Goal: Transaction & Acquisition: Book appointment/travel/reservation

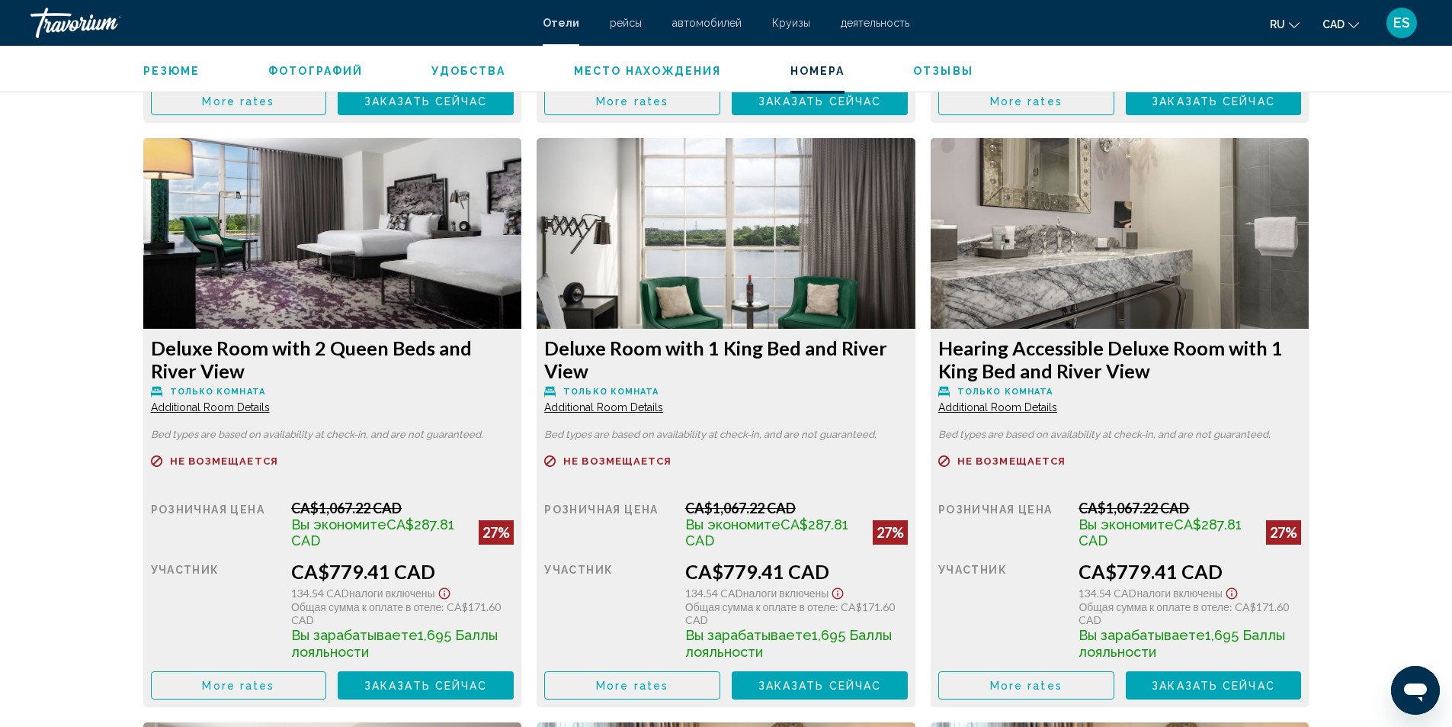
scroll to position [3774, 0]
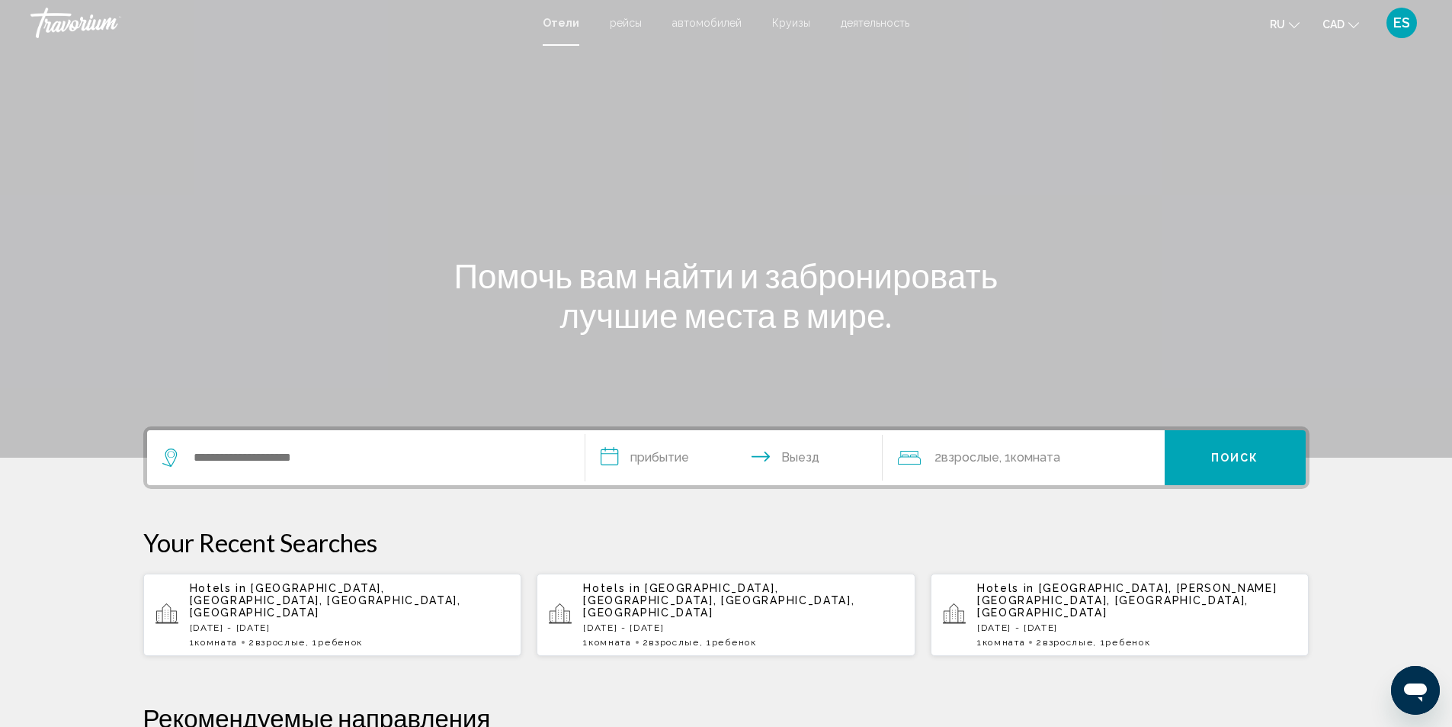
click at [352, 599] on p "Hotels in Hilton Head Island, Hilton Head, SC, United States" at bounding box center [350, 600] width 320 height 37
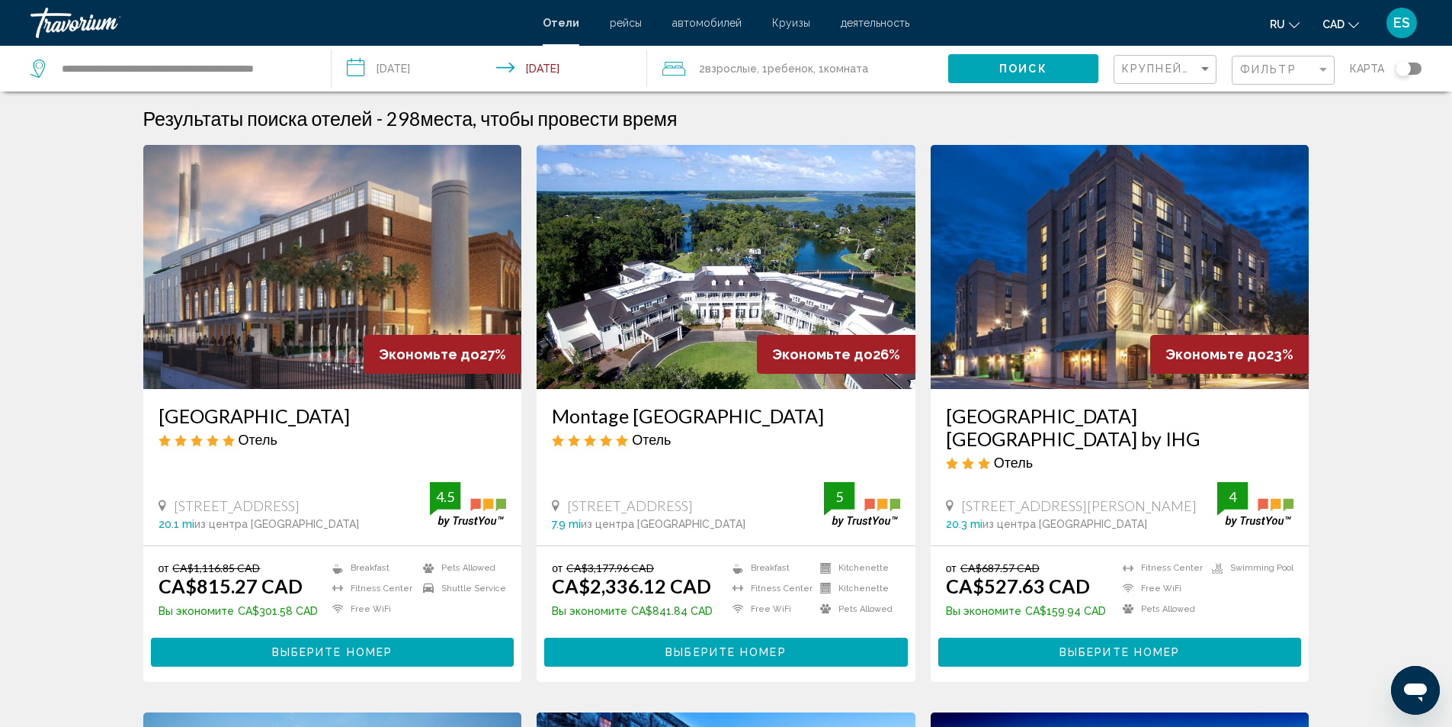
click at [297, 418] on h3 "JW Marriott Savannah Plant Riverside District" at bounding box center [333, 415] width 348 height 23
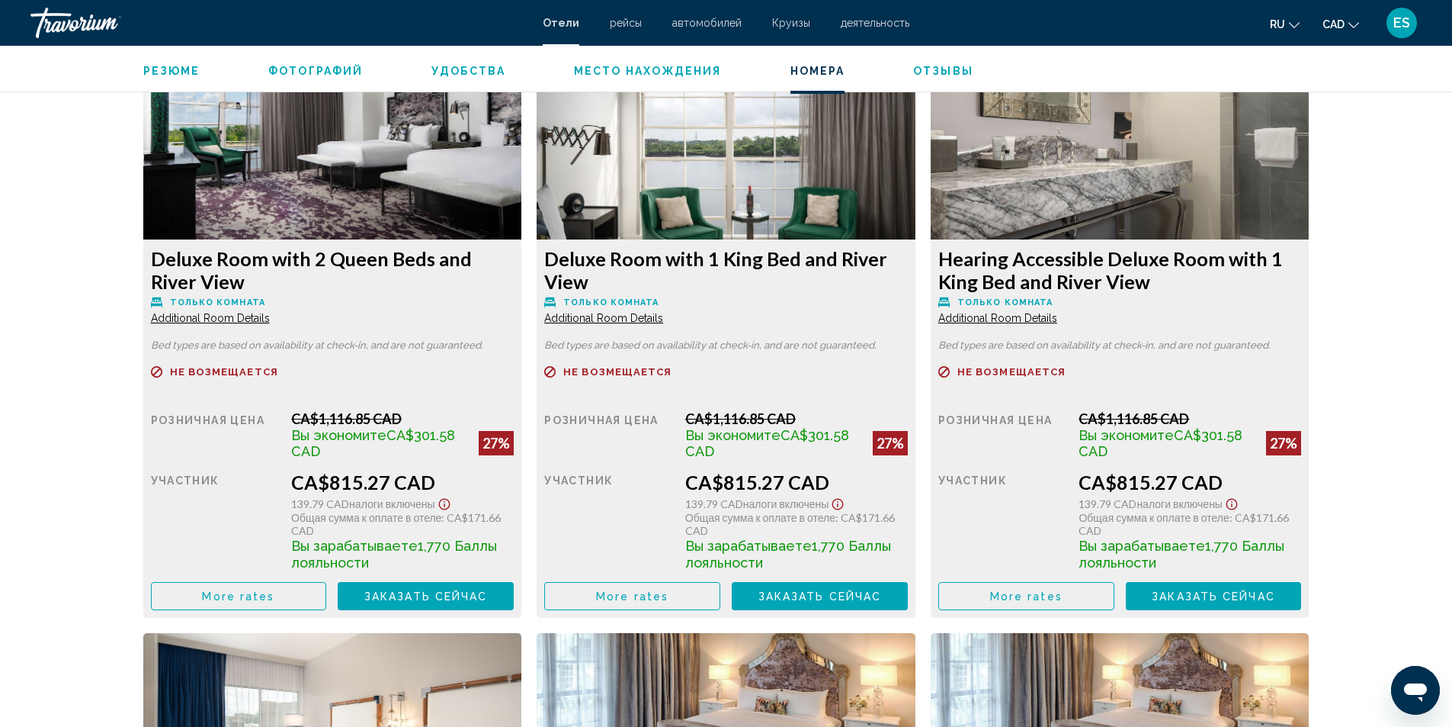
scroll to position [3888, 0]
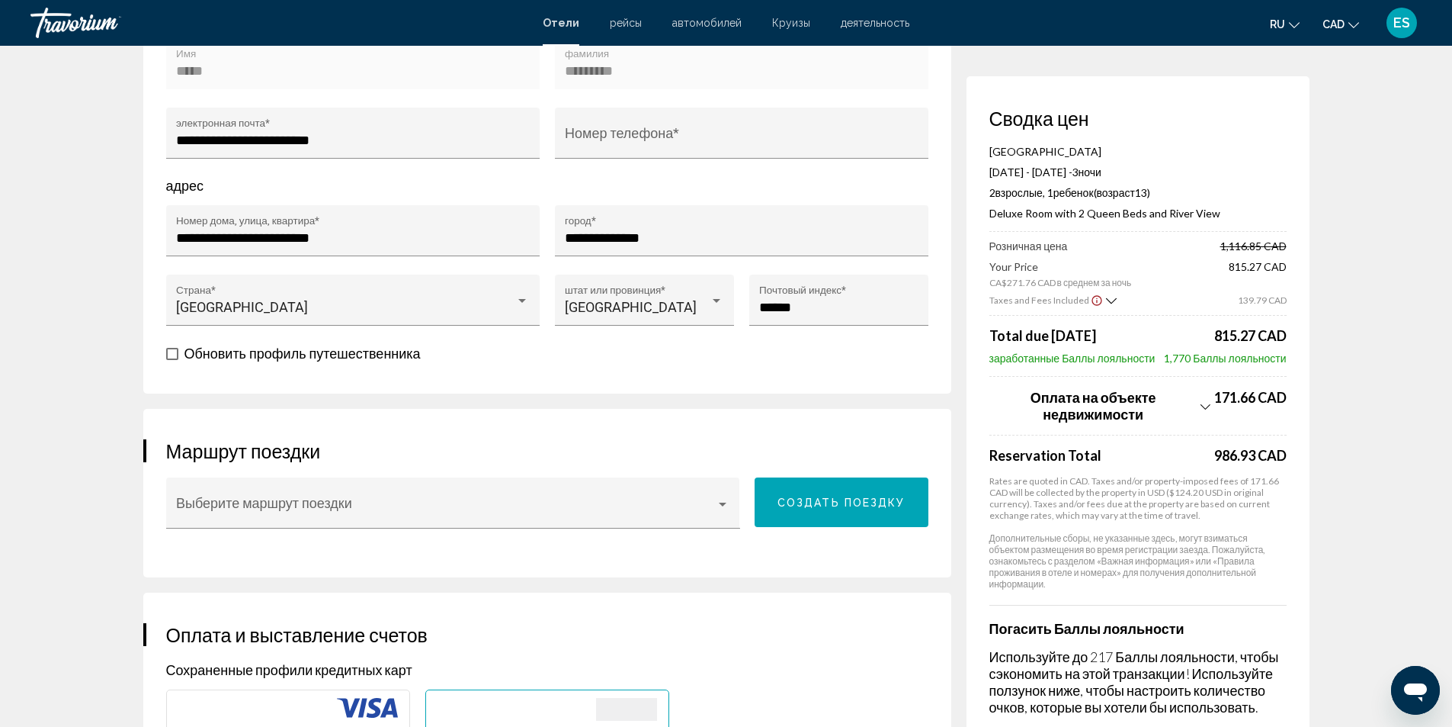
scroll to position [686, 0]
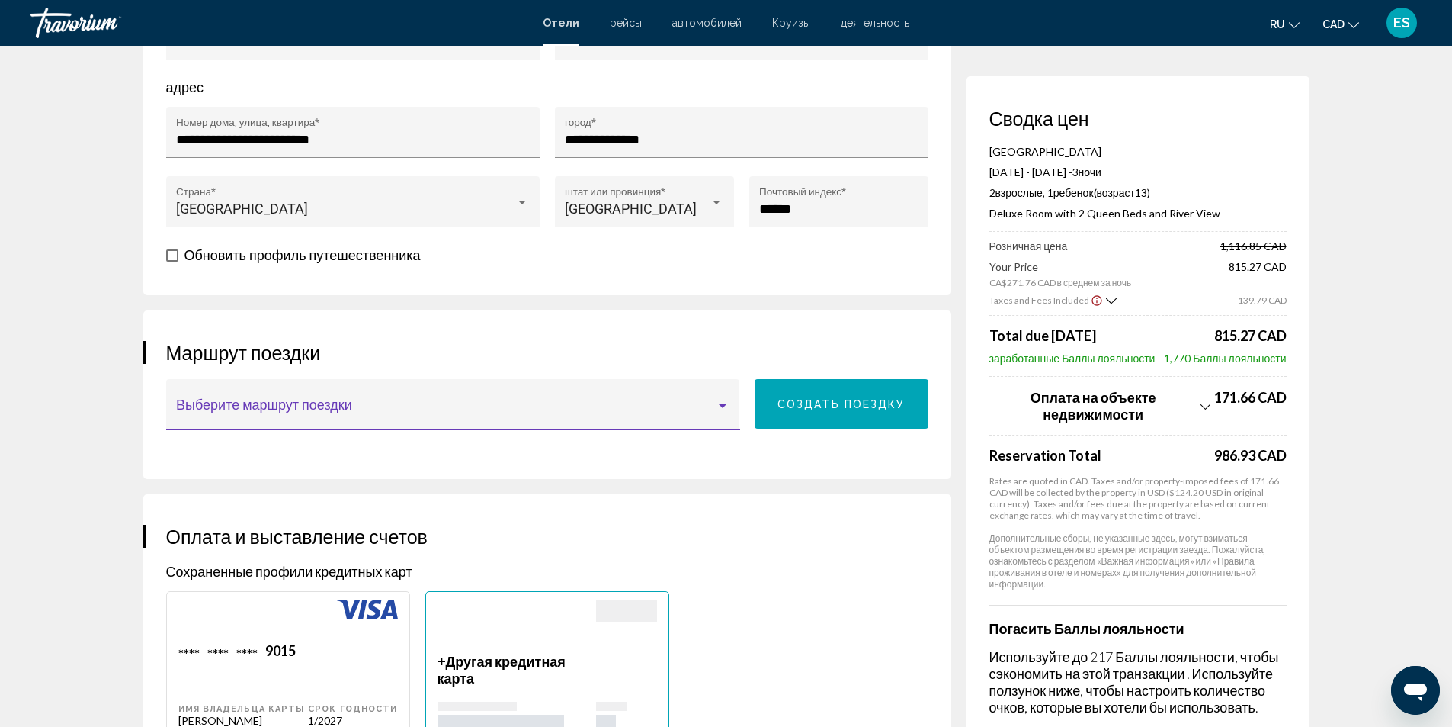
click at [723, 408] on div "Main content" at bounding box center [723, 406] width 8 height 4
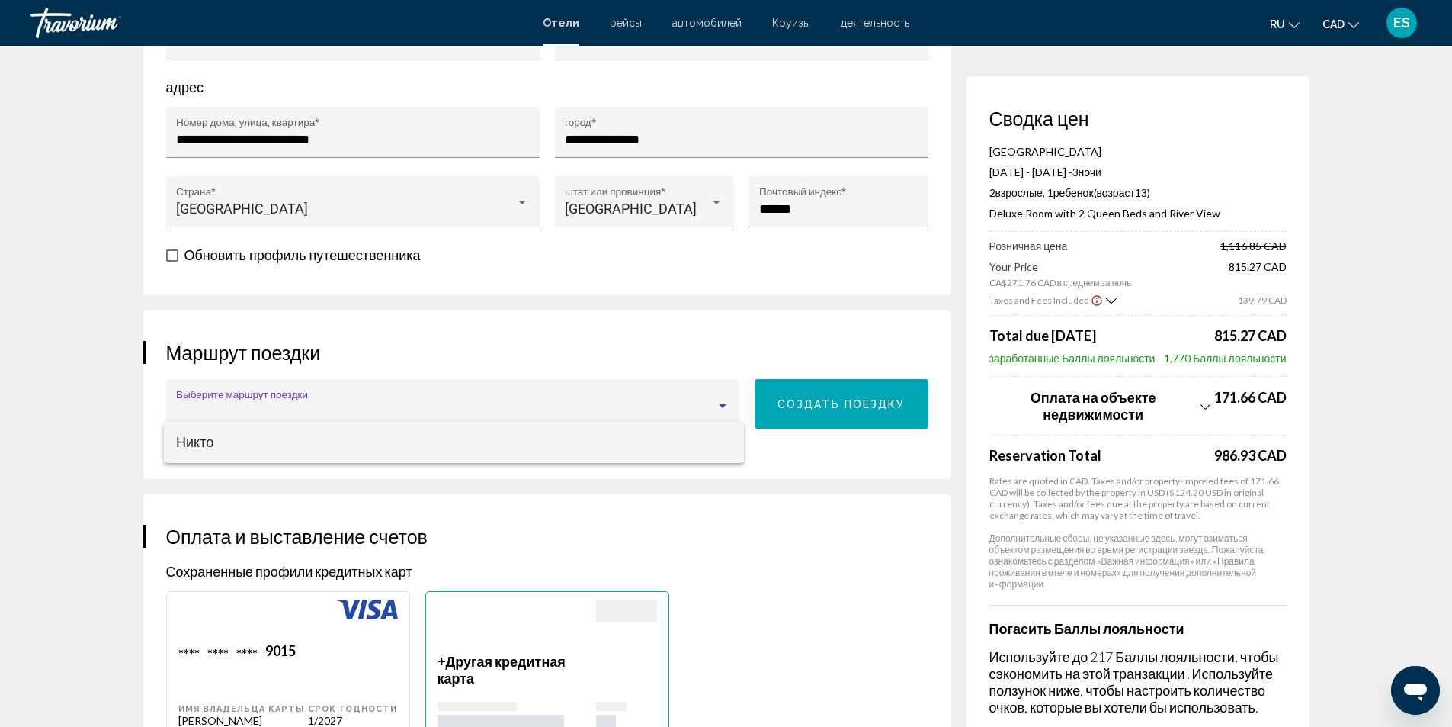
click at [782, 429] on div at bounding box center [726, 363] width 1452 height 727
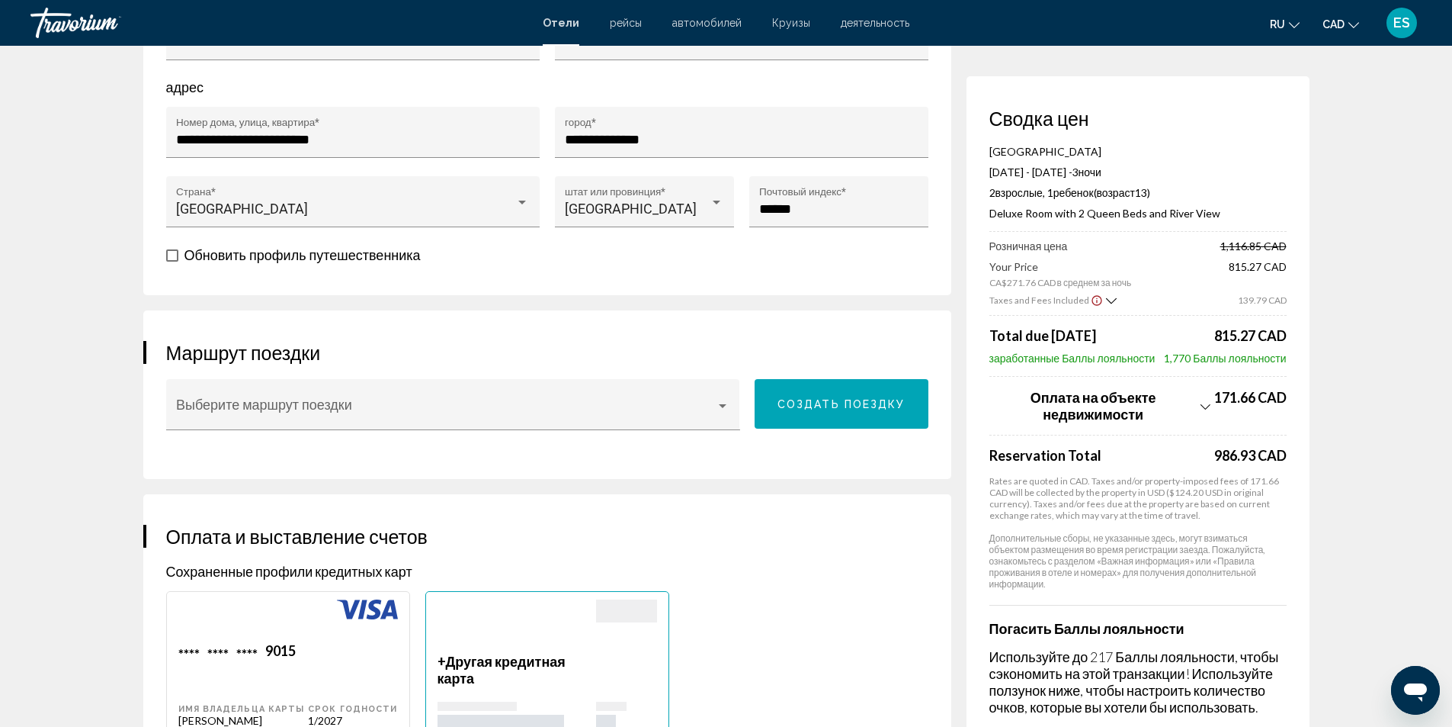
click at [792, 410] on span "Создать поездку" at bounding box center [842, 404] width 128 height 12
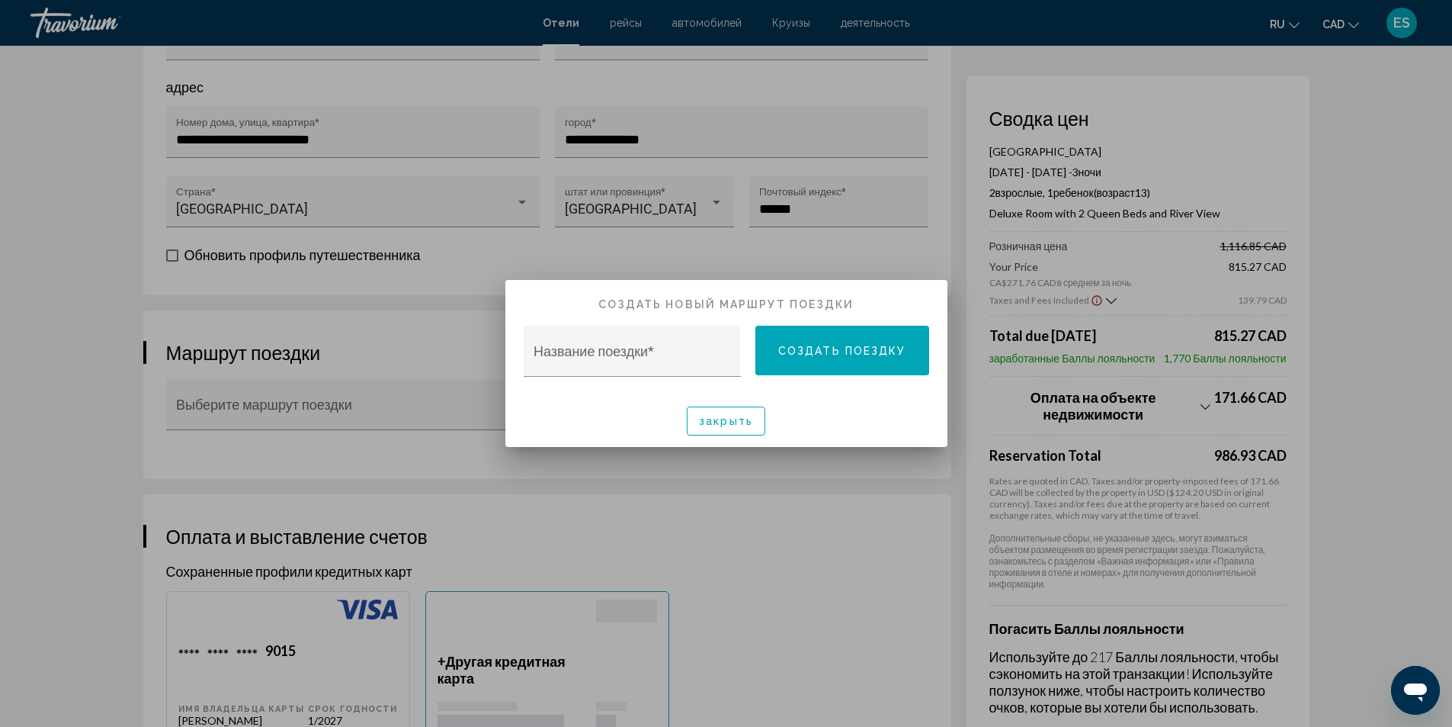
scroll to position [0, 0]
click at [679, 355] on input "Название поездки *" at bounding box center [632, 358] width 197 height 15
type input "**********"
click at [823, 354] on span "Создать поездку" at bounding box center [842, 351] width 128 height 12
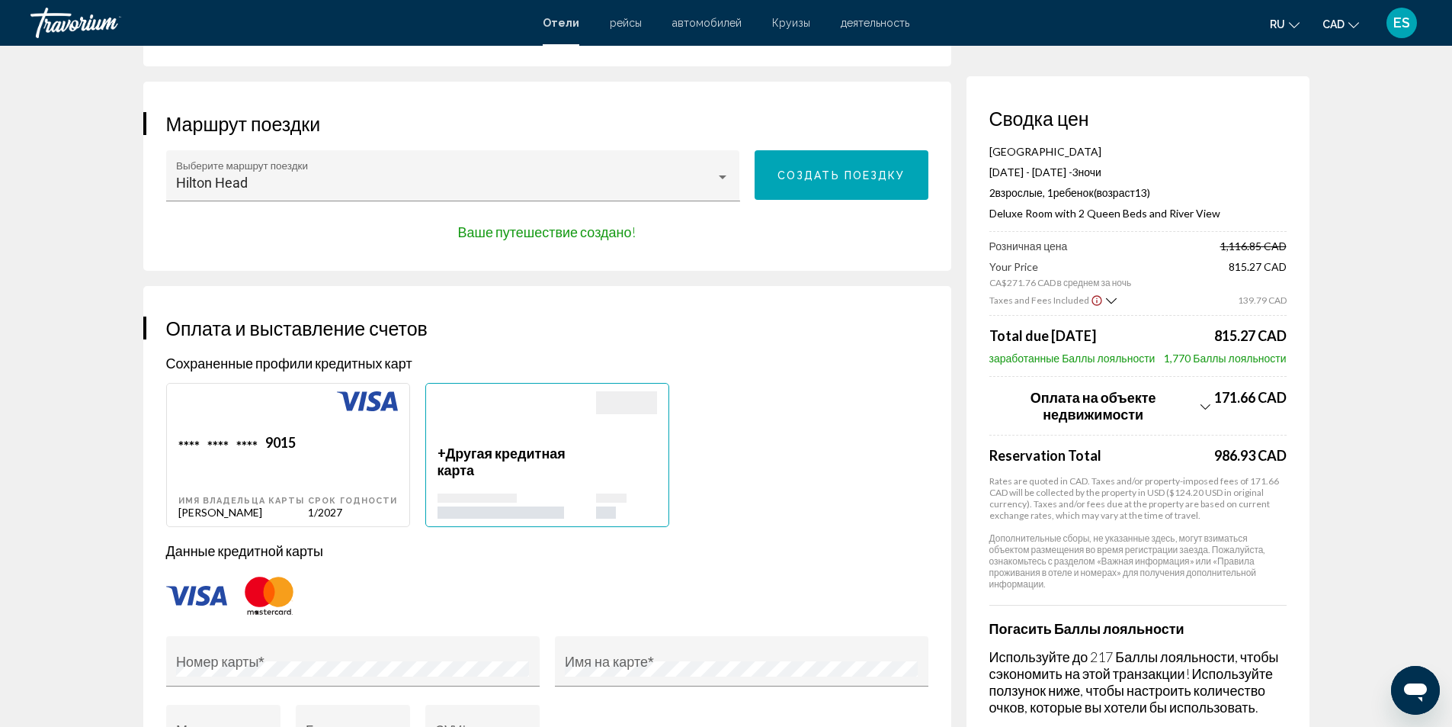
scroll to position [991, 0]
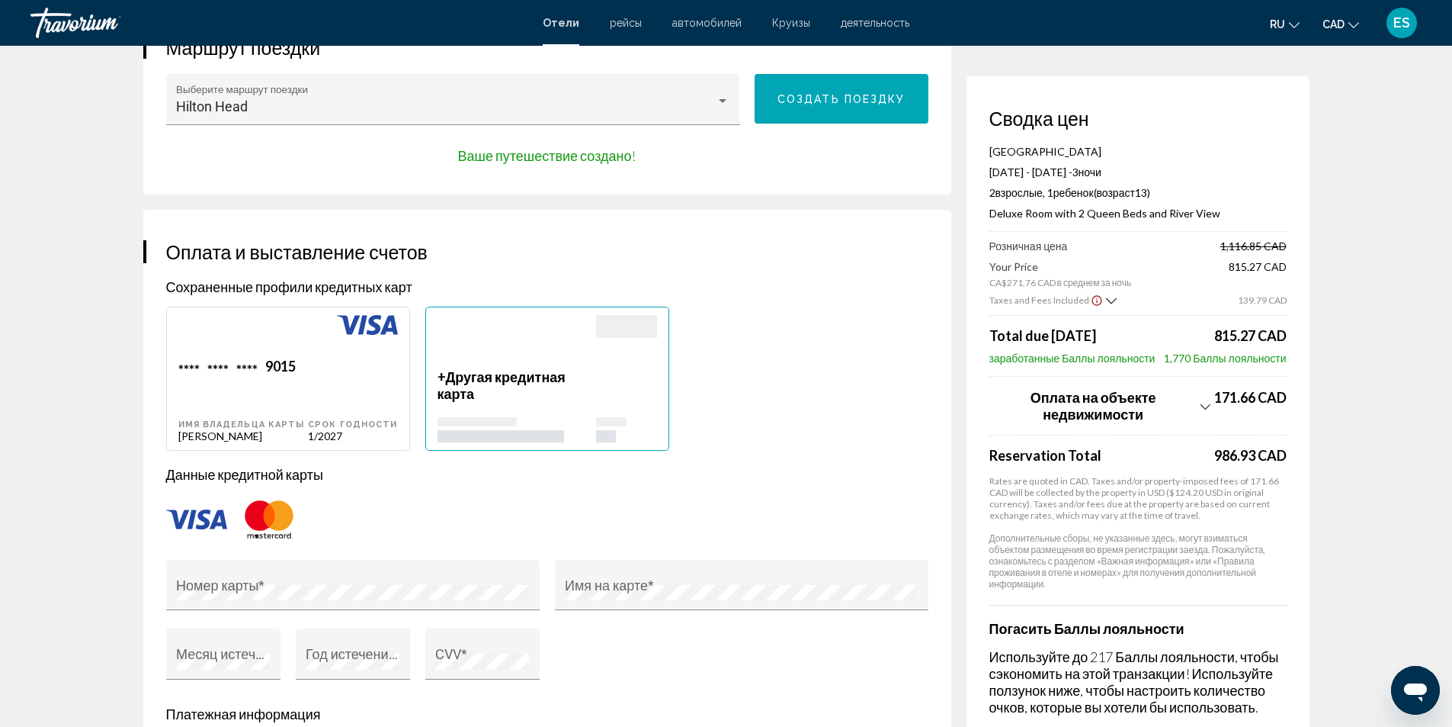
click at [309, 409] on div "**** **** **** 9015 Имя владельца карты Elena Siniavsky" at bounding box center [243, 400] width 130 height 85
type input "*****"
type input "*********"
type input "**********"
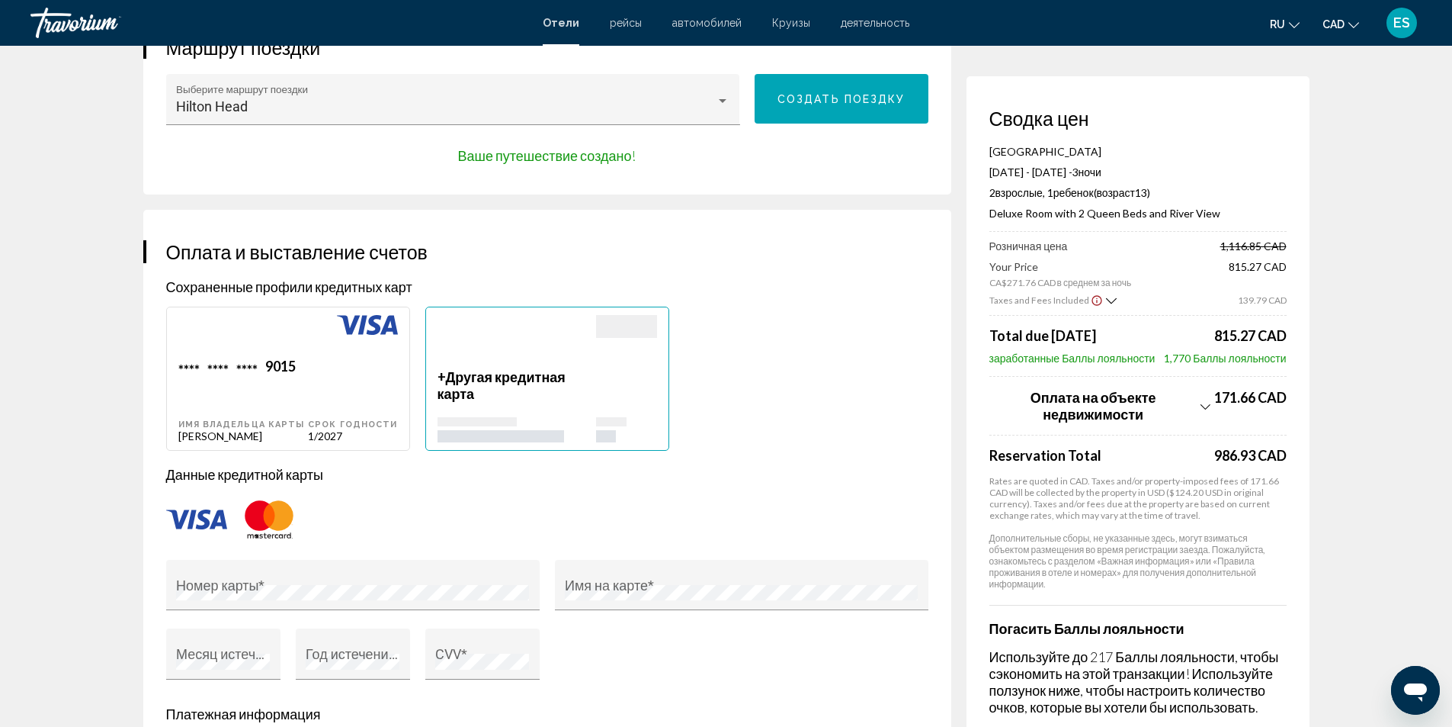
type input "**********"
type input "******"
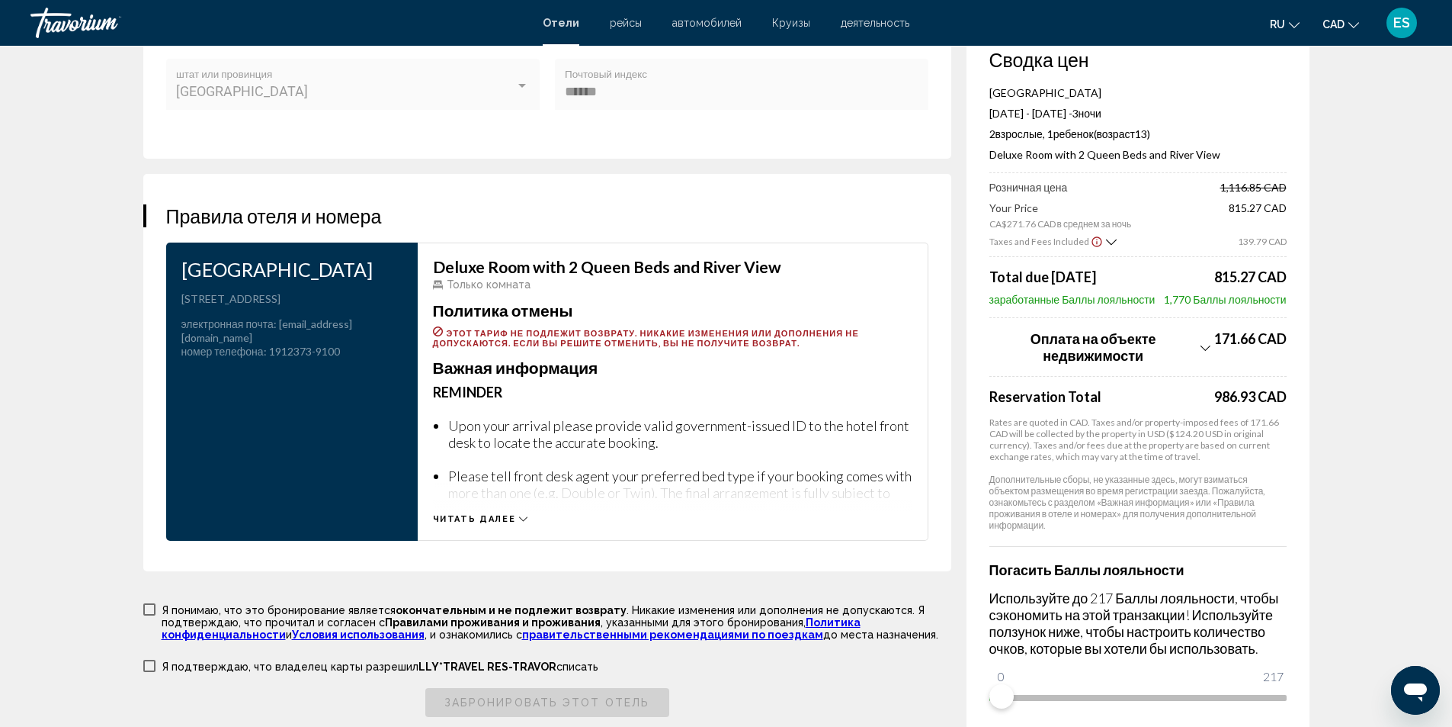
scroll to position [1906, 0]
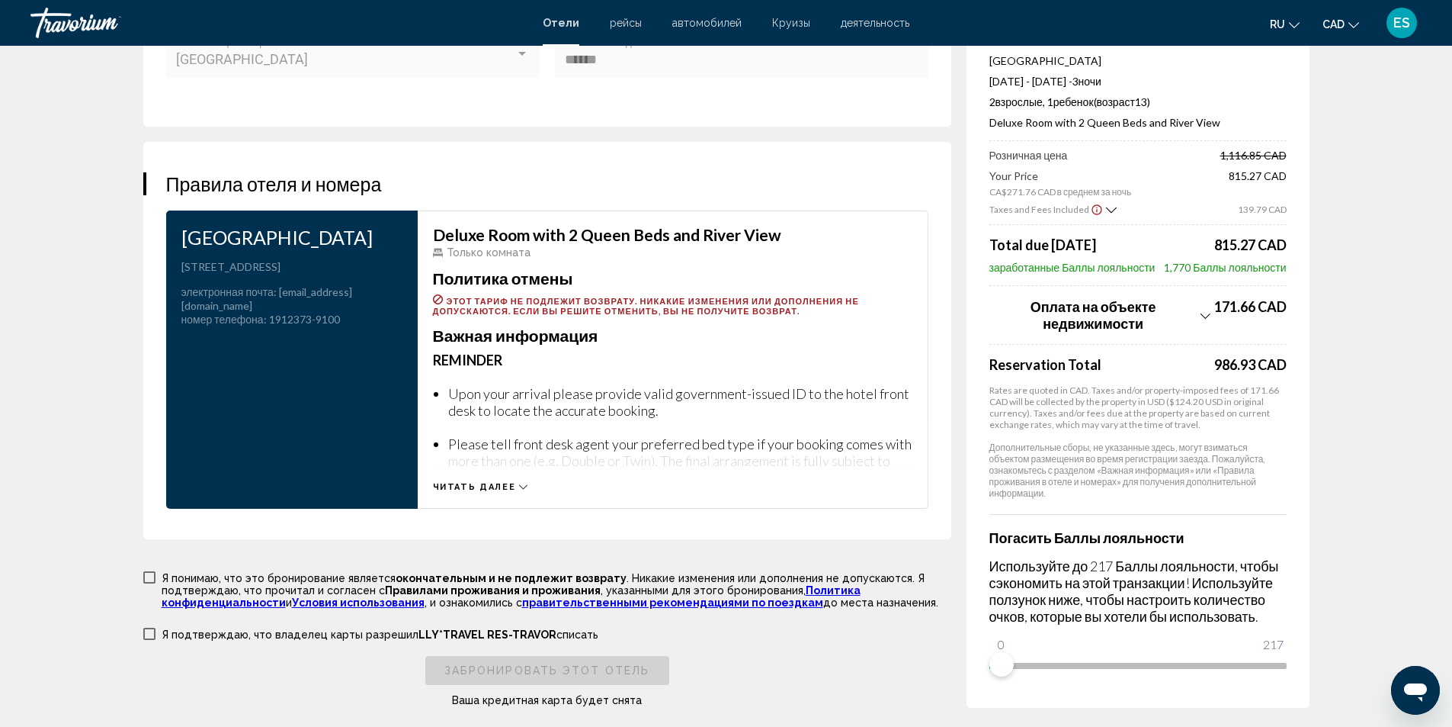
click at [519, 491] on icon "Main content" at bounding box center [523, 487] width 8 height 8
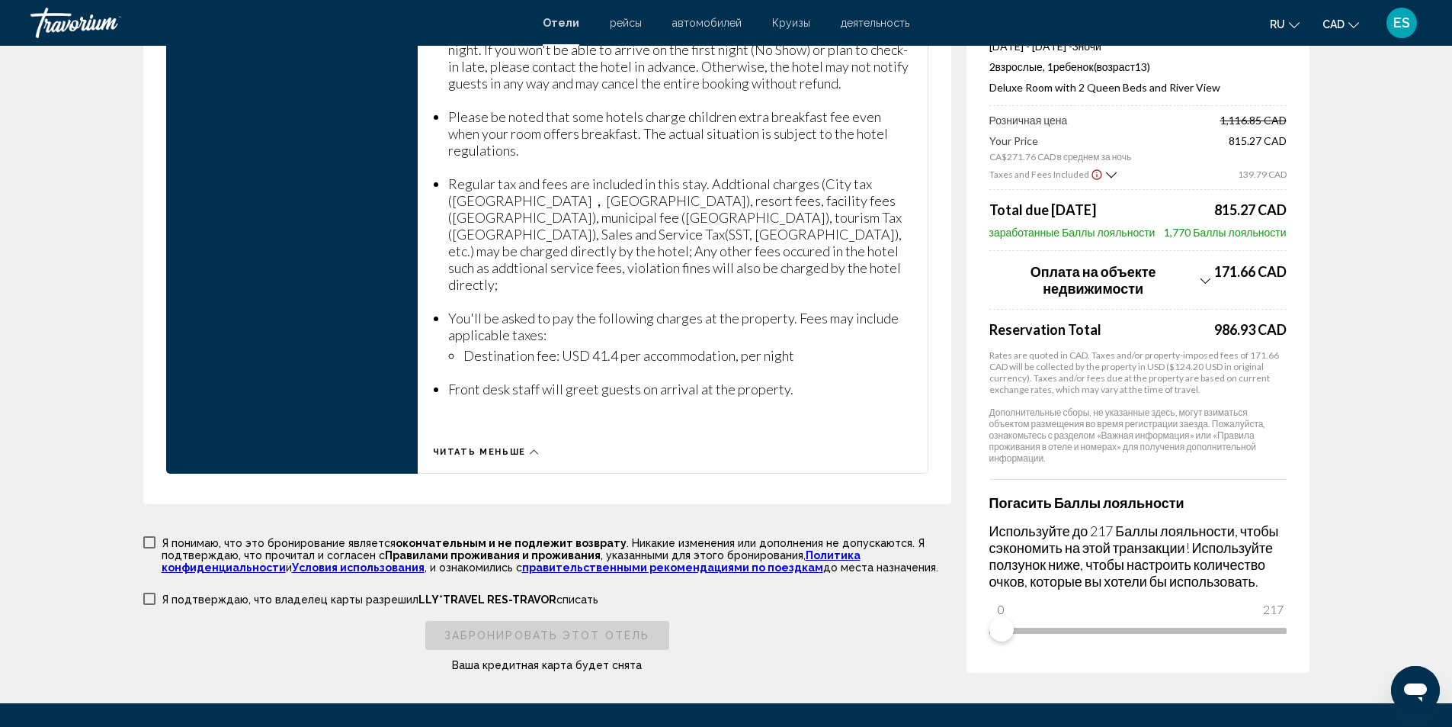
scroll to position [2516, 0]
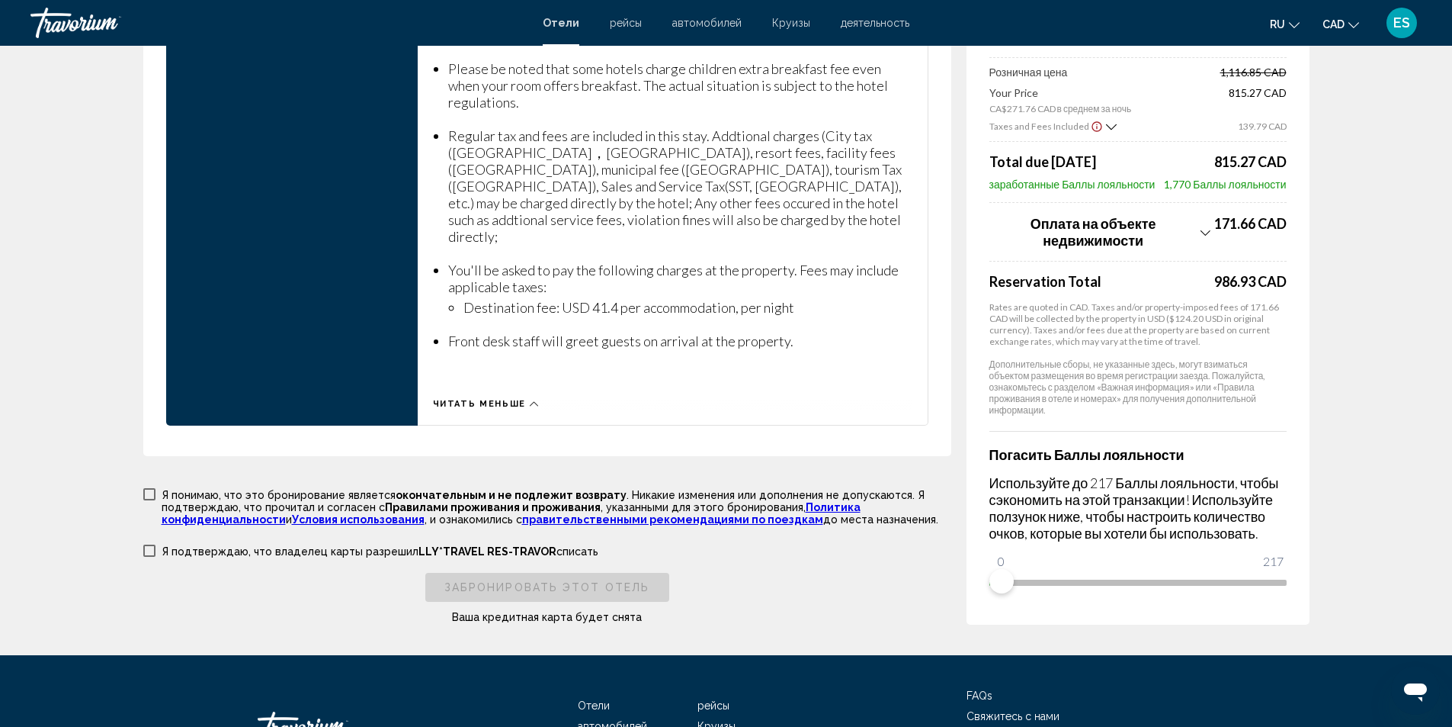
click at [145, 492] on span "Main content" at bounding box center [149, 494] width 12 height 12
click at [146, 545] on span "Main content" at bounding box center [149, 550] width 12 height 12
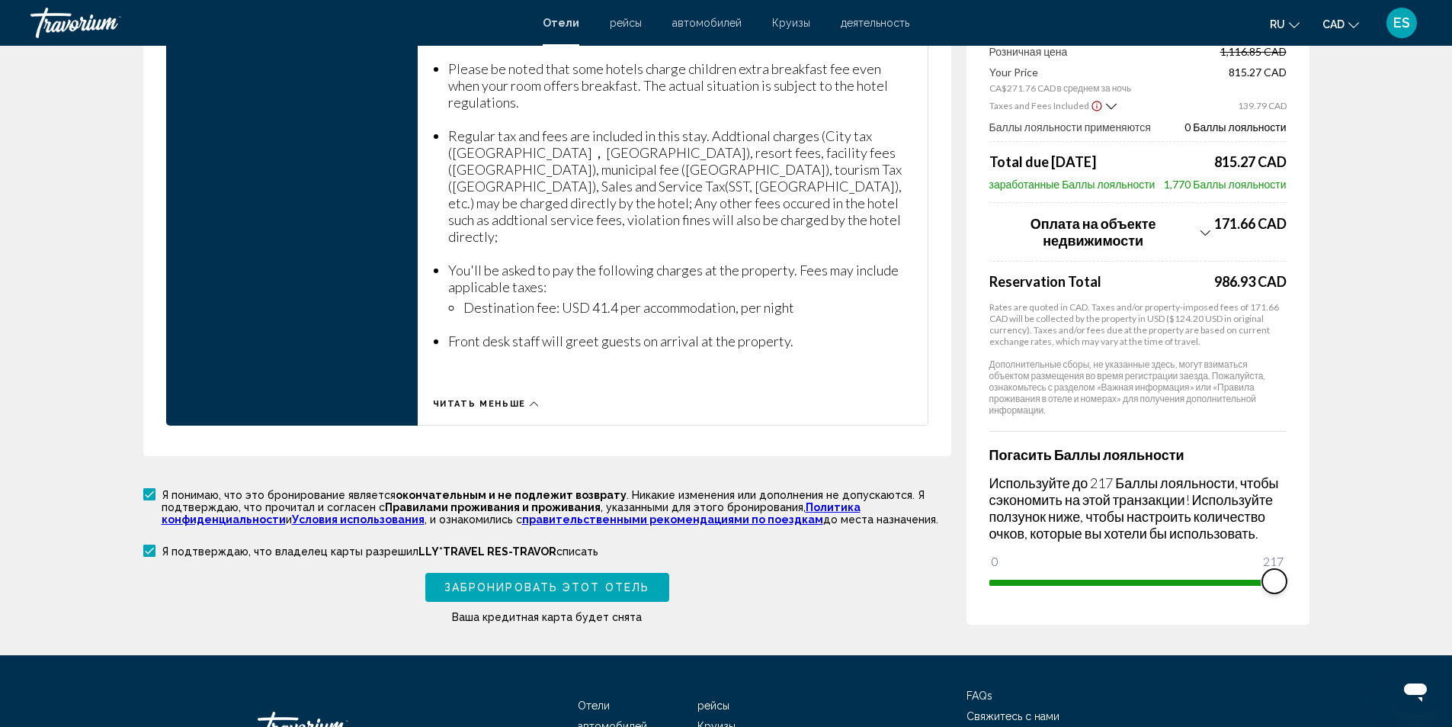
drag, startPoint x: 999, startPoint y: 577, endPoint x: 1305, endPoint y: 586, distance: 306.6
click at [1305, 586] on div "Сводка цен JW Marriott Savannah Plant Riverside District Aug 31, 2025 - Sep 3, …" at bounding box center [1138, 253] width 343 height 743
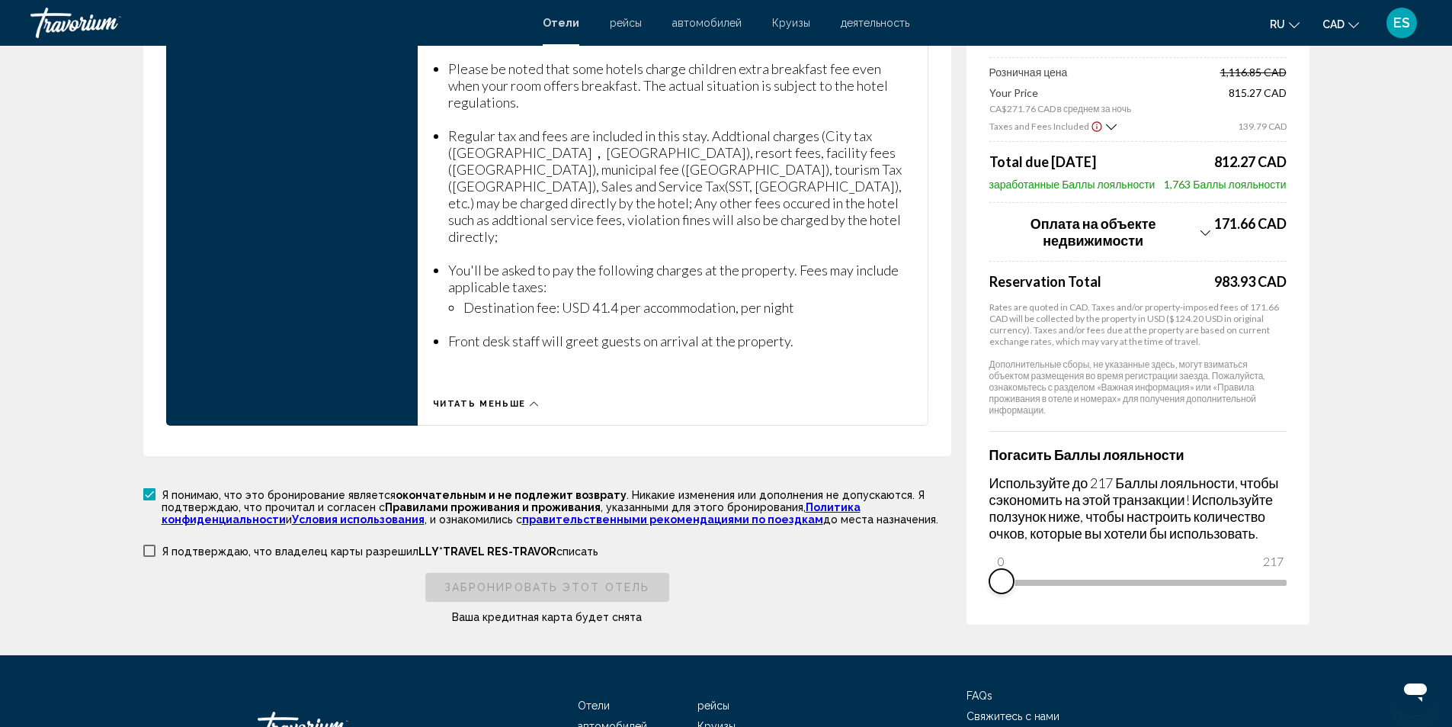
drag, startPoint x: 1274, startPoint y: 575, endPoint x: 1060, endPoint y: 549, distance: 215.8
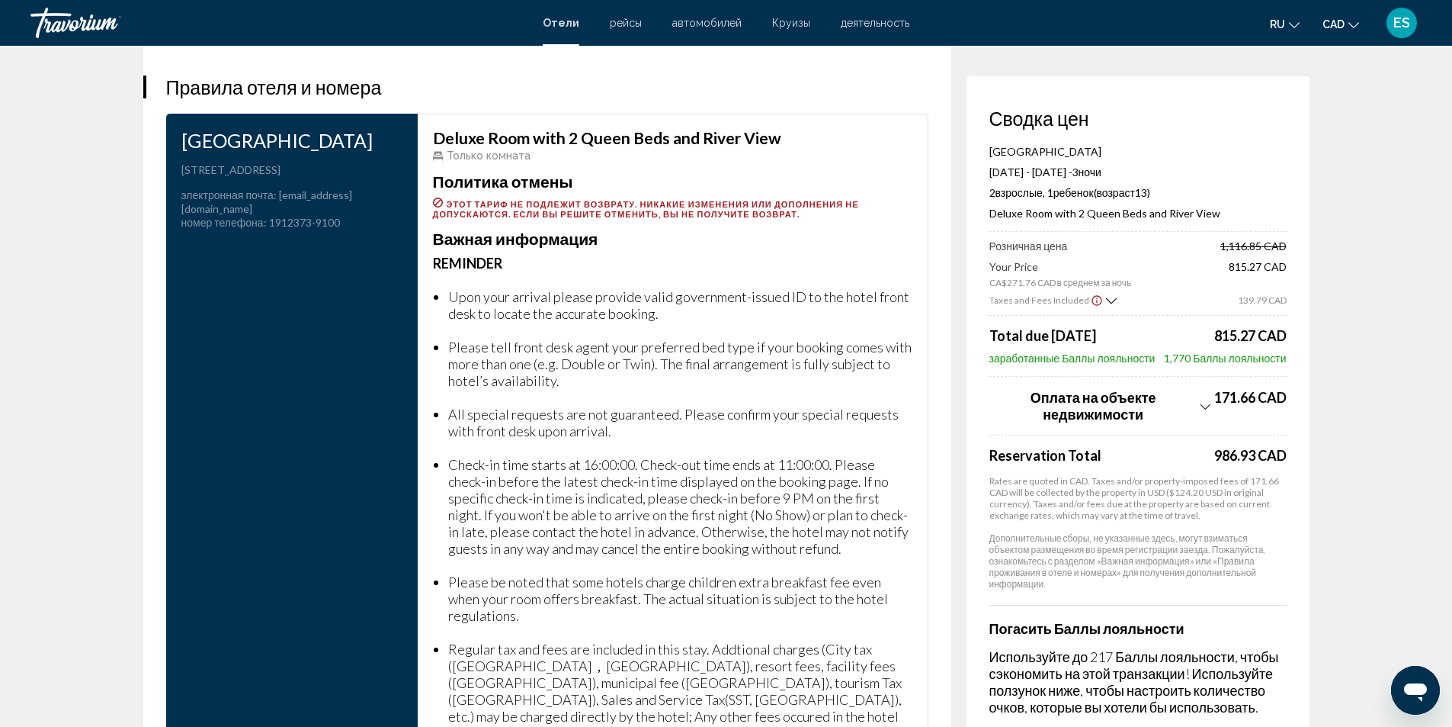
scroll to position [2135, 0]
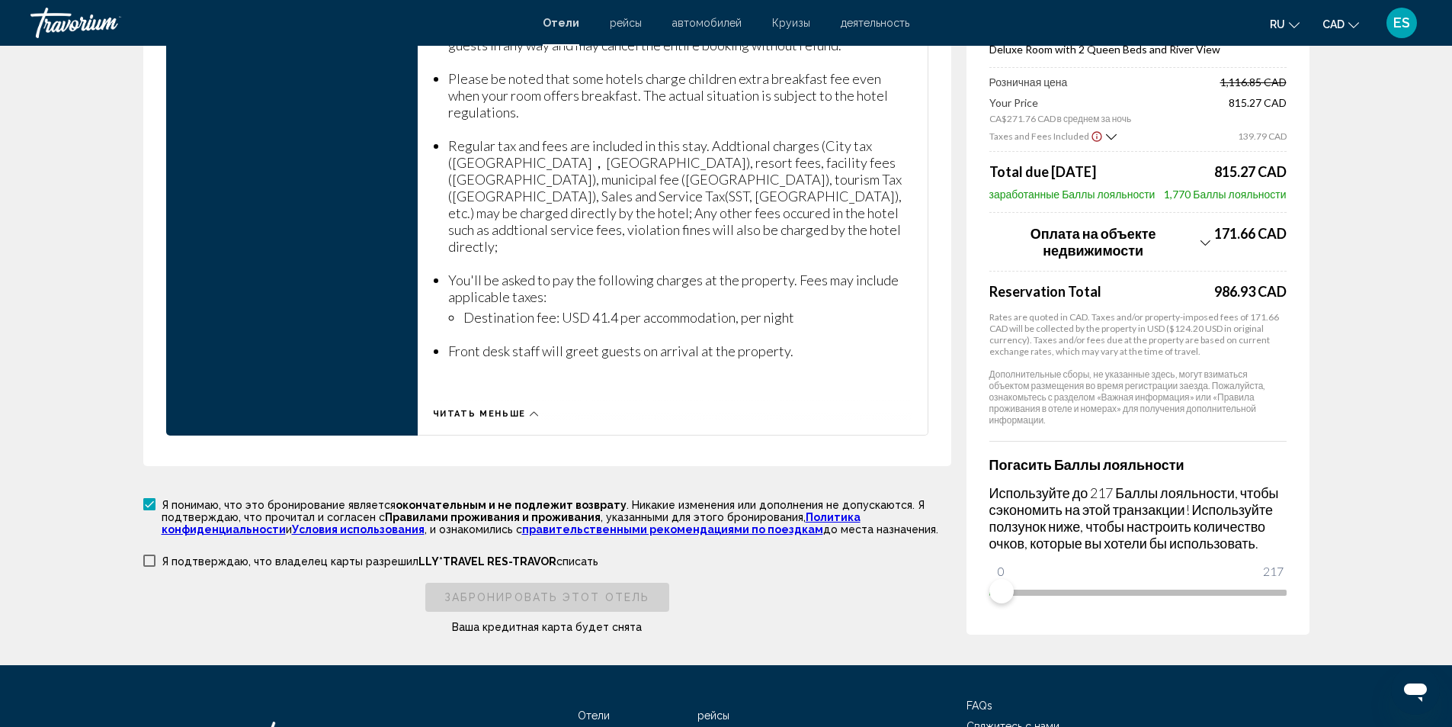
scroll to position [2628, 0]
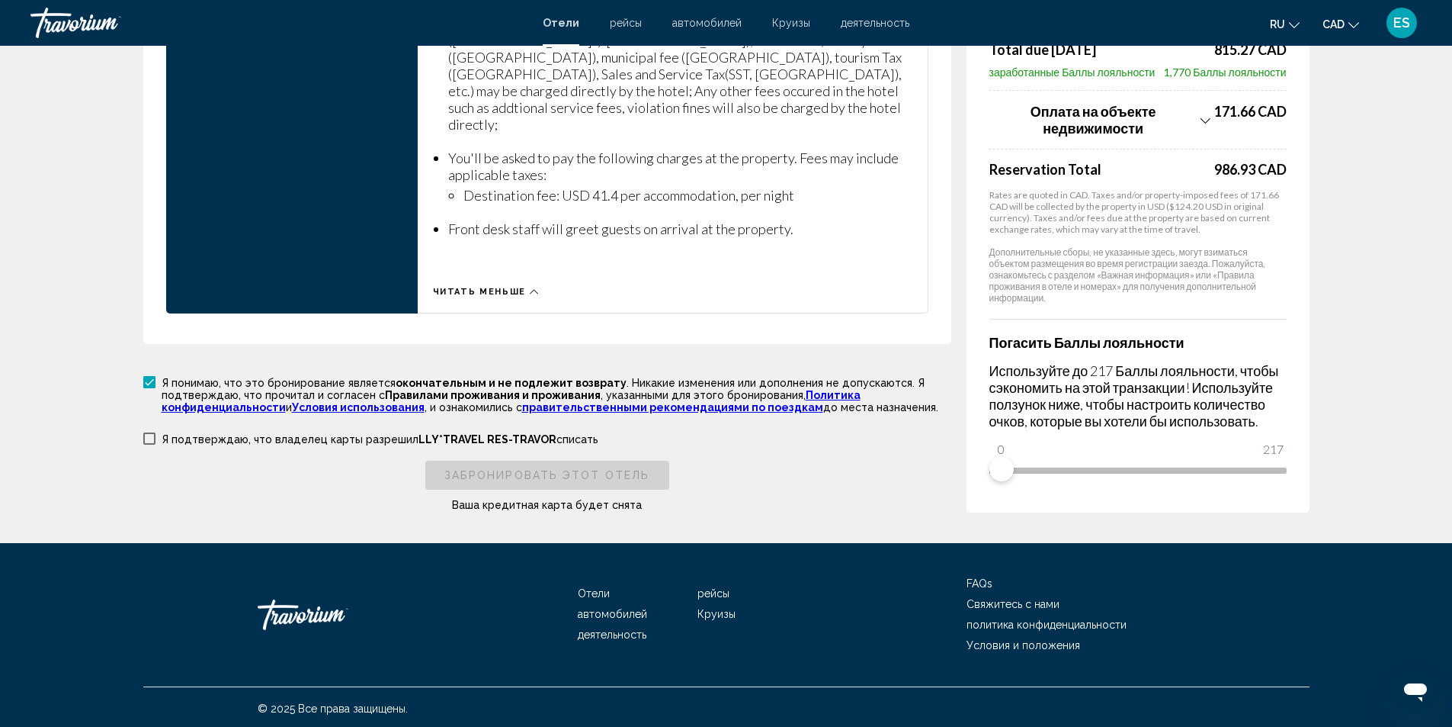
click at [147, 435] on span "Main content" at bounding box center [149, 438] width 12 height 12
click at [525, 471] on span "Забронировать этот отель" at bounding box center [547, 476] width 205 height 12
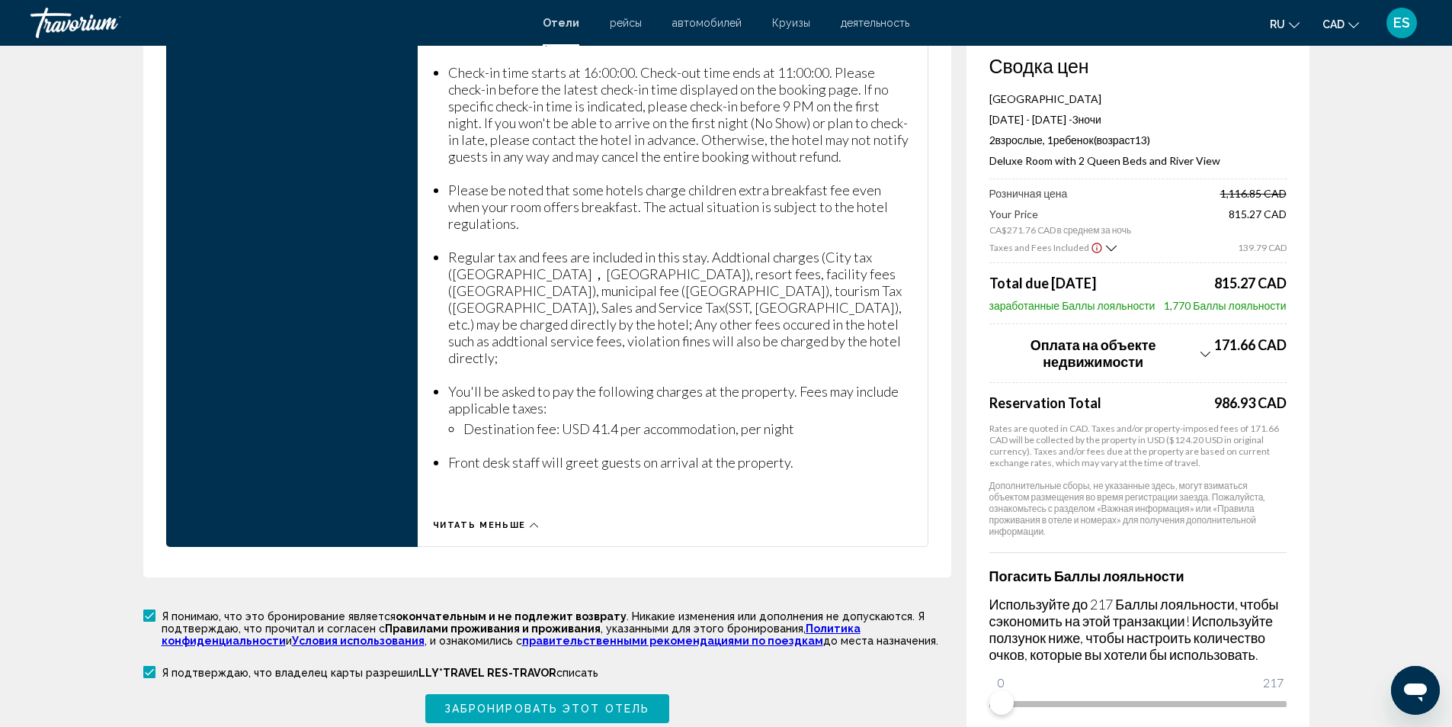
scroll to position [2607, 0]
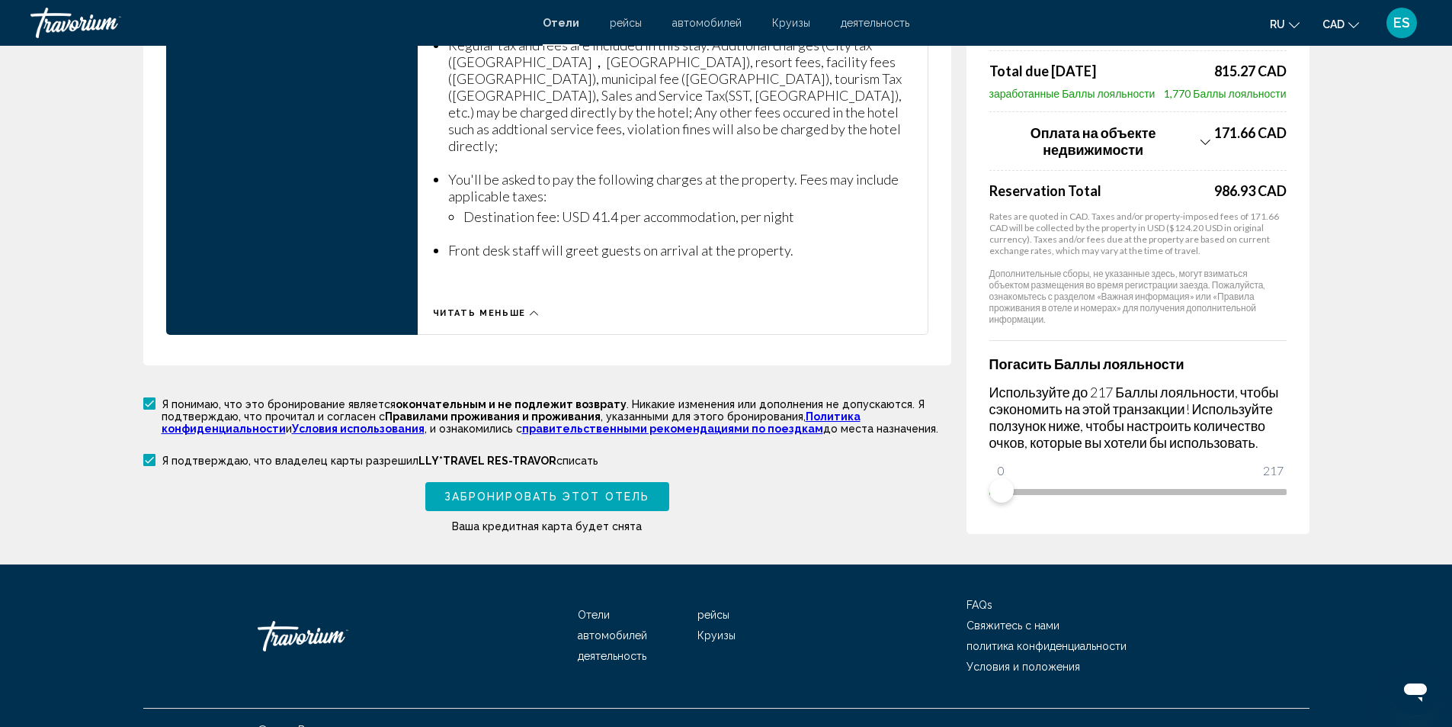
type input "**********"
click at [538, 492] on span "Забронировать этот отель" at bounding box center [547, 497] width 205 height 12
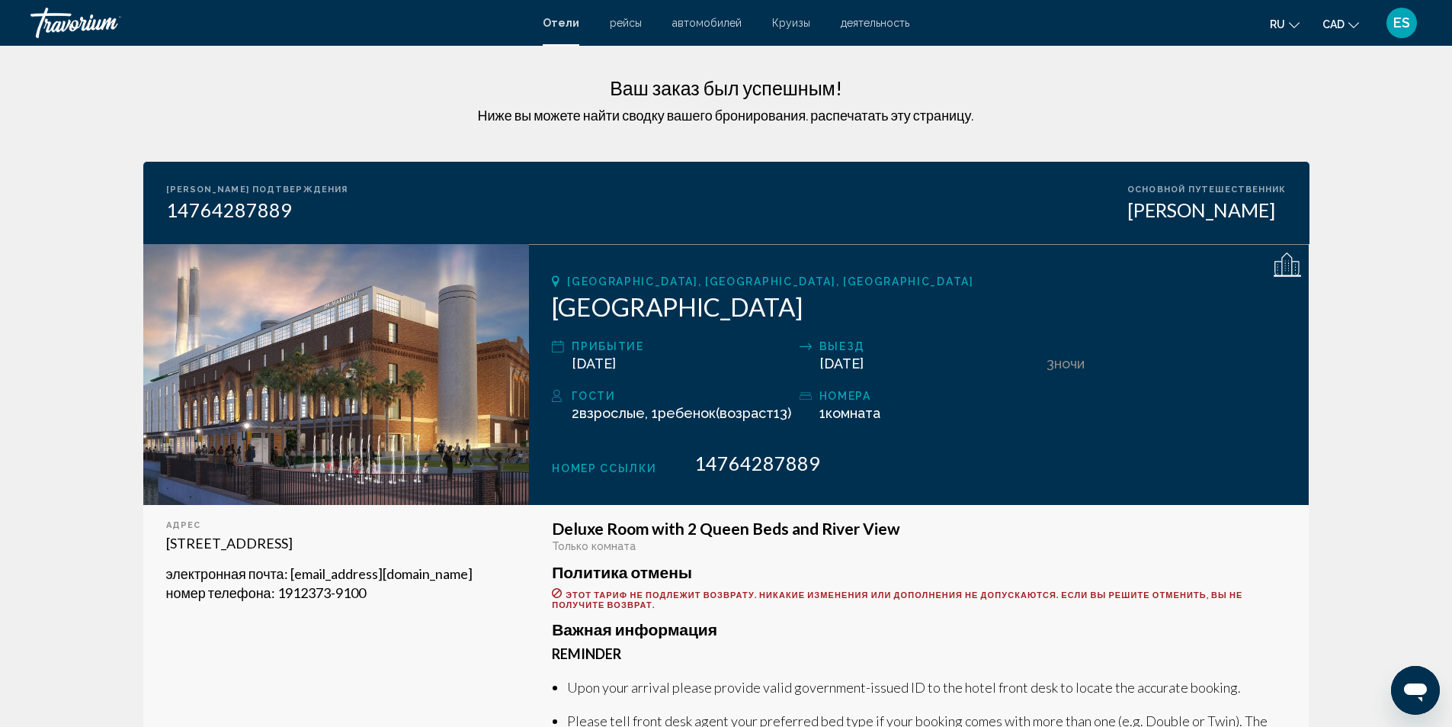
click at [695, 21] on span "автомобилей" at bounding box center [706, 23] width 69 height 12
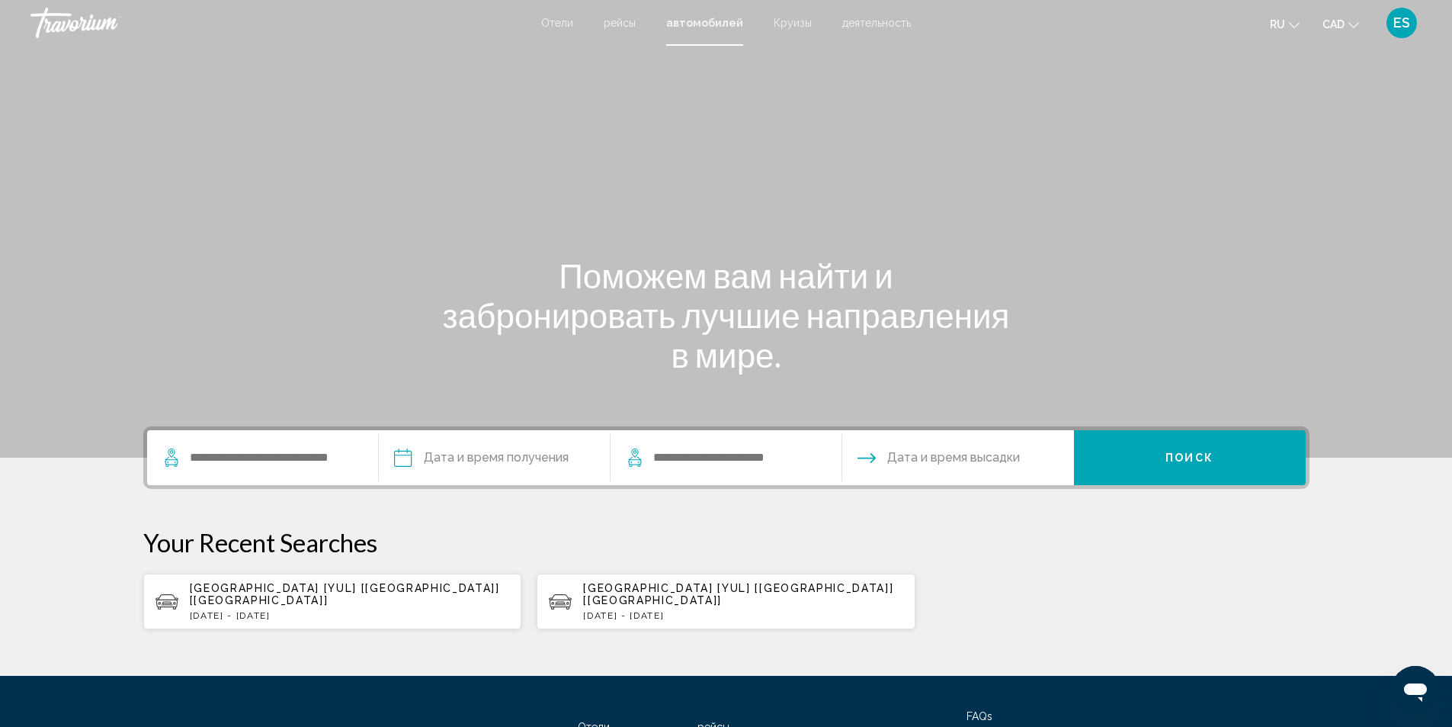
click at [259, 594] on div "[GEOGRAPHIC_DATA] [YUL] [[GEOGRAPHIC_DATA]] [[GEOGRAPHIC_DATA]] [DATE] - [DATE]" at bounding box center [350, 601] width 320 height 39
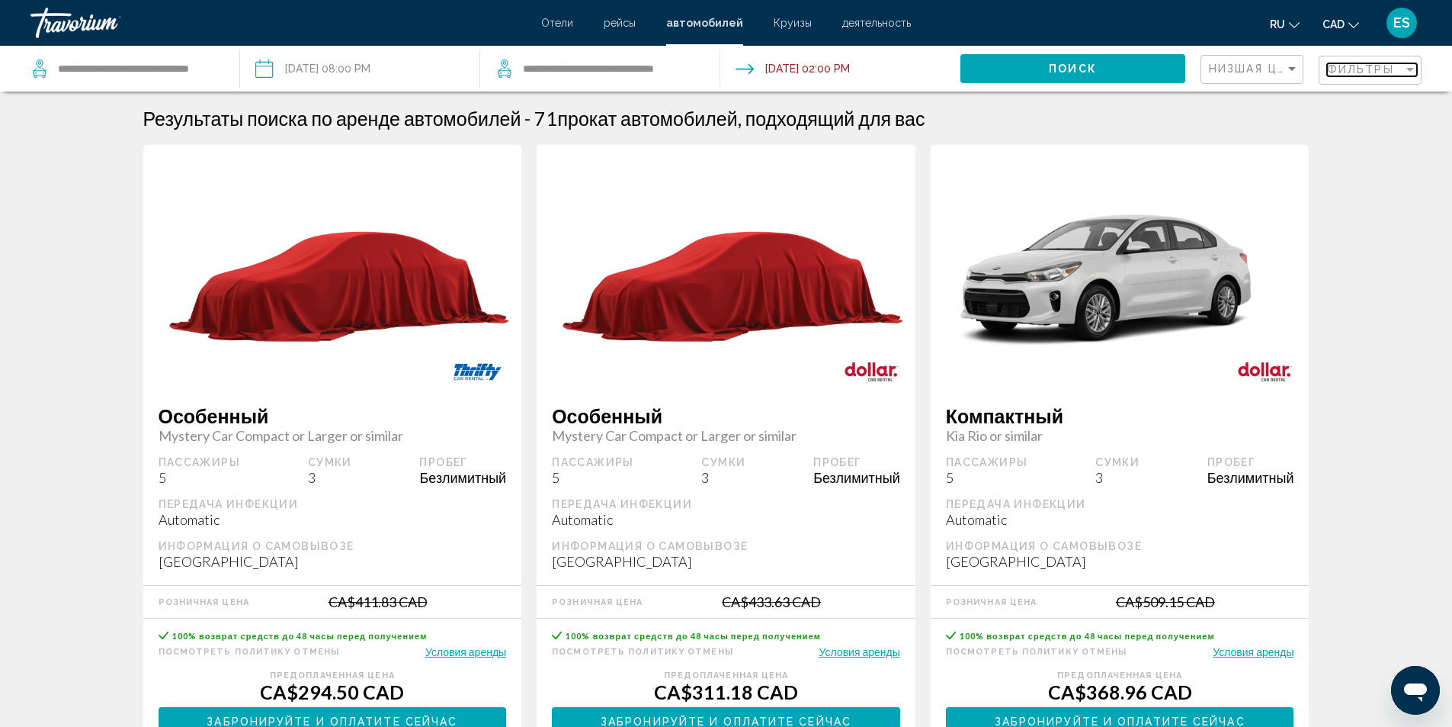
click at [1354, 72] on span "Фильтры" at bounding box center [1360, 69] width 67 height 12
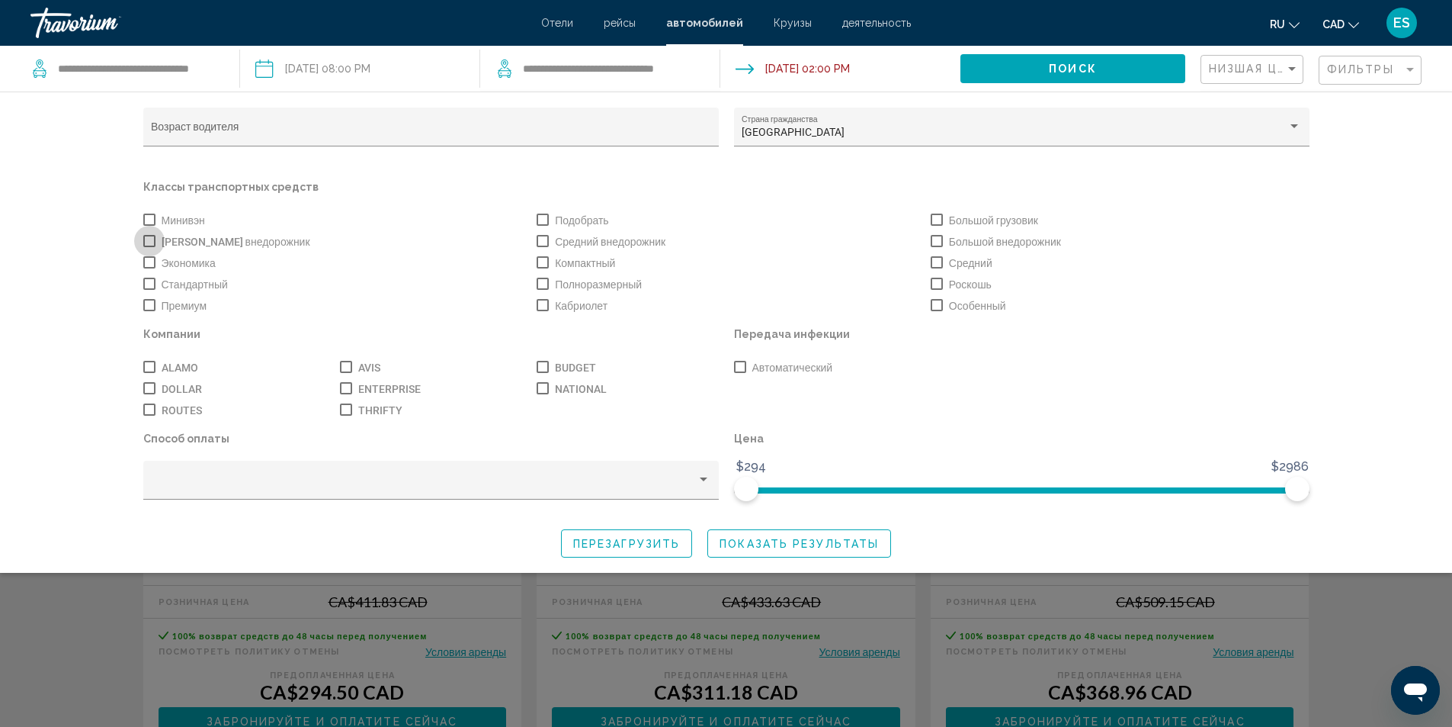
click at [145, 240] on span "Search widget" at bounding box center [149, 241] width 12 height 12
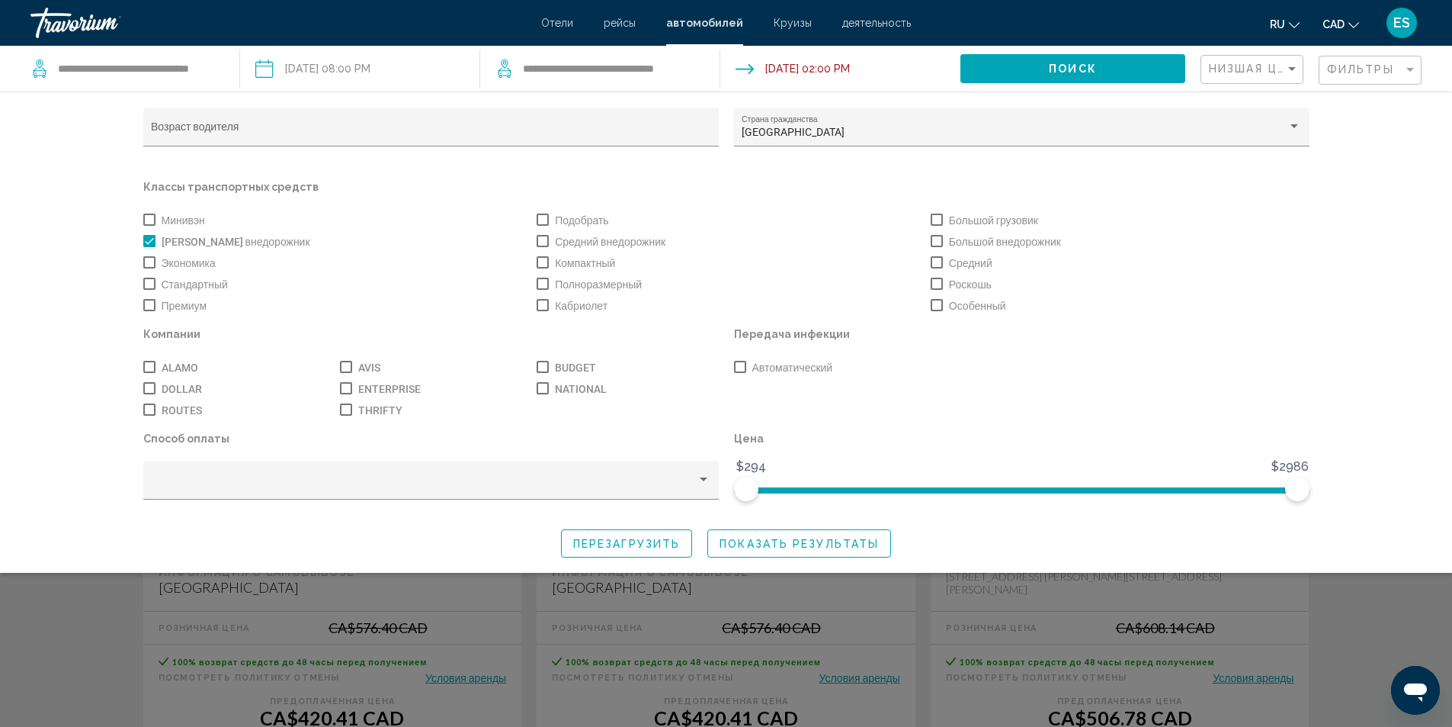
click at [762, 550] on span "Показать результаты" at bounding box center [799, 544] width 159 height 12
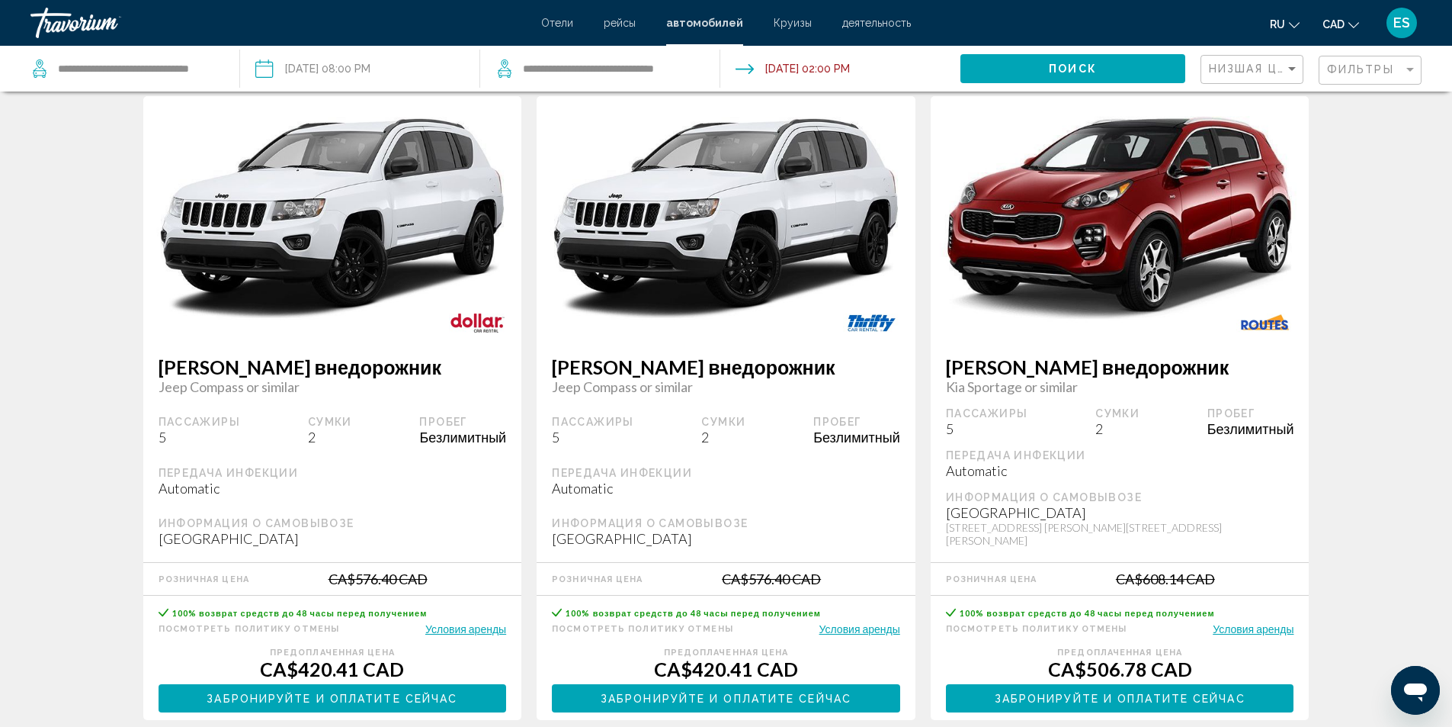
scroll to position [76, 0]
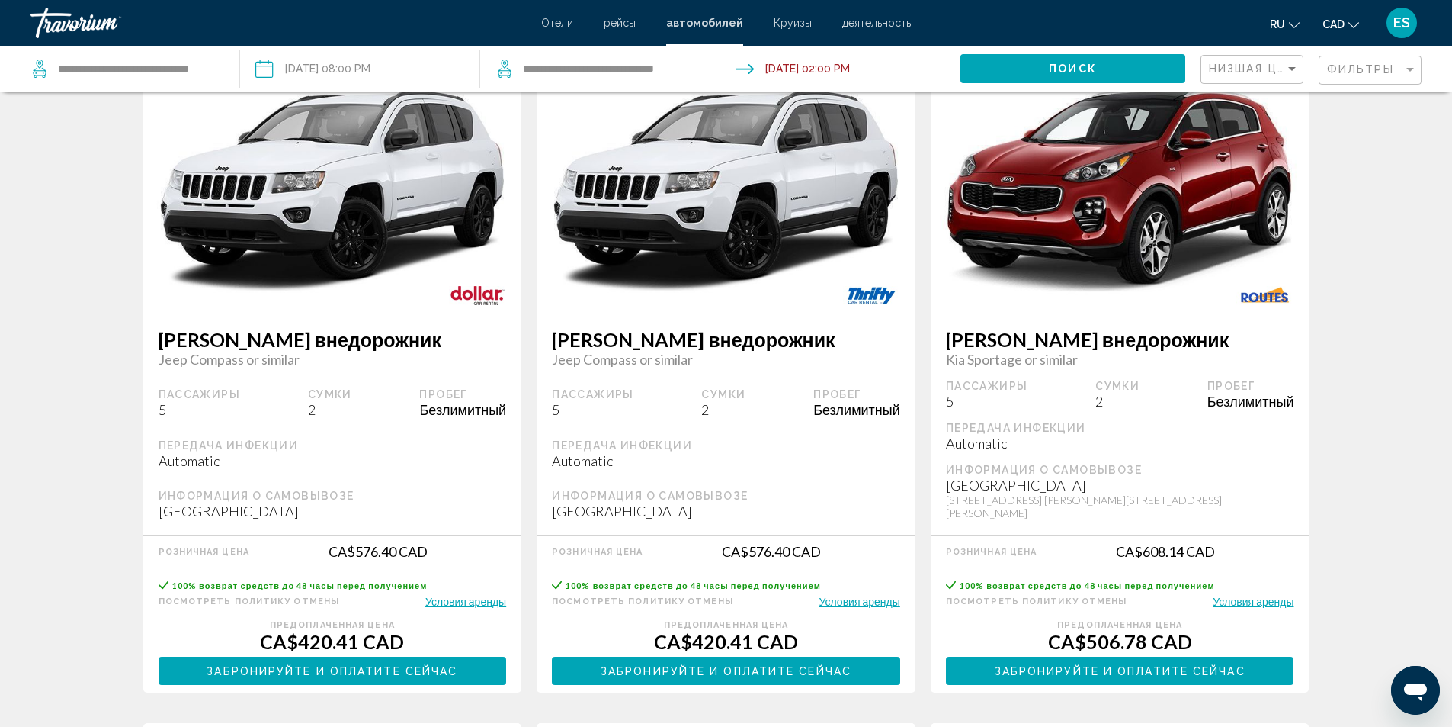
click at [855, 594] on button "Условия аренды" at bounding box center [860, 601] width 81 height 14
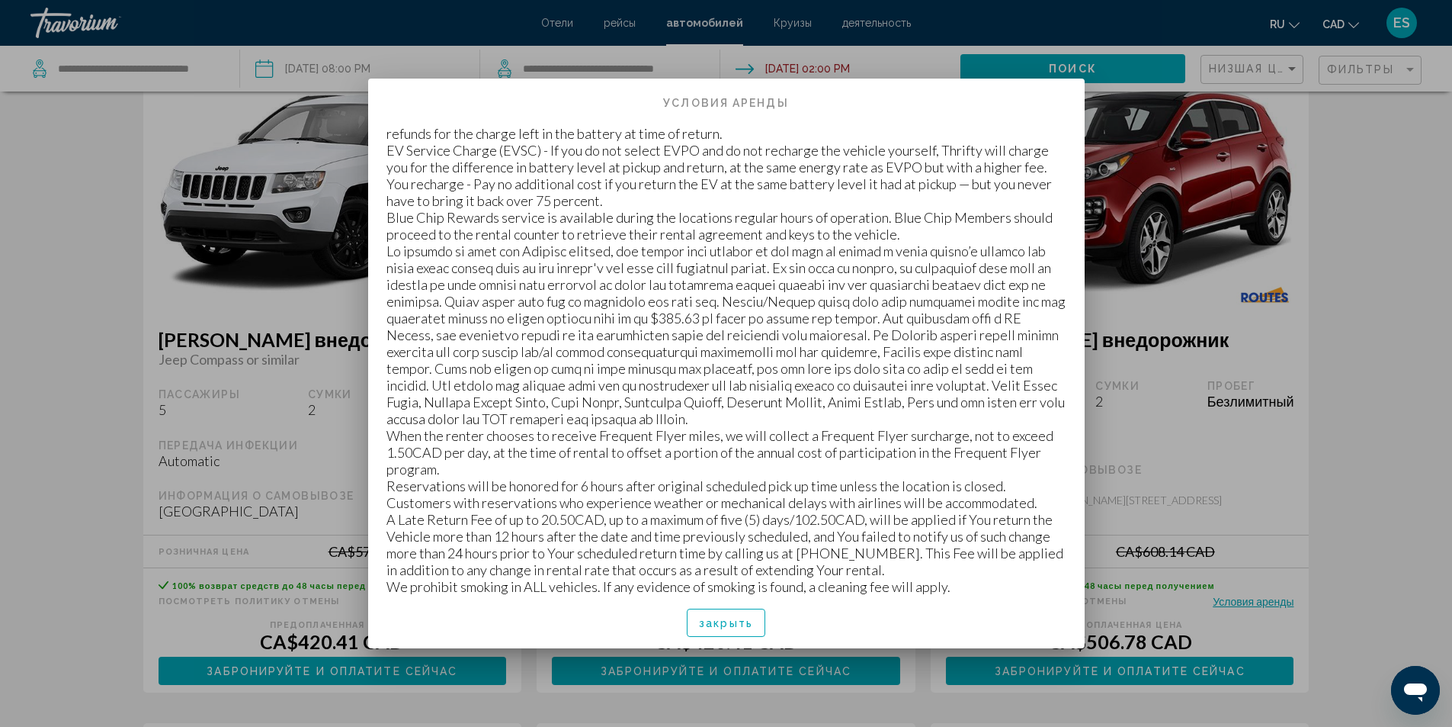
scroll to position [381, 0]
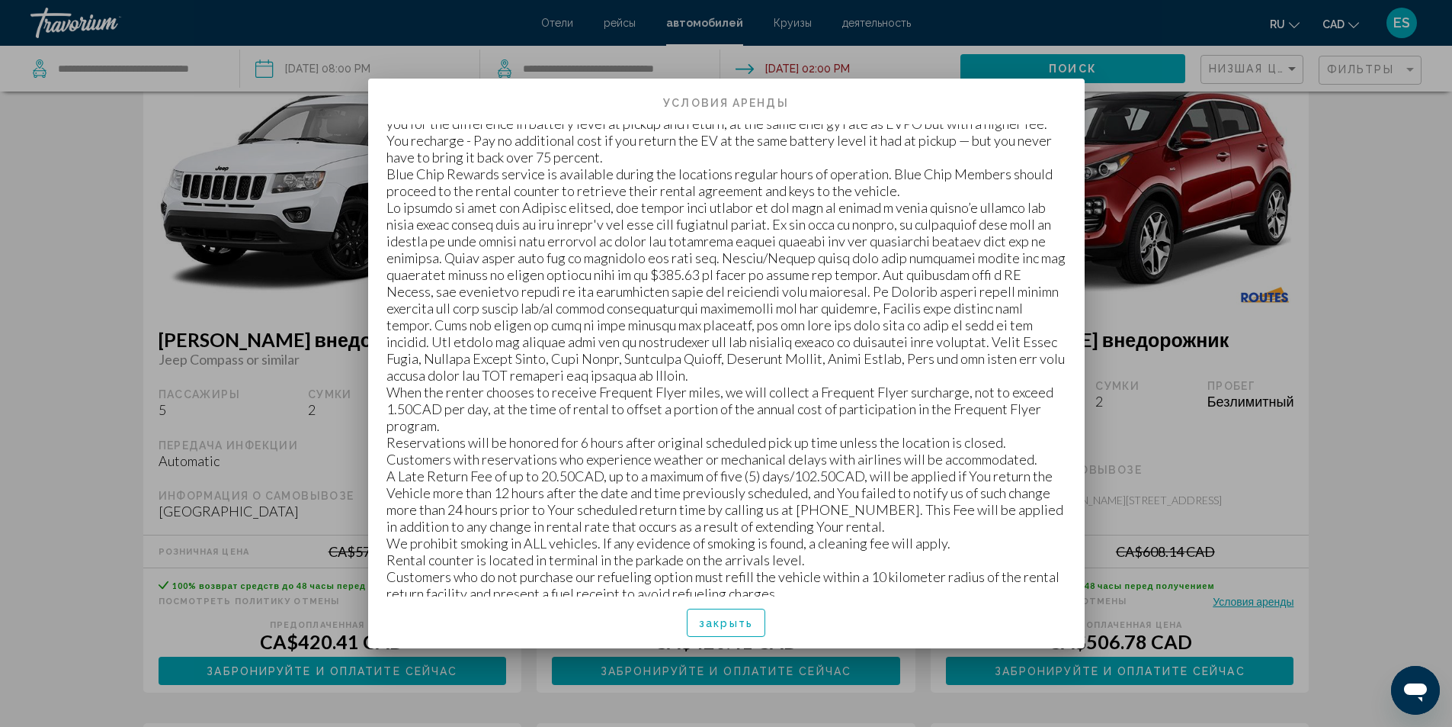
click at [1380, 278] on div at bounding box center [726, 363] width 1452 height 727
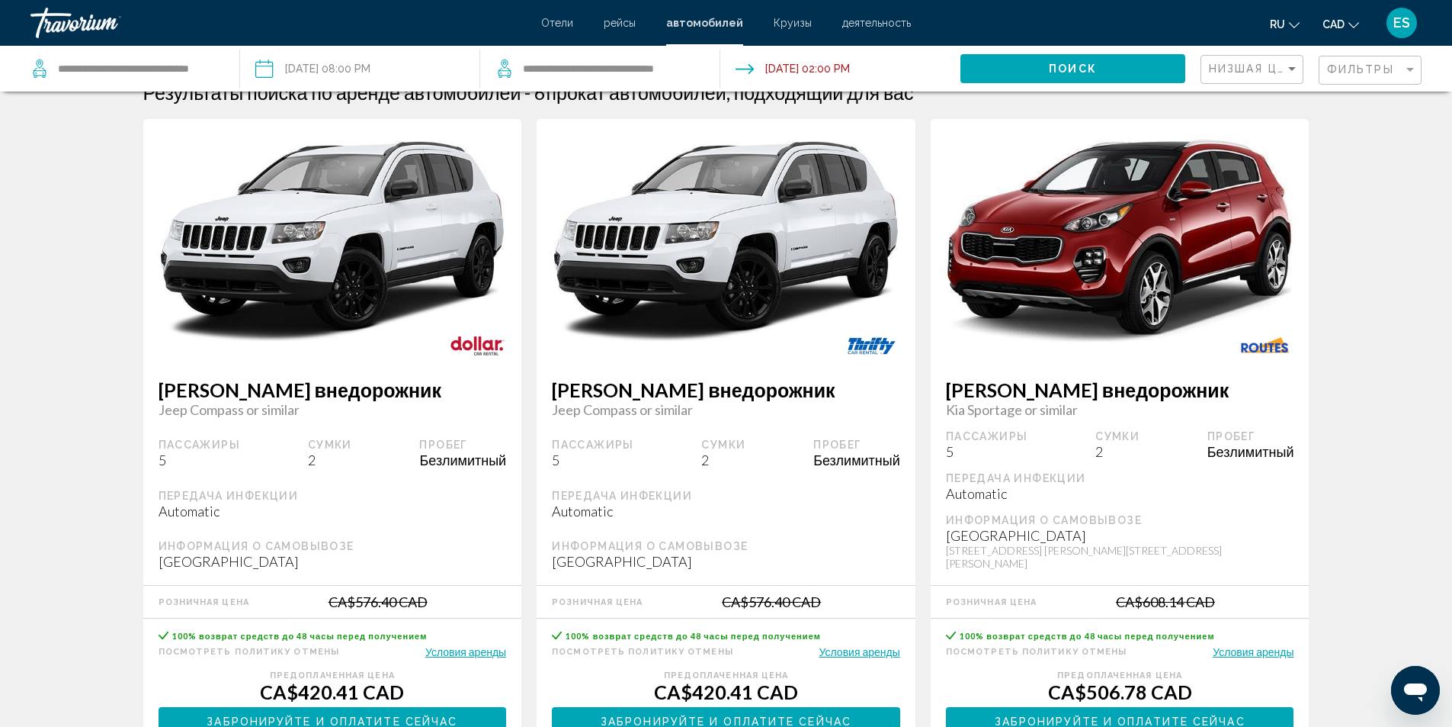
scroll to position [0, 0]
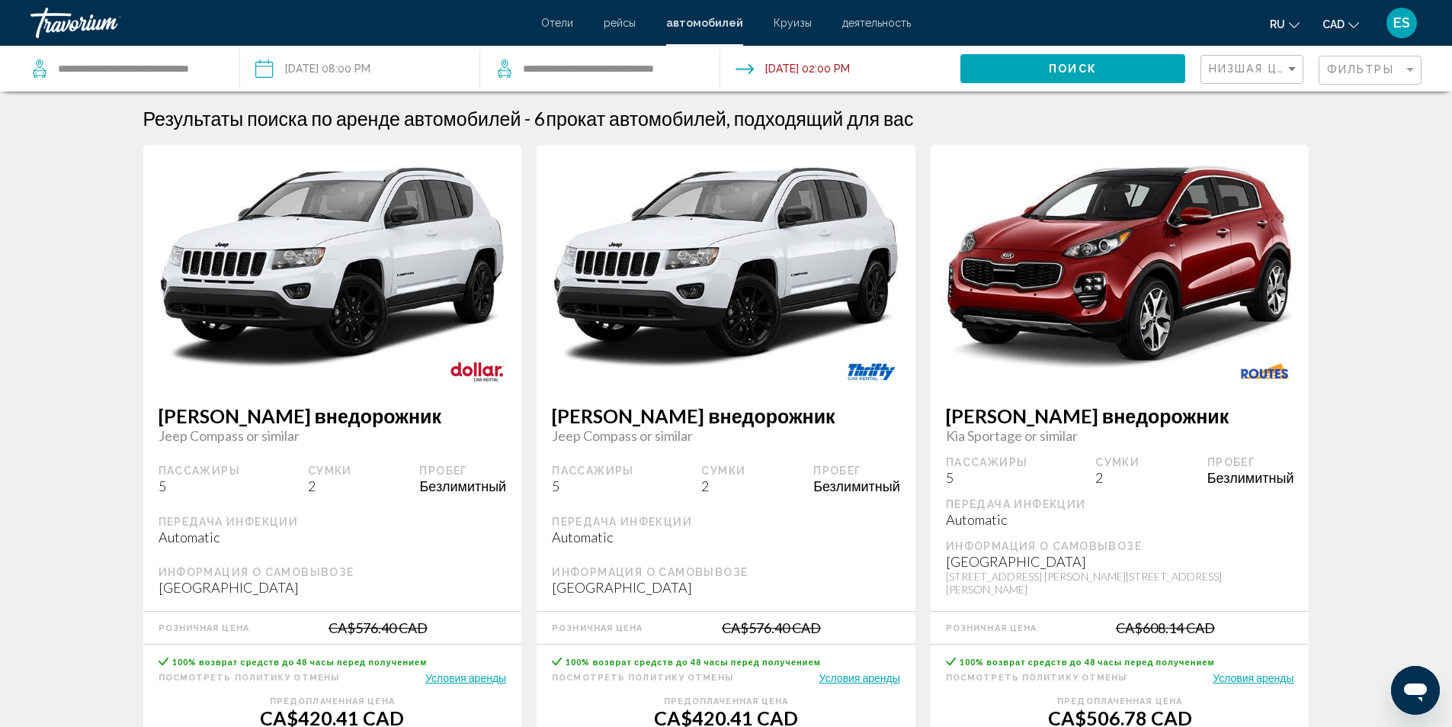
click at [550, 20] on span "Отели" at bounding box center [557, 23] width 32 height 12
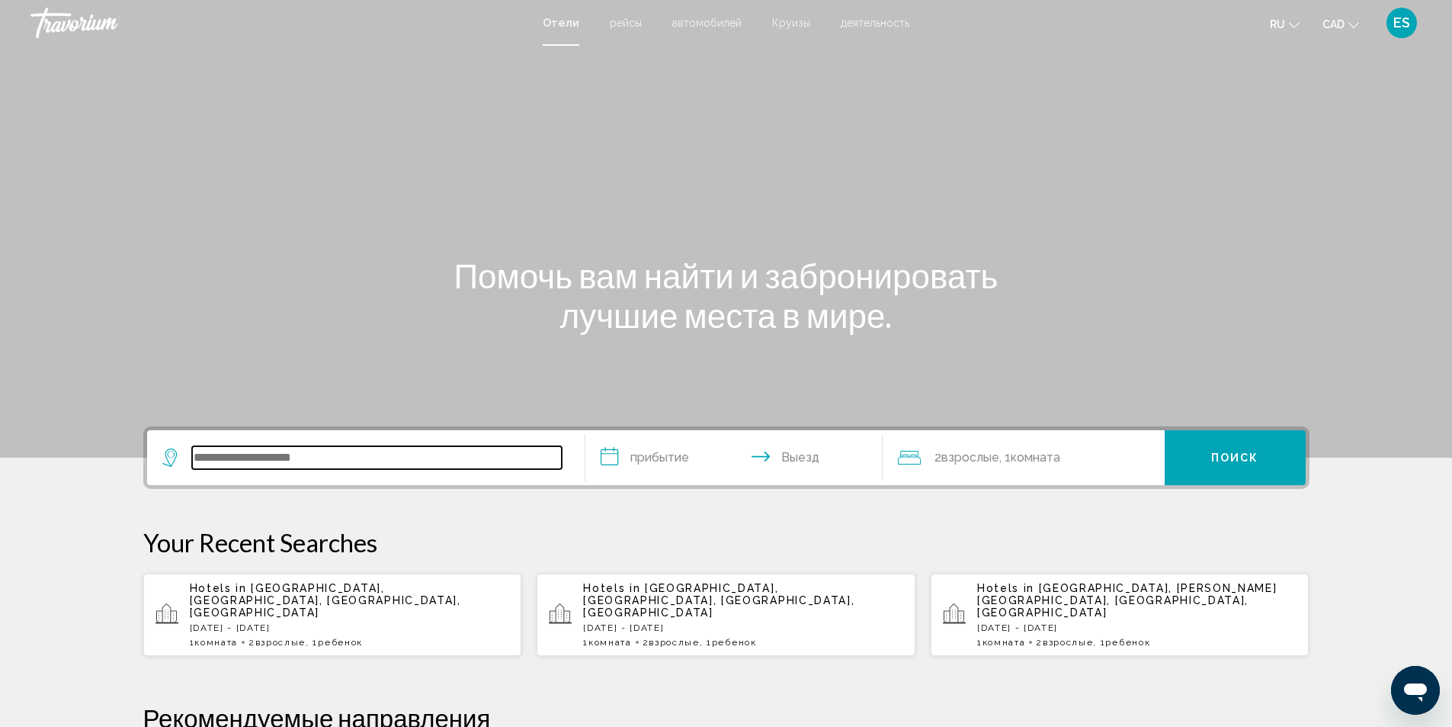
click at [231, 459] on input "Search widget" at bounding box center [377, 457] width 370 height 23
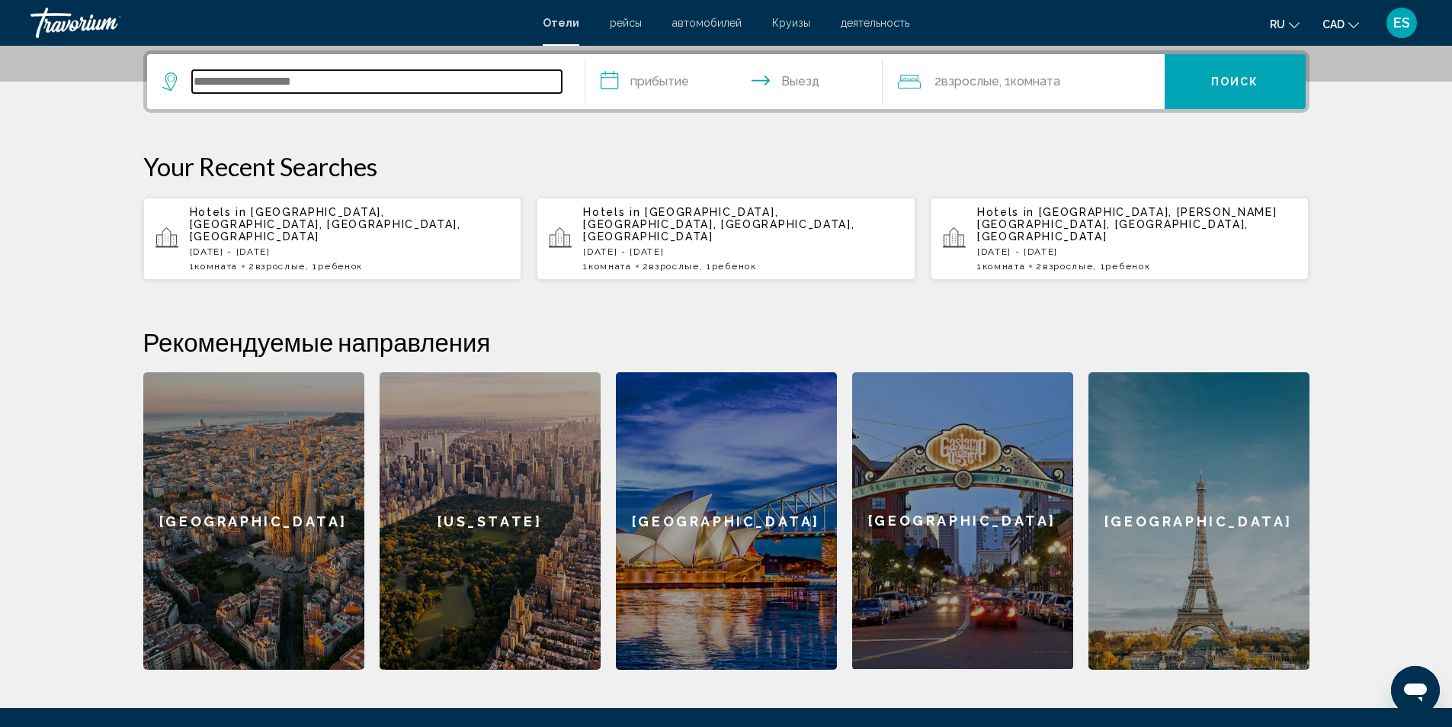
scroll to position [377, 0]
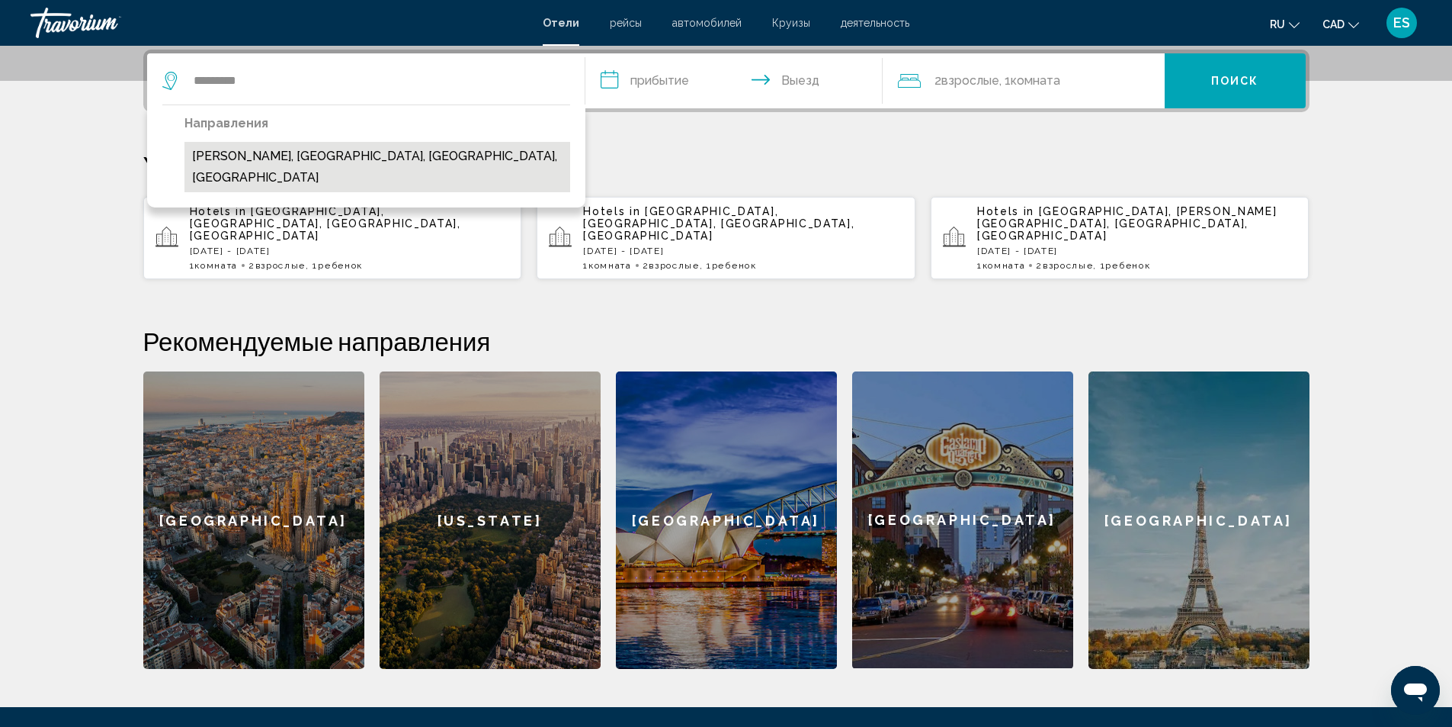
click at [277, 156] on button "Glen Allen, Richmond, VA, United States" at bounding box center [378, 167] width 386 height 50
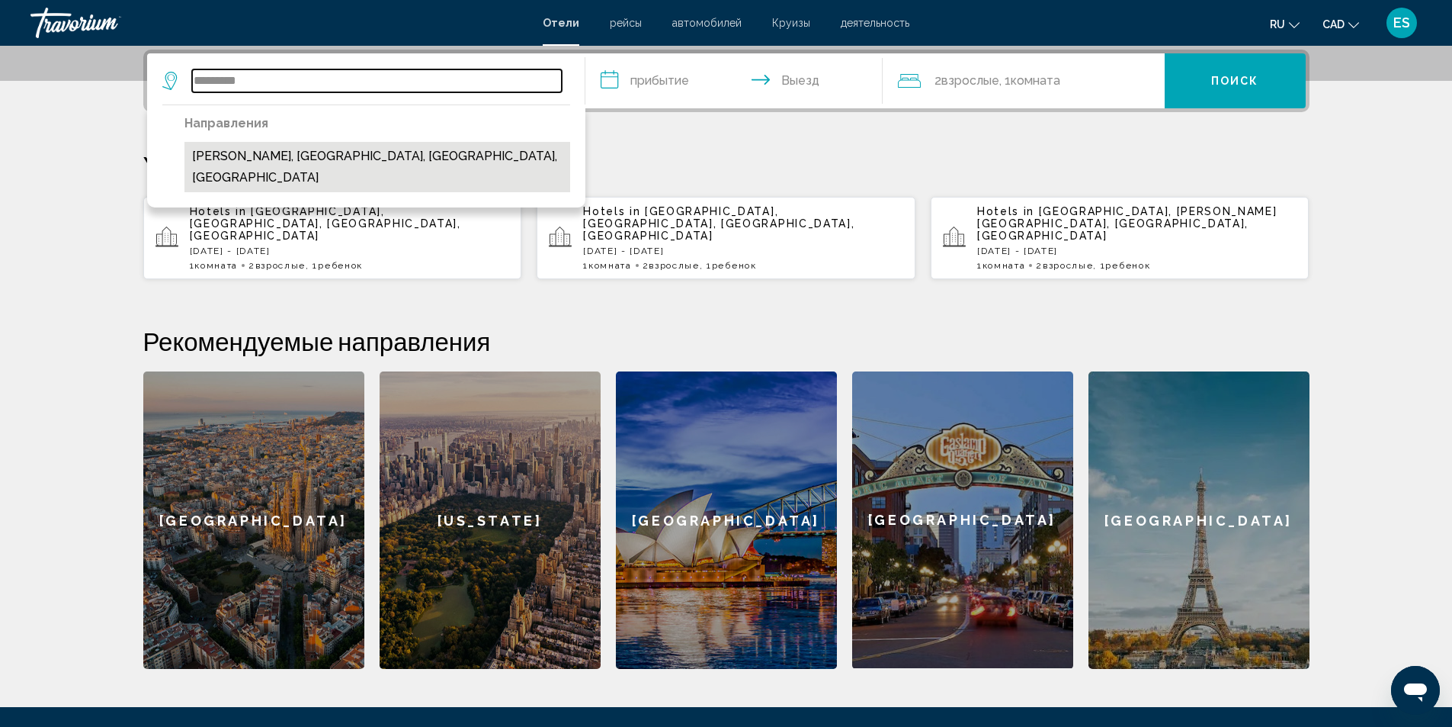
type input "**********"
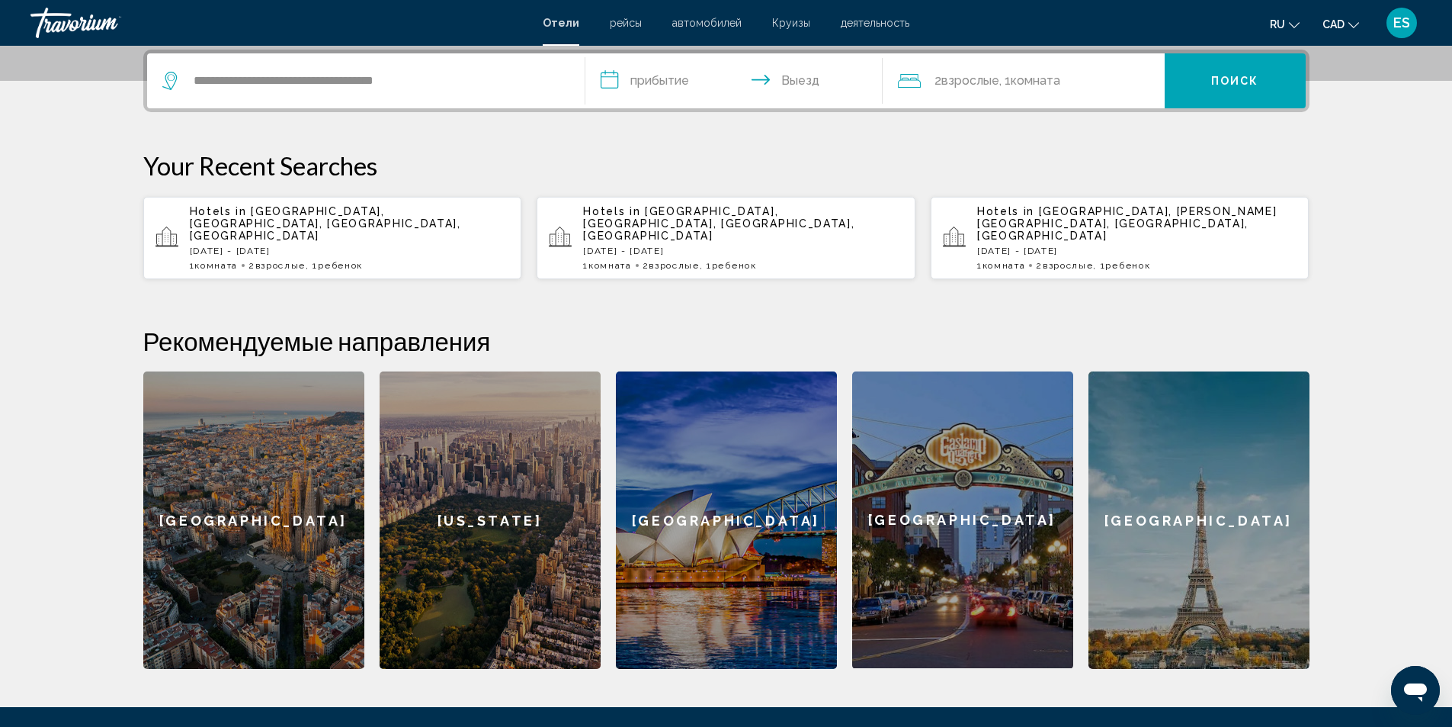
click at [605, 82] on input "**********" at bounding box center [737, 82] width 303 height 59
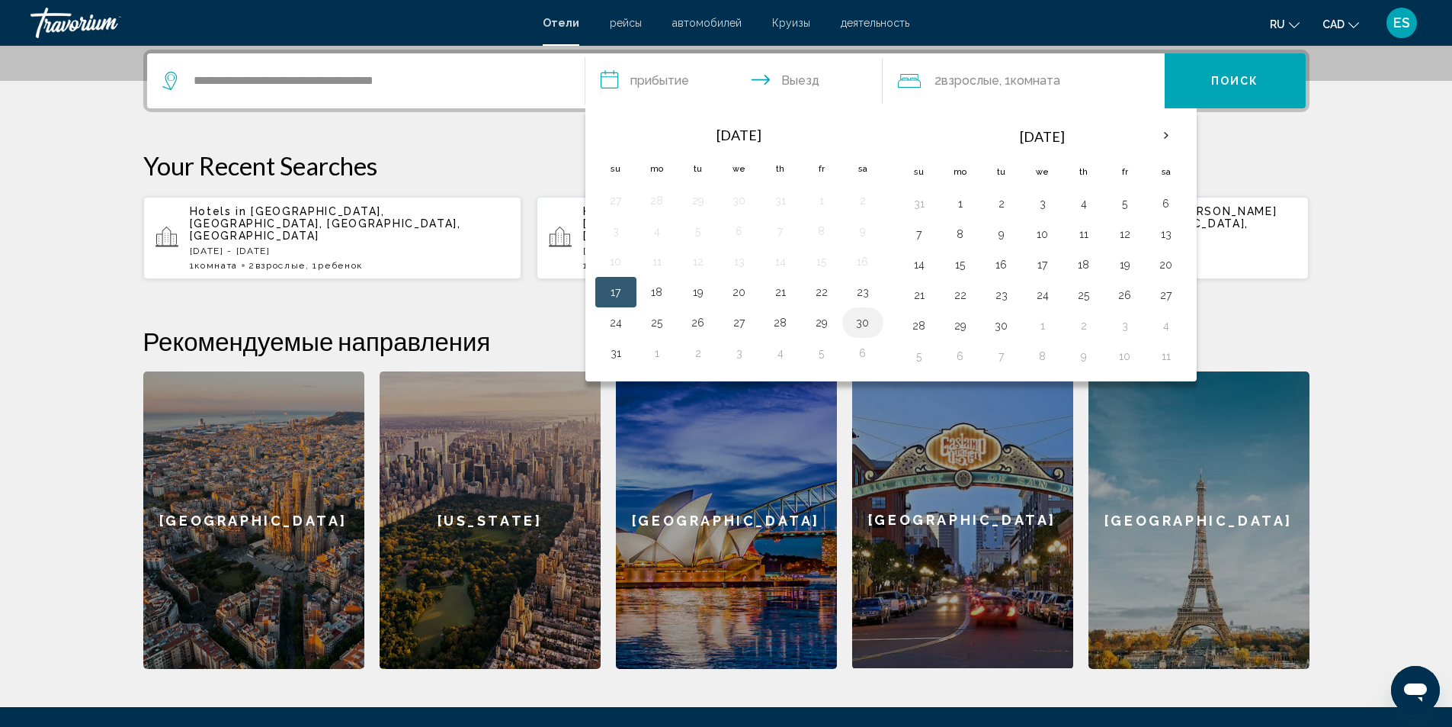
click at [862, 324] on button "30" at bounding box center [863, 322] width 24 height 21
click at [621, 351] on button "31" at bounding box center [616, 352] width 24 height 21
type input "**********"
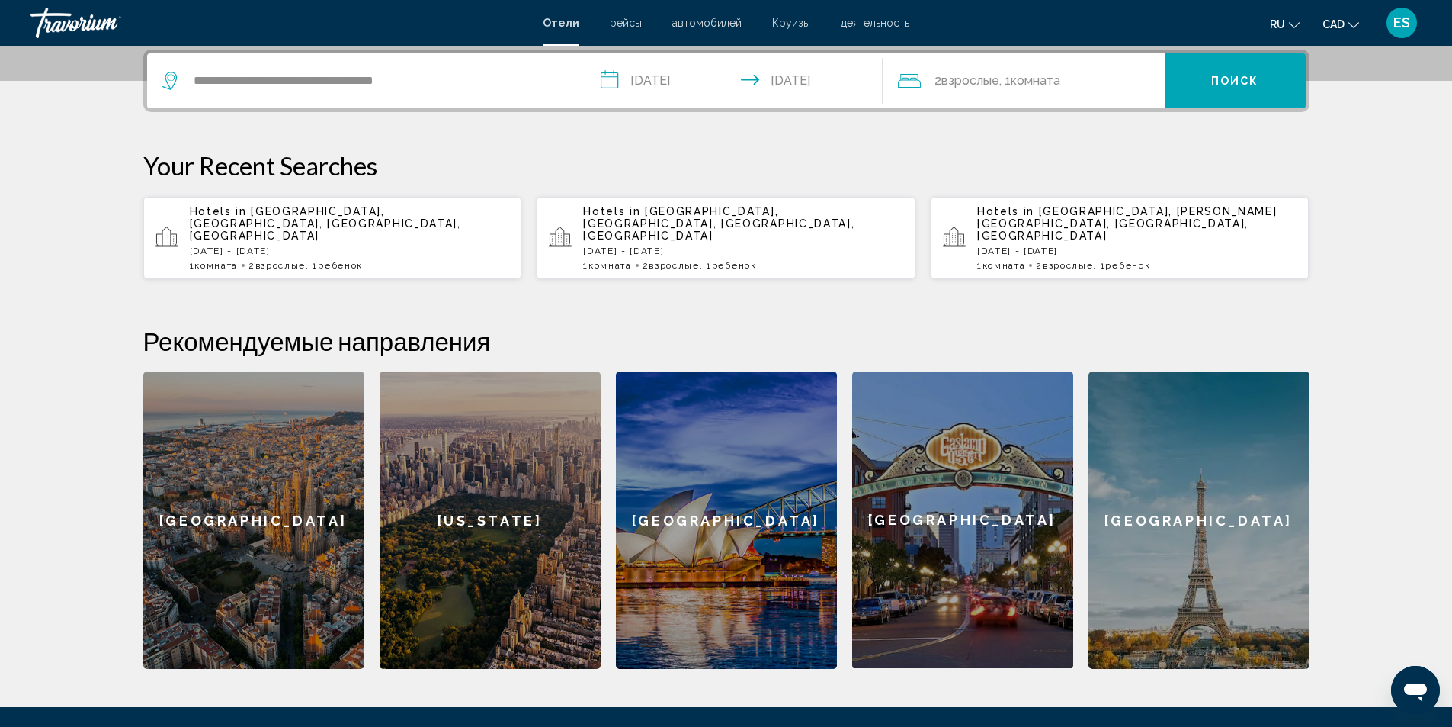
click at [1109, 79] on div "2 Взрослый Взрослые , 1 Комната номера" at bounding box center [1031, 80] width 267 height 21
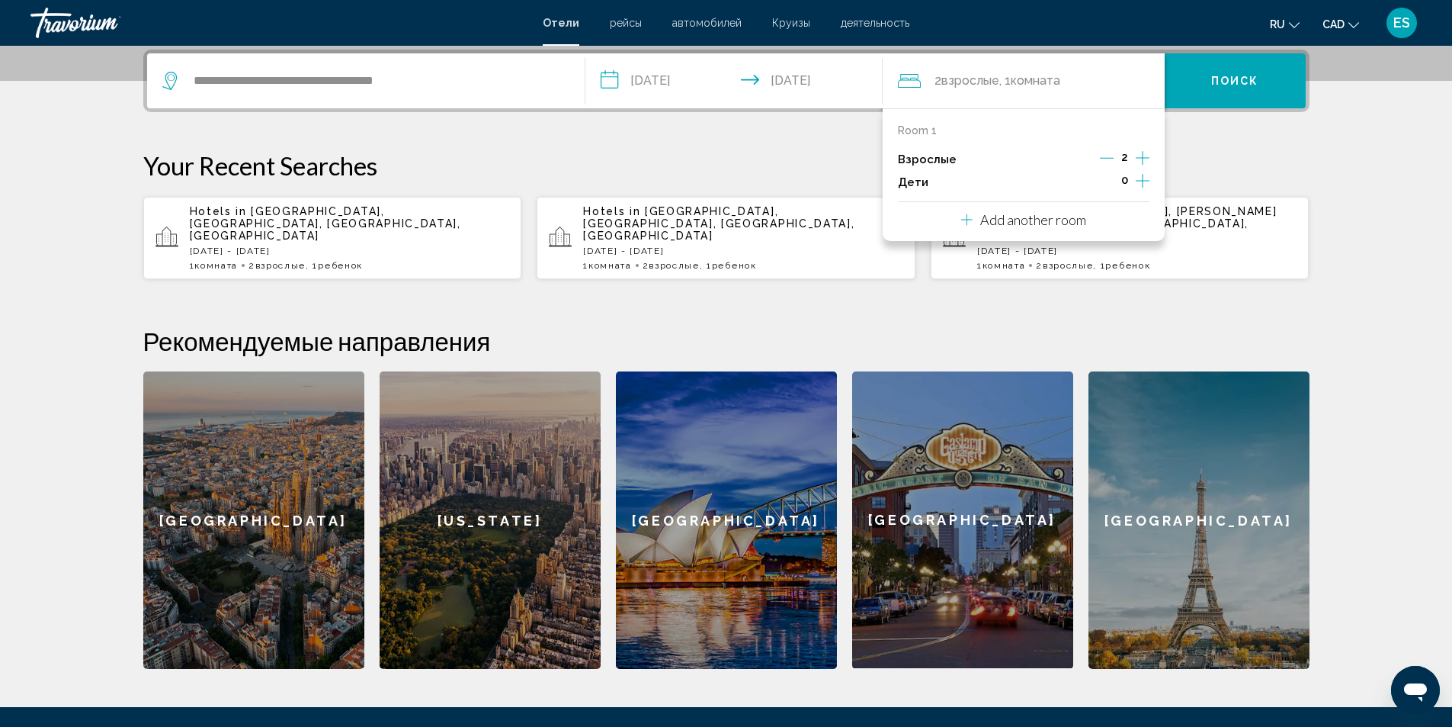
click at [1140, 178] on icon "Increment children" at bounding box center [1143, 181] width 14 height 18
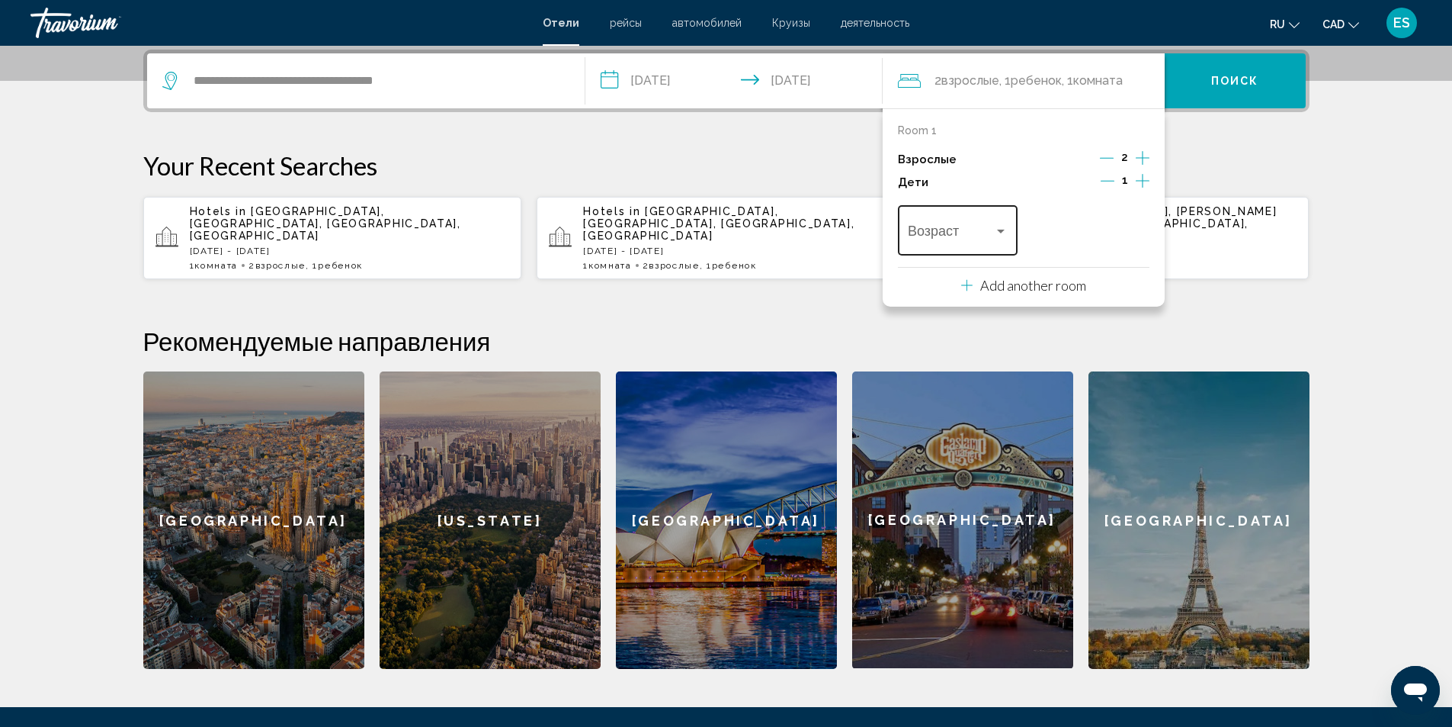
click at [1000, 227] on div "Travelers: 2 adults, 1 child" at bounding box center [1001, 231] width 14 height 12
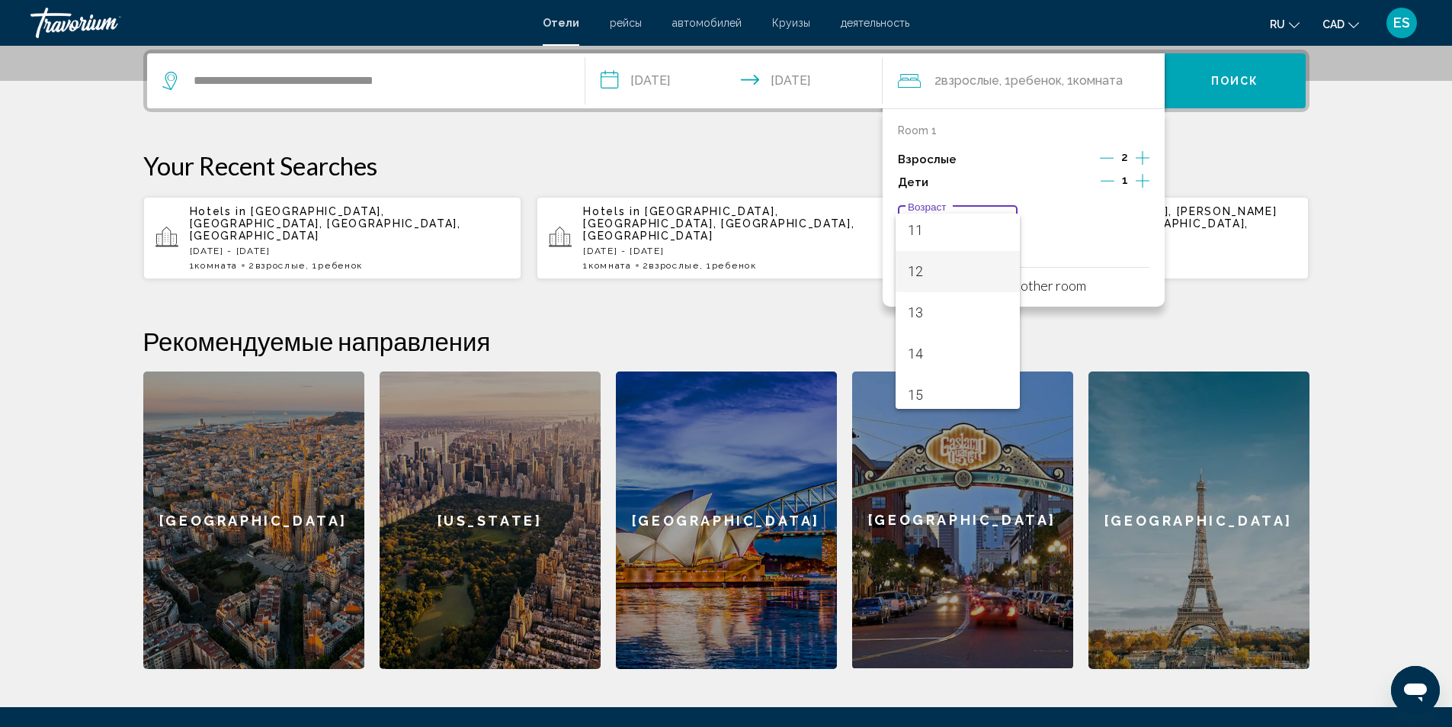
scroll to position [457, 0]
click at [946, 313] on span "13" at bounding box center [958, 311] width 100 height 41
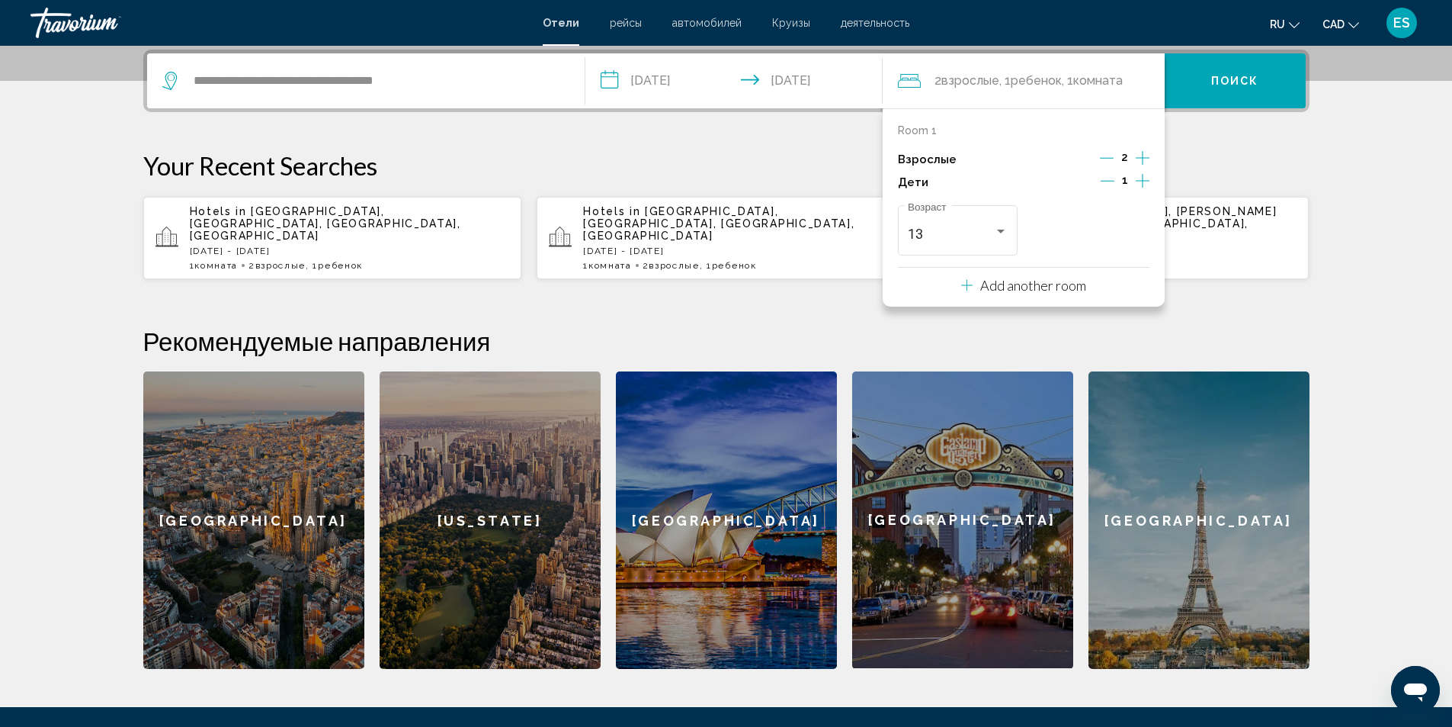
click at [1231, 87] on span "Поиск" at bounding box center [1236, 81] width 48 height 12
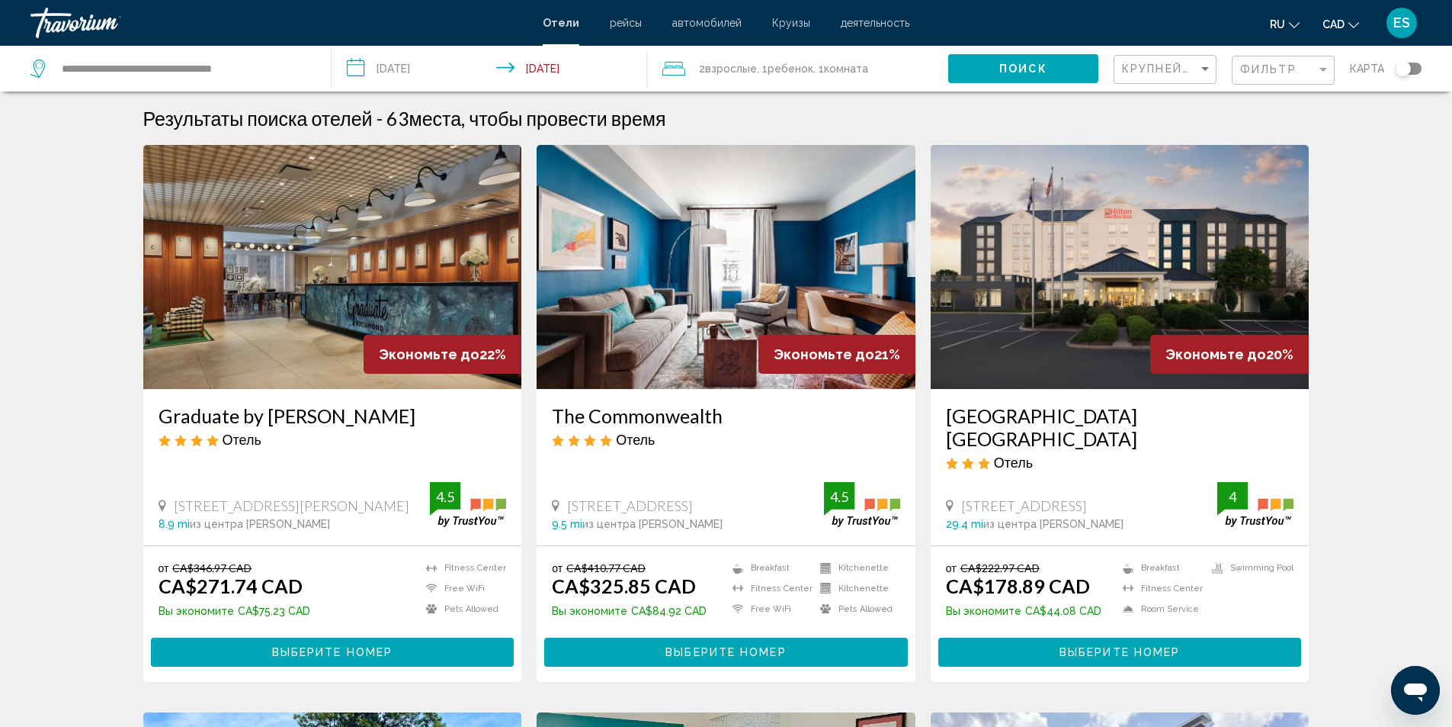
drag, startPoint x: 1095, startPoint y: 523, endPoint x: 1036, endPoint y: 525, distance: 58.8
click at [1036, 525] on div "29.4 mi из центра Glen Allen от отеля" at bounding box center [1082, 524] width 272 height 12
copy span "Glen Allen"
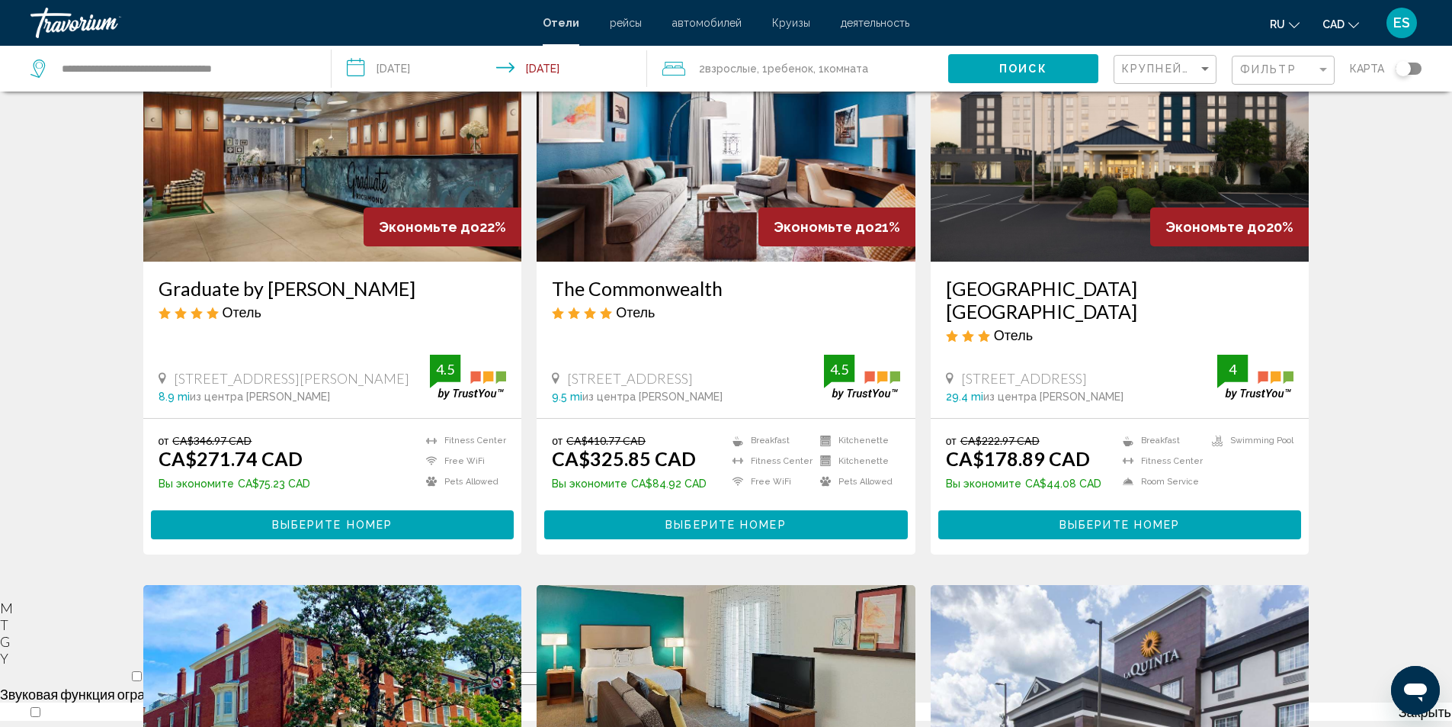
scroll to position [76, 0]
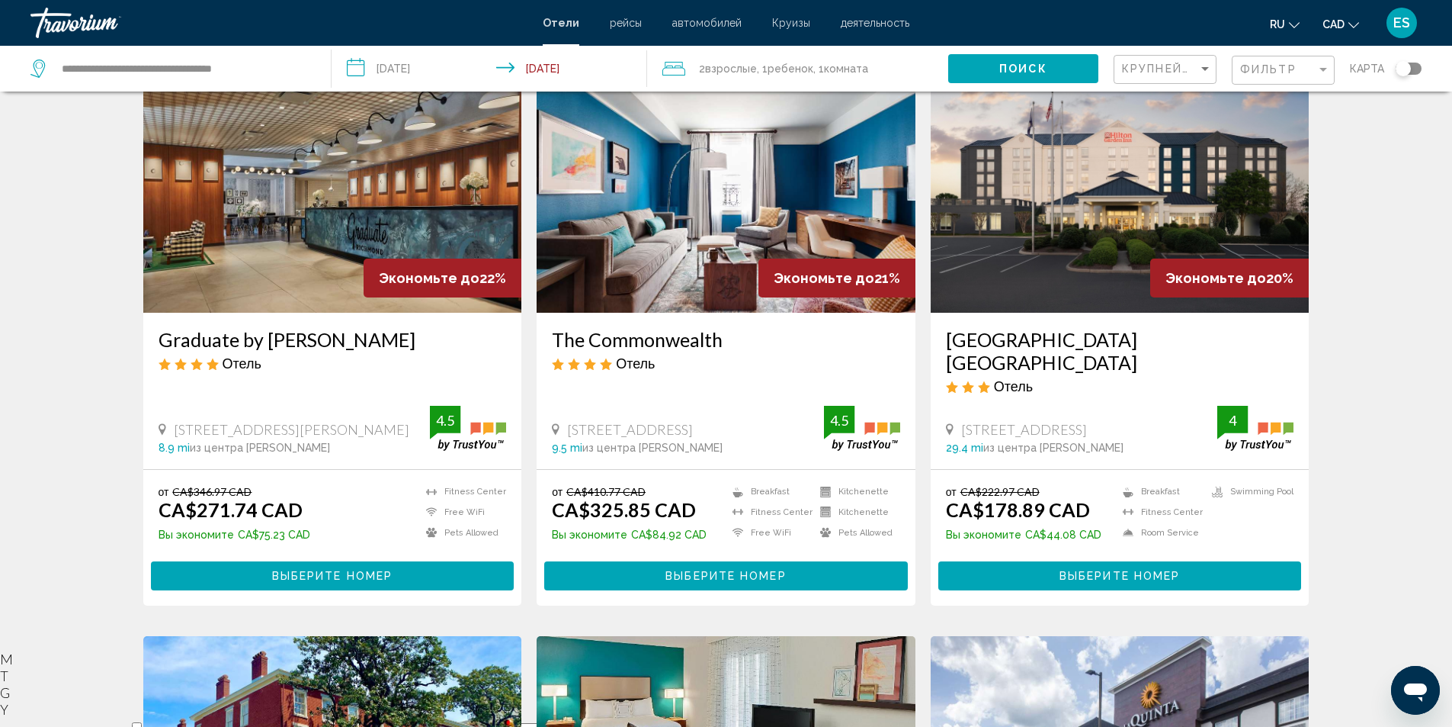
click at [971, 338] on h3 "Hilton Garden Inn Richmond South Southpark" at bounding box center [1120, 351] width 348 height 46
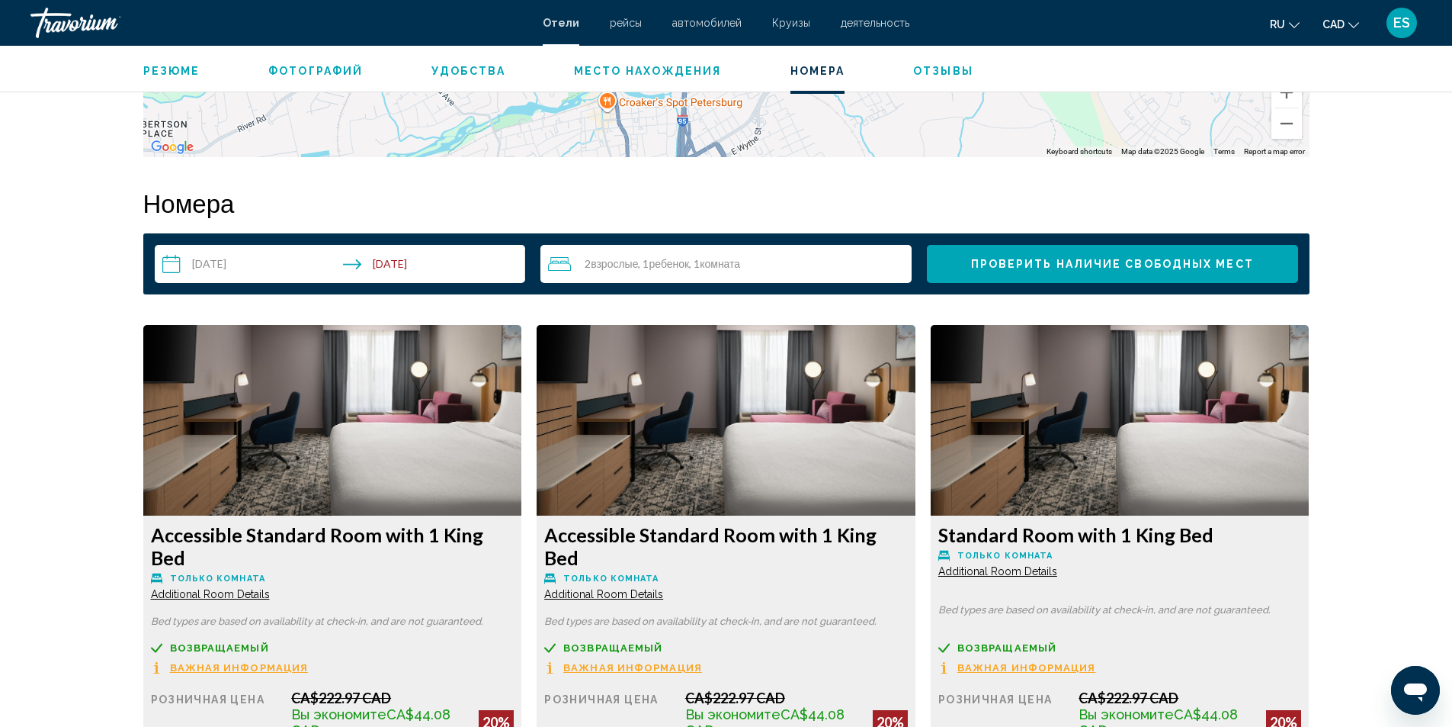
scroll to position [1832, 0]
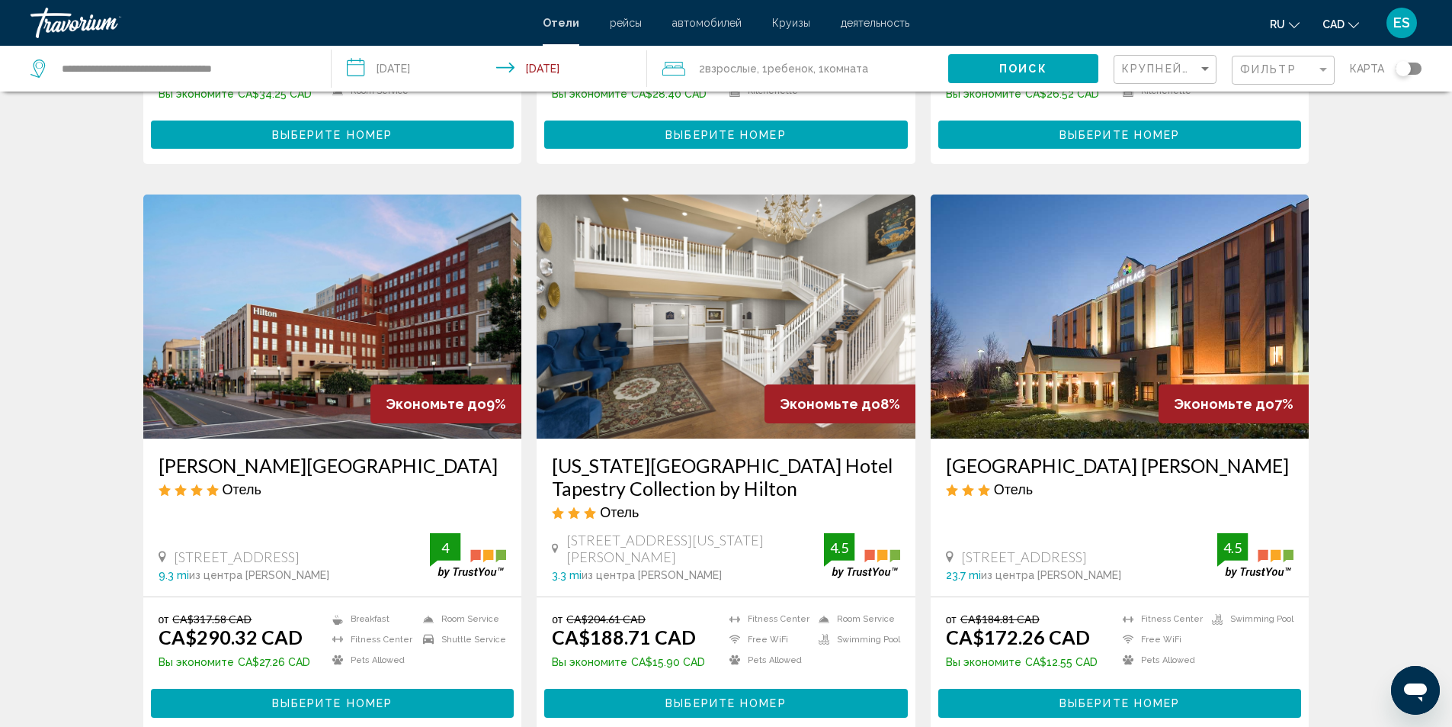
scroll to position [1677, 0]
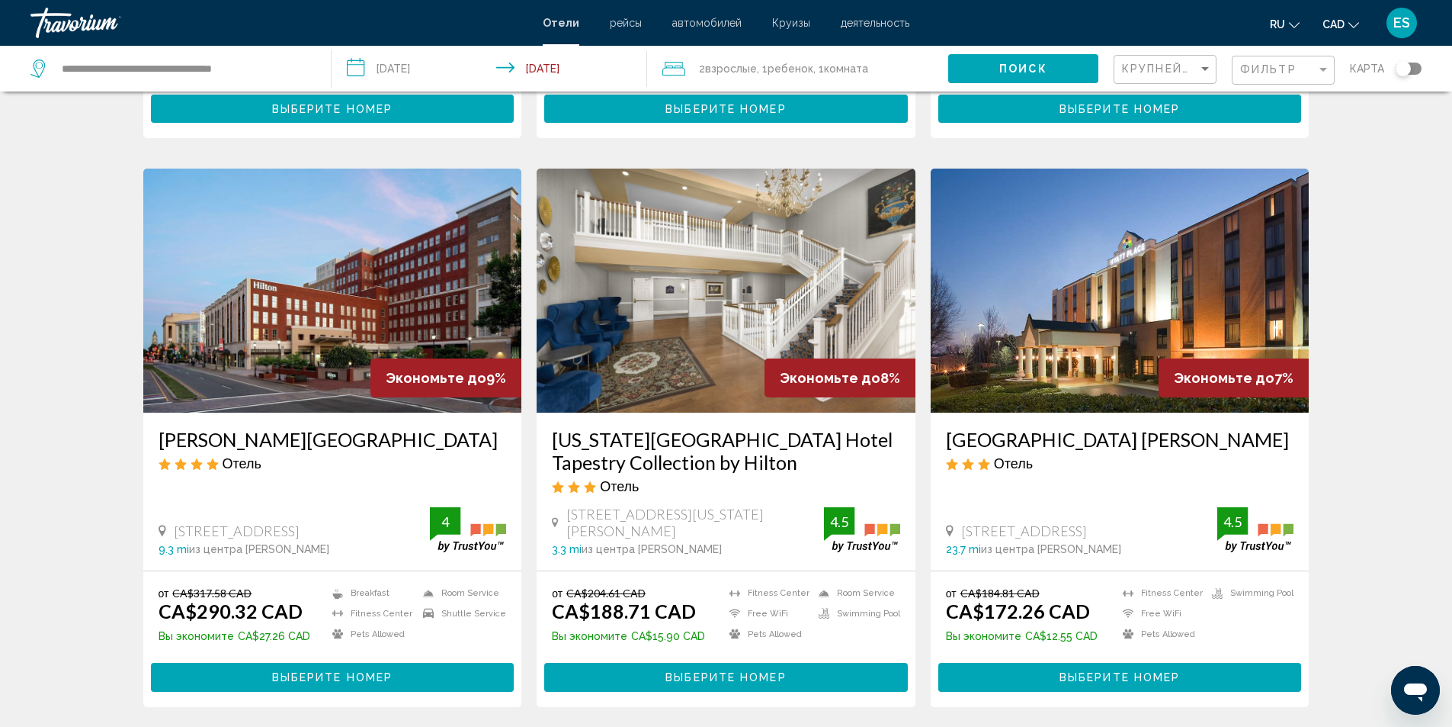
click at [666, 428] on h3 "Virginia Crossings Hotel Tapestry Collection by Hilton" at bounding box center [726, 451] width 348 height 46
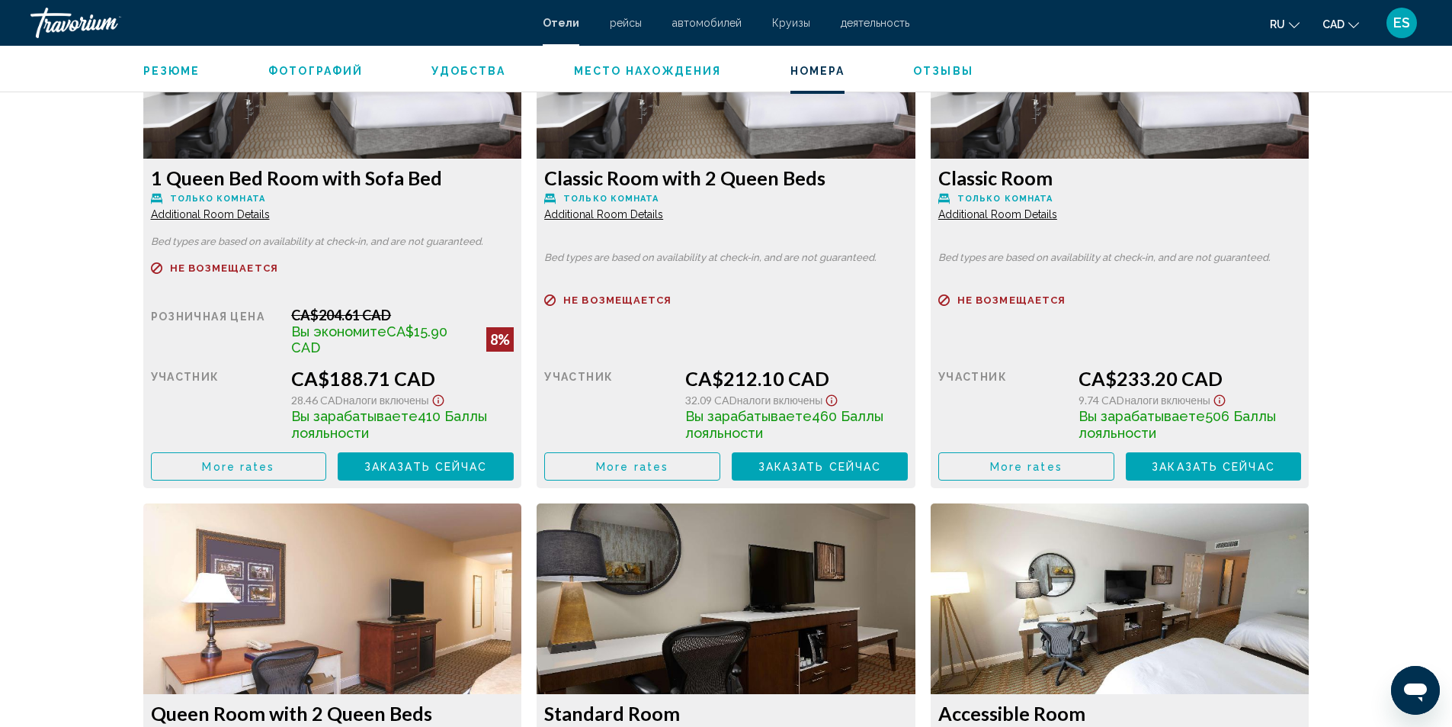
scroll to position [1982, 0]
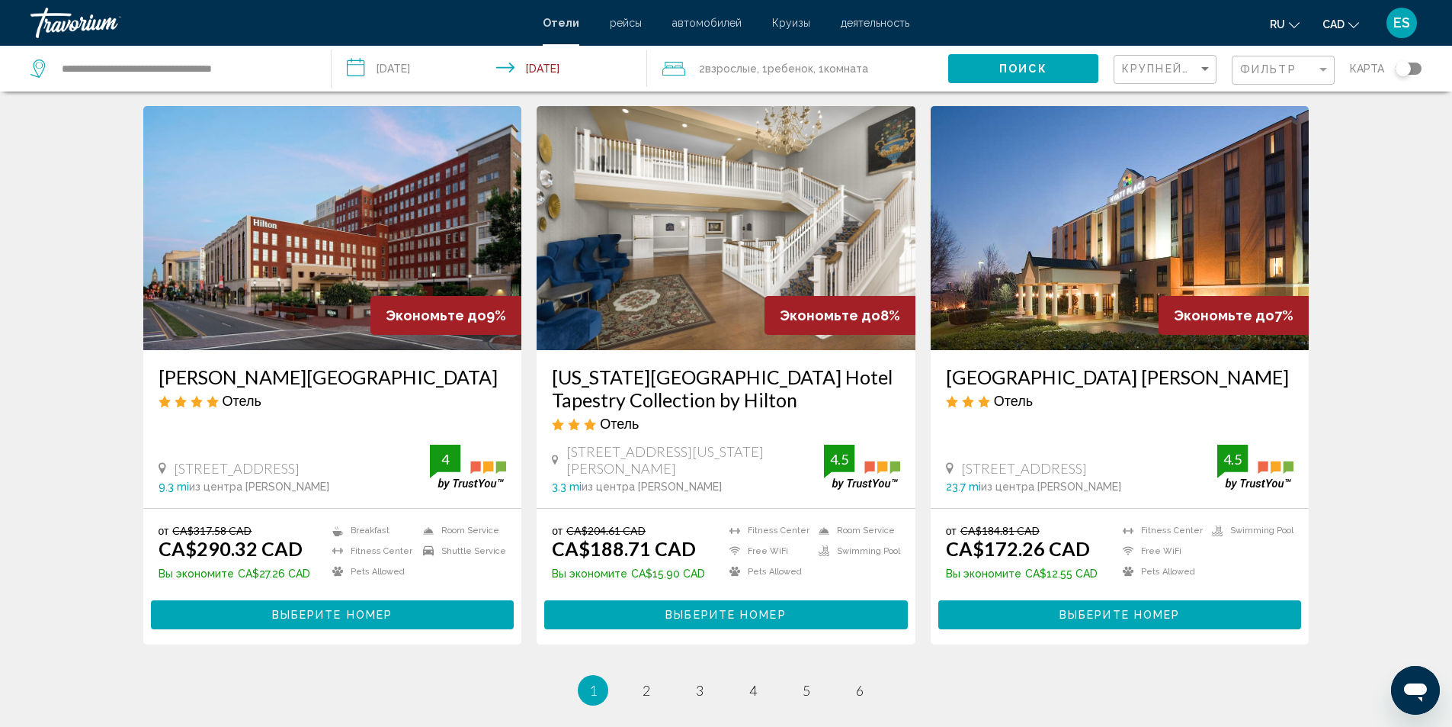
scroll to position [1754, 0]
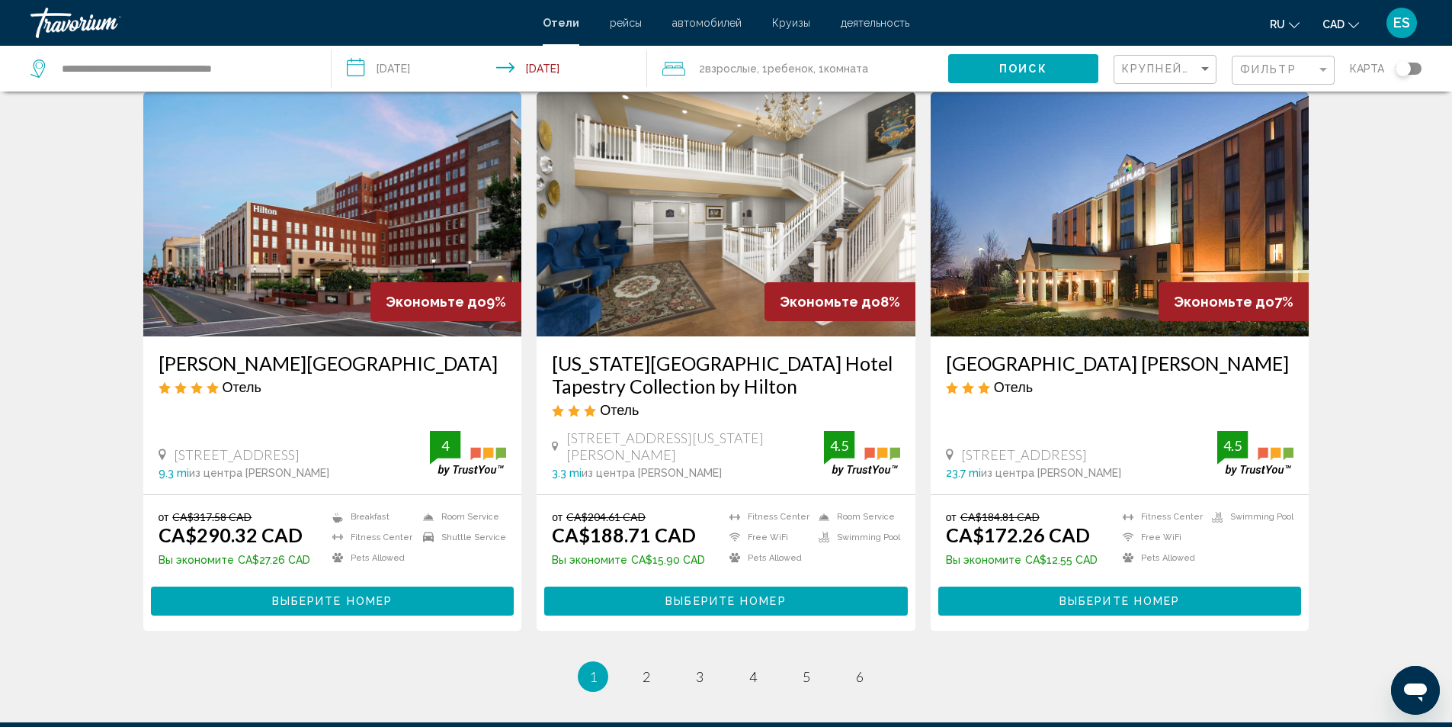
click at [763, 595] on span "Выберите номер" at bounding box center [726, 601] width 120 height 12
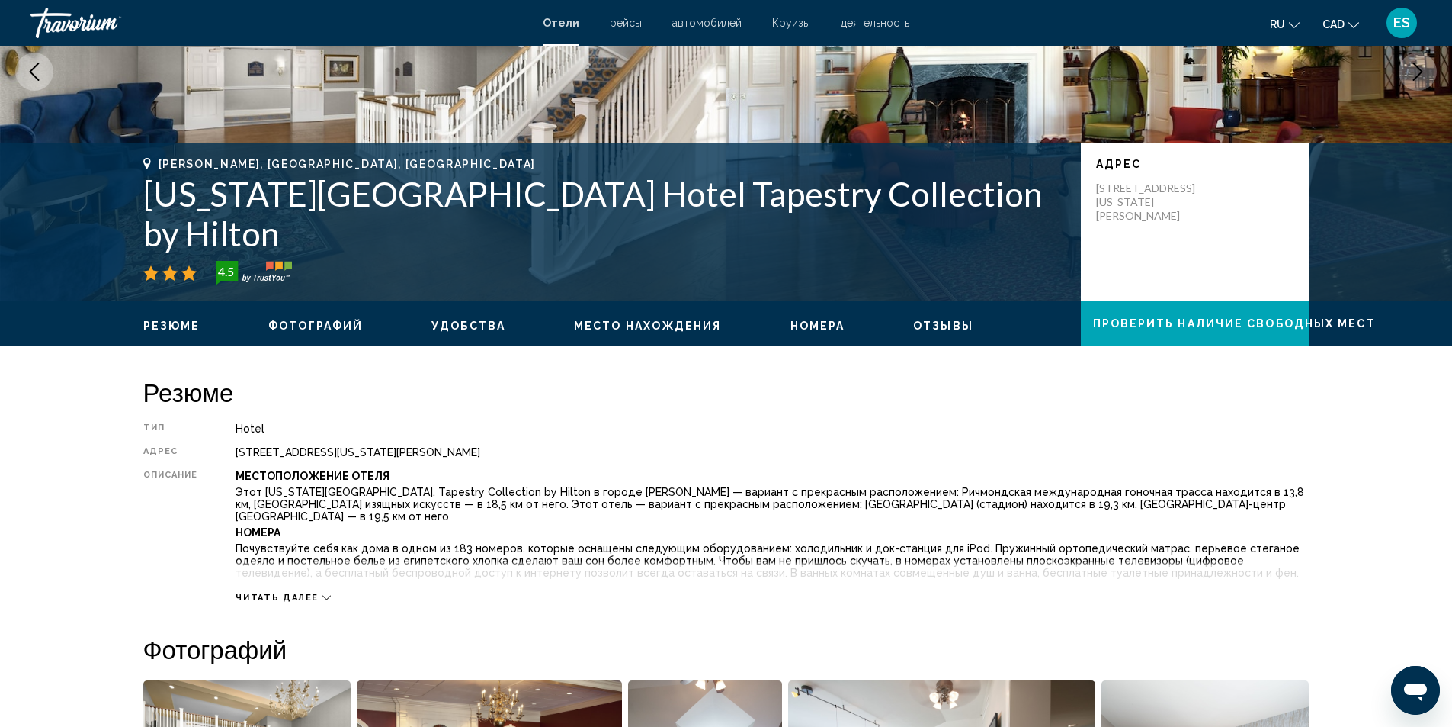
scroll to position [152, 0]
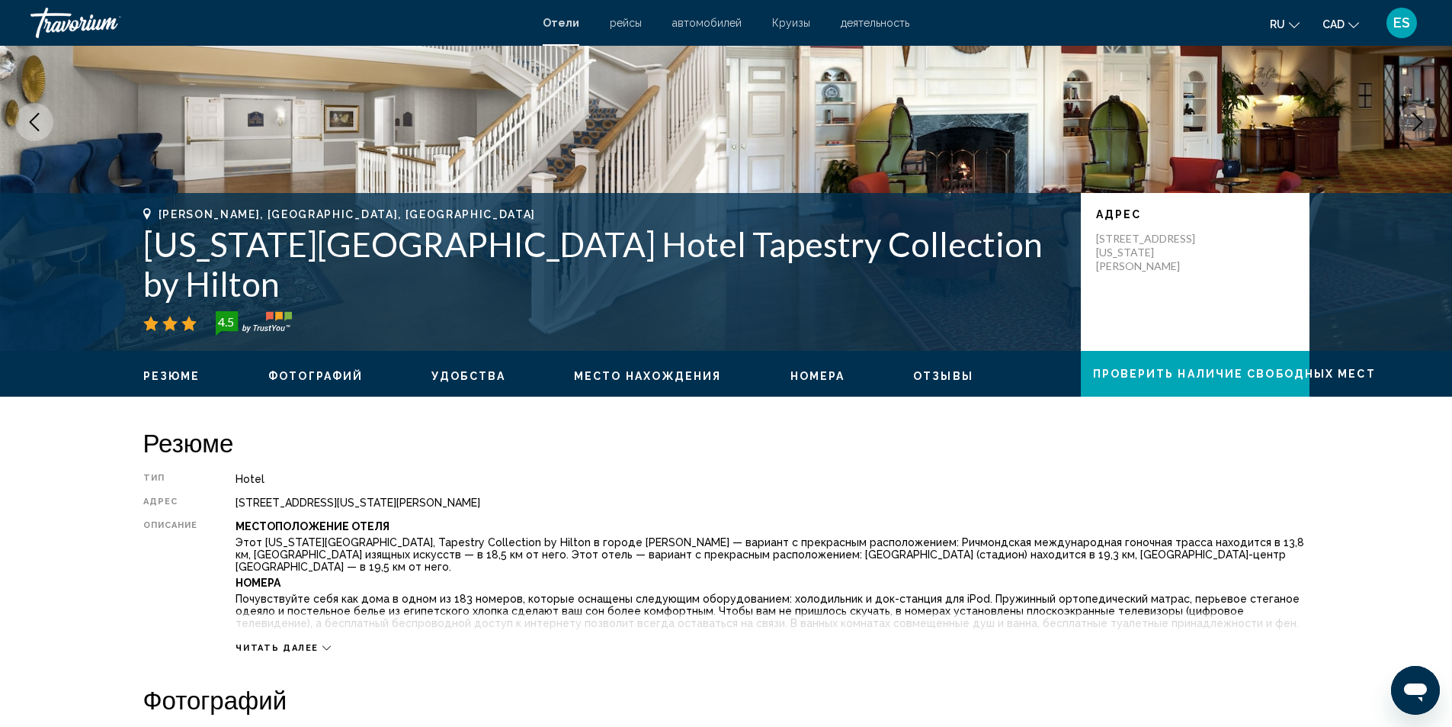
drag, startPoint x: 146, startPoint y: 278, endPoint x: 929, endPoint y: 278, distance: 783.0
click at [929, 278] on h1 "Virginia Crossings Hotel Tapestry Collection by Hilton" at bounding box center [604, 263] width 923 height 79
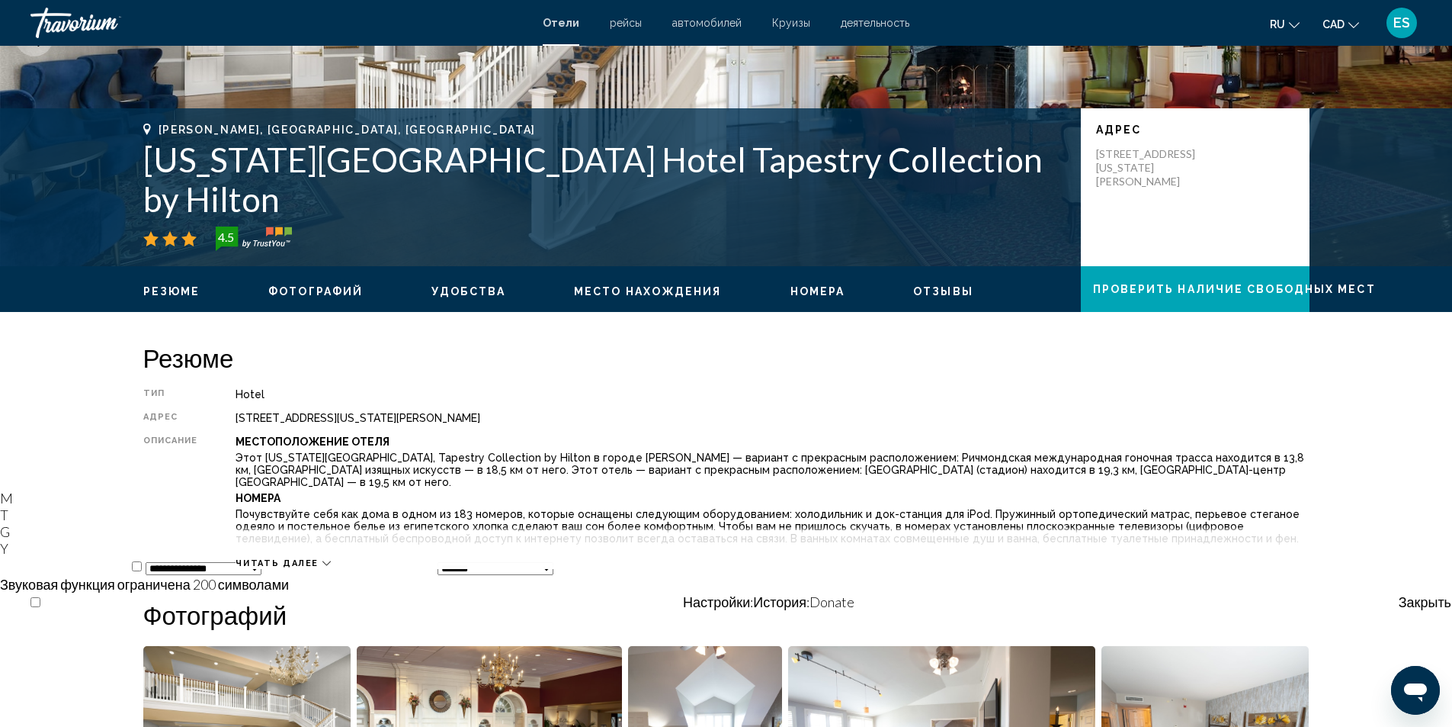
scroll to position [534, 0]
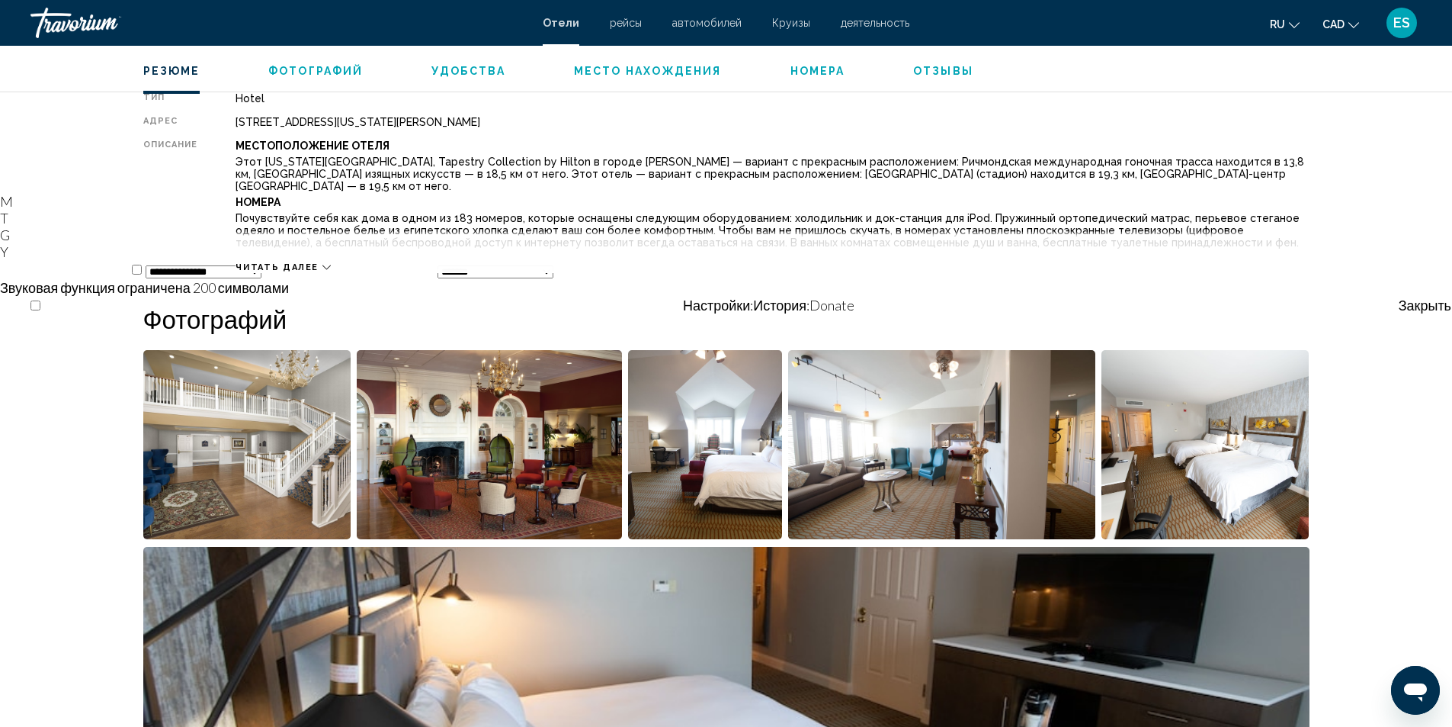
click at [304, 266] on span "Читать далее" at bounding box center [277, 267] width 83 height 10
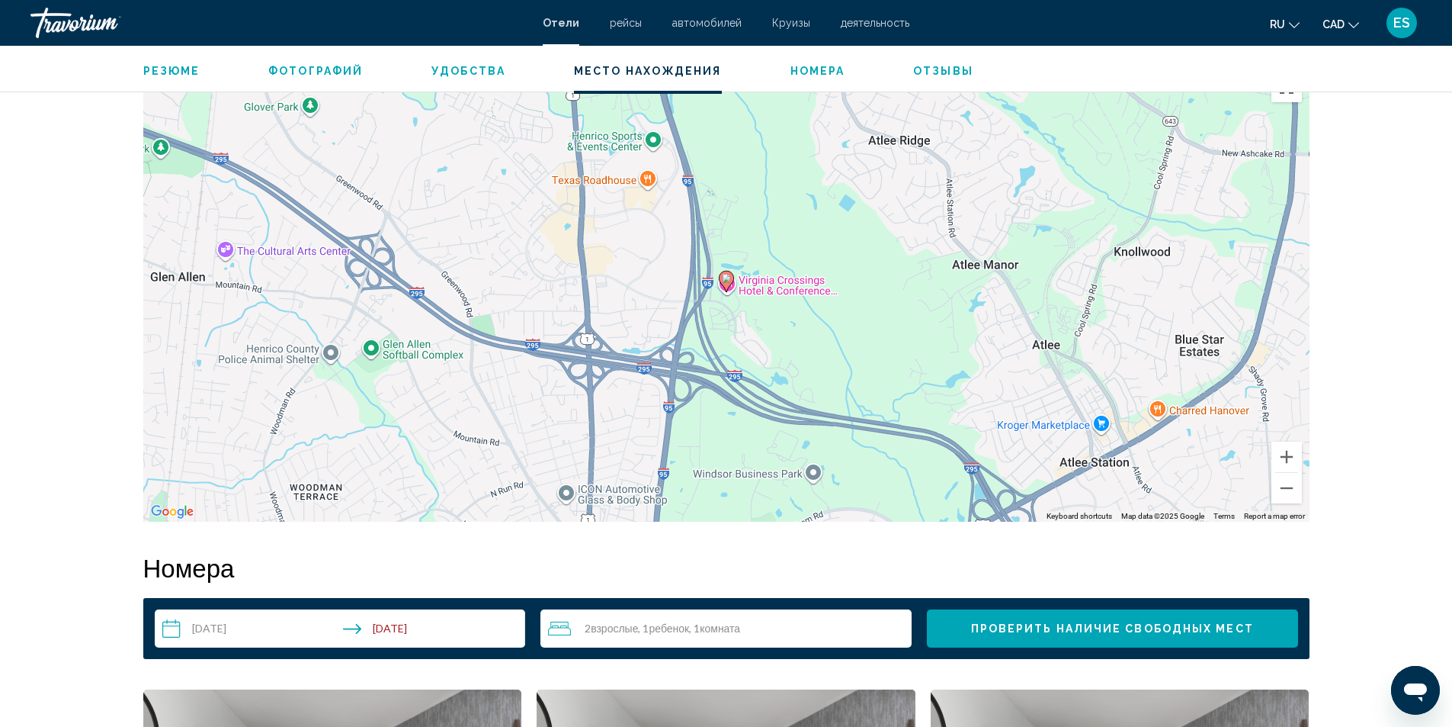
scroll to position [1830, 0]
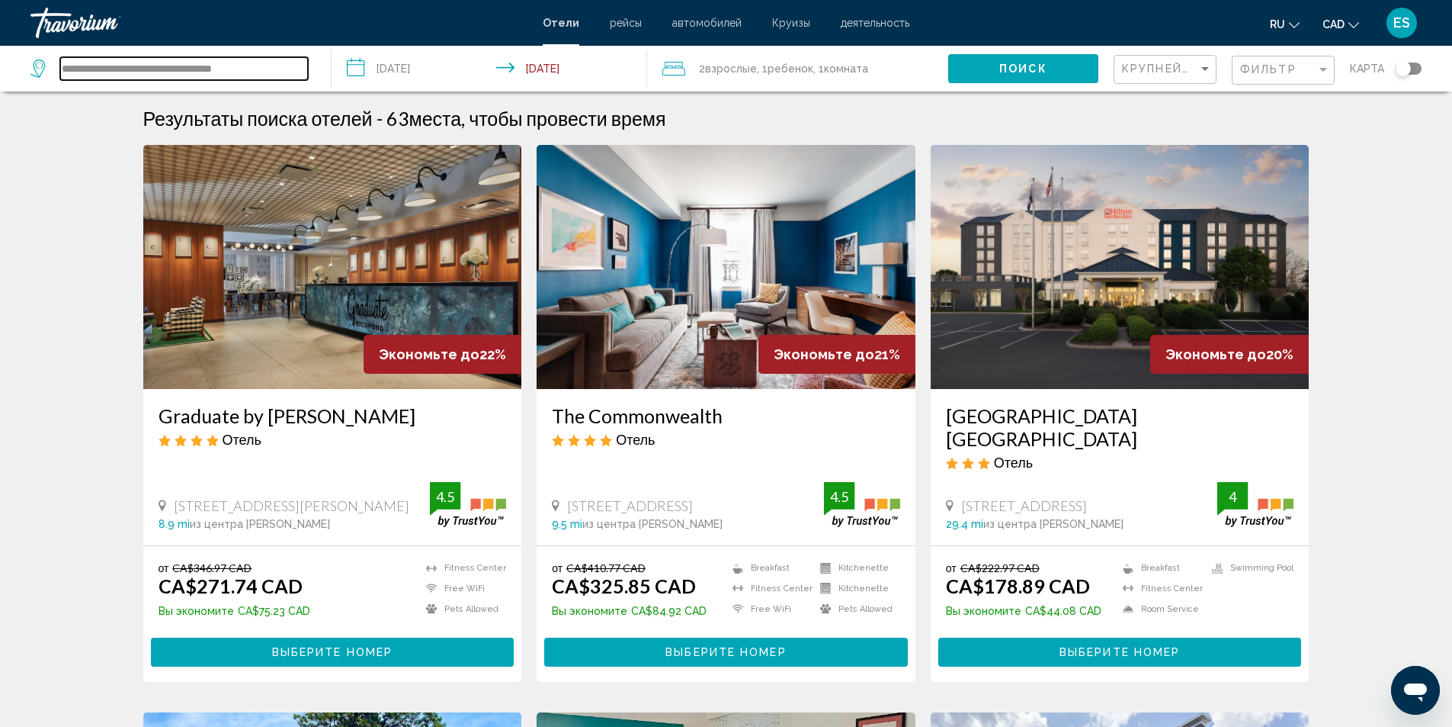
click at [184, 57] on input "**********" at bounding box center [184, 68] width 248 height 23
drag, startPoint x: 267, startPoint y: 63, endPoint x: 0, endPoint y: 65, distance: 266.9
click at [0, 65] on app-destination-search "**********" at bounding box center [166, 69] width 332 height 46
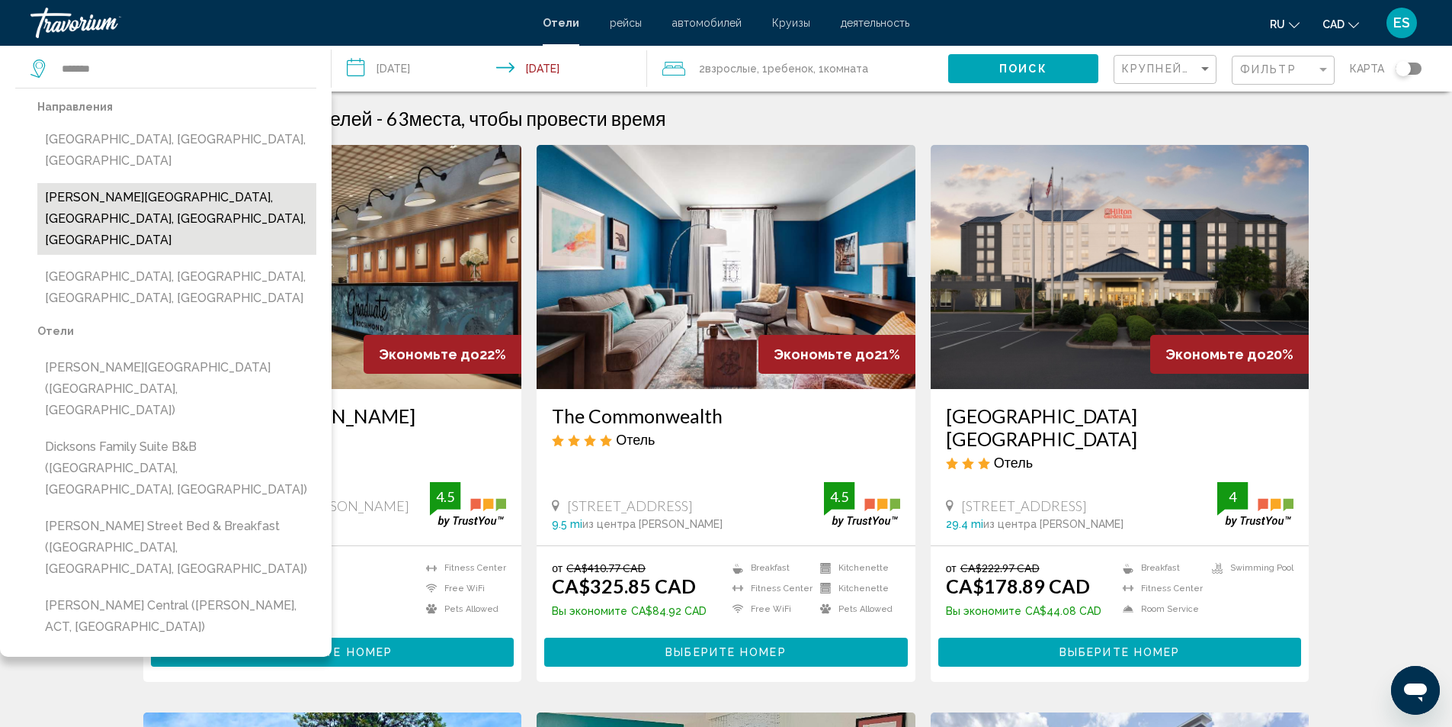
click at [140, 183] on button "Dickson City, Scranton, PA, United States" at bounding box center [176, 219] width 279 height 72
type input "**********"
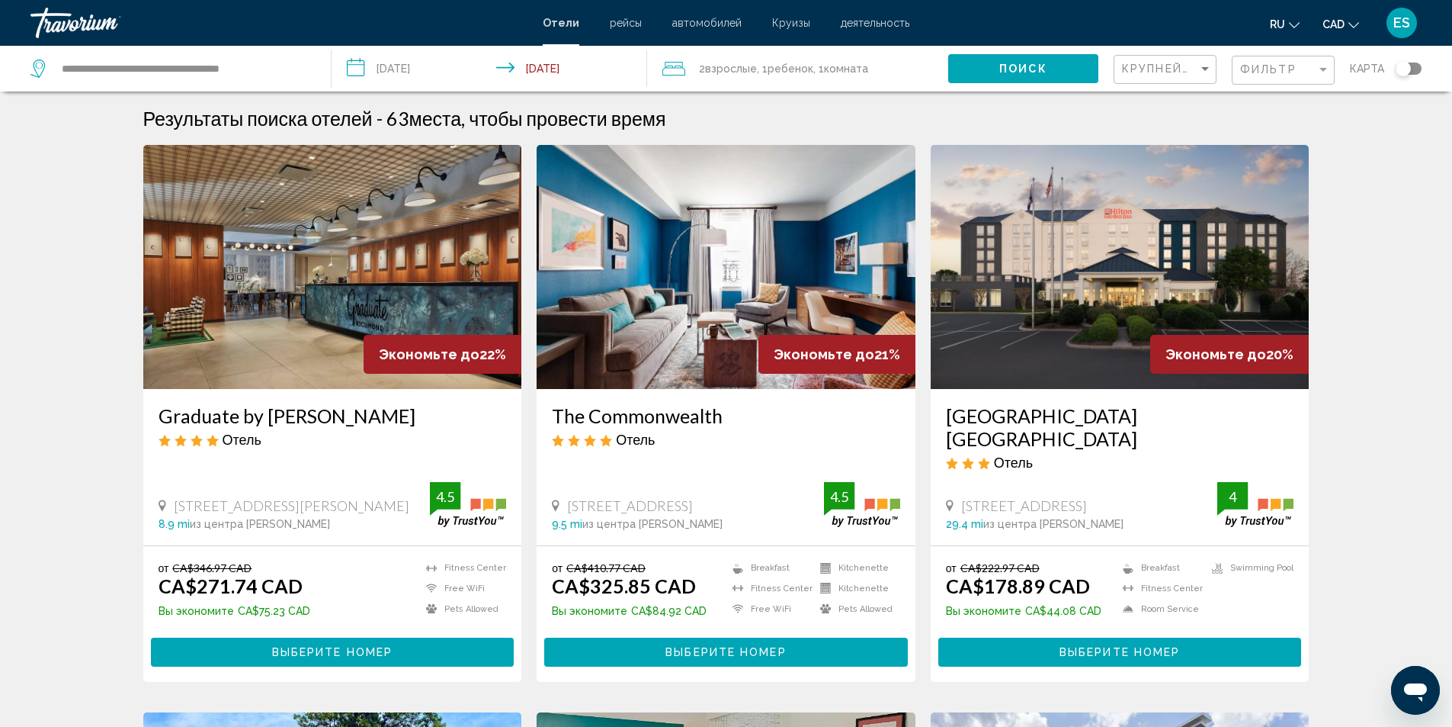
click at [444, 70] on input "**********" at bounding box center [493, 71] width 323 height 50
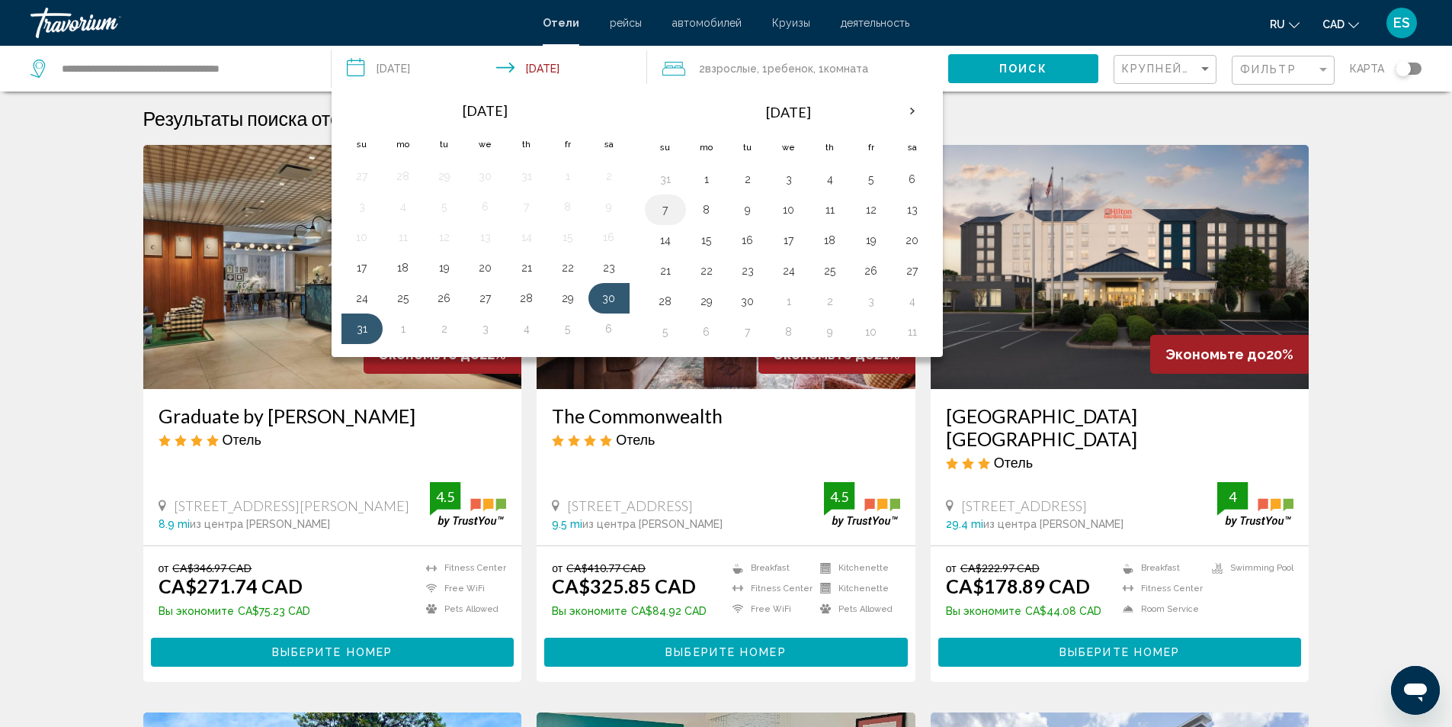
click at [664, 210] on button "7" at bounding box center [665, 209] width 24 height 21
click at [708, 210] on button "8" at bounding box center [707, 209] width 24 height 21
type input "**********"
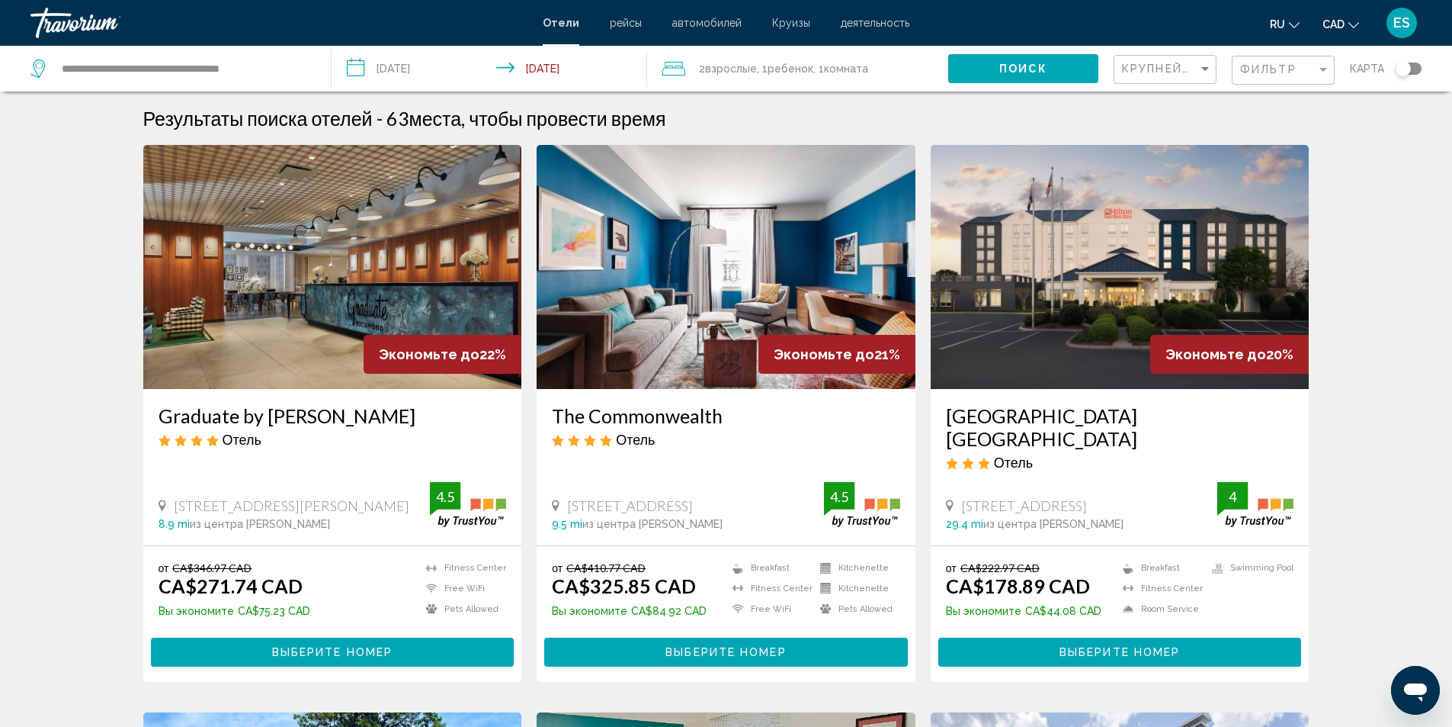
click at [998, 69] on button "Поиск" at bounding box center [1023, 68] width 150 height 28
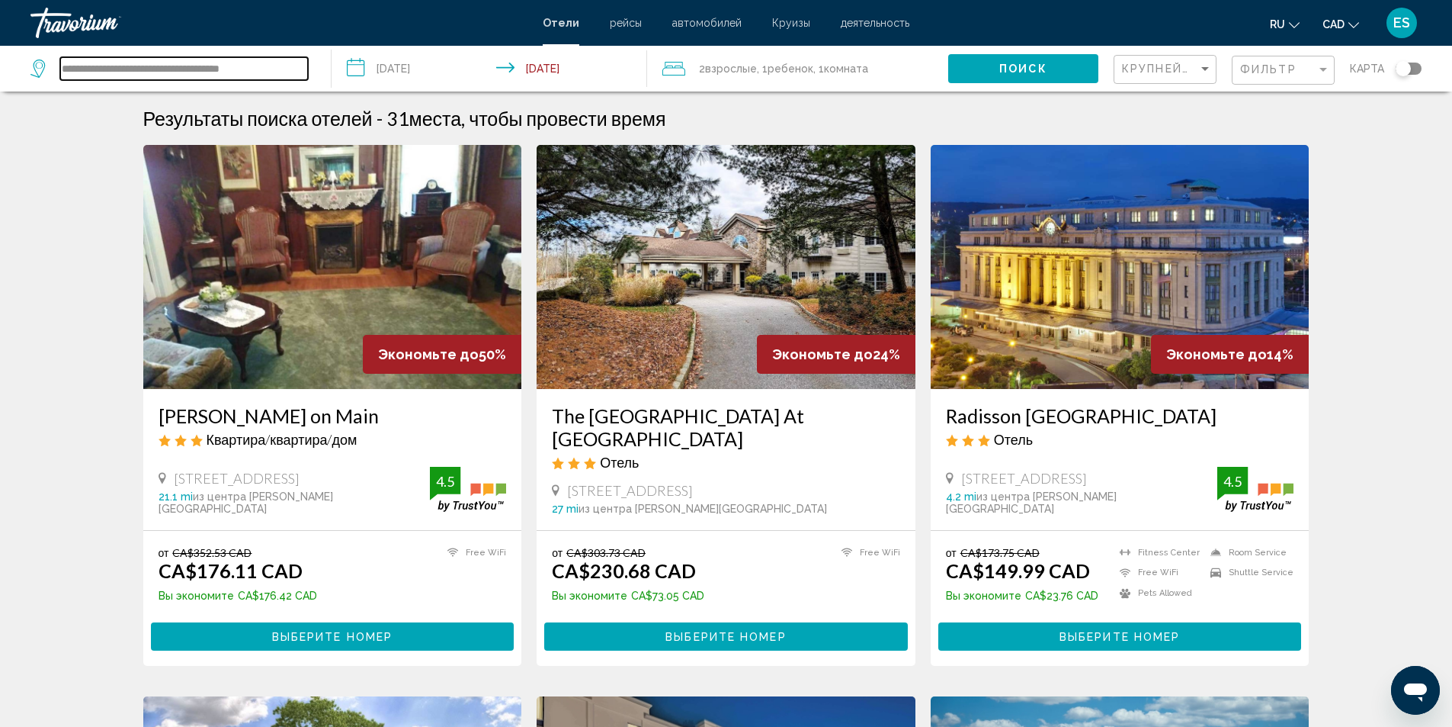
click at [136, 71] on input "**********" at bounding box center [184, 68] width 248 height 23
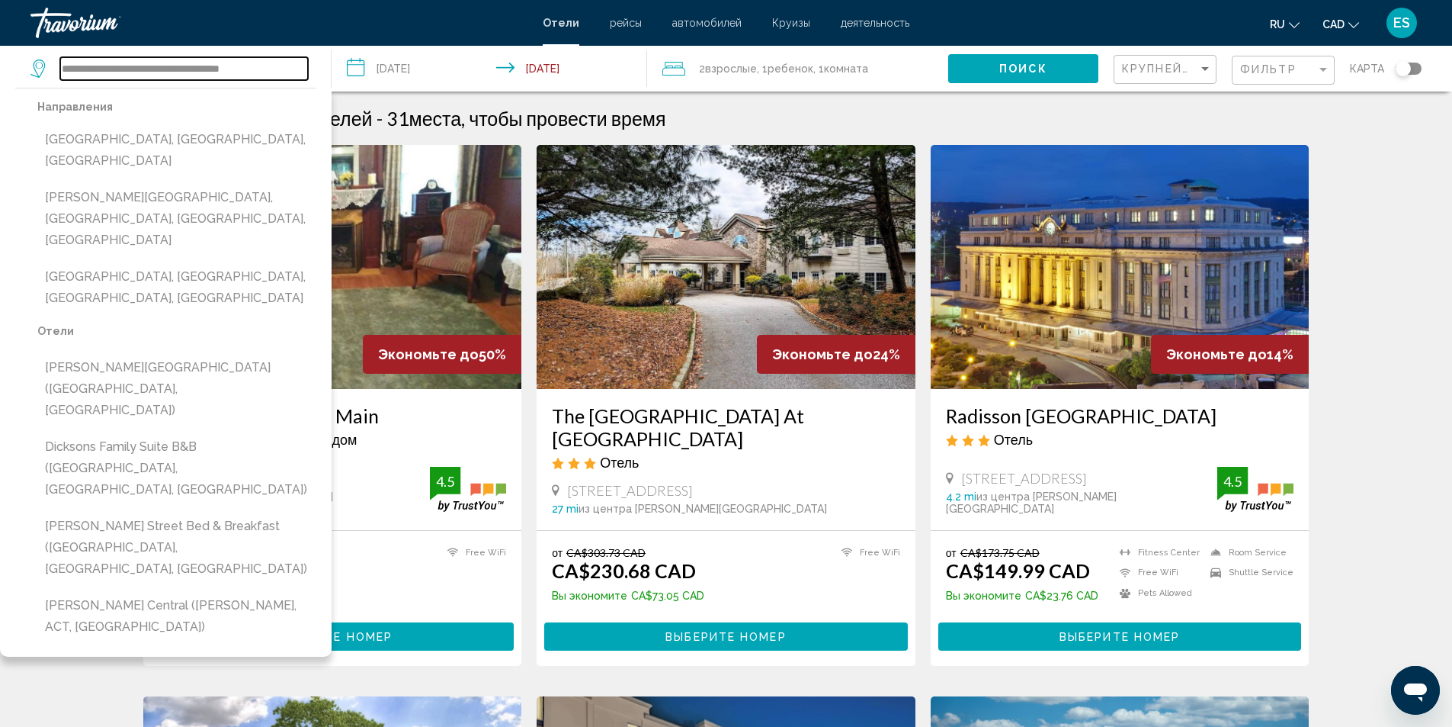
drag, startPoint x: 277, startPoint y: 72, endPoint x: 45, endPoint y: 70, distance: 231.8
click at [45, 70] on div "**********" at bounding box center [169, 68] width 278 height 23
paste input "Search widget"
drag, startPoint x: 117, startPoint y: 72, endPoint x: 271, endPoint y: 69, distance: 154.8
click at [271, 69] on input "**********" at bounding box center [184, 68] width 248 height 23
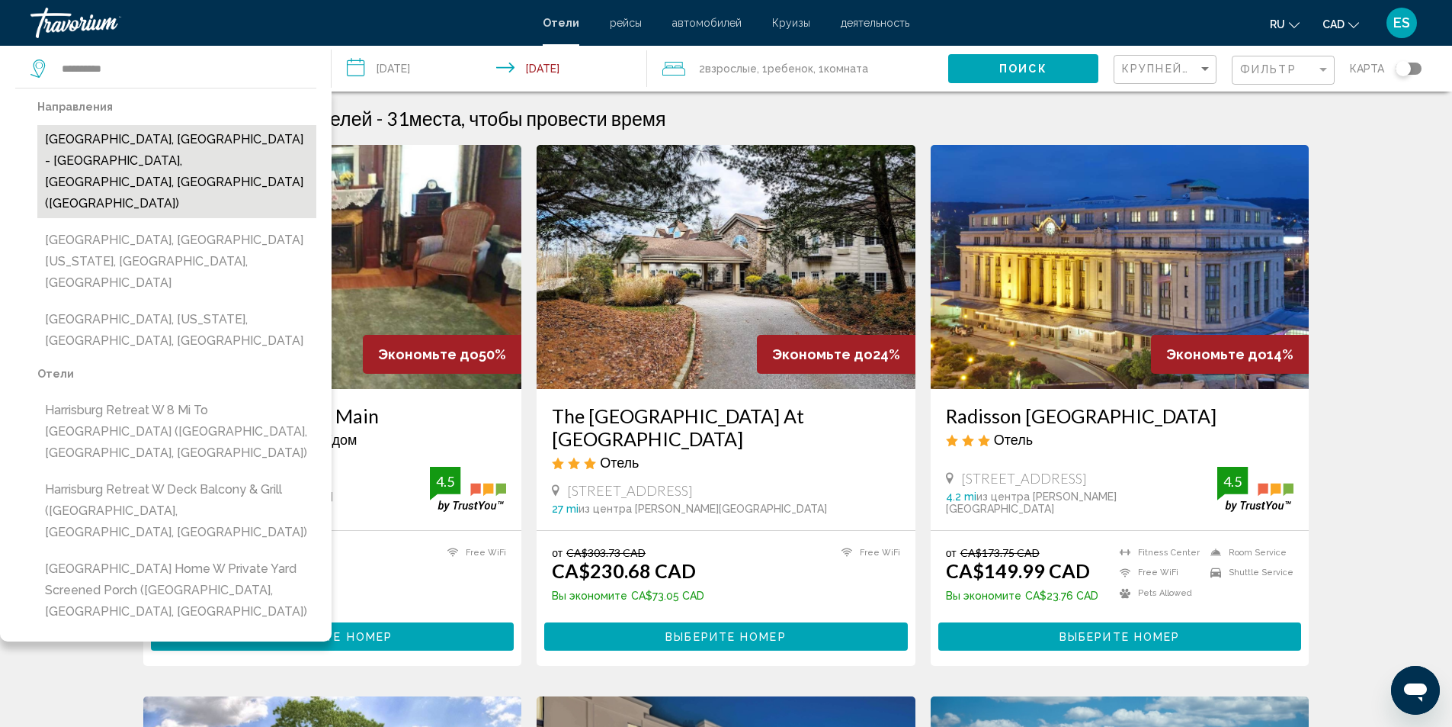
click at [158, 146] on button "[GEOGRAPHIC_DATA], [GEOGRAPHIC_DATA] - [GEOGRAPHIC_DATA], [GEOGRAPHIC_DATA], [G…" at bounding box center [176, 171] width 279 height 93
type input "**********"
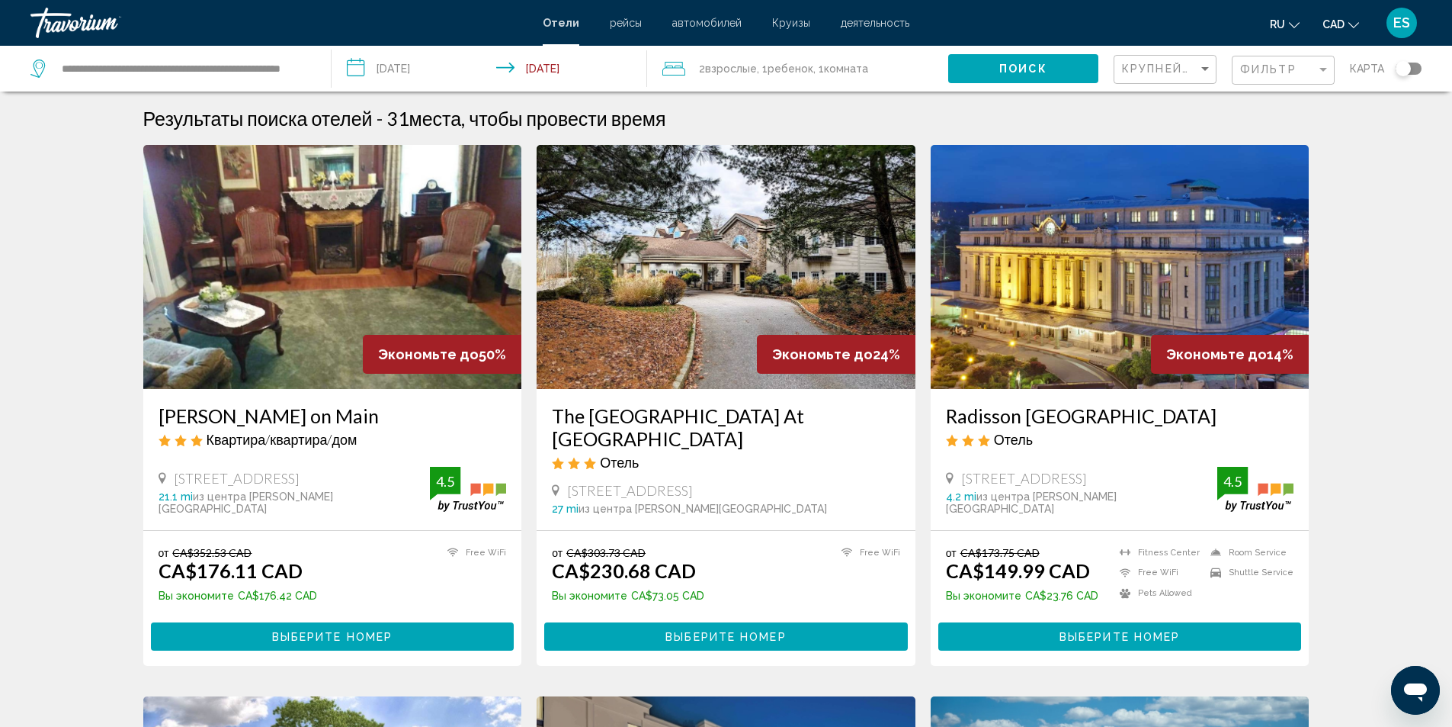
click at [985, 62] on button "Поиск" at bounding box center [1023, 68] width 150 height 28
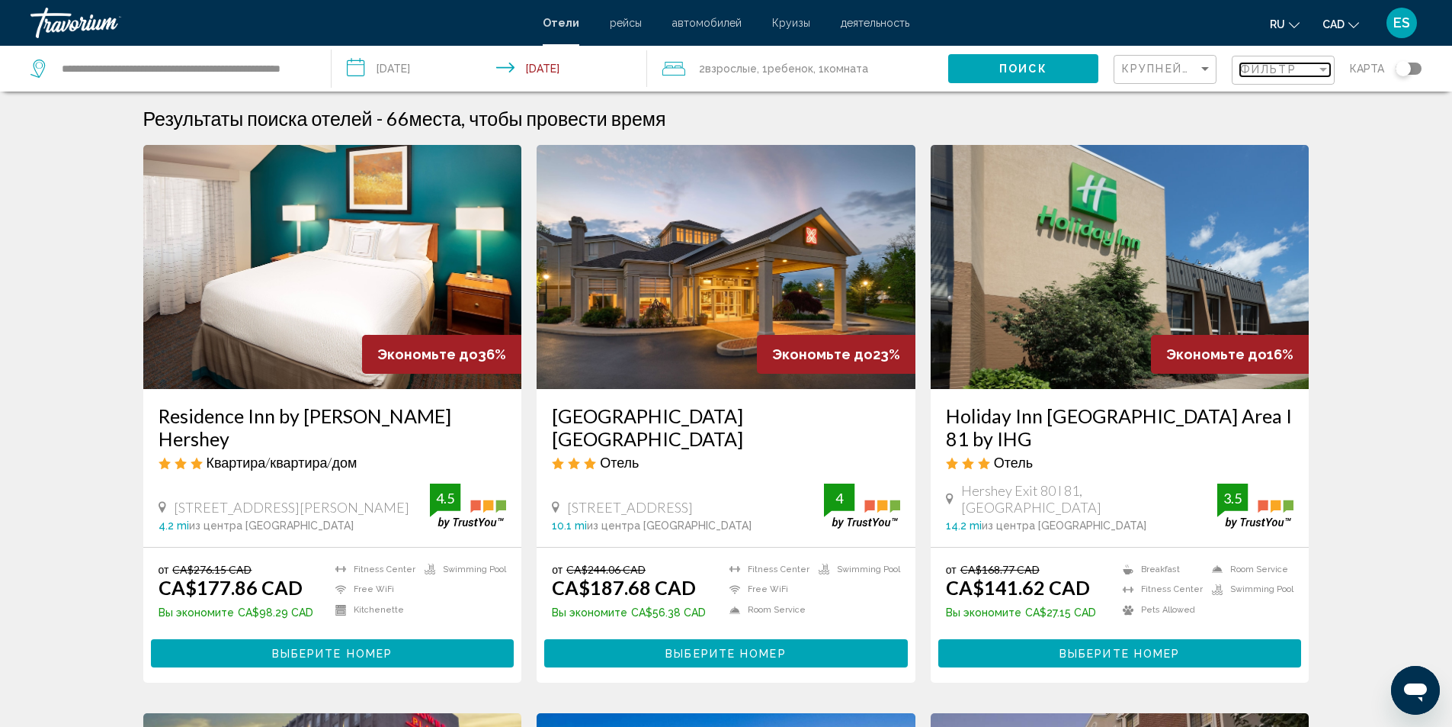
click at [1319, 64] on div "Filter" at bounding box center [1324, 69] width 14 height 12
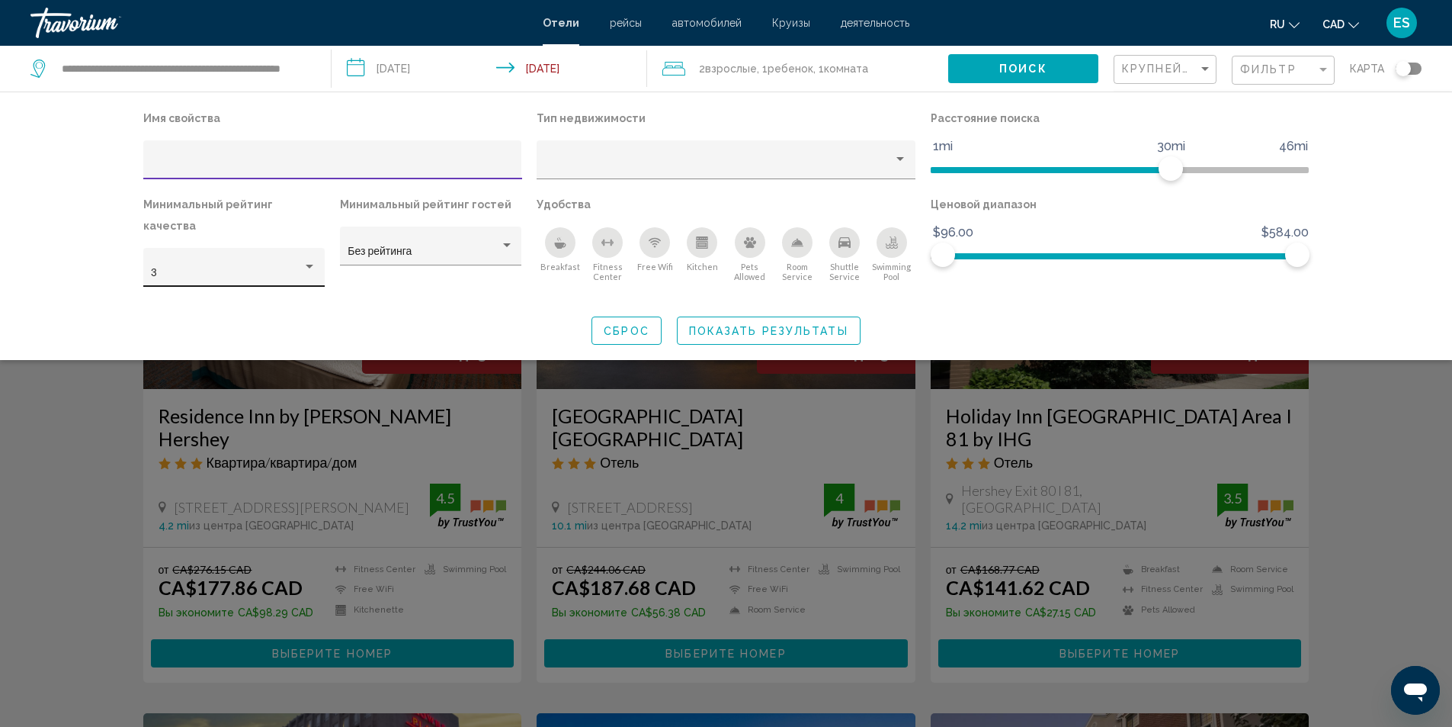
click at [305, 261] on div "Hotel Filters" at bounding box center [310, 267] width 14 height 12
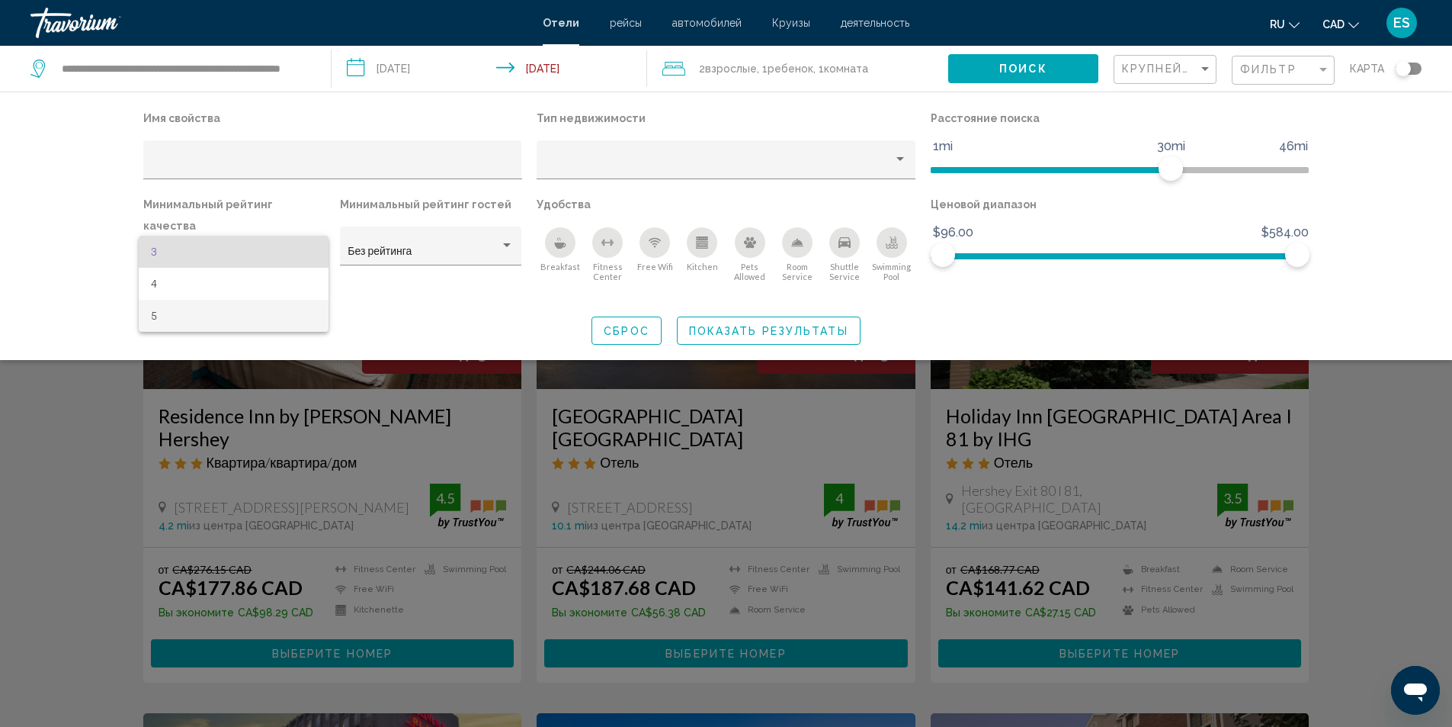
click at [206, 317] on span "5" at bounding box center [233, 316] width 165 height 32
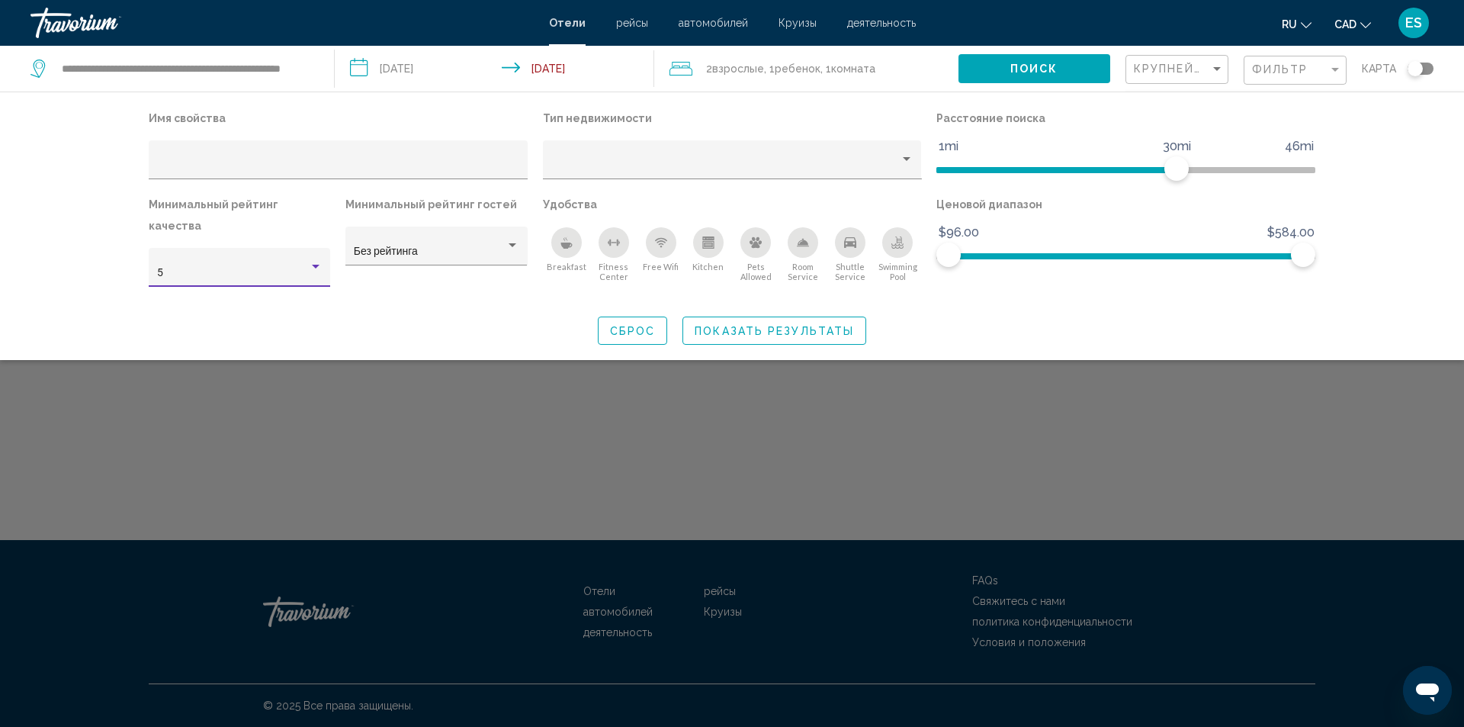
click at [705, 325] on span "Показать результаты" at bounding box center [774, 331] width 159 height 12
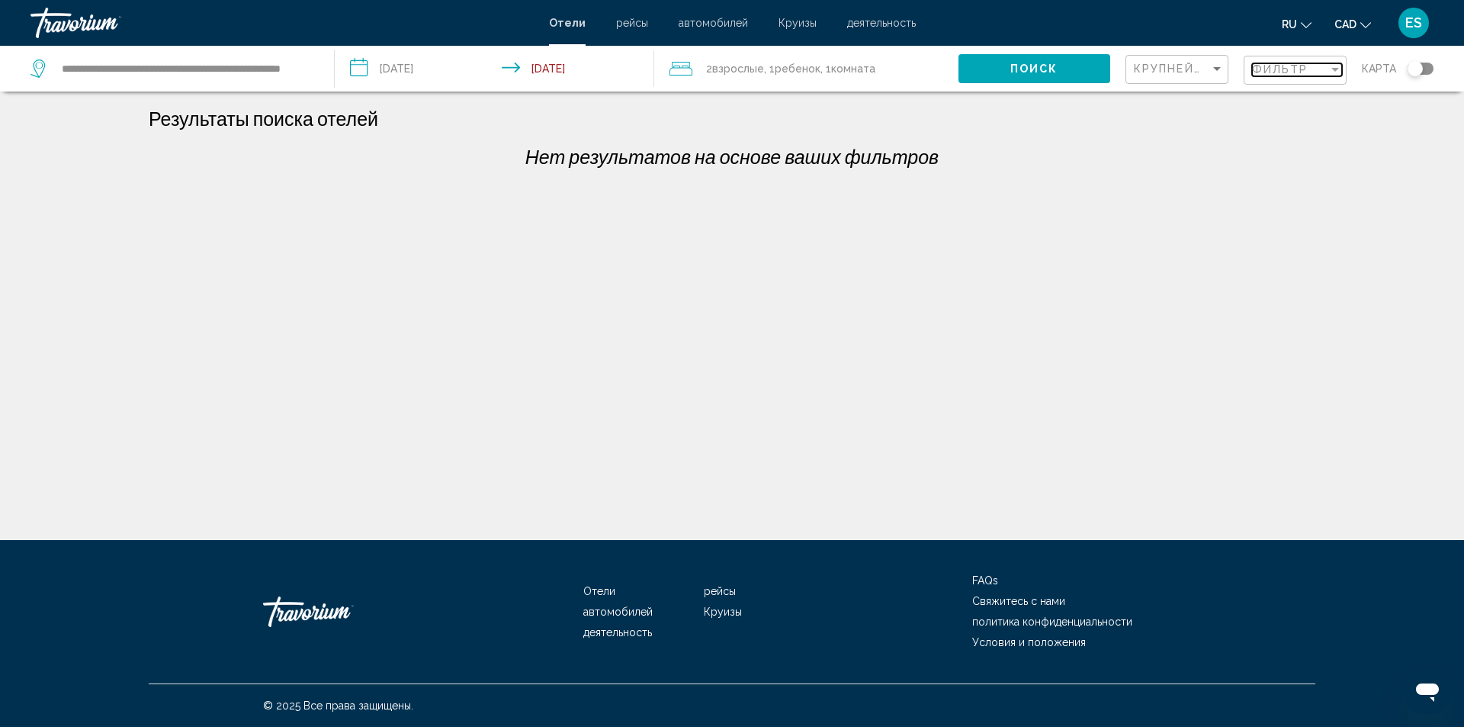
click at [1336, 68] on div "Filter" at bounding box center [1335, 70] width 8 height 4
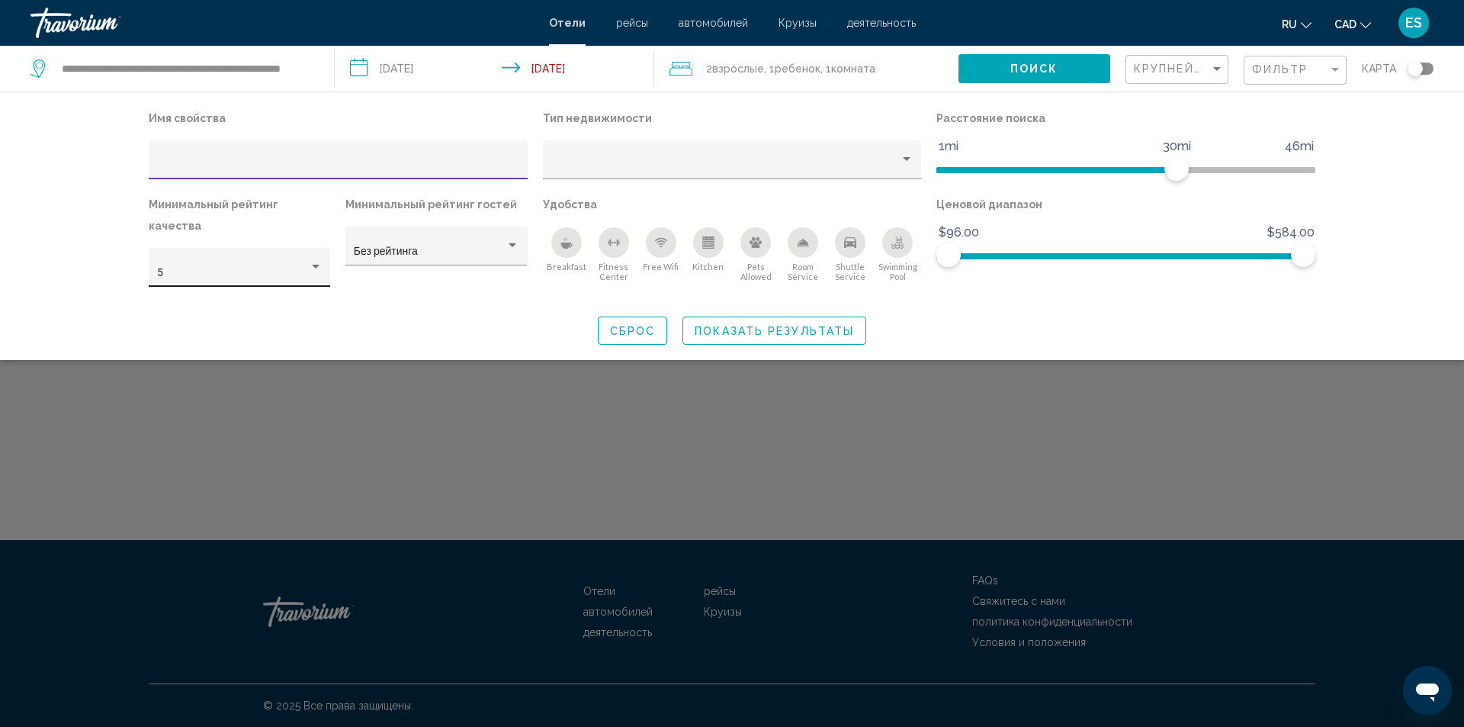
click at [315, 261] on div "Hotel Filters" at bounding box center [316, 267] width 14 height 12
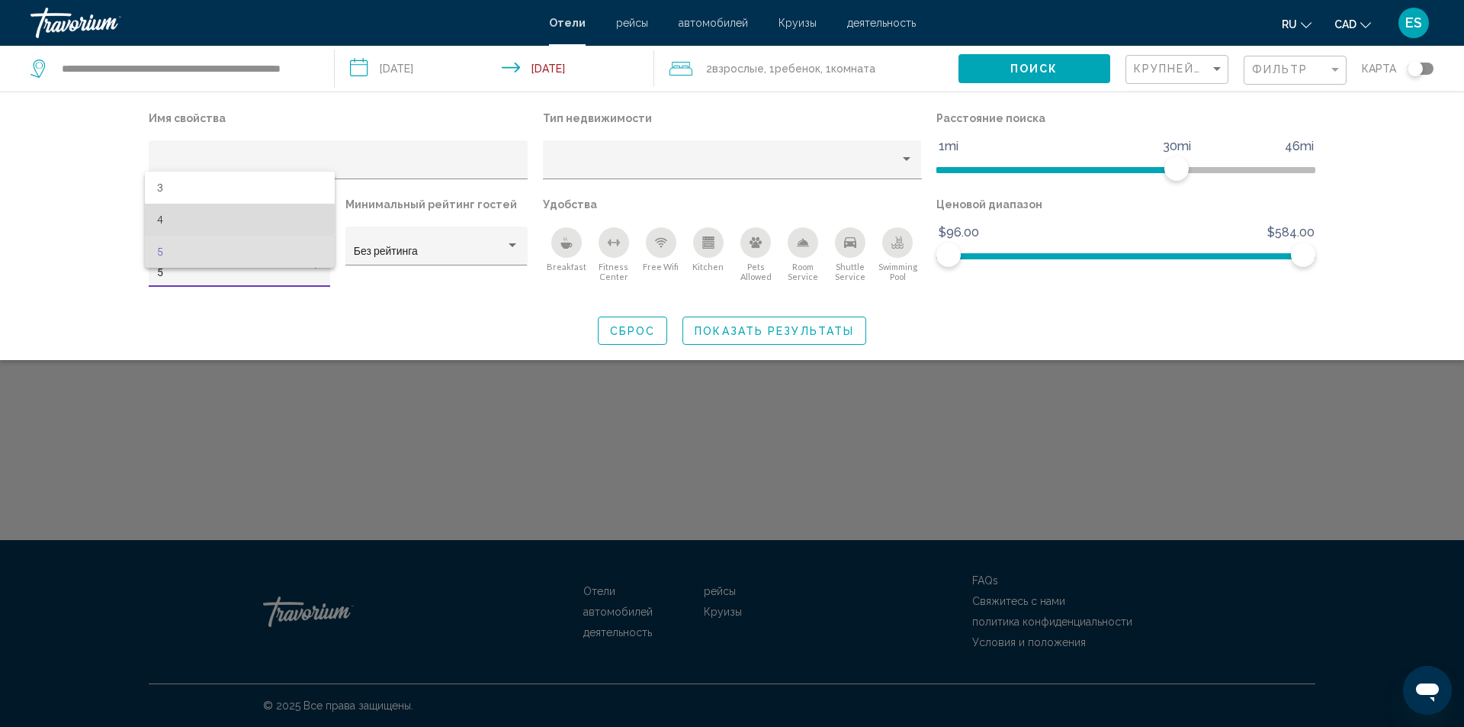
click at [213, 219] on span "4" at bounding box center [239, 220] width 165 height 32
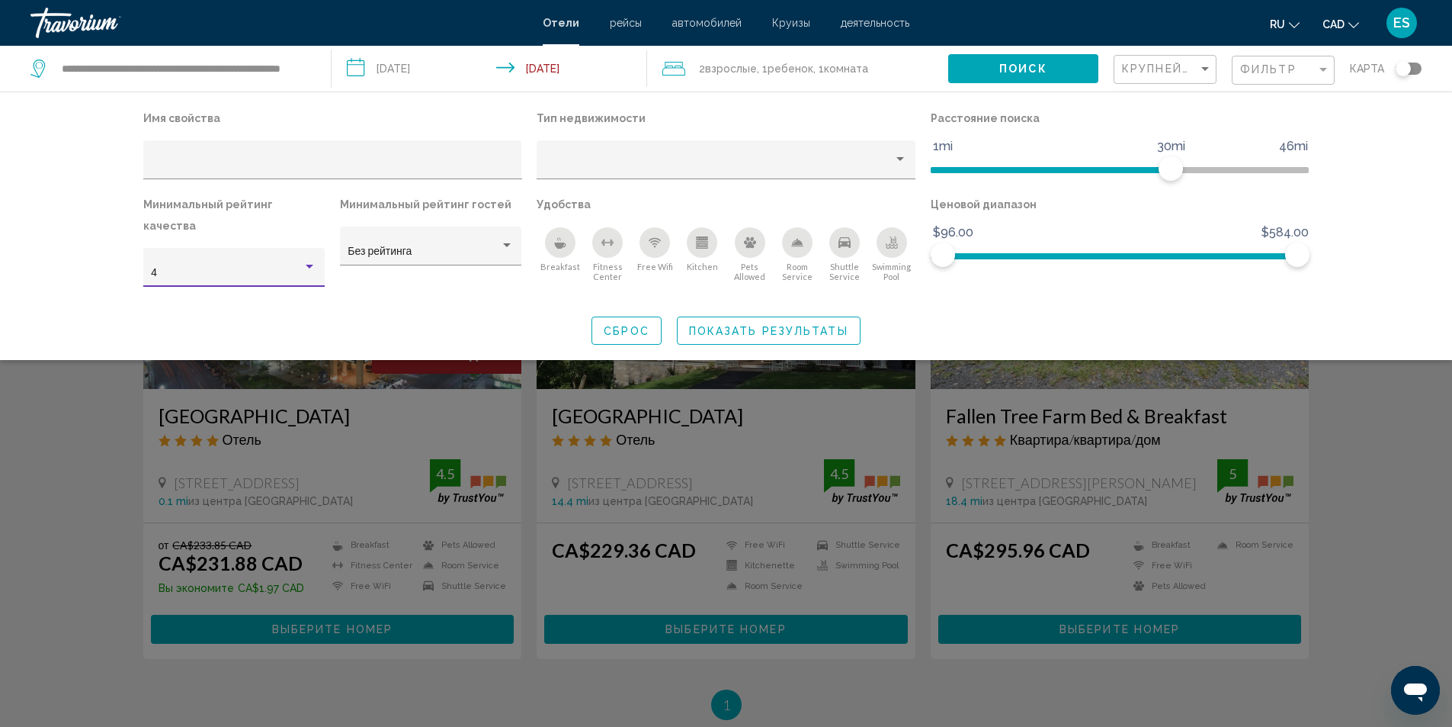
click at [739, 325] on span "Показать результаты" at bounding box center [768, 331] width 159 height 12
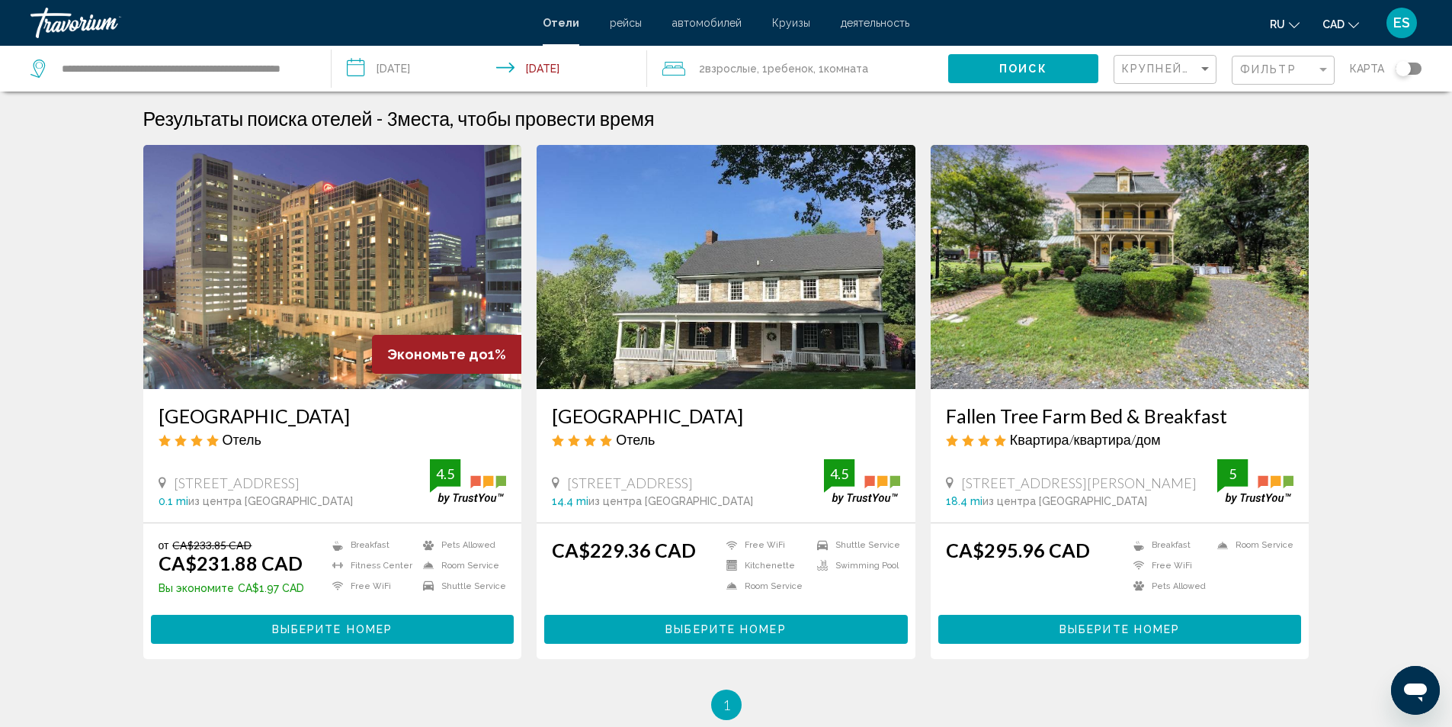
click at [617, 415] on h3 "Allenberry Resort" at bounding box center [726, 415] width 348 height 23
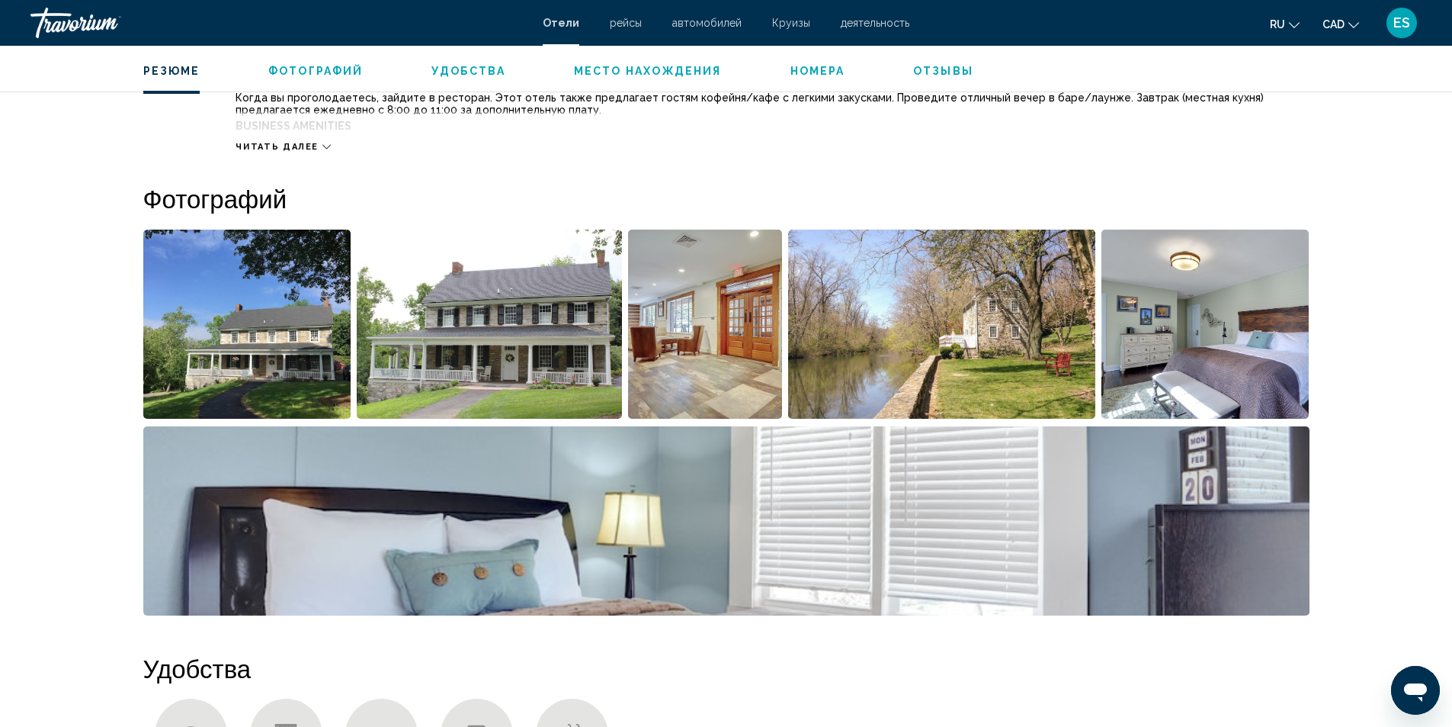
scroll to position [610, 0]
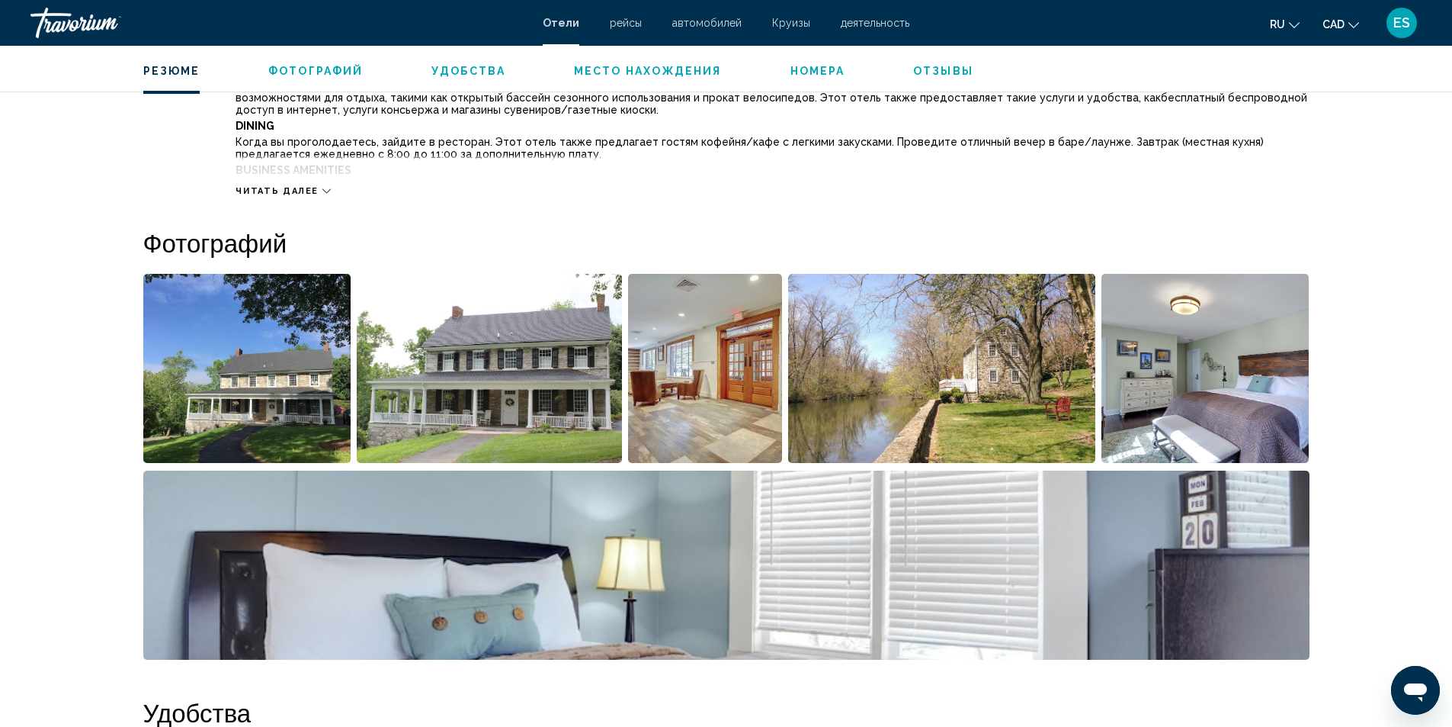
click at [262, 387] on img "Open full-screen image slider" at bounding box center [247, 368] width 208 height 189
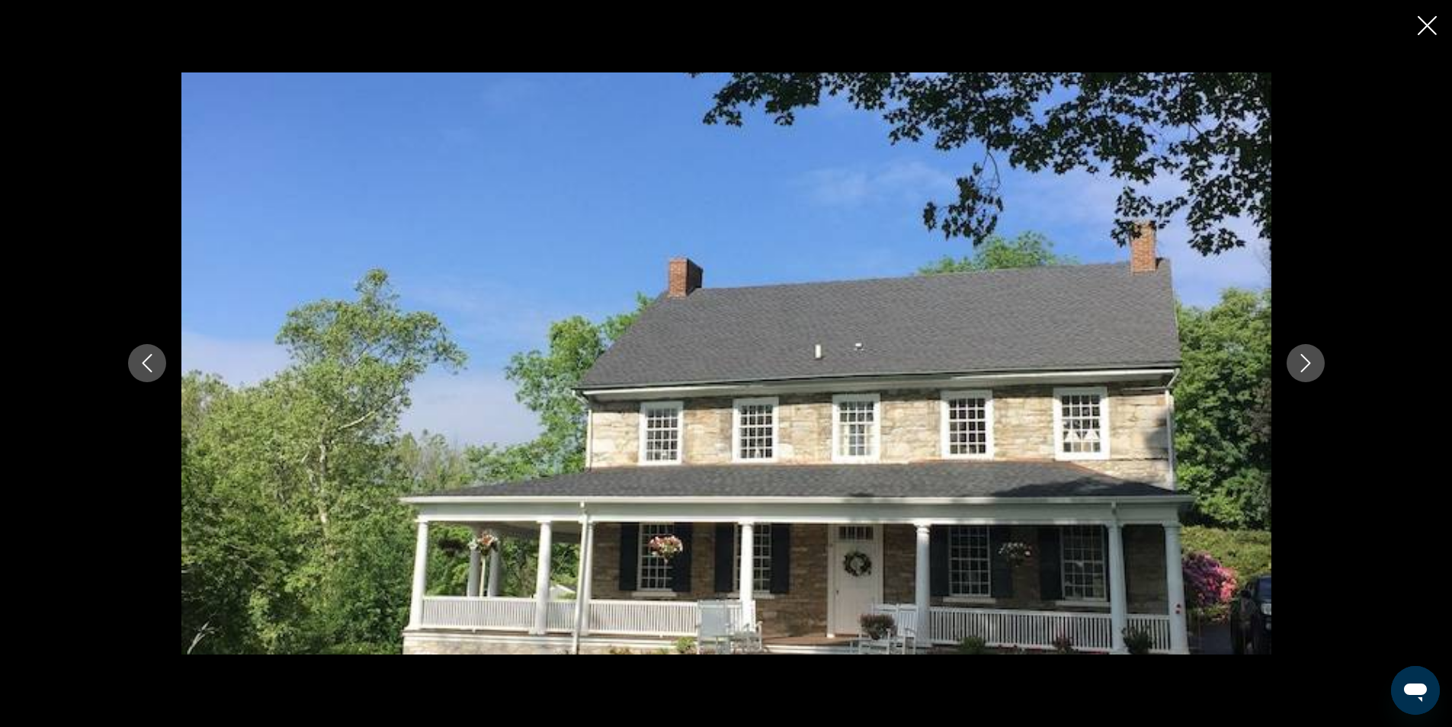
click at [1310, 363] on icon "Next image" at bounding box center [1306, 364] width 10 height 18
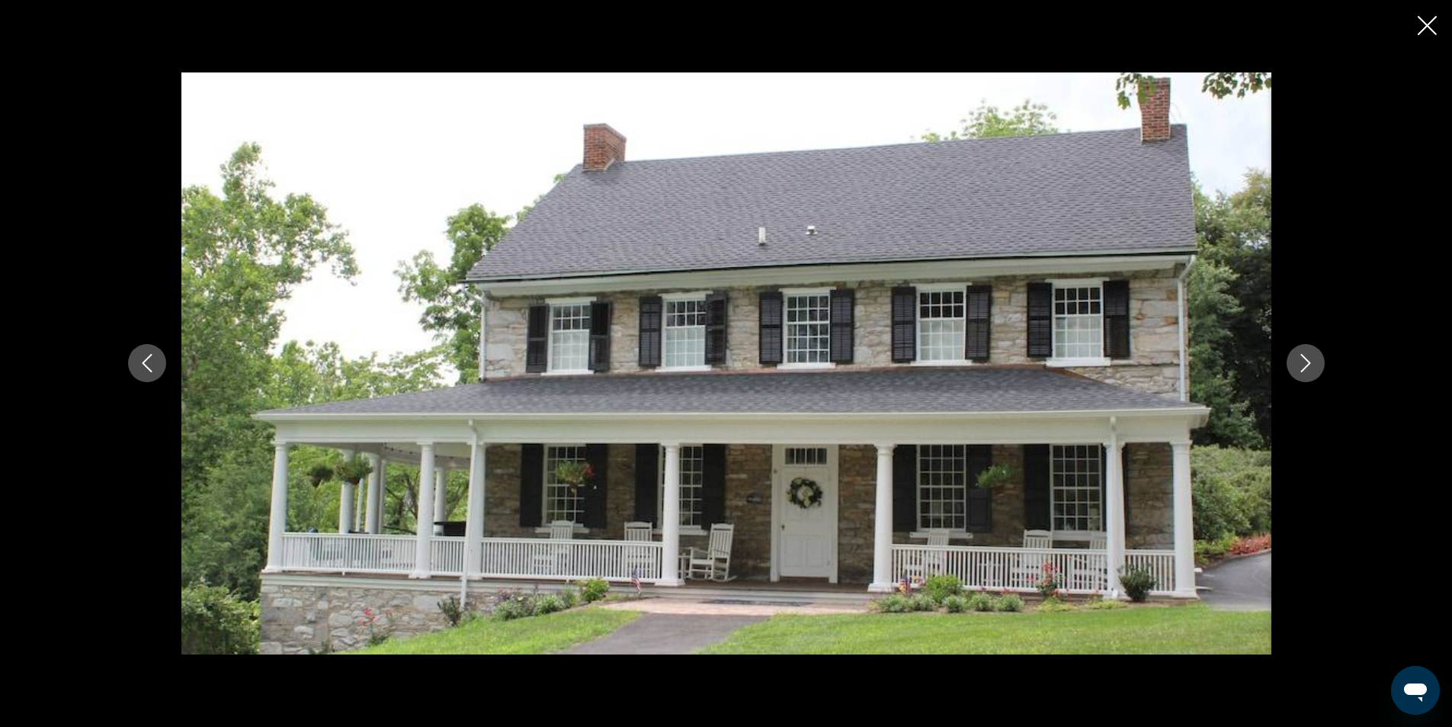
click at [1310, 363] on icon "Next image" at bounding box center [1306, 364] width 10 height 18
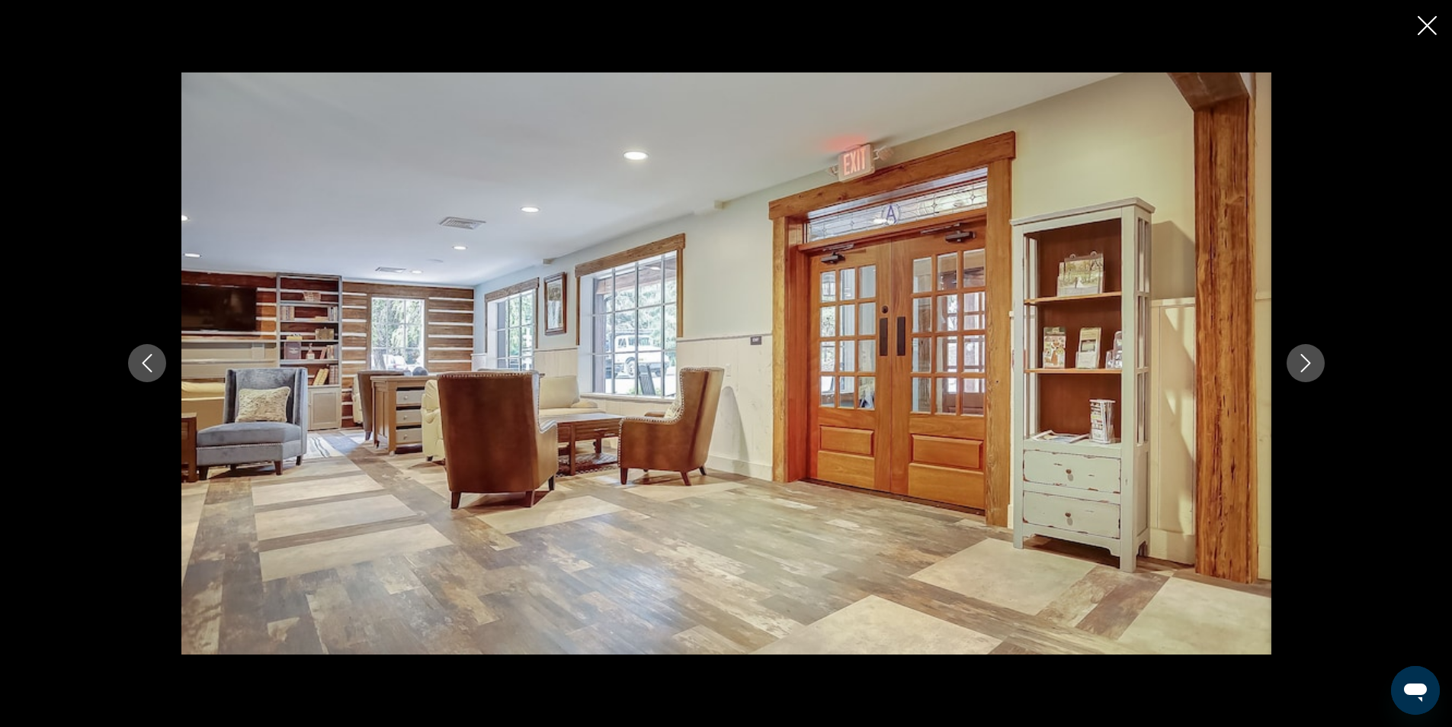
click at [1310, 363] on icon "Next image" at bounding box center [1306, 364] width 10 height 18
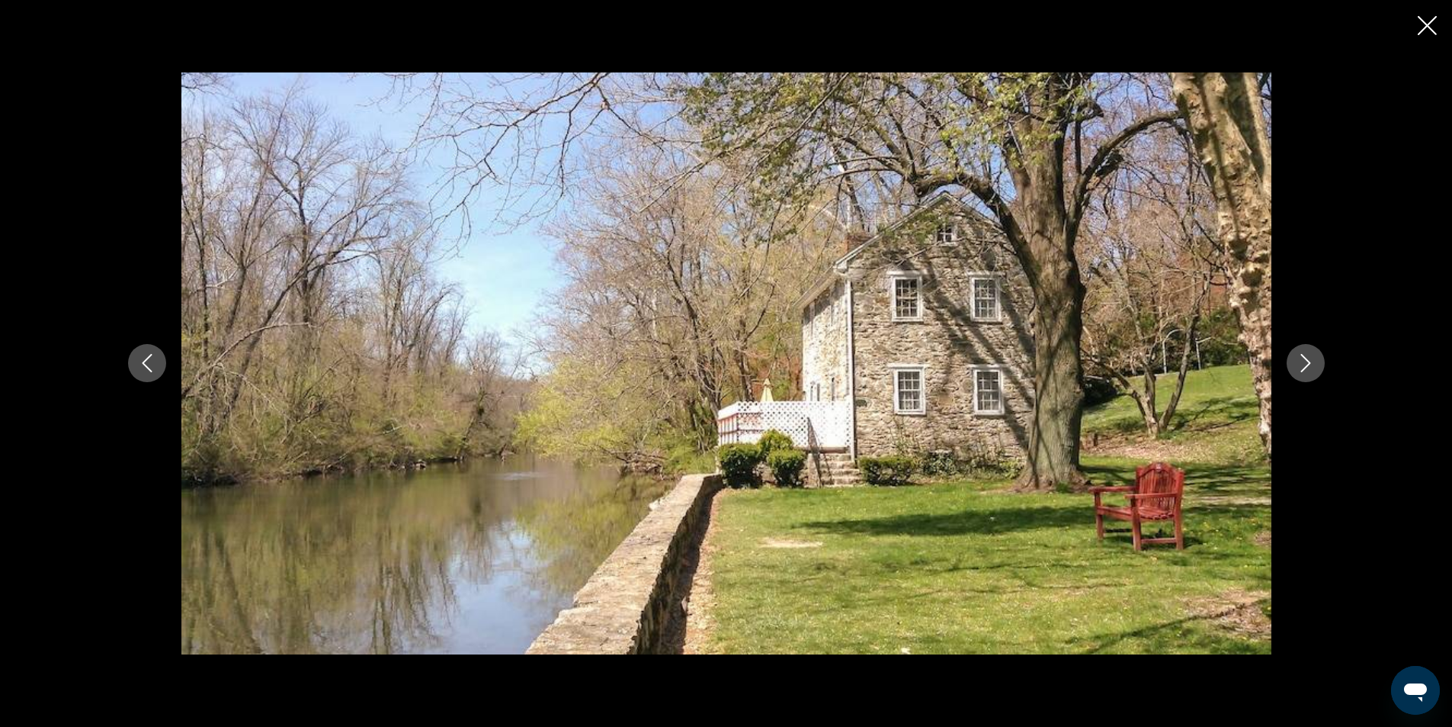
click at [1310, 363] on icon "Next image" at bounding box center [1306, 364] width 10 height 18
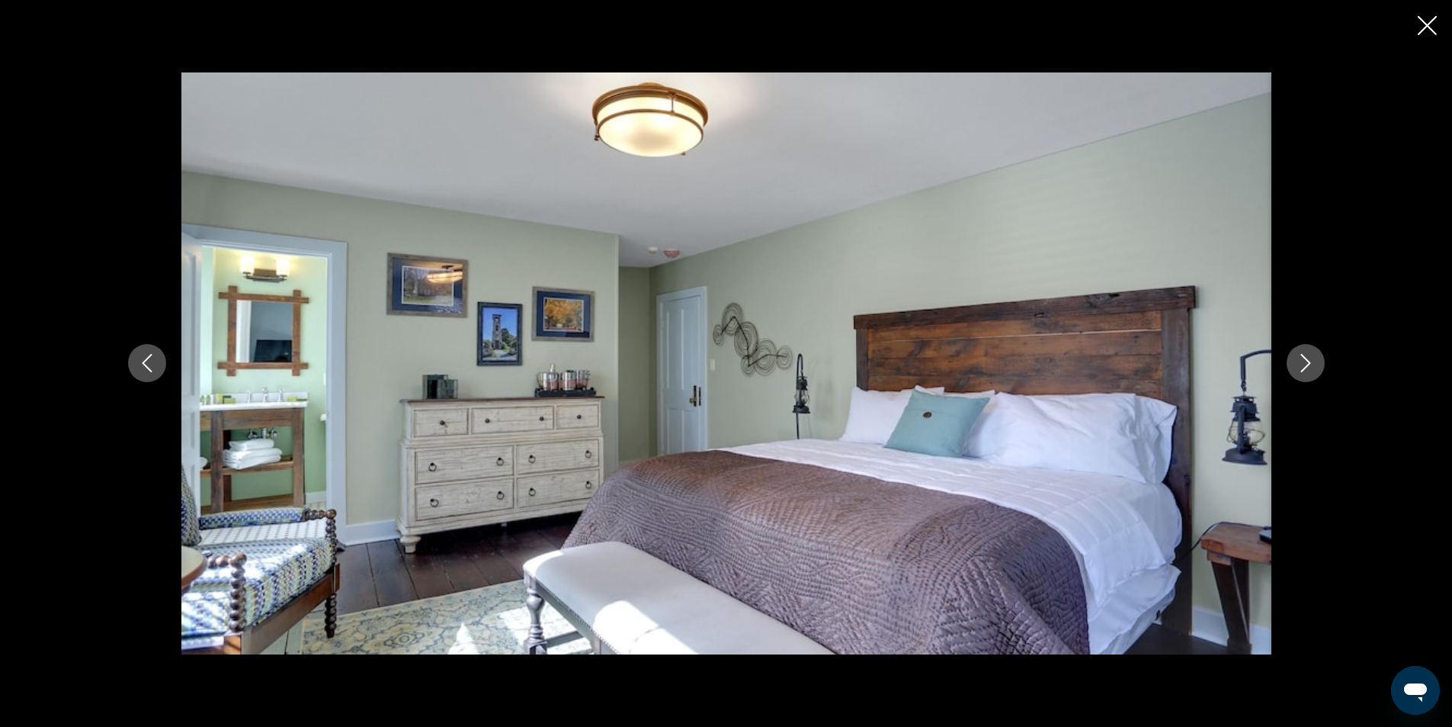
click at [1310, 363] on icon "Next image" at bounding box center [1306, 364] width 10 height 18
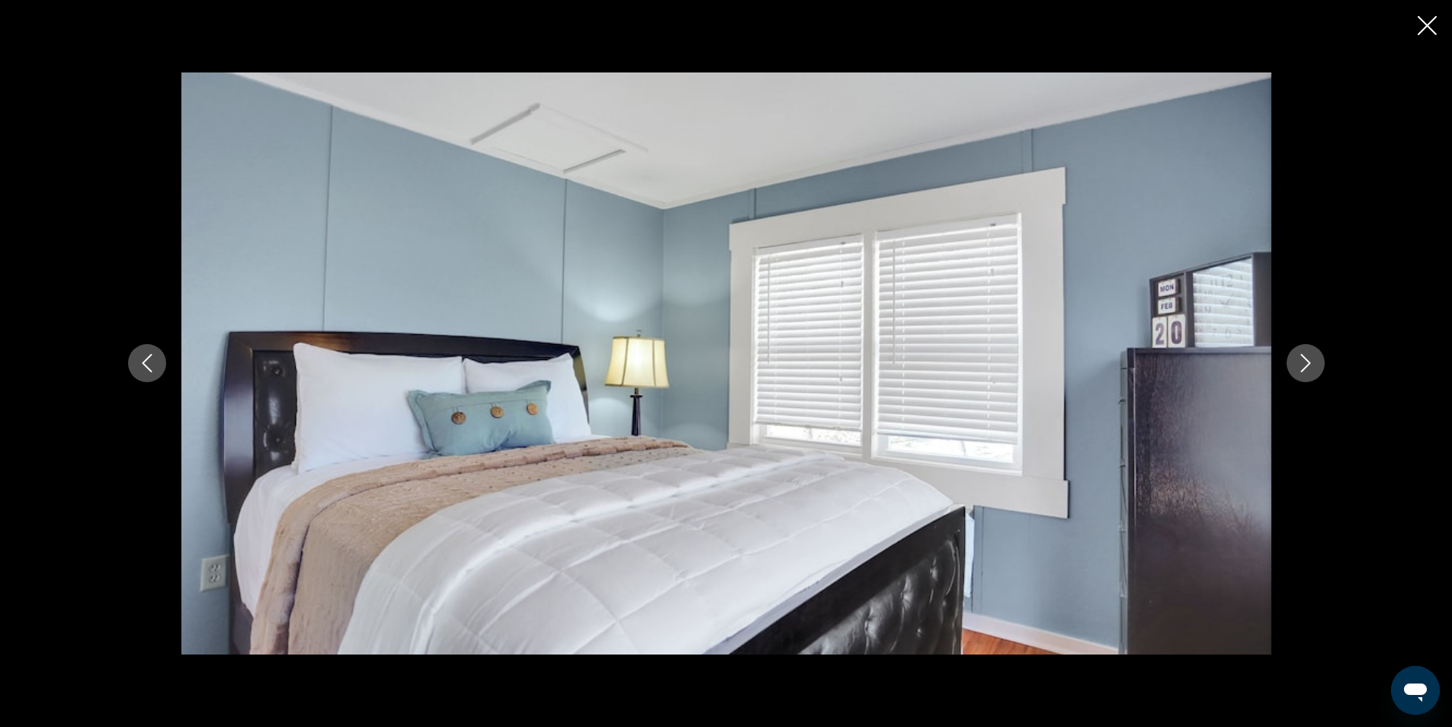
click at [1308, 362] on icon "Next image" at bounding box center [1306, 364] width 10 height 18
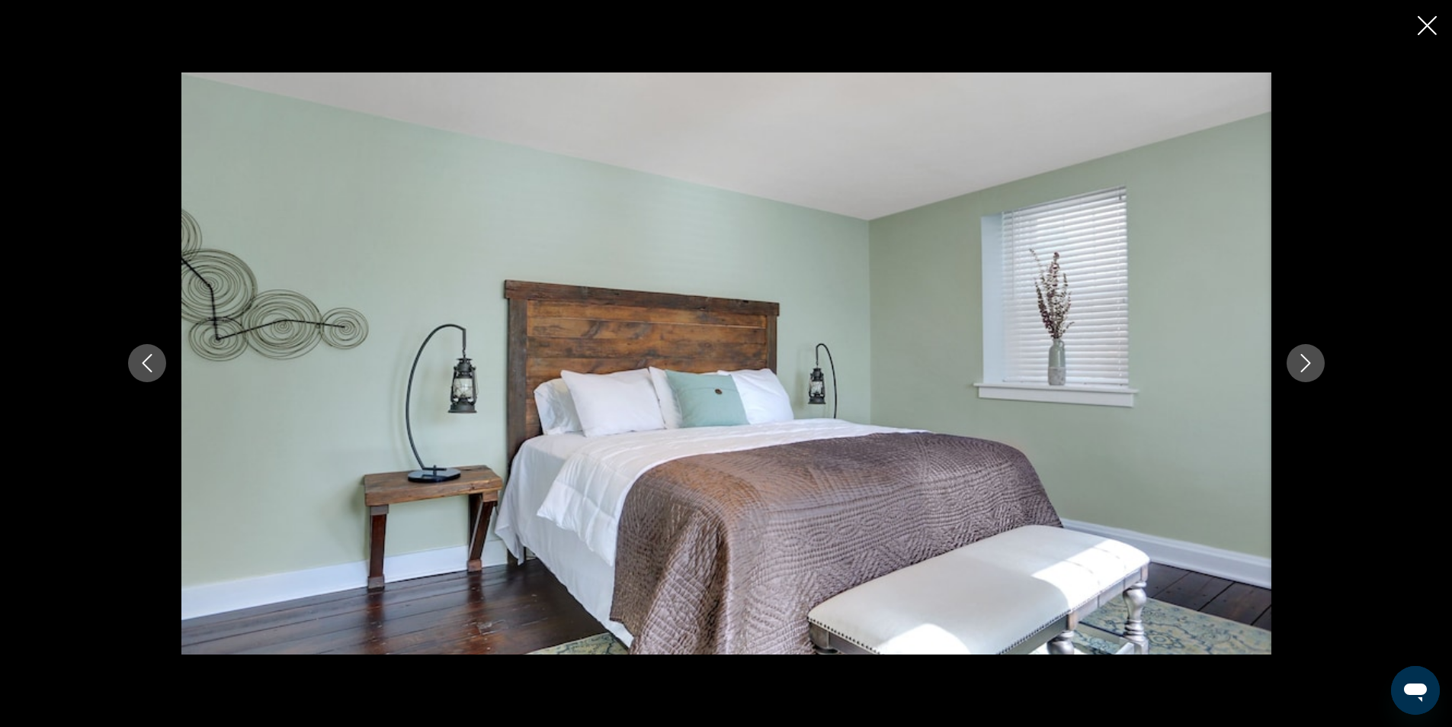
click at [1424, 25] on icon "Close slideshow" at bounding box center [1427, 25] width 19 height 19
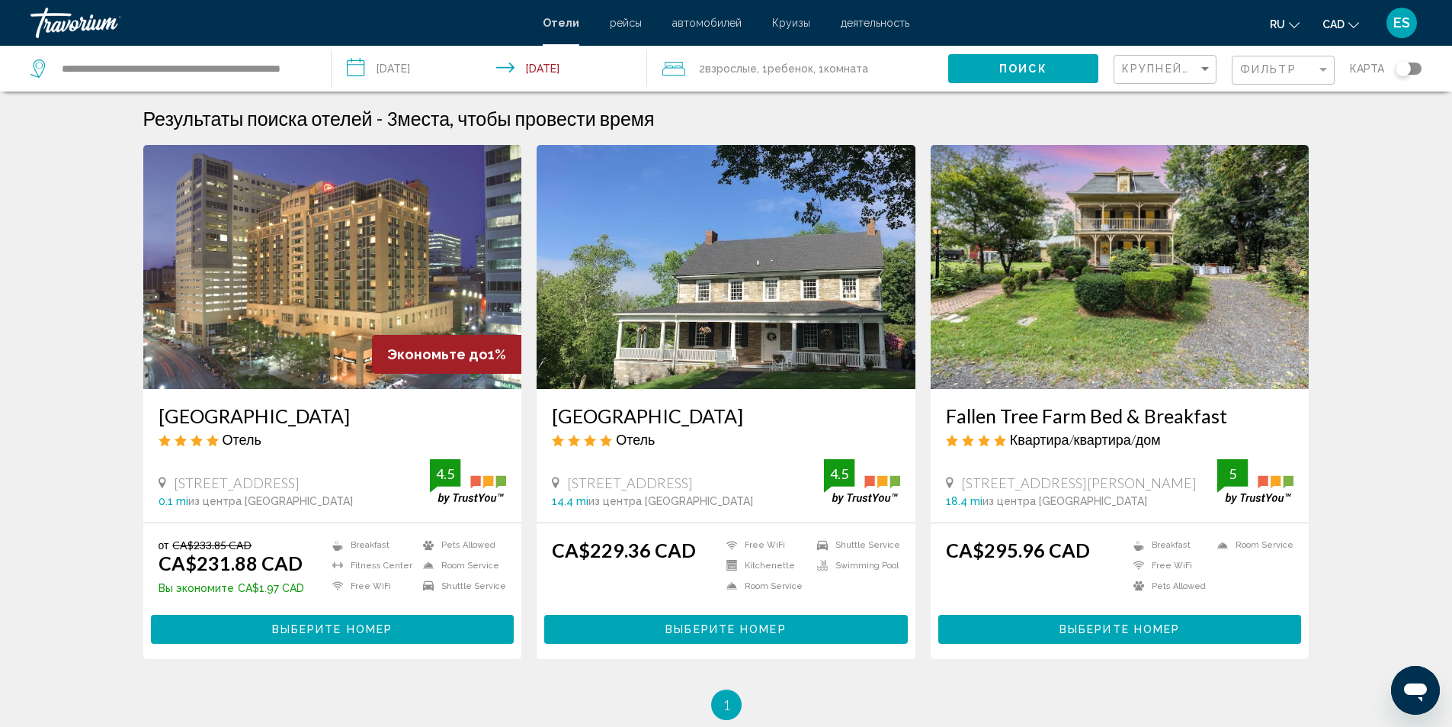
click at [267, 348] on img "Main content" at bounding box center [332, 267] width 379 height 244
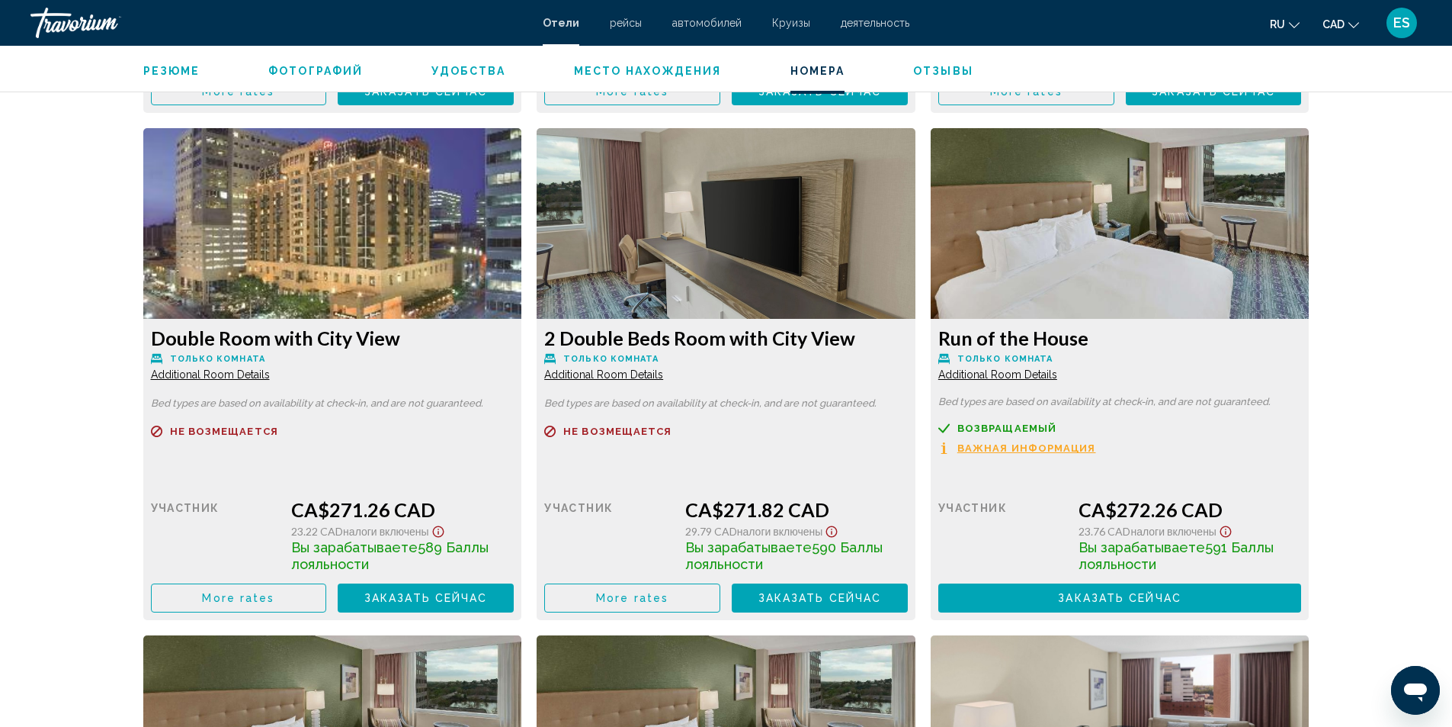
scroll to position [2287, 0]
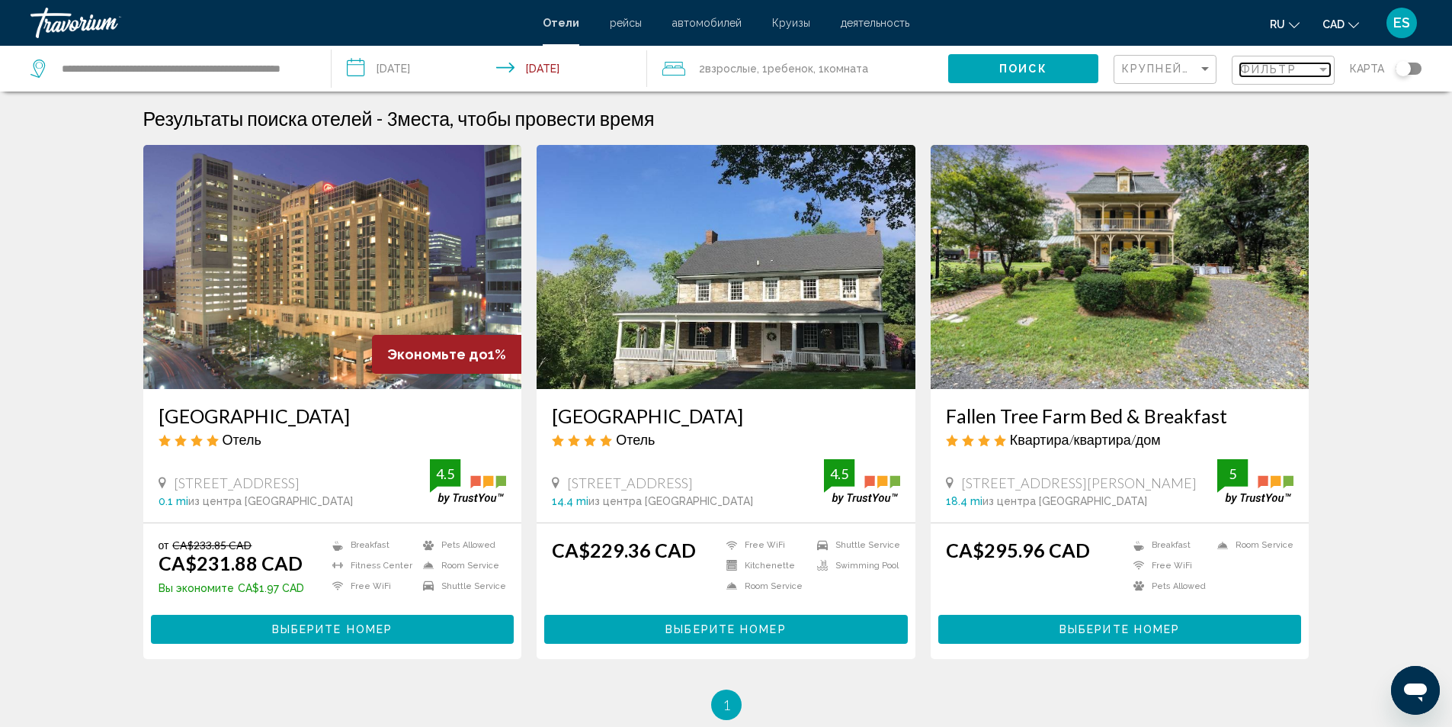
click at [1316, 65] on div "Фильтр" at bounding box center [1278, 69] width 76 height 12
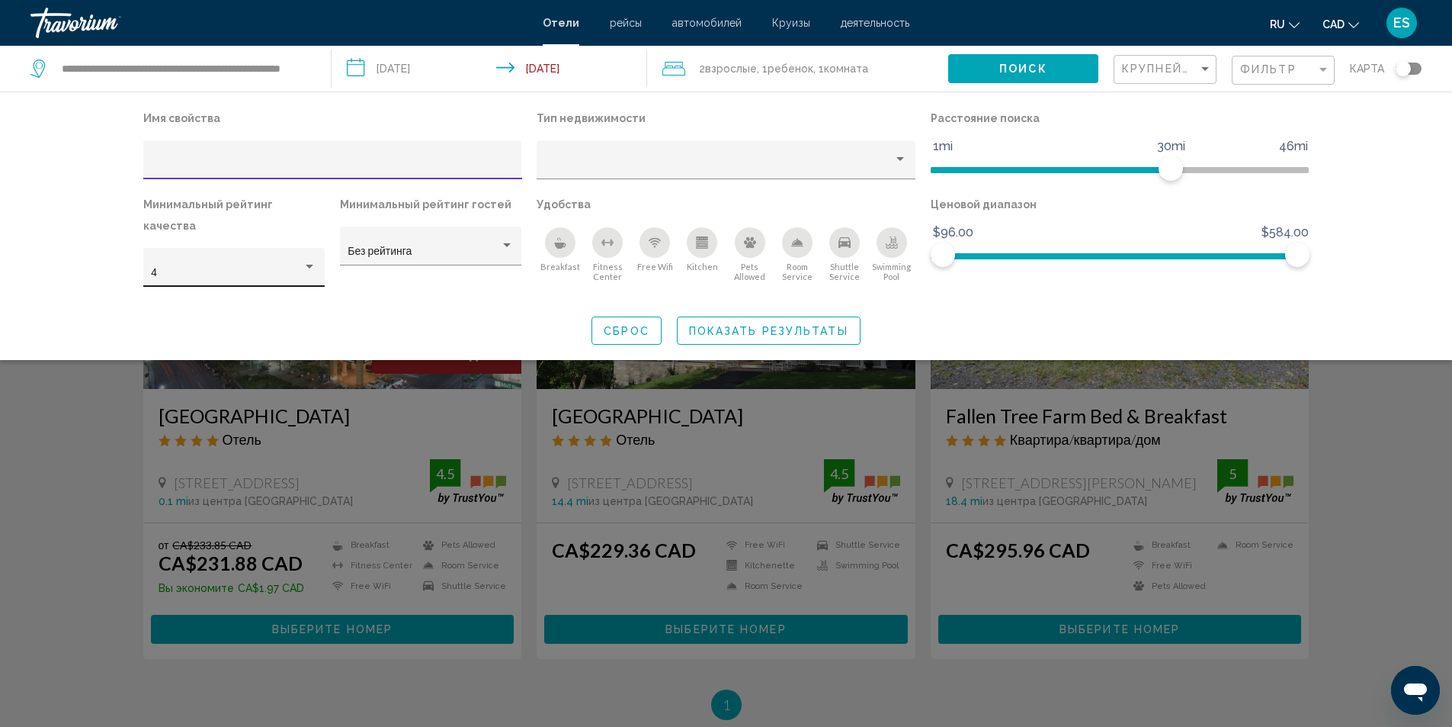
click at [309, 261] on div "Hotel Filters" at bounding box center [310, 267] width 14 height 12
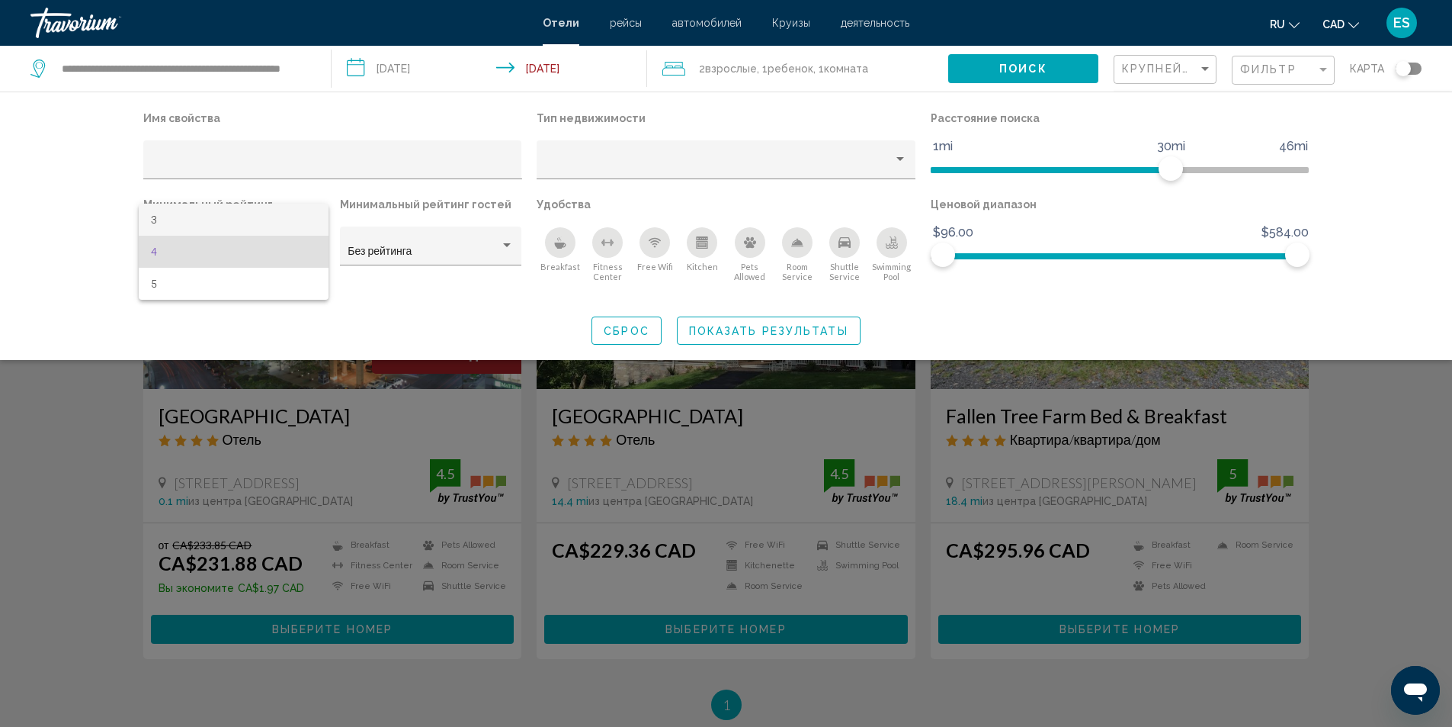
click at [266, 221] on span "3" at bounding box center [233, 220] width 165 height 32
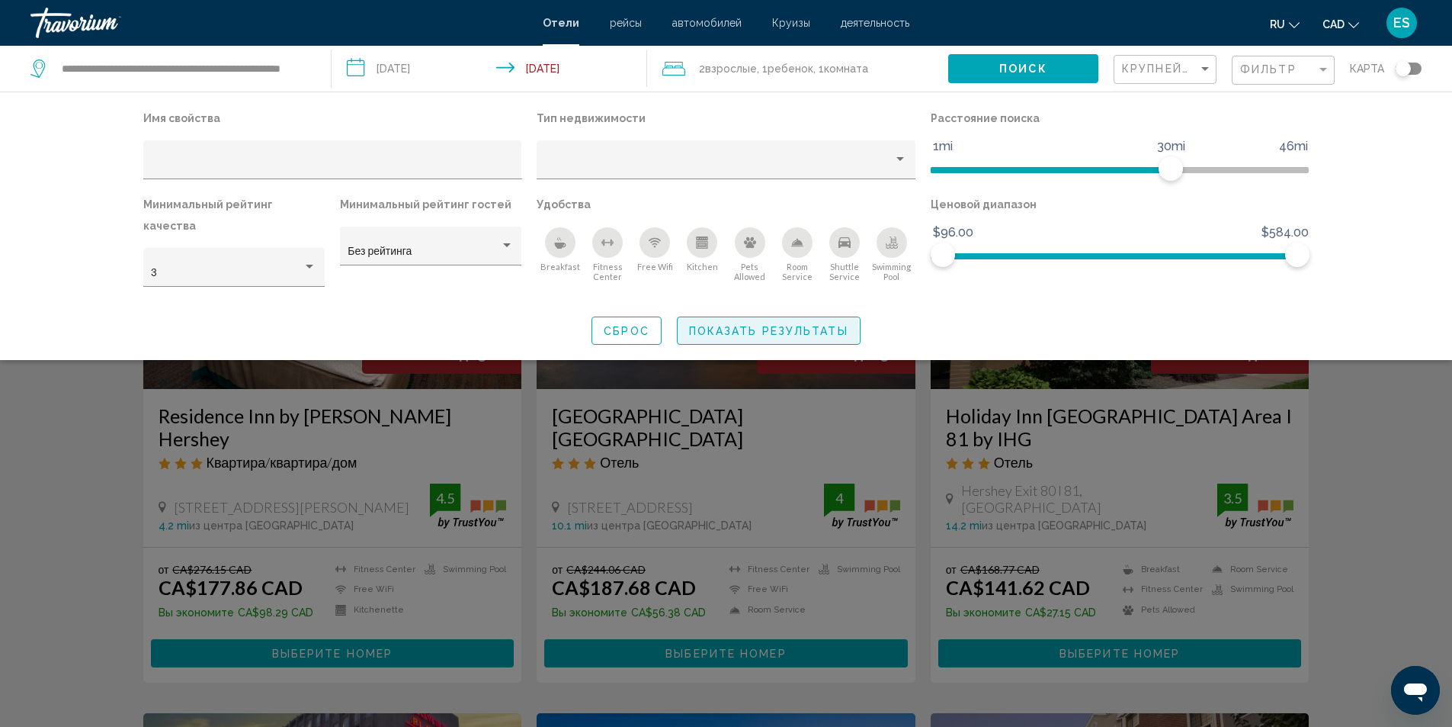
click at [726, 325] on span "Показать результаты" at bounding box center [768, 331] width 159 height 12
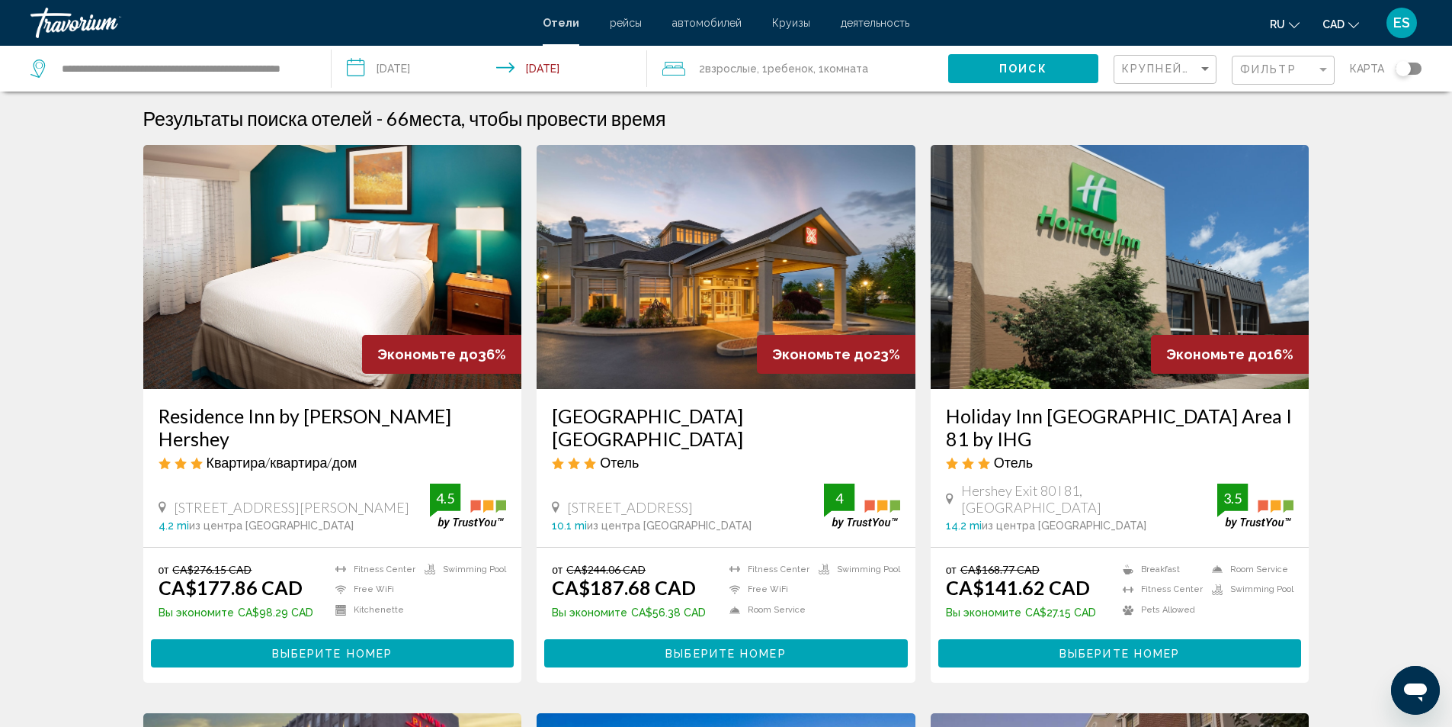
click at [271, 416] on h3 "Residence Inn by Marriott Harrisburg Hershey" at bounding box center [333, 427] width 348 height 46
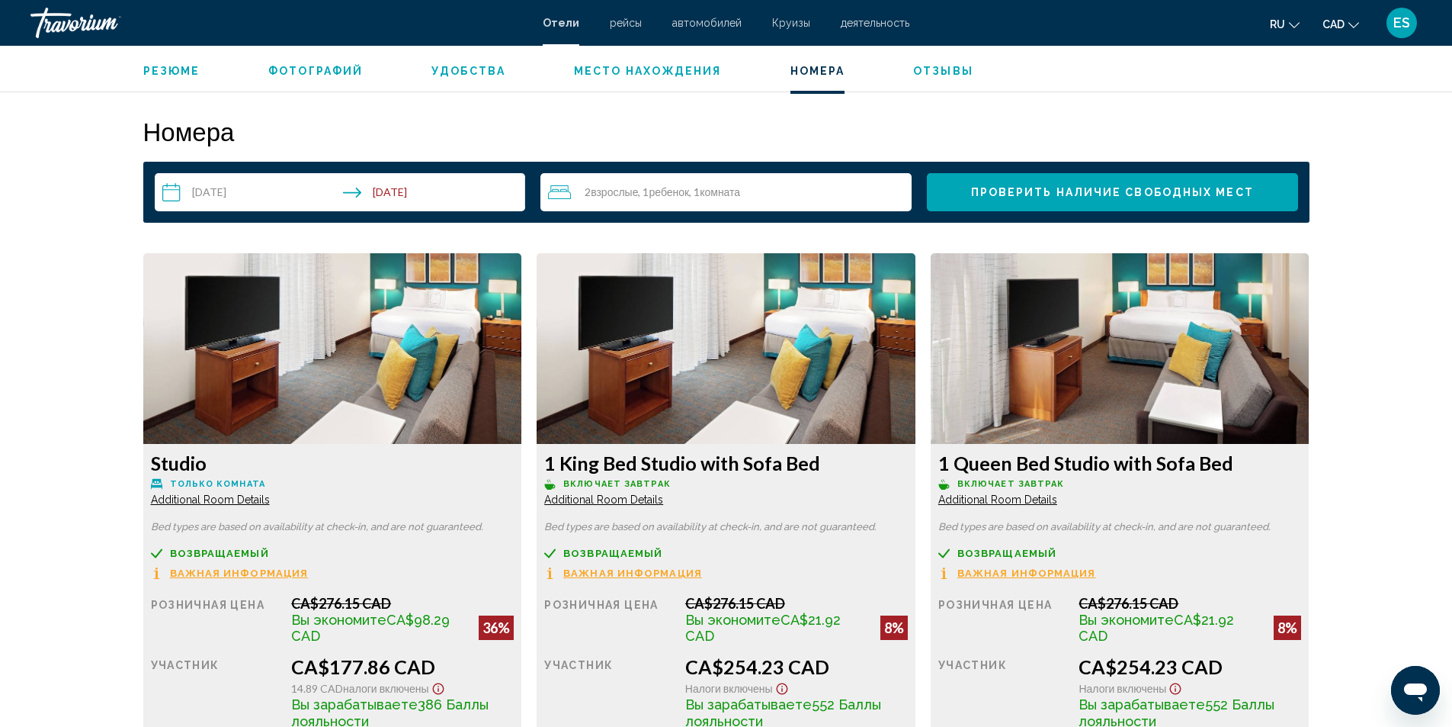
scroll to position [1982, 0]
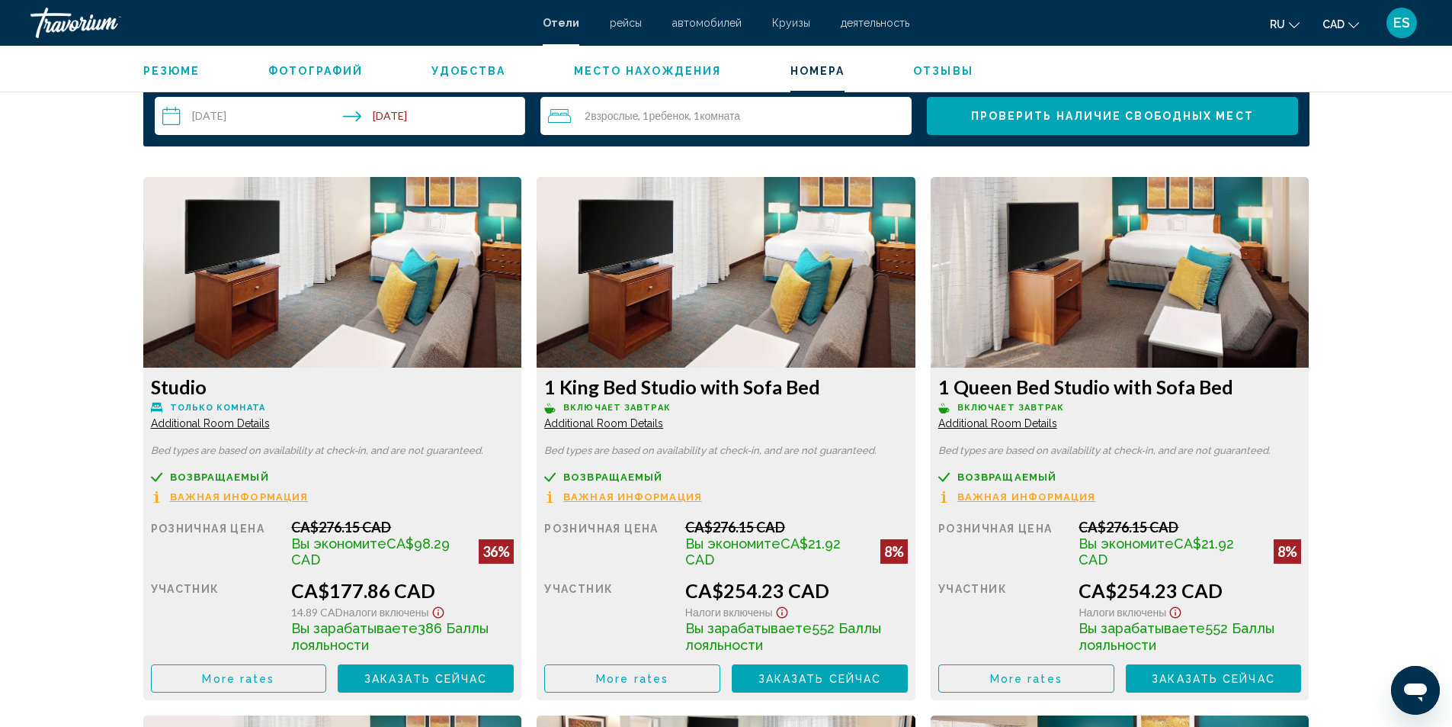
click at [488, 677] on span "Заказать сейчас" at bounding box center [426, 678] width 124 height 12
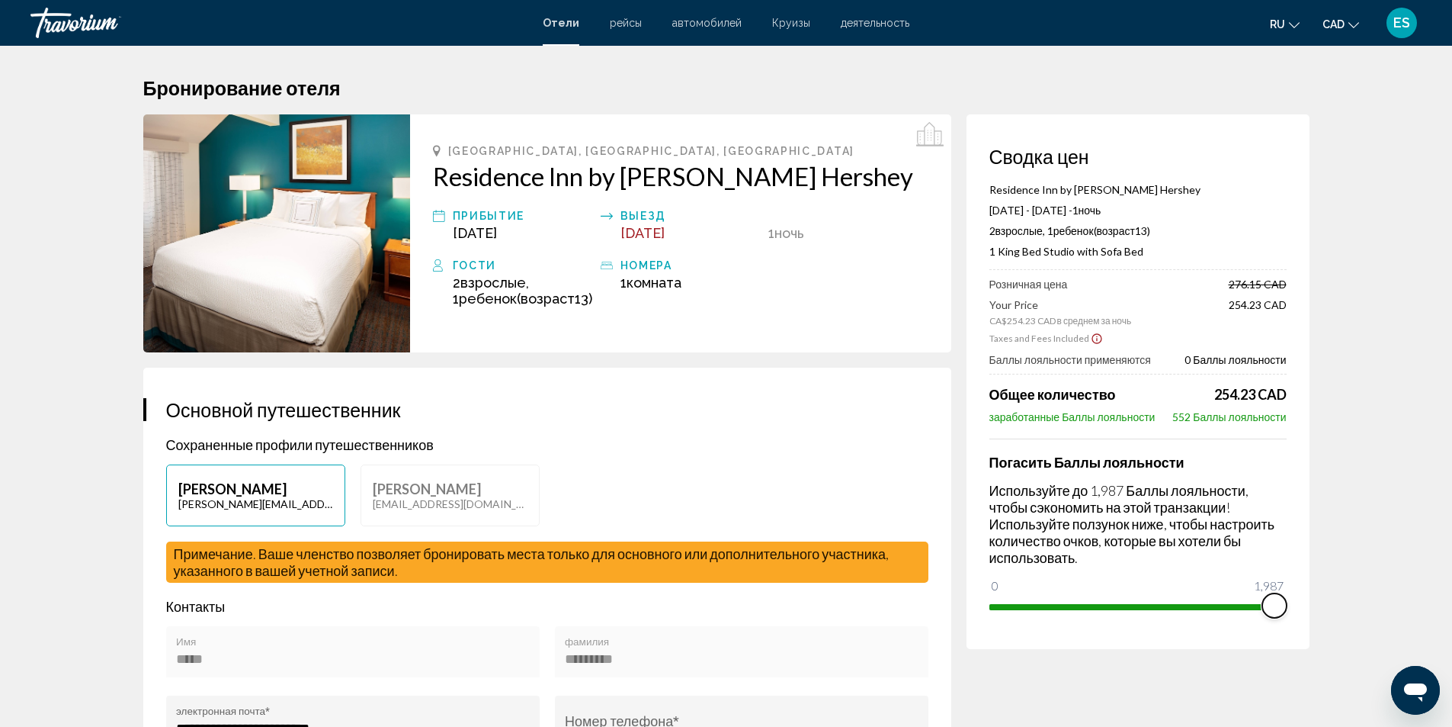
drag, startPoint x: 1001, startPoint y: 586, endPoint x: 1288, endPoint y: 581, distance: 286.7
click at [1288, 581] on div "Сводка цен Residence Inn by Marriott Harrisburg Hershey Sep 7, 2025 - Sep 8, 20…" at bounding box center [1138, 381] width 343 height 534
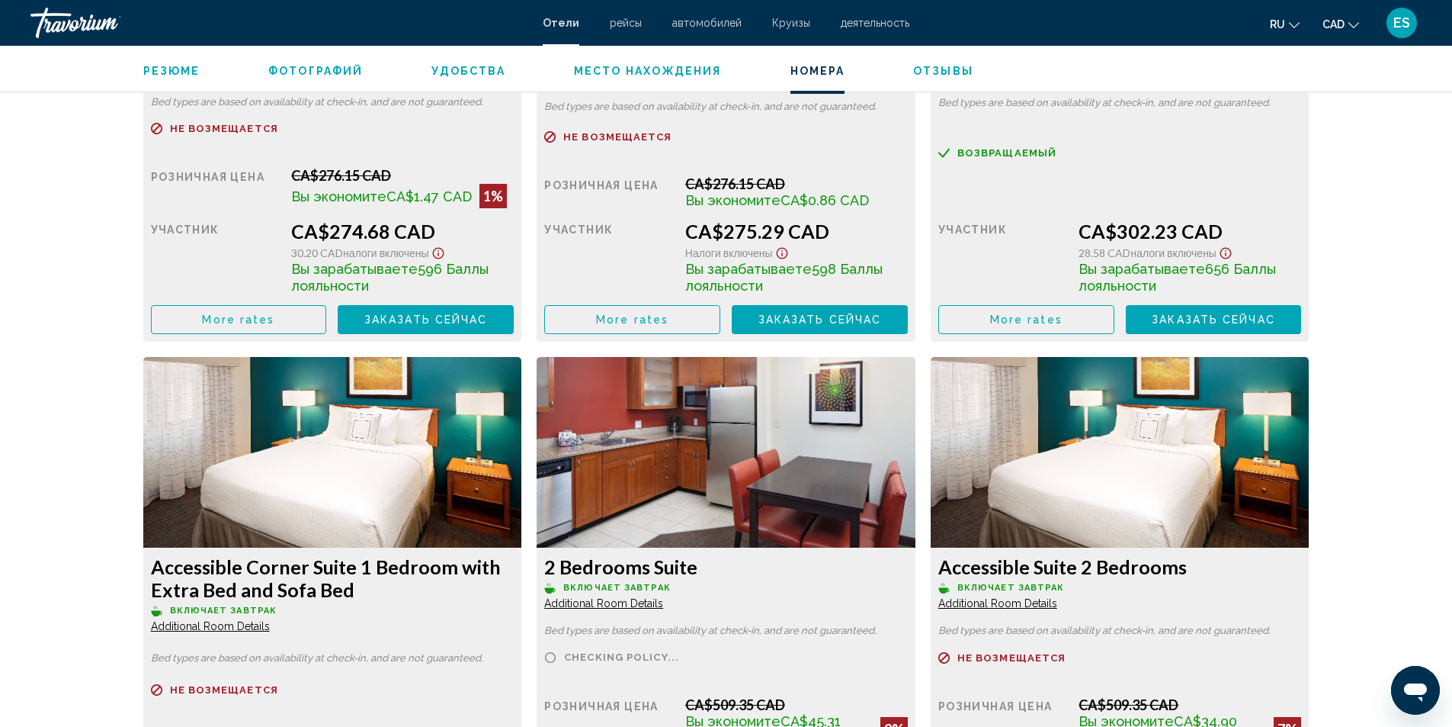
scroll to position [4575, 0]
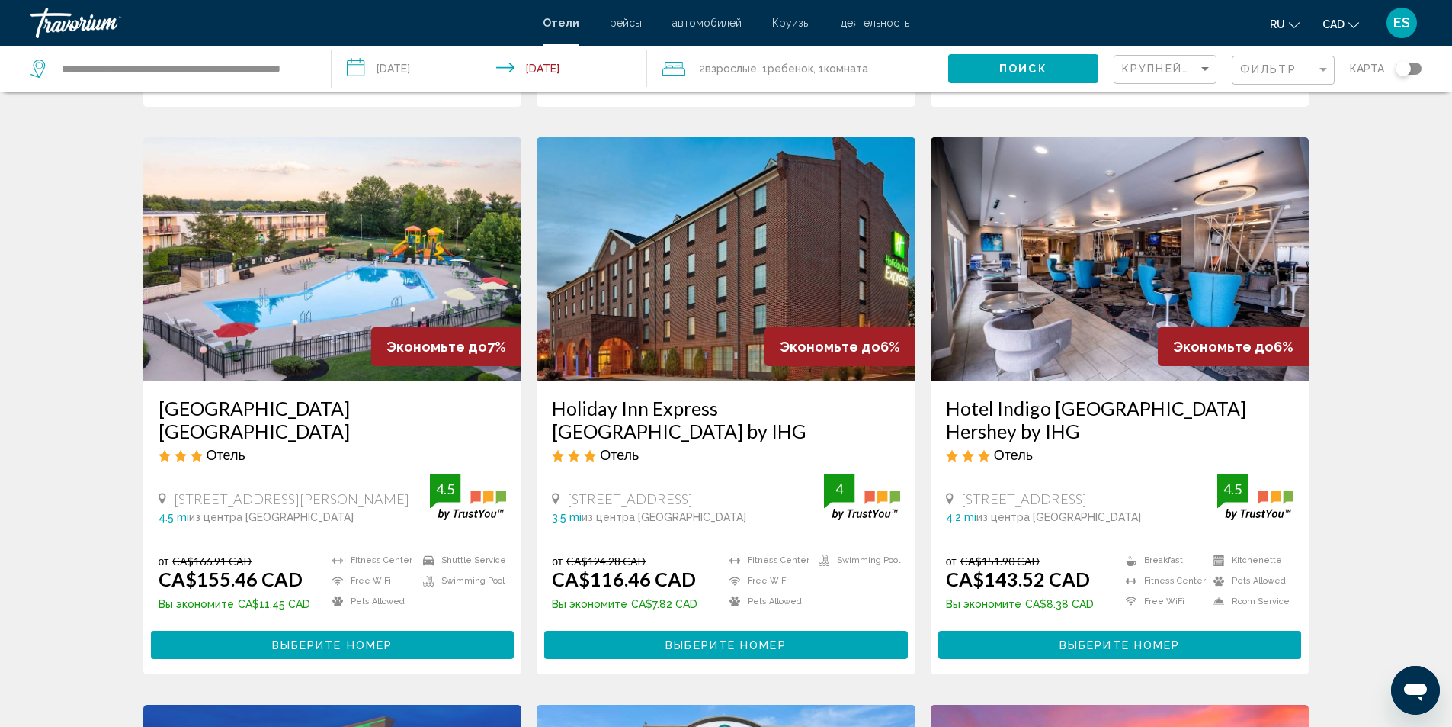
scroll to position [1144, 0]
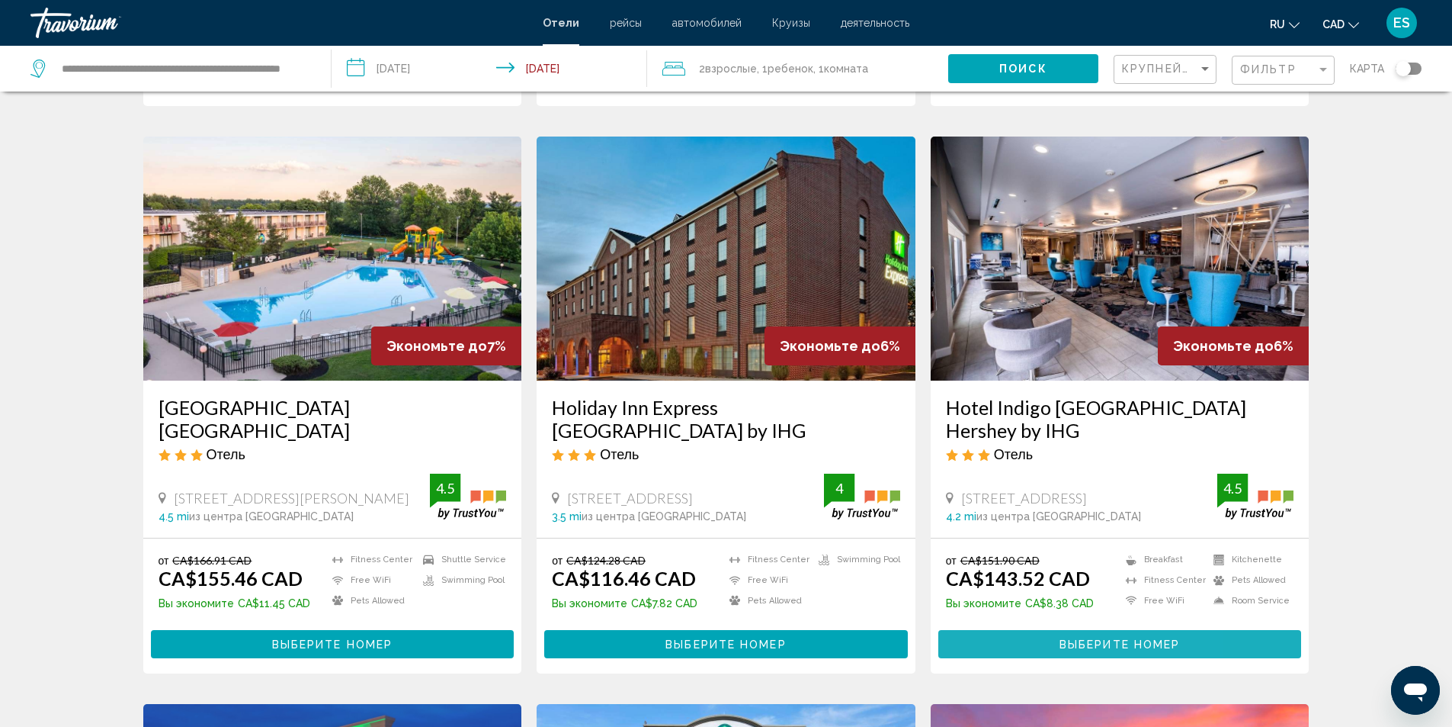
click at [1069, 638] on span "Выберите номер" at bounding box center [1120, 644] width 120 height 12
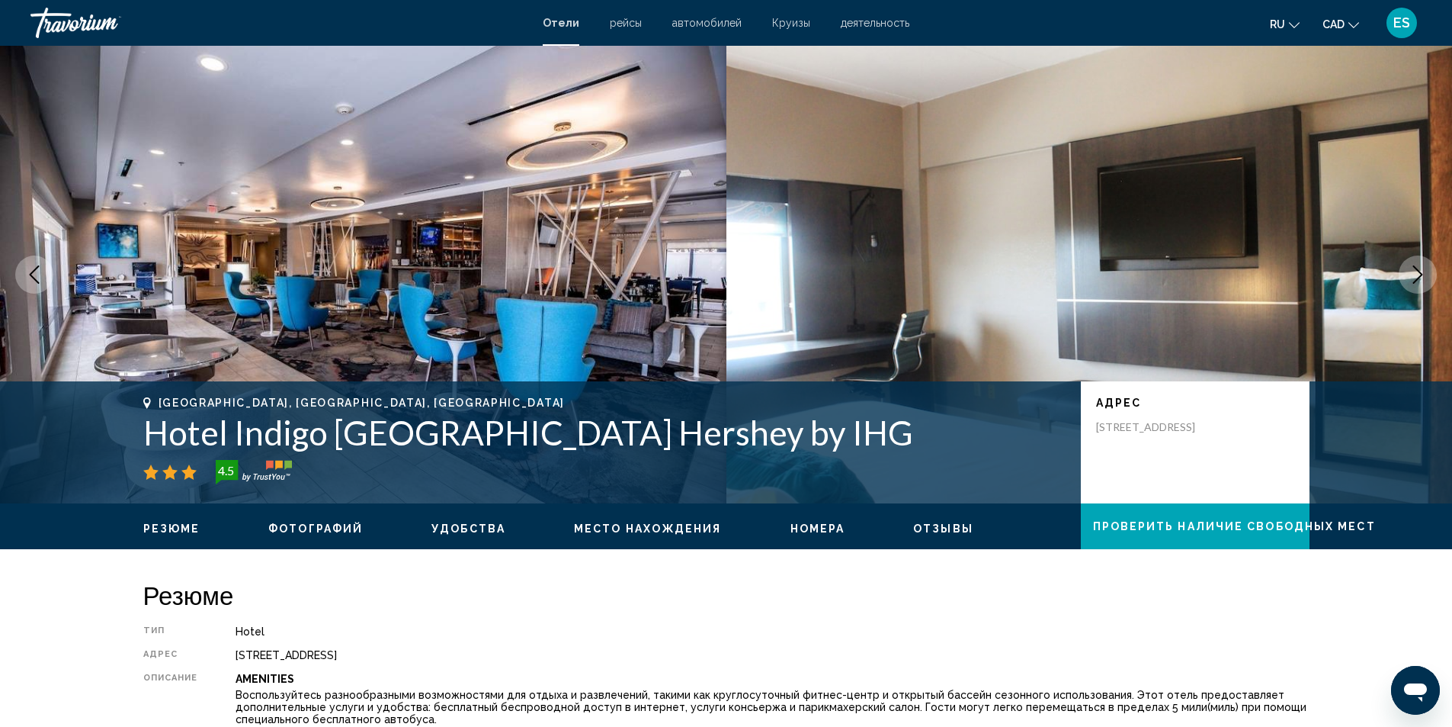
drag, startPoint x: 146, startPoint y: 438, endPoint x: 704, endPoint y: 434, distance: 557.4
click at [721, 432] on h1 "Hotel Indigo Harrisburg Hershey by IHG" at bounding box center [604, 432] width 923 height 40
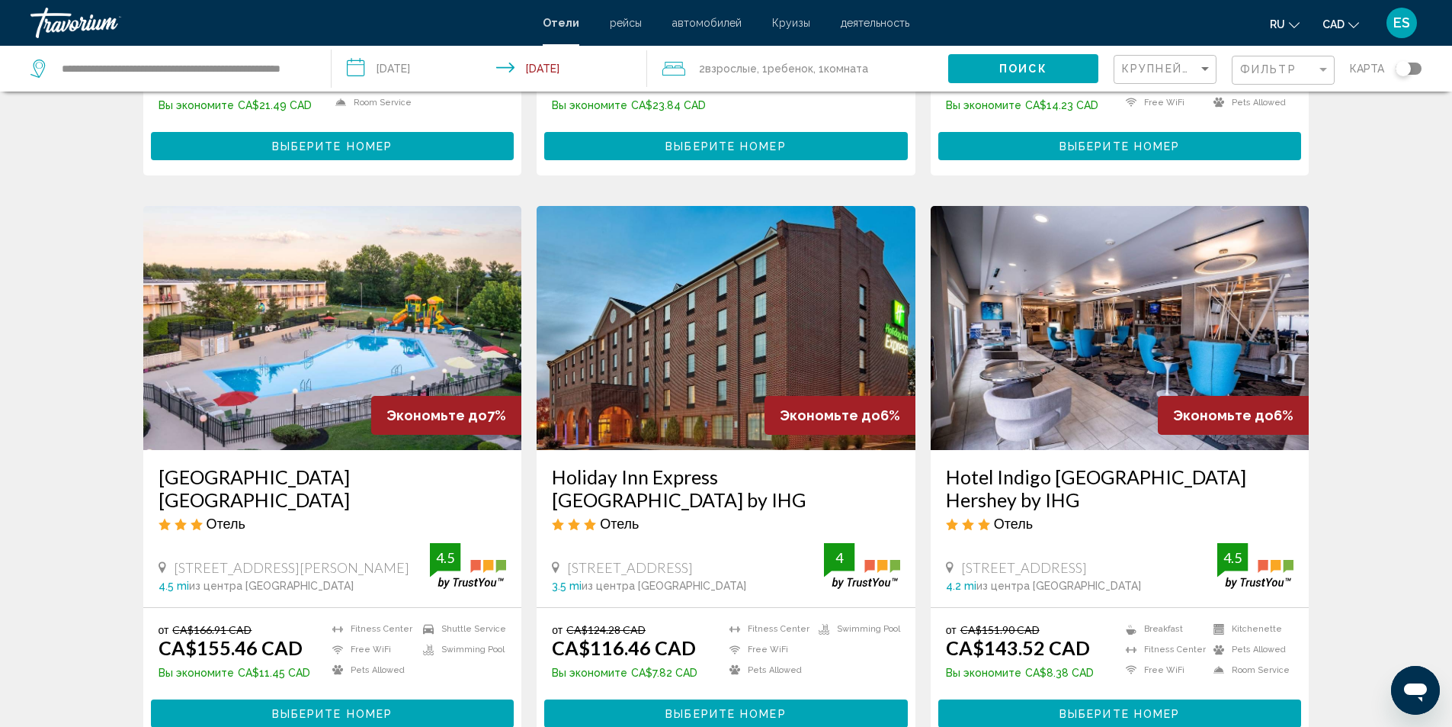
scroll to position [1144, 0]
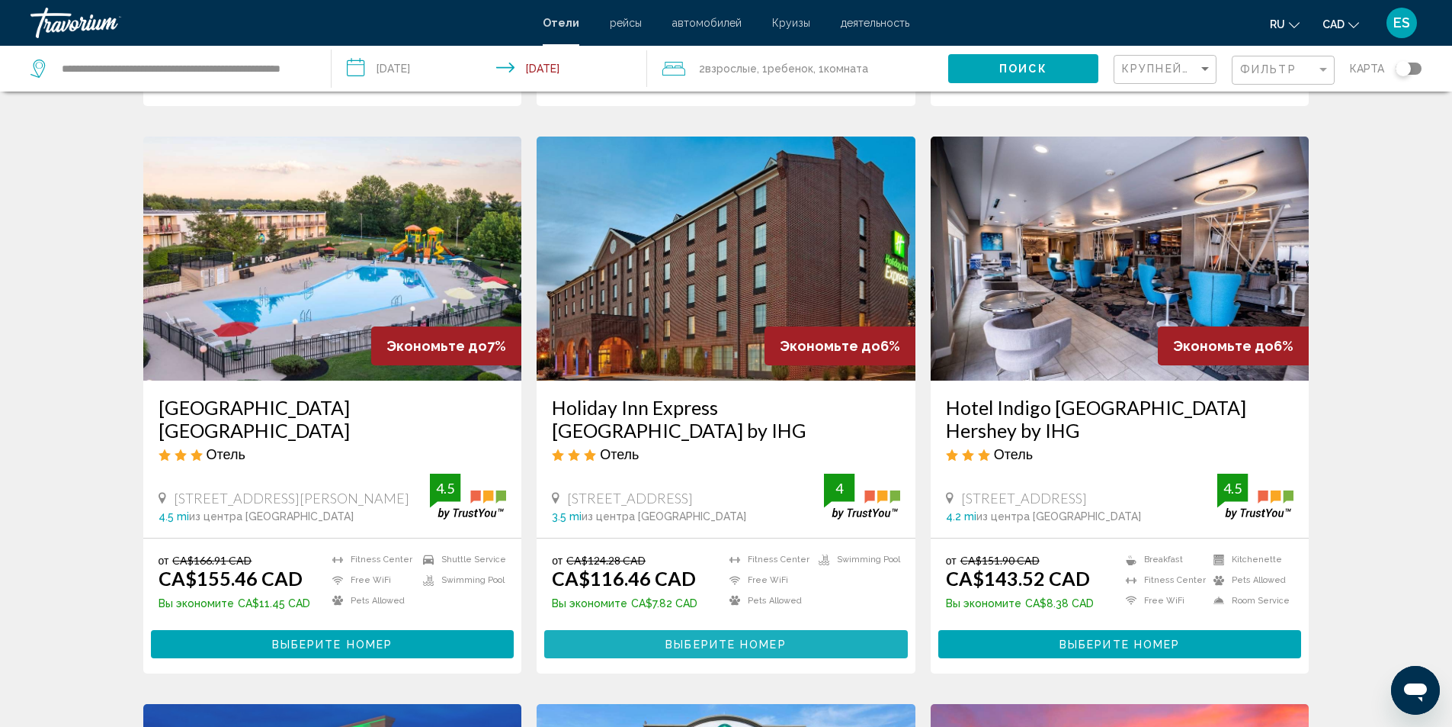
click at [720, 638] on span "Выберите номер" at bounding box center [726, 644] width 120 height 12
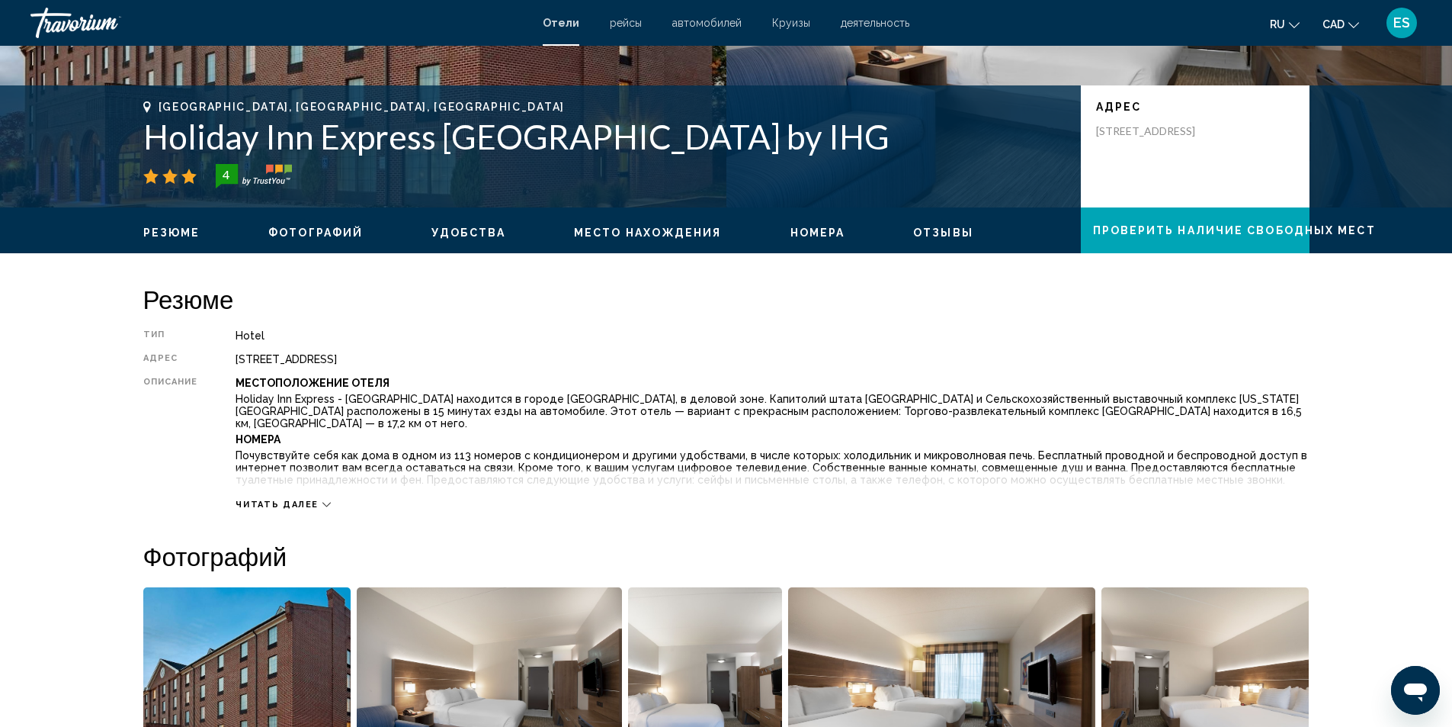
scroll to position [152, 0]
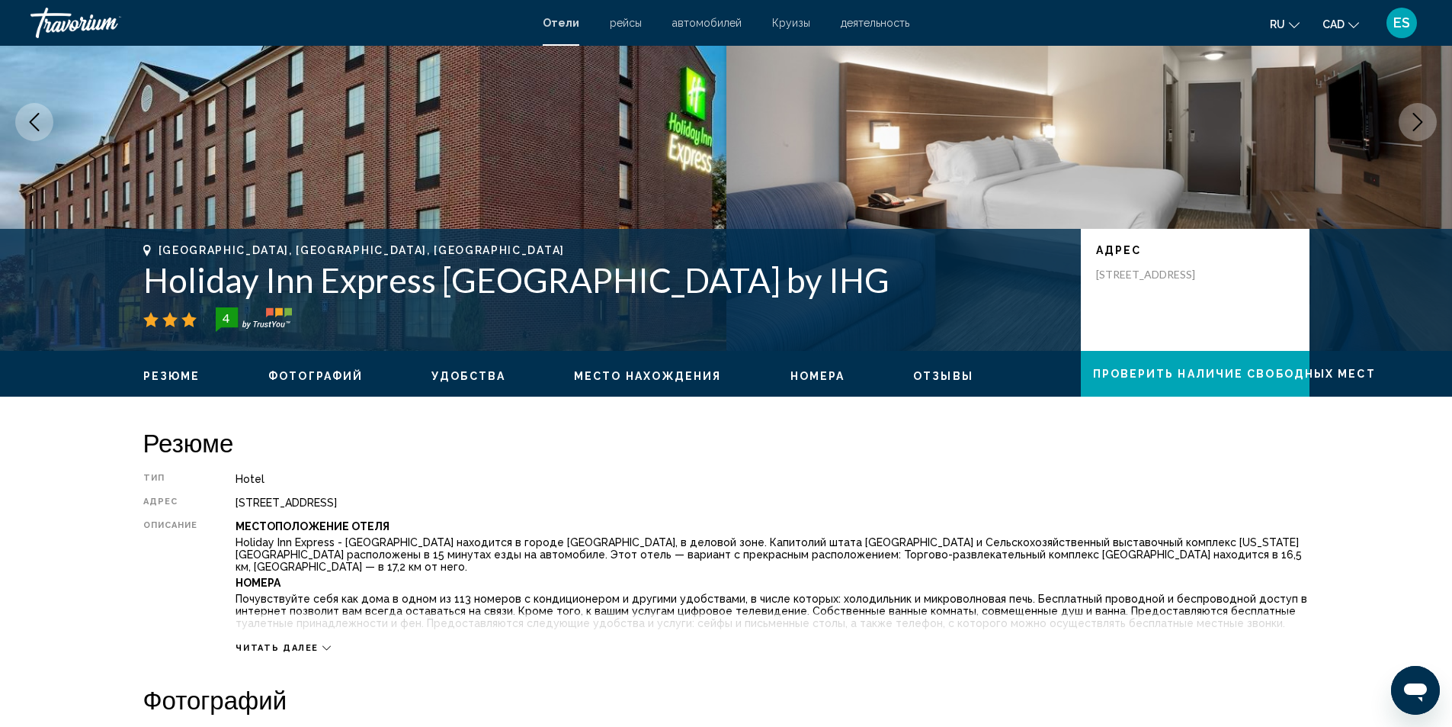
drag, startPoint x: 143, startPoint y: 284, endPoint x: 773, endPoint y: 272, distance: 629.9
click at [778, 272] on h1 "Holiday Inn Express Harrisburg East by IHG" at bounding box center [604, 280] width 923 height 40
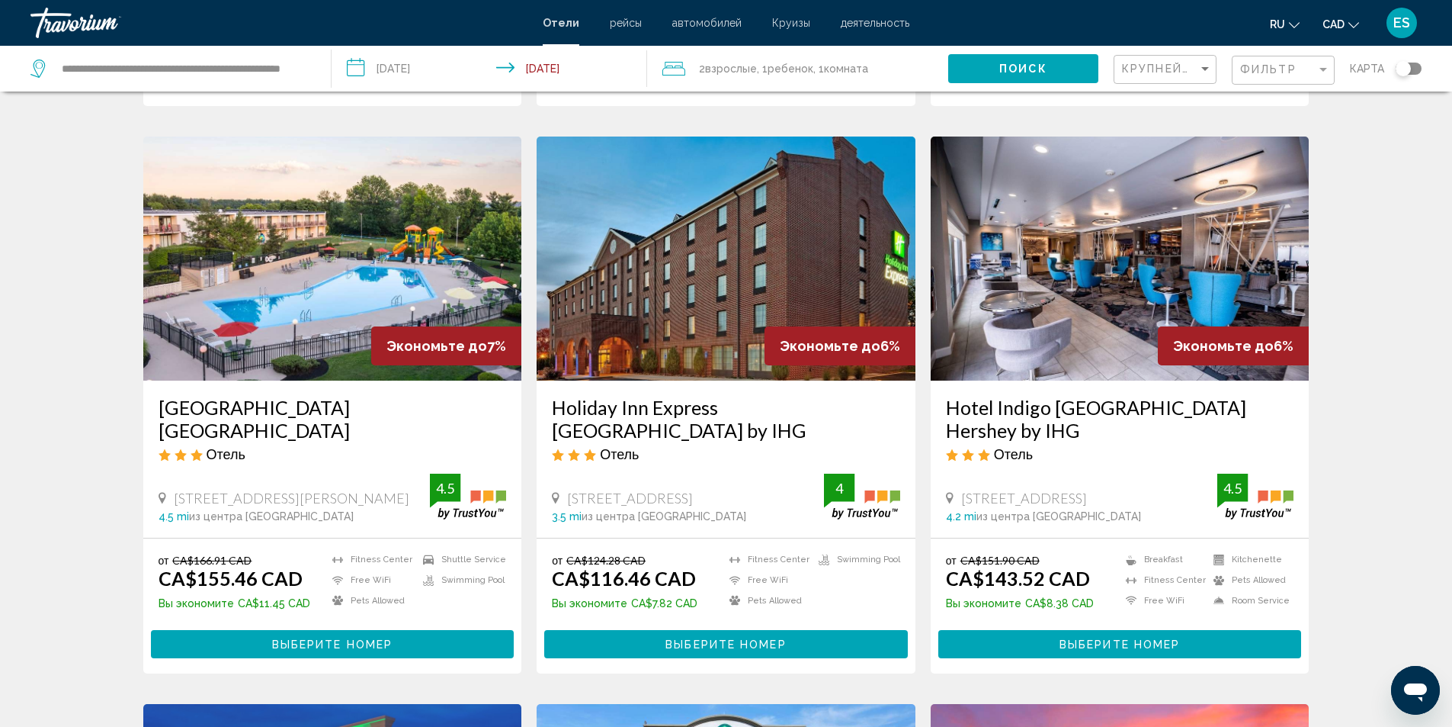
scroll to position [686, 0]
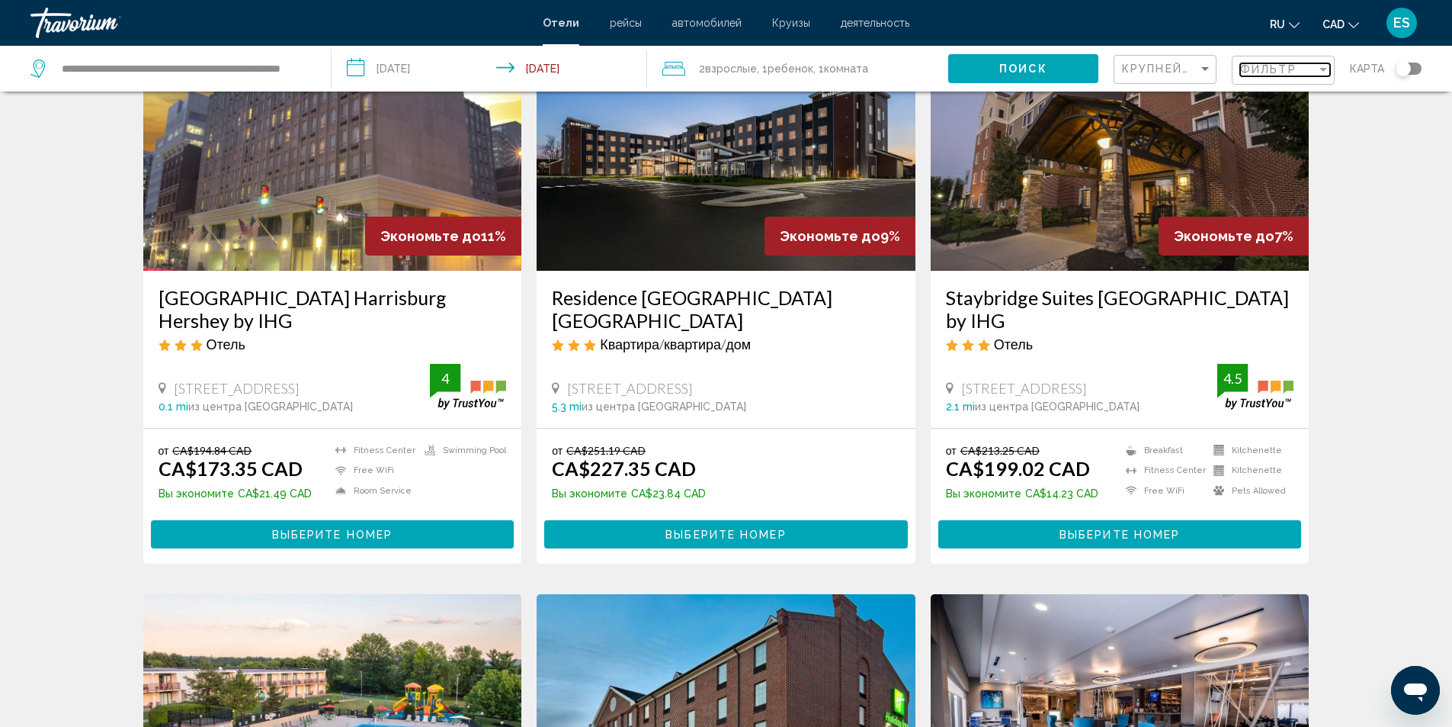
click at [1325, 65] on div "Filter" at bounding box center [1324, 69] width 14 height 12
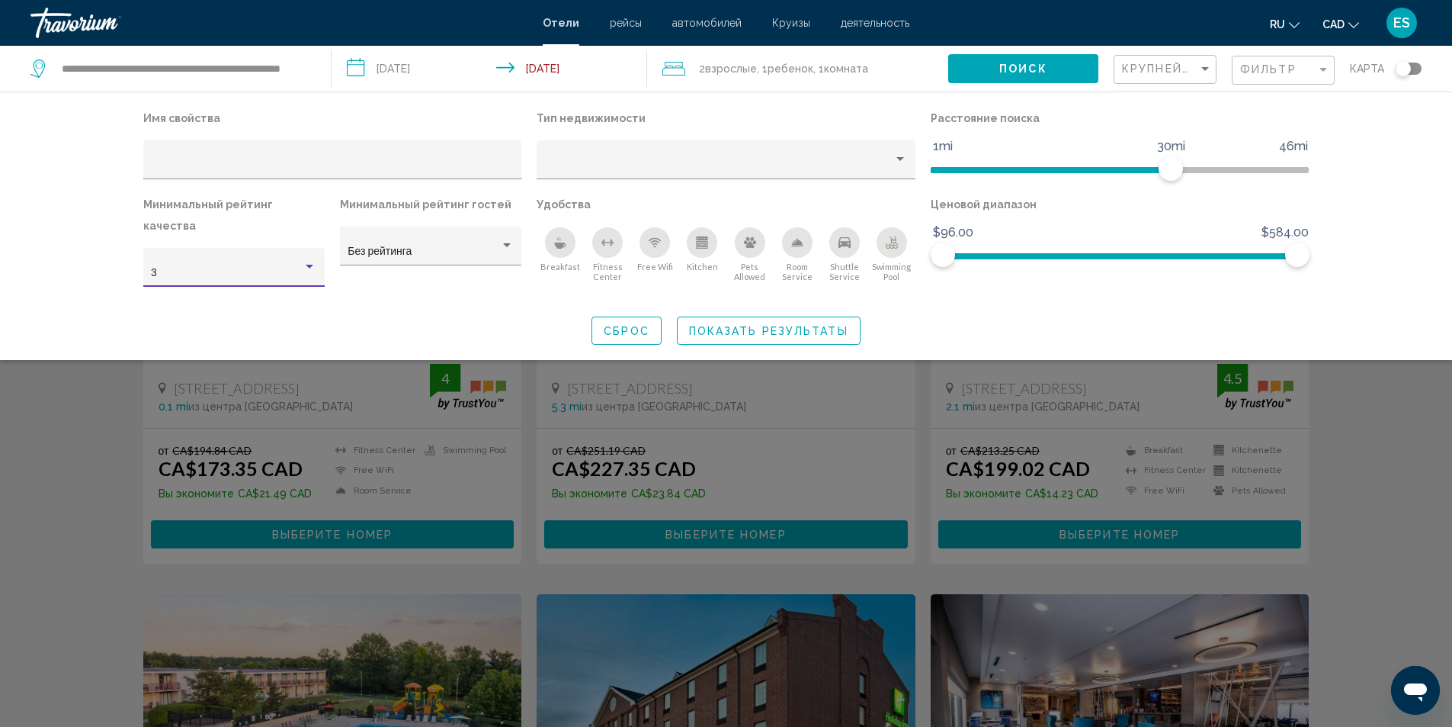
click at [310, 261] on div "Hotel Filters" at bounding box center [310, 267] width 14 height 12
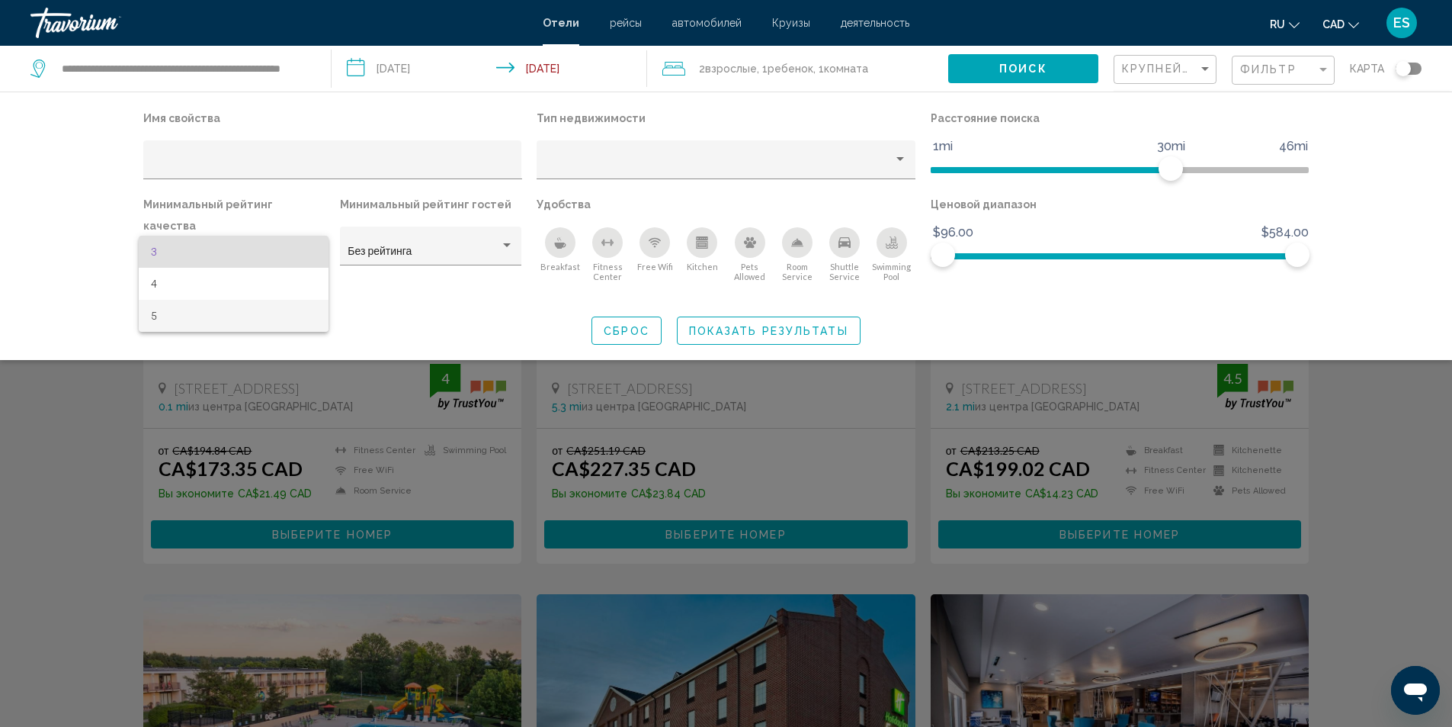
click at [220, 316] on span "5" at bounding box center [233, 316] width 165 height 32
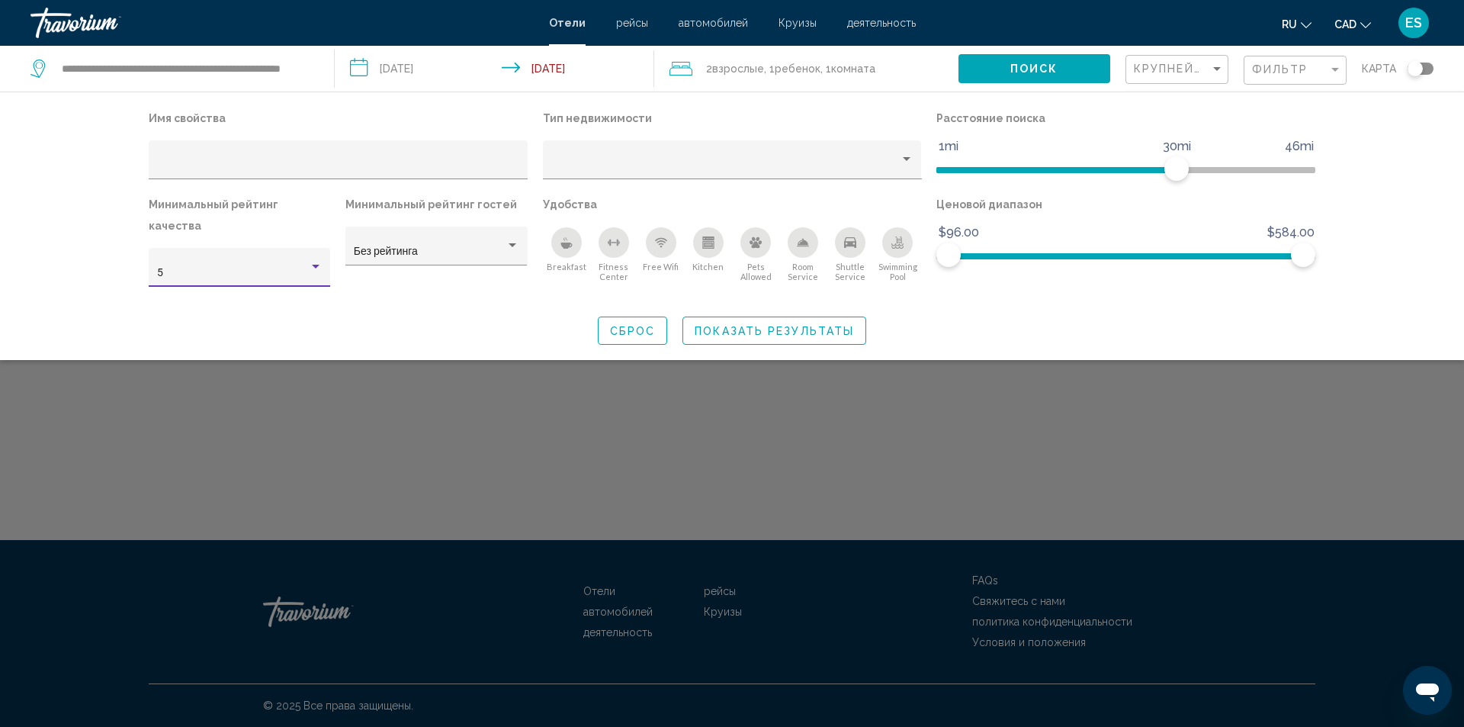
click at [792, 325] on span "Показать результаты" at bounding box center [774, 331] width 159 height 12
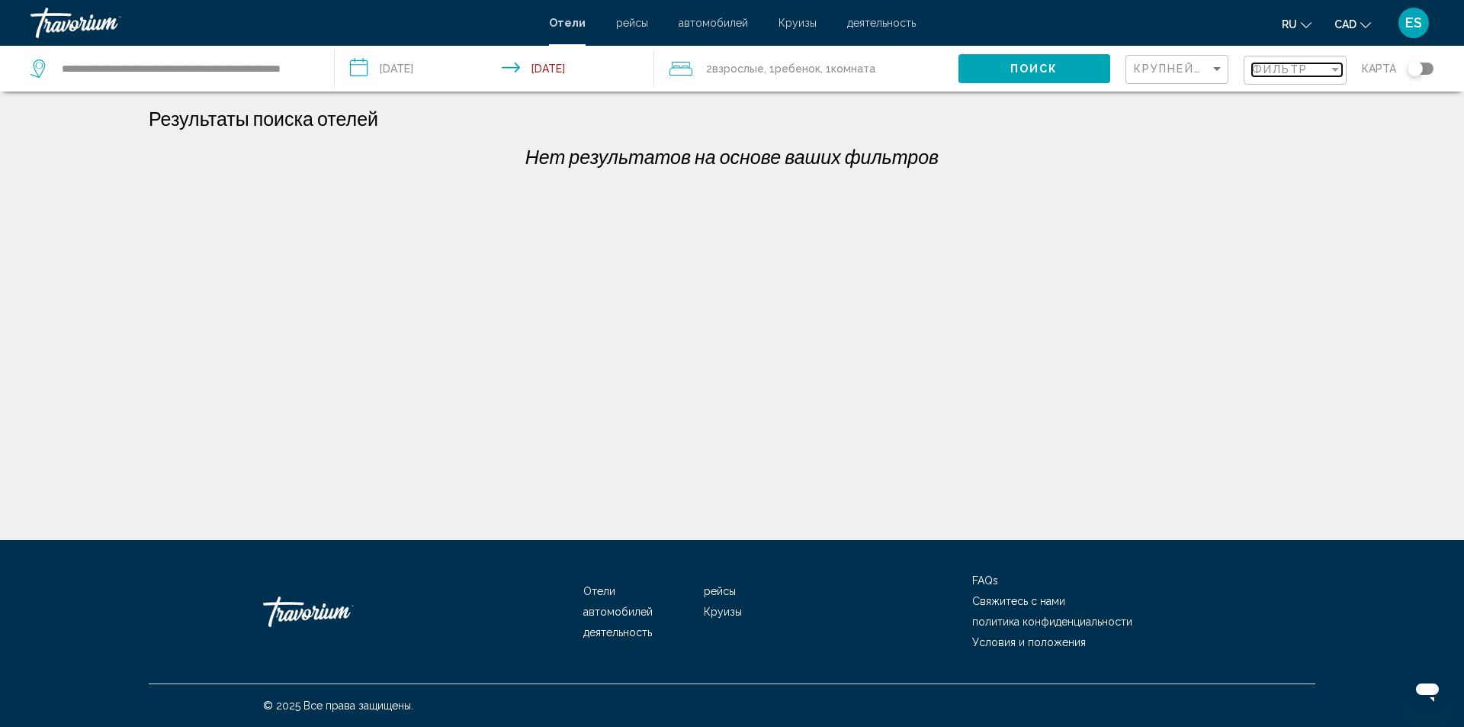
click at [1340, 68] on div "Filter" at bounding box center [1335, 69] width 14 height 12
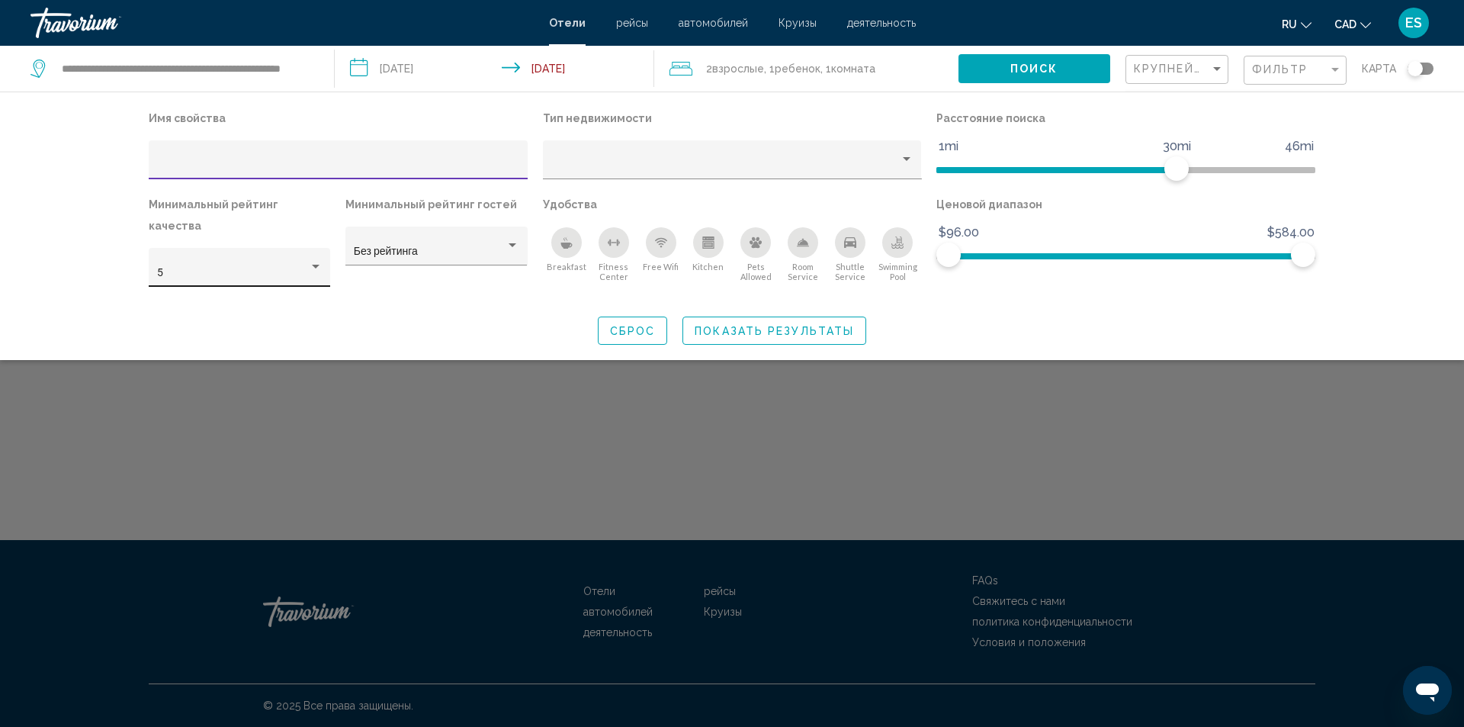
click at [310, 256] on div "5" at bounding box center [239, 271] width 165 height 31
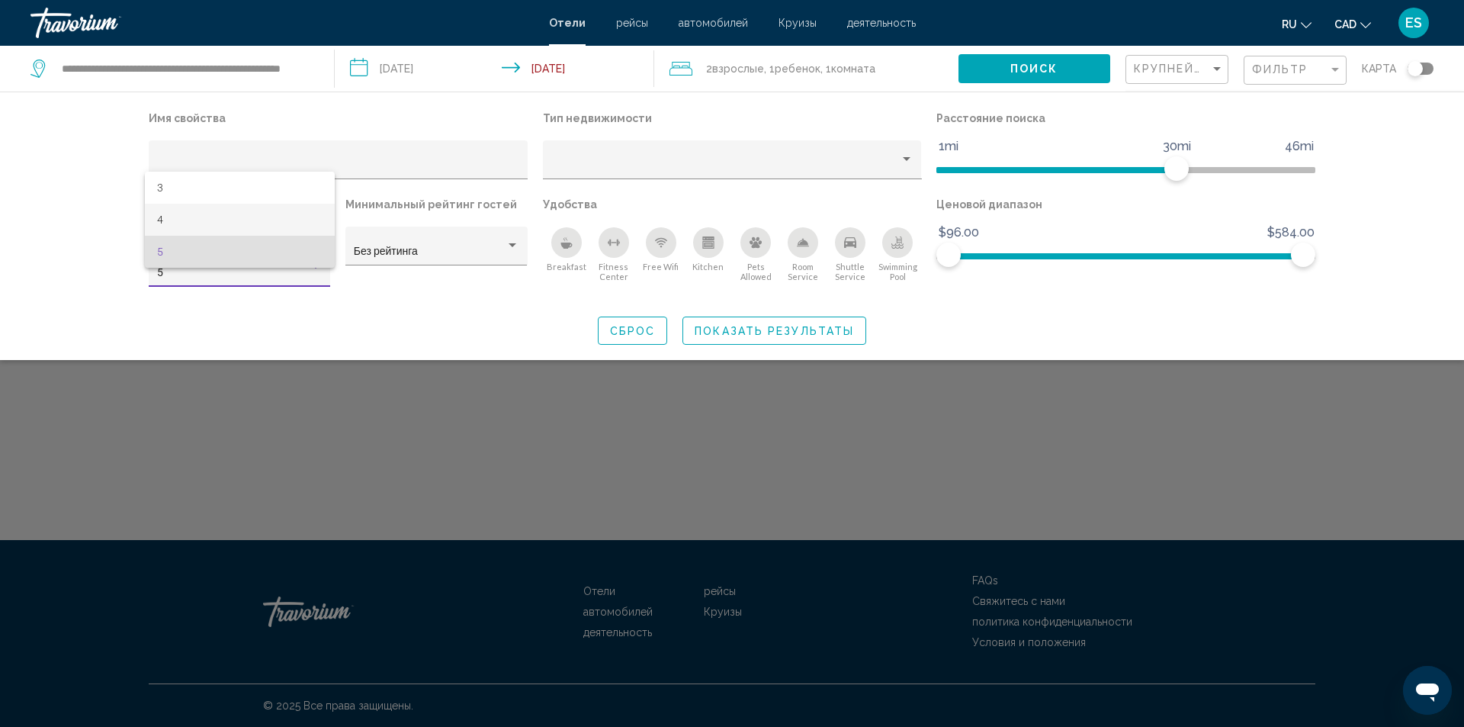
click at [197, 216] on span "4" at bounding box center [239, 220] width 165 height 32
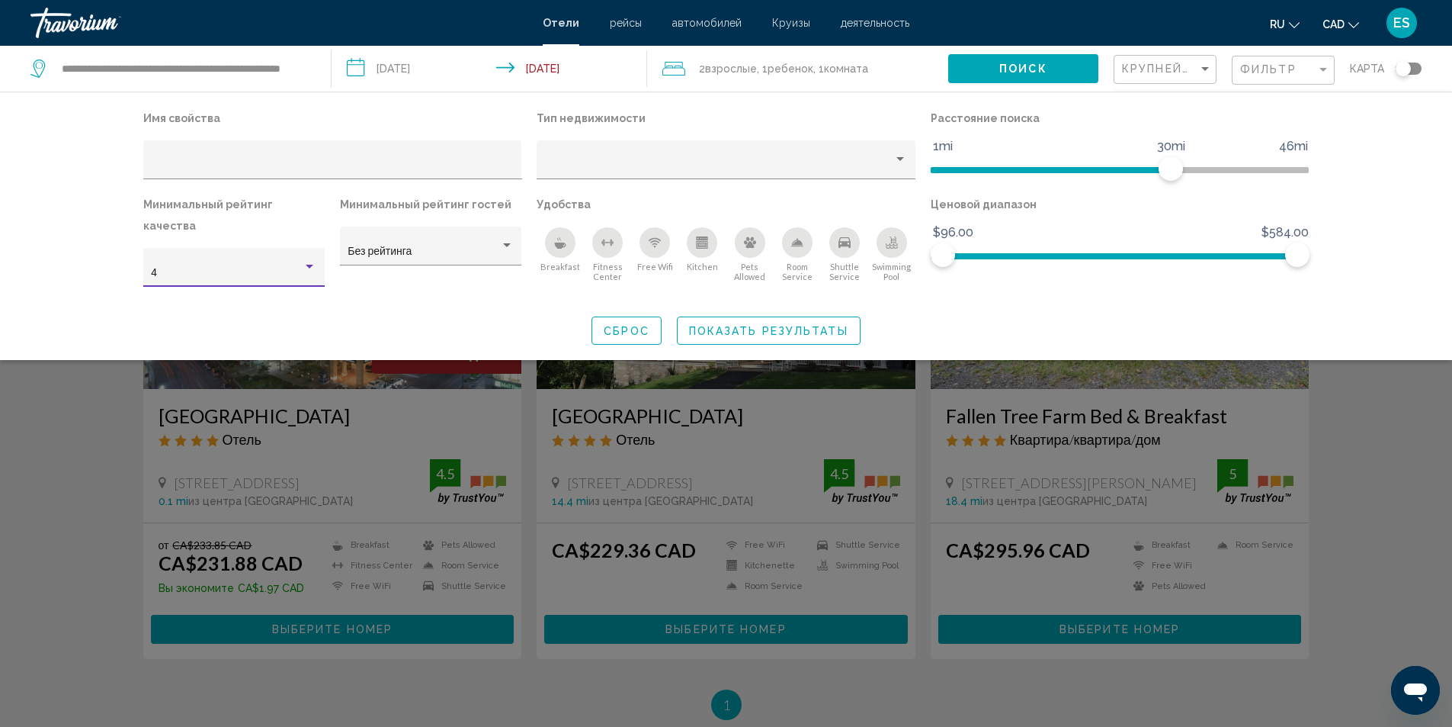
click at [798, 325] on span "Показать результаты" at bounding box center [768, 331] width 159 height 12
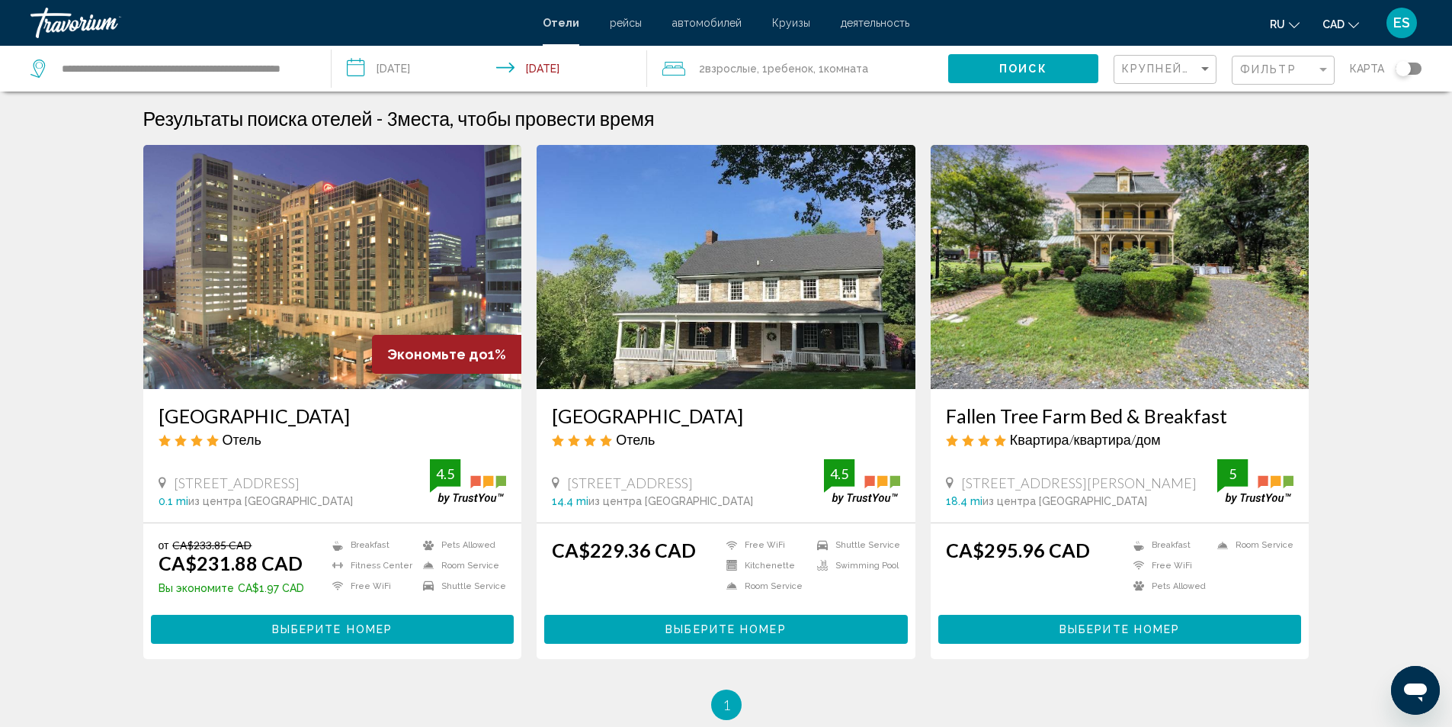
click at [1323, 63] on div "Фильтр" at bounding box center [1285, 70] width 90 height 28
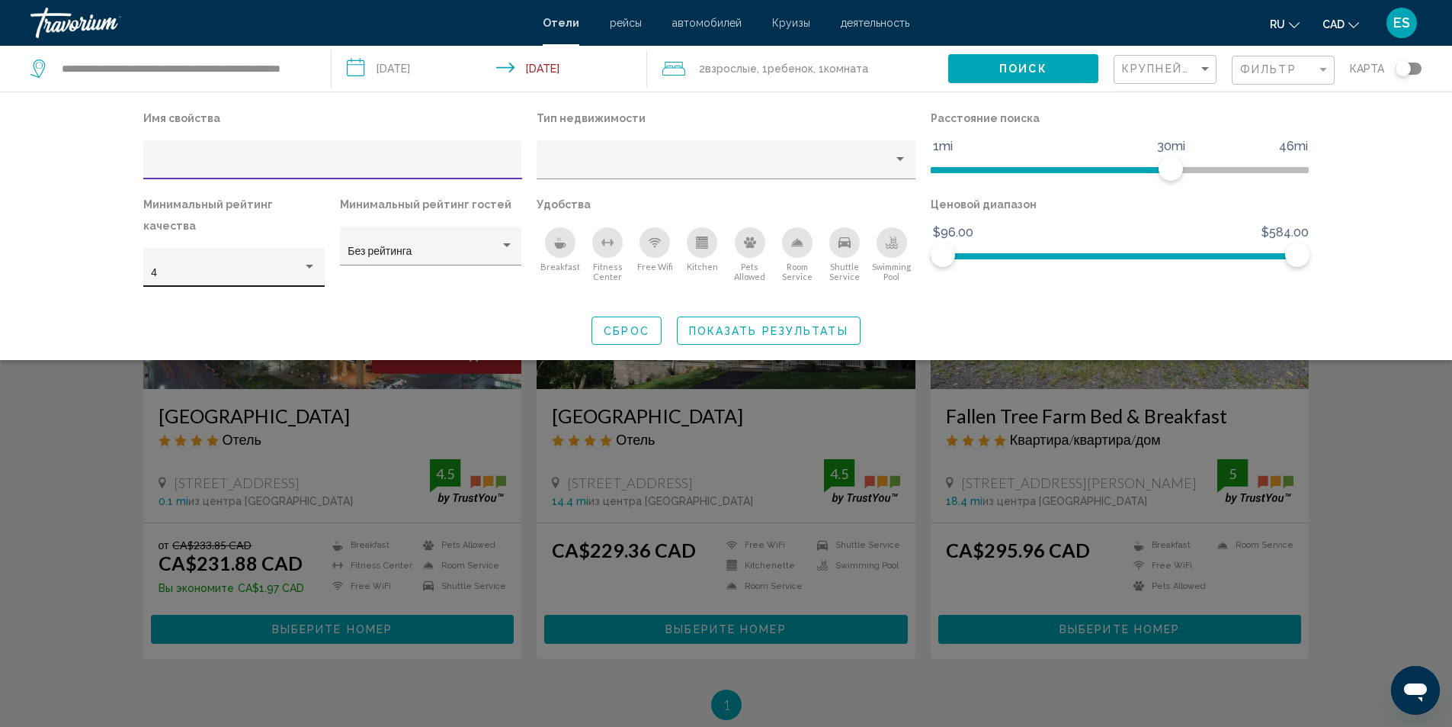
click at [312, 261] on div "Hotel Filters" at bounding box center [310, 267] width 14 height 12
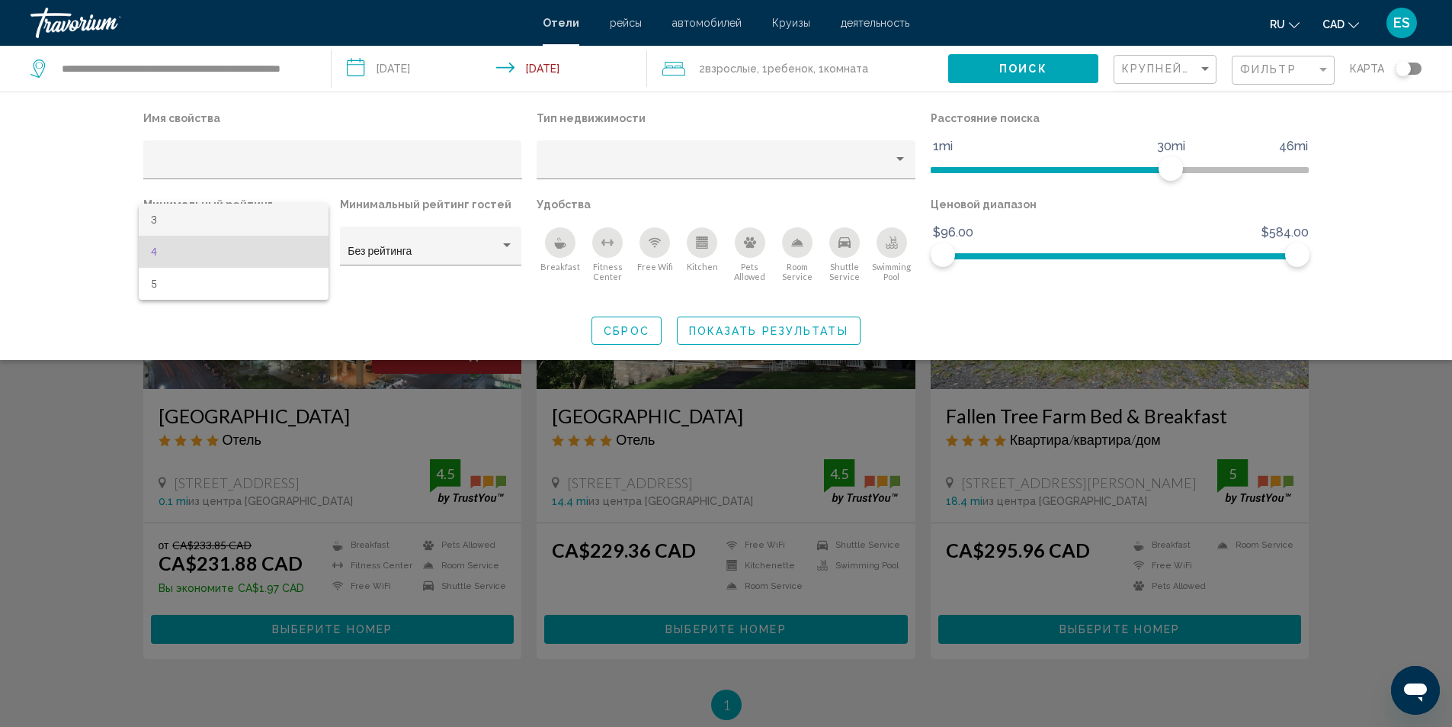
click at [210, 215] on span "3" at bounding box center [233, 220] width 165 height 32
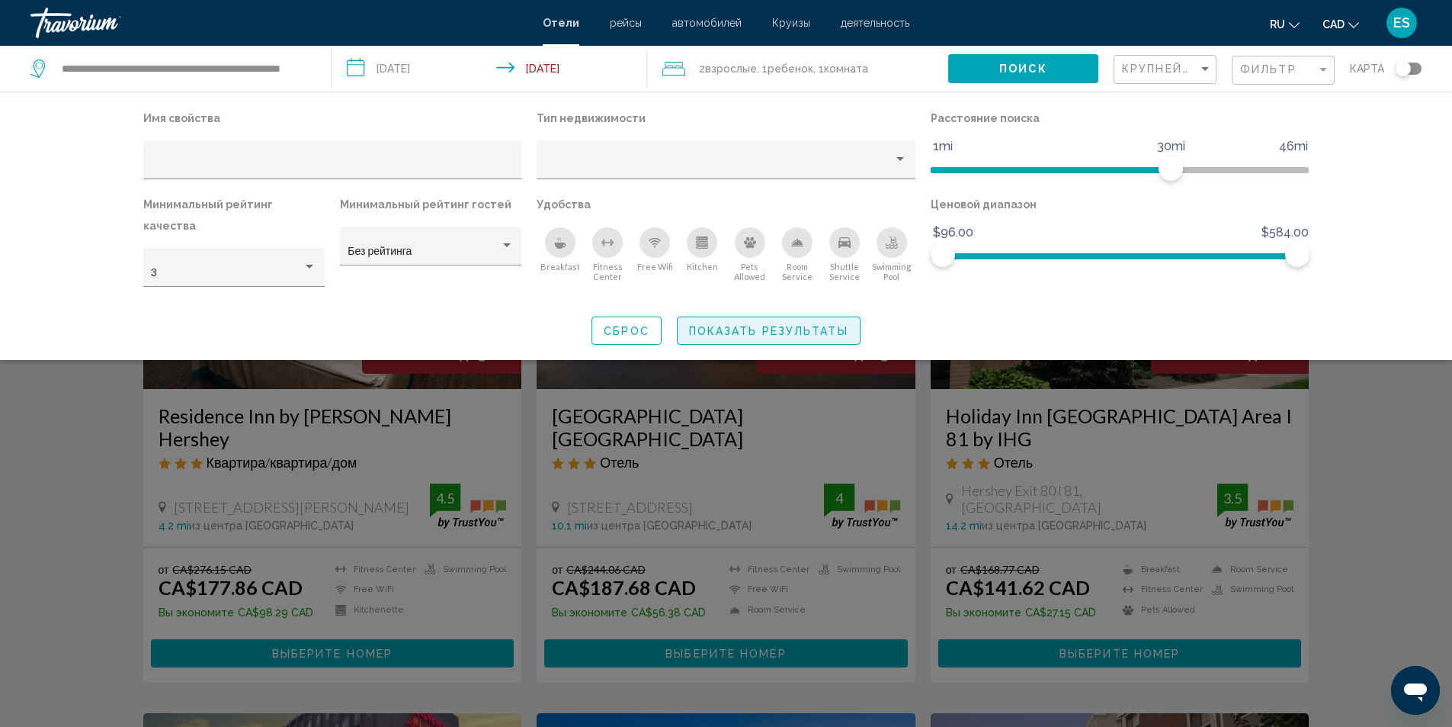
click at [821, 325] on span "Показать результаты" at bounding box center [768, 331] width 159 height 12
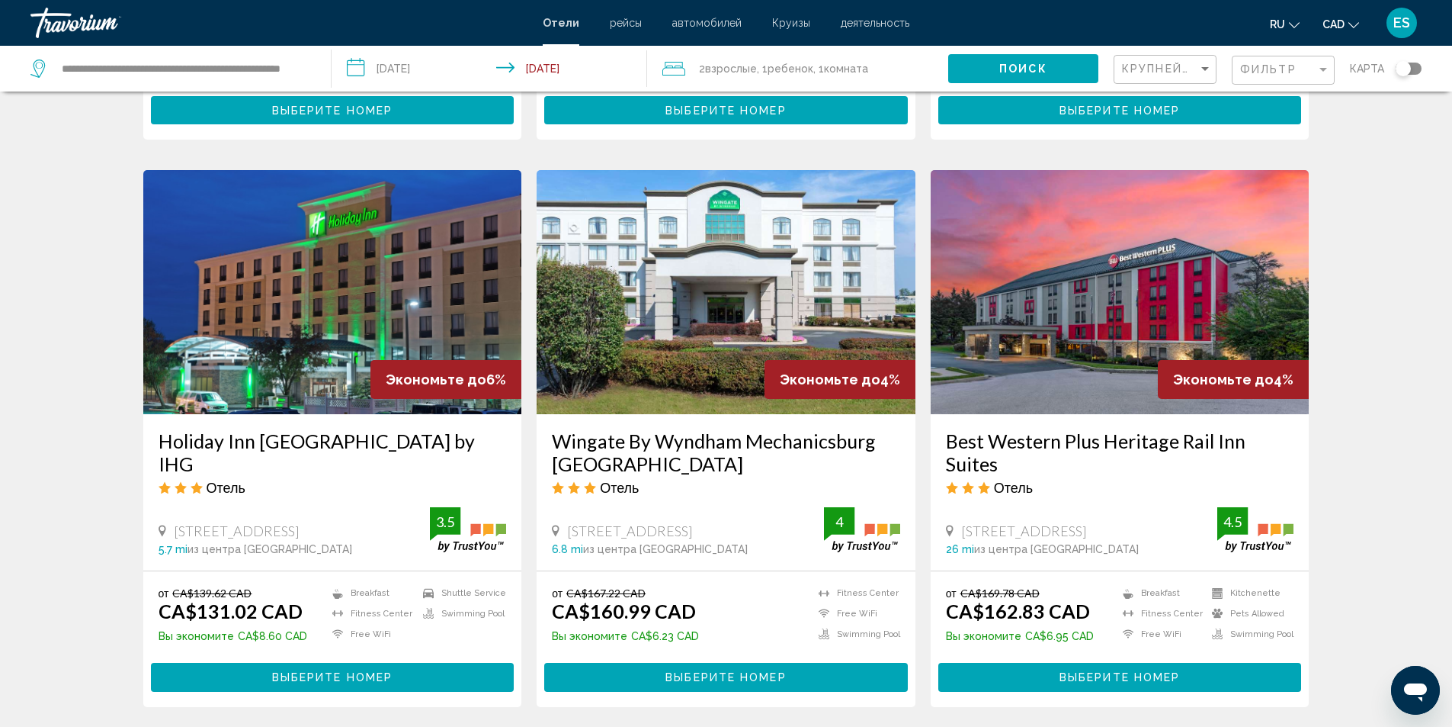
scroll to position [1911, 0]
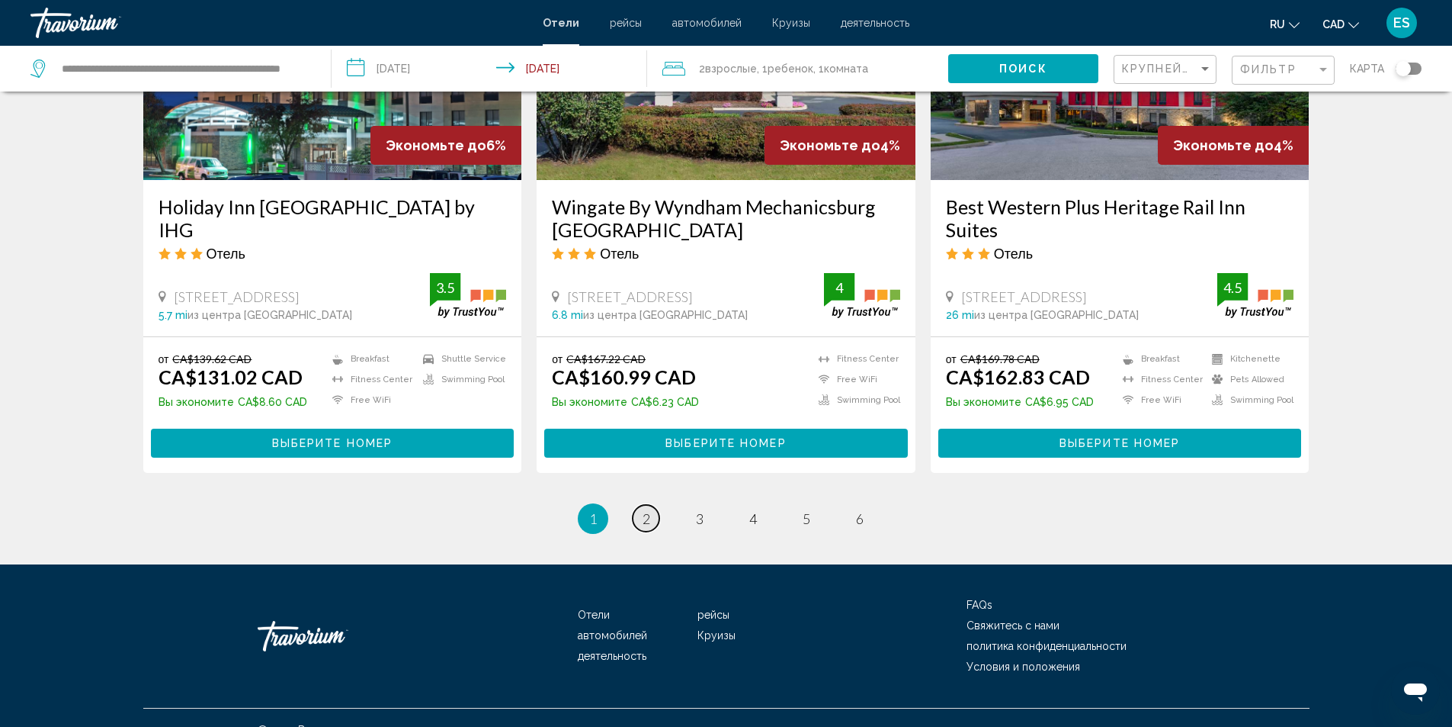
click at [647, 510] on span "2" at bounding box center [647, 518] width 8 height 17
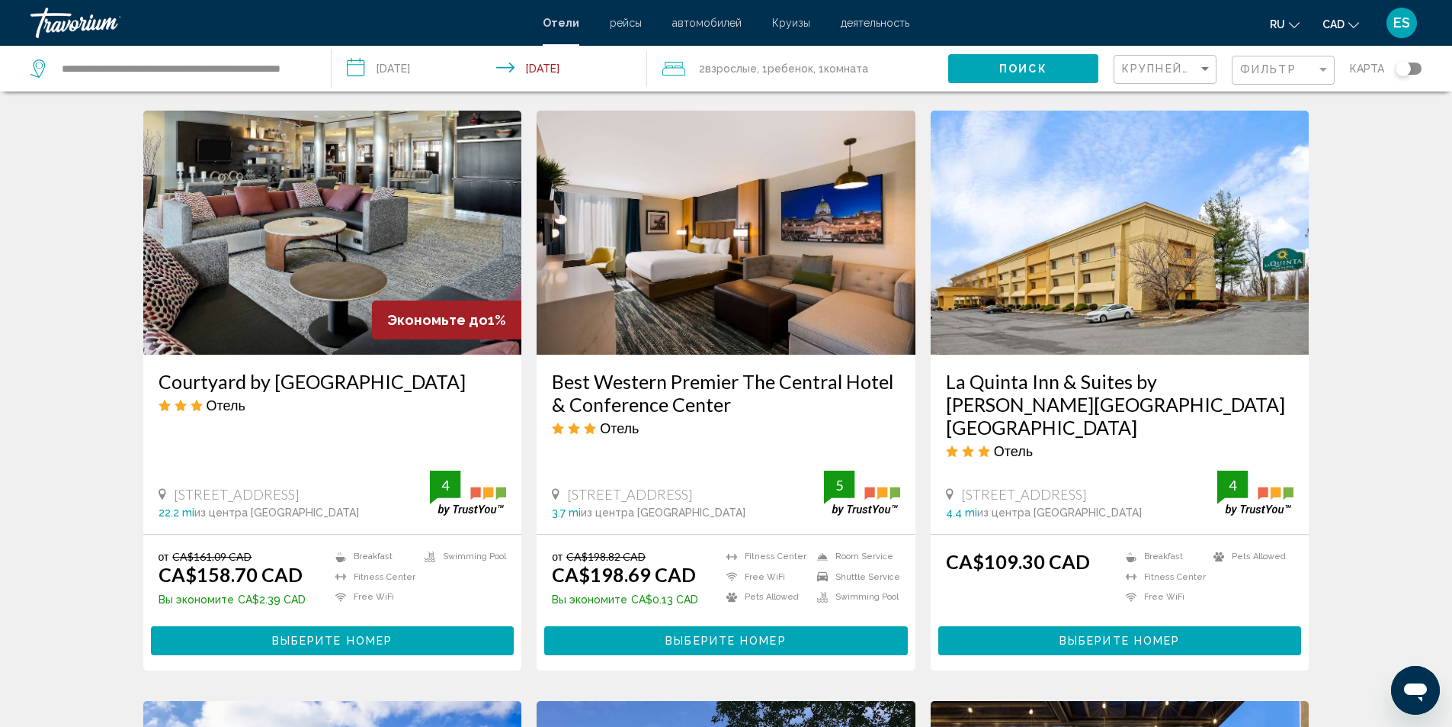
scroll to position [610, 0]
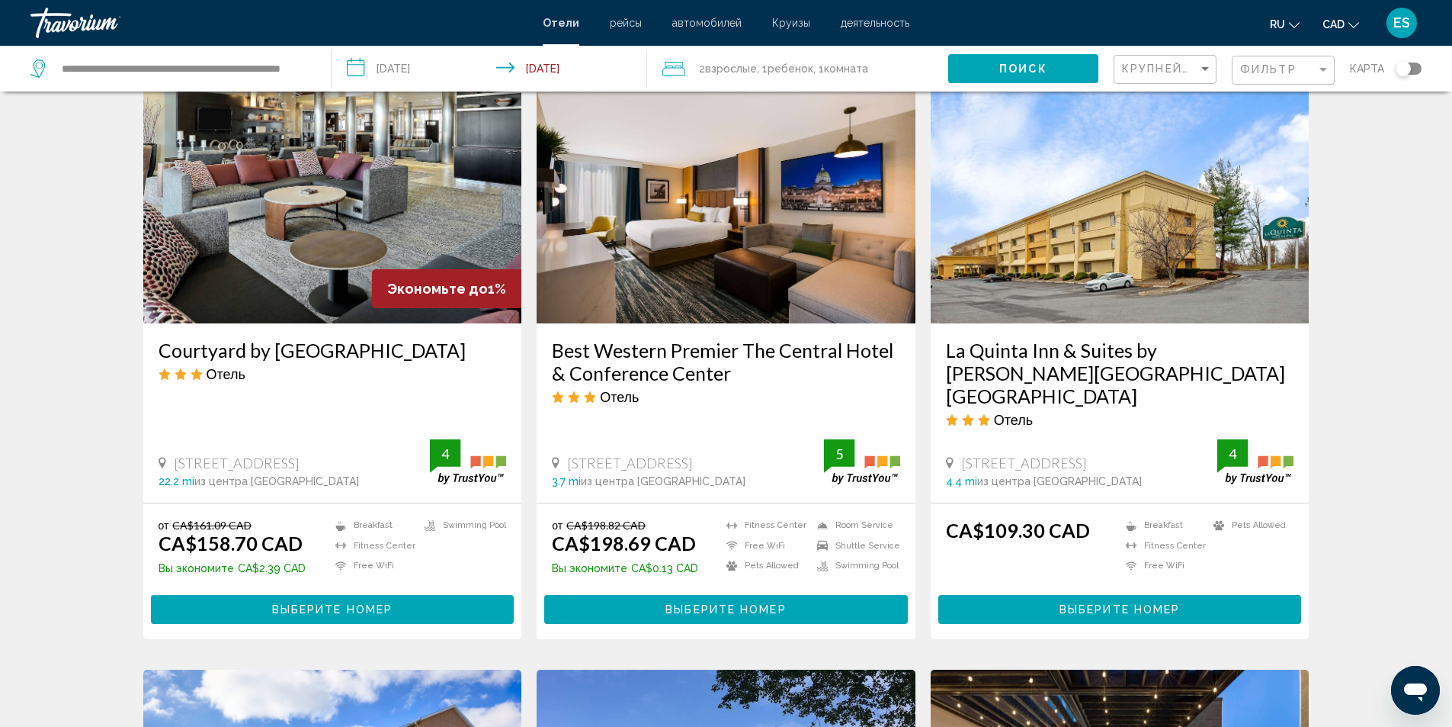
drag, startPoint x: 153, startPoint y: 373, endPoint x: 391, endPoint y: 375, distance: 237.9
click at [391, 375] on div "Courtyard by Marriott York Отель 2799 Concord Road, York 22.2 mi из центра Harr…" at bounding box center [332, 412] width 379 height 179
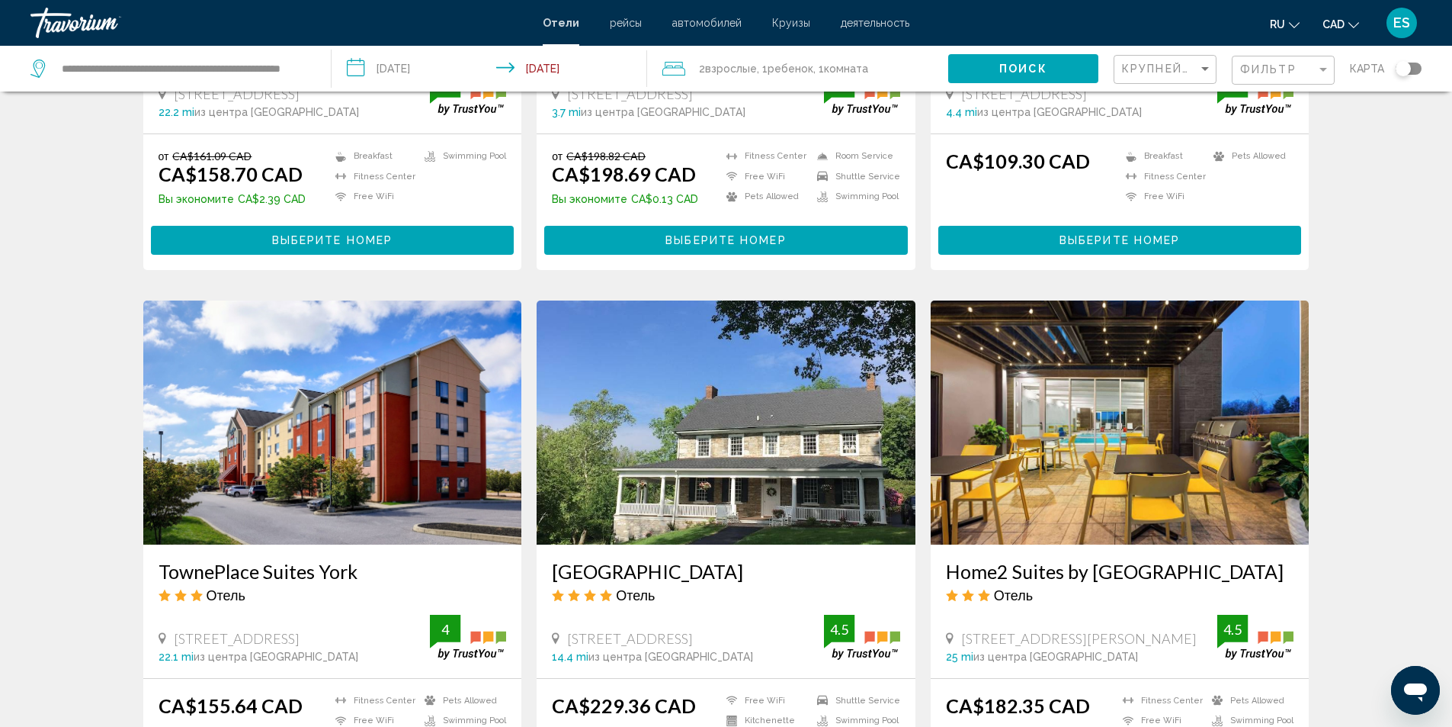
scroll to position [1067, 0]
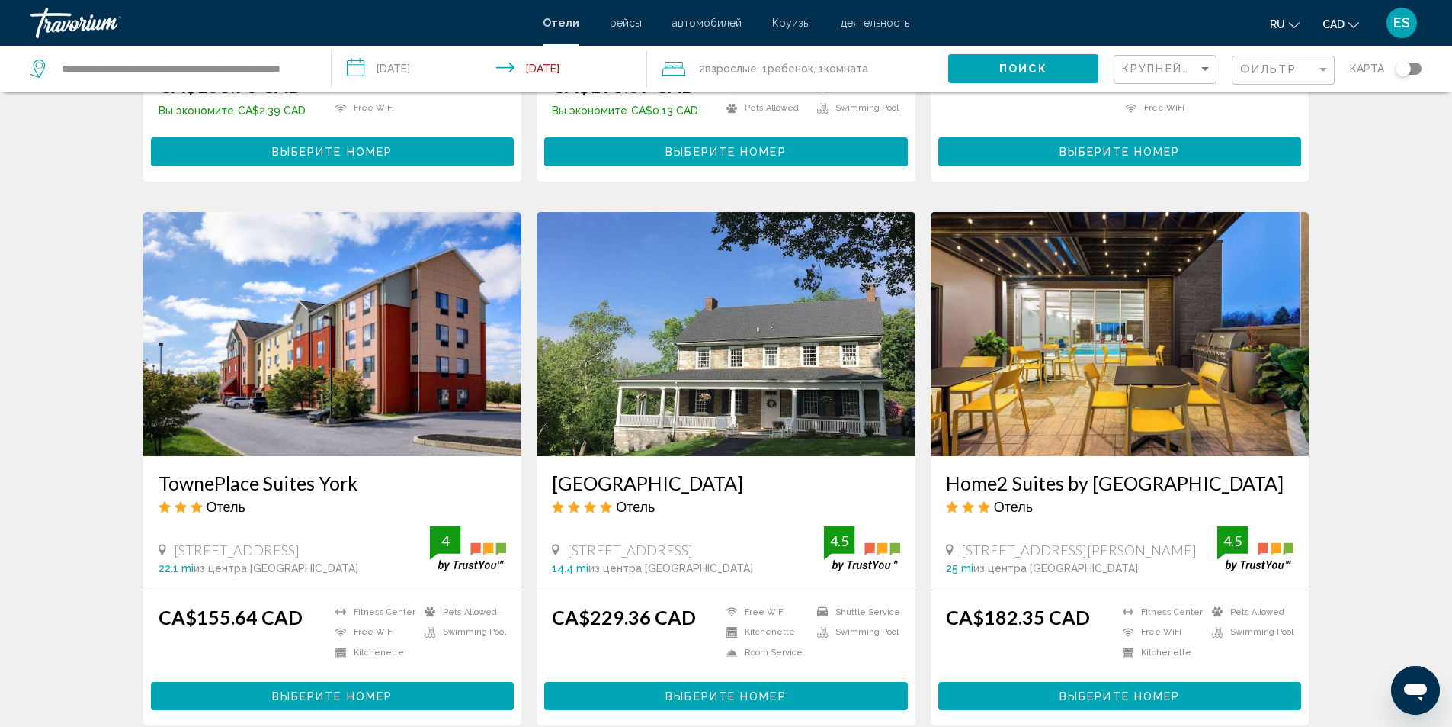
drag, startPoint x: 940, startPoint y: 482, endPoint x: 1181, endPoint y: 470, distance: 241.2
click at [1181, 470] on div "Home2 Suites by Hilton York Отель 212 Pauline Drive, York 25 mi из центра Harri…" at bounding box center [1120, 522] width 379 height 133
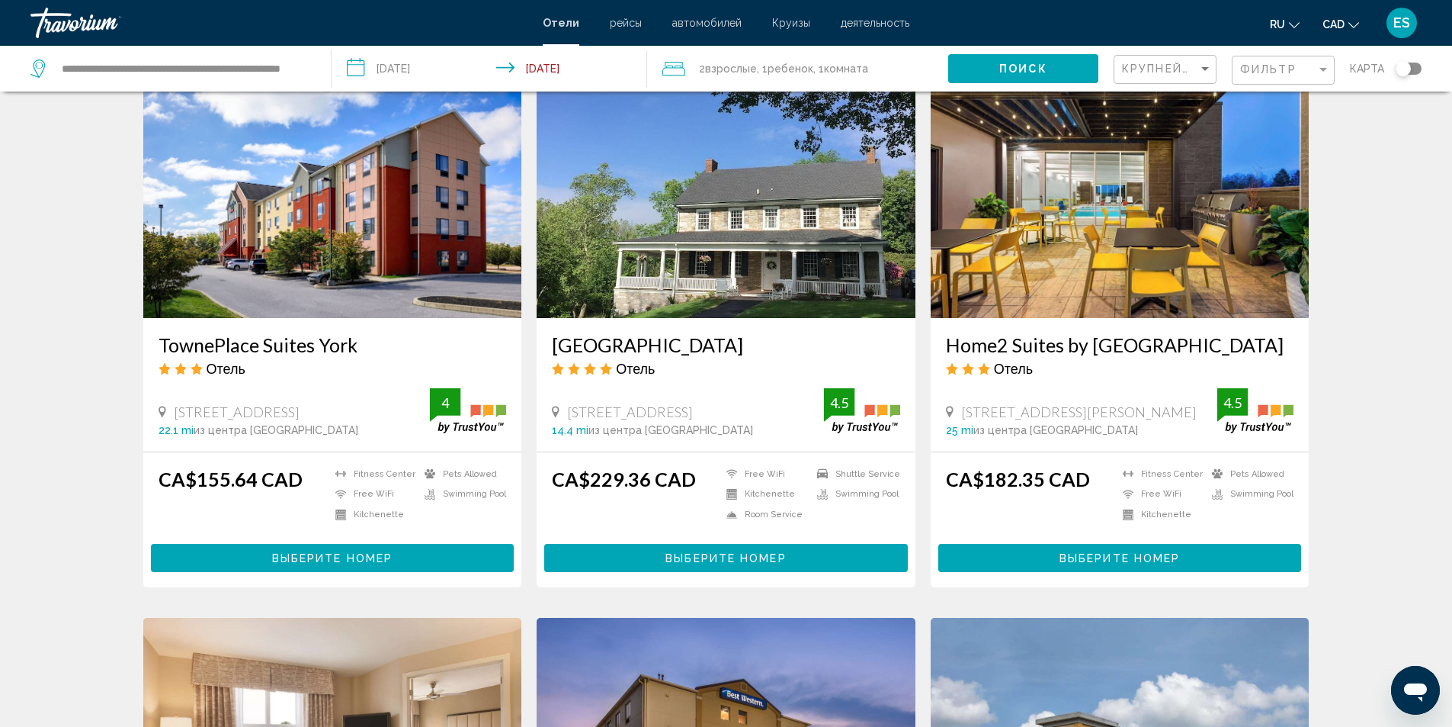
scroll to position [1220, 0]
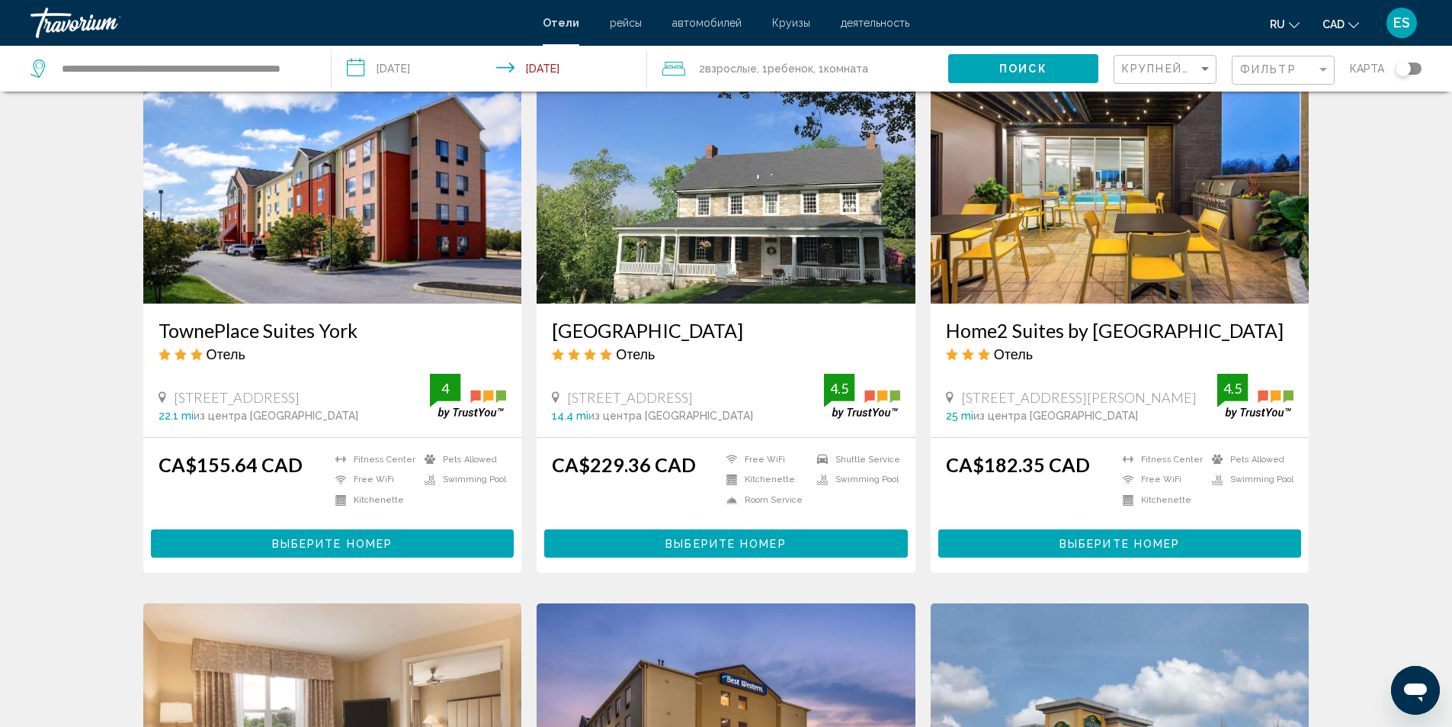
click at [1098, 539] on span "Выберите номер" at bounding box center [1120, 544] width 120 height 12
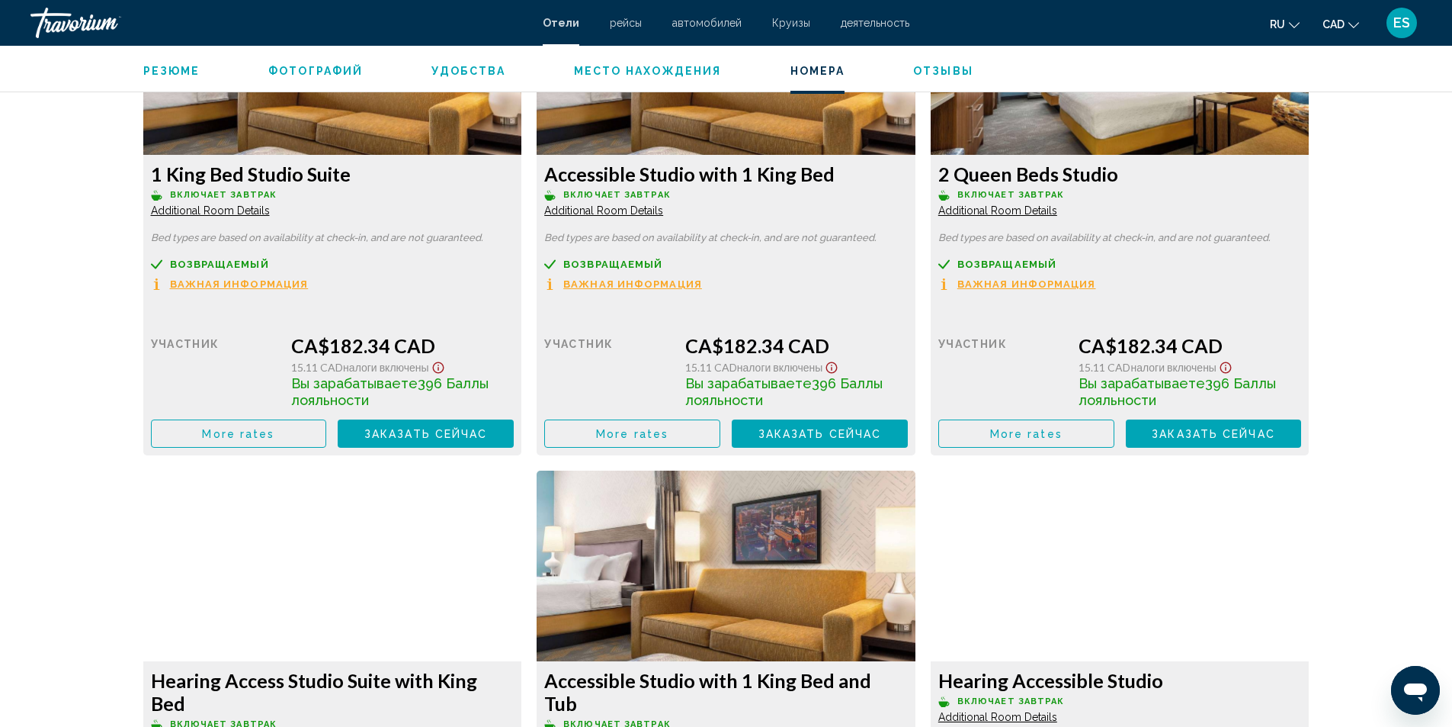
scroll to position [2059, 0]
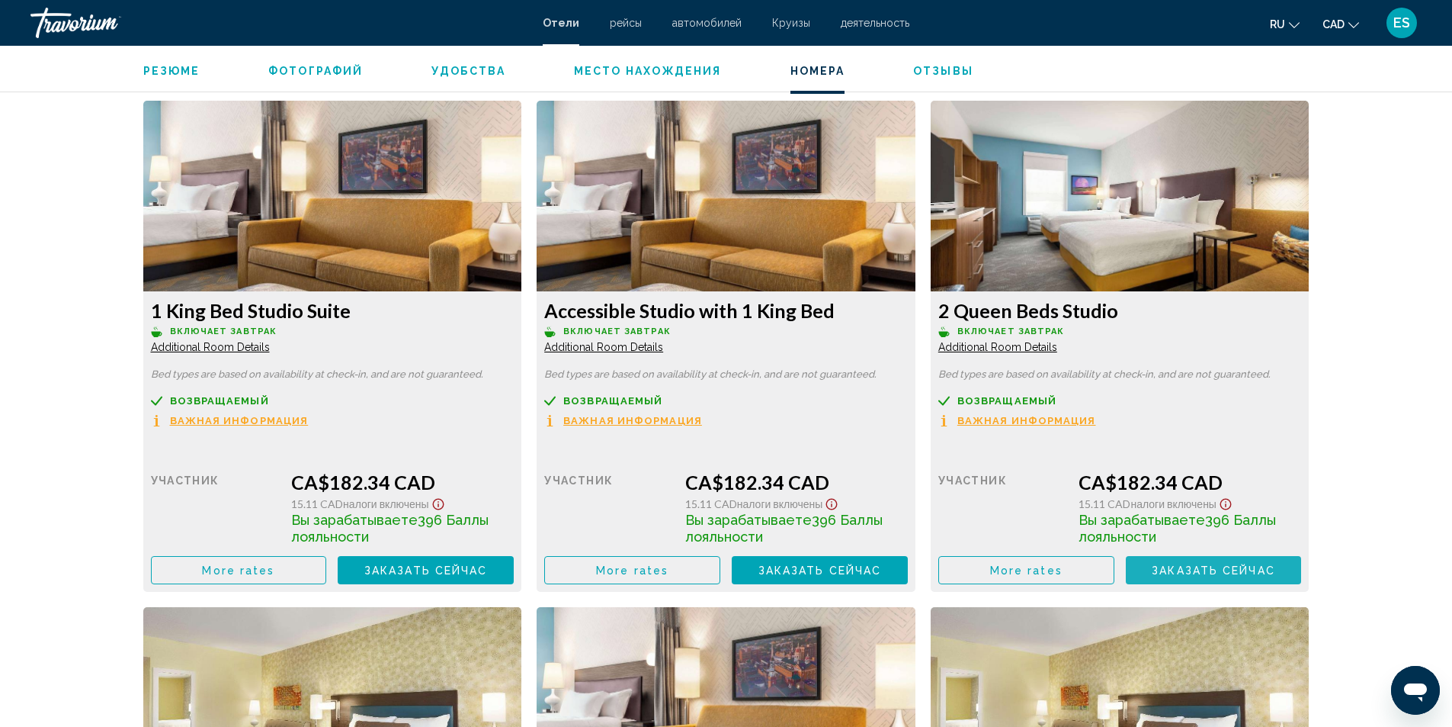
click at [1189, 570] on span "Заказать сейчас" at bounding box center [1214, 570] width 124 height 12
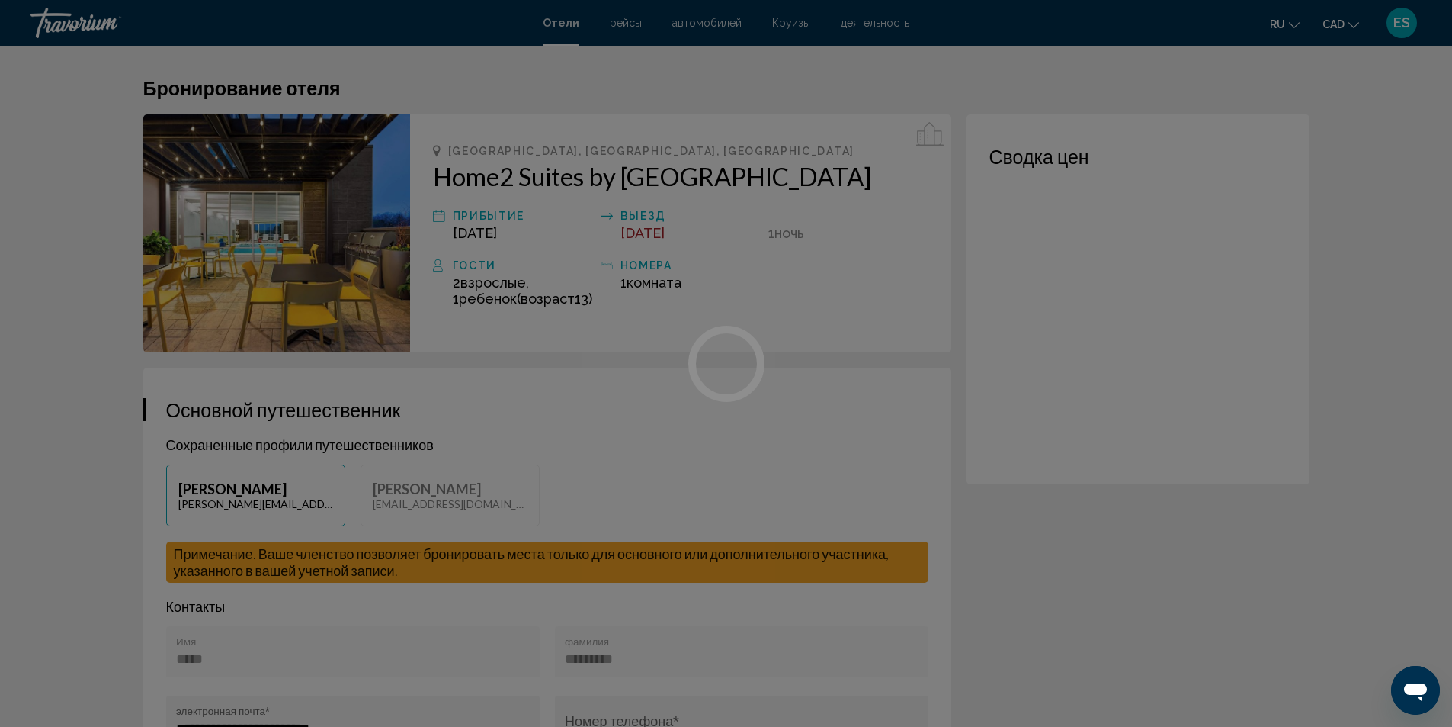
click at [500, 79] on h1 "Бронирование отеля" at bounding box center [726, 87] width 1167 height 23
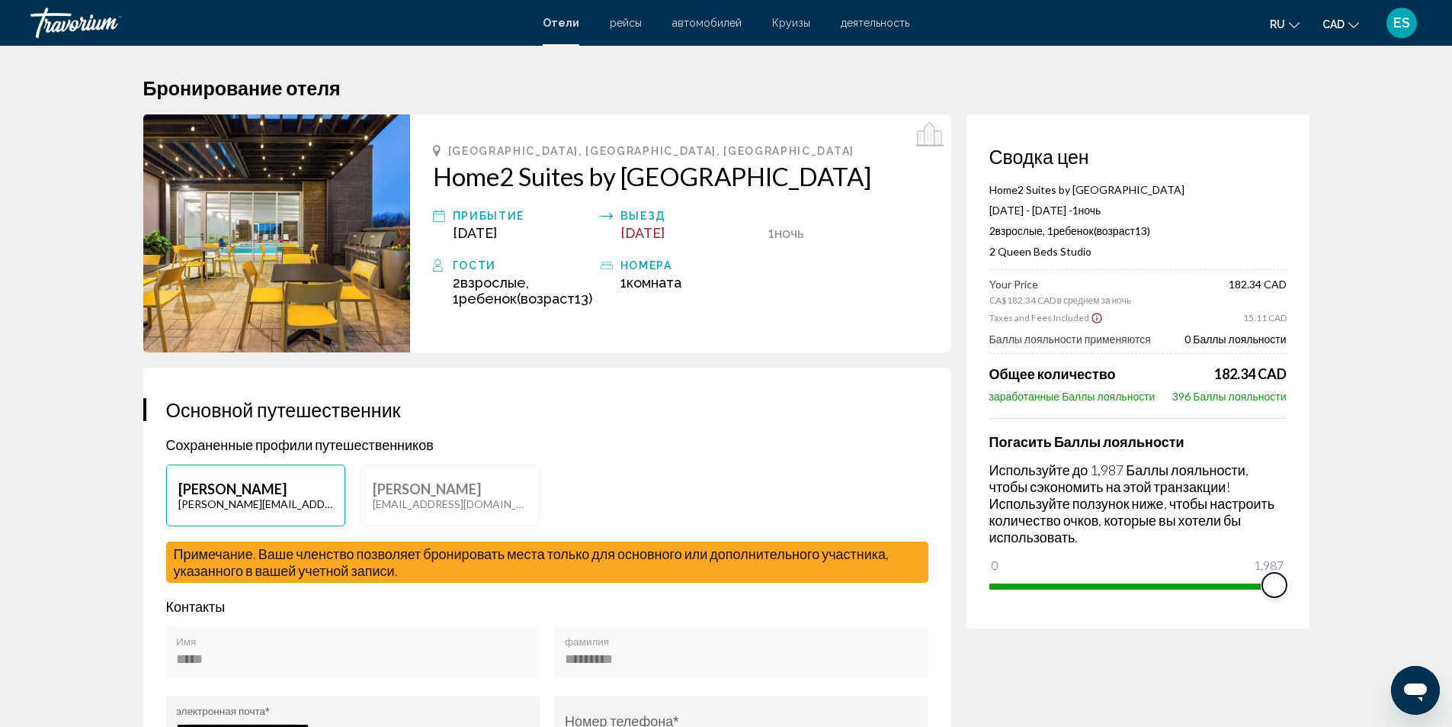
drag, startPoint x: 1004, startPoint y: 561, endPoint x: 1297, endPoint y: 570, distance: 292.9
click at [1297, 570] on div "Сводка цен Home2 Suites by Hilton York Sep 7, 2025 - Sep 8, 2025 - 1 ночь ночи …" at bounding box center [1138, 371] width 343 height 514
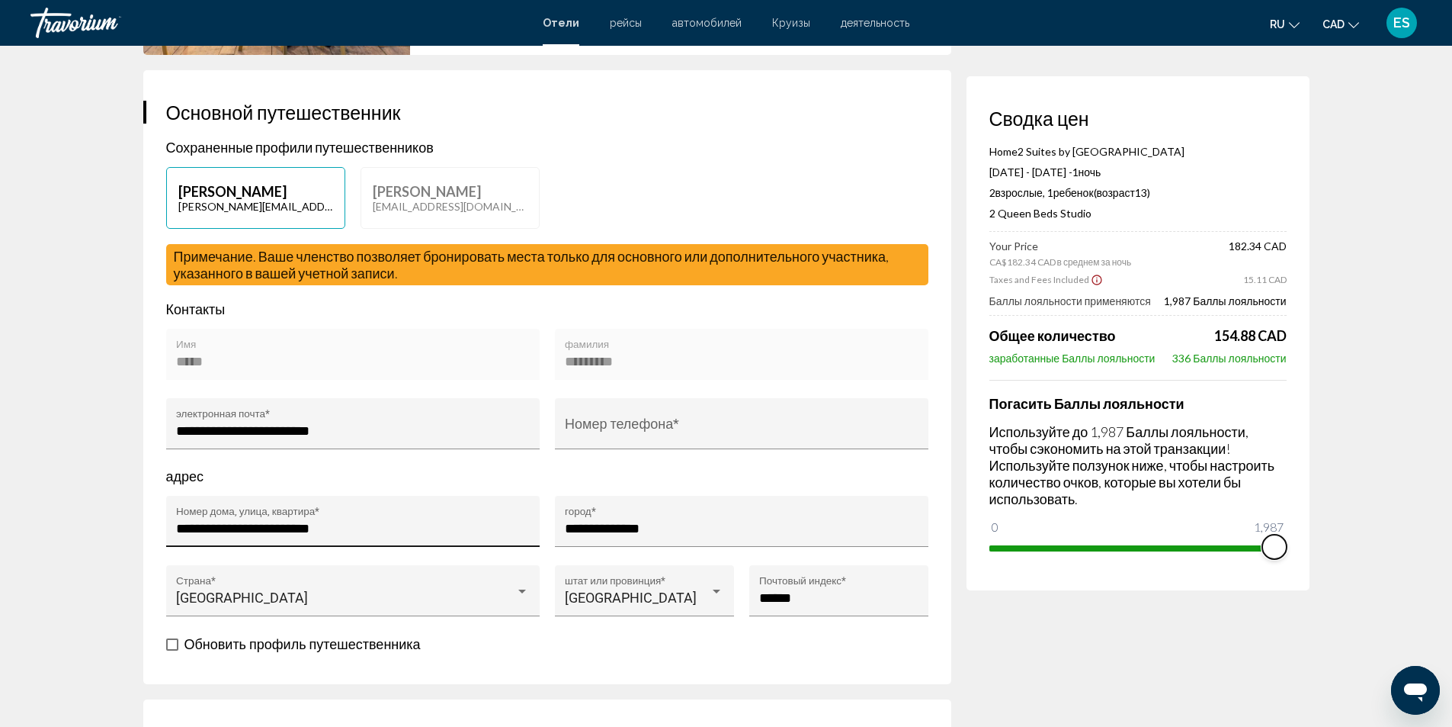
scroll to position [305, 0]
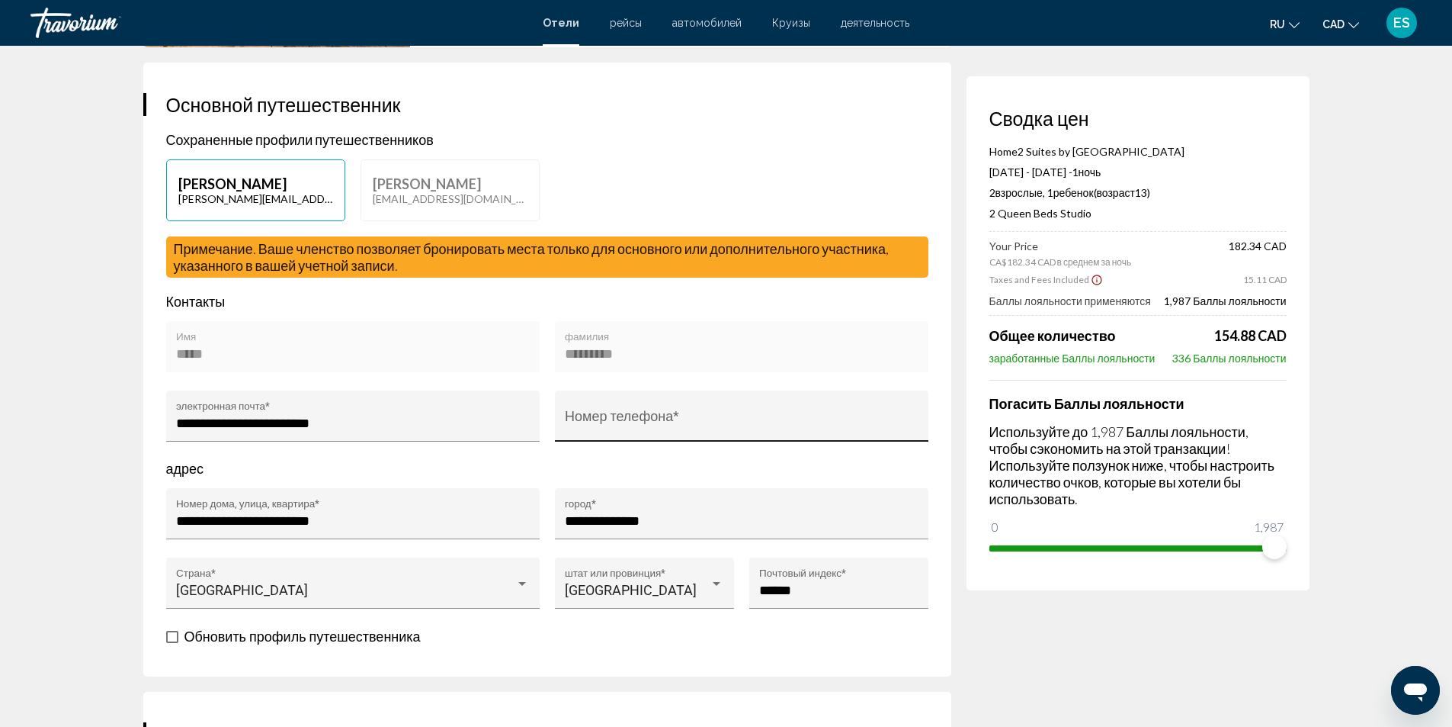
click at [656, 416] on input "Номер телефона *" at bounding box center [741, 423] width 353 height 15
type input "**********"
click at [505, 319] on form "**********" at bounding box center [547, 469] width 762 height 353
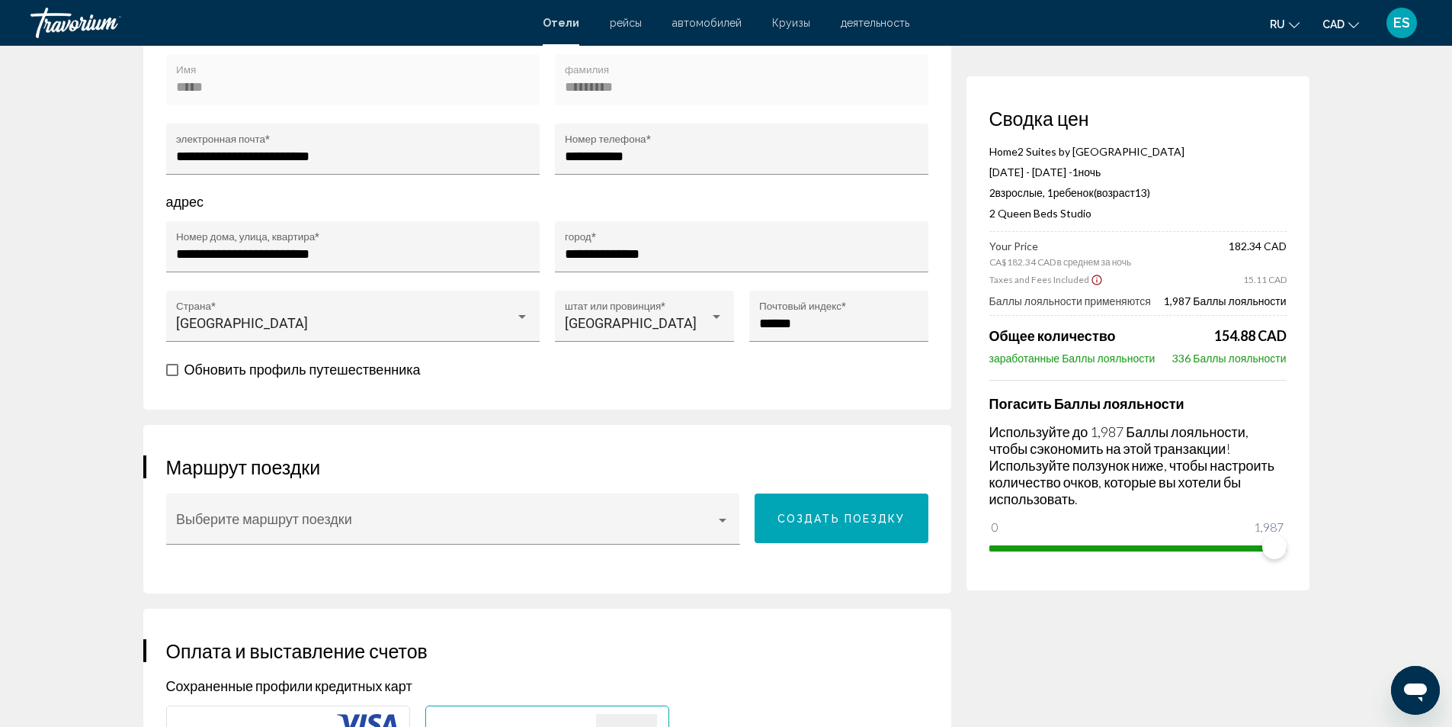
scroll to position [610, 0]
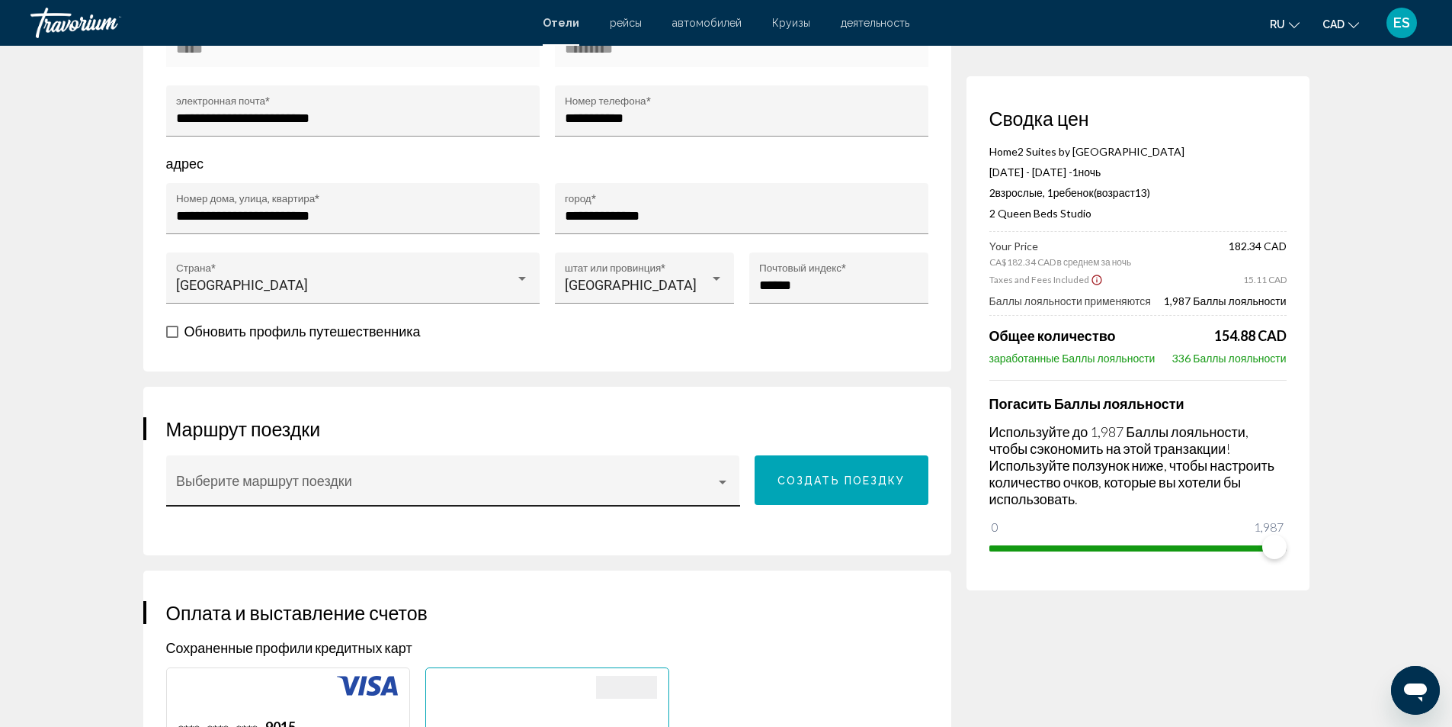
click at [723, 482] on div "Main content" at bounding box center [723, 482] width 8 height 4
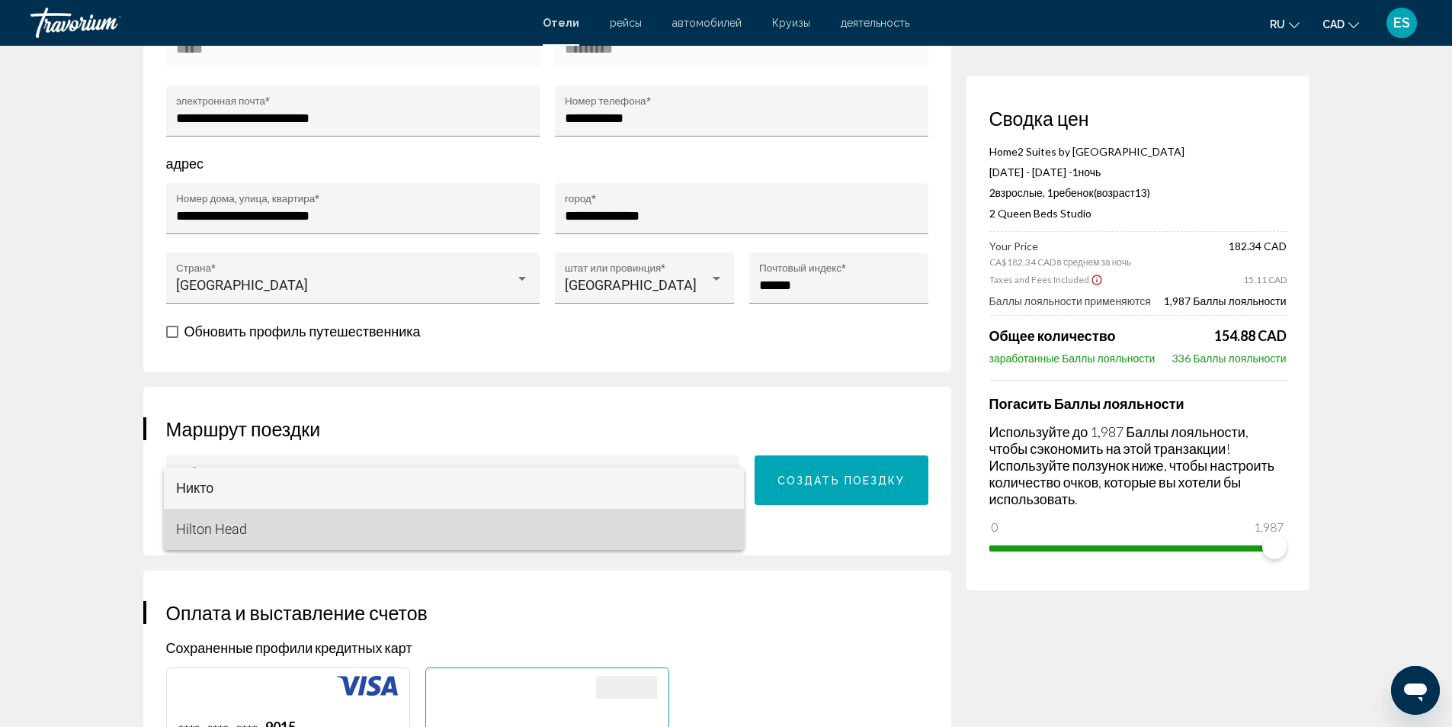
click at [482, 519] on span "Hilton Head" at bounding box center [454, 529] width 556 height 41
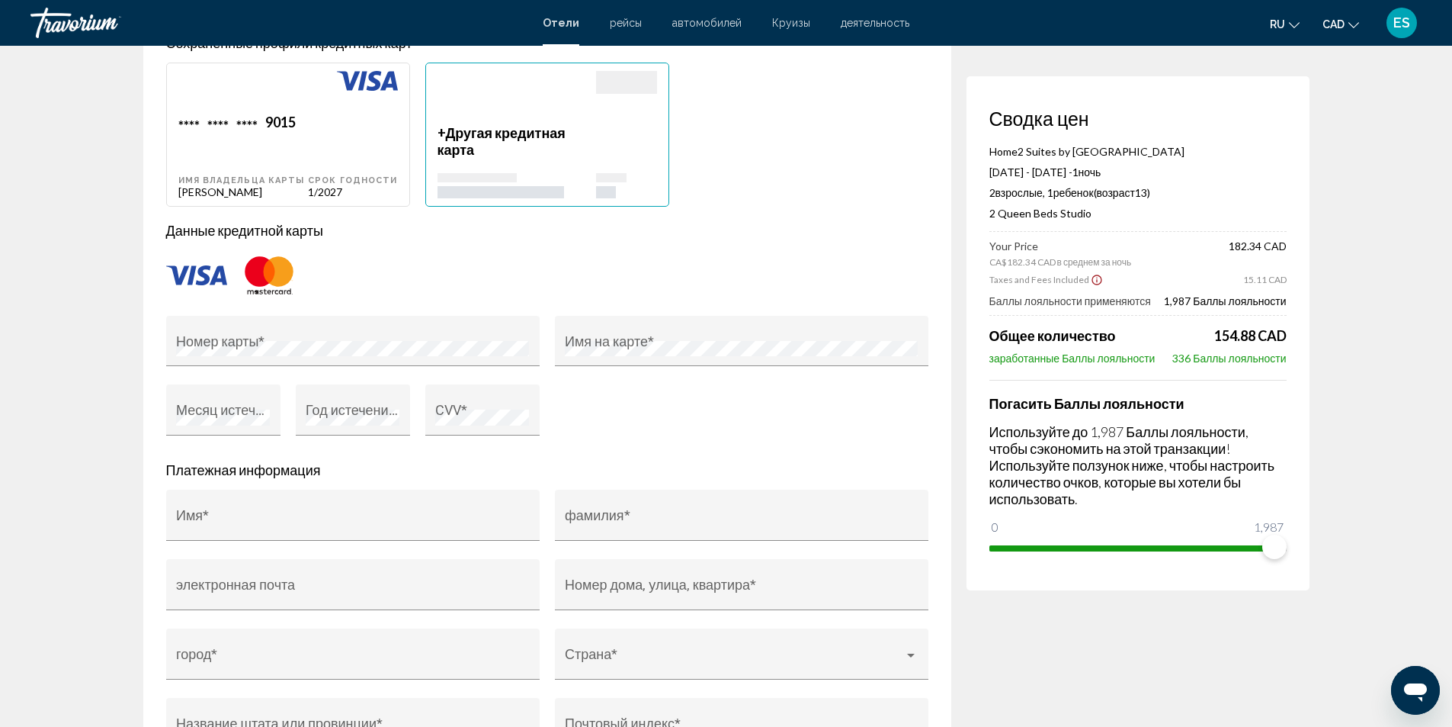
scroll to position [1220, 0]
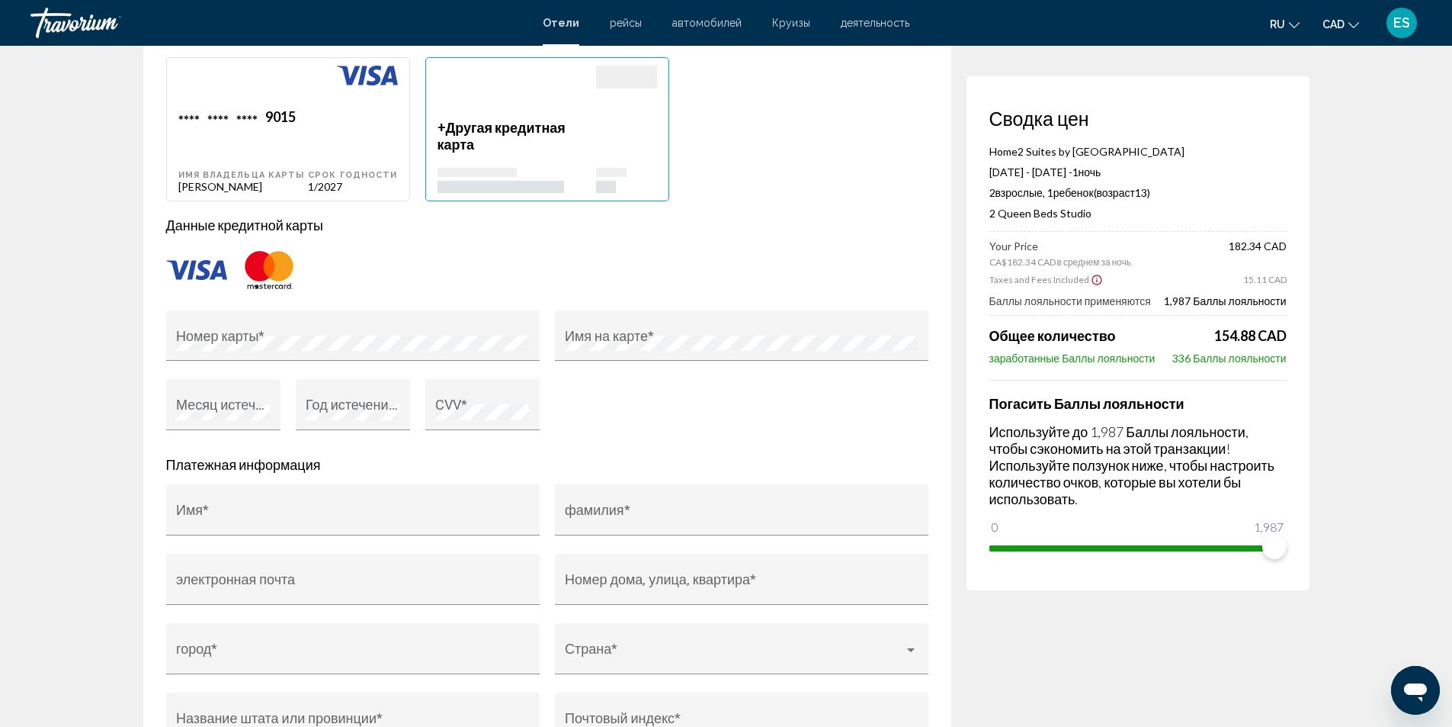
click at [336, 133] on div "Срок годности 1/2027" at bounding box center [352, 150] width 89 height 85
type input "*****"
type input "*********"
type input "**********"
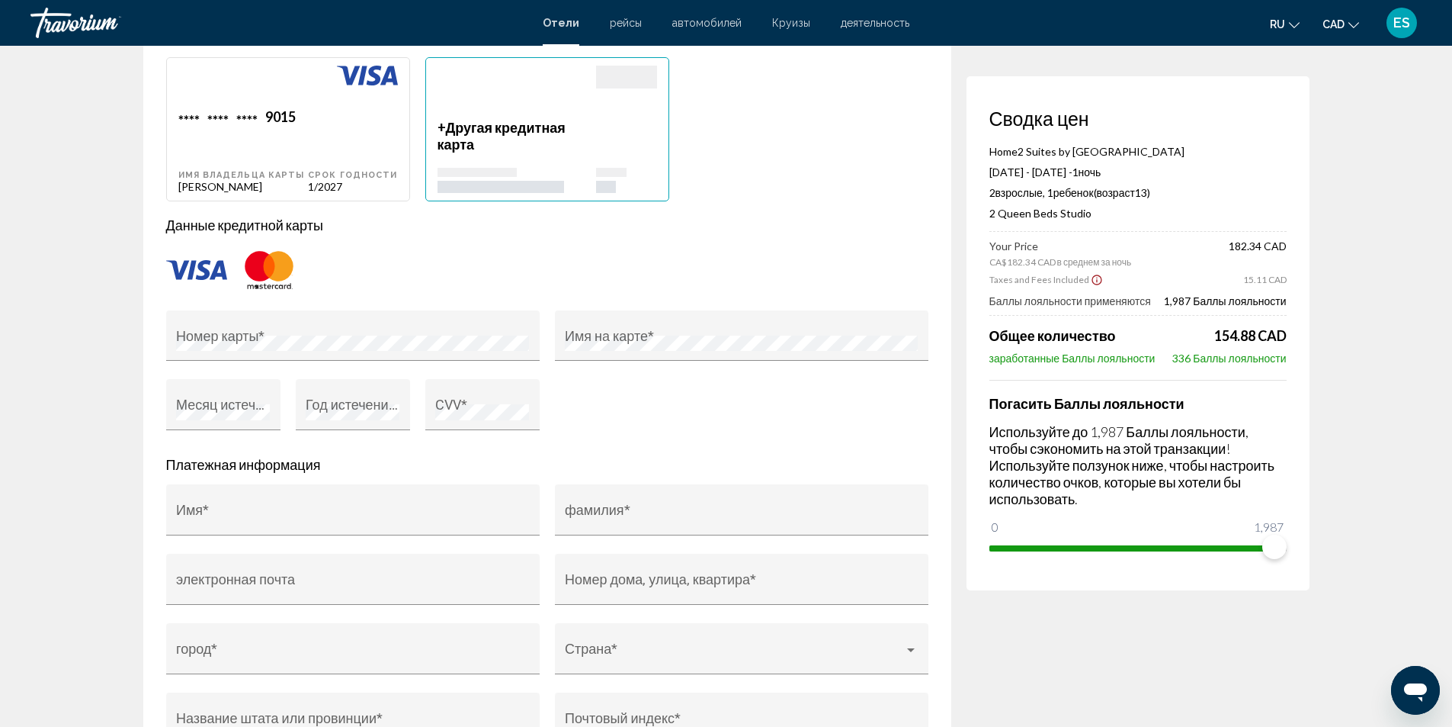
type input "**********"
type input "******"
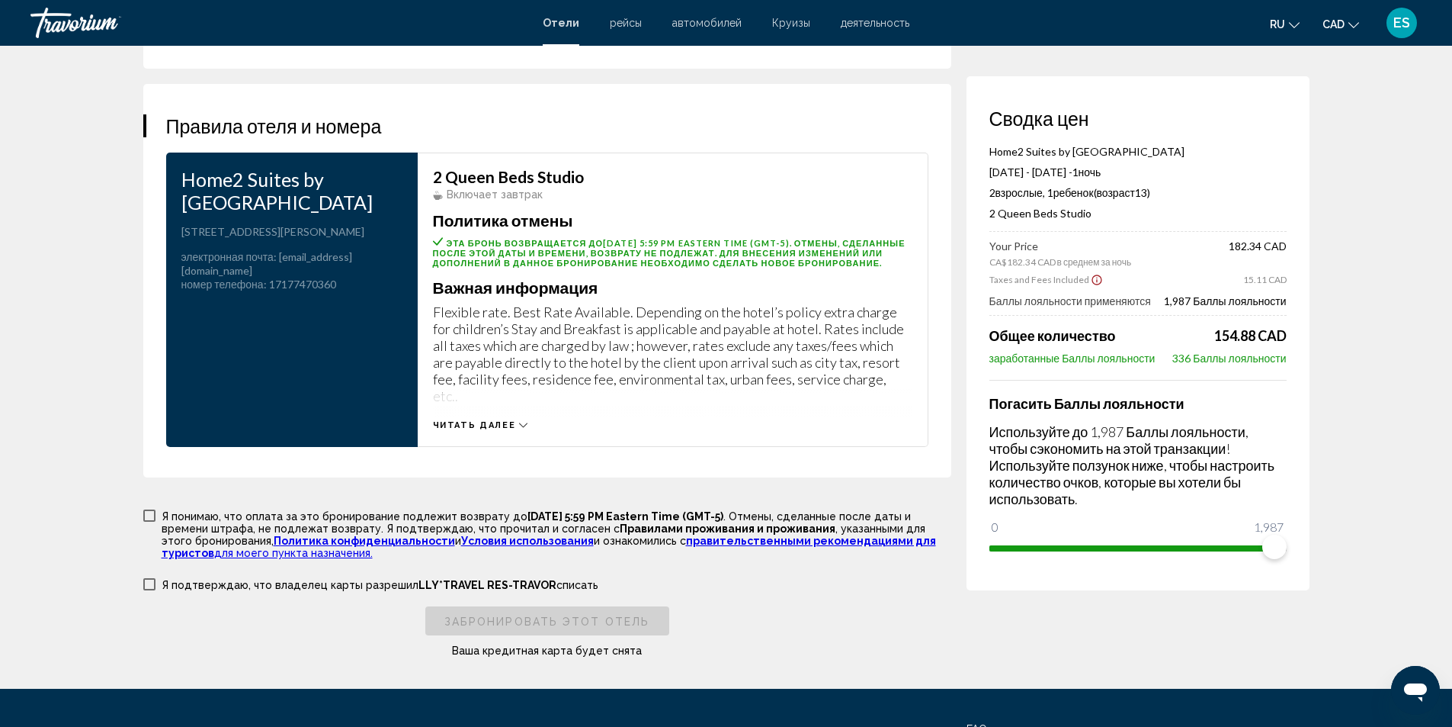
scroll to position [1982, 0]
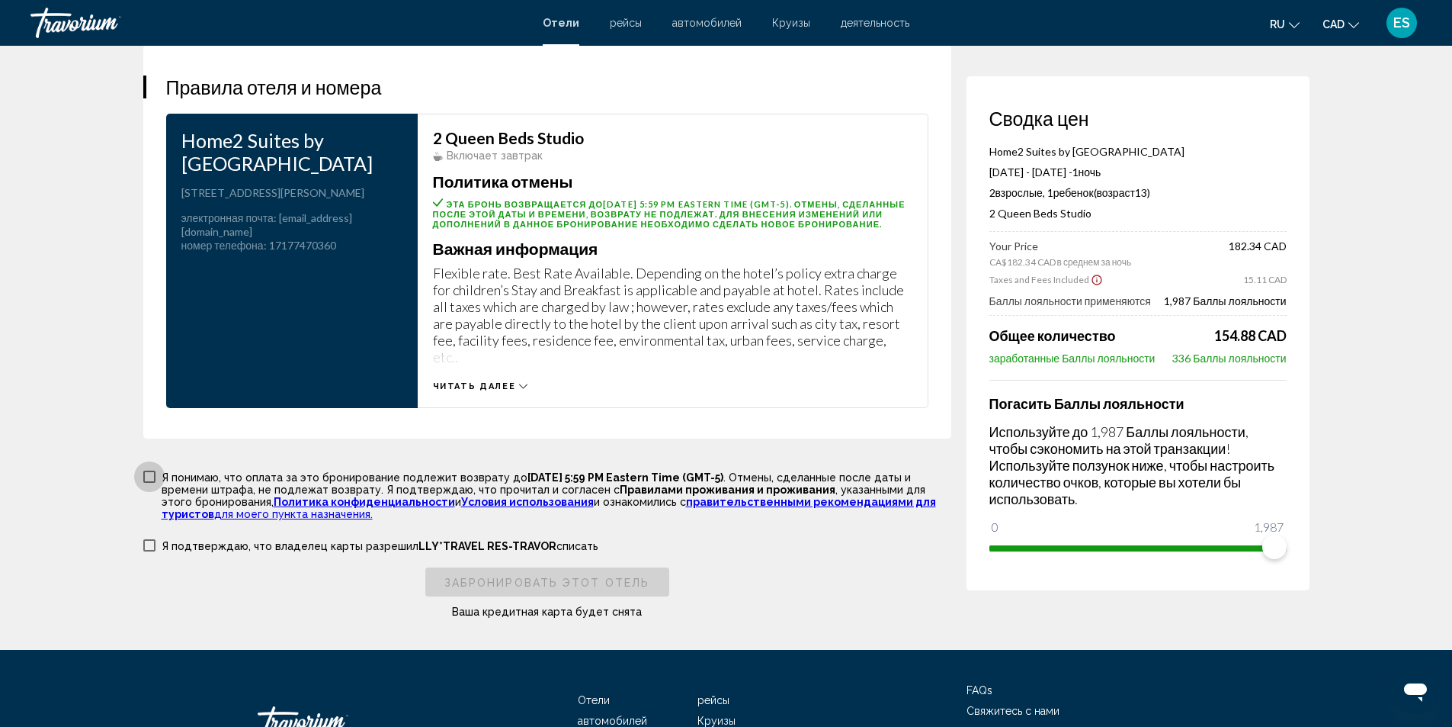
click at [146, 470] on span "Main content" at bounding box center [149, 476] width 12 height 12
click at [146, 539] on span "Main content" at bounding box center [149, 545] width 12 height 12
click at [520, 576] on span "Забронировать этот отель" at bounding box center [547, 582] width 205 height 12
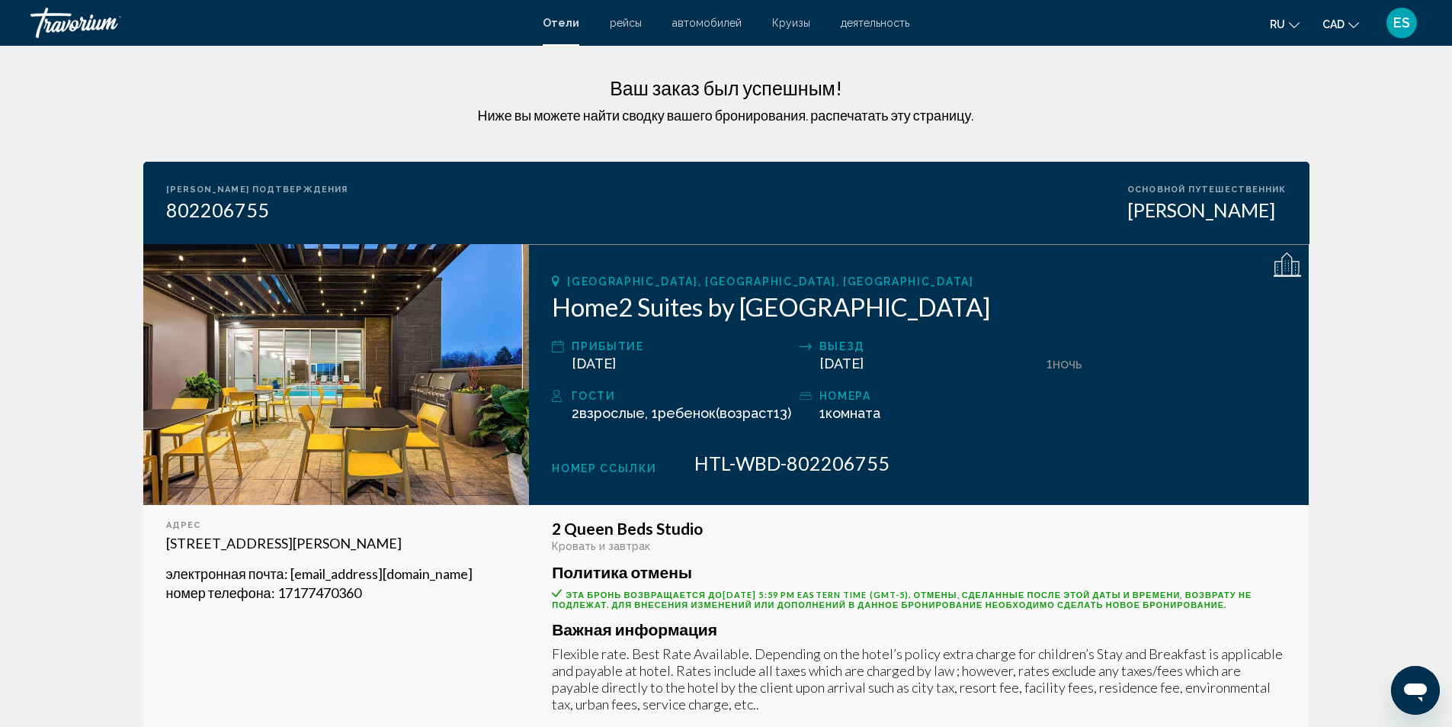
click at [696, 21] on span "автомобилей" at bounding box center [706, 23] width 69 height 12
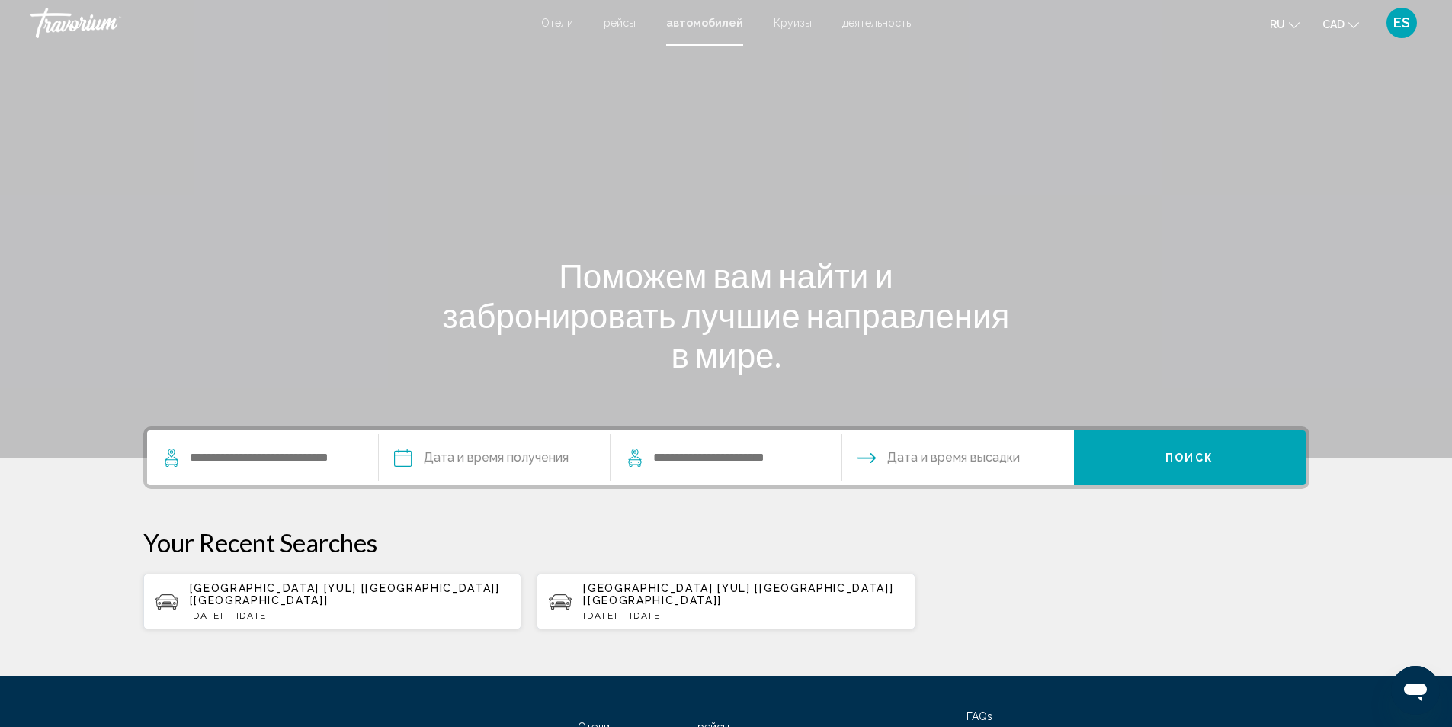
click at [279, 592] on span "[GEOGRAPHIC_DATA] [YUL] [[GEOGRAPHIC_DATA]] [[GEOGRAPHIC_DATA]]" at bounding box center [345, 594] width 310 height 24
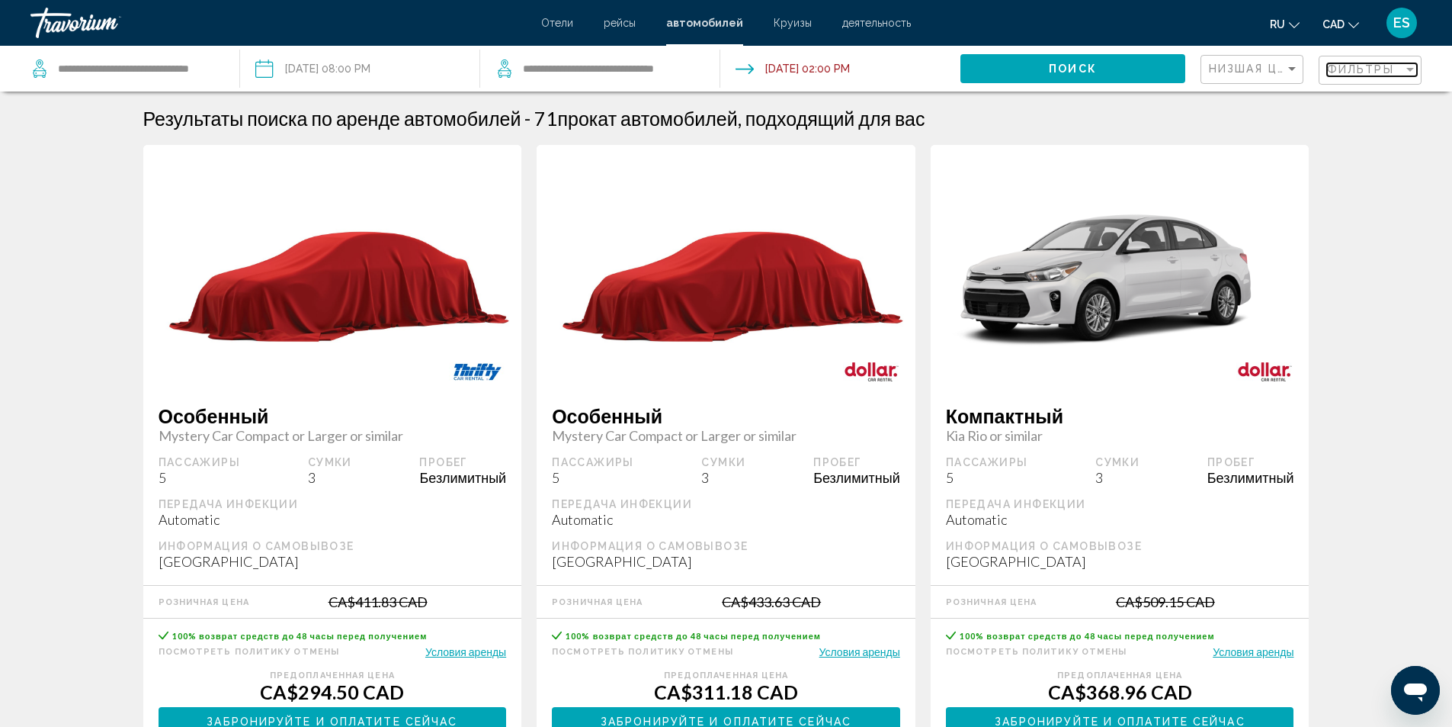
click at [1406, 67] on div "Filter" at bounding box center [1411, 69] width 14 height 12
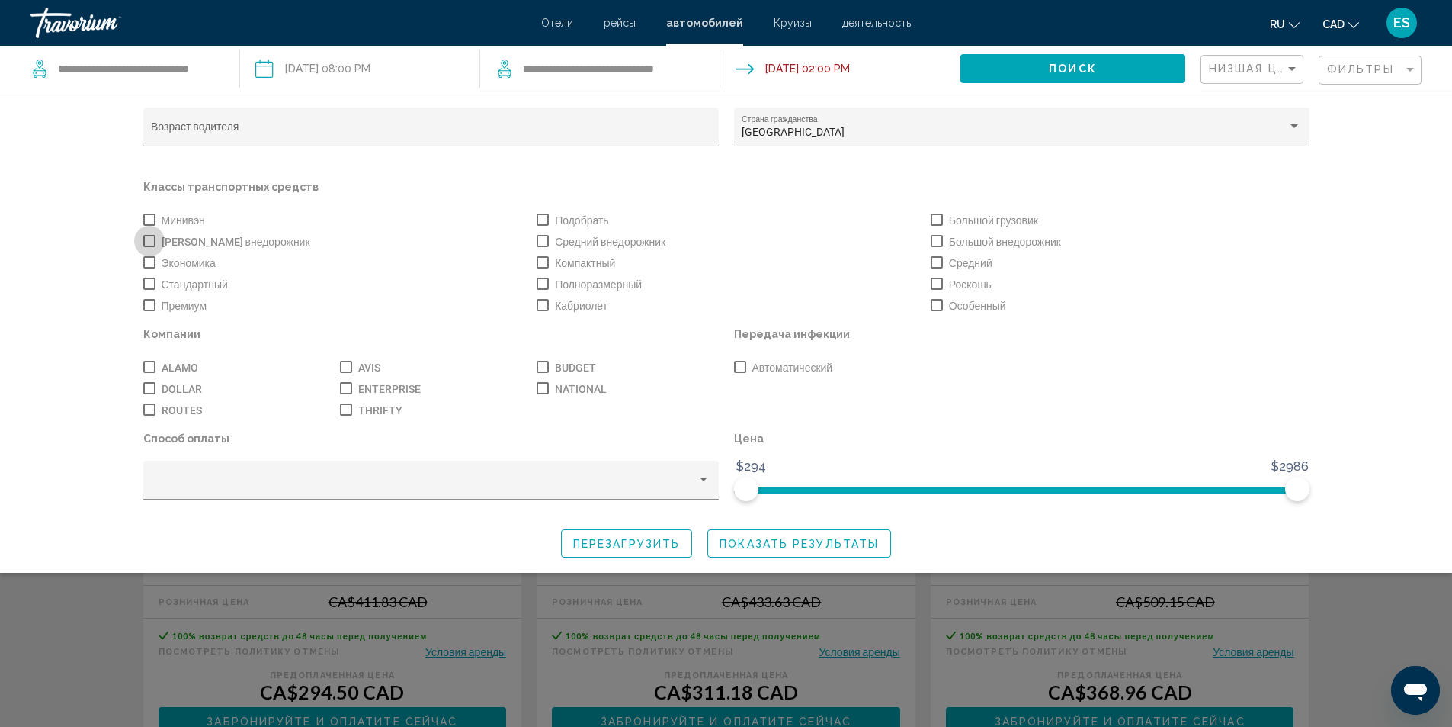
click at [147, 242] on span "Search widget" at bounding box center [149, 241] width 12 height 12
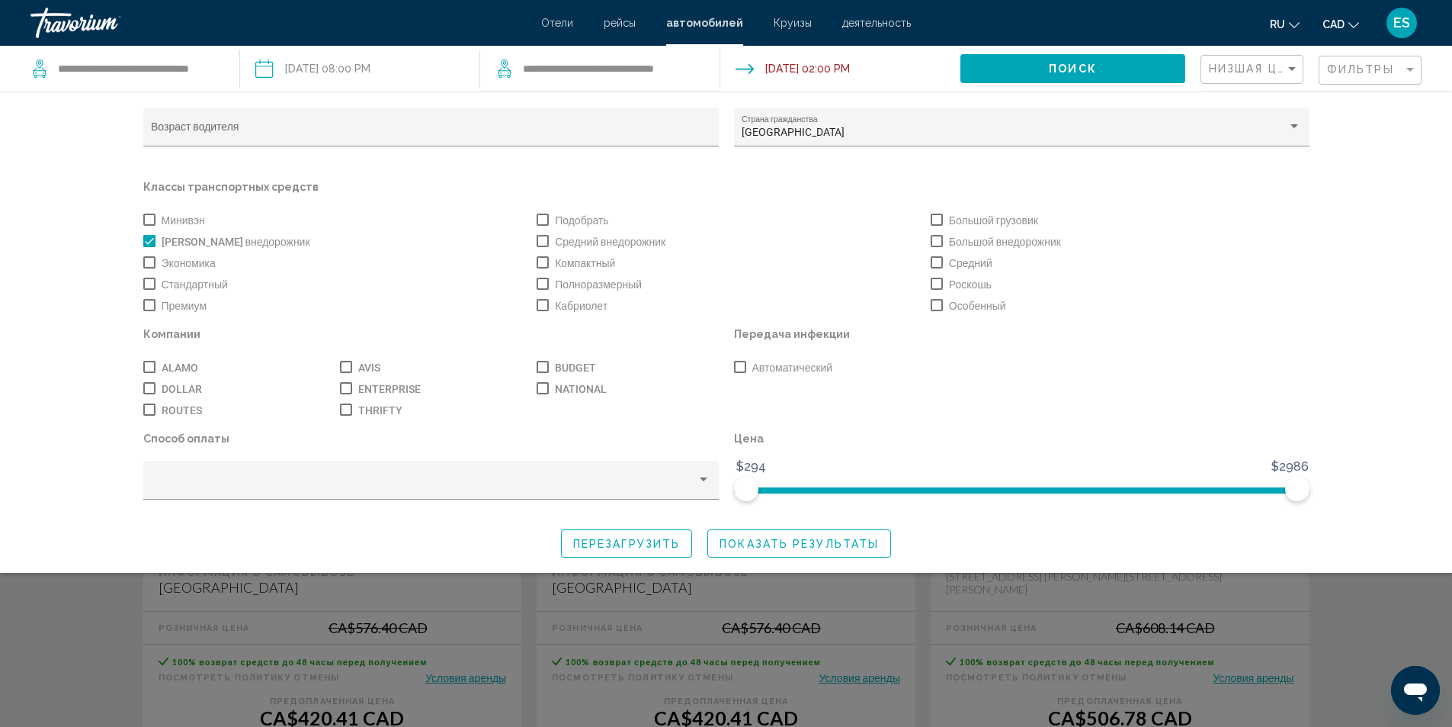
click at [781, 548] on span "Показать результаты" at bounding box center [799, 544] width 159 height 12
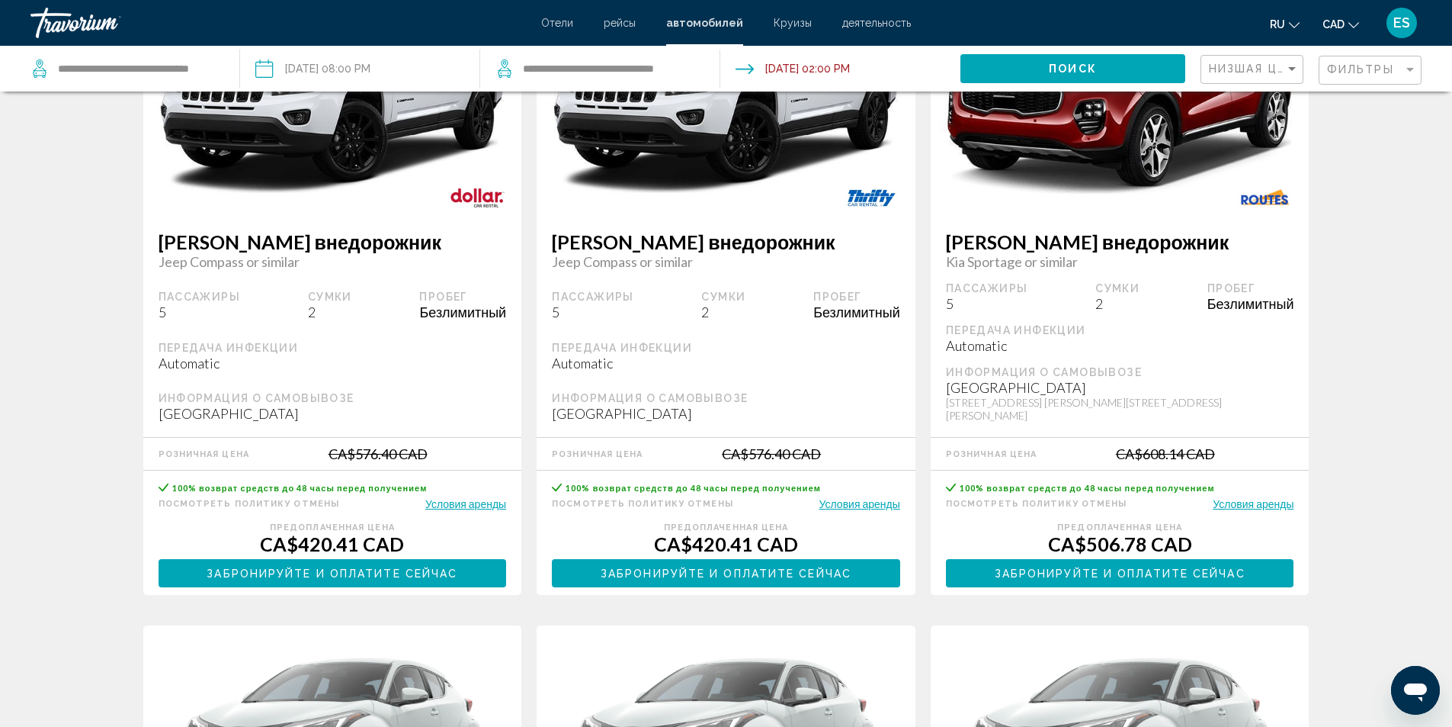
scroll to position [229, 0]
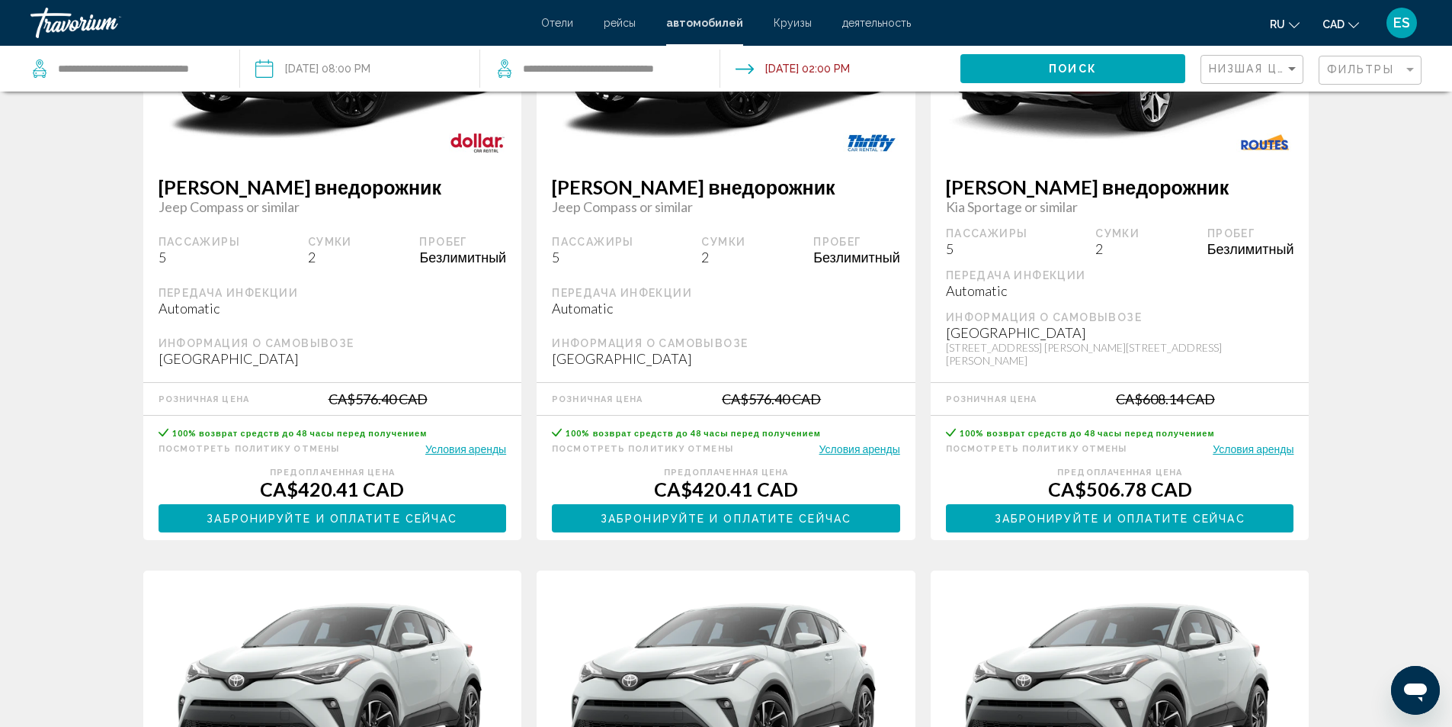
click at [331, 512] on span "Забронируйте и оплатите сейчас" at bounding box center [332, 518] width 251 height 12
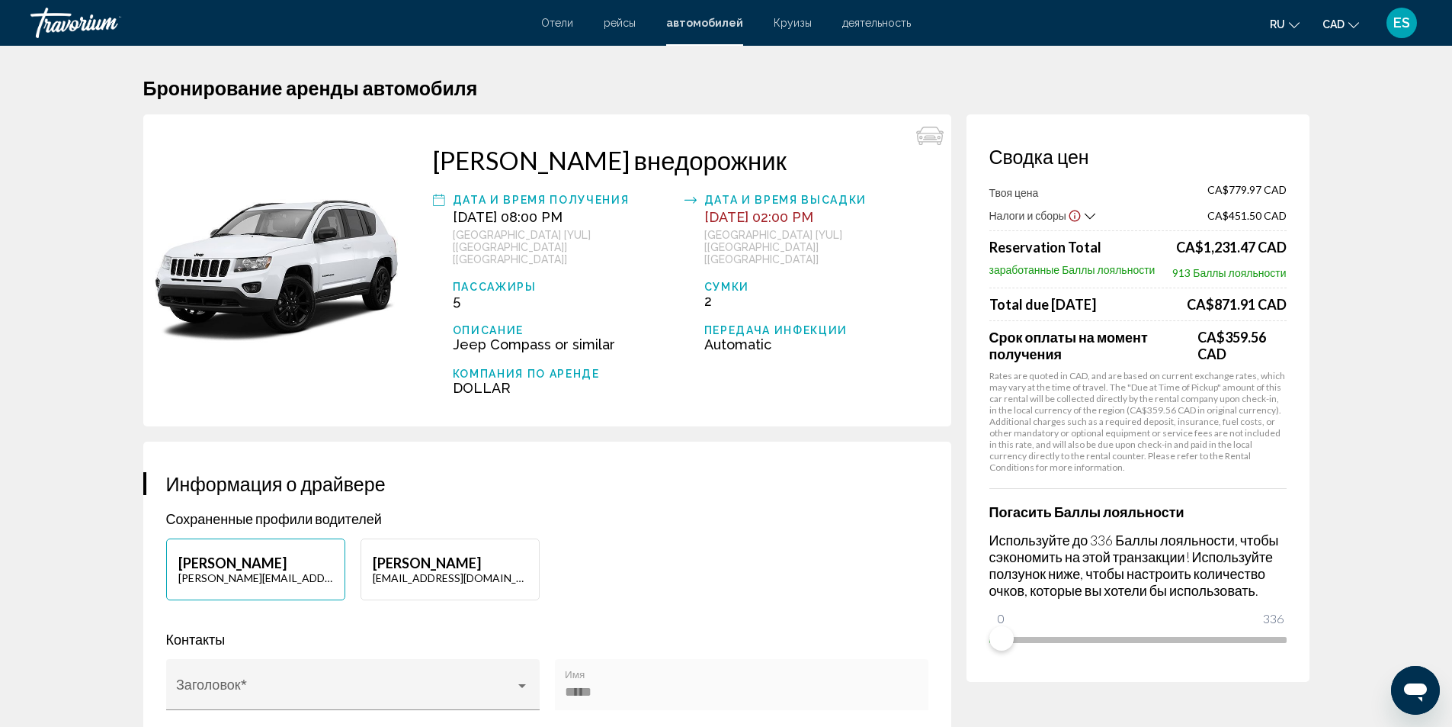
click at [426, 554] on p "[PERSON_NAME]" at bounding box center [450, 562] width 155 height 17
type input "*****"
type input "*********"
type input "**********"
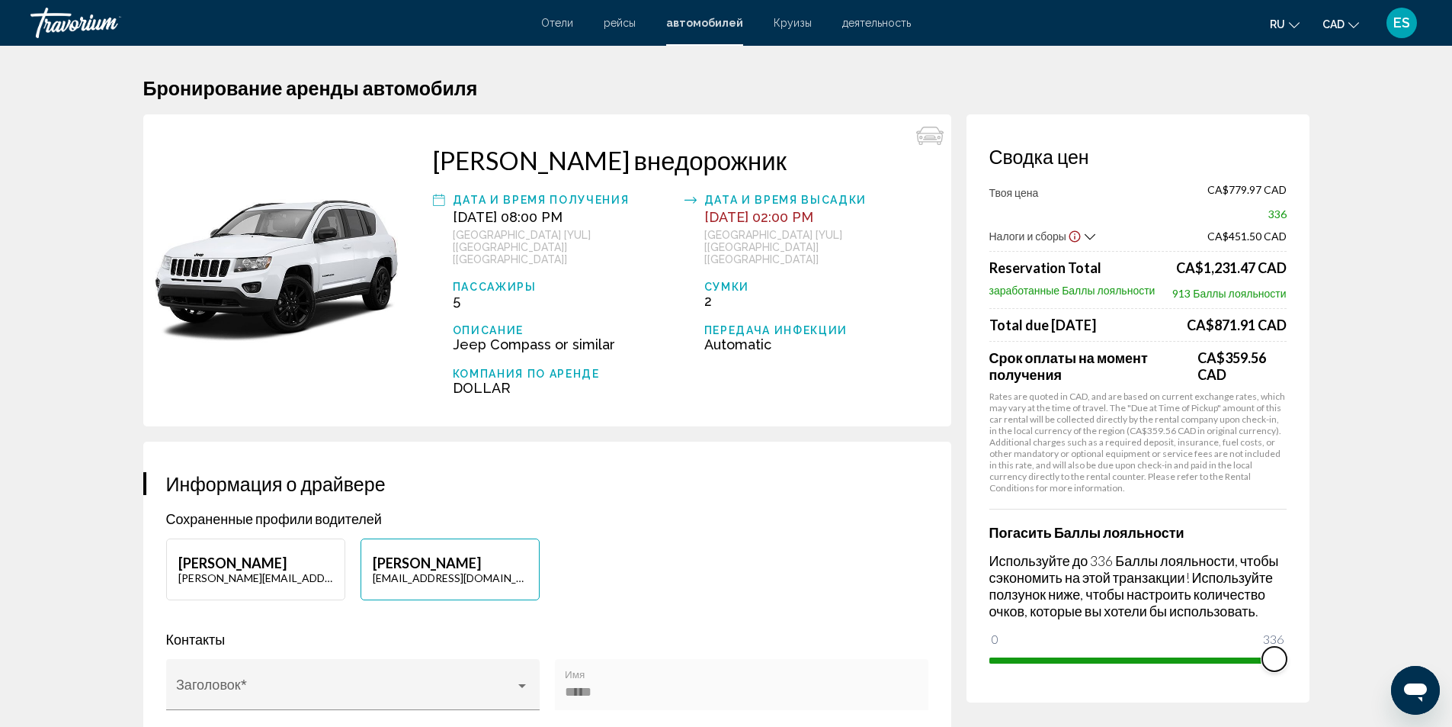
drag, startPoint x: 999, startPoint y: 637, endPoint x: 1298, endPoint y: 655, distance: 299.4
click at [1298, 655] on div "Сводка цен Твоя цена CA$779.97 CAD 336 Налоги и сборы CA$451.50 CAD Reservation…" at bounding box center [1138, 408] width 343 height 588
click at [1090, 238] on icon "Show Taxes and Fees breakdown" at bounding box center [1090, 236] width 11 height 6
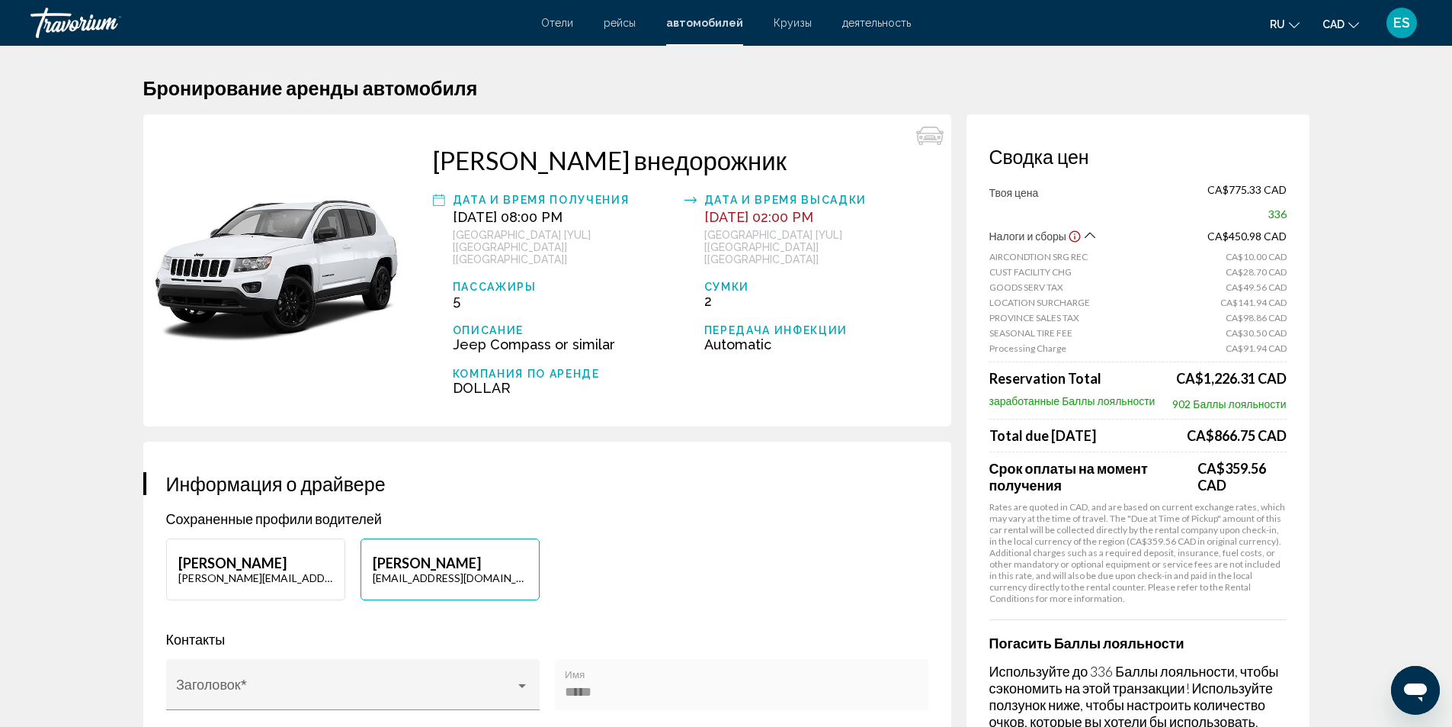
click at [1090, 237] on icon "Show Taxes and Fees breakdown" at bounding box center [1090, 235] width 11 height 13
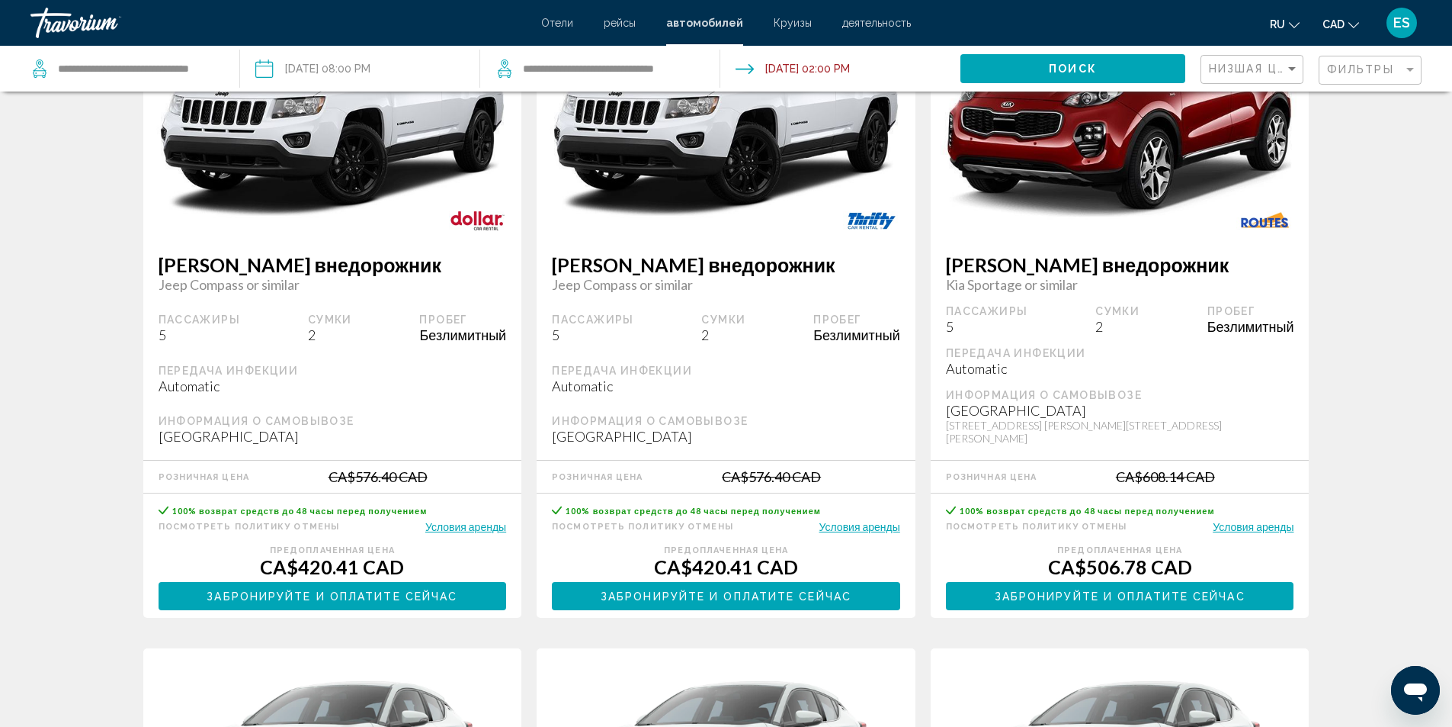
scroll to position [152, 0]
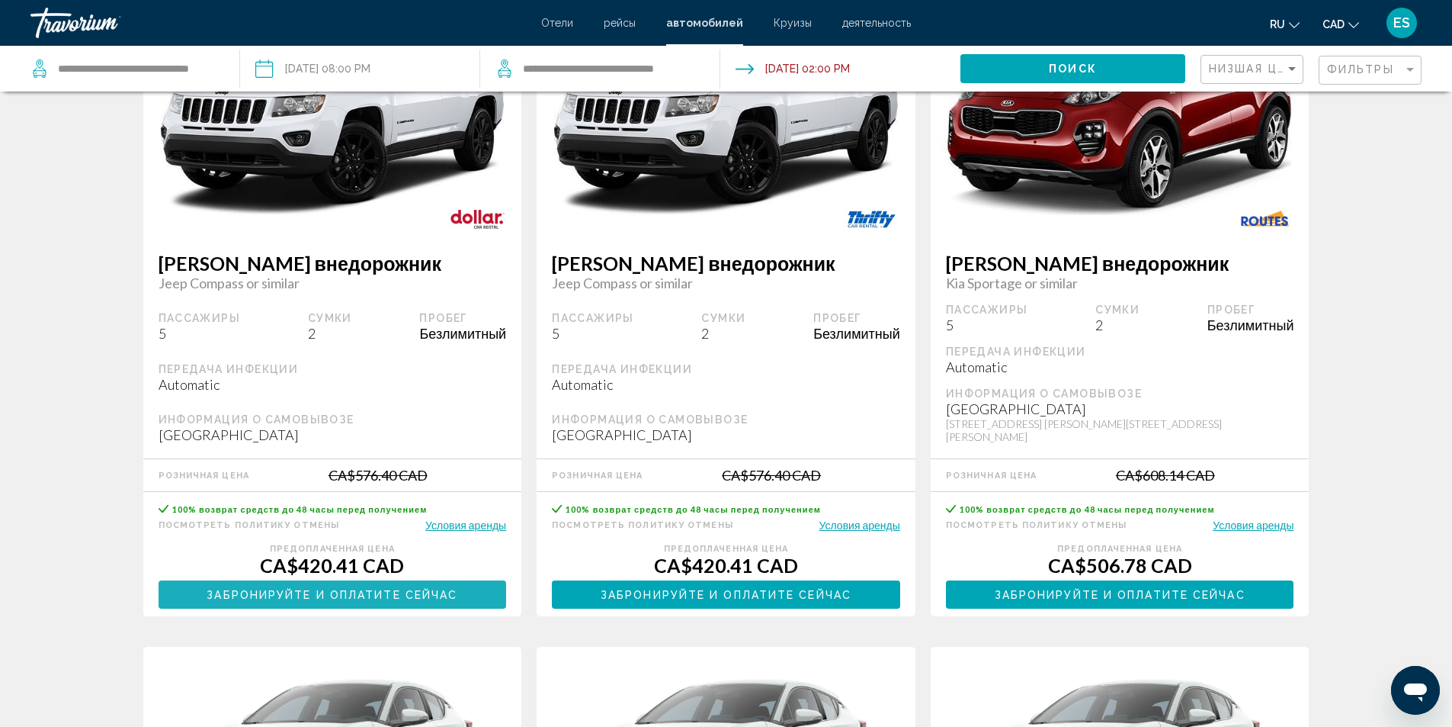
click at [360, 589] on span "Забронируйте и оплатите сейчас" at bounding box center [332, 595] width 251 height 12
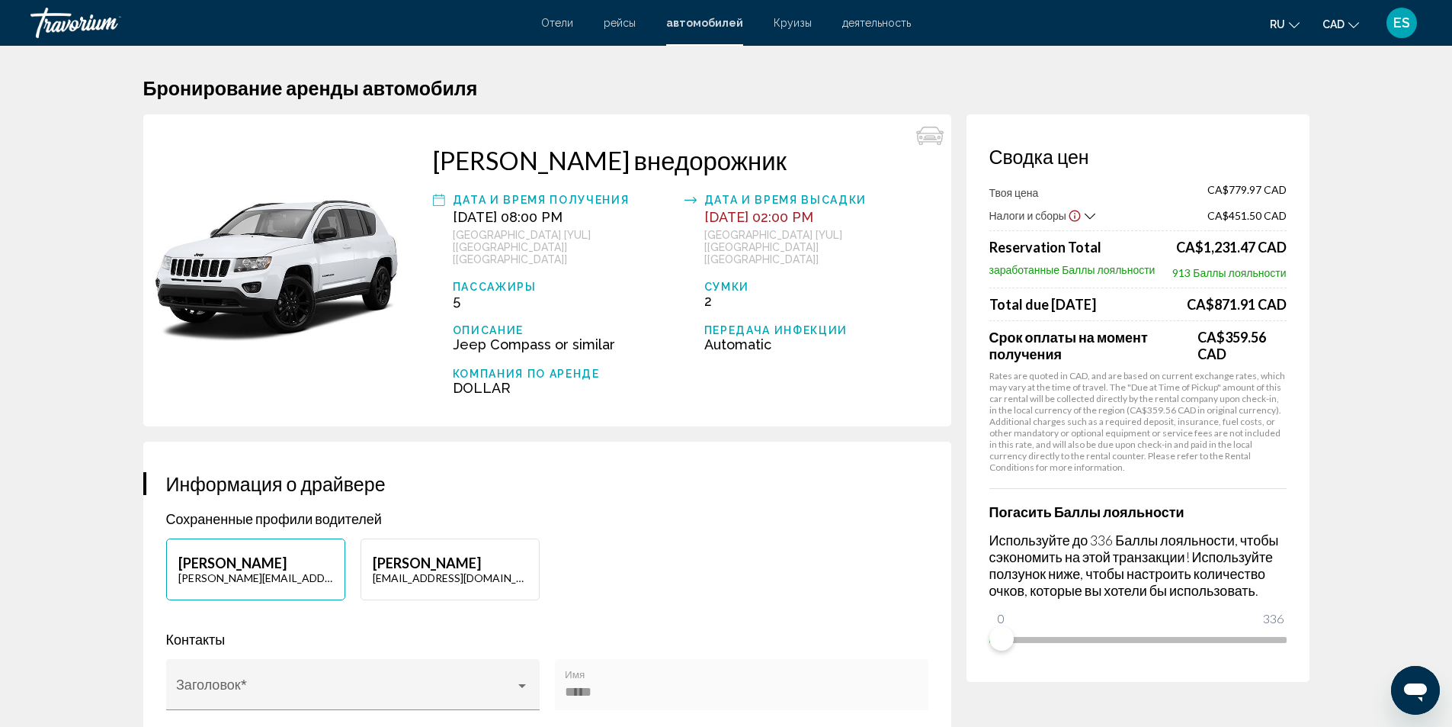
click at [262, 554] on p "[PERSON_NAME]" at bounding box center [255, 562] width 155 height 17
type input "*****"
type input "*********"
type input "**********"
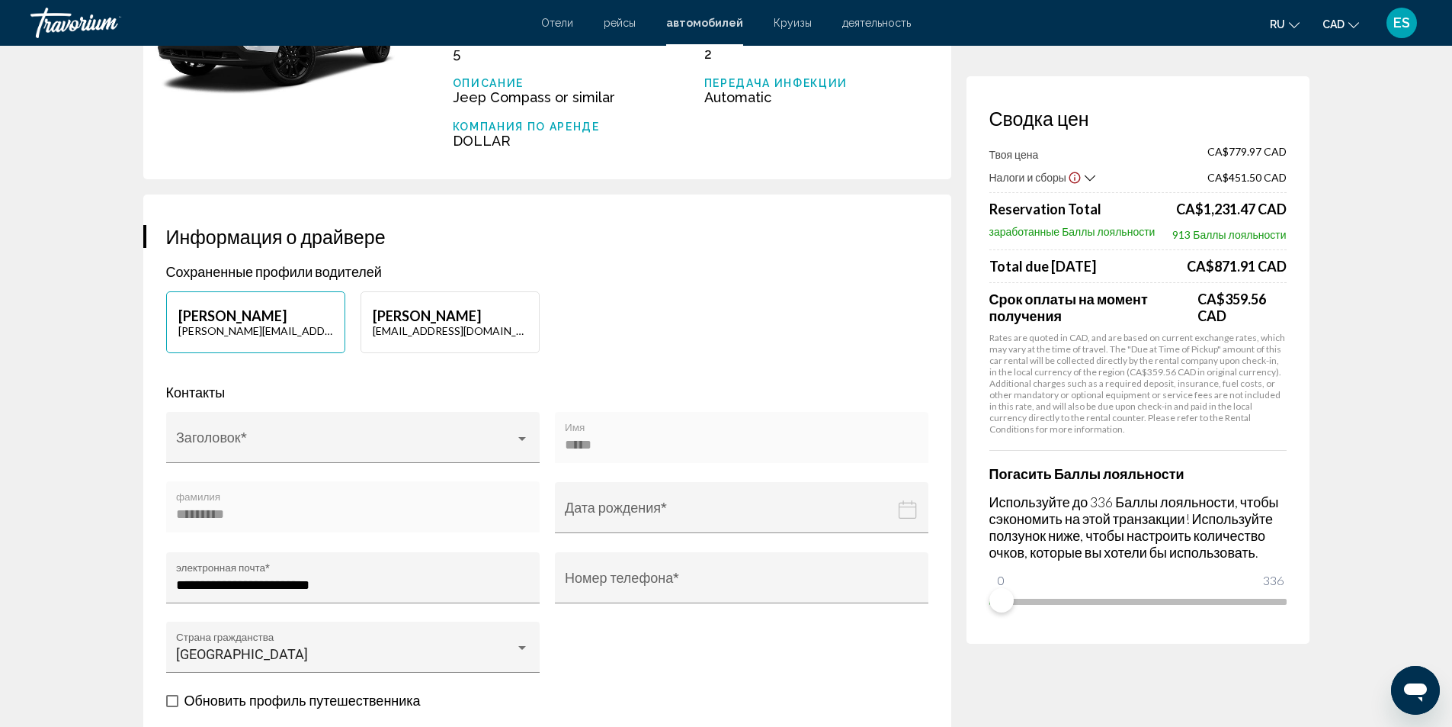
scroll to position [305, 0]
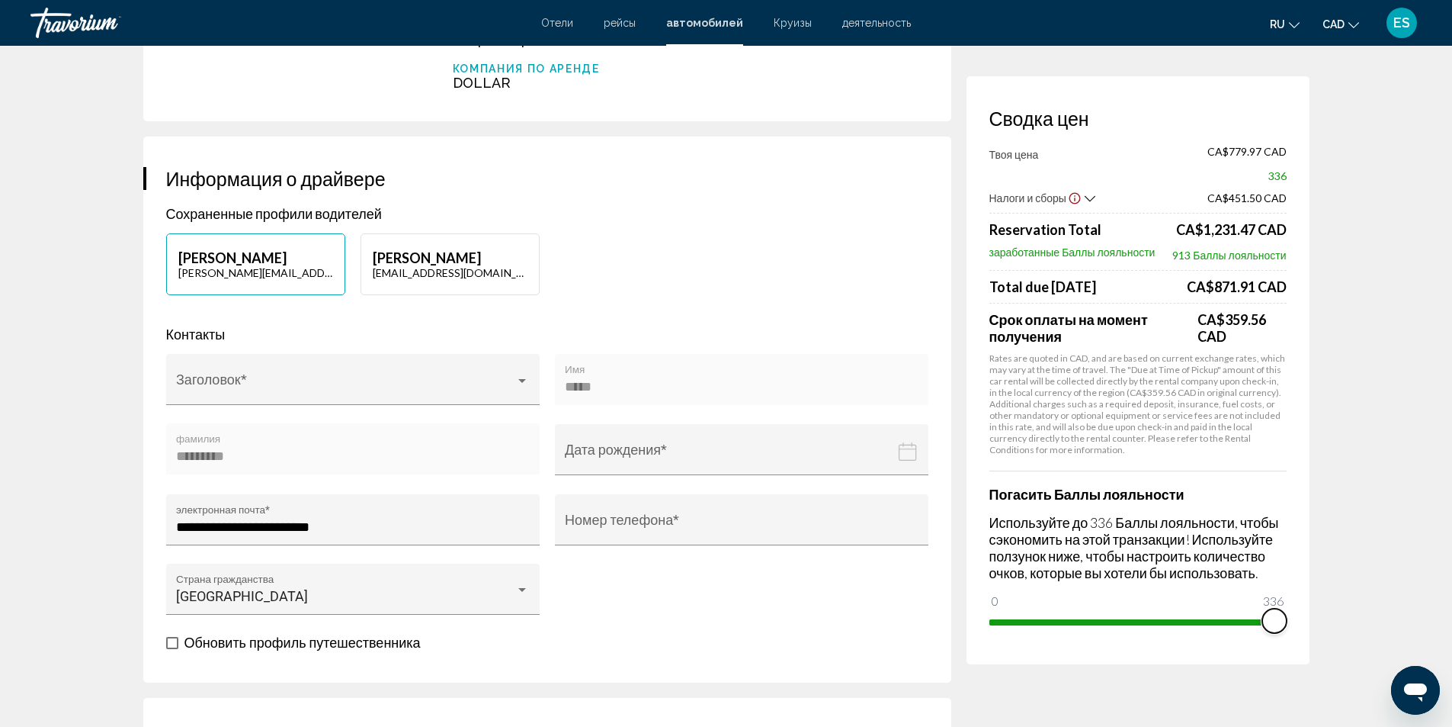
drag, startPoint x: 1000, startPoint y: 596, endPoint x: 1288, endPoint y: 593, distance: 288.2
click at [1288, 593] on div "Сводка цен Твоя цена CA$779.97 CAD 336 Налоги и сборы CA$451.50 CAD Reservation…" at bounding box center [1138, 370] width 343 height 588
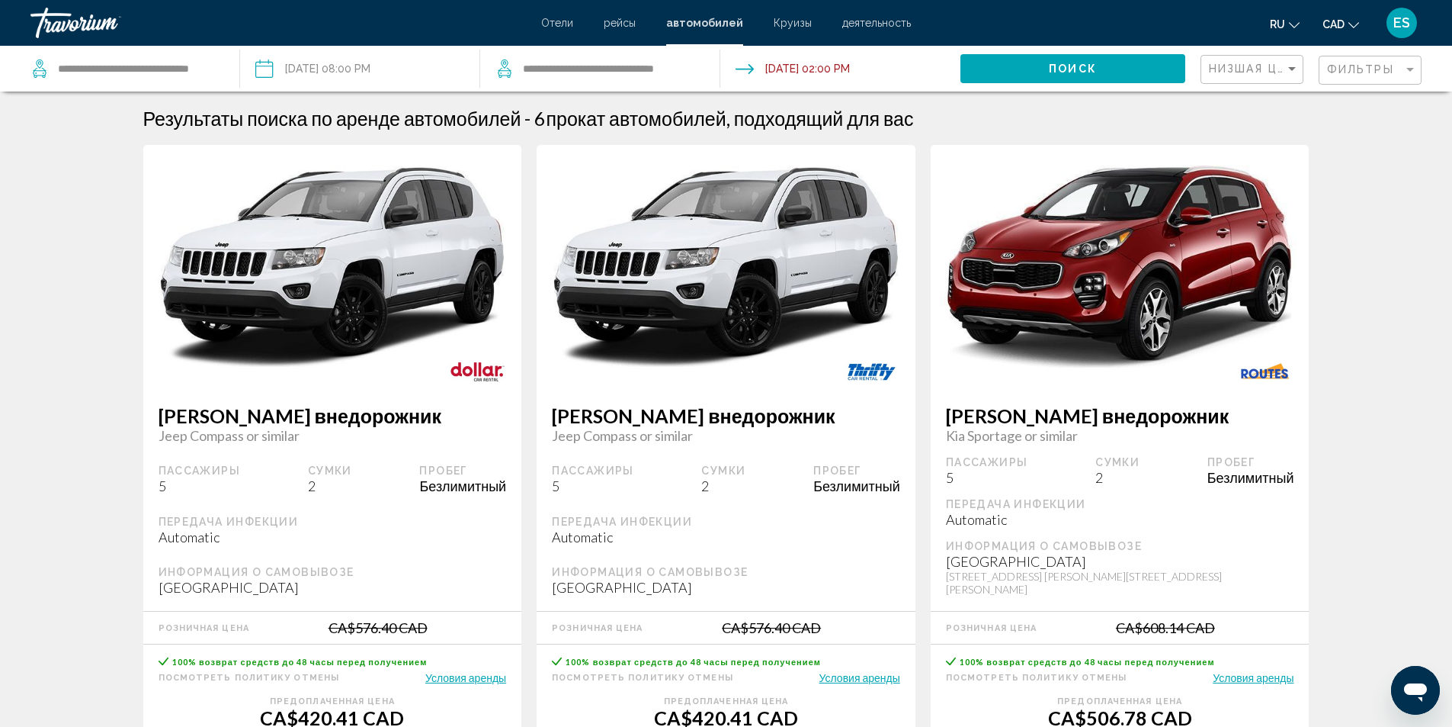
click at [1433, 64] on app-cars-search-filters "Низшая цена Фильтры" at bounding box center [1327, 69] width 252 height 46
click at [1407, 68] on div "Filter" at bounding box center [1411, 70] width 8 height 4
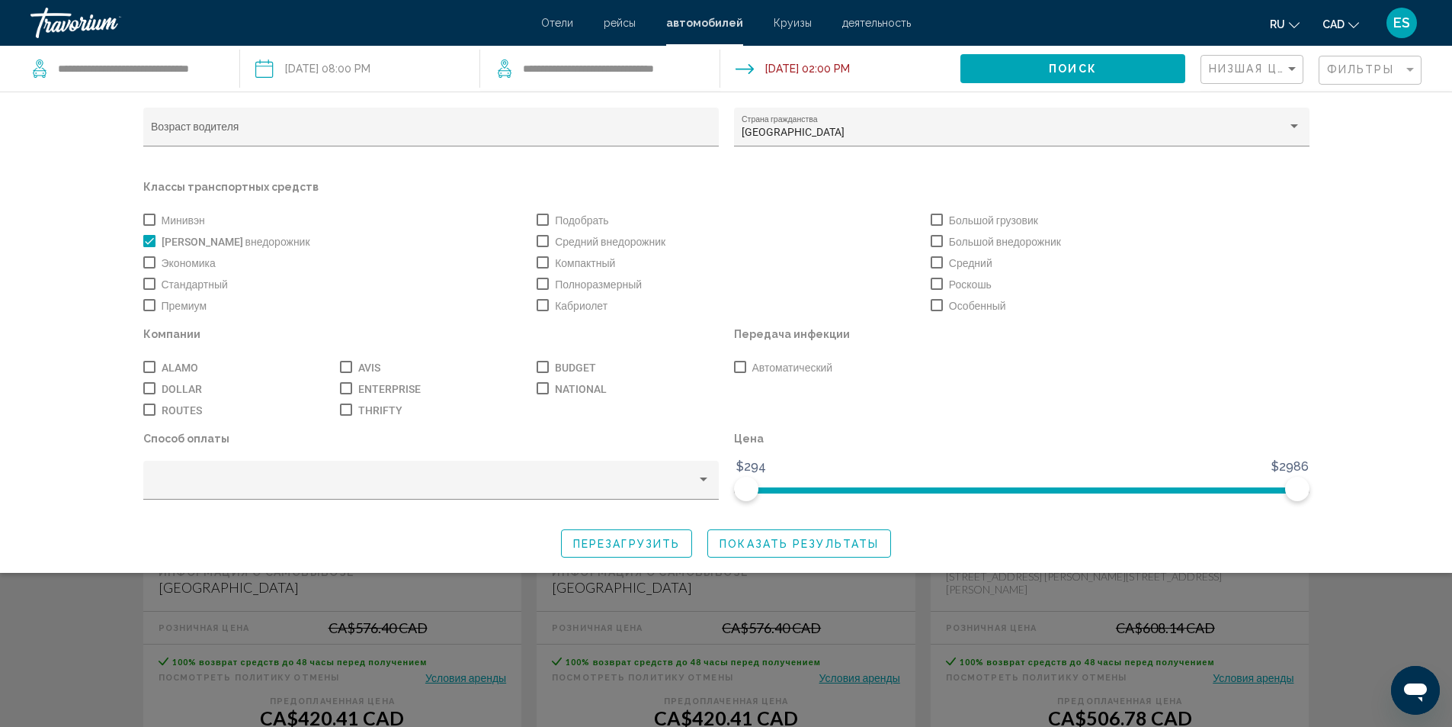
click at [147, 237] on span "Search widget" at bounding box center [149, 241] width 12 height 12
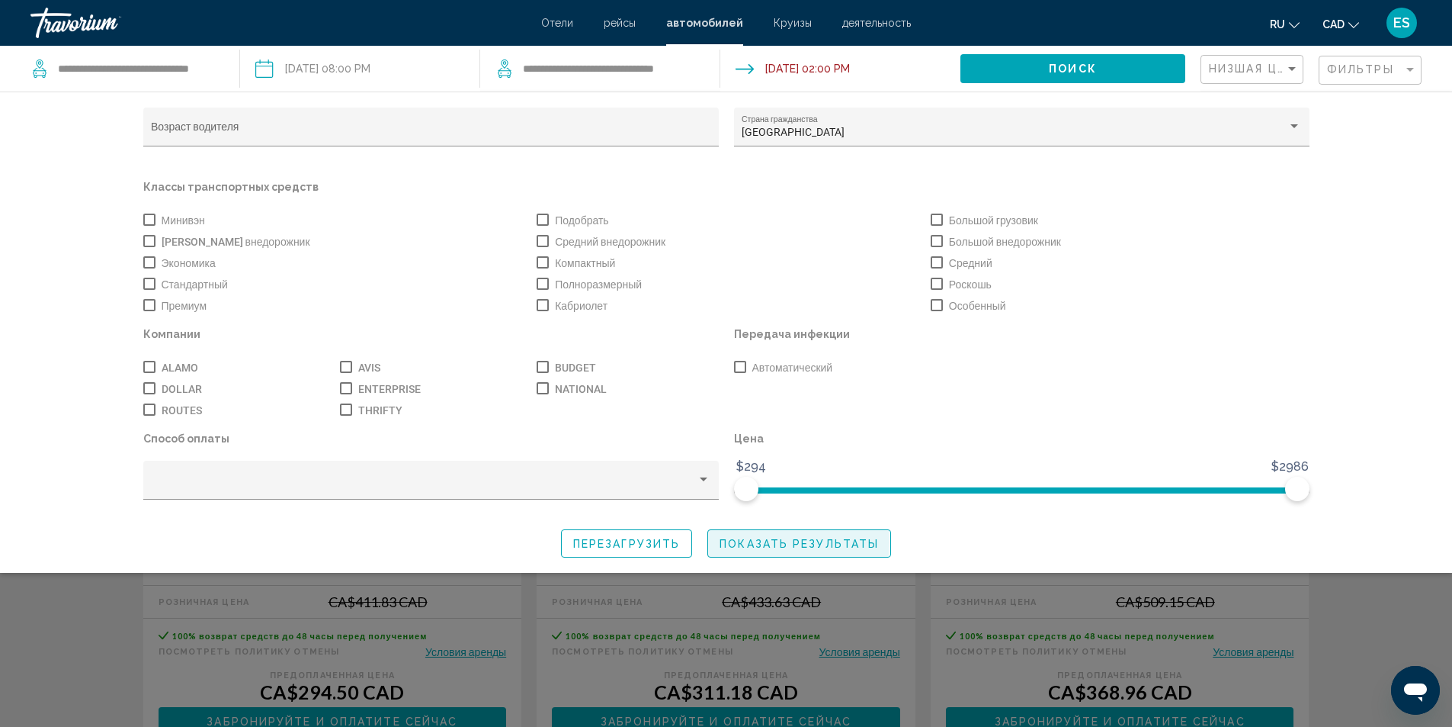
click at [755, 546] on span "Показать результаты" at bounding box center [799, 544] width 159 height 12
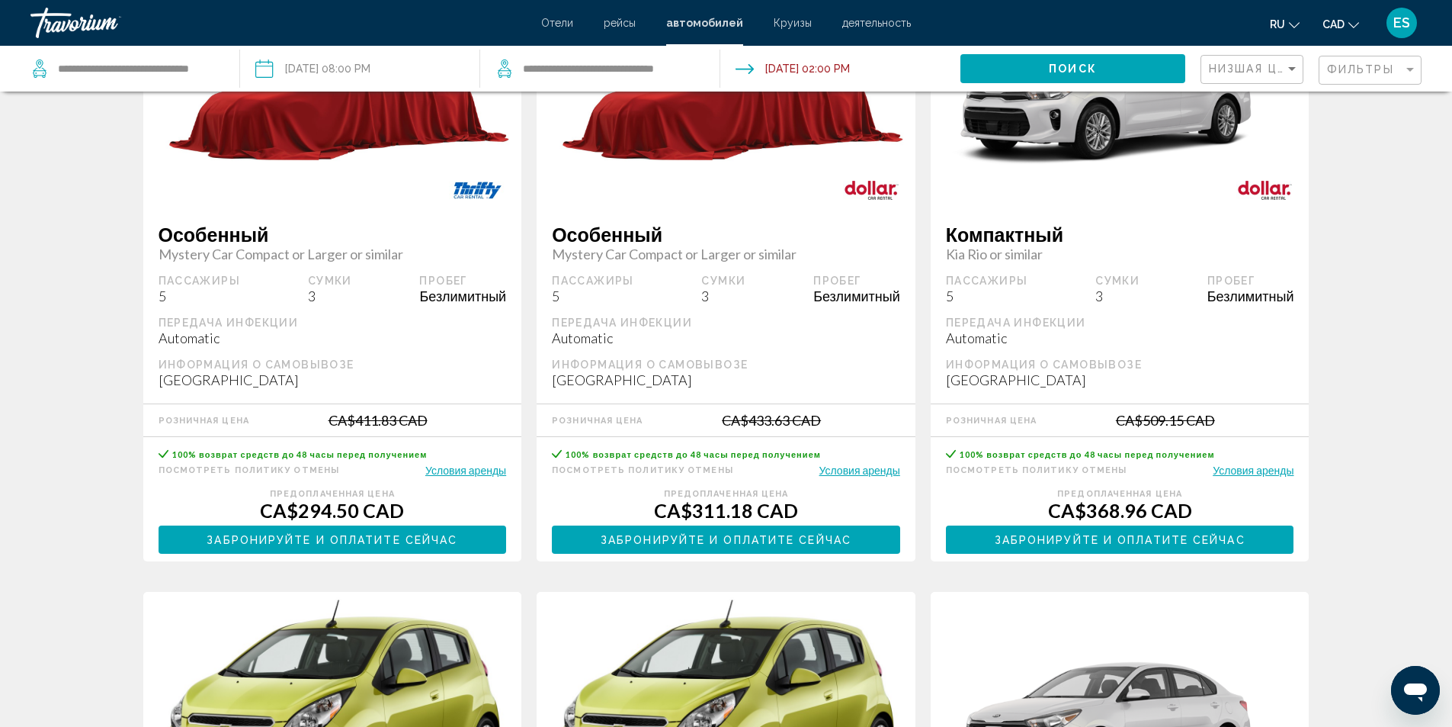
scroll to position [229, 0]
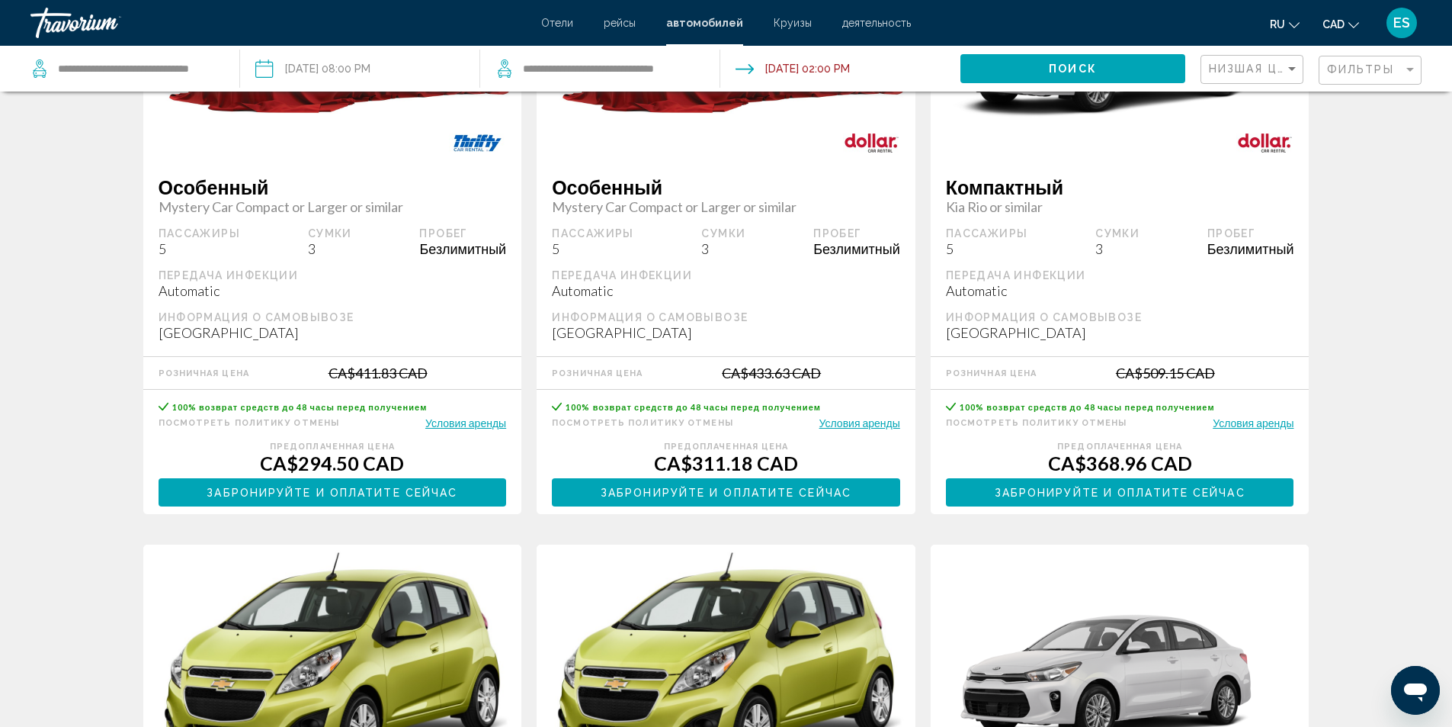
click at [342, 494] on span "Забронируйте и оплатите сейчас" at bounding box center [332, 492] width 251 height 12
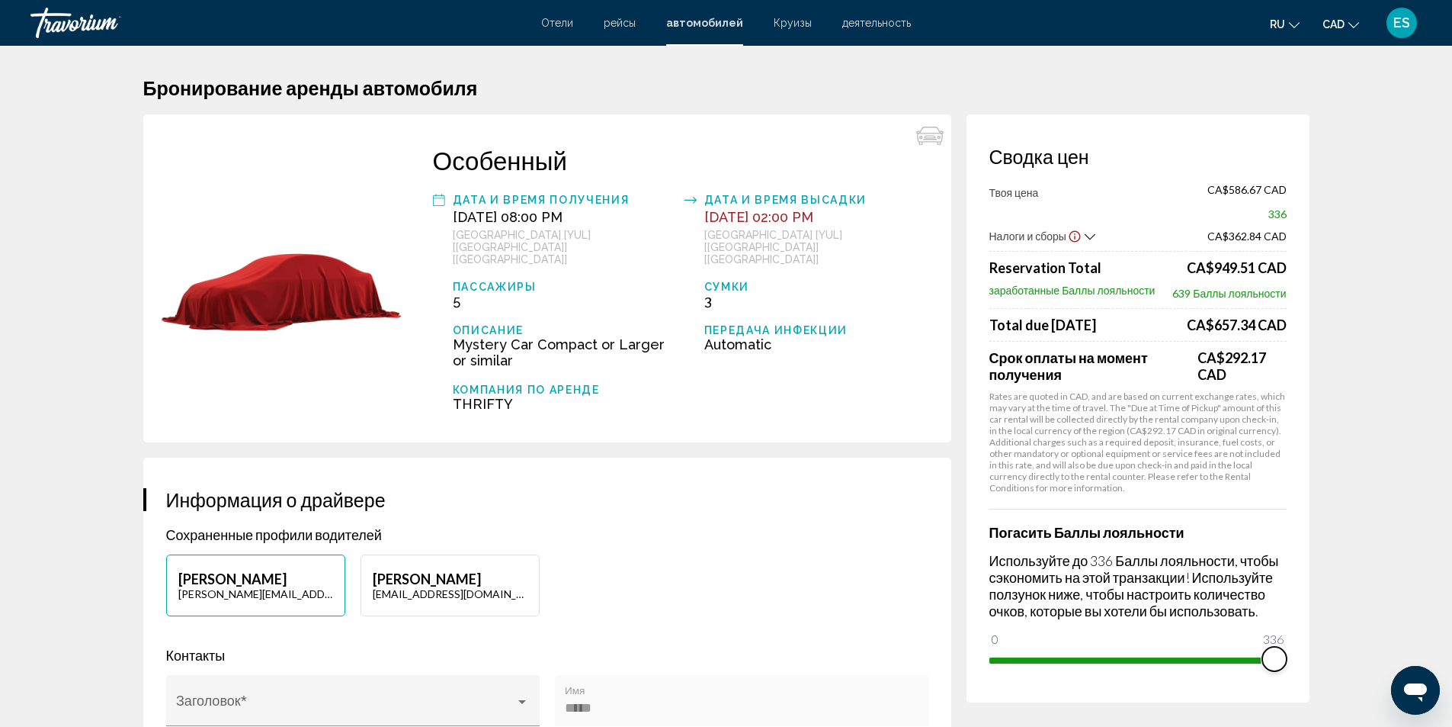
drag, startPoint x: 999, startPoint y: 637, endPoint x: 1325, endPoint y: 652, distance: 326.7
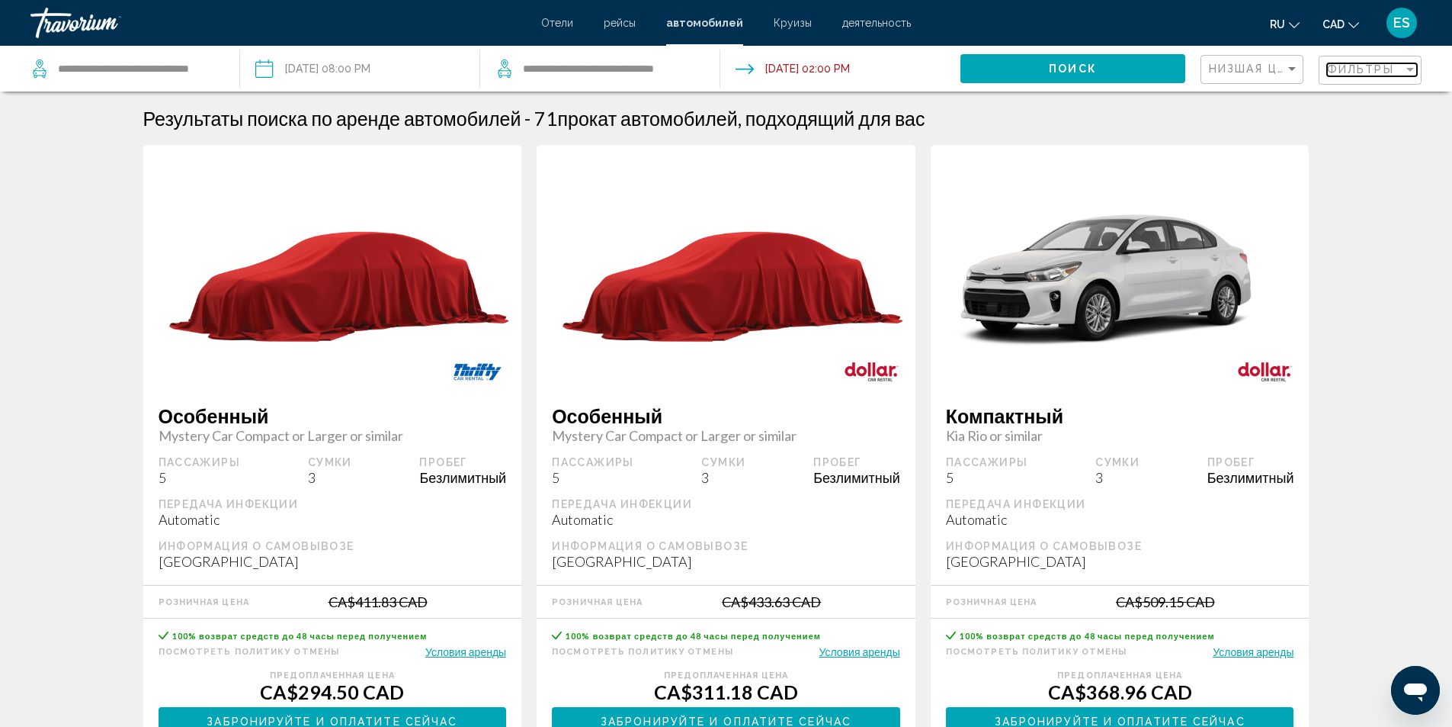
click at [1404, 69] on div "Filter" at bounding box center [1411, 69] width 14 height 12
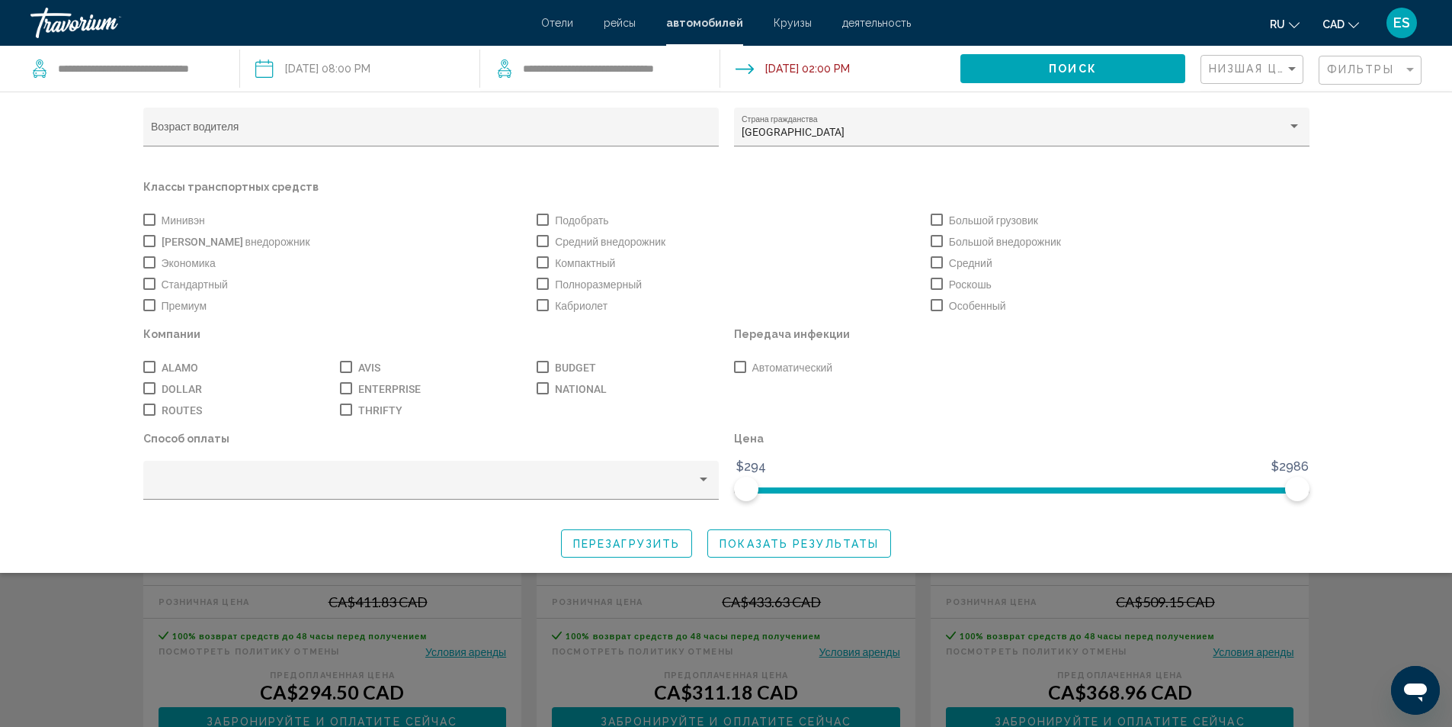
click at [149, 243] on span "Search widget" at bounding box center [149, 241] width 12 height 12
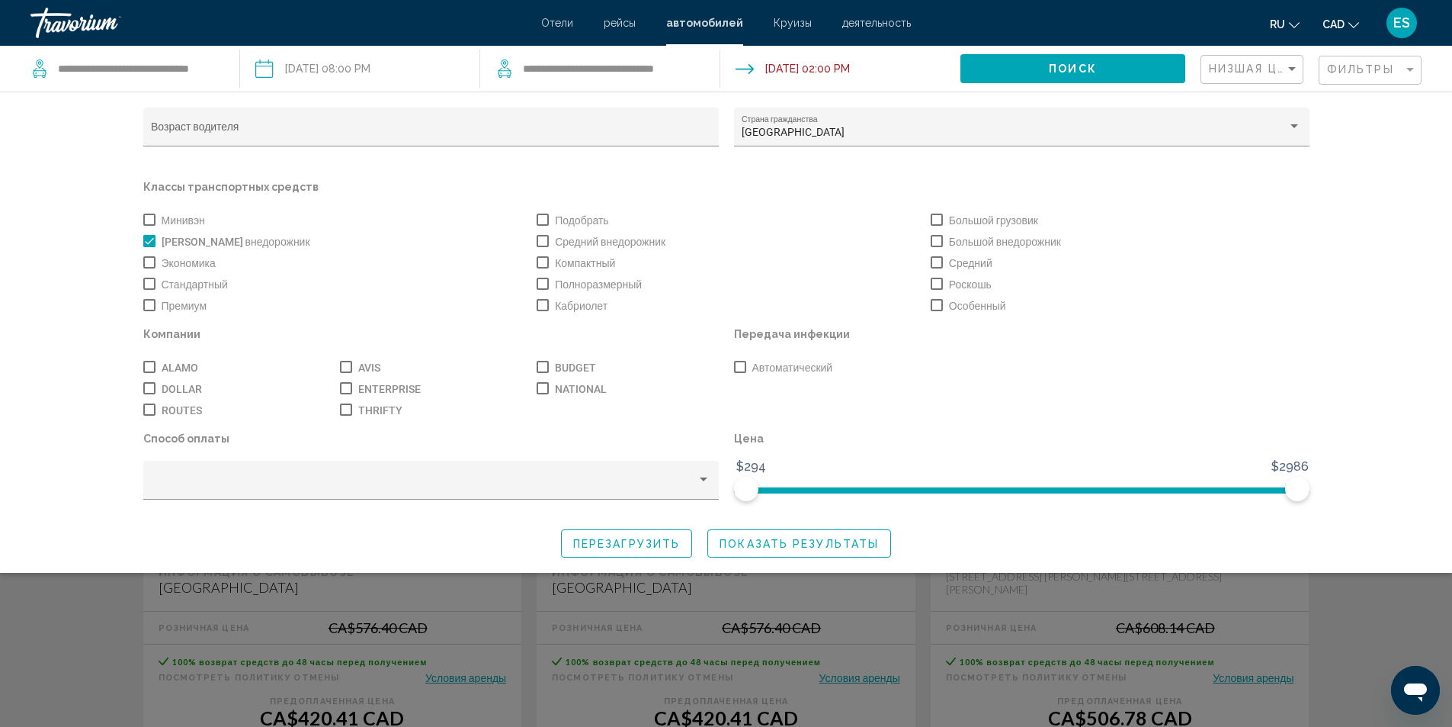
click at [811, 550] on span "Показать результаты" at bounding box center [799, 544] width 159 height 12
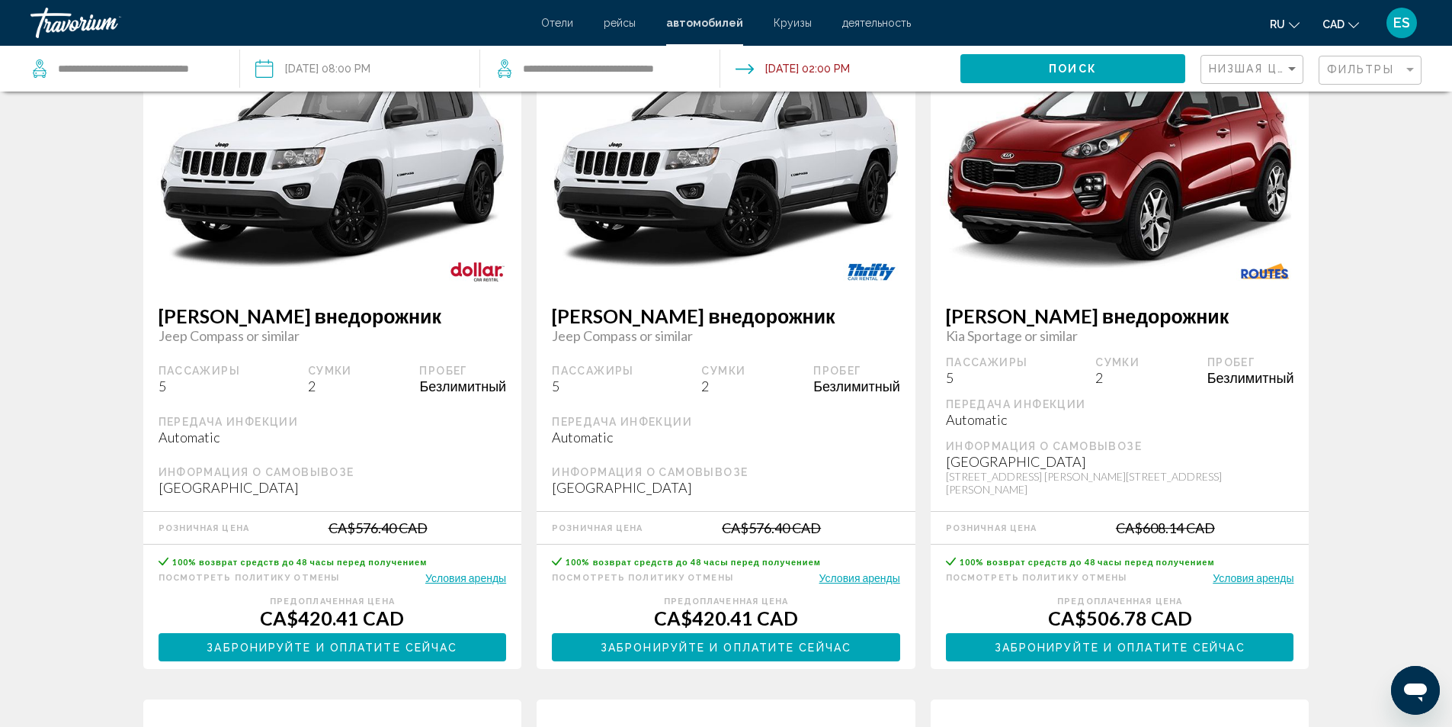
scroll to position [229, 0]
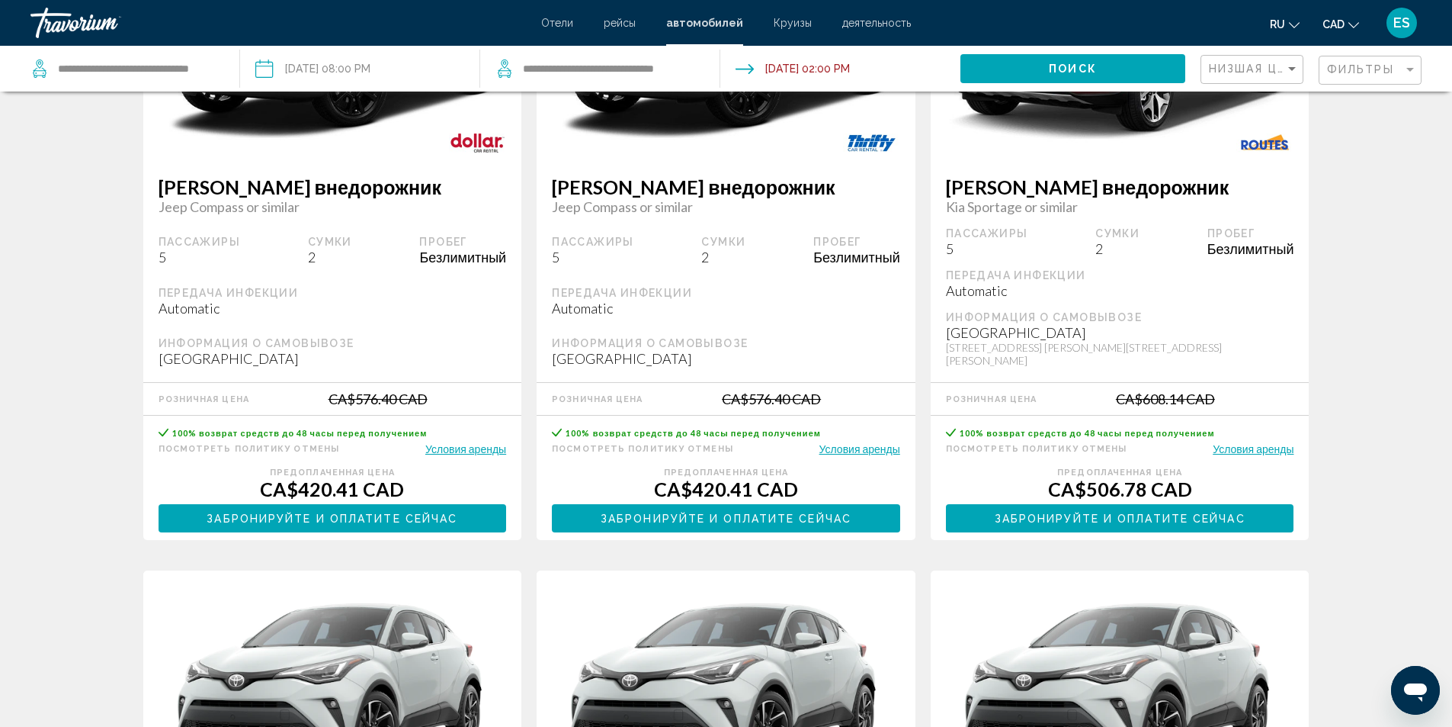
click at [367, 512] on span "Забронируйте и оплатите сейчас" at bounding box center [332, 518] width 251 height 12
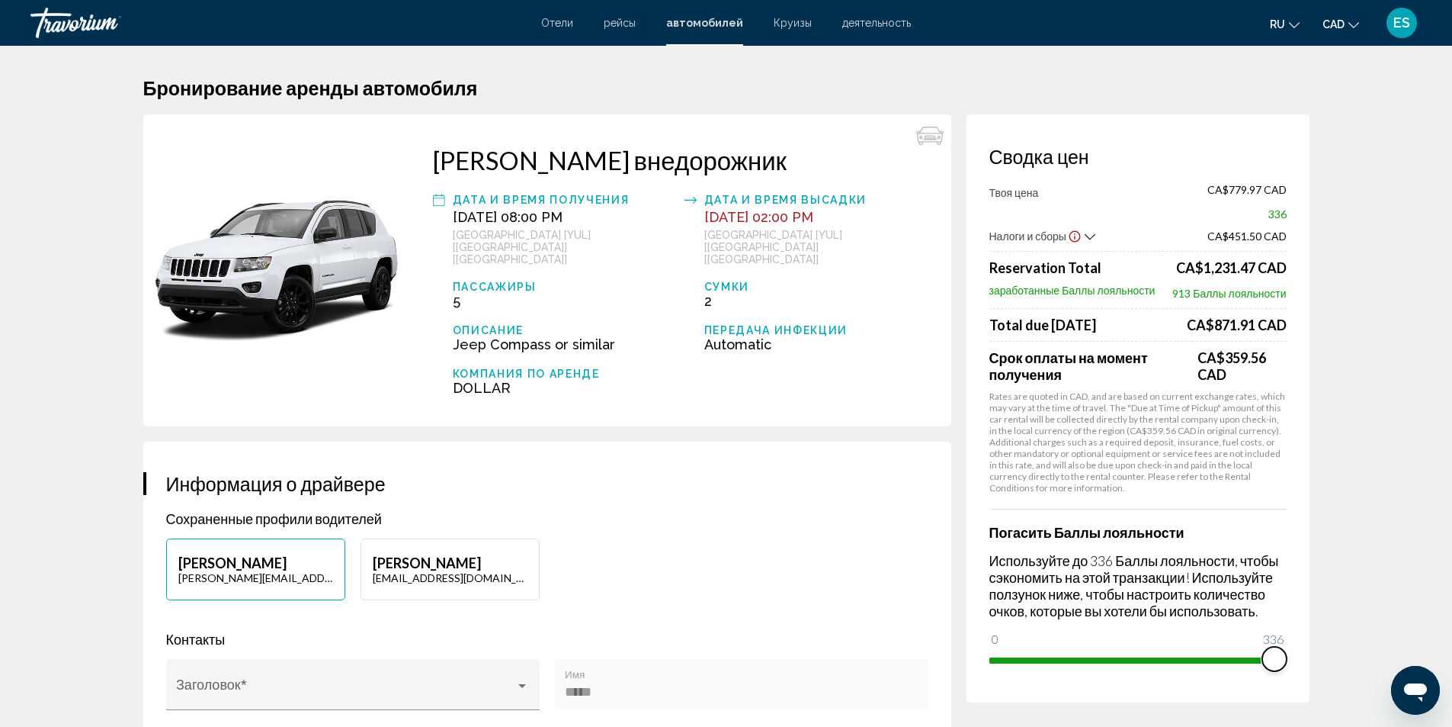
drag, startPoint x: 997, startPoint y: 633, endPoint x: 1314, endPoint y: 646, distance: 317.4
click at [1091, 233] on icon "Show Taxes and Fees breakdown" at bounding box center [1090, 236] width 11 height 13
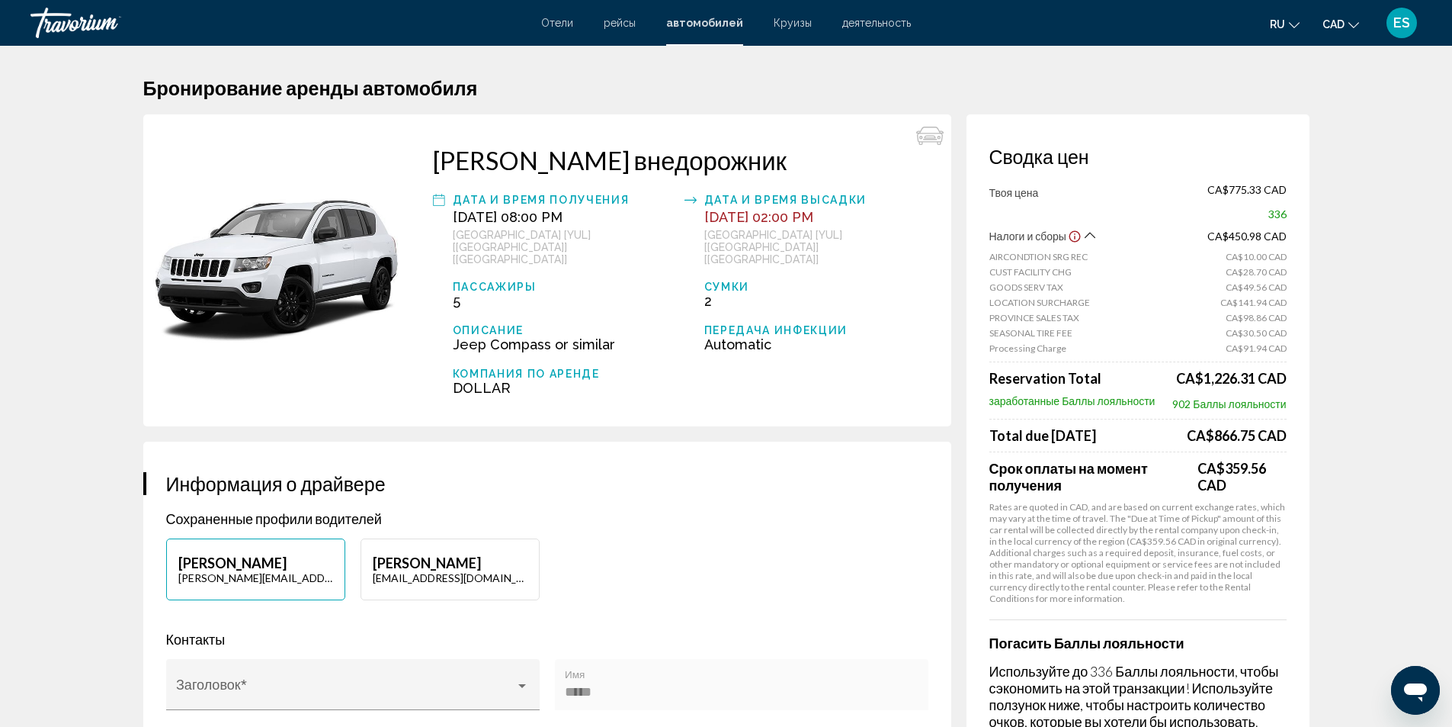
click at [1091, 233] on icon "Show Taxes and Fees breakdown" at bounding box center [1090, 235] width 11 height 13
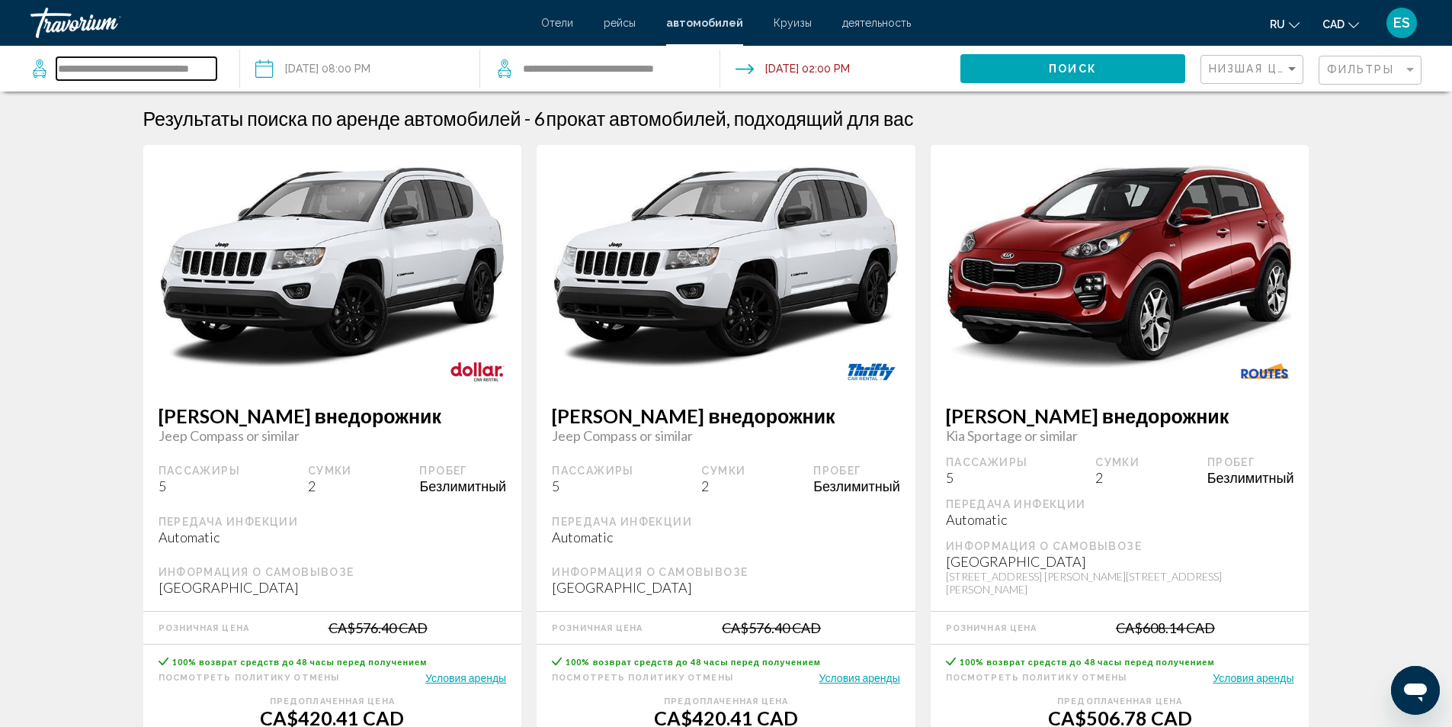
click at [149, 70] on input "**********" at bounding box center [136, 68] width 160 height 23
drag, startPoint x: 56, startPoint y: 65, endPoint x: 292, endPoint y: 80, distance: 236.1
click at [292, 80] on div "**********" at bounding box center [726, 69] width 1452 height 46
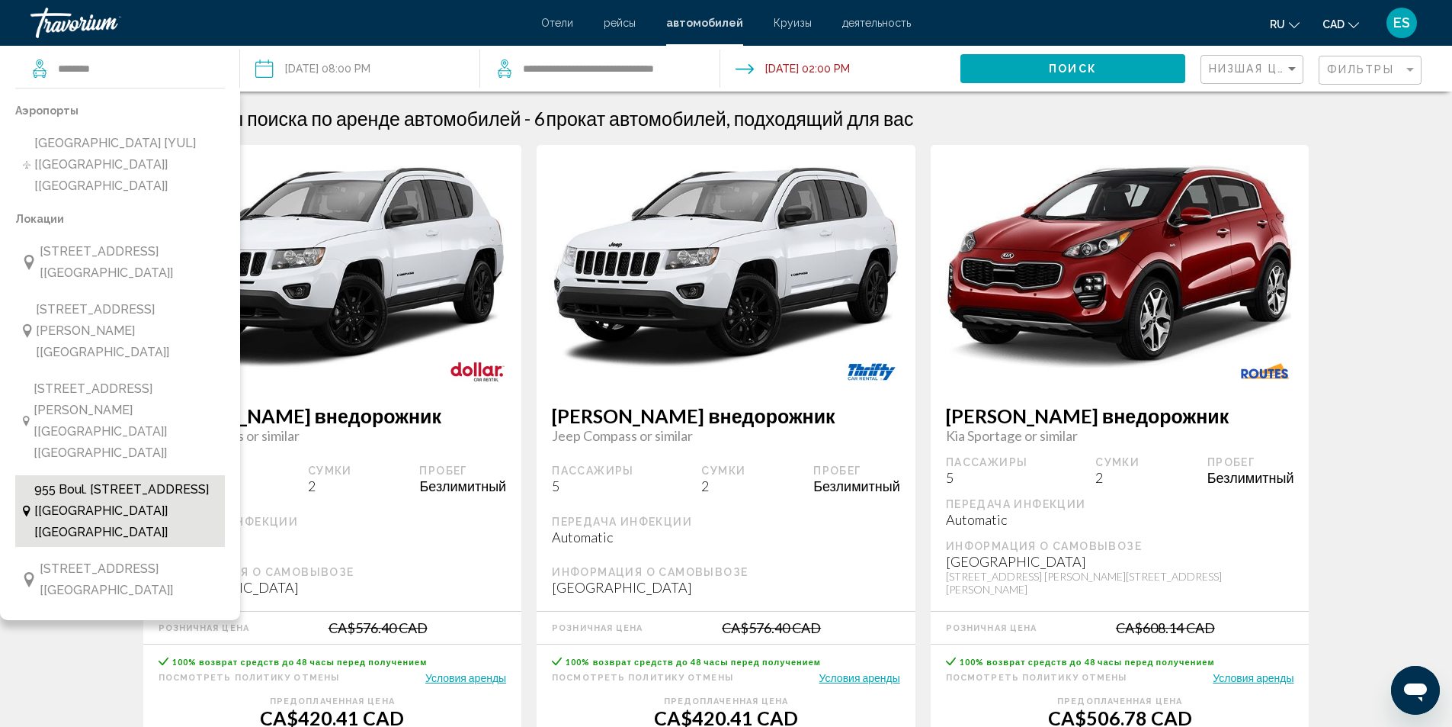
click at [123, 479] on span "955 Boul. [STREET_ADDRESS] [[GEOGRAPHIC_DATA]] [[GEOGRAPHIC_DATA]]" at bounding box center [125, 511] width 183 height 64
type input "**********"
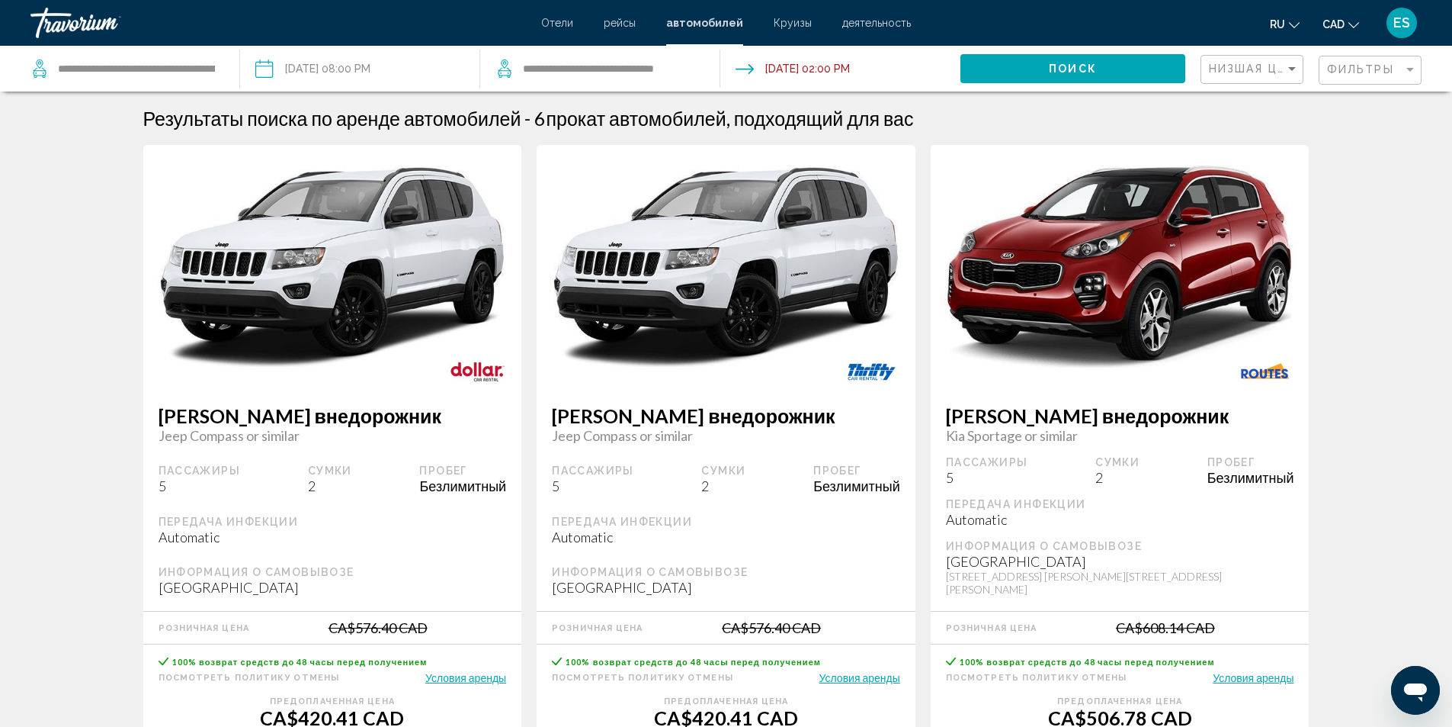
click at [1080, 57] on button "Поиск" at bounding box center [1073, 68] width 225 height 28
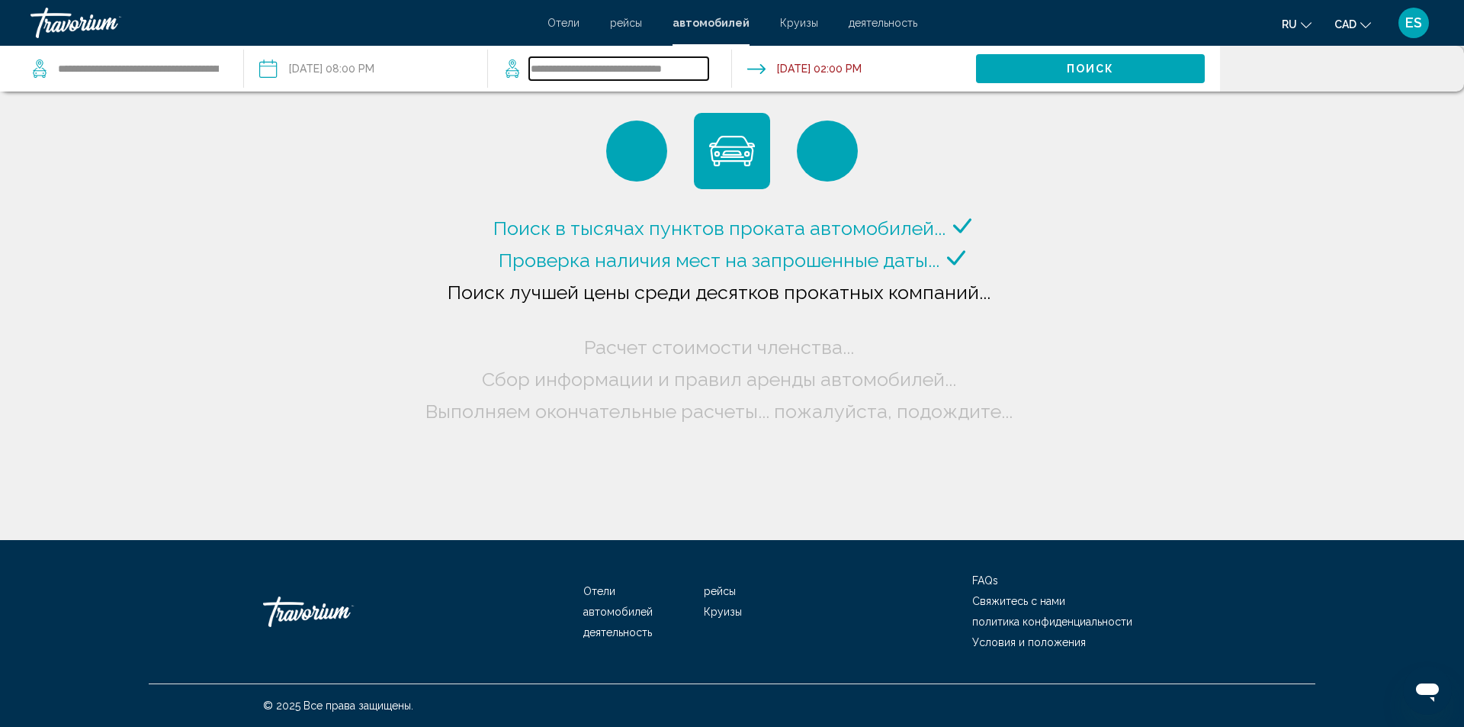
click at [568, 72] on input "**********" at bounding box center [618, 68] width 179 height 23
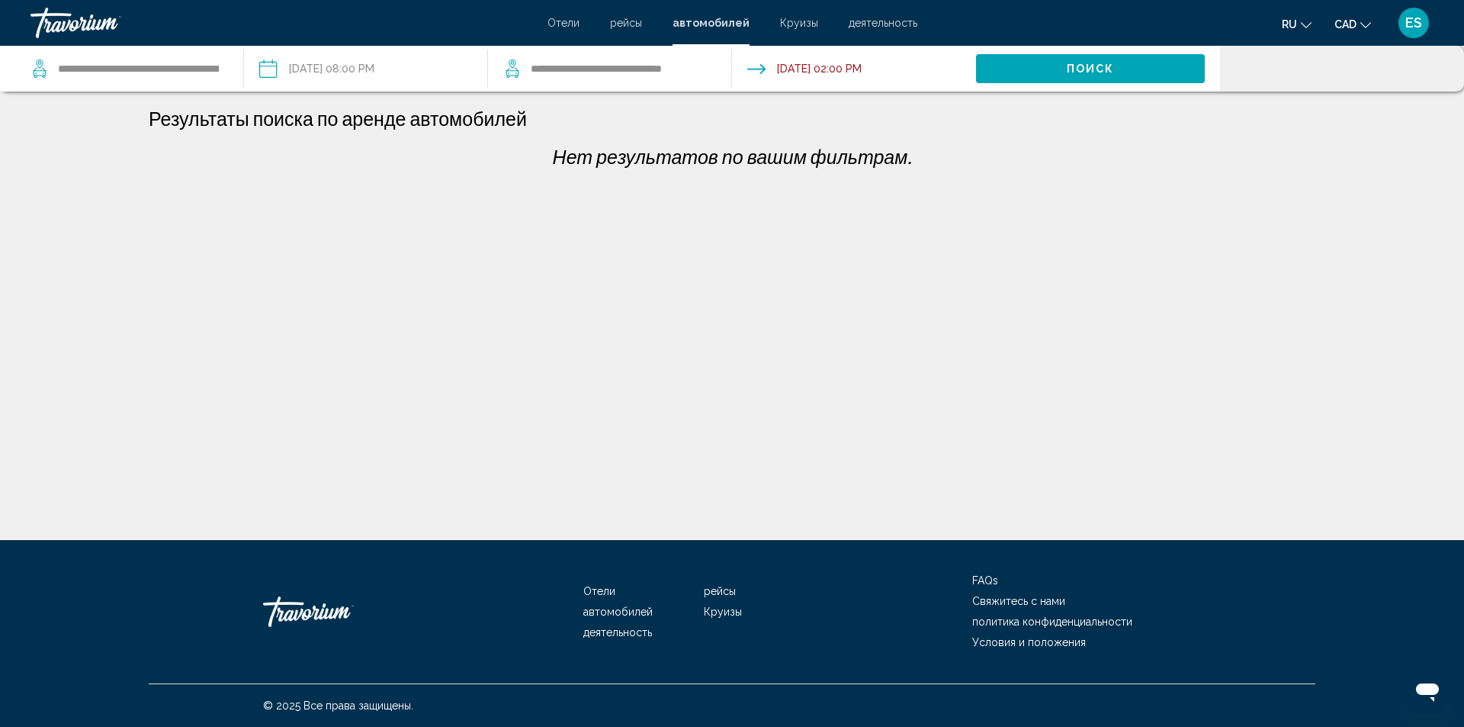
click at [515, 69] on icon "Search widget" at bounding box center [512, 68] width 18 height 18
click at [557, 72] on input "**********" at bounding box center [618, 68] width 179 height 23
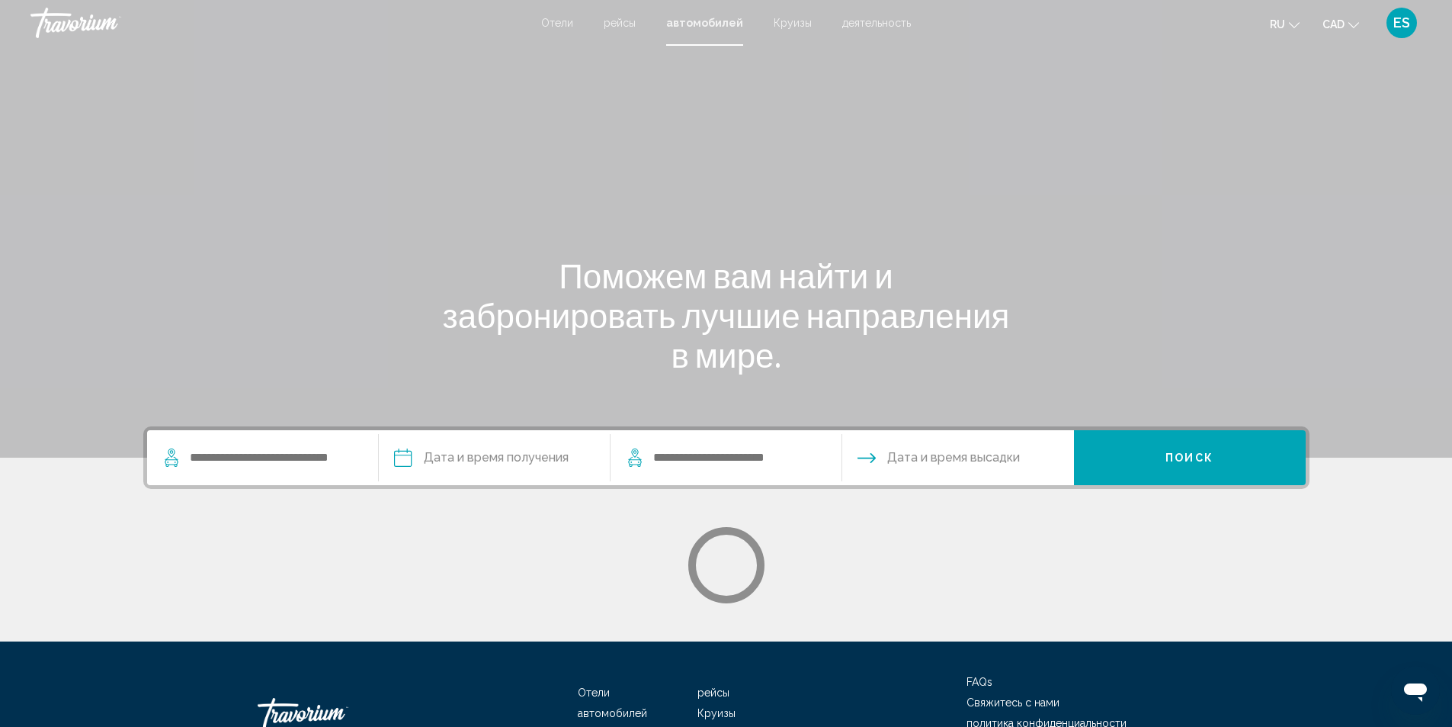
click at [241, 443] on div "Search widget" at bounding box center [262, 457] width 201 height 55
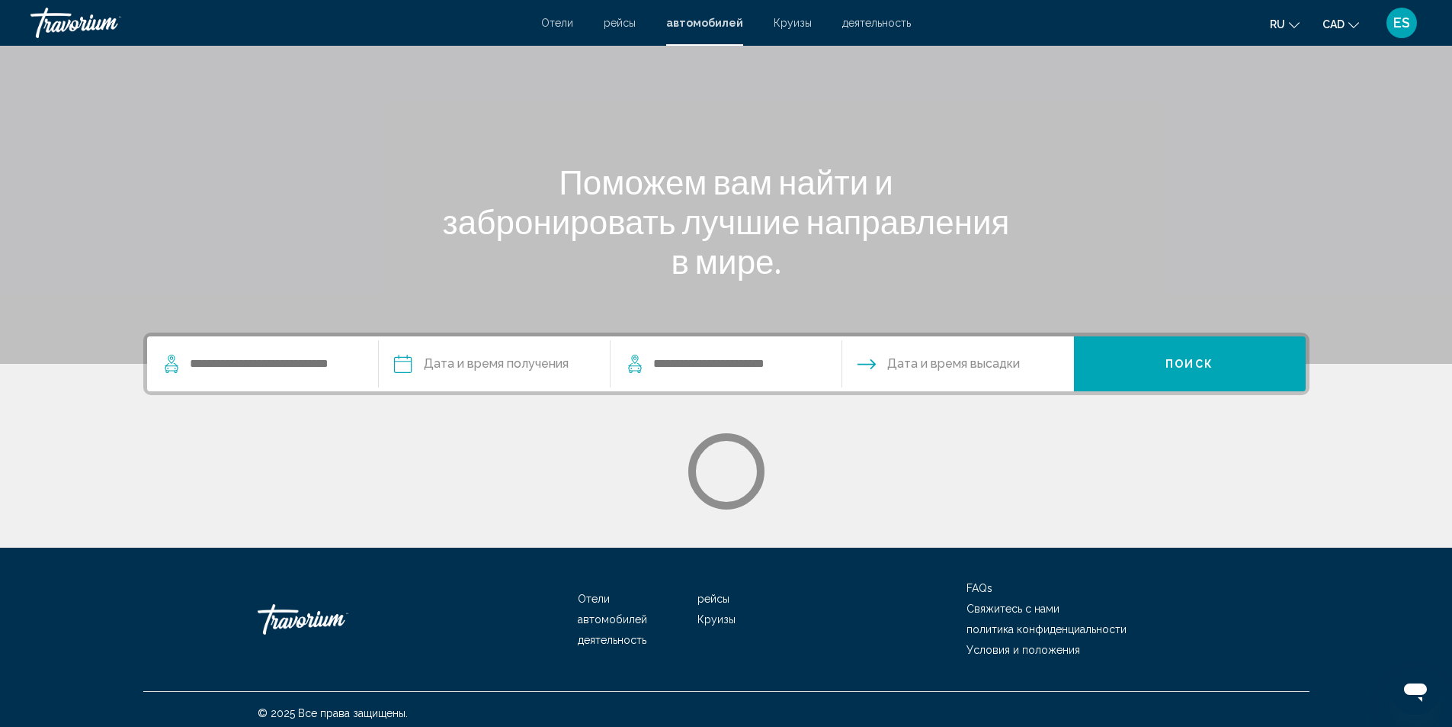
scroll to position [101, 0]
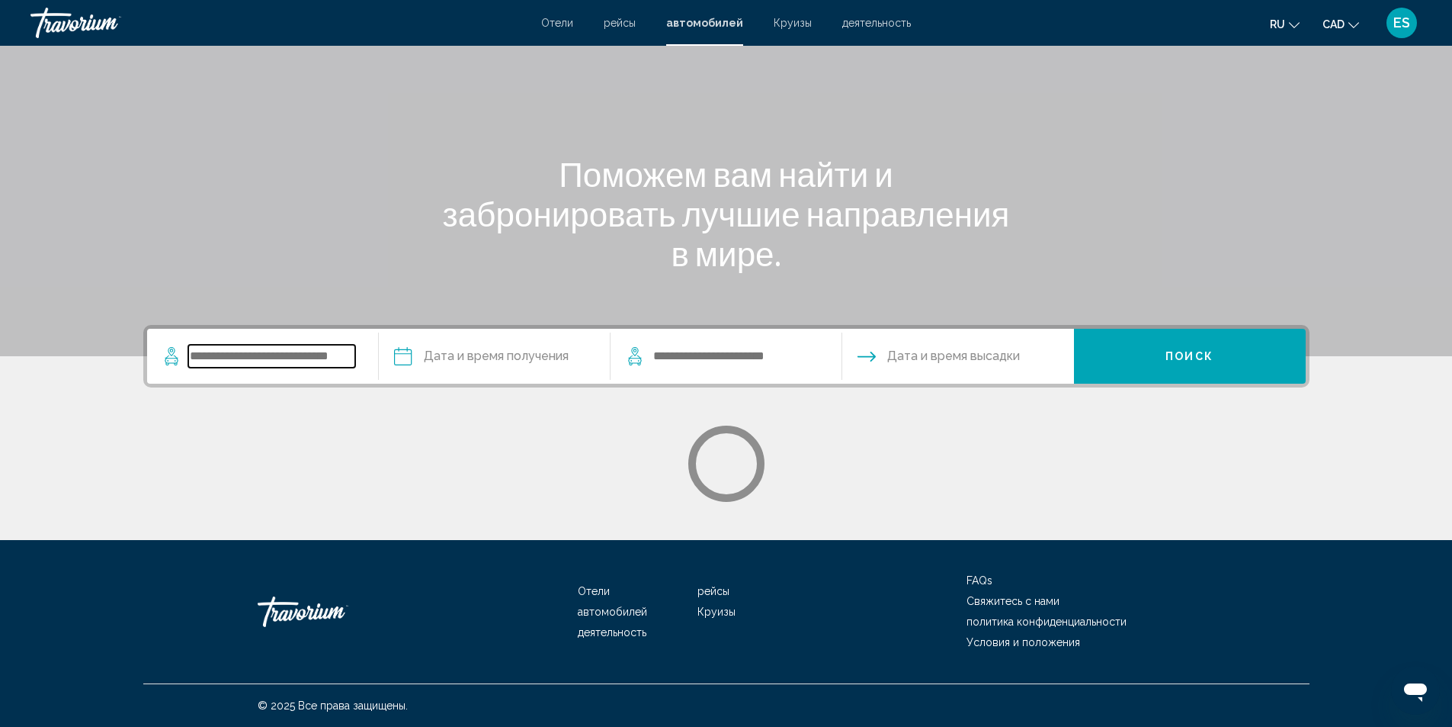
click at [236, 356] on input "Search widget" at bounding box center [271, 356] width 167 height 23
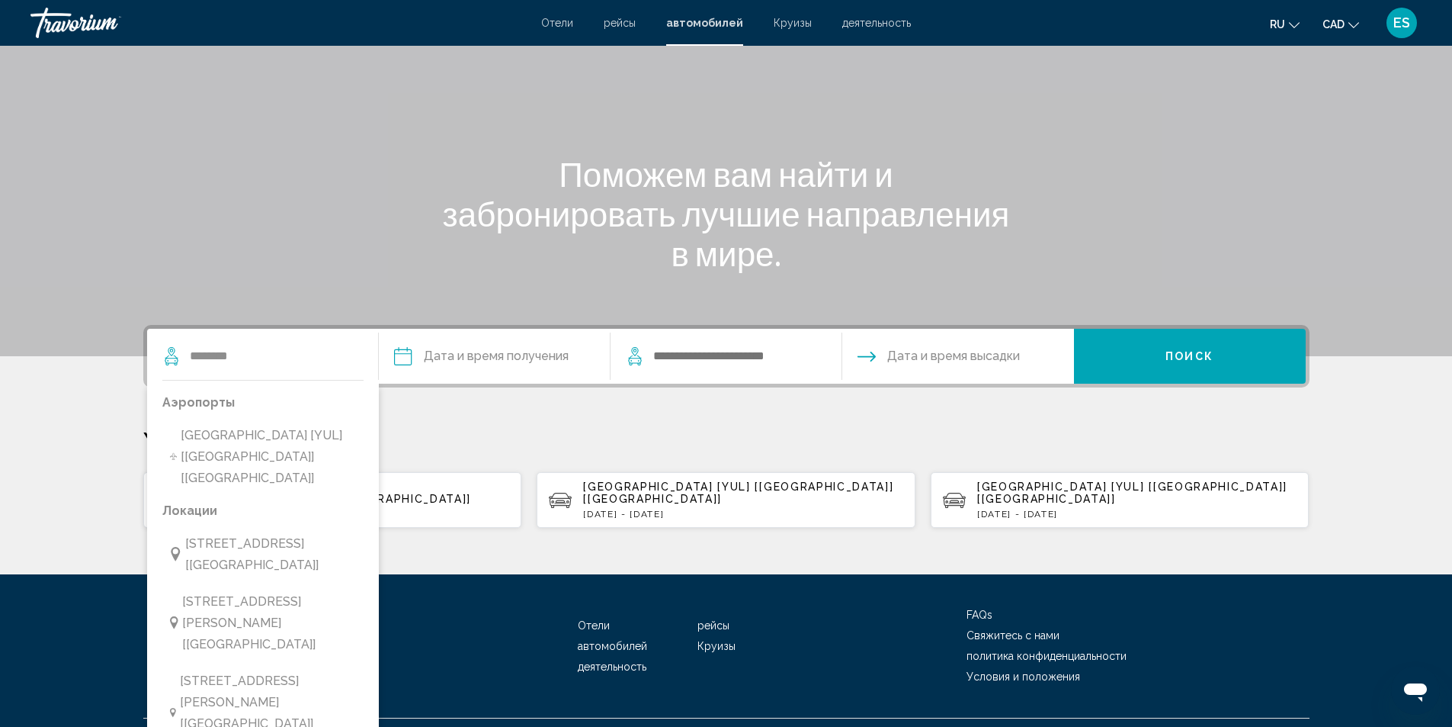
drag, startPoint x: 249, startPoint y: 535, endPoint x: 292, endPoint y: 502, distance: 54.3
click at [249, 534] on span "7900 Rue Sherbrooke E, Montreal, H1l 1a5, Qc [QC] [CA]" at bounding box center [270, 554] width 170 height 43
type input "**********"
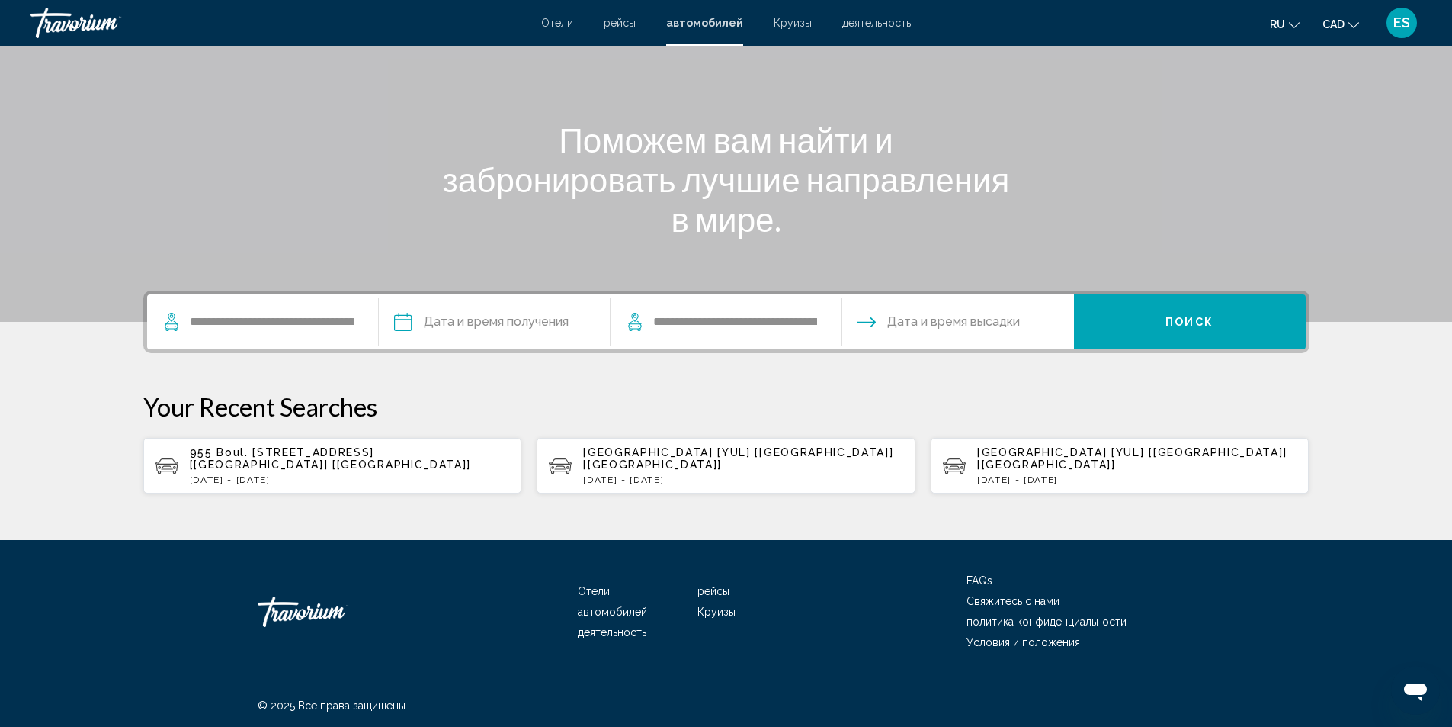
click at [400, 319] on input "Pickup date" at bounding box center [494, 323] width 238 height 59
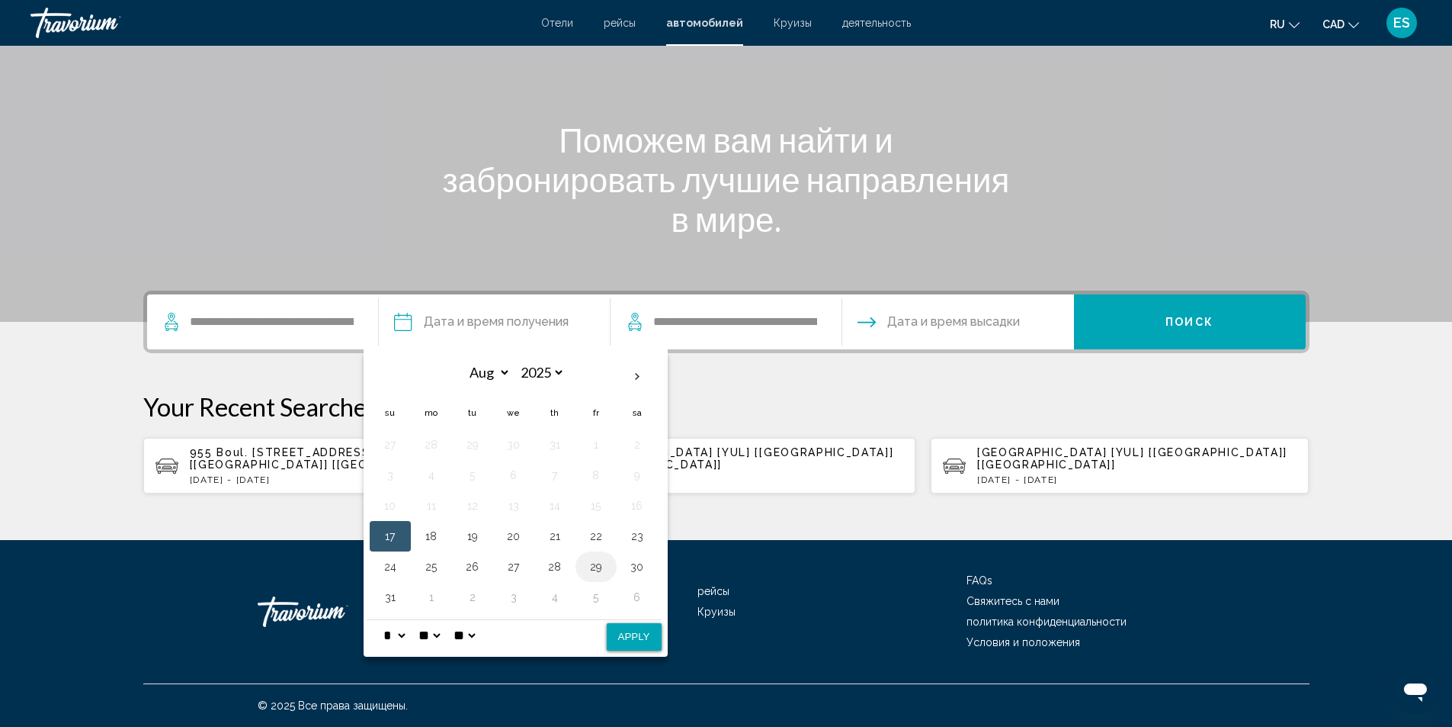
click at [592, 562] on button "29" at bounding box center [596, 566] width 24 height 21
click at [702, 332] on input "**********" at bounding box center [735, 321] width 167 height 23
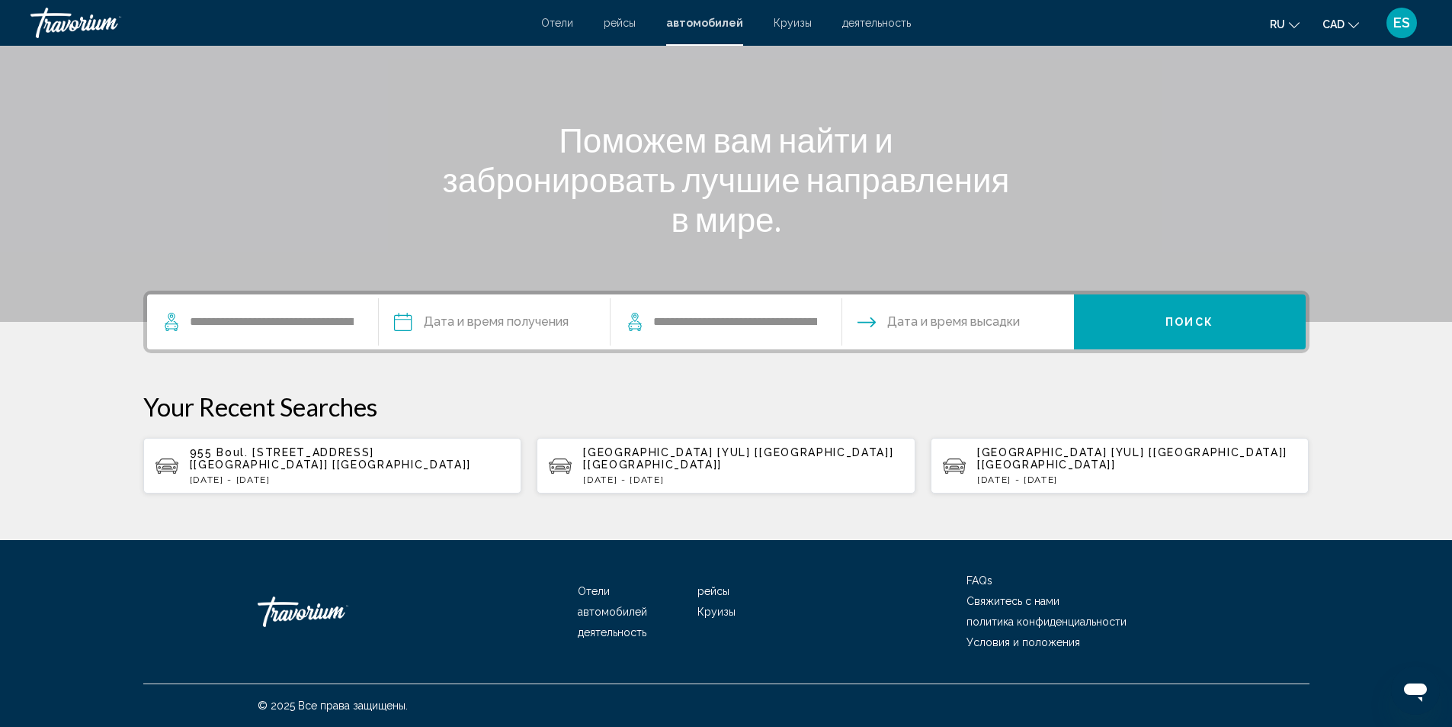
click at [946, 325] on span "Дата и время высадки" at bounding box center [953, 321] width 133 height 21
click at [495, 329] on input "Pickup date" at bounding box center [494, 323] width 238 height 59
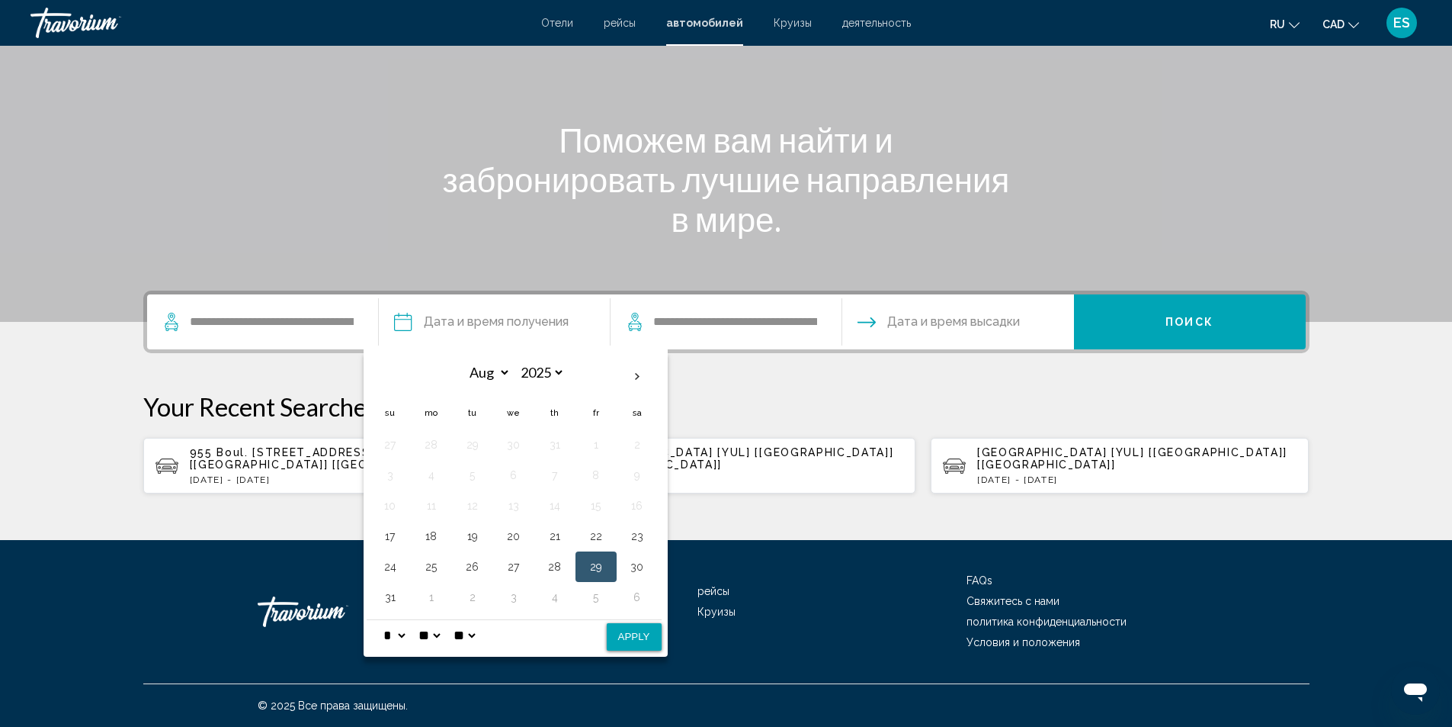
click at [598, 557] on button "29" at bounding box center [596, 566] width 24 height 21
click at [619, 632] on button "Apply" at bounding box center [634, 636] width 55 height 27
type input "**********"
select select "*"
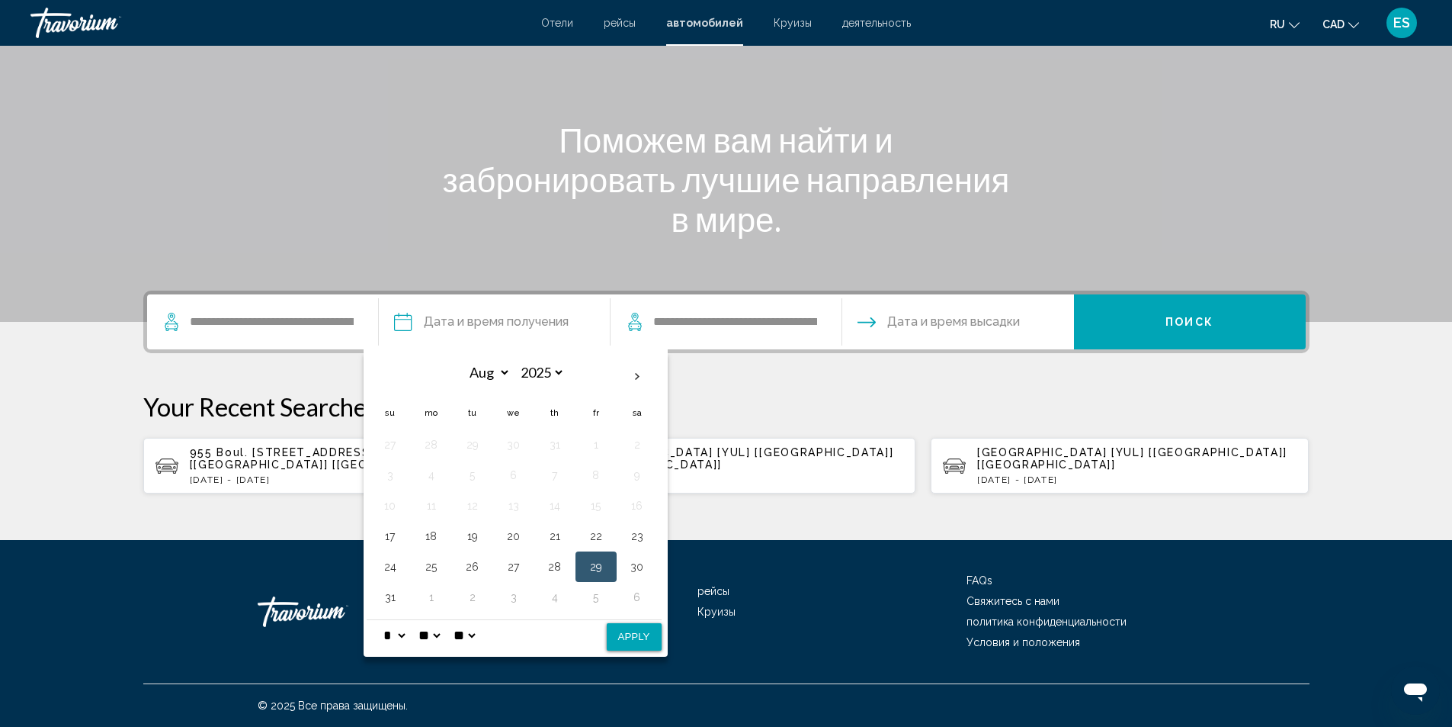
select select "**"
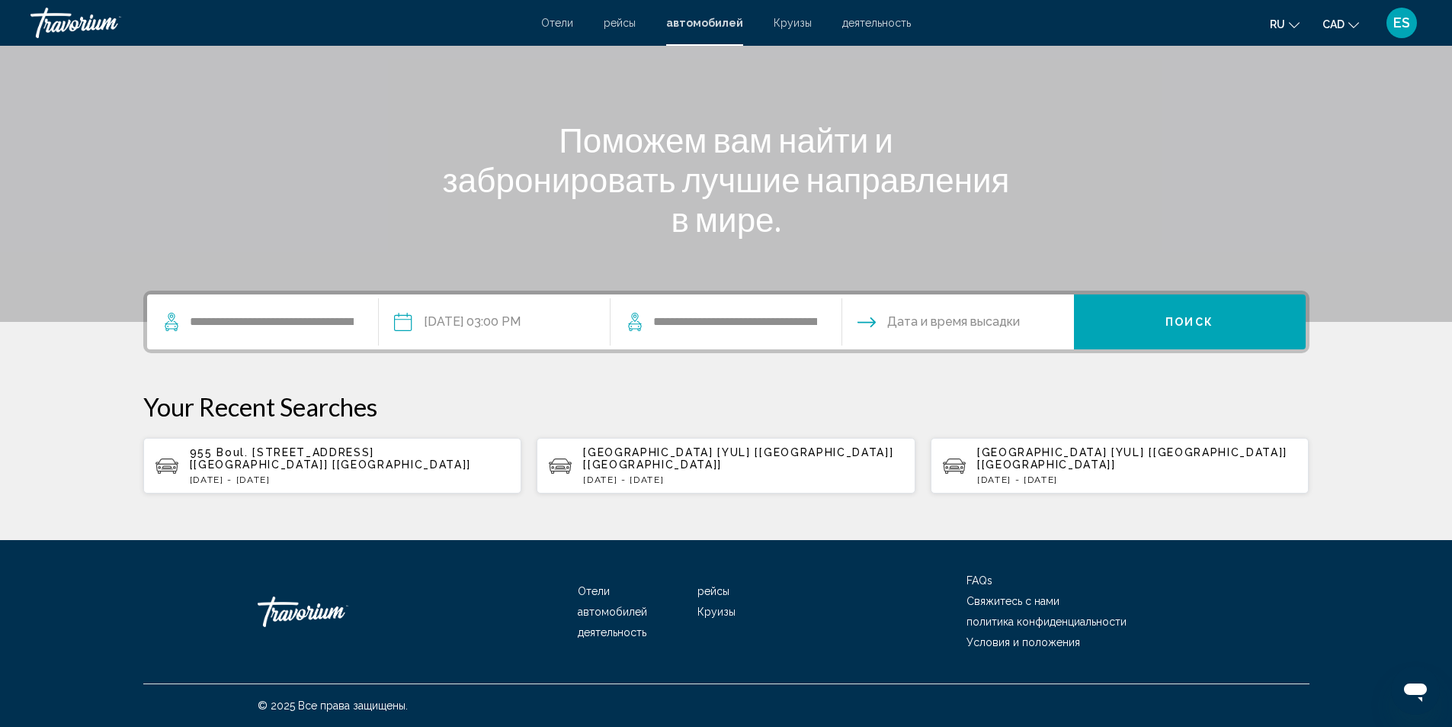
click at [896, 321] on input "Drop-off date" at bounding box center [958, 323] width 238 height 59
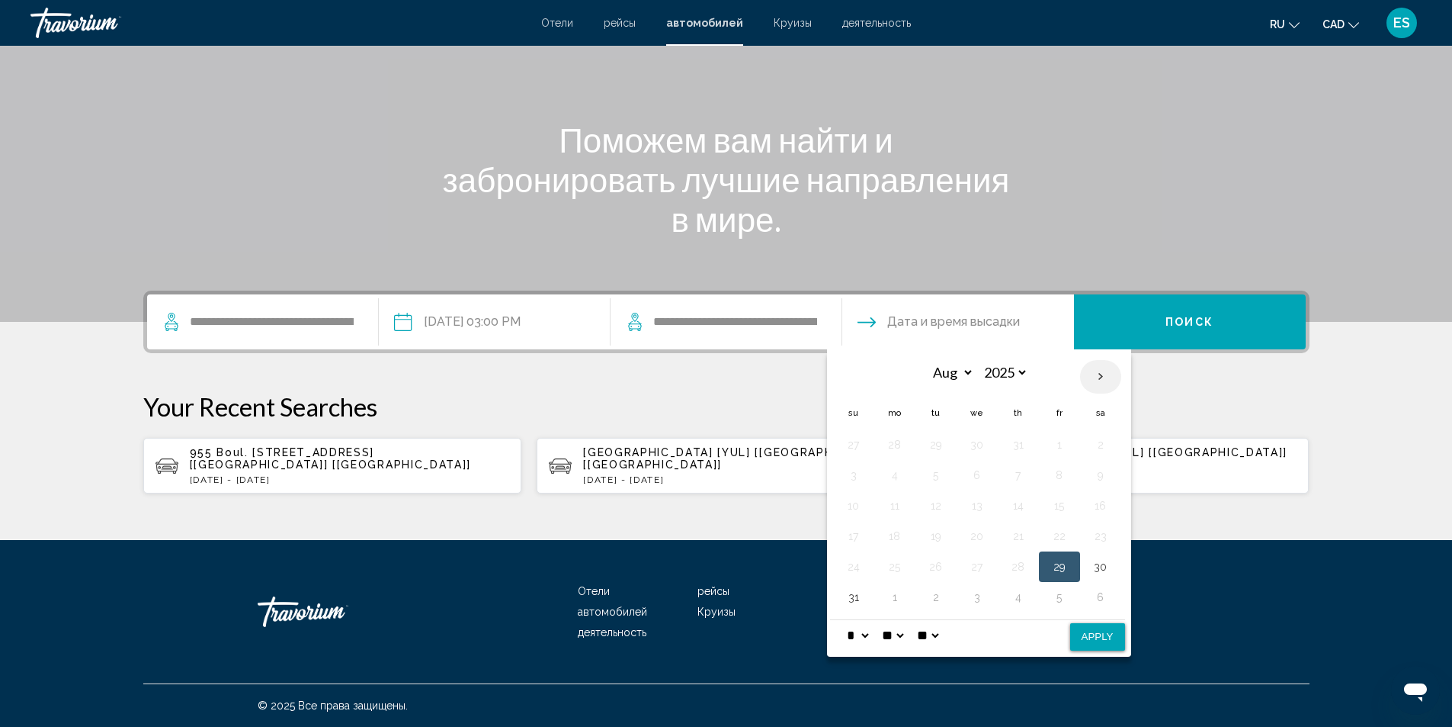
click at [1106, 373] on th "Next month" at bounding box center [1100, 377] width 41 height 34
select select "*"
click at [890, 473] on button "8" at bounding box center [895, 474] width 24 height 21
click at [1090, 636] on button "Apply" at bounding box center [1097, 636] width 55 height 27
type input "**********"
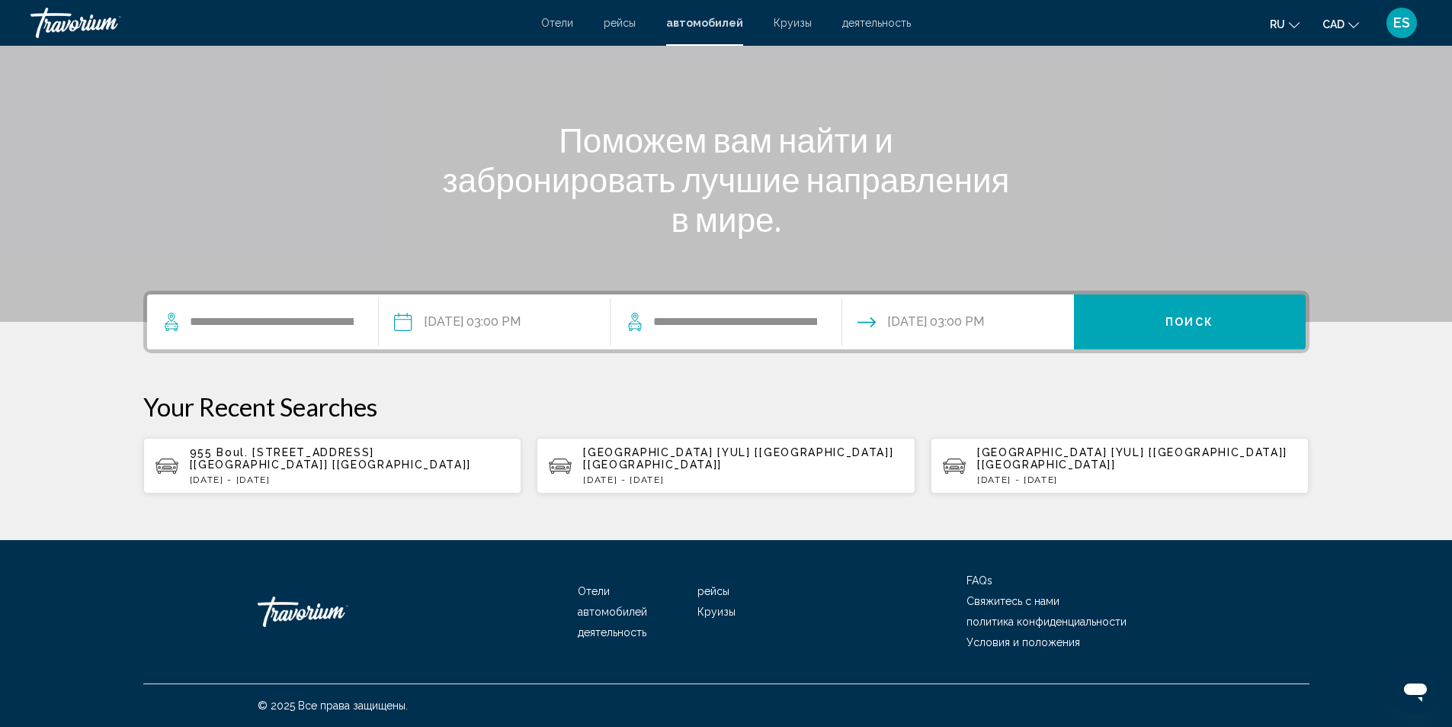
click at [1169, 324] on span "Поиск" at bounding box center [1190, 322] width 48 height 12
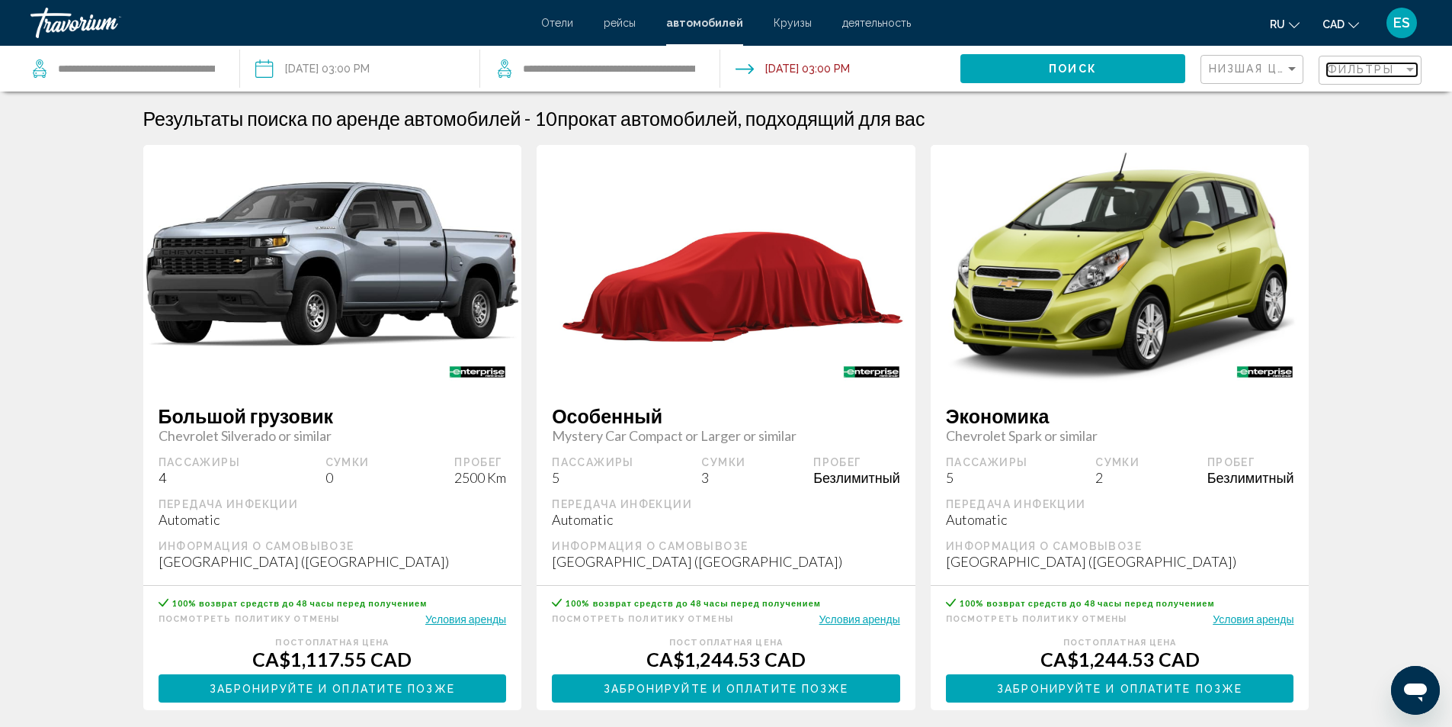
click at [1401, 66] on div "Фильтры" at bounding box center [1365, 69] width 76 height 12
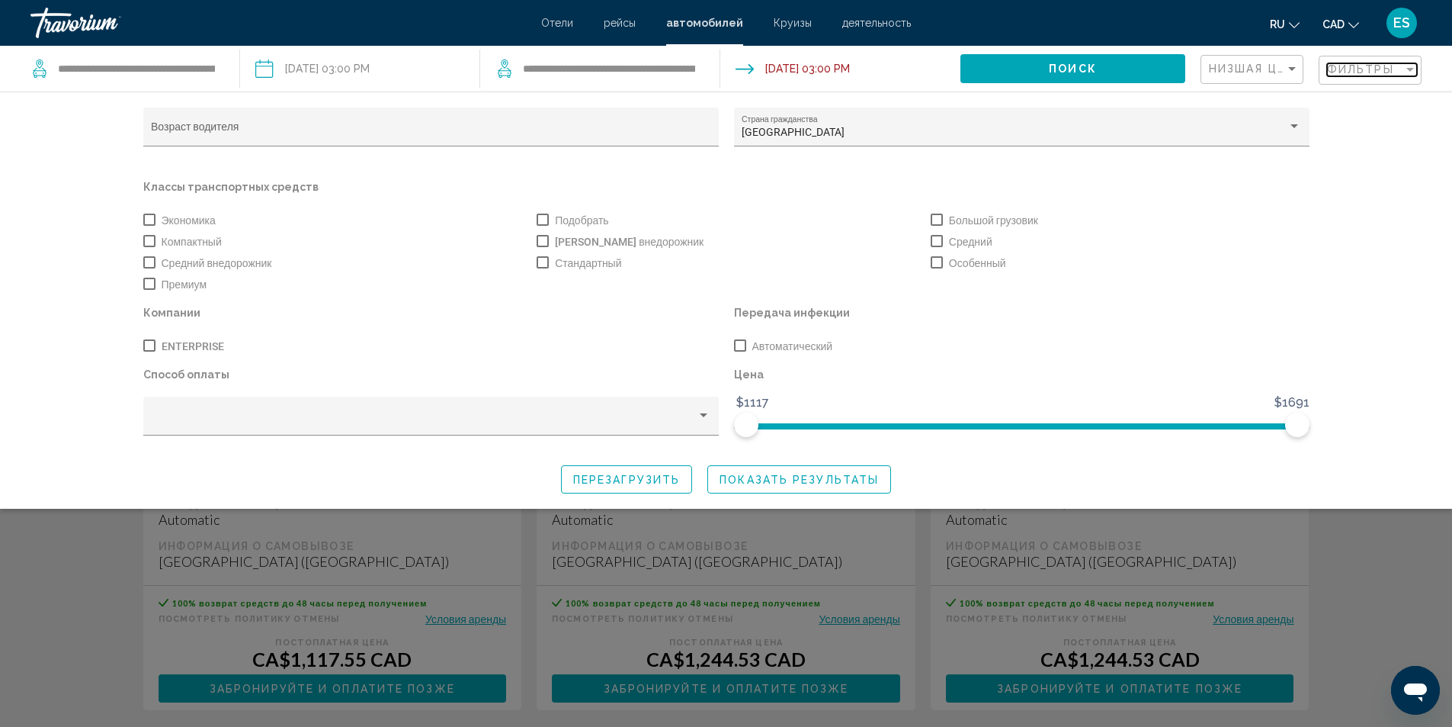
click at [1401, 66] on div "Фильтры" at bounding box center [1365, 69] width 76 height 12
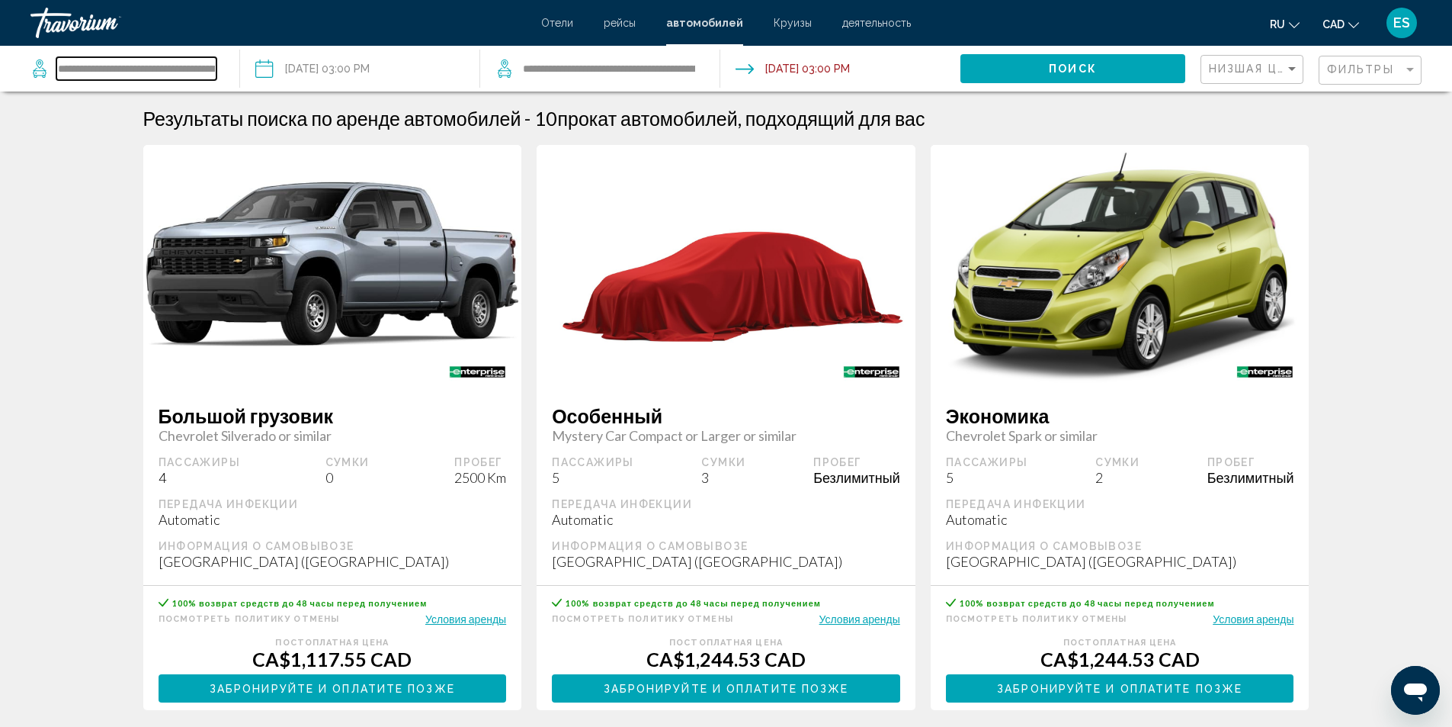
click at [172, 67] on input "**********" at bounding box center [136, 68] width 160 height 23
drag, startPoint x: 57, startPoint y: 68, endPoint x: 252, endPoint y: 72, distance: 194.5
click at [252, 72] on div "**********" at bounding box center [726, 69] width 1452 height 46
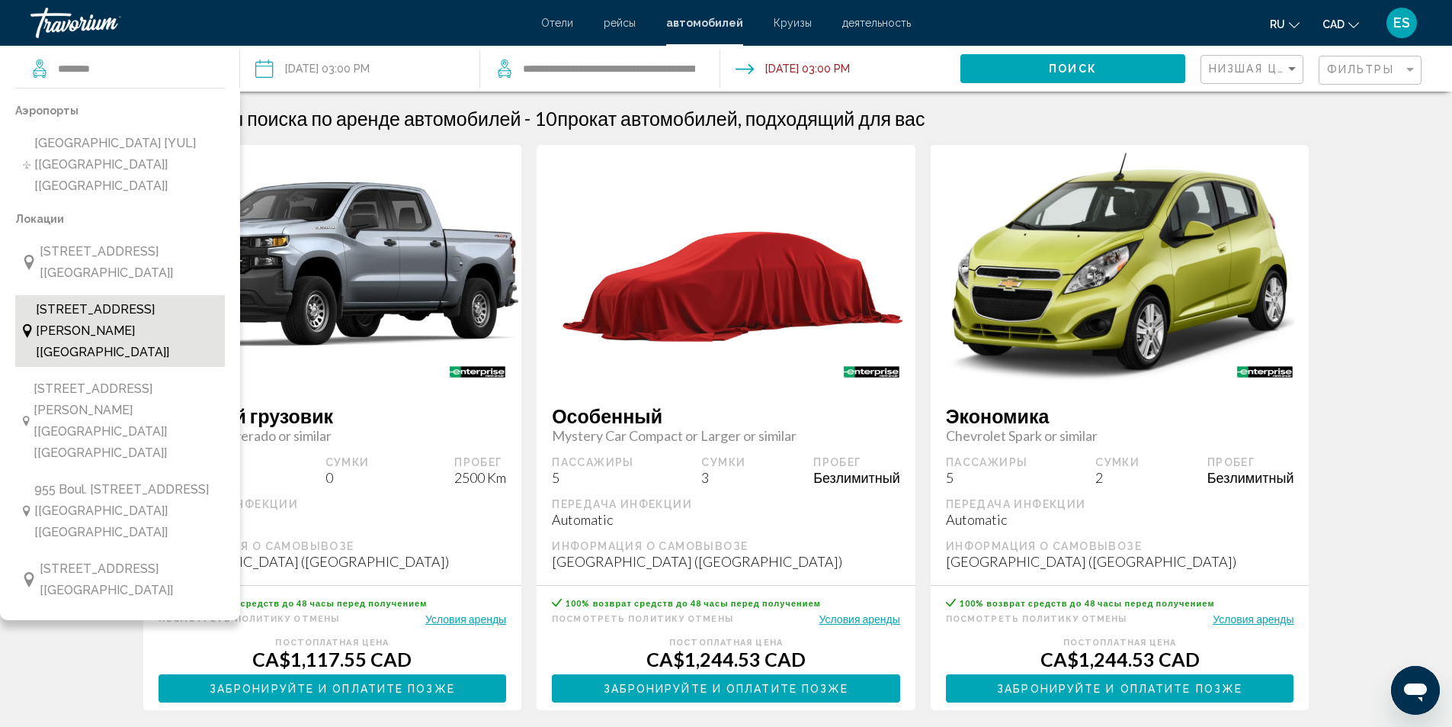
click at [115, 306] on span "[STREET_ADDRESS][PERSON_NAME] [[GEOGRAPHIC_DATA]]" at bounding box center [126, 331] width 181 height 64
type input "**********"
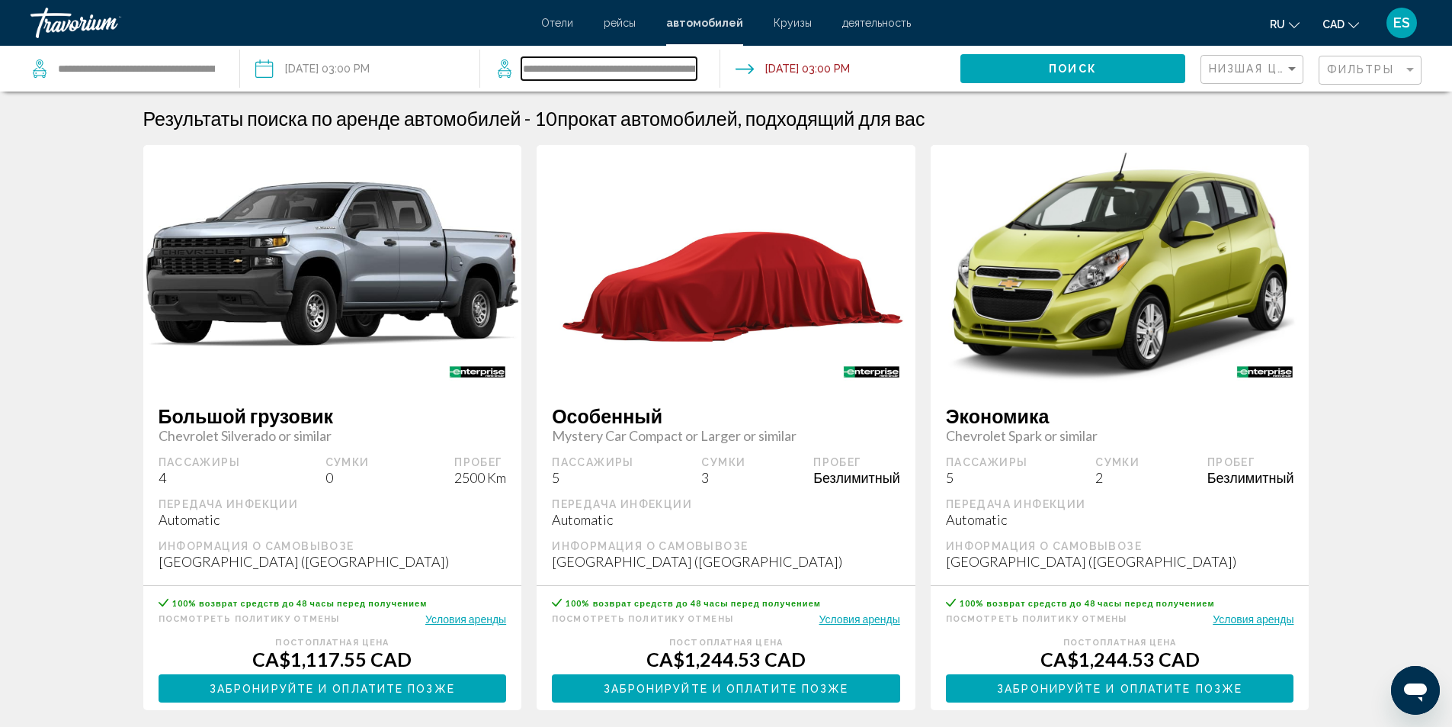
click at [631, 70] on input "**********" at bounding box center [609, 68] width 175 height 23
drag, startPoint x: 694, startPoint y: 69, endPoint x: 467, endPoint y: 66, distance: 227.2
click at [470, 66] on div "**********" at bounding box center [726, 69] width 1452 height 46
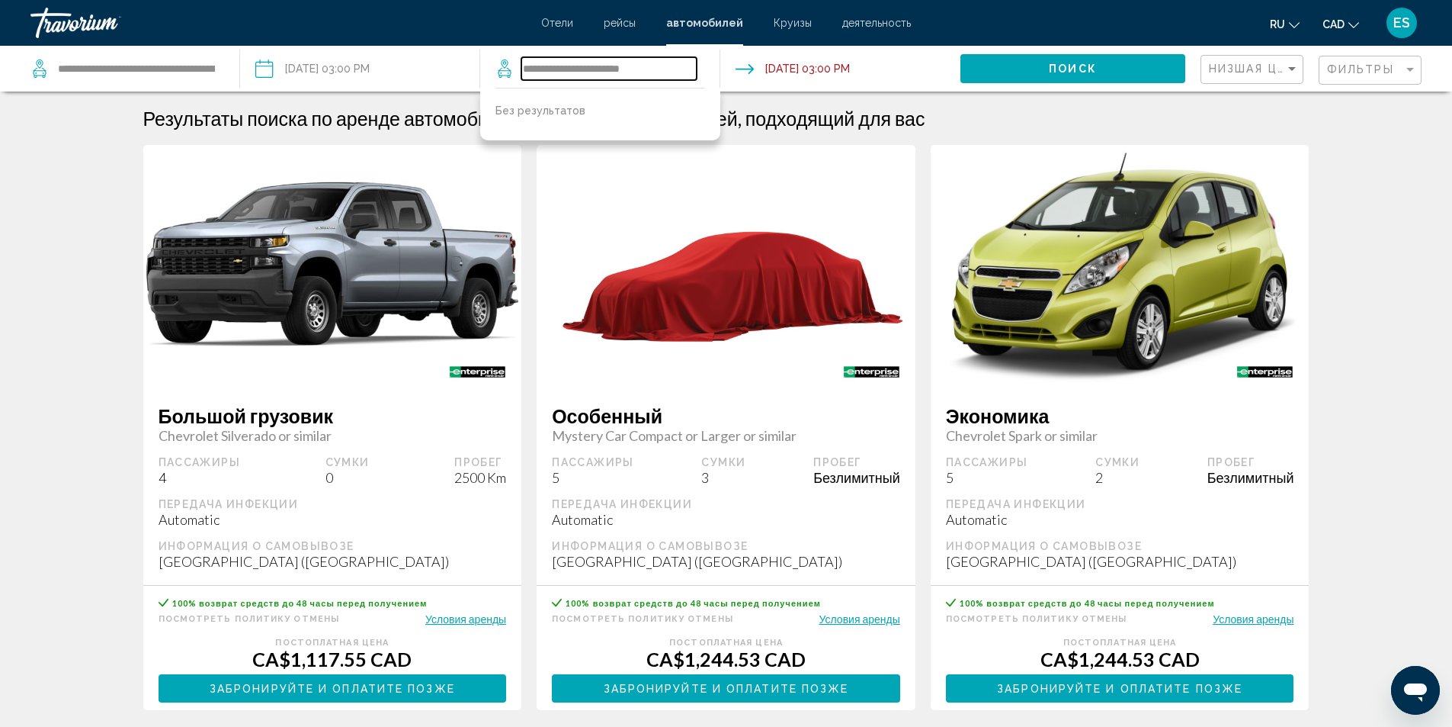
drag, startPoint x: 654, startPoint y: 69, endPoint x: 484, endPoint y: 66, distance: 170.1
click at [487, 65] on app-cars-destinations-search "**********" at bounding box center [600, 69] width 240 height 46
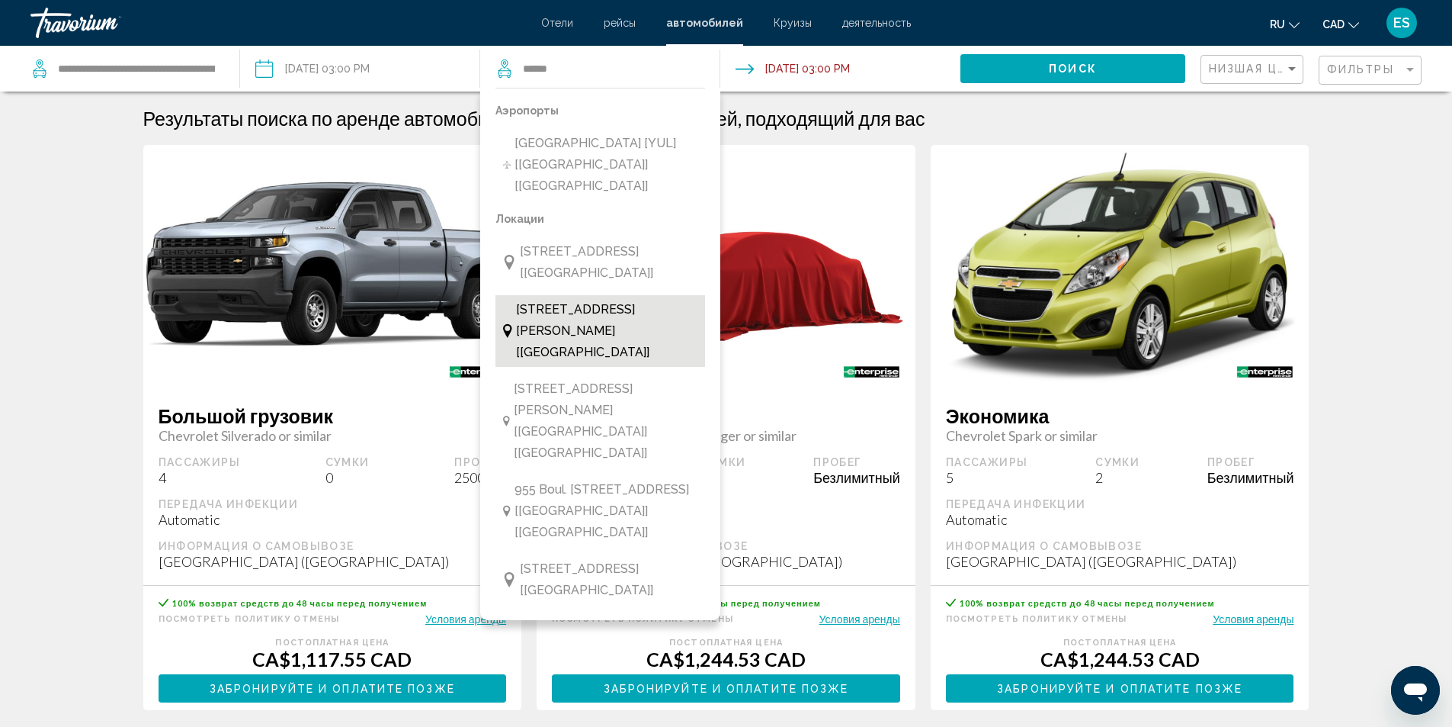
click at [577, 305] on span "[STREET_ADDRESS][PERSON_NAME] [[GEOGRAPHIC_DATA]]" at bounding box center [606, 331] width 181 height 64
type input "**********"
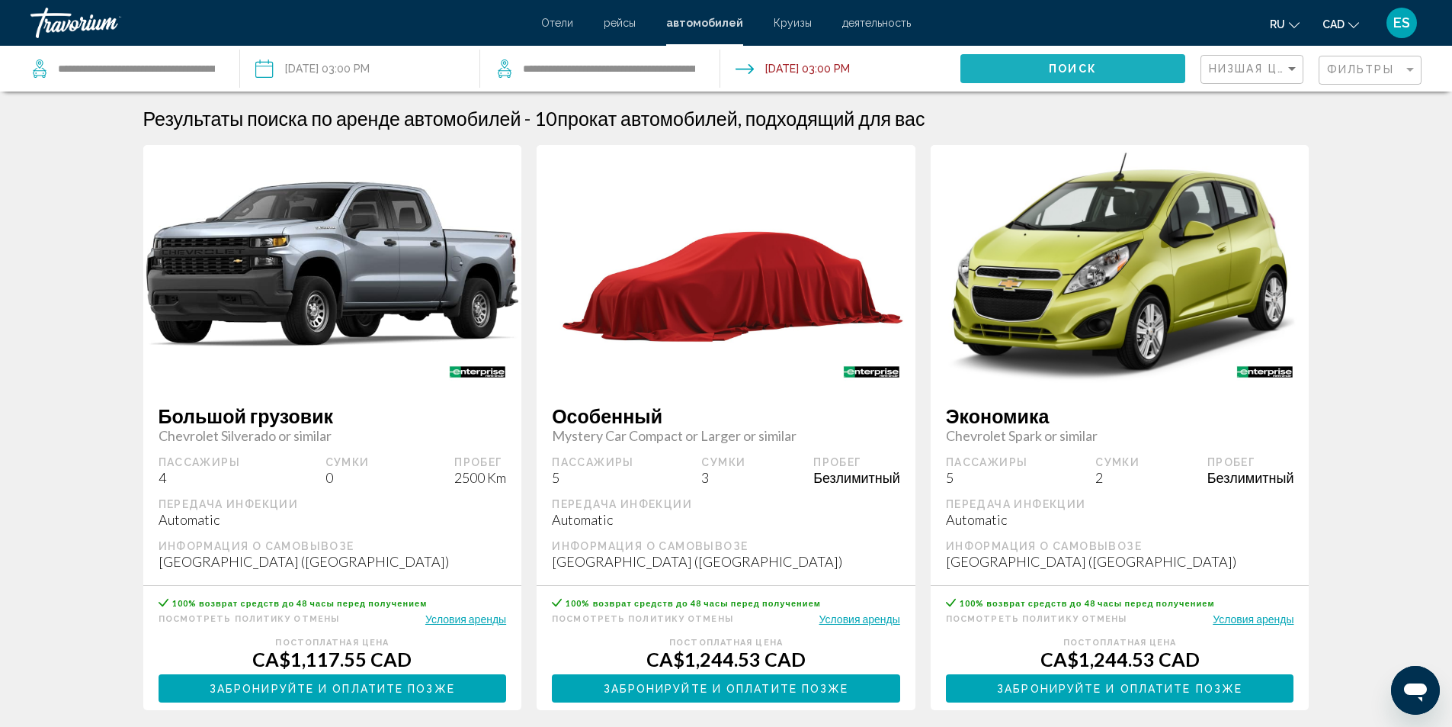
click at [1064, 63] on span "Поиск" at bounding box center [1073, 69] width 48 height 12
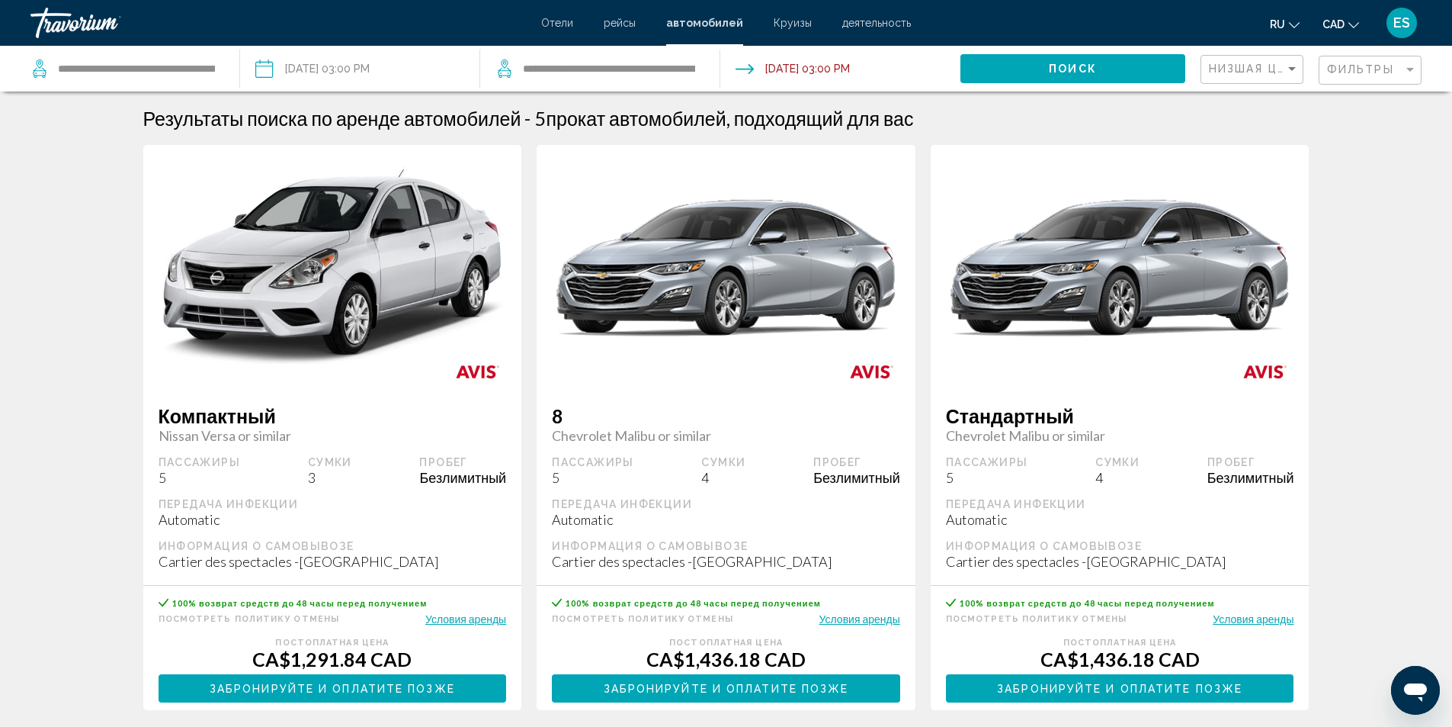
scroll to position [381, 0]
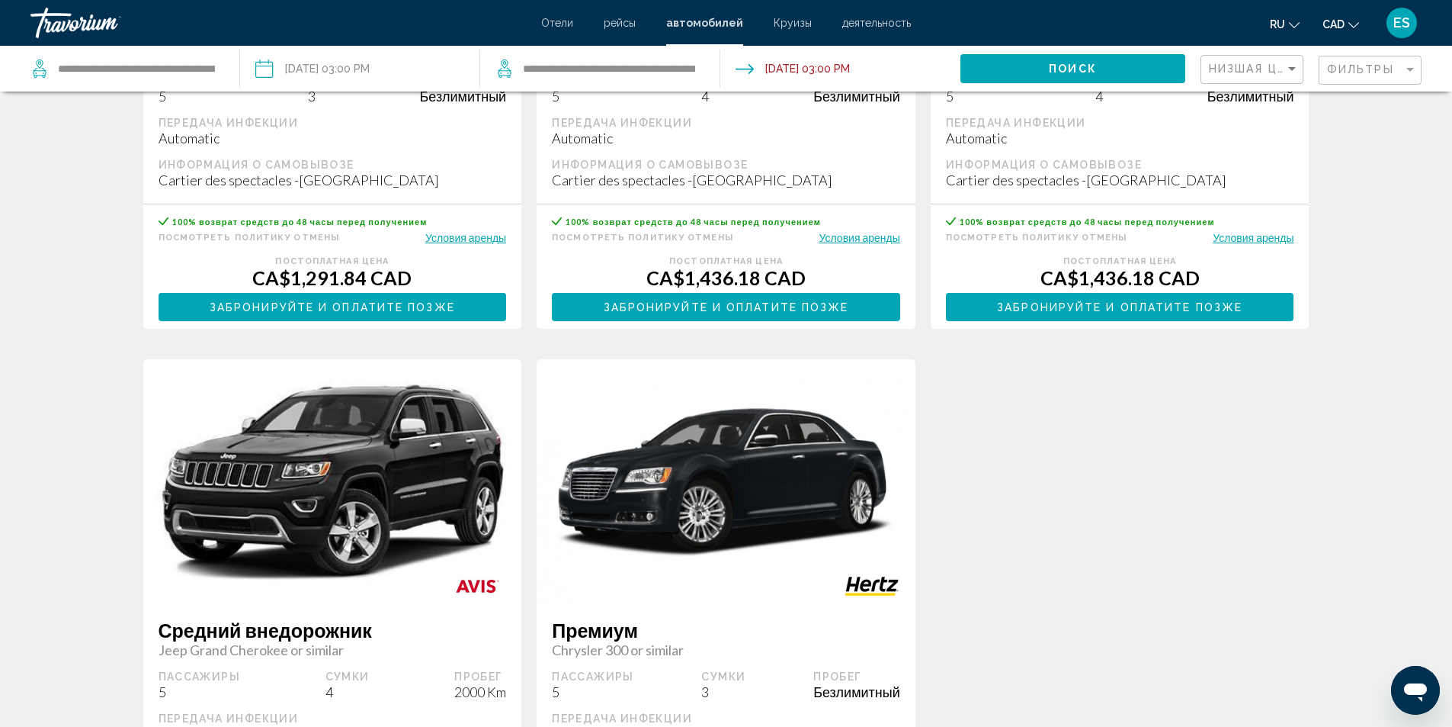
click at [378, 309] on span "Забронируйте и оплатите позже" at bounding box center [333, 307] width 246 height 12
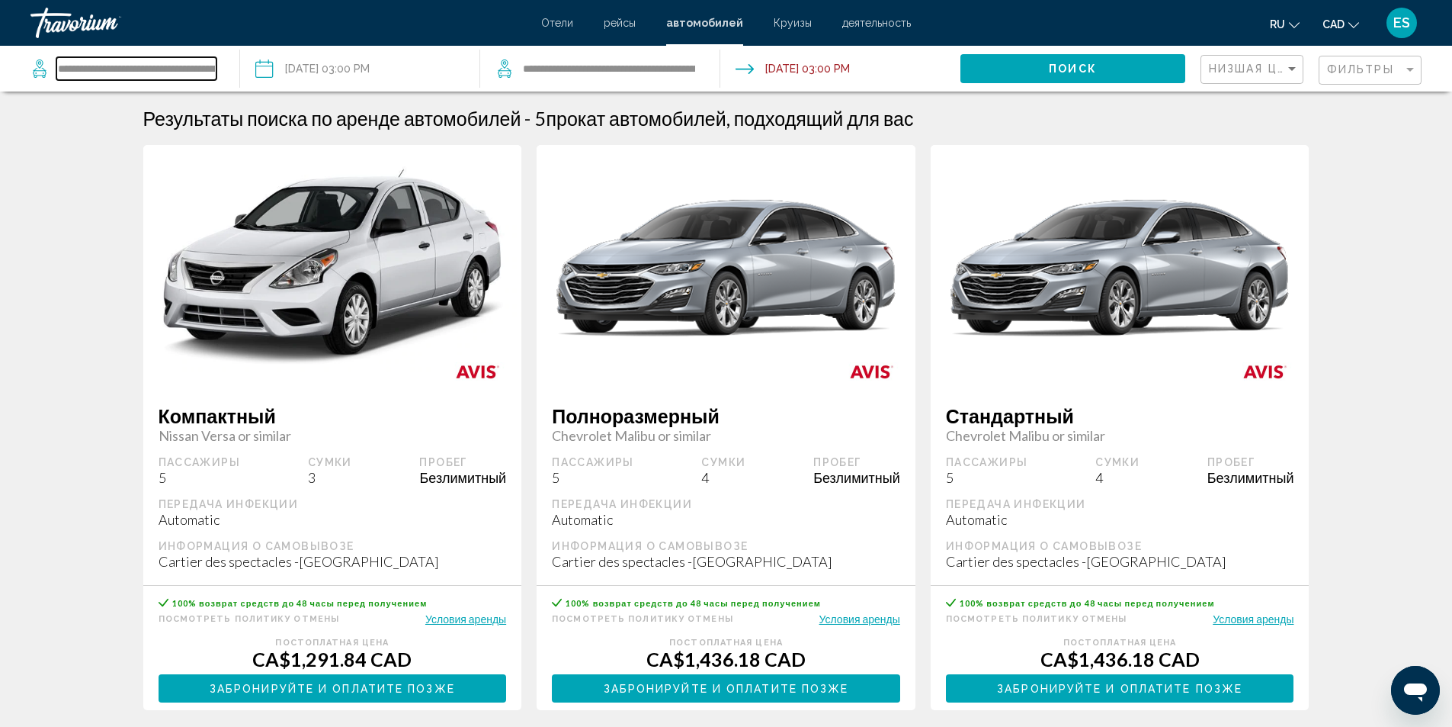
click at [210, 67] on input "**********" at bounding box center [136, 68] width 160 height 23
drag, startPoint x: 60, startPoint y: 69, endPoint x: 272, endPoint y: 72, distance: 212.0
click at [272, 72] on div "**********" at bounding box center [726, 69] width 1452 height 46
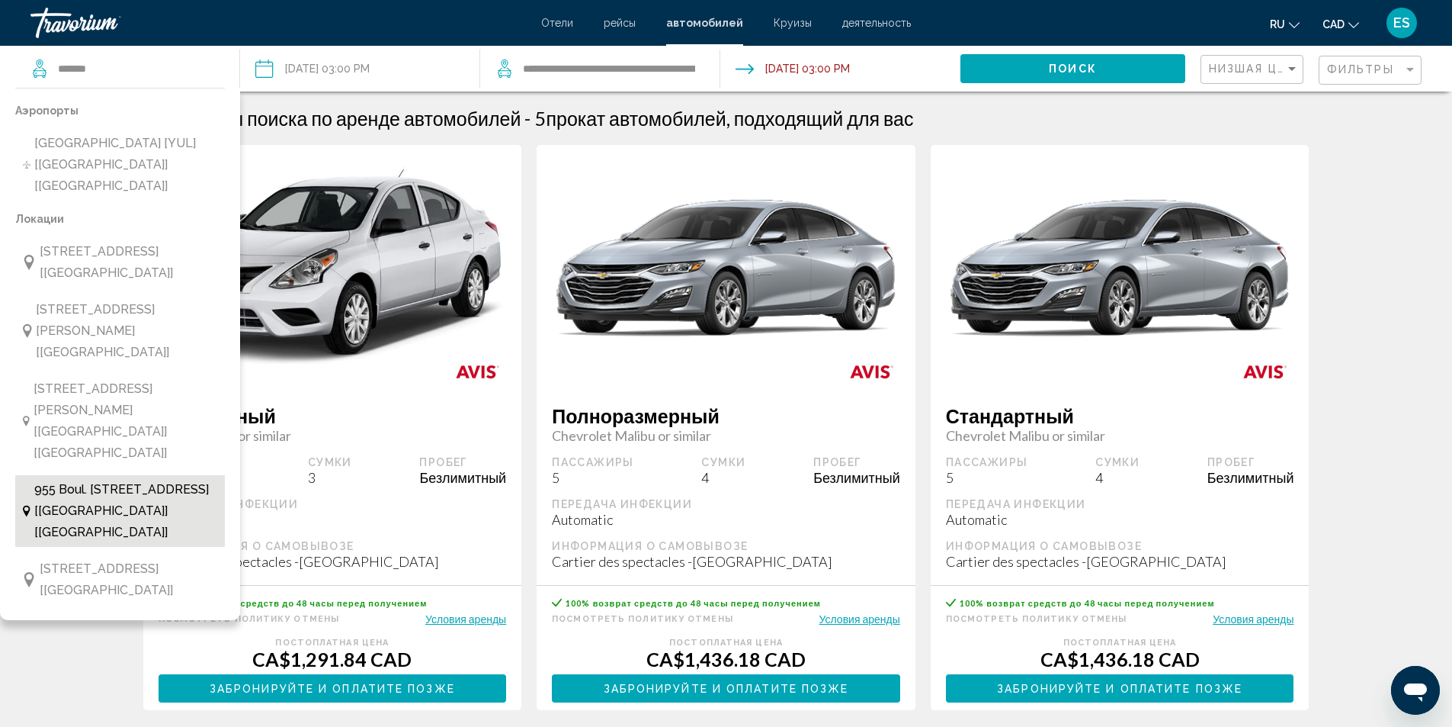
click at [117, 479] on span "955 Boul. [STREET_ADDRESS] [[GEOGRAPHIC_DATA]] [[GEOGRAPHIC_DATA]]" at bounding box center [125, 511] width 183 height 64
type input "**********"
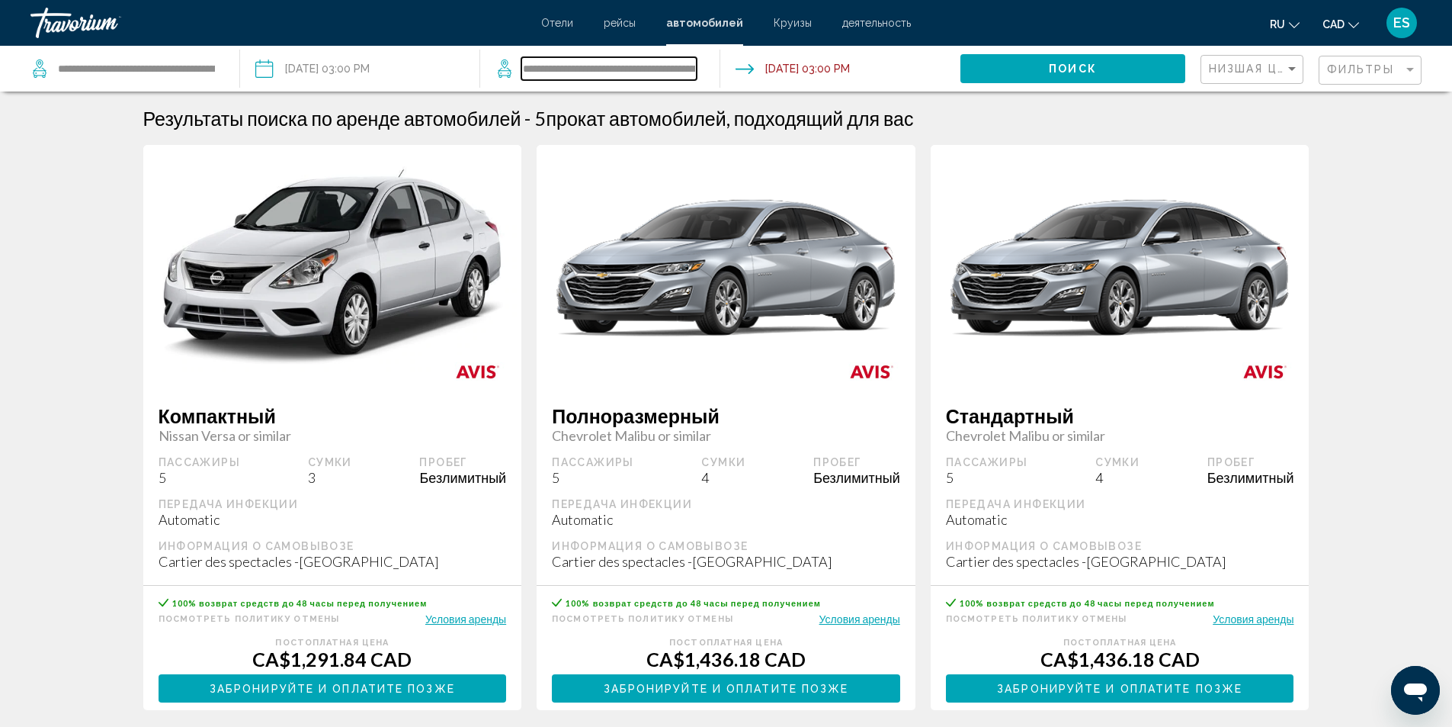
click at [561, 69] on input "**********" at bounding box center [609, 68] width 175 height 23
drag, startPoint x: 524, startPoint y: 67, endPoint x: 716, endPoint y: 69, distance: 192.1
click at [716, 69] on app-cars-destinations-search "**********" at bounding box center [600, 69] width 240 height 46
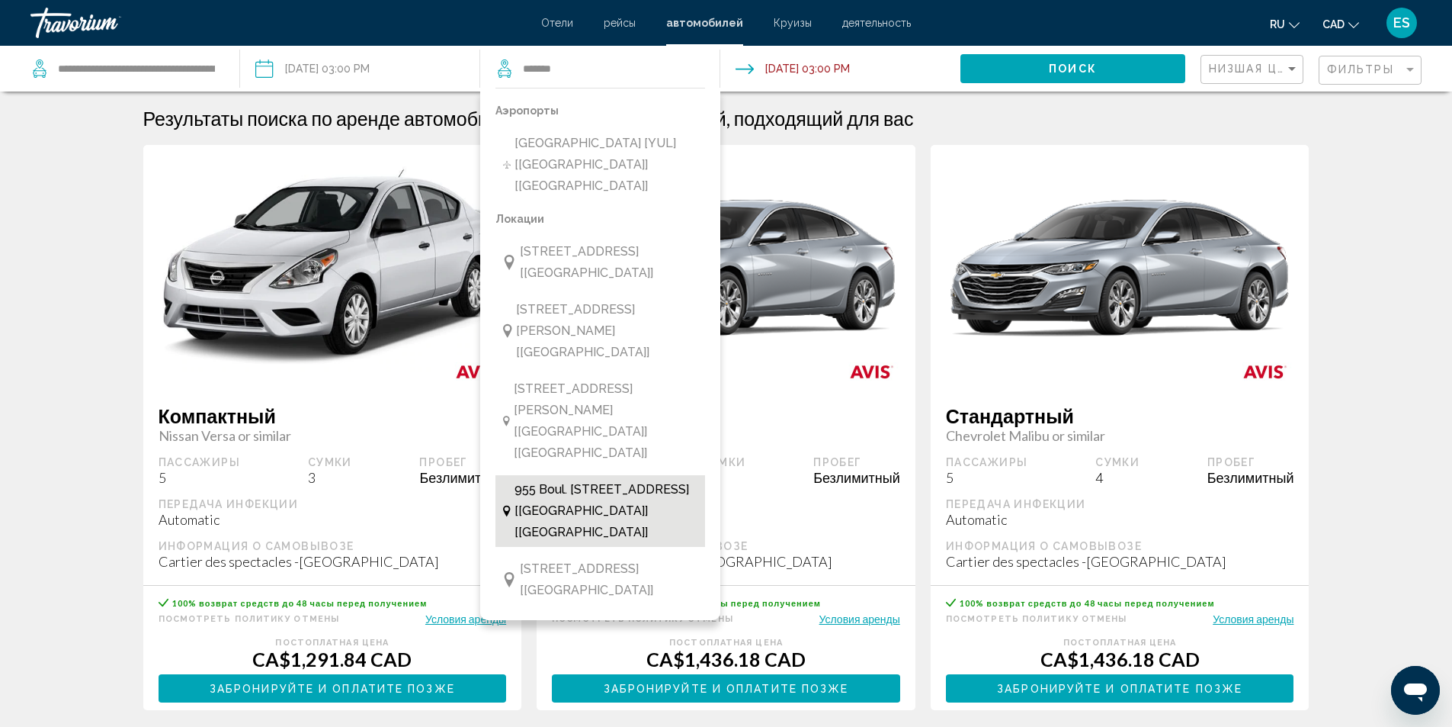
click at [621, 479] on span "955 Boul. [STREET_ADDRESS] [[GEOGRAPHIC_DATA]] [[GEOGRAPHIC_DATA]]" at bounding box center [606, 511] width 183 height 64
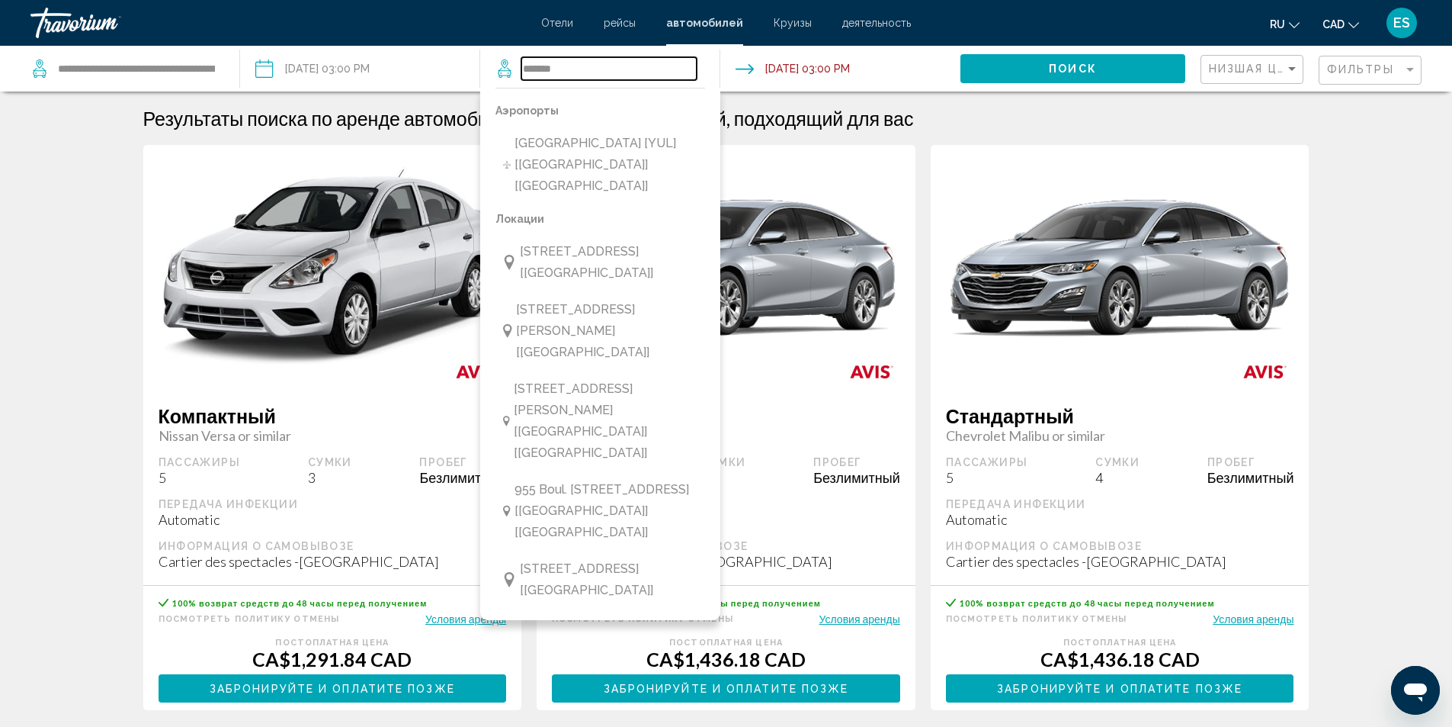
type input "**********"
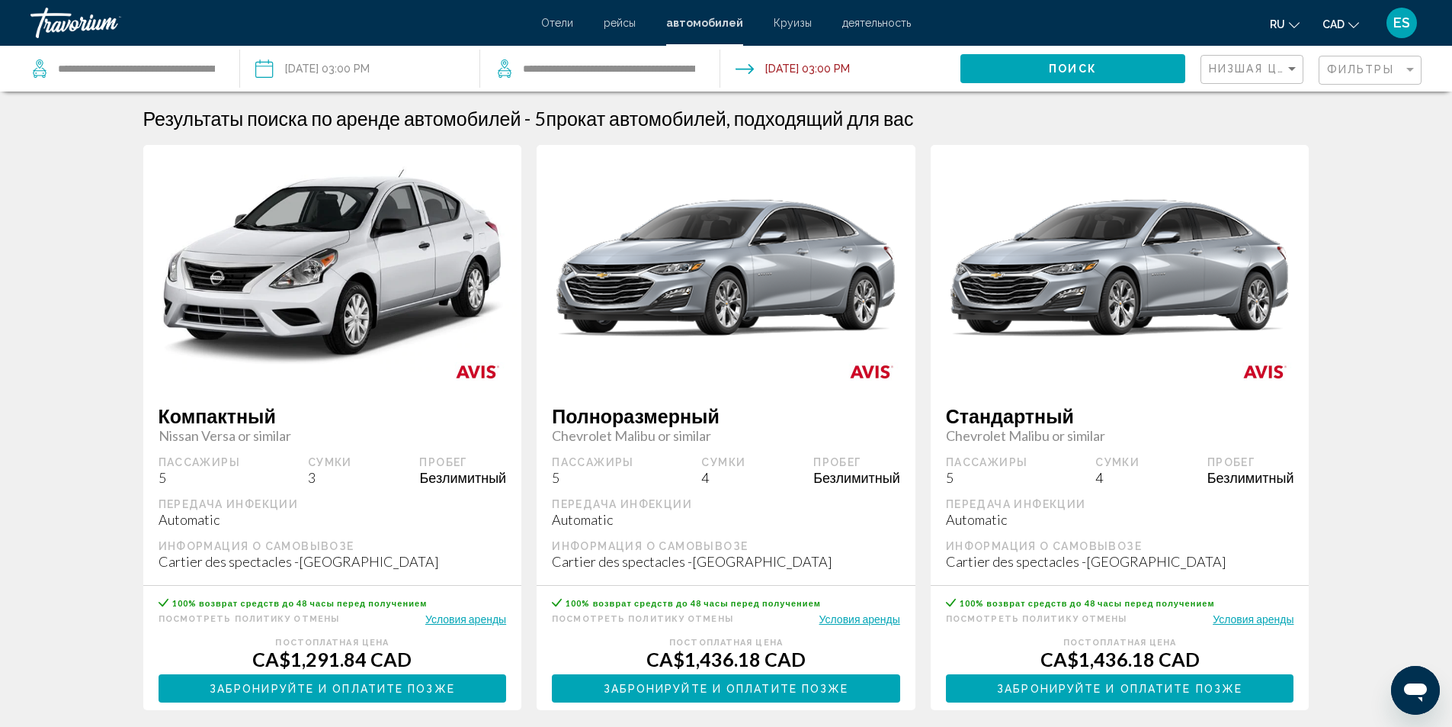
click at [1067, 64] on span "Поиск" at bounding box center [1073, 69] width 48 height 12
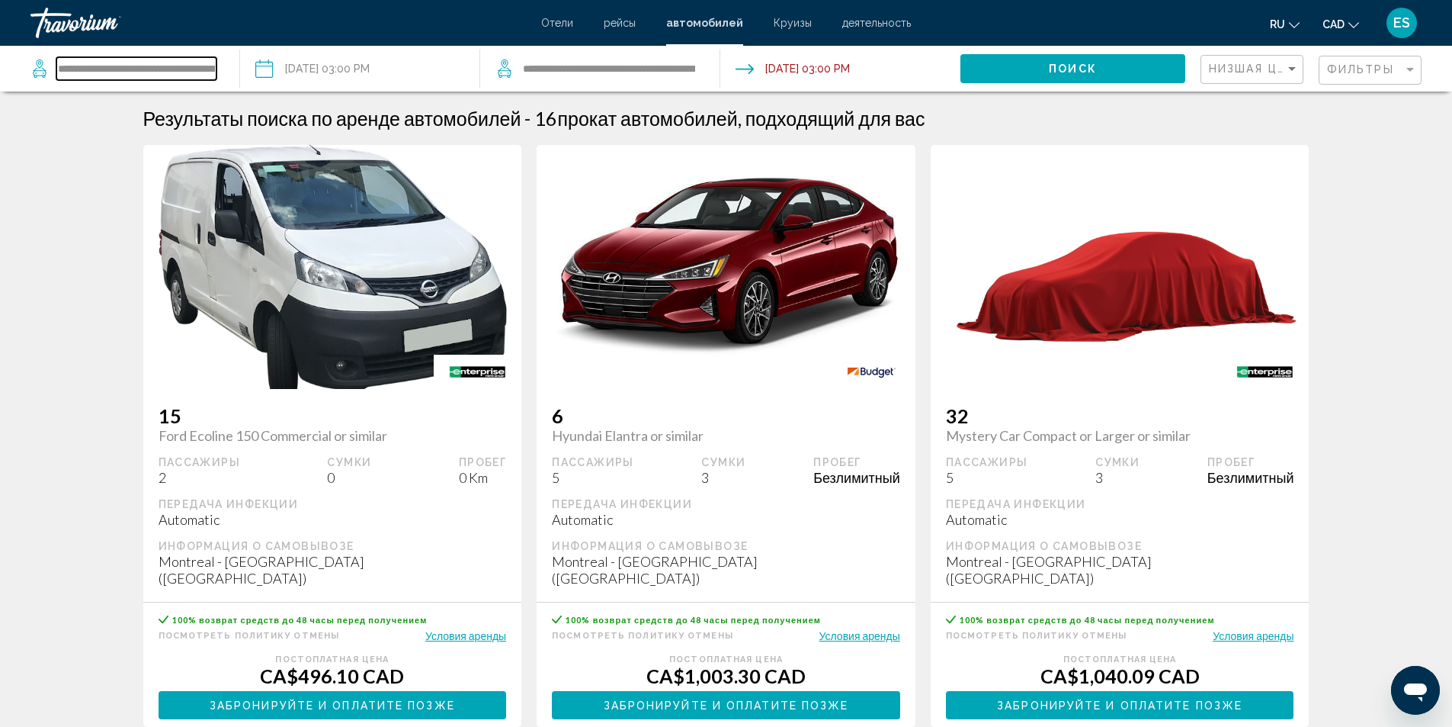
click at [140, 71] on input "**********" at bounding box center [136, 68] width 160 height 23
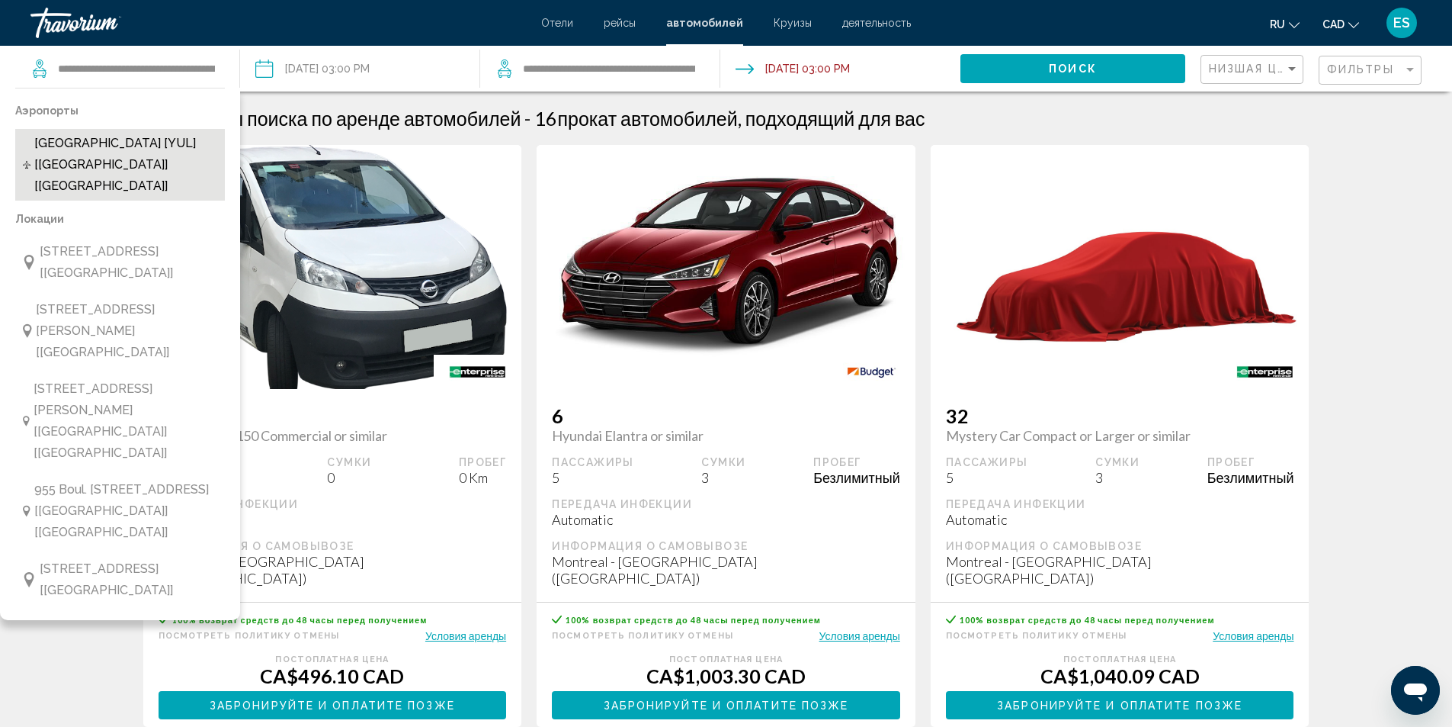
click at [93, 140] on span "[GEOGRAPHIC_DATA] [YUL] [[GEOGRAPHIC_DATA]] [[GEOGRAPHIC_DATA]]" at bounding box center [125, 165] width 183 height 64
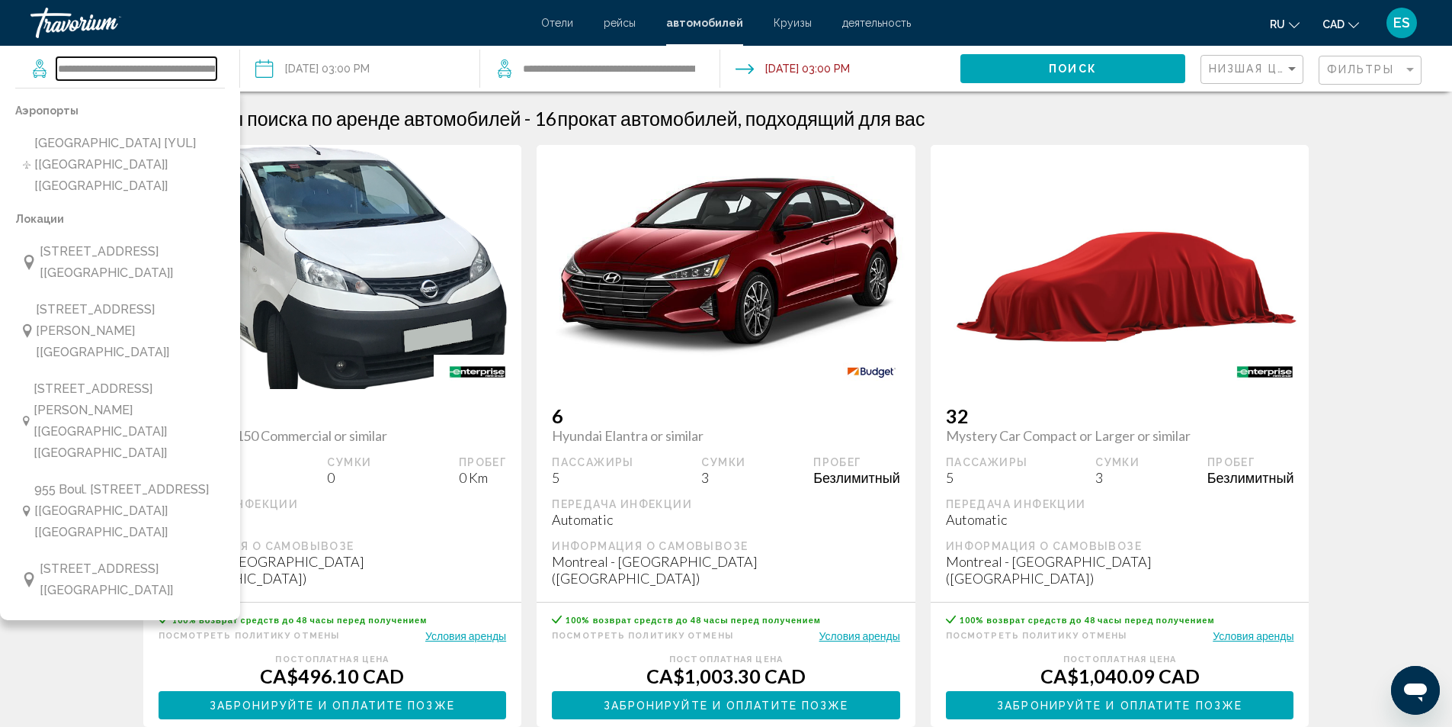
type input "**********"
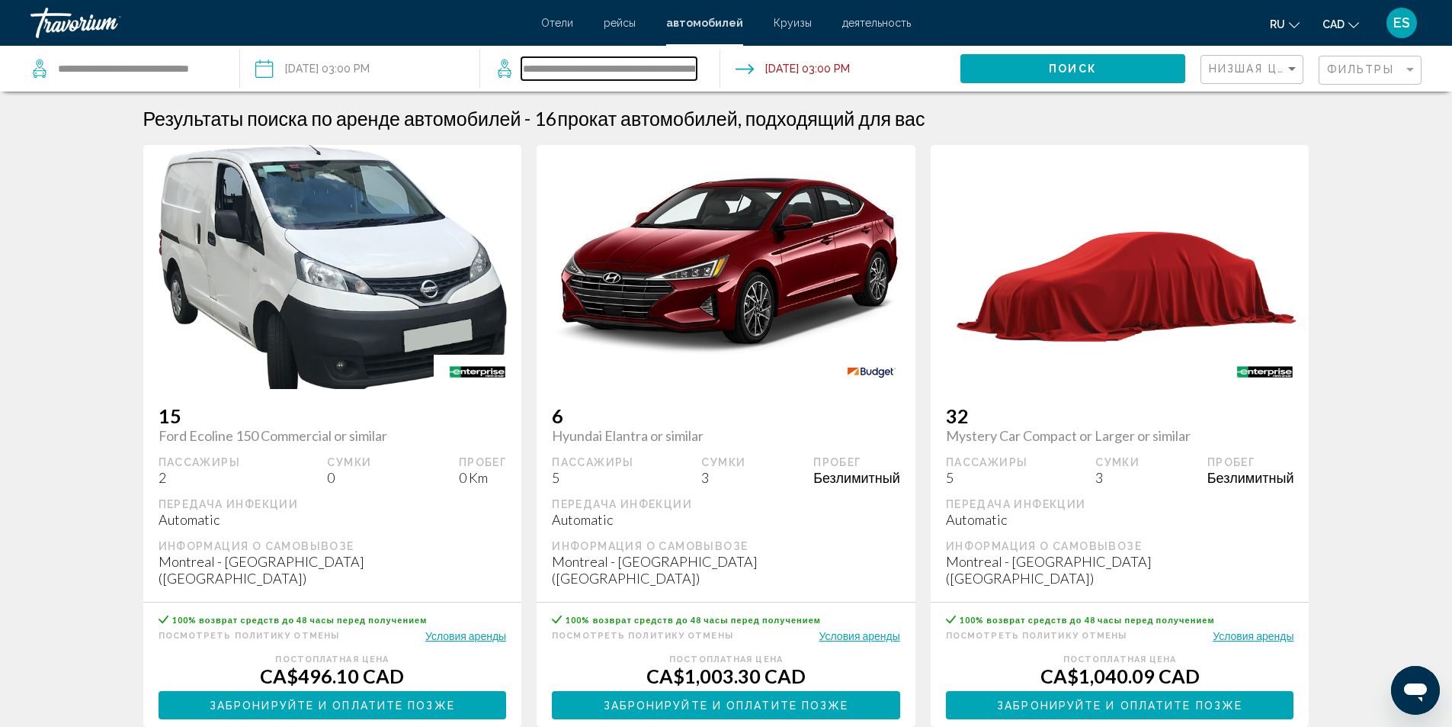
click at [632, 62] on input "**********" at bounding box center [609, 68] width 175 height 23
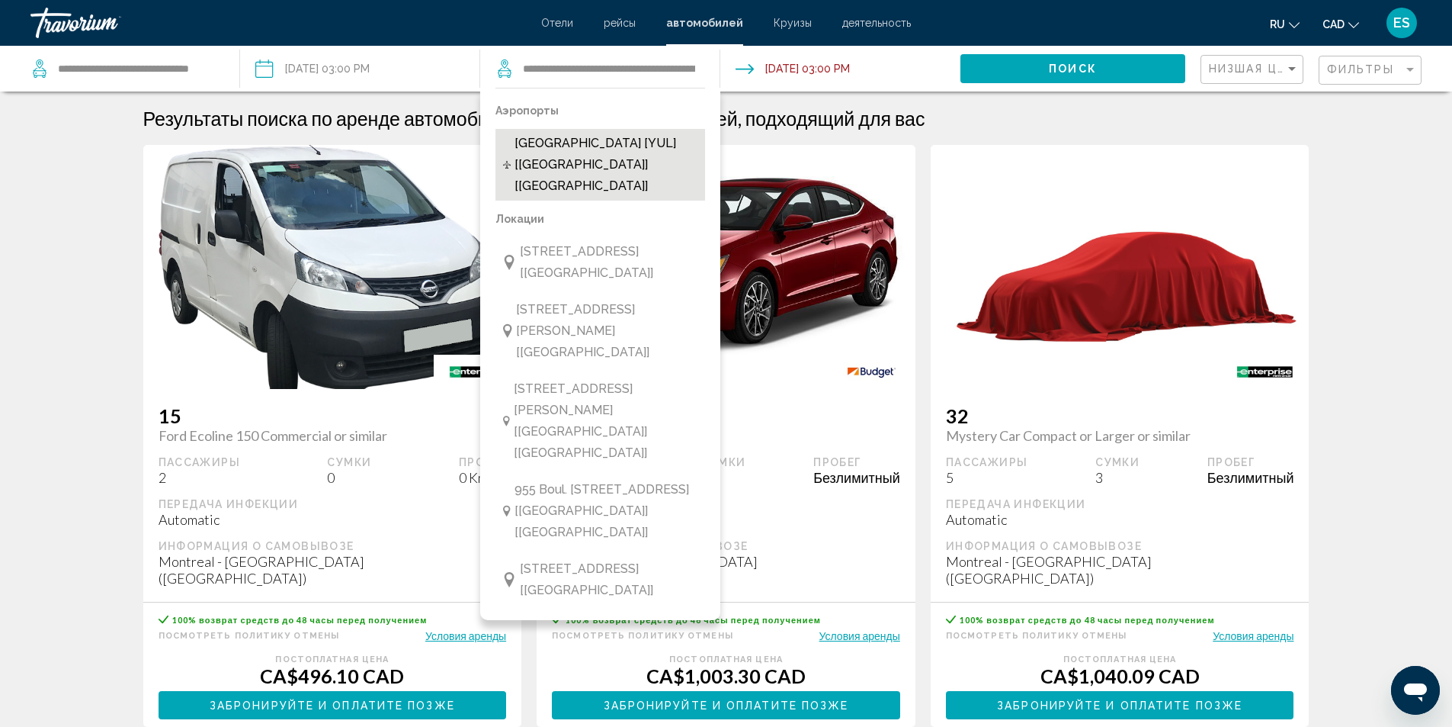
click at [548, 149] on span "[GEOGRAPHIC_DATA] [YUL] [[GEOGRAPHIC_DATA]] [[GEOGRAPHIC_DATA]]" at bounding box center [606, 165] width 183 height 64
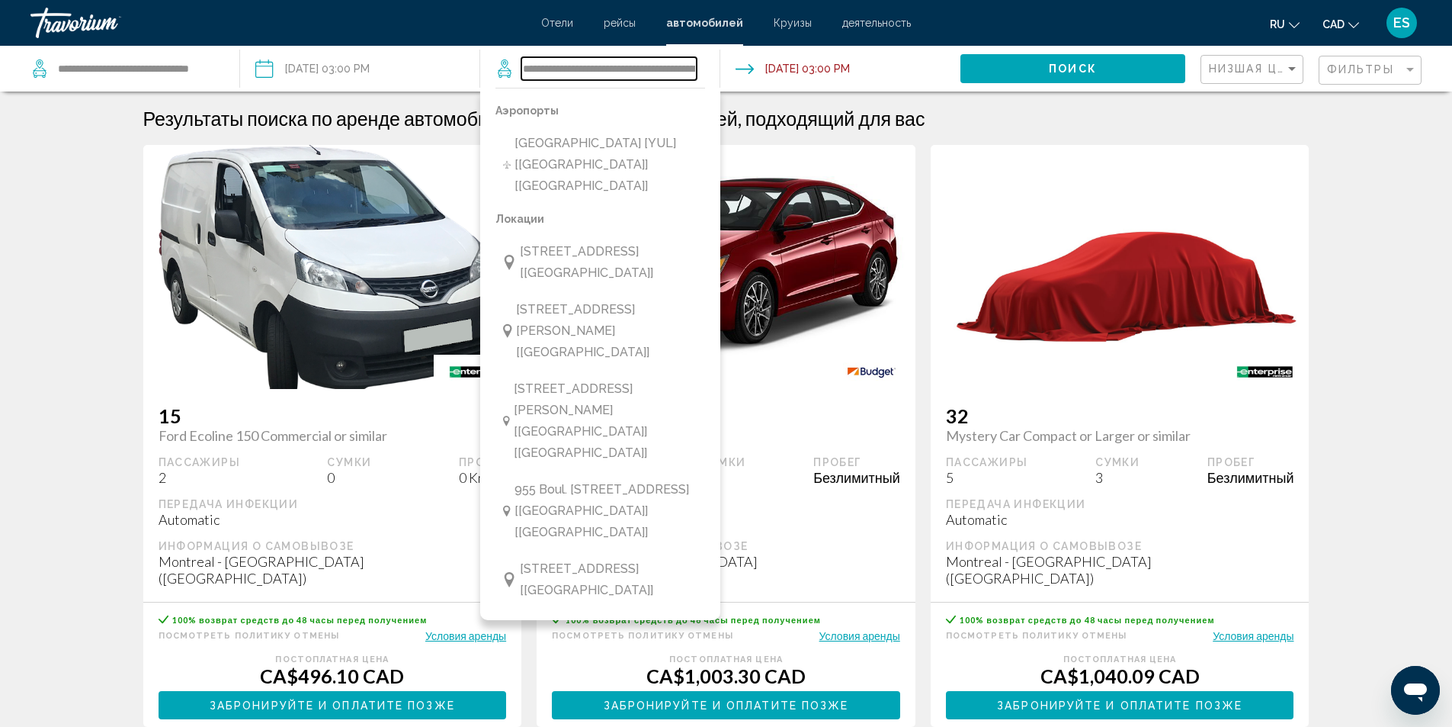
type input "**********"
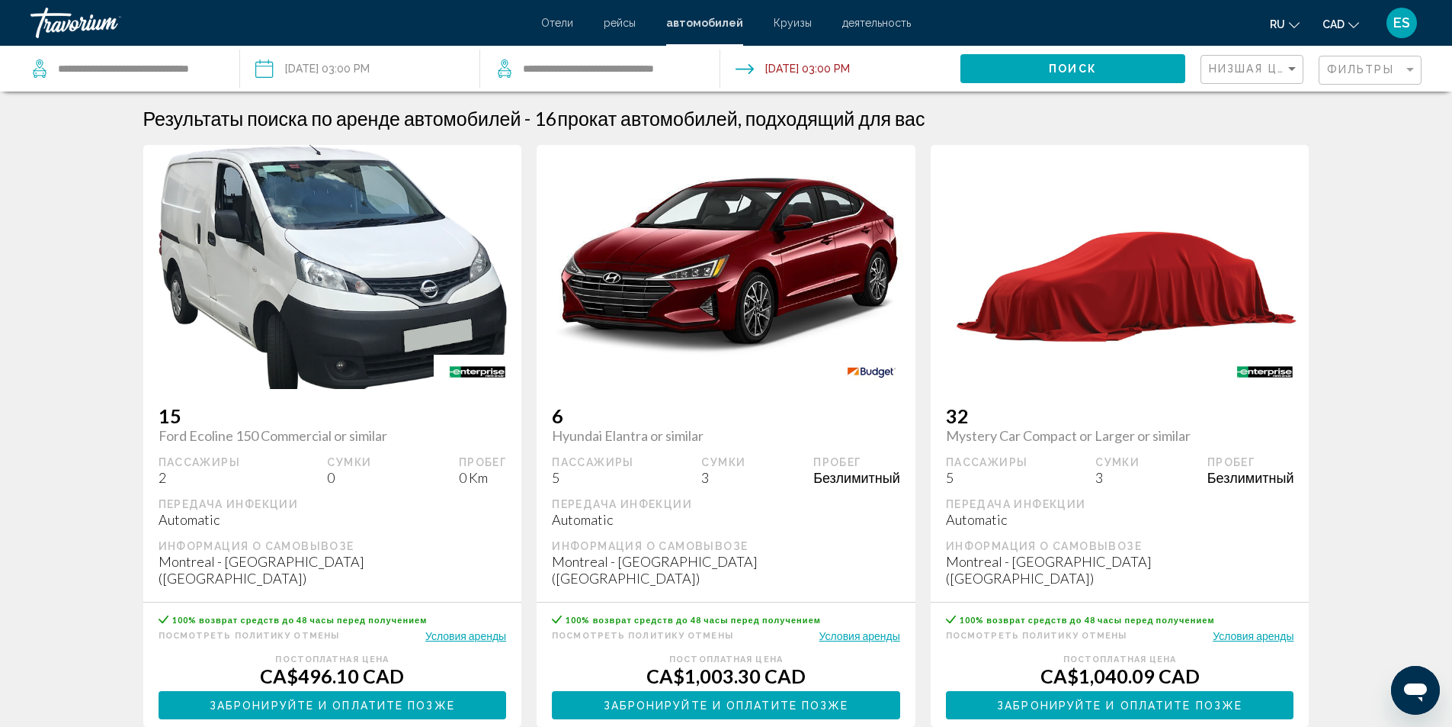
click at [1064, 61] on button "Поиск" at bounding box center [1073, 68] width 225 height 28
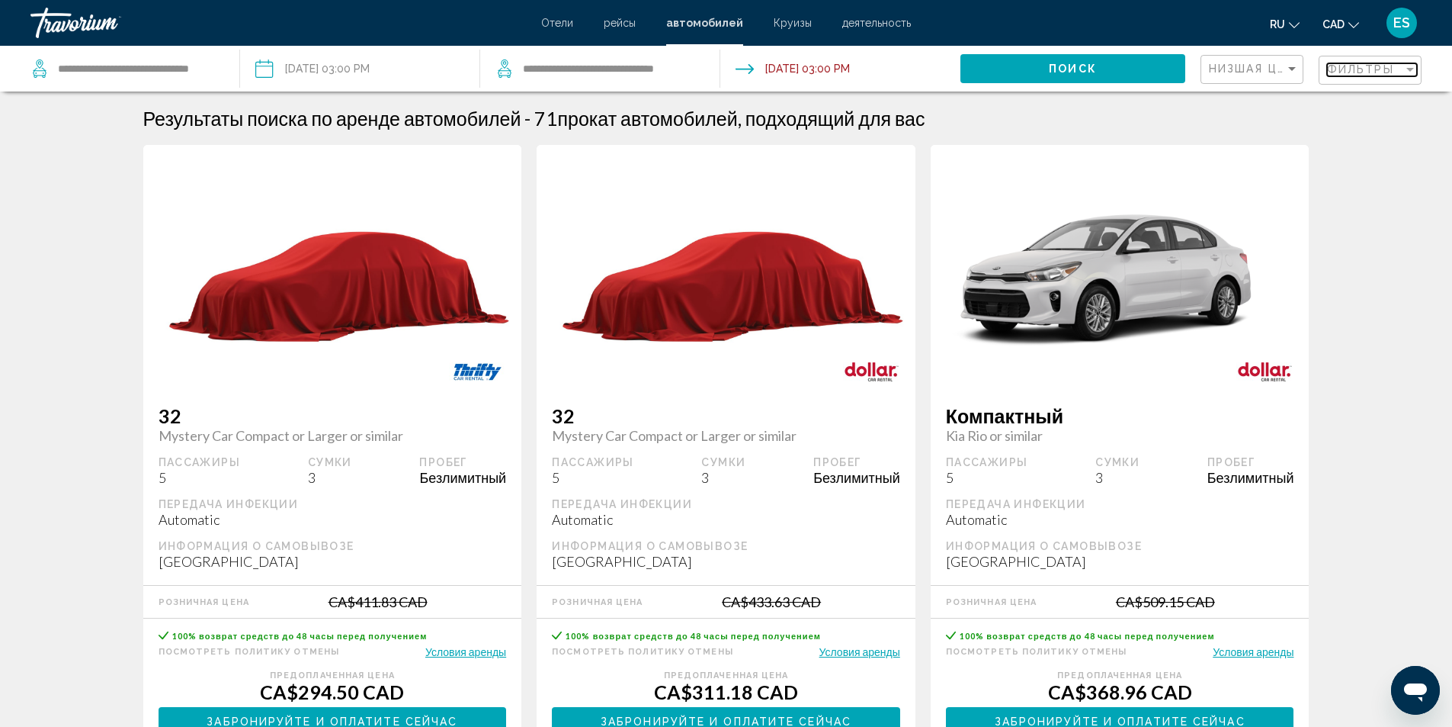
click at [1398, 71] on div "Фильтры" at bounding box center [1365, 69] width 76 height 12
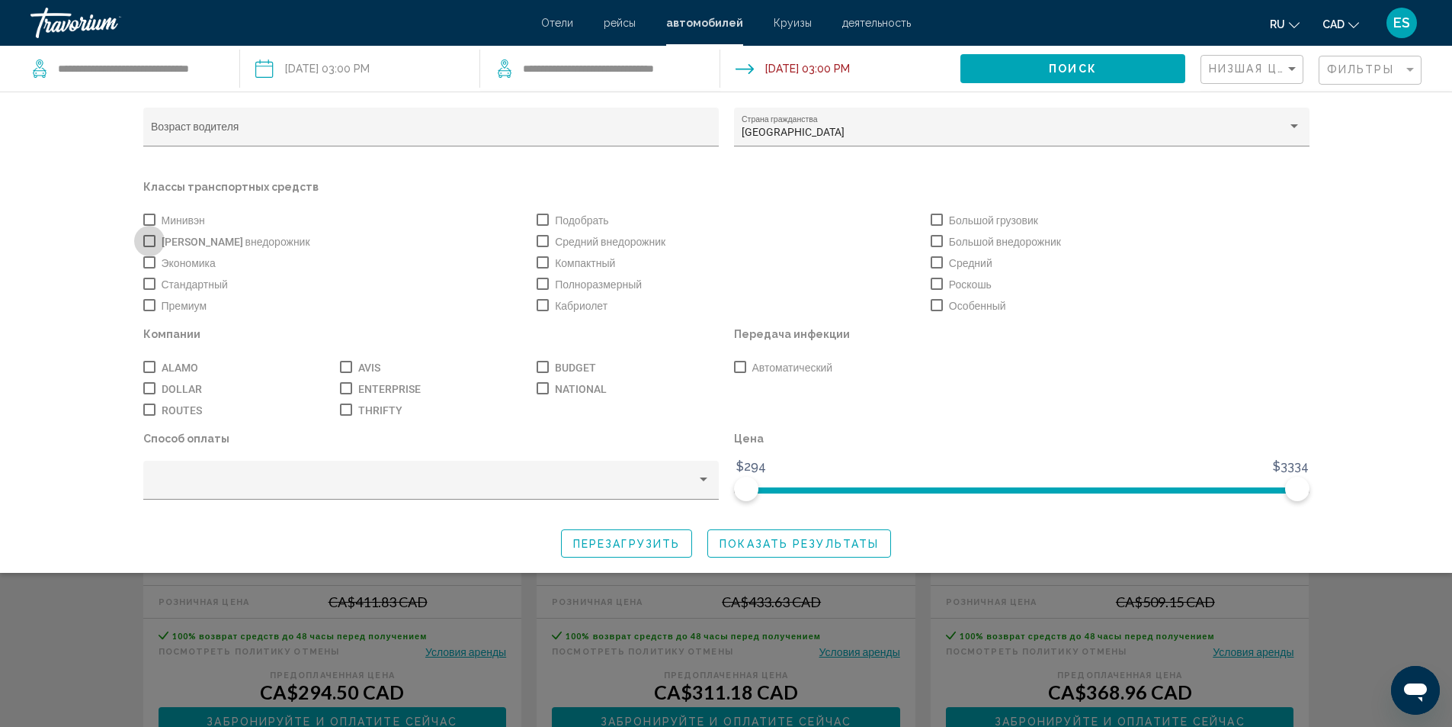
click at [143, 239] on span "Search widget" at bounding box center [149, 241] width 12 height 12
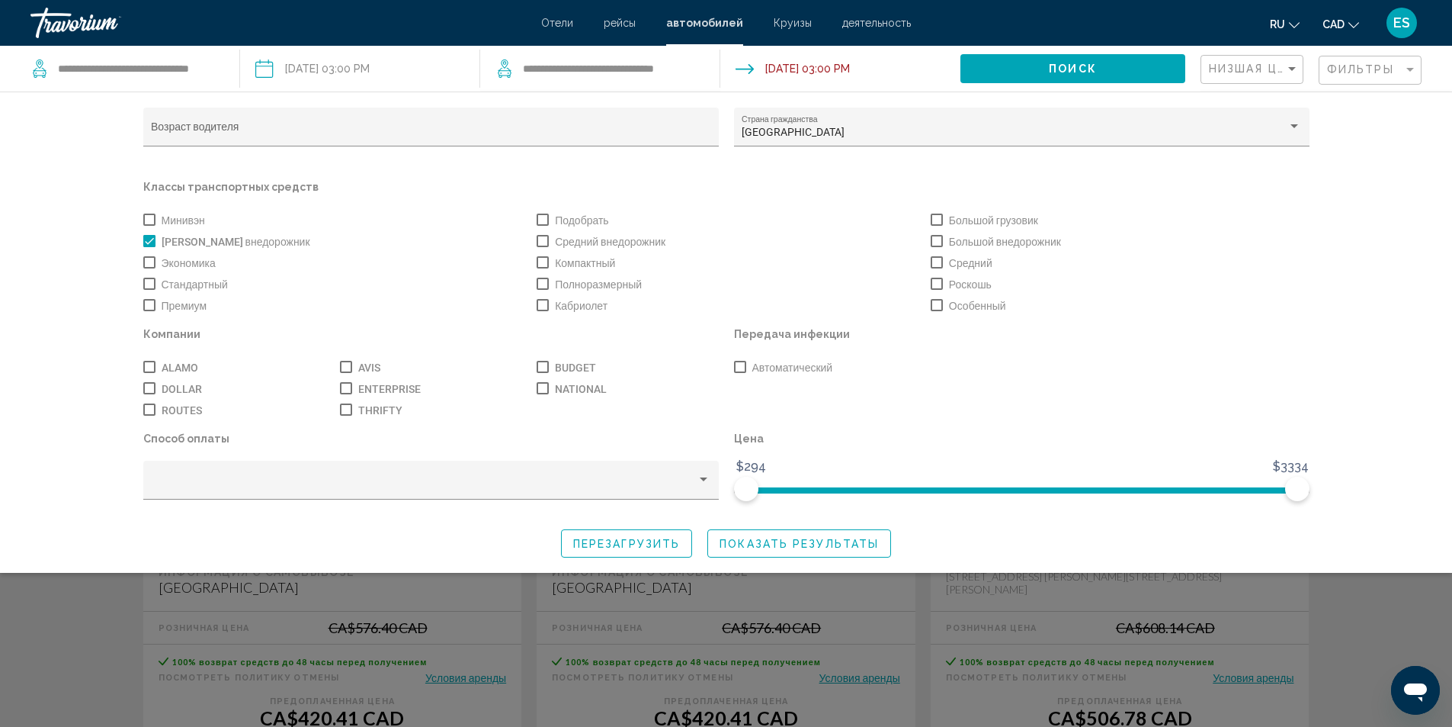
click at [772, 547] on span "Показать результаты" at bounding box center [799, 544] width 159 height 12
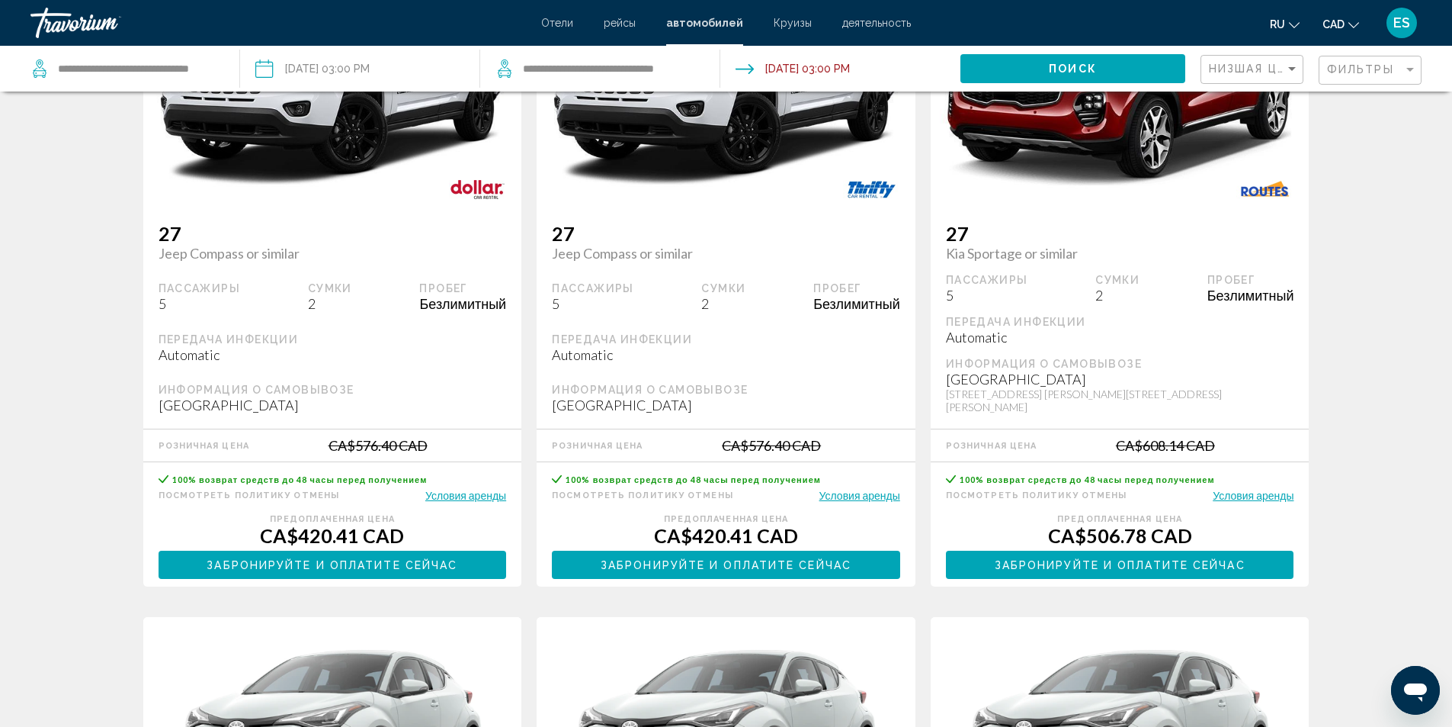
scroll to position [229, 0]
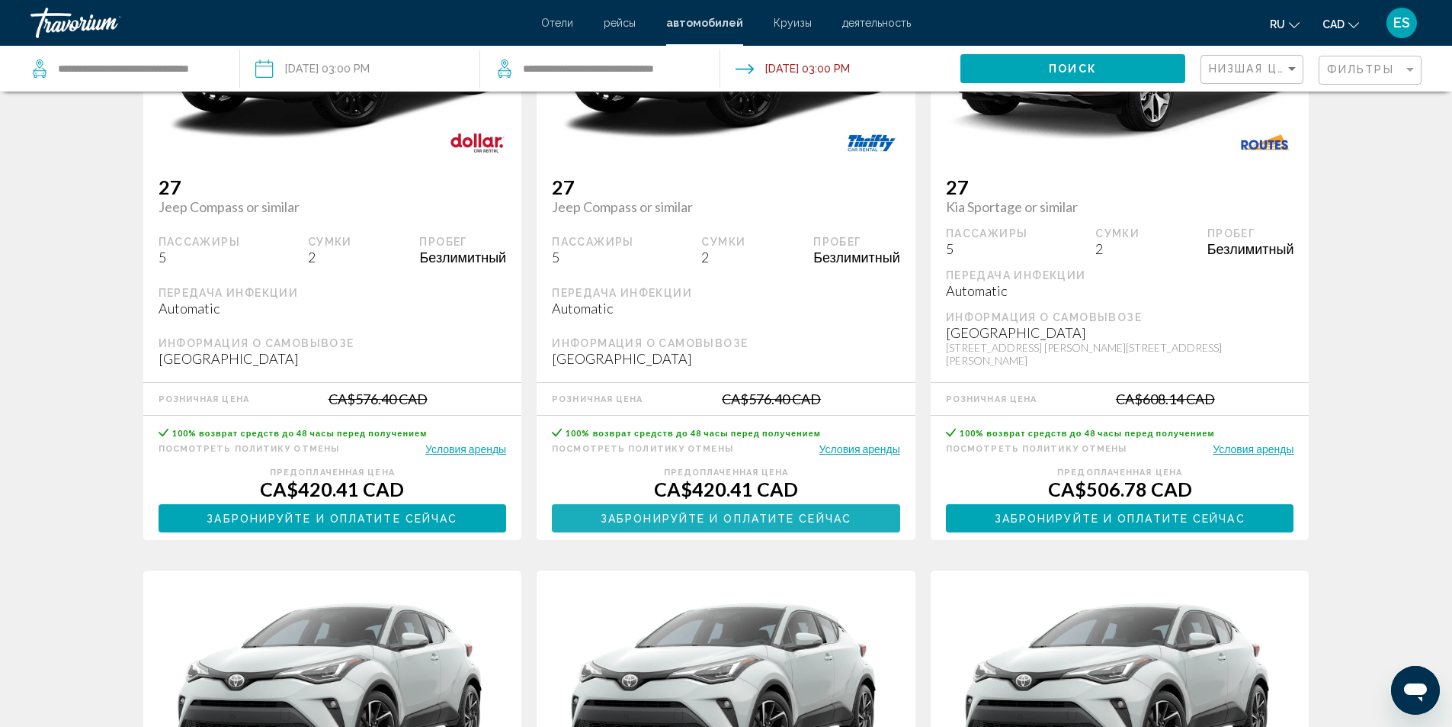
click at [760, 512] on span "Забронируйте и оплатите сейчас" at bounding box center [726, 518] width 251 height 12
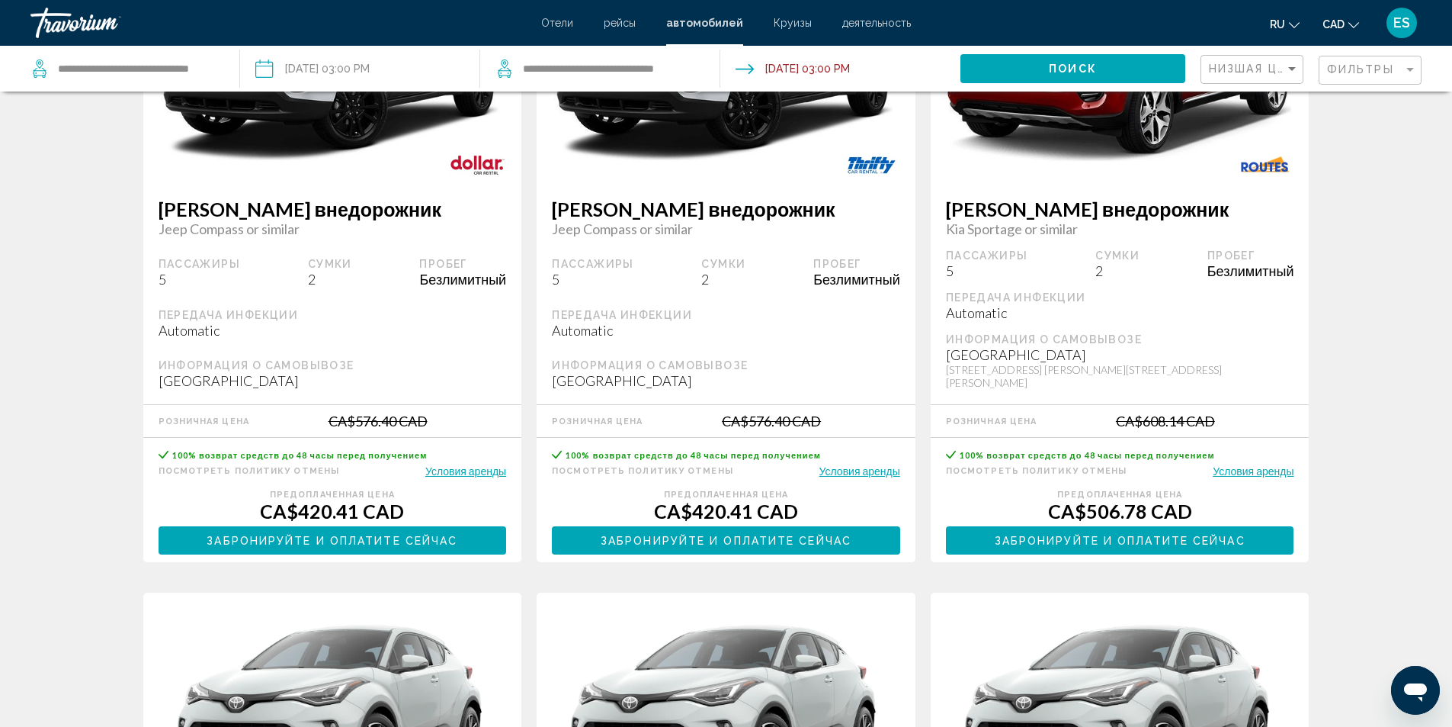
scroll to position [229, 0]
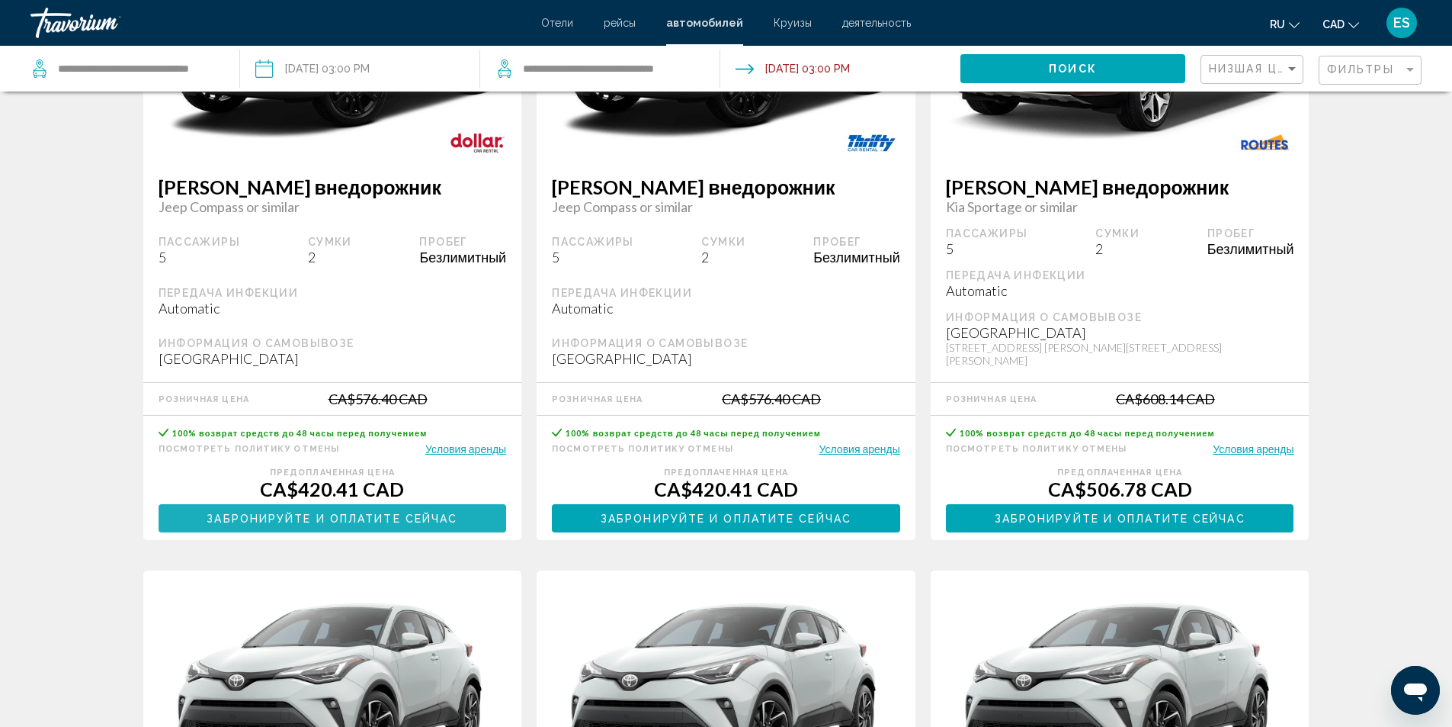
click at [360, 512] on span "Забронируйте и оплатите сейчас" at bounding box center [332, 518] width 251 height 12
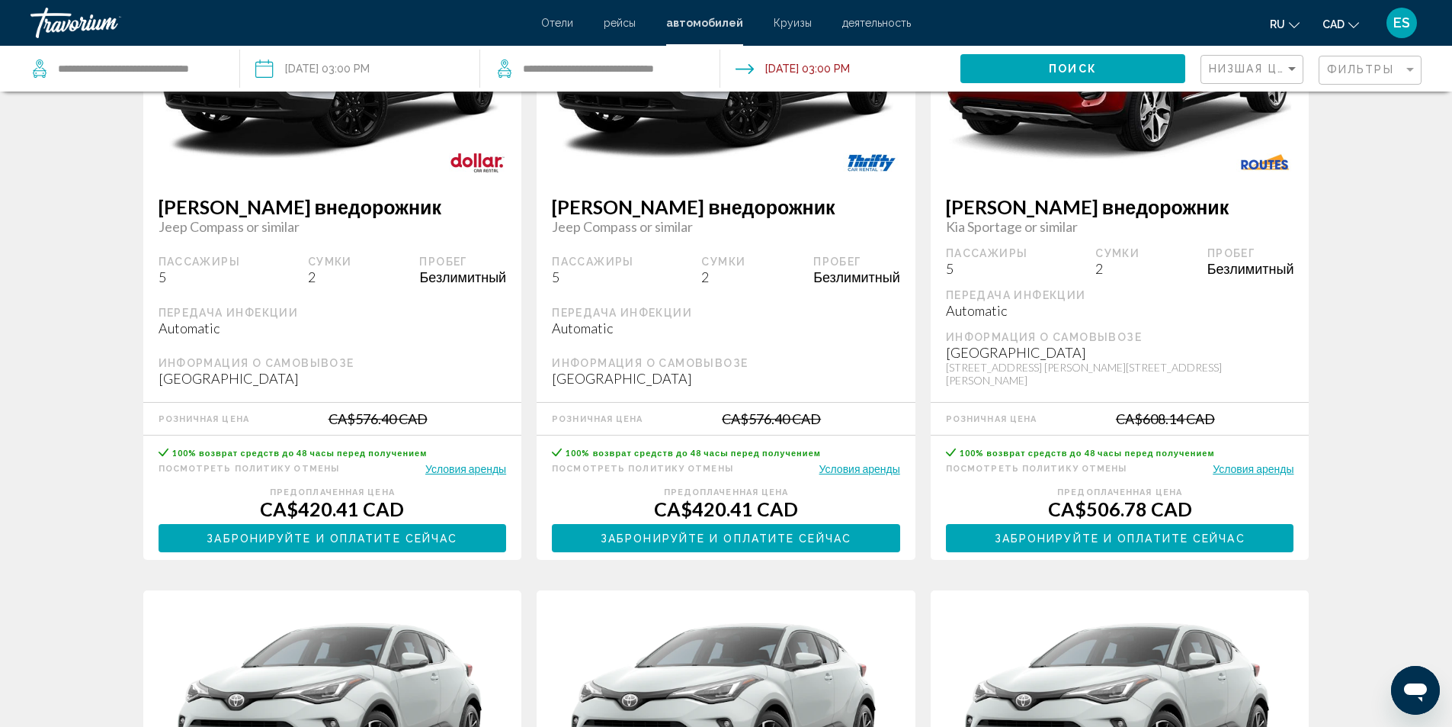
scroll to position [229, 0]
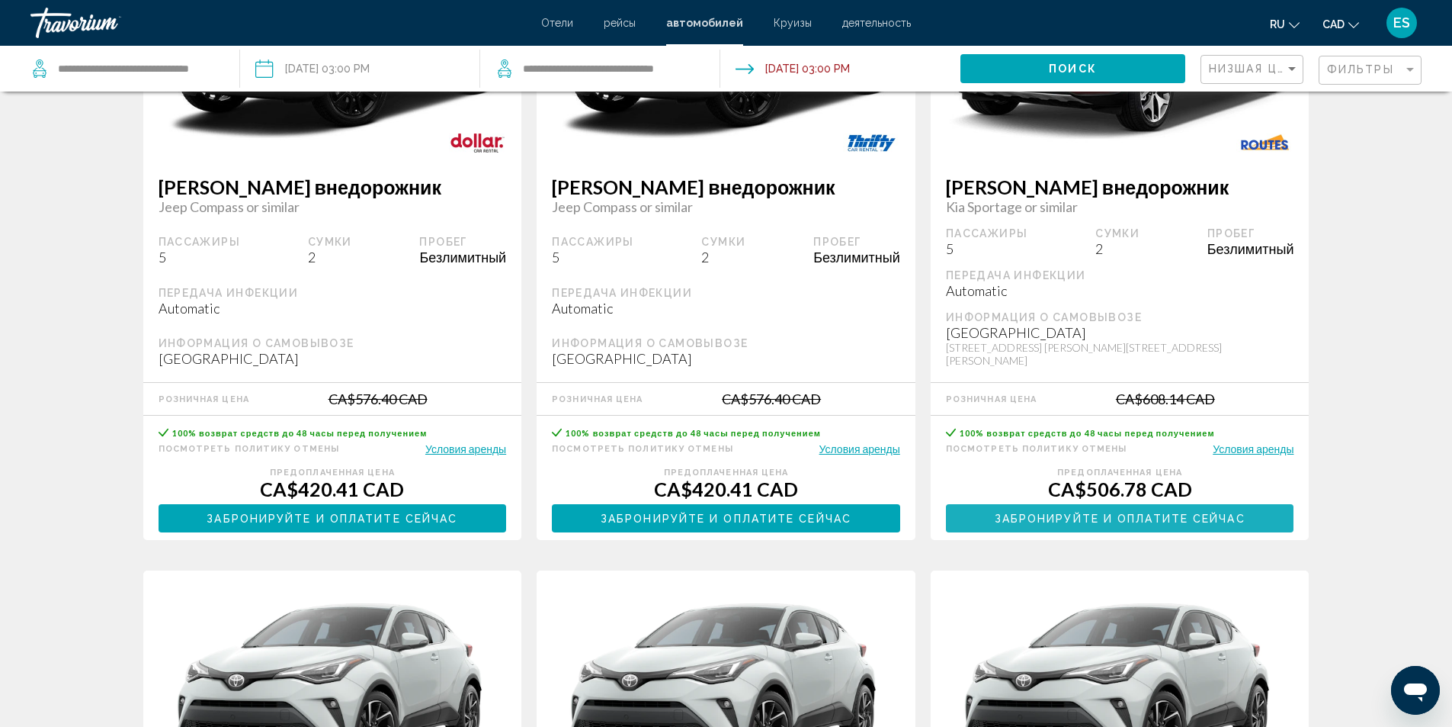
click at [1184, 512] on span "Забронируйте и оплатите сейчас" at bounding box center [1120, 518] width 251 height 12
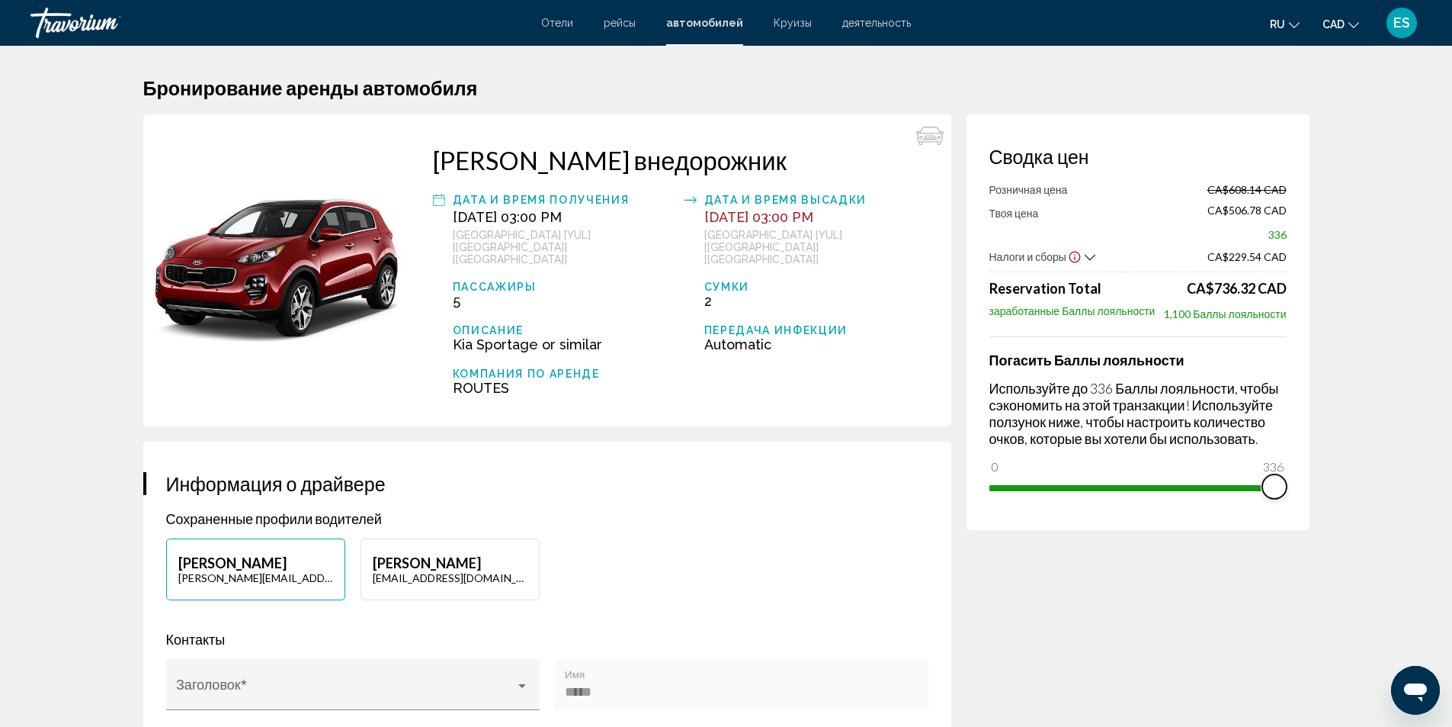
drag, startPoint x: 1004, startPoint y: 467, endPoint x: 1296, endPoint y: 470, distance: 292.0
click at [1287, 471] on div "Сводка цен Розничная цена CA$608.14 CAD Твоя цена CA$506.78 CAD 336 Налоги и сб…" at bounding box center [1138, 322] width 343 height 416
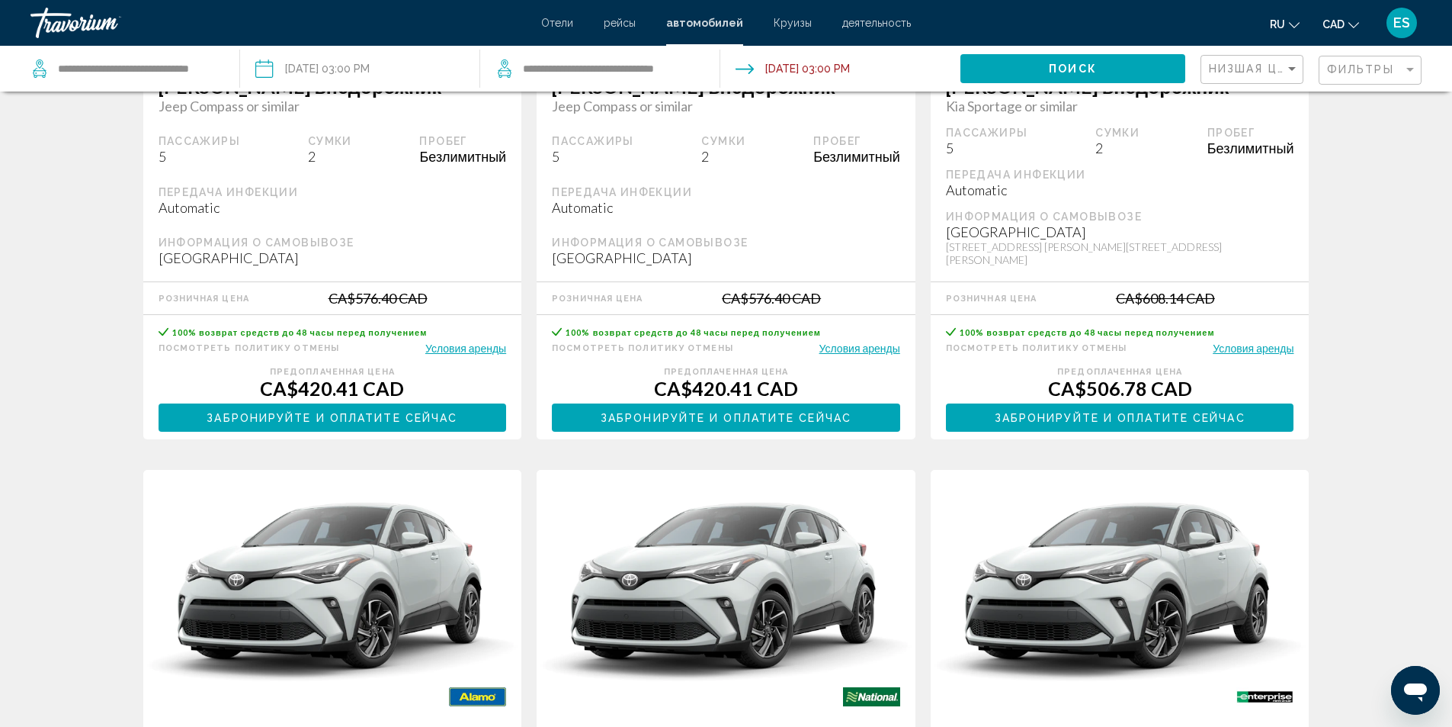
scroll to position [381, 0]
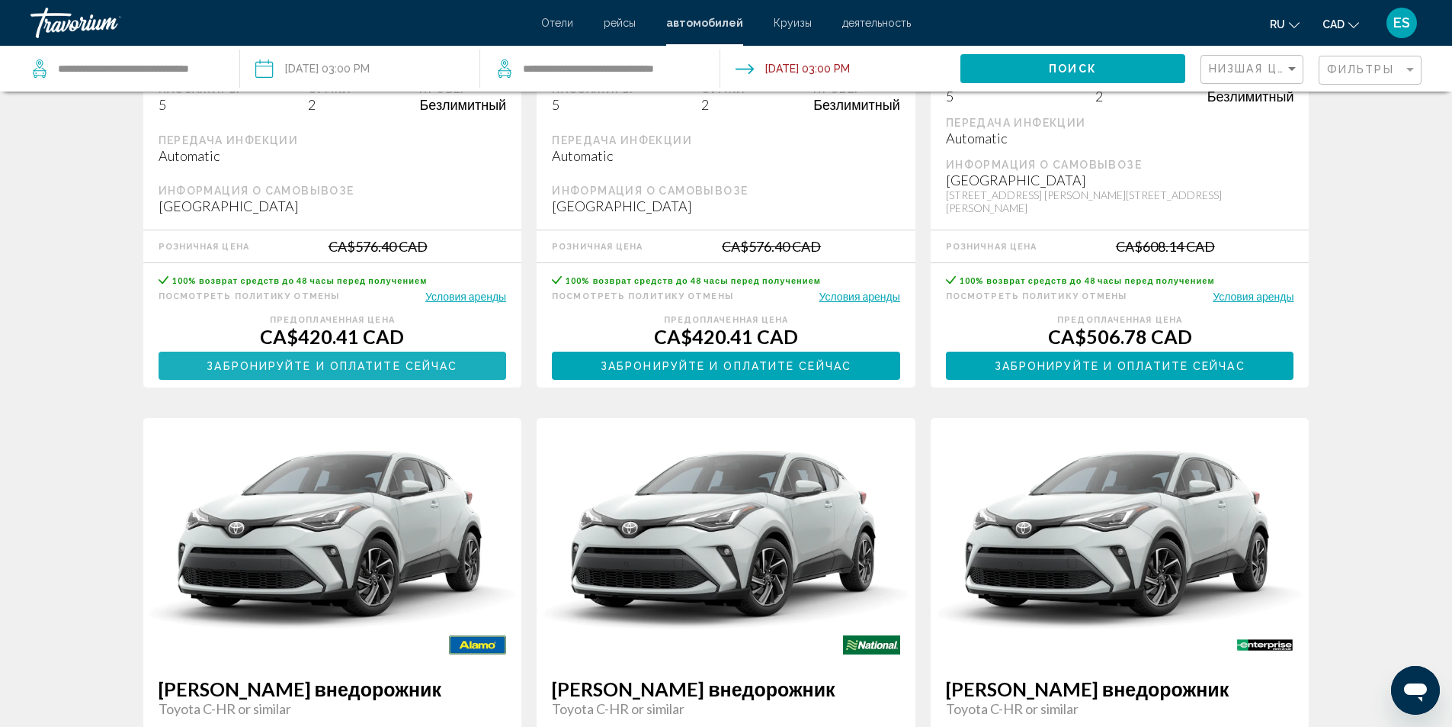
click at [354, 360] on span "Забронируйте и оплатите сейчас" at bounding box center [332, 366] width 251 height 12
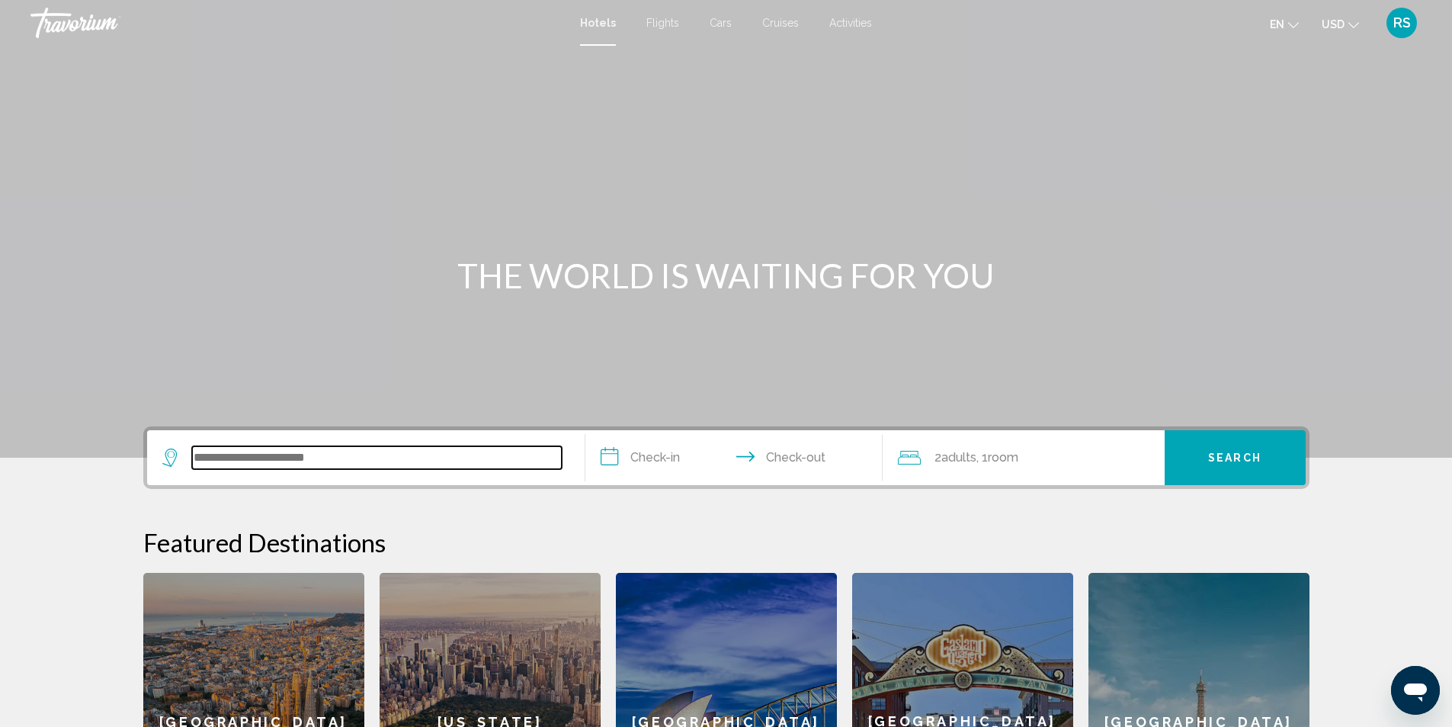
click at [273, 461] on input "Search widget" at bounding box center [377, 457] width 370 height 23
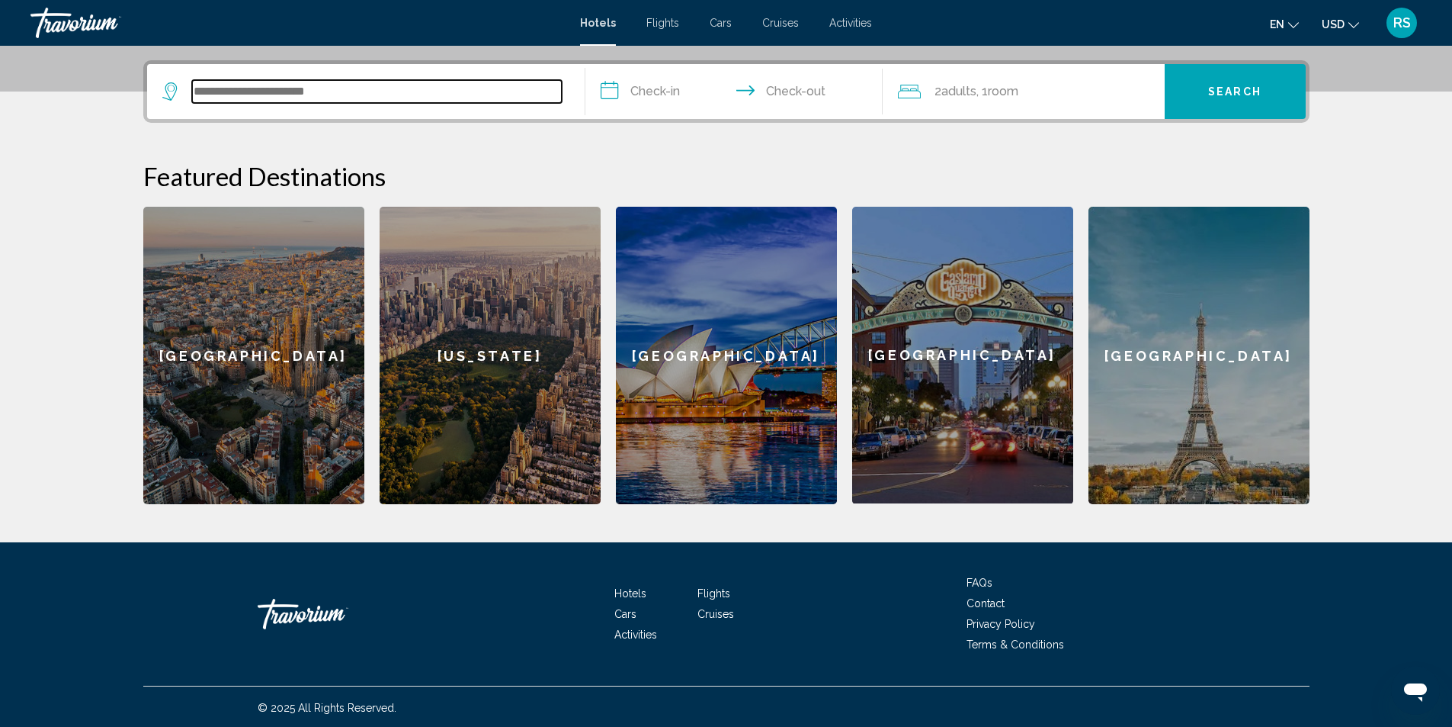
scroll to position [368, 0]
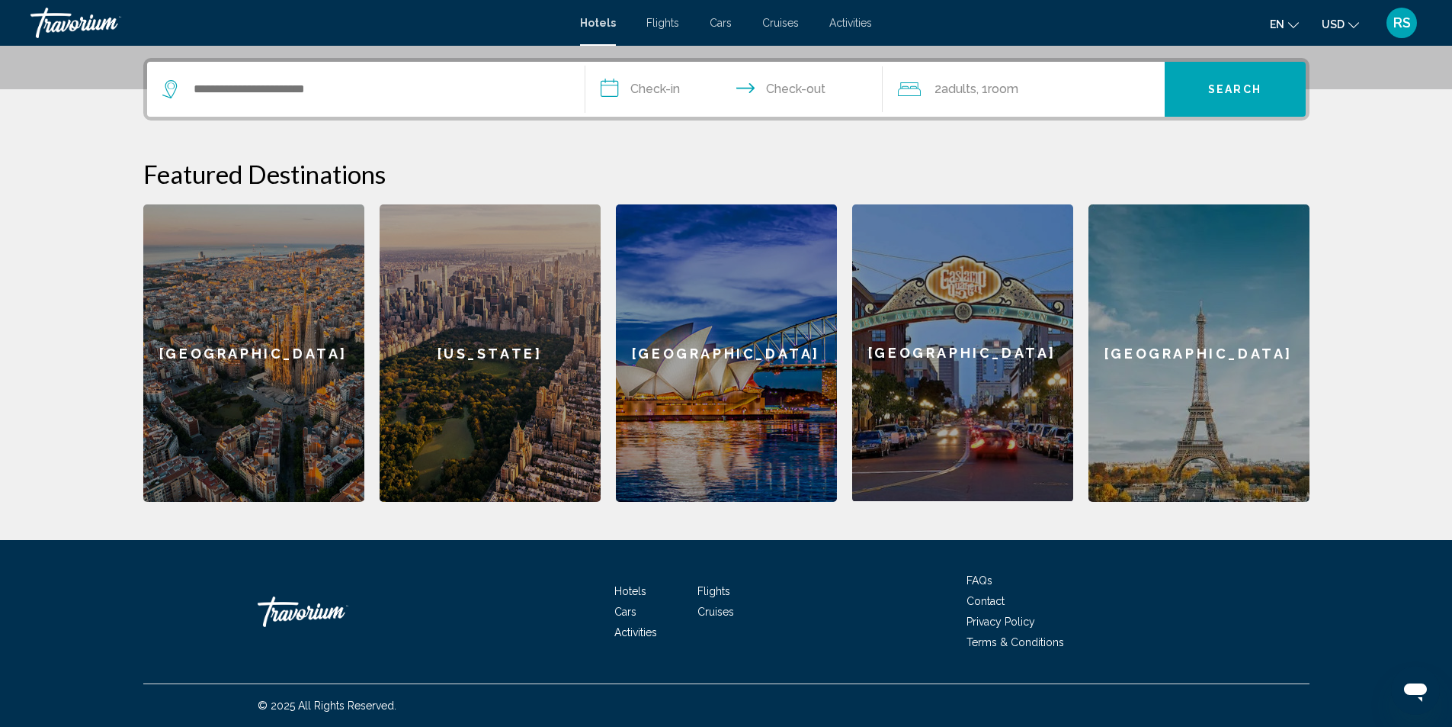
click at [724, 21] on span "Cars" at bounding box center [721, 23] width 22 height 12
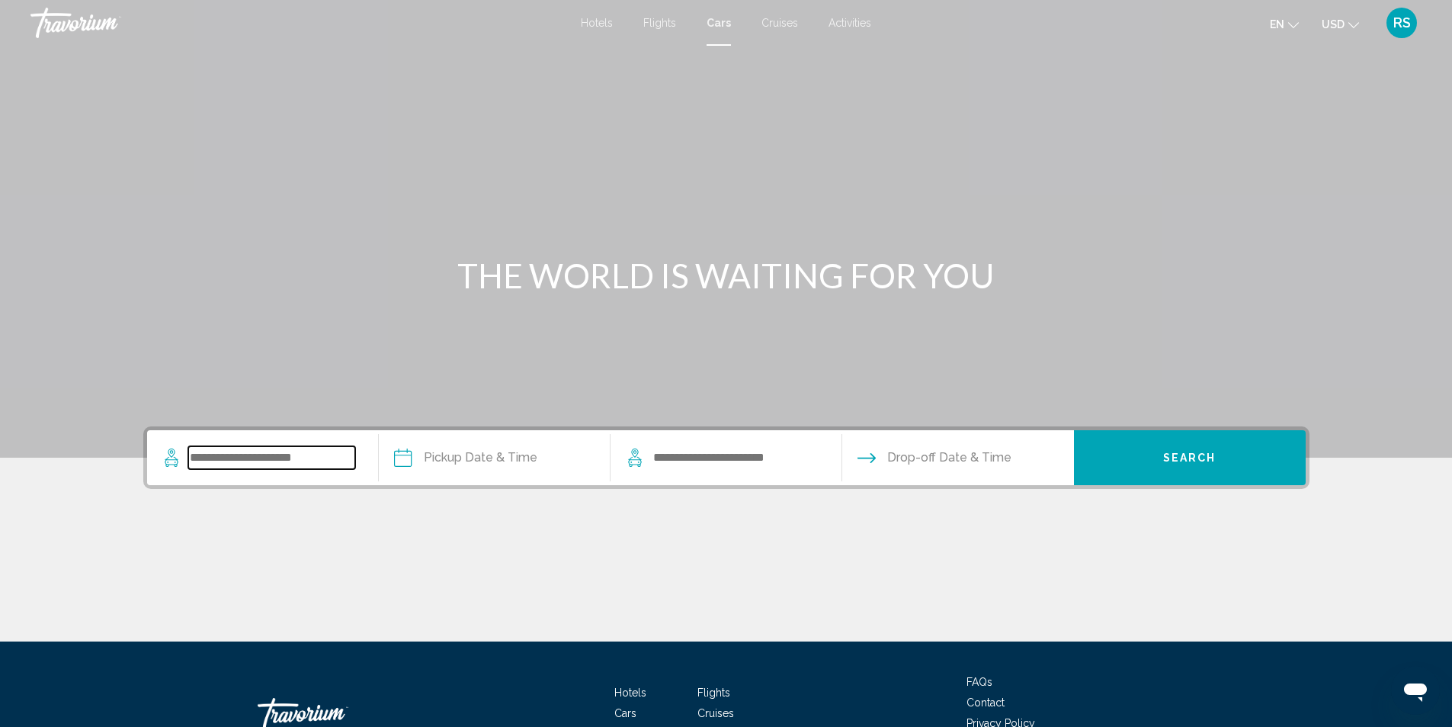
click at [285, 460] on input "Search widget" at bounding box center [271, 457] width 167 height 23
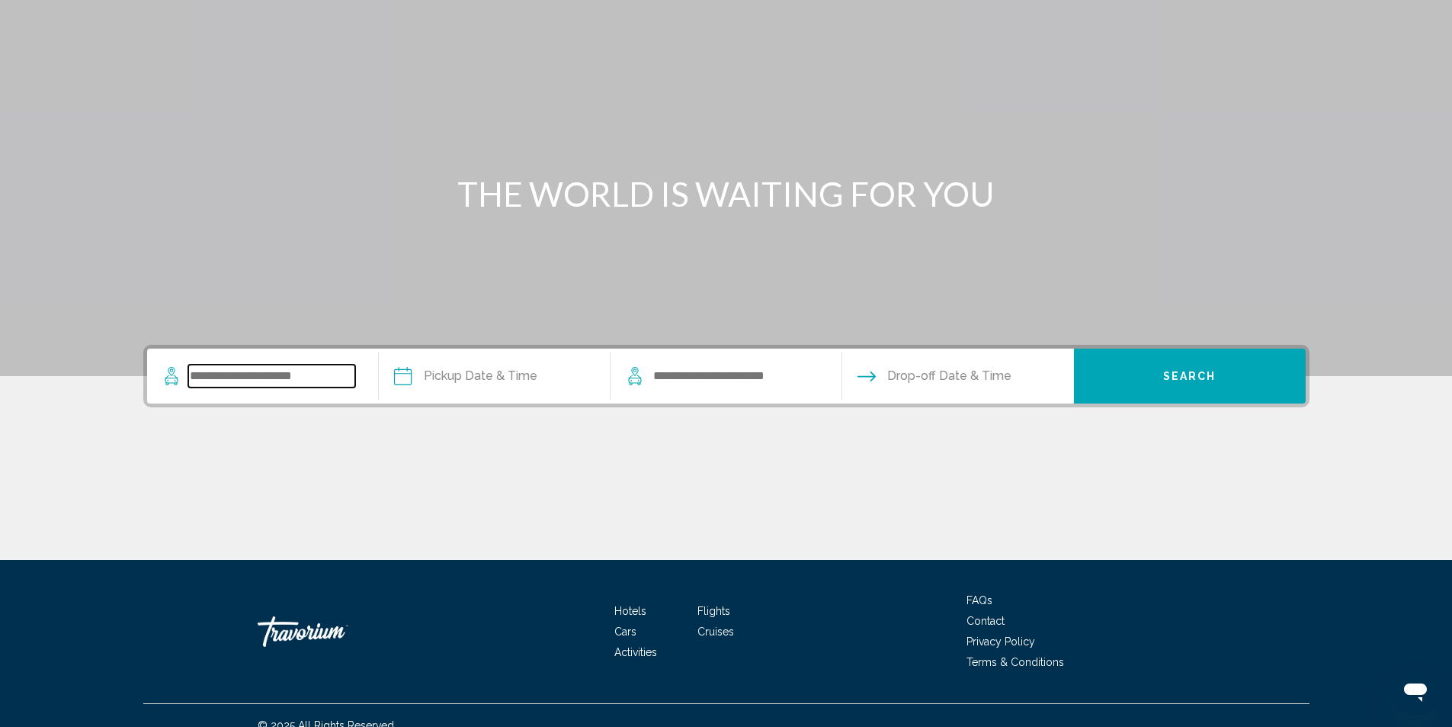
scroll to position [101, 0]
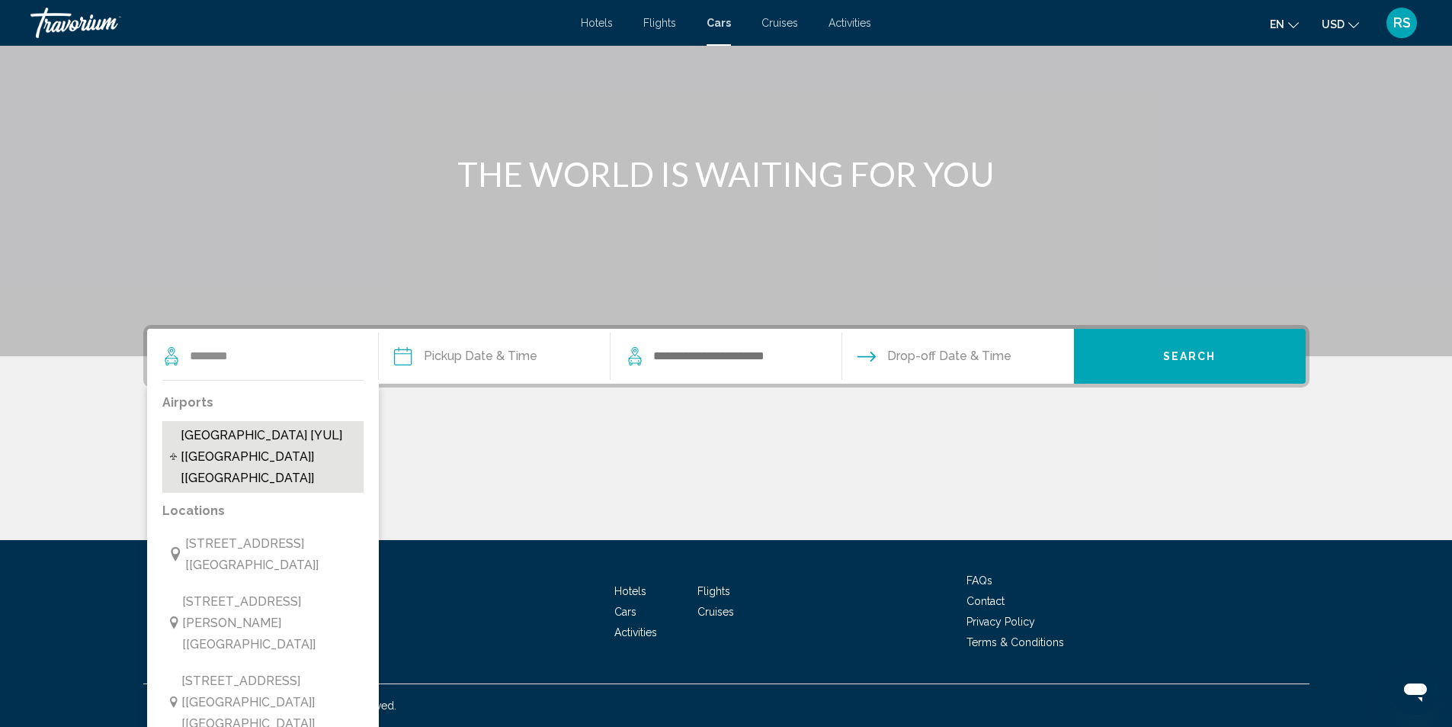
click at [292, 449] on span "[GEOGRAPHIC_DATA] [YUL] [[GEOGRAPHIC_DATA]] [[GEOGRAPHIC_DATA]]" at bounding box center [268, 457] width 175 height 64
type input "**********"
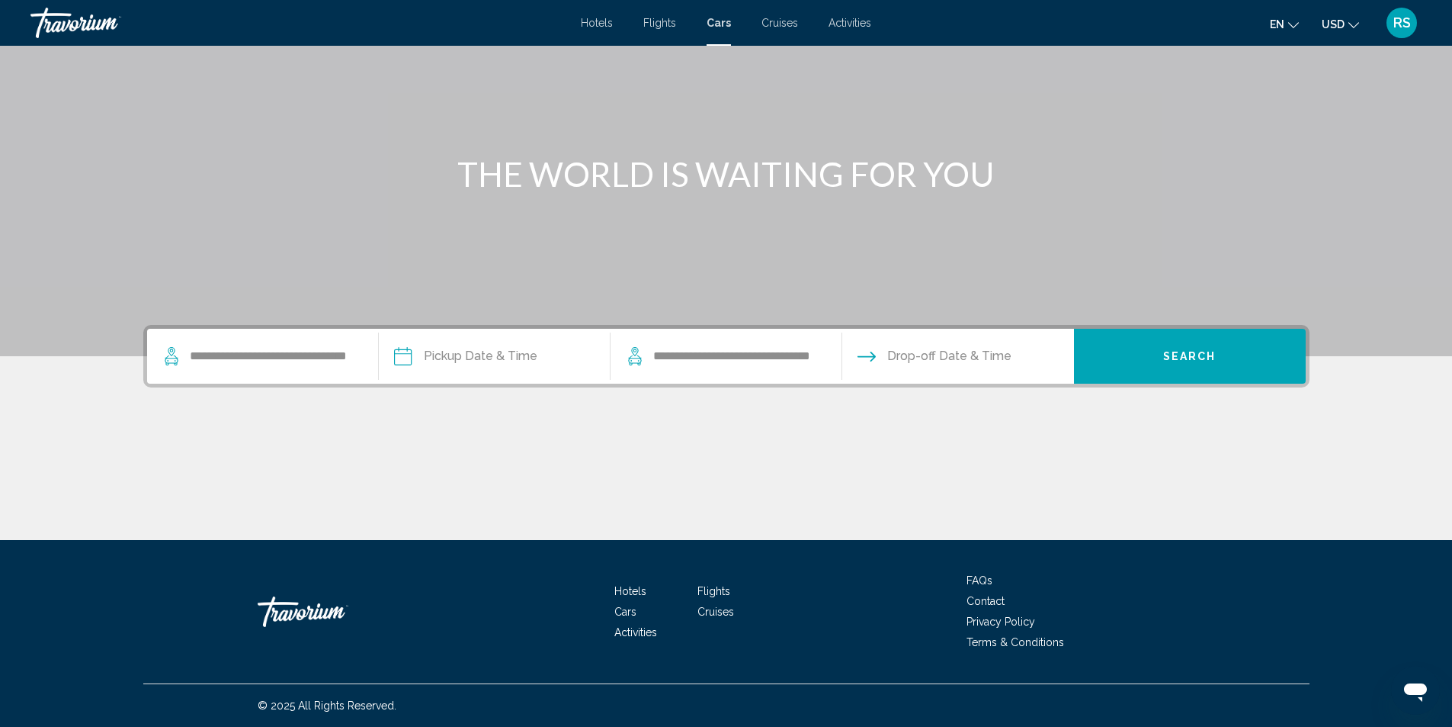
click at [402, 353] on input "Pickup date" at bounding box center [494, 358] width 238 height 59
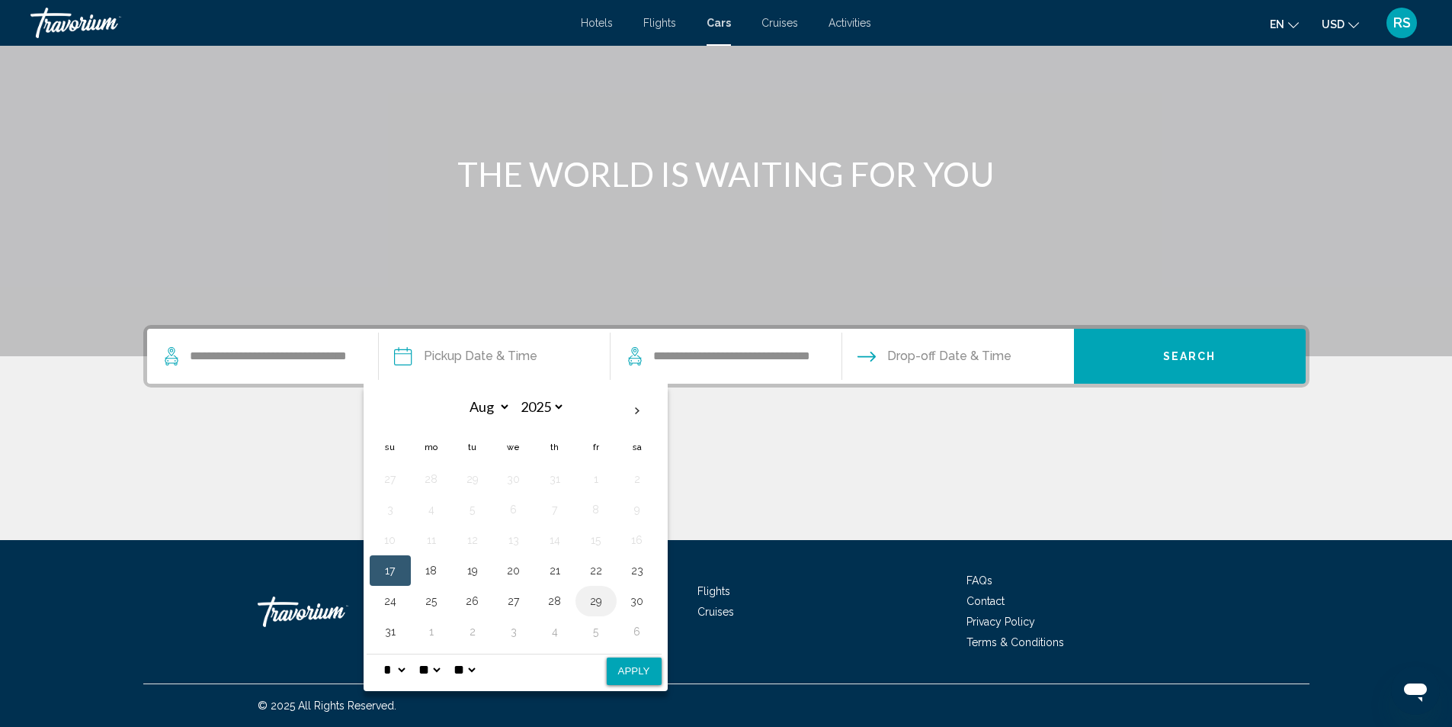
click at [598, 599] on button "29" at bounding box center [596, 600] width 24 height 21
click at [640, 675] on button "Apply" at bounding box center [634, 670] width 55 height 27
type input "**********"
select select "*"
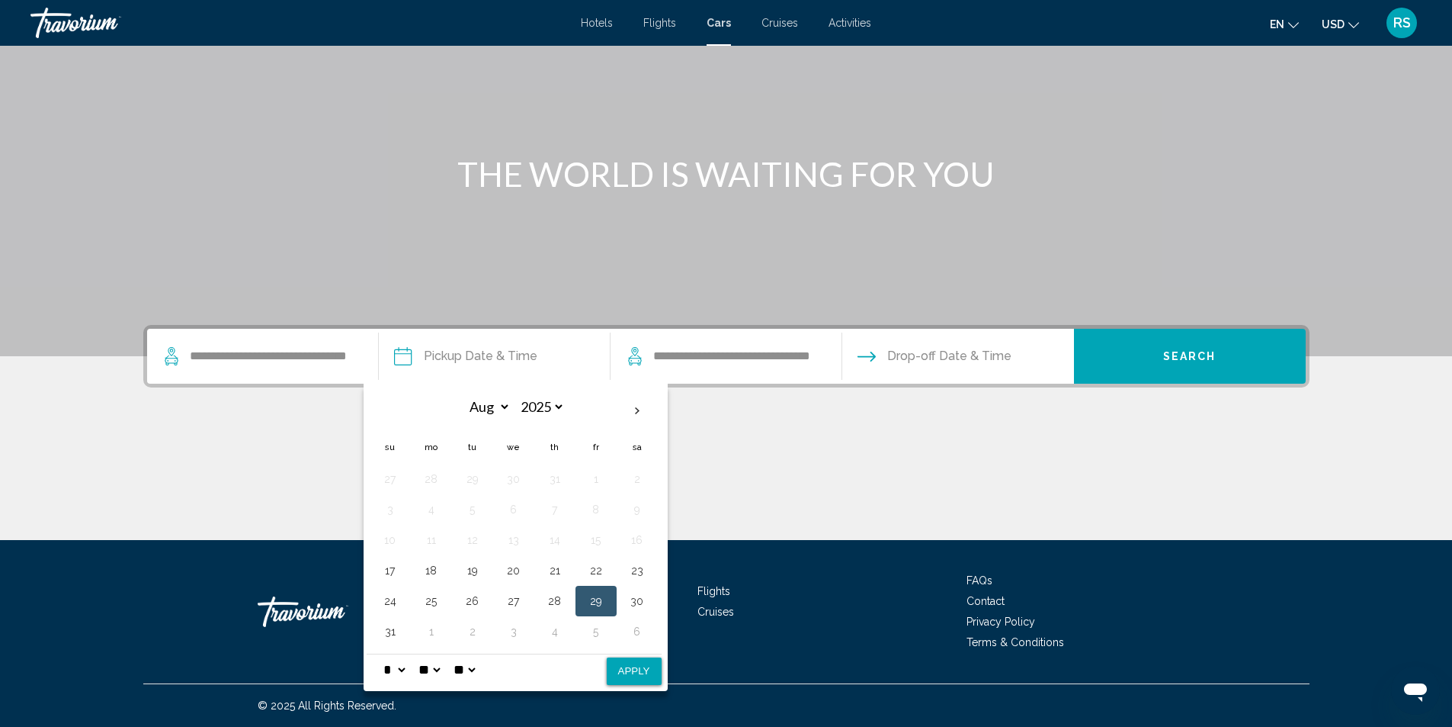
select select "**"
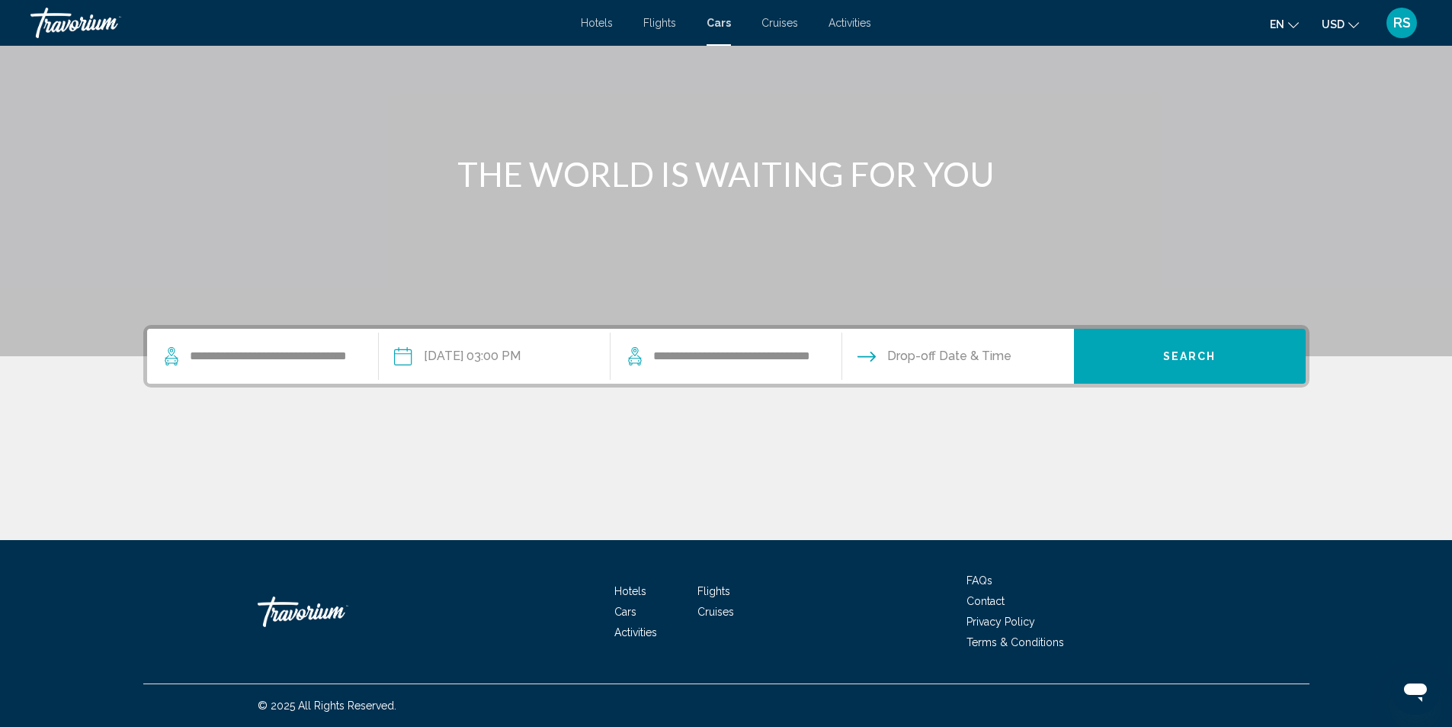
click at [948, 353] on input "Drop-off date" at bounding box center [958, 358] width 238 height 59
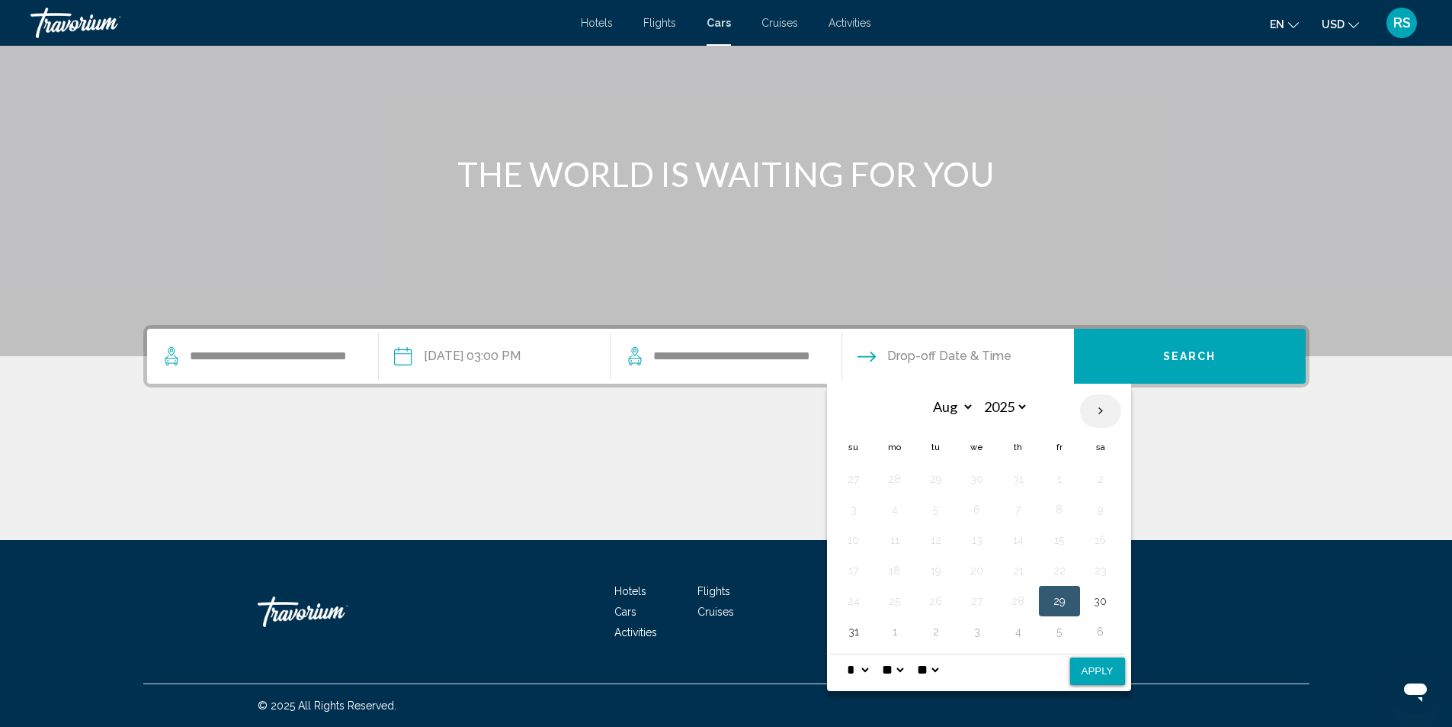
click at [1099, 408] on th "Next month" at bounding box center [1100, 411] width 41 height 34
select select "*"
click at [893, 507] on button "8" at bounding box center [895, 509] width 24 height 21
click at [1096, 669] on button "Apply" at bounding box center [1097, 670] width 55 height 27
type input "**********"
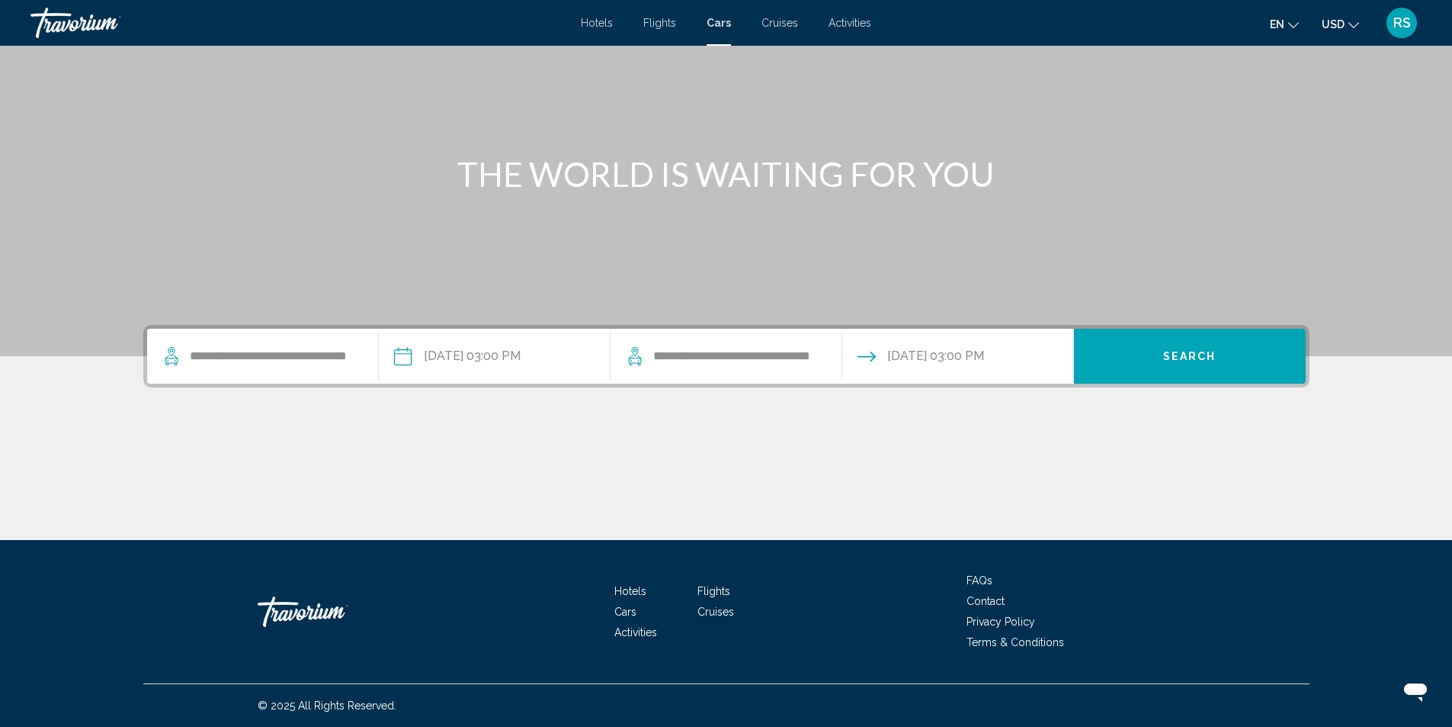
click at [1210, 355] on span "Search" at bounding box center [1189, 357] width 53 height 12
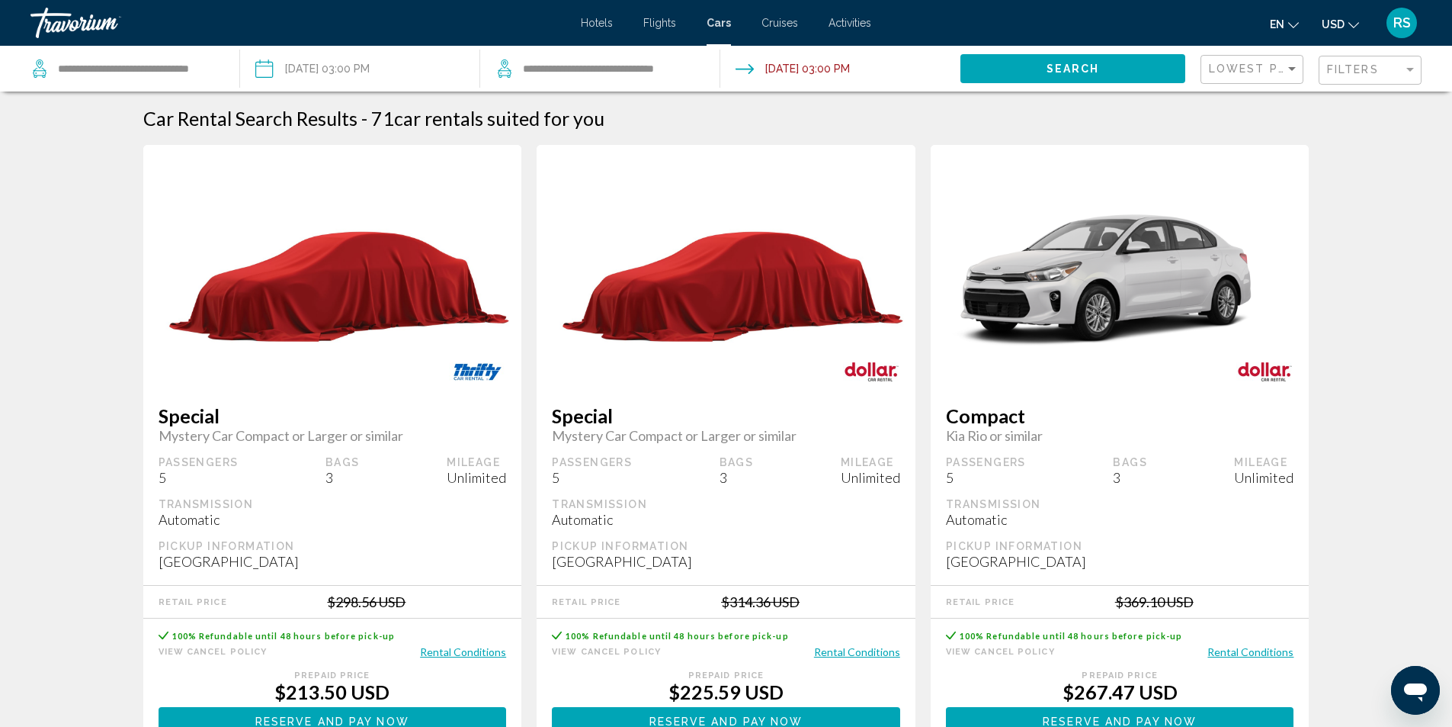
click at [1352, 21] on icon "Change currency" at bounding box center [1354, 25] width 11 height 11
click at [1311, 101] on button "CAD (Can$)" at bounding box center [1309, 101] width 77 height 20
click at [1407, 63] on div "Filter" at bounding box center [1411, 69] width 14 height 12
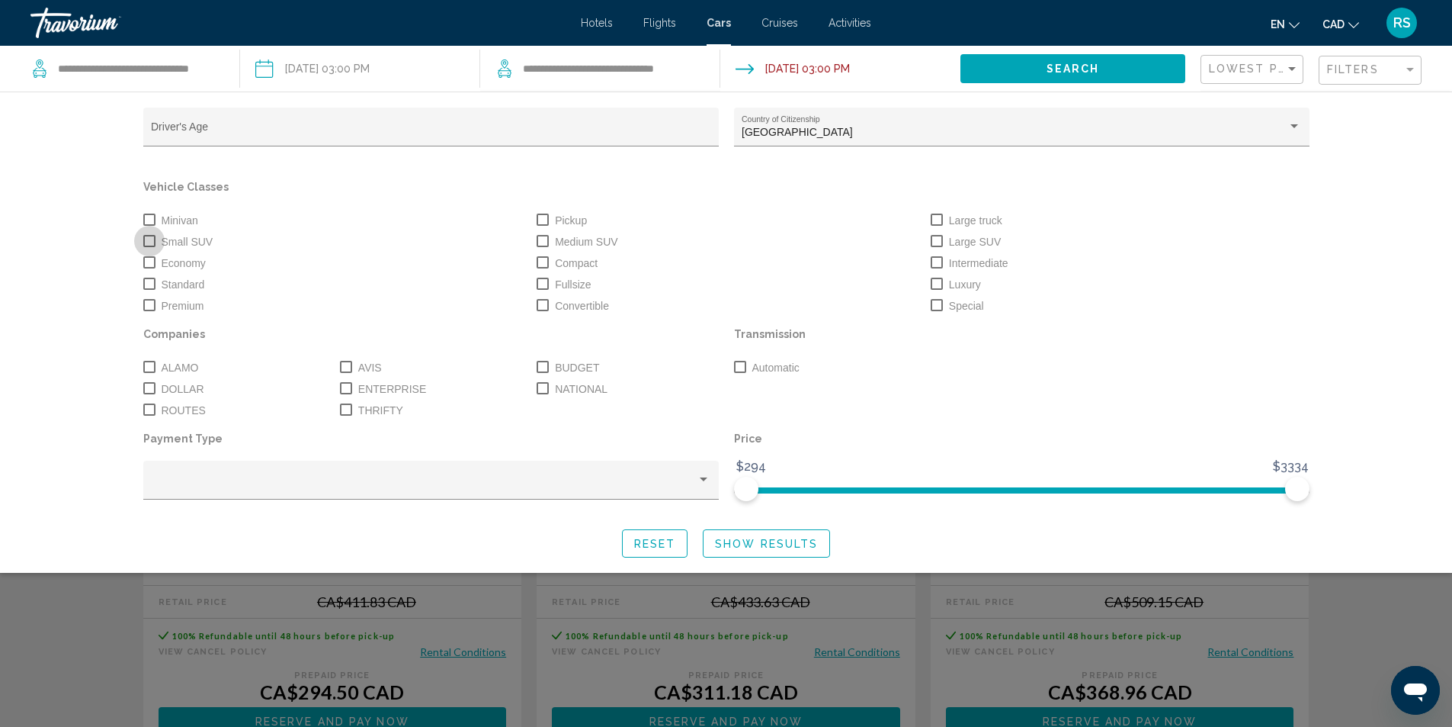
click at [149, 241] on span "Search widget" at bounding box center [149, 241] width 12 height 12
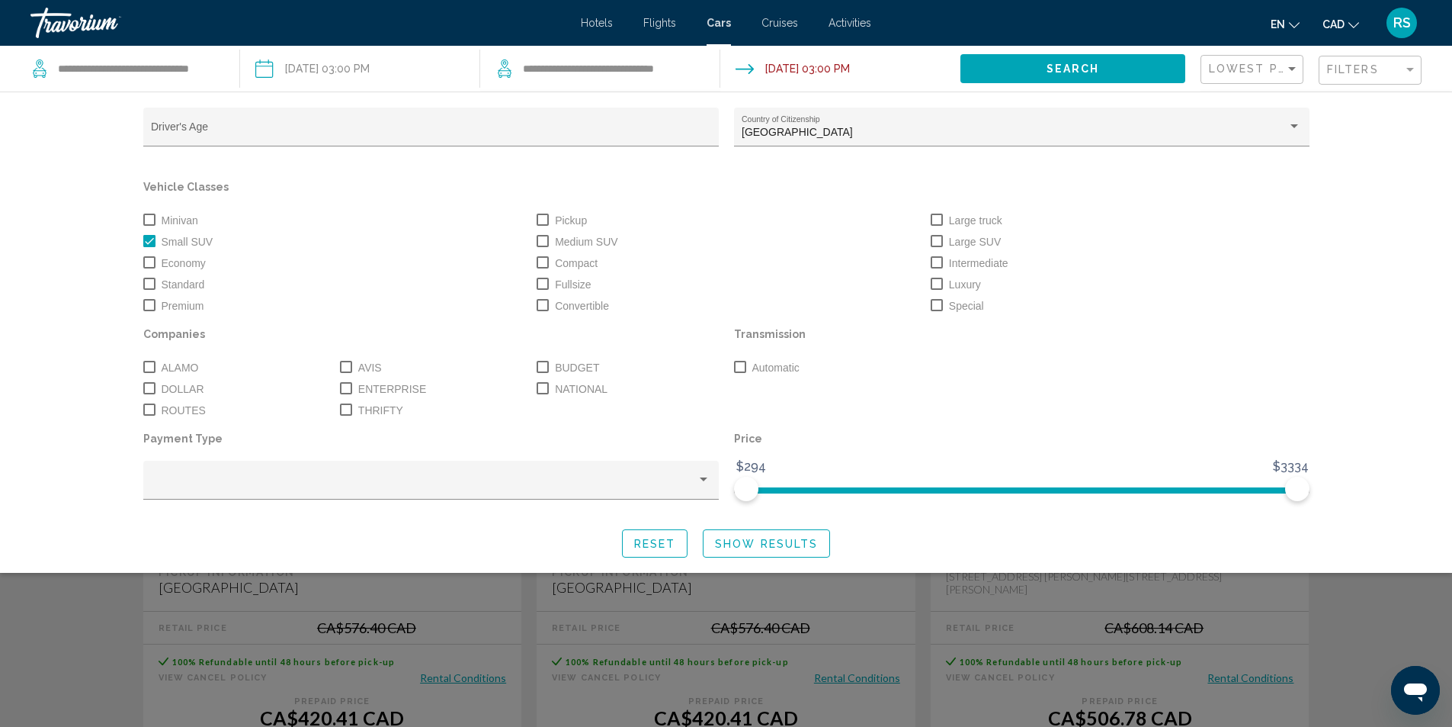
click at [762, 541] on span "Show Results" at bounding box center [766, 544] width 103 height 12
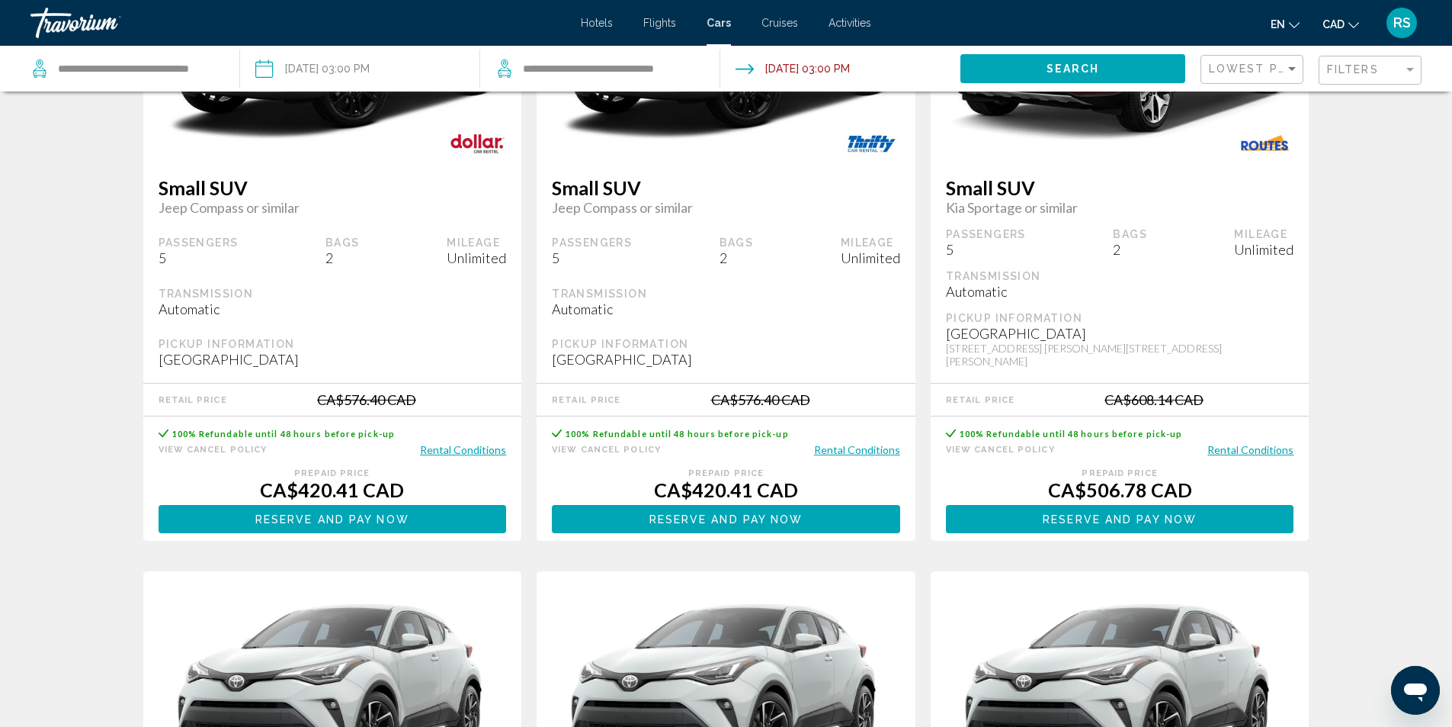
scroll to position [229, 0]
click at [375, 512] on span "Reserve and pay now" at bounding box center [332, 518] width 154 height 12
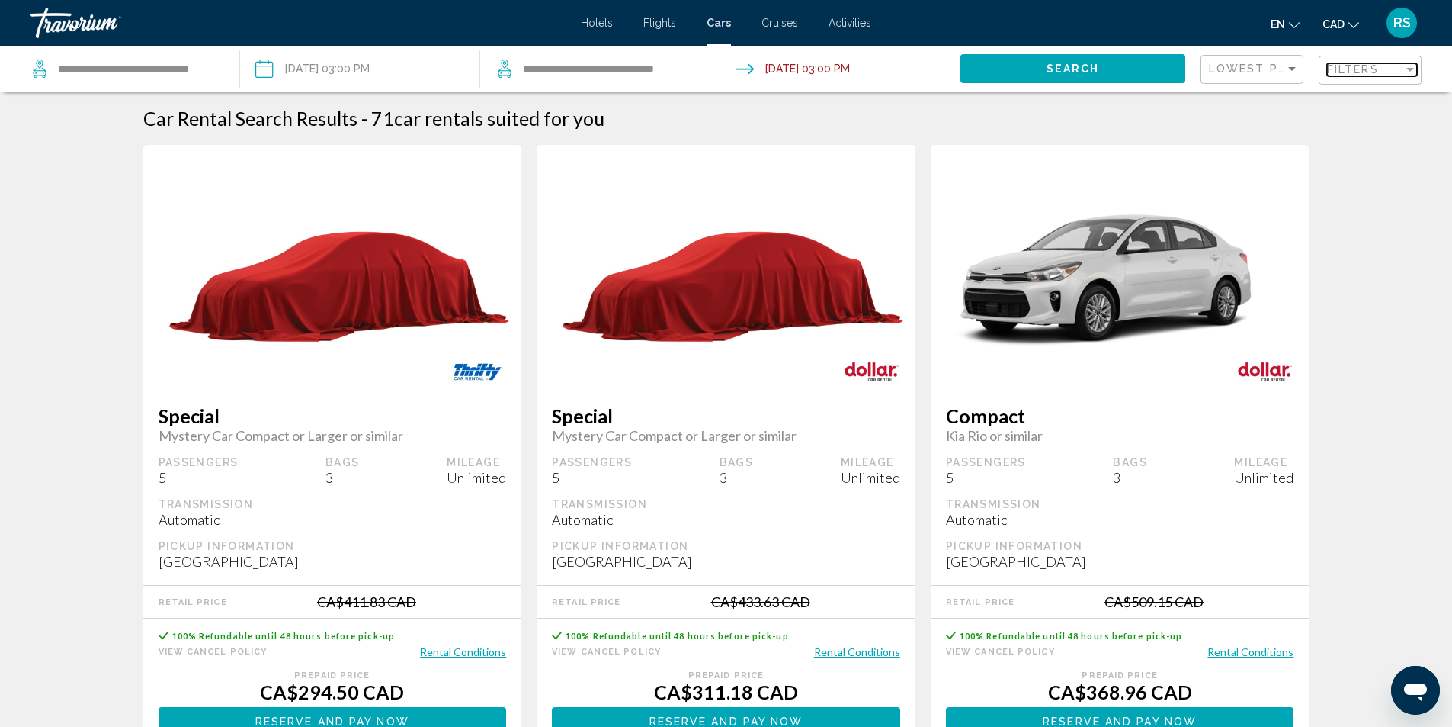
click at [1407, 69] on div "Filter" at bounding box center [1411, 70] width 8 height 4
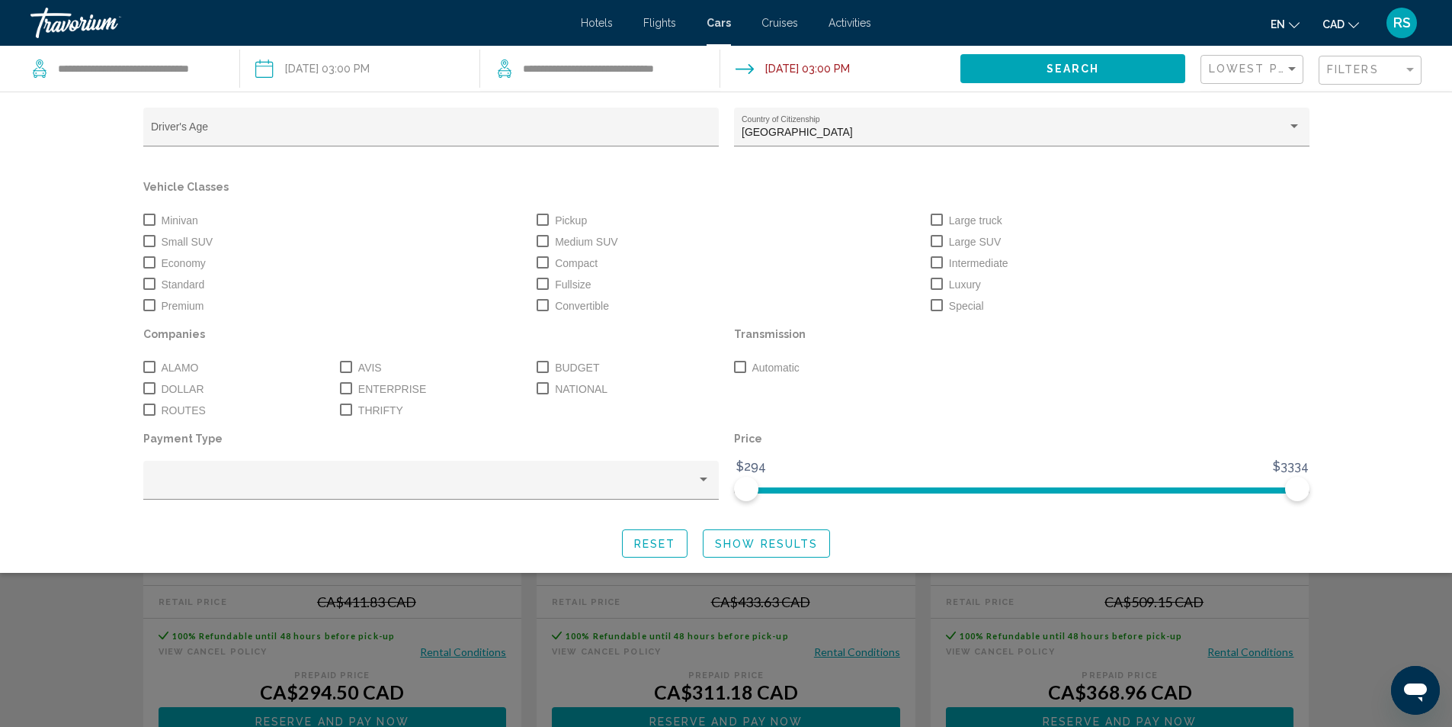
click at [739, 367] on span "Search widget" at bounding box center [740, 367] width 12 height 12
click at [780, 547] on span "Show Results" at bounding box center [766, 544] width 103 height 12
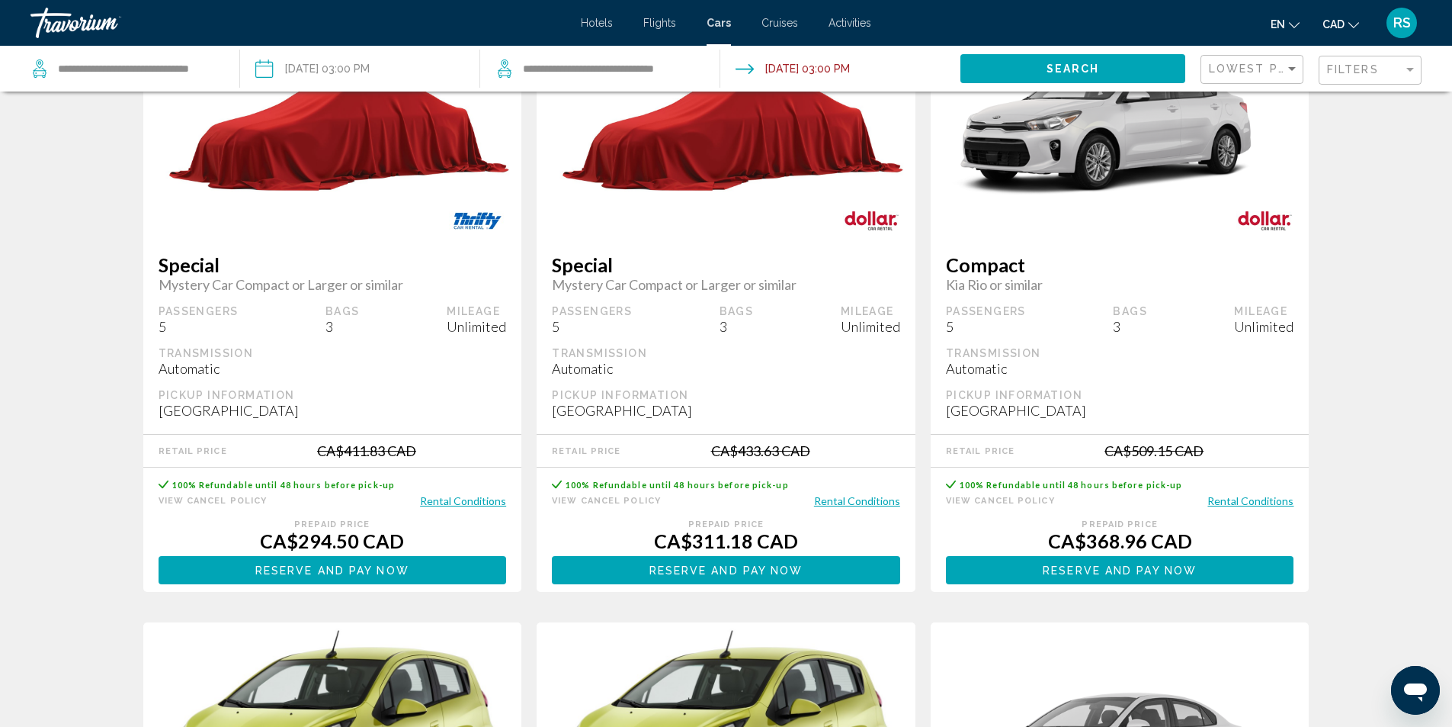
scroll to position [152, 0]
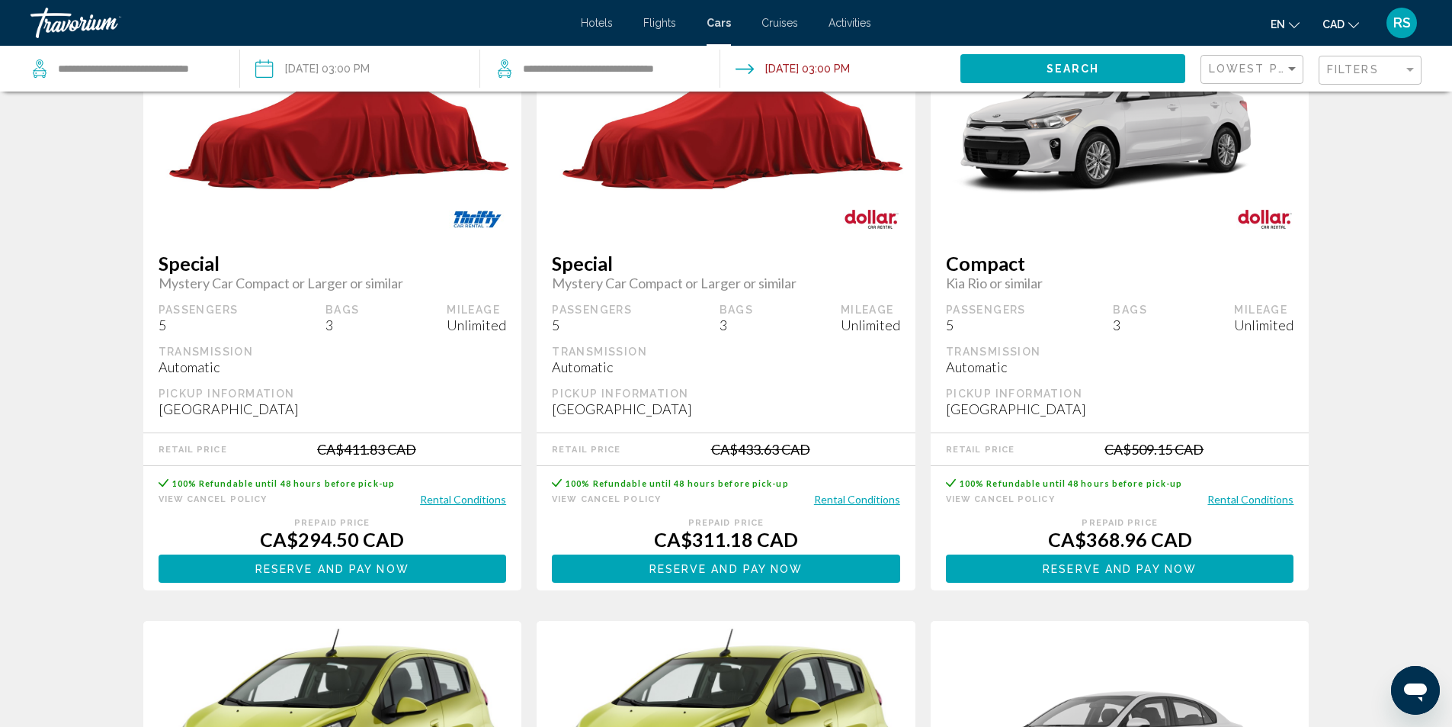
click at [339, 561] on button "Reserve and pay now Reserve and pay later" at bounding box center [333, 568] width 348 height 28
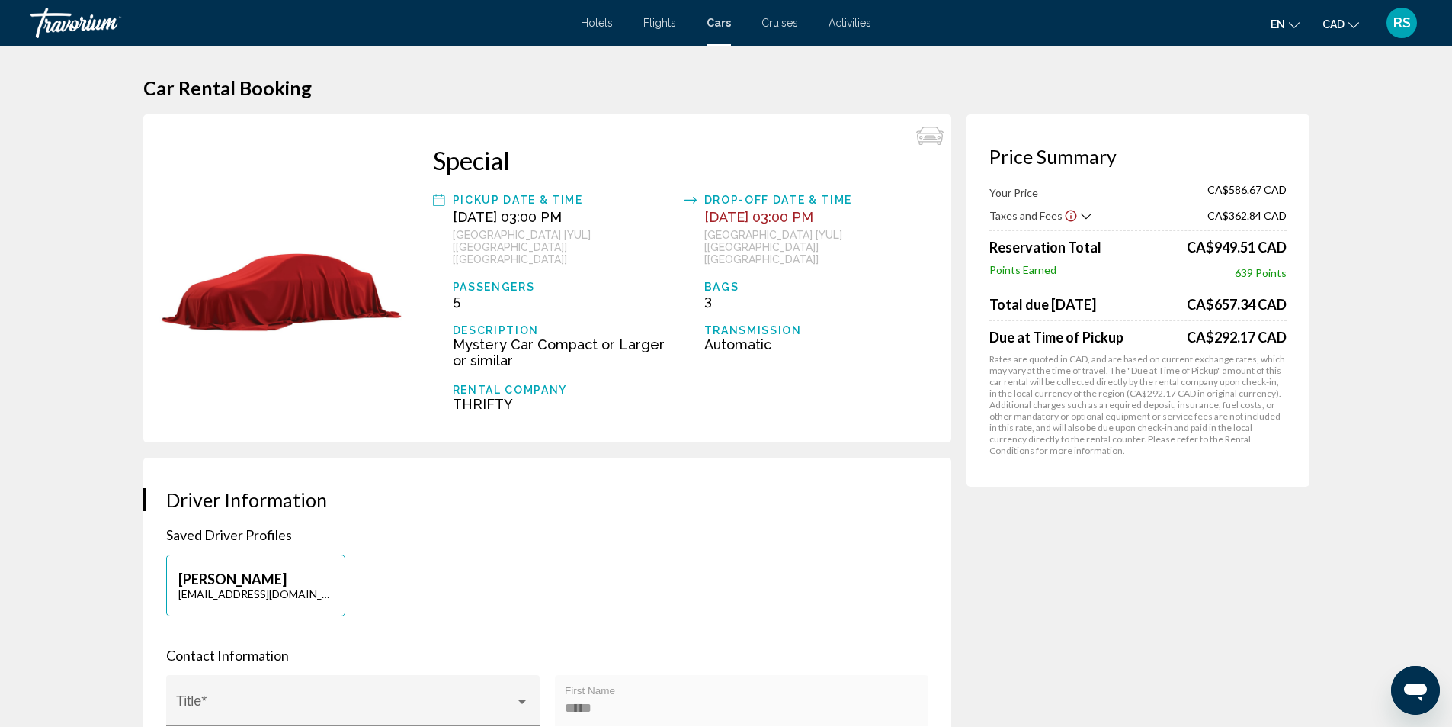
click at [1081, 216] on icon "Show Taxes and Fees breakdown" at bounding box center [1086, 216] width 11 height 13
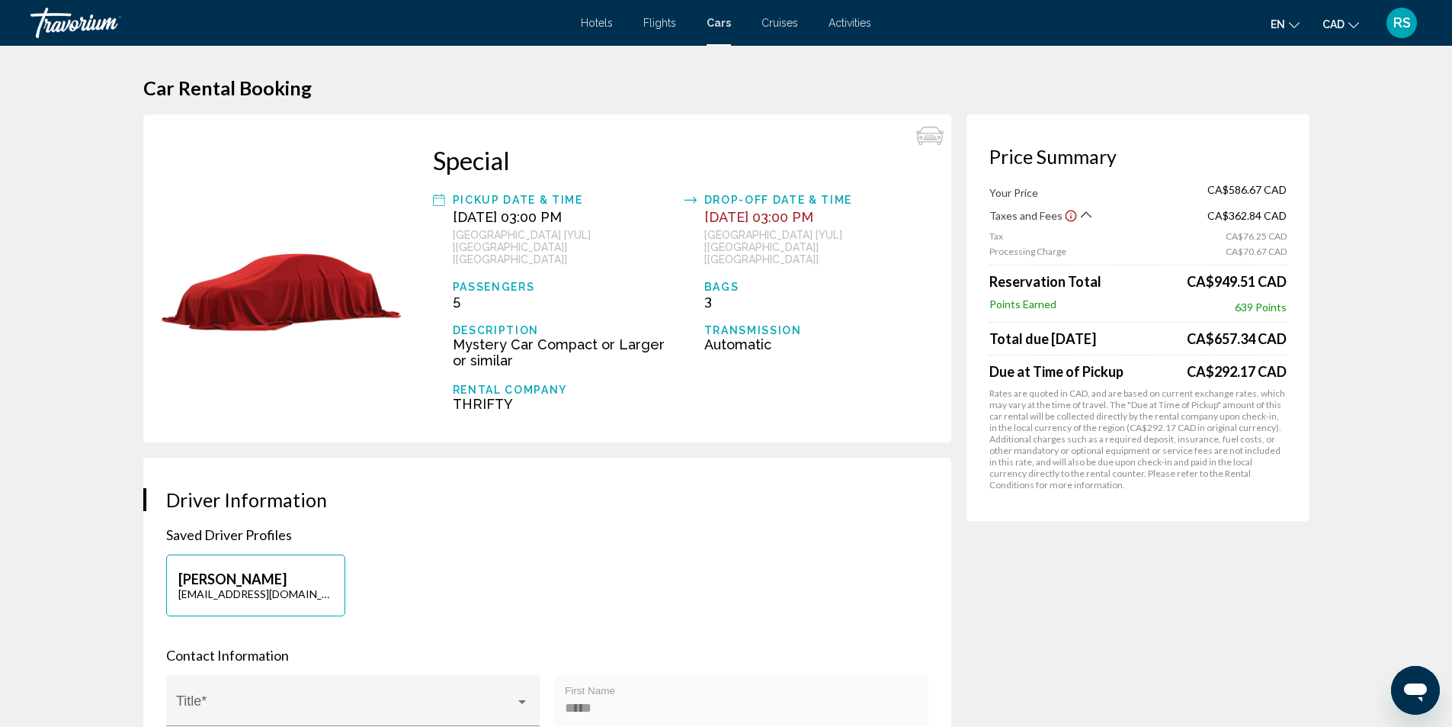
click at [1080, 216] on icon "Show Taxes and Fees breakdown" at bounding box center [1085, 214] width 11 height 6
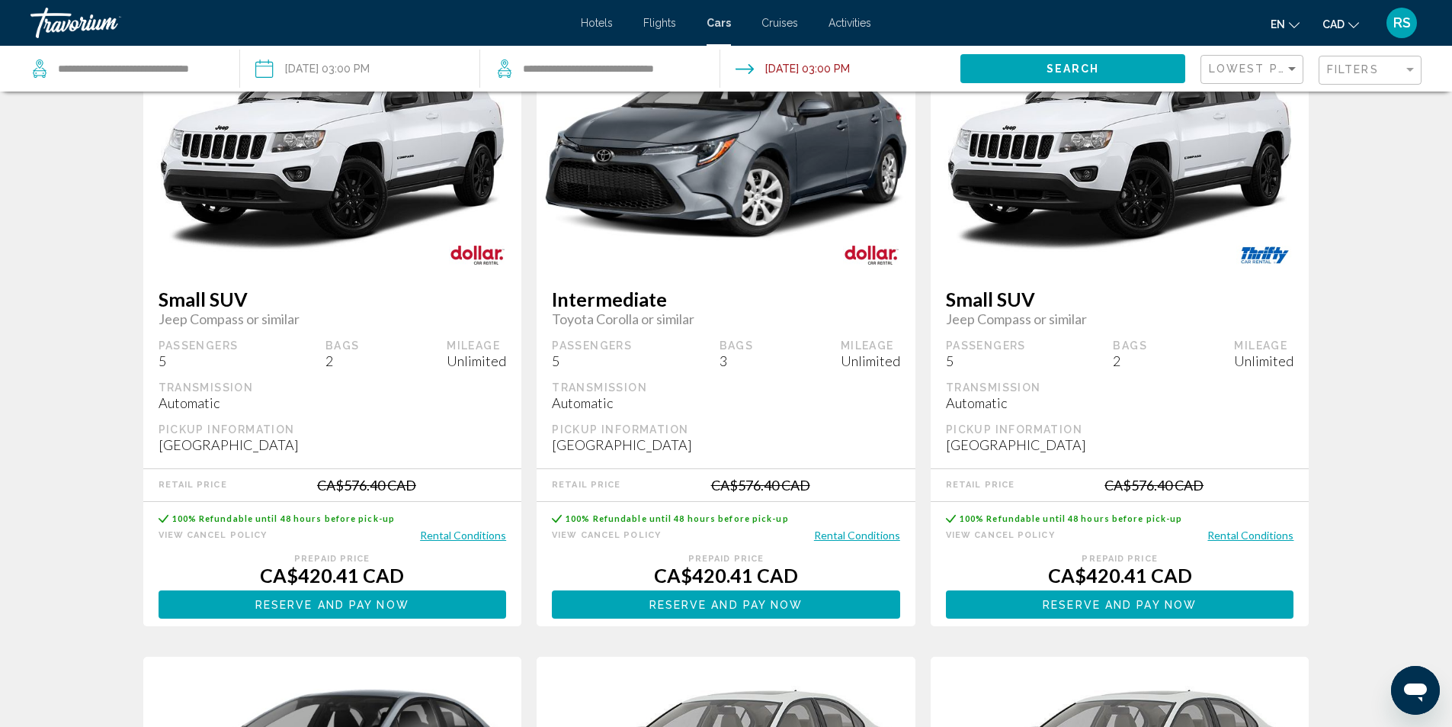
scroll to position [1372, 0]
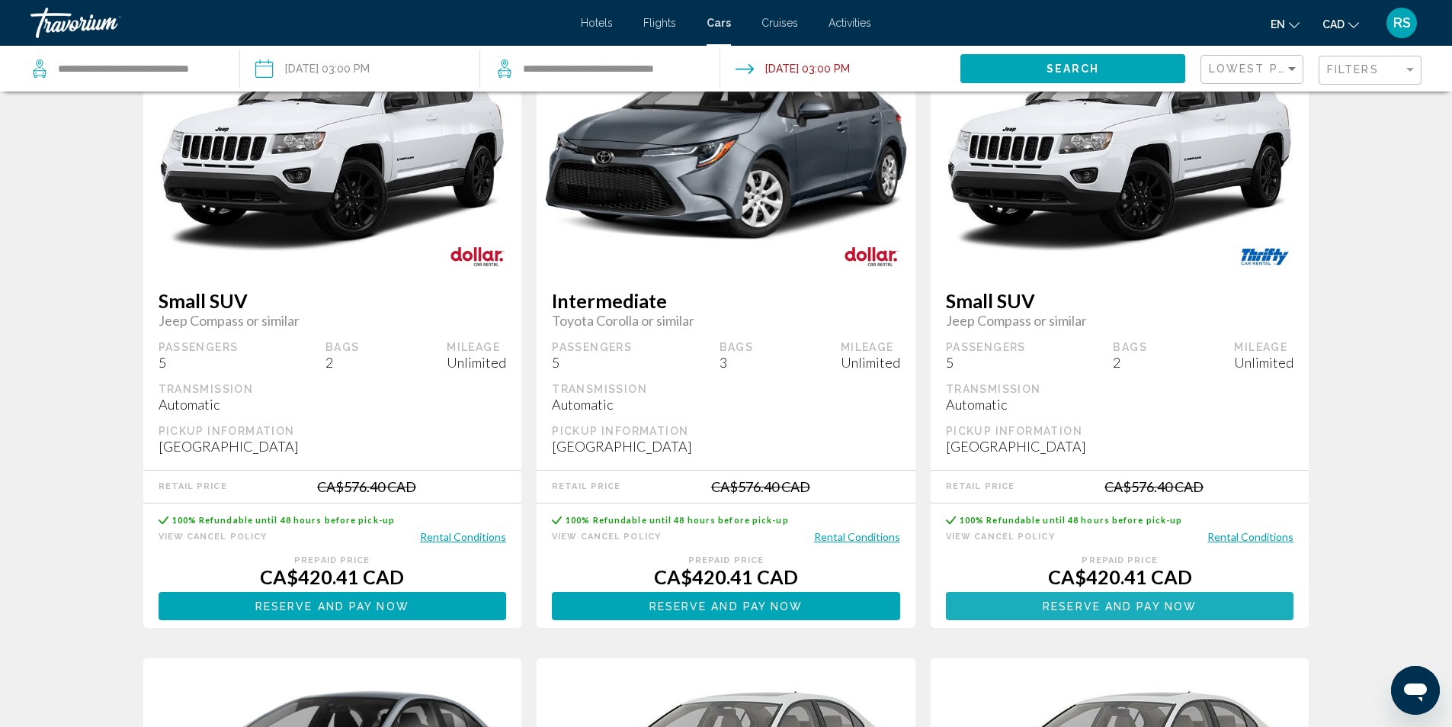
click at [1139, 608] on span "Reserve and pay now" at bounding box center [1120, 606] width 154 height 12
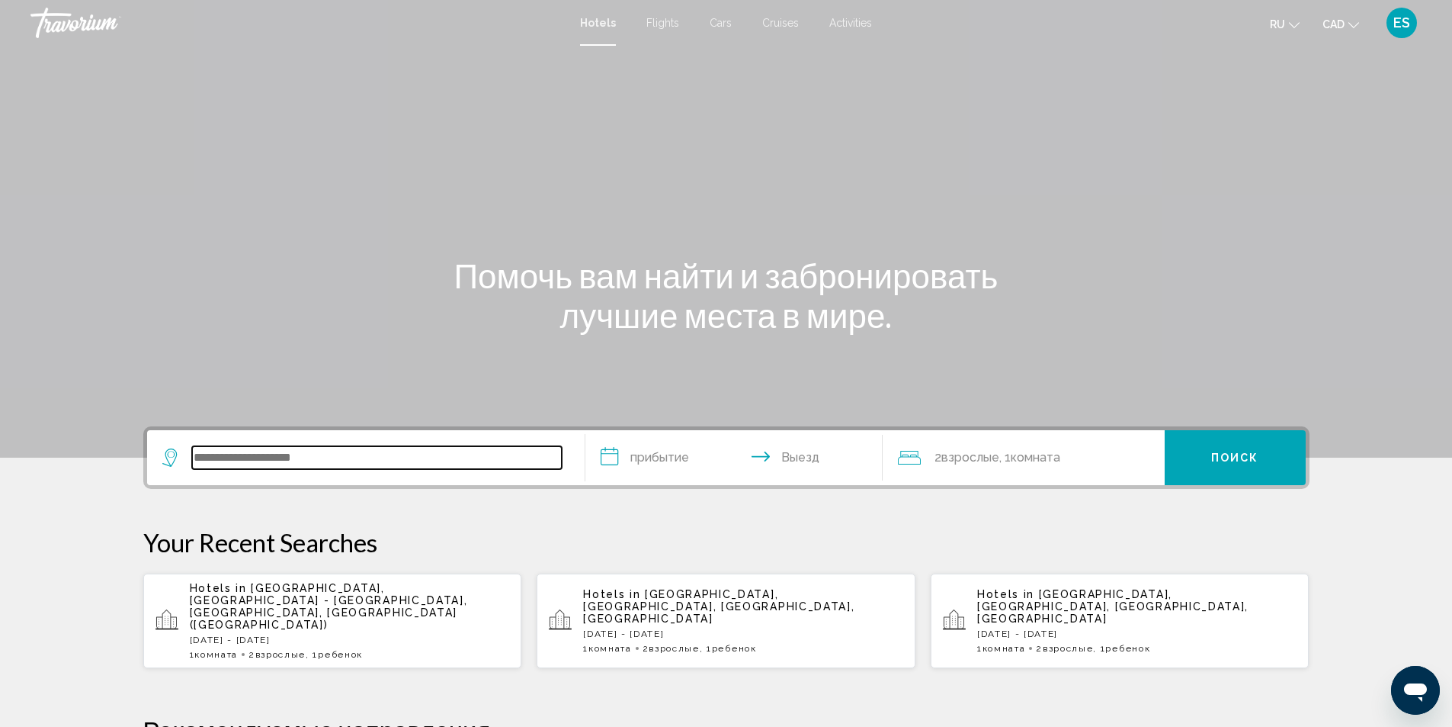
click at [236, 457] on input "Search widget" at bounding box center [377, 457] width 370 height 23
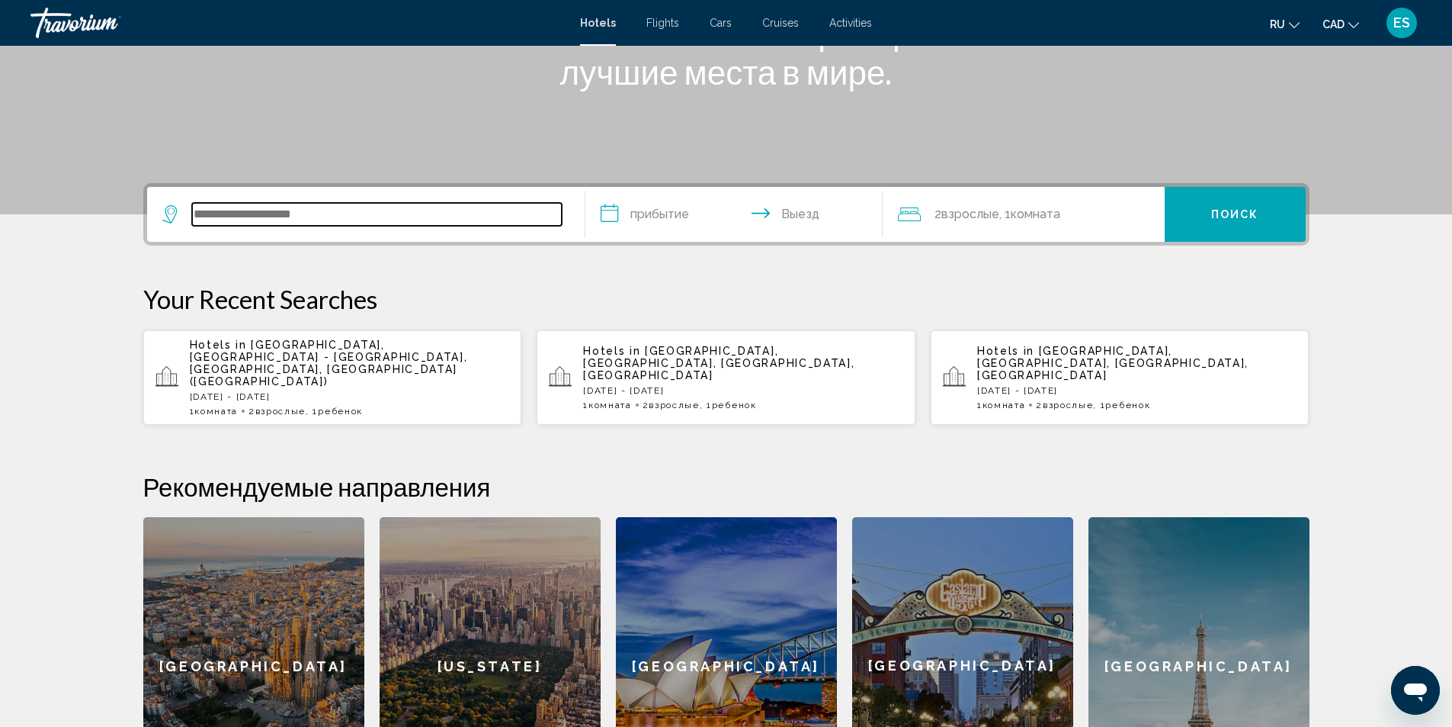
scroll to position [148, 0]
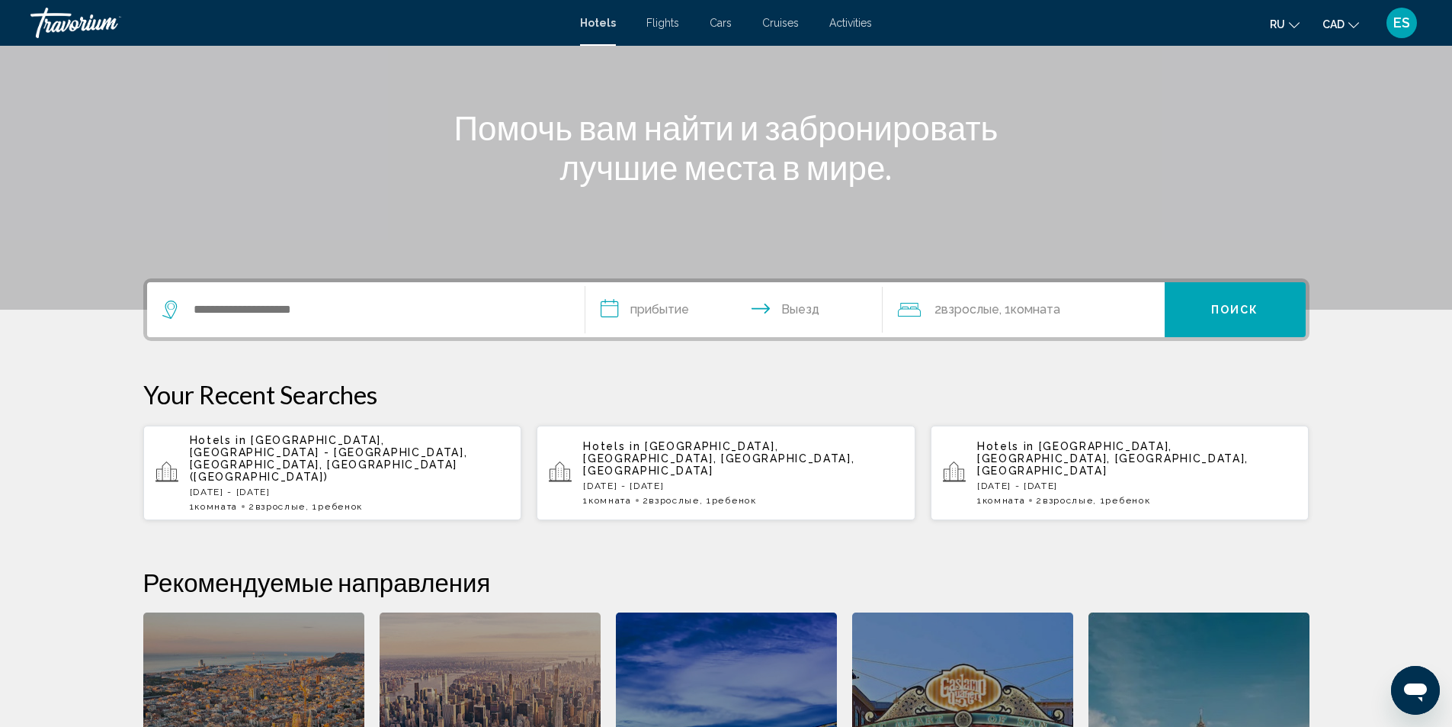
click at [673, 21] on span "Flights" at bounding box center [663, 23] width 33 height 12
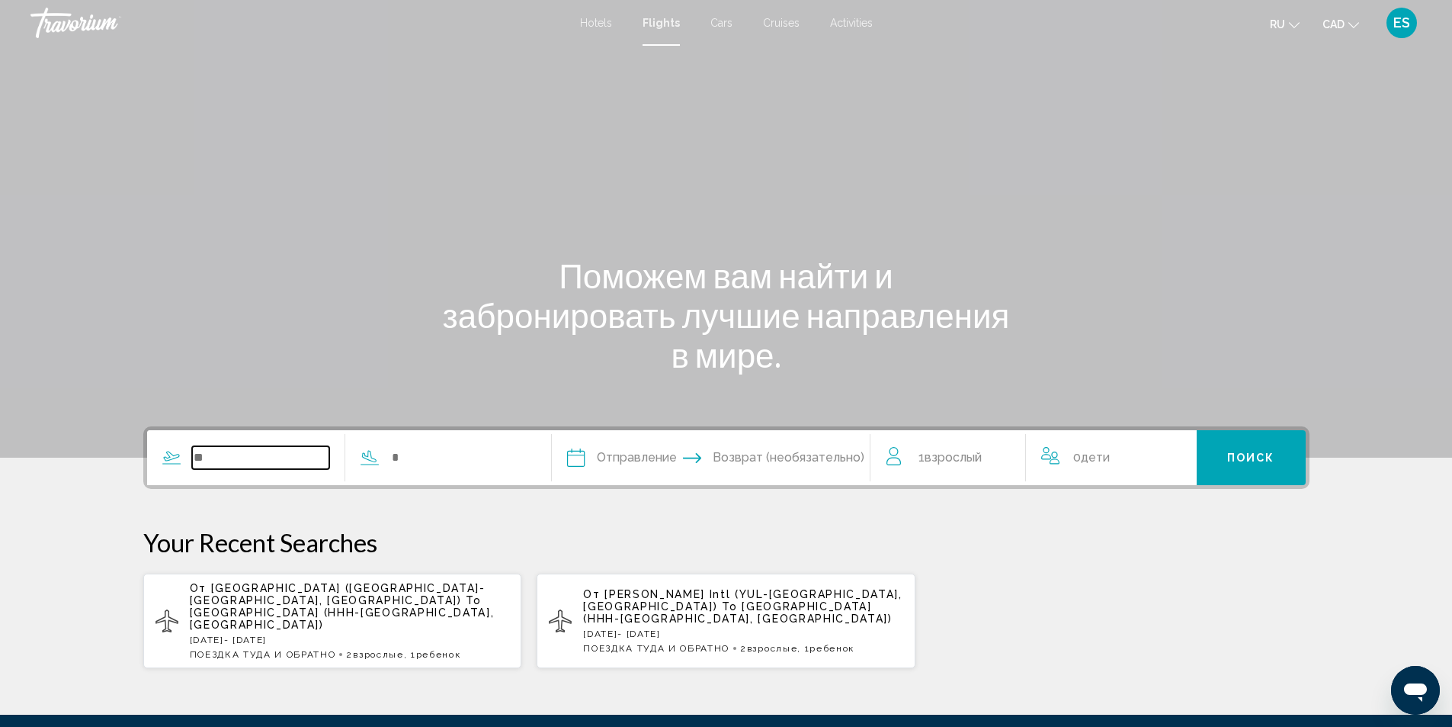
click at [221, 463] on input "Search widget" at bounding box center [261, 457] width 138 height 23
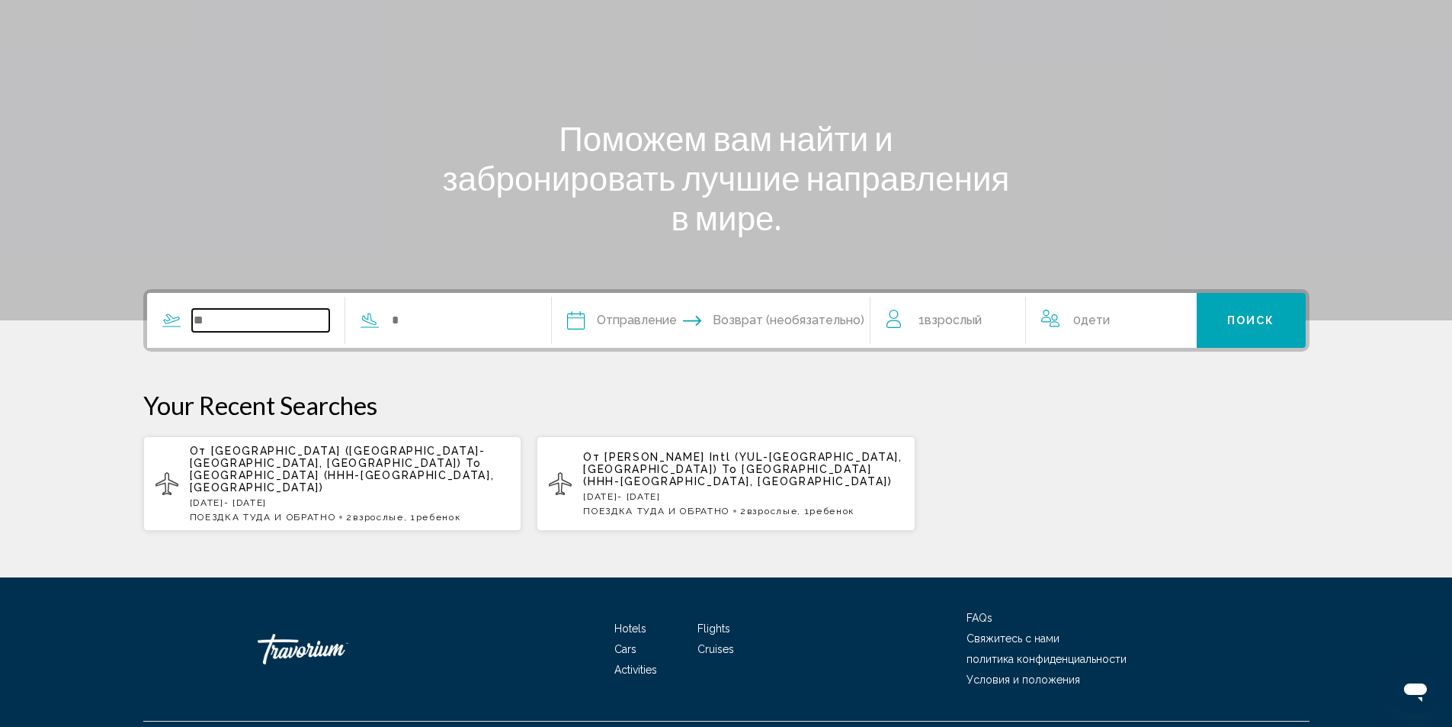
scroll to position [162, 0]
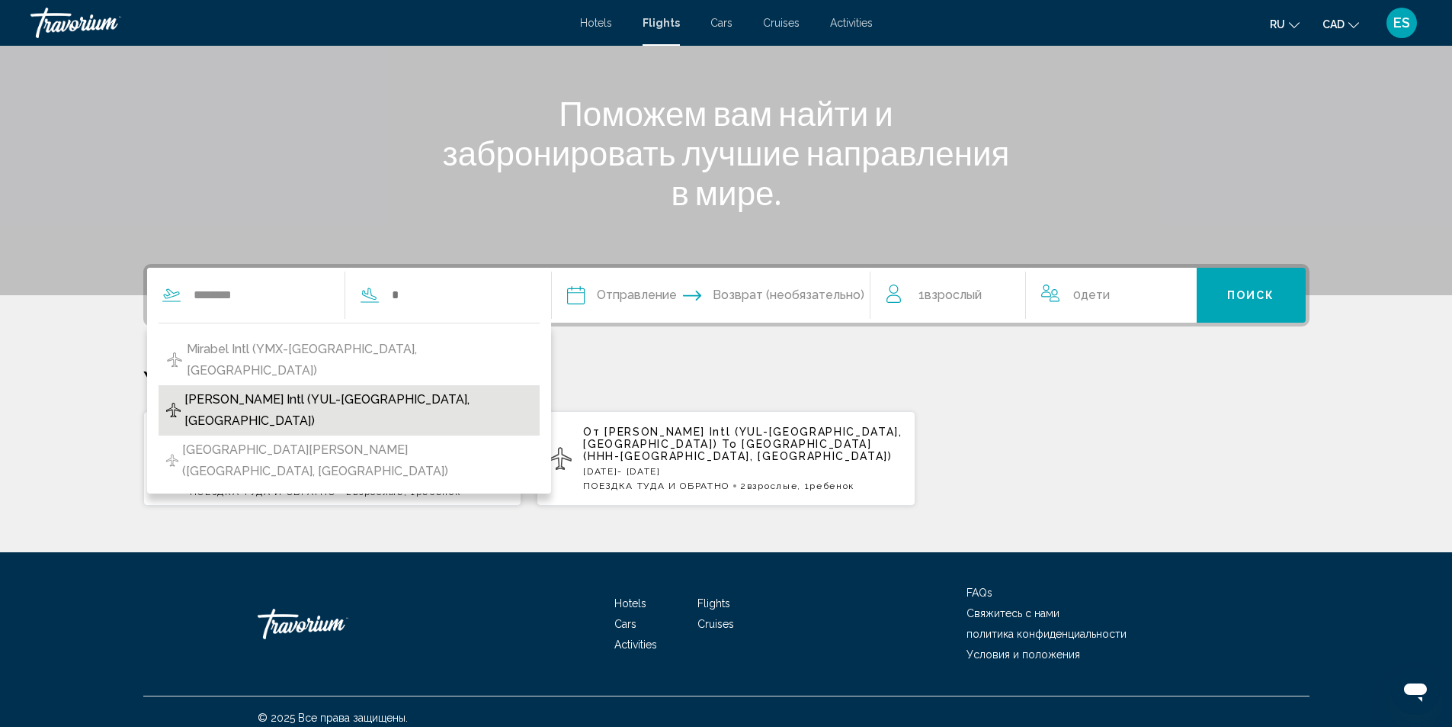
click at [270, 389] on span "[PERSON_NAME] Intl (YUL-[GEOGRAPHIC_DATA], [GEOGRAPHIC_DATA])" at bounding box center [359, 410] width 348 height 43
type input "**********"
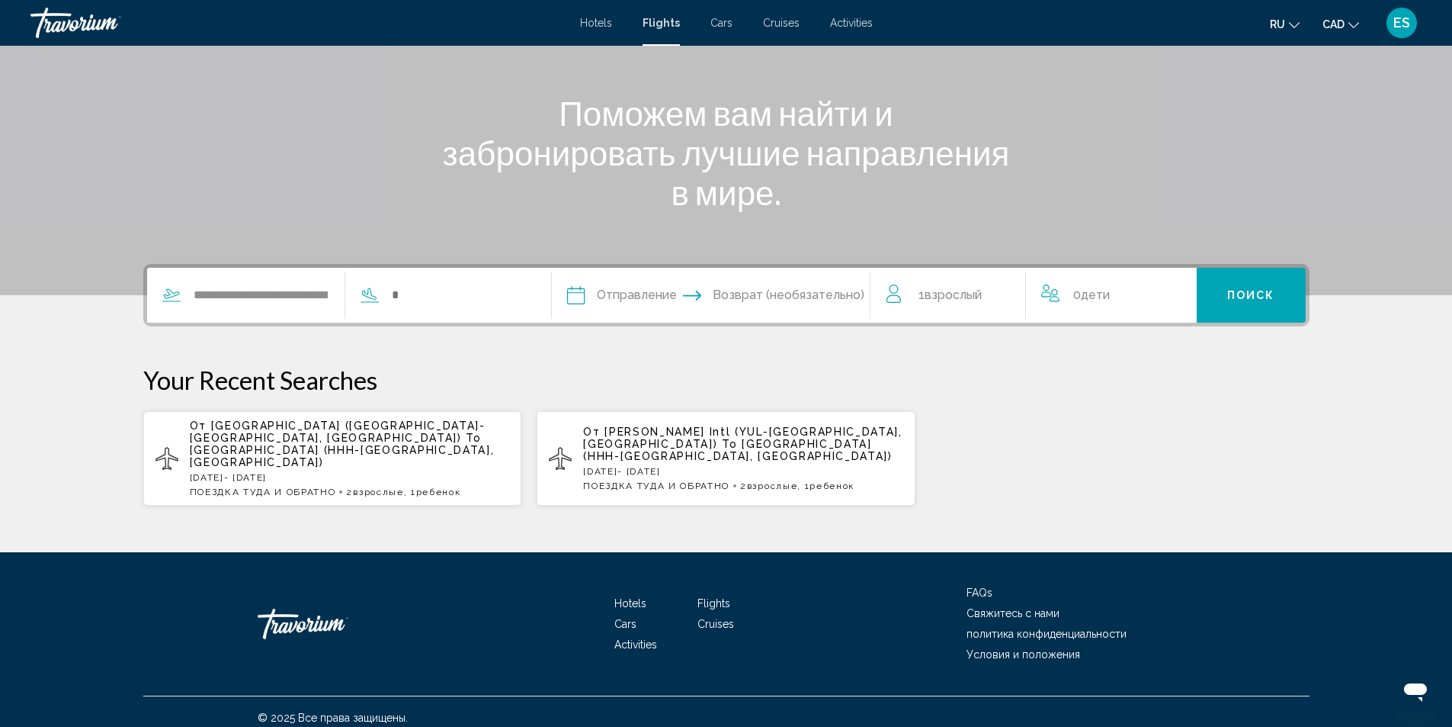
click at [578, 294] on input "Depart date" at bounding box center [642, 297] width 158 height 59
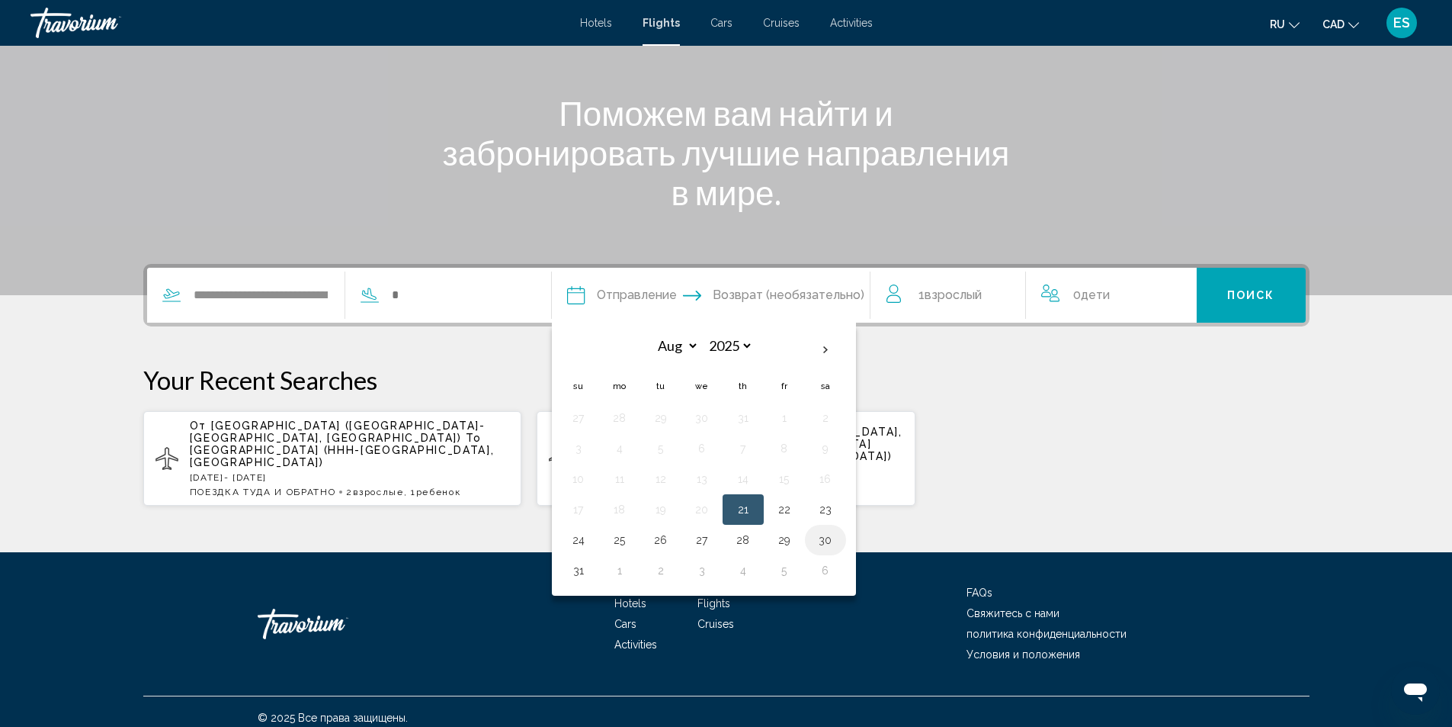
click at [827, 535] on button "30" at bounding box center [826, 539] width 24 height 21
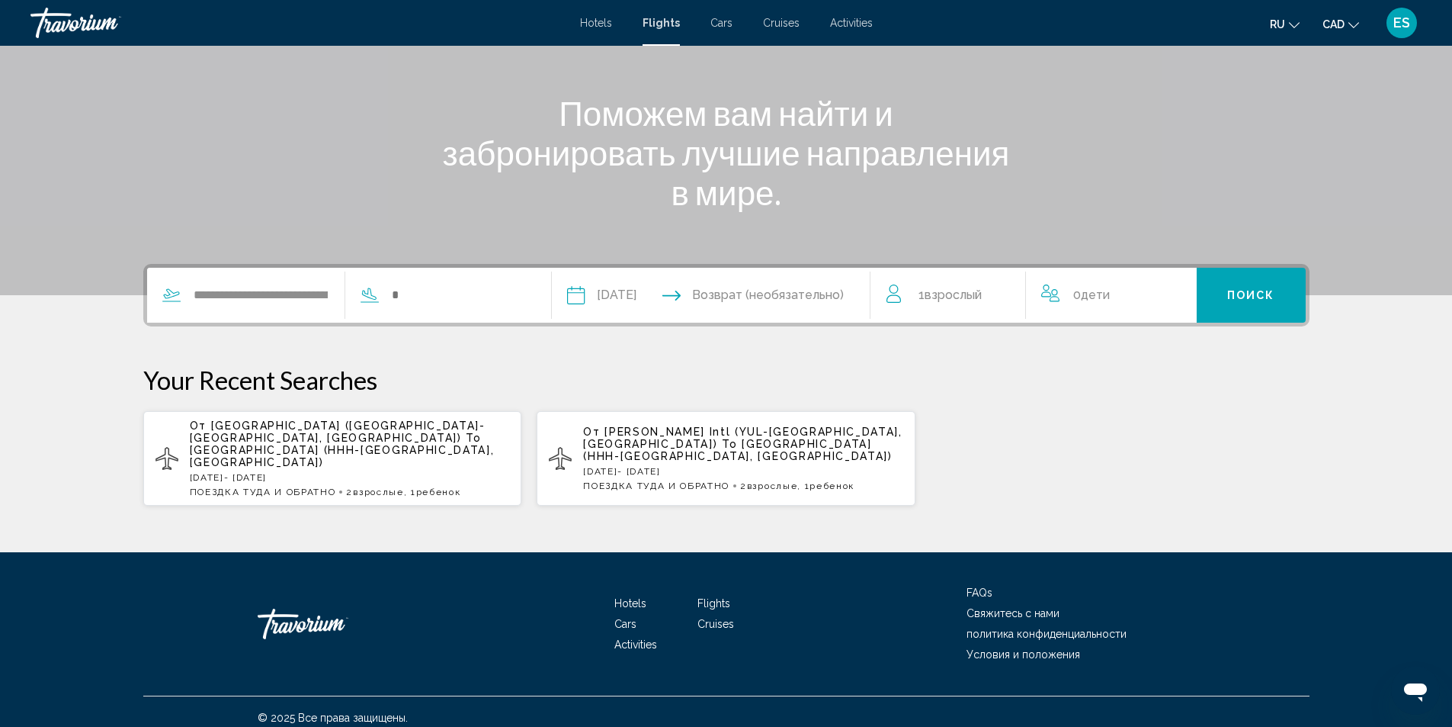
click at [582, 296] on input "**********" at bounding box center [642, 297] width 158 height 59
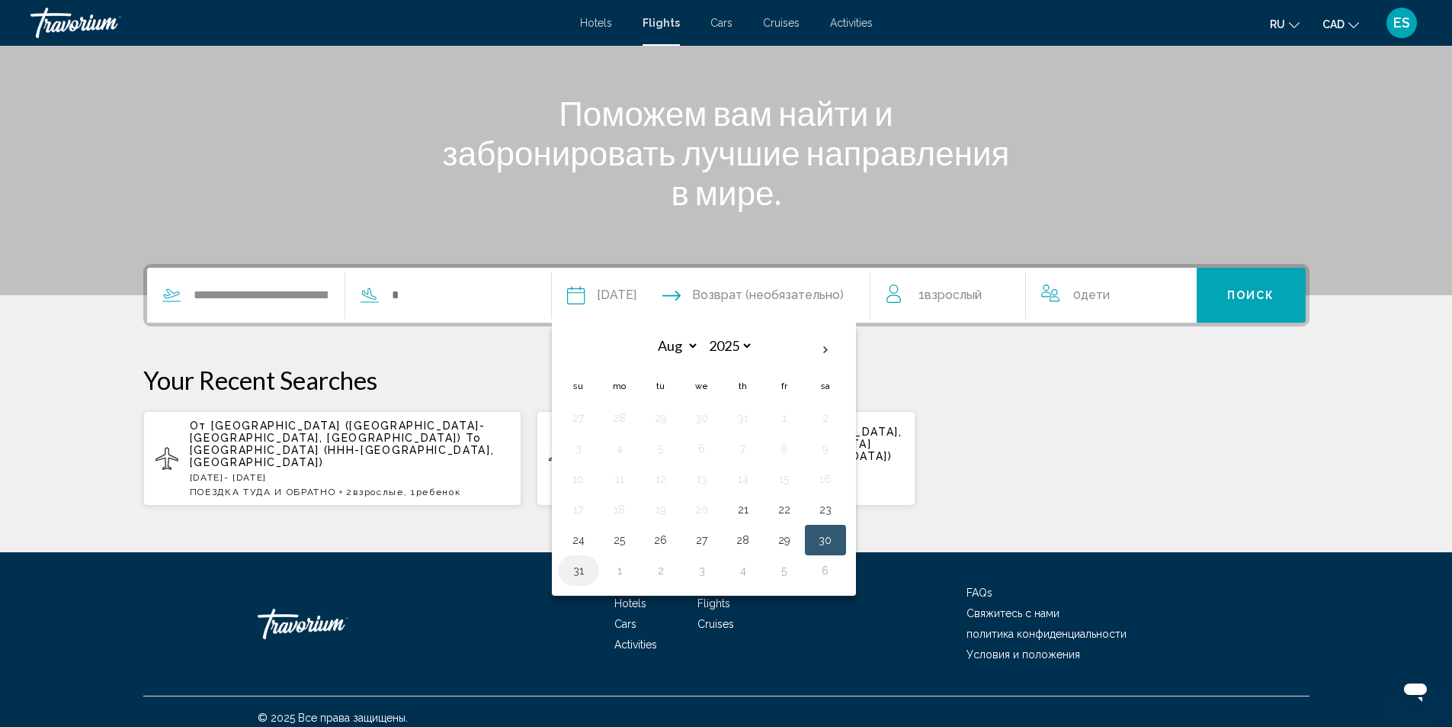
click at [583, 568] on button "31" at bounding box center [578, 570] width 24 height 21
type input "**********"
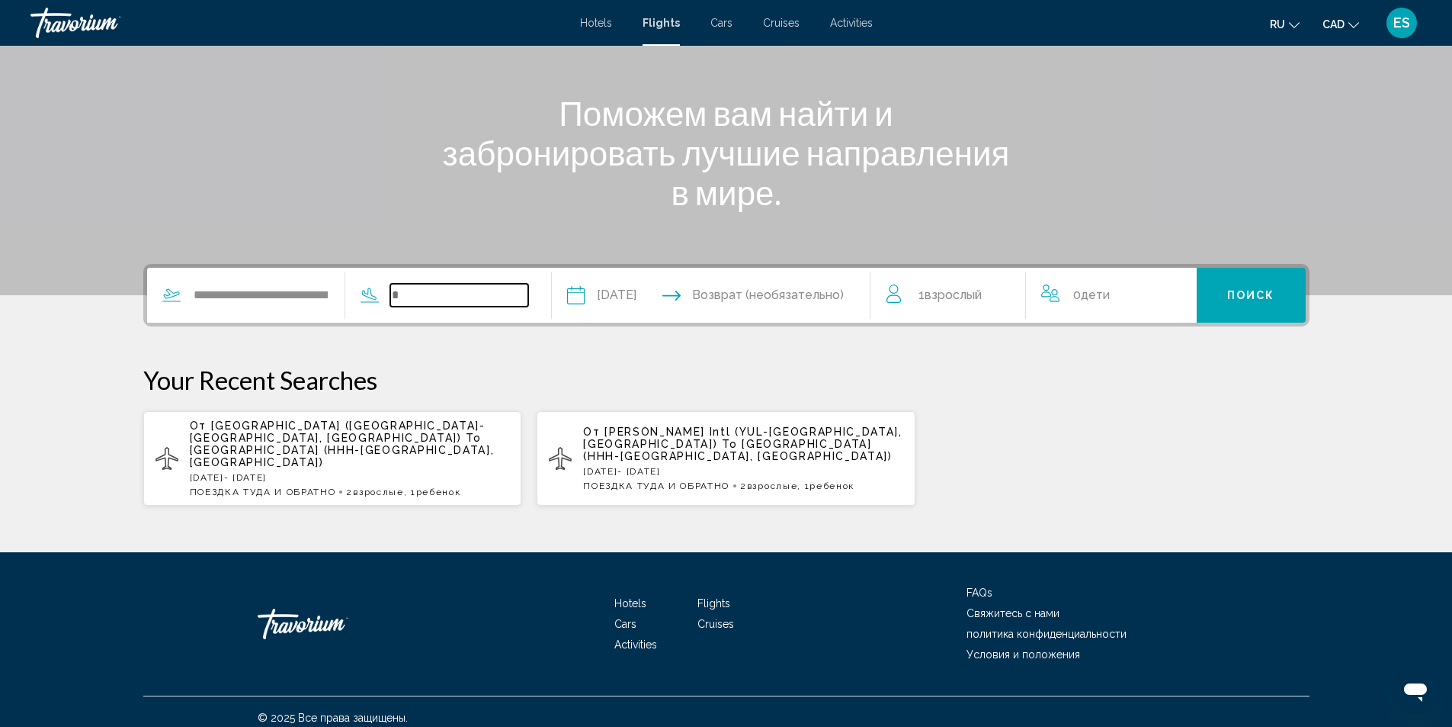
click at [398, 286] on input "Search widget" at bounding box center [459, 295] width 138 height 23
drag, startPoint x: 435, startPoint y: 297, endPoint x: 385, endPoint y: 296, distance: 49.6
click at [385, 296] on div "Search widget" at bounding box center [436, 295] width 183 height 23
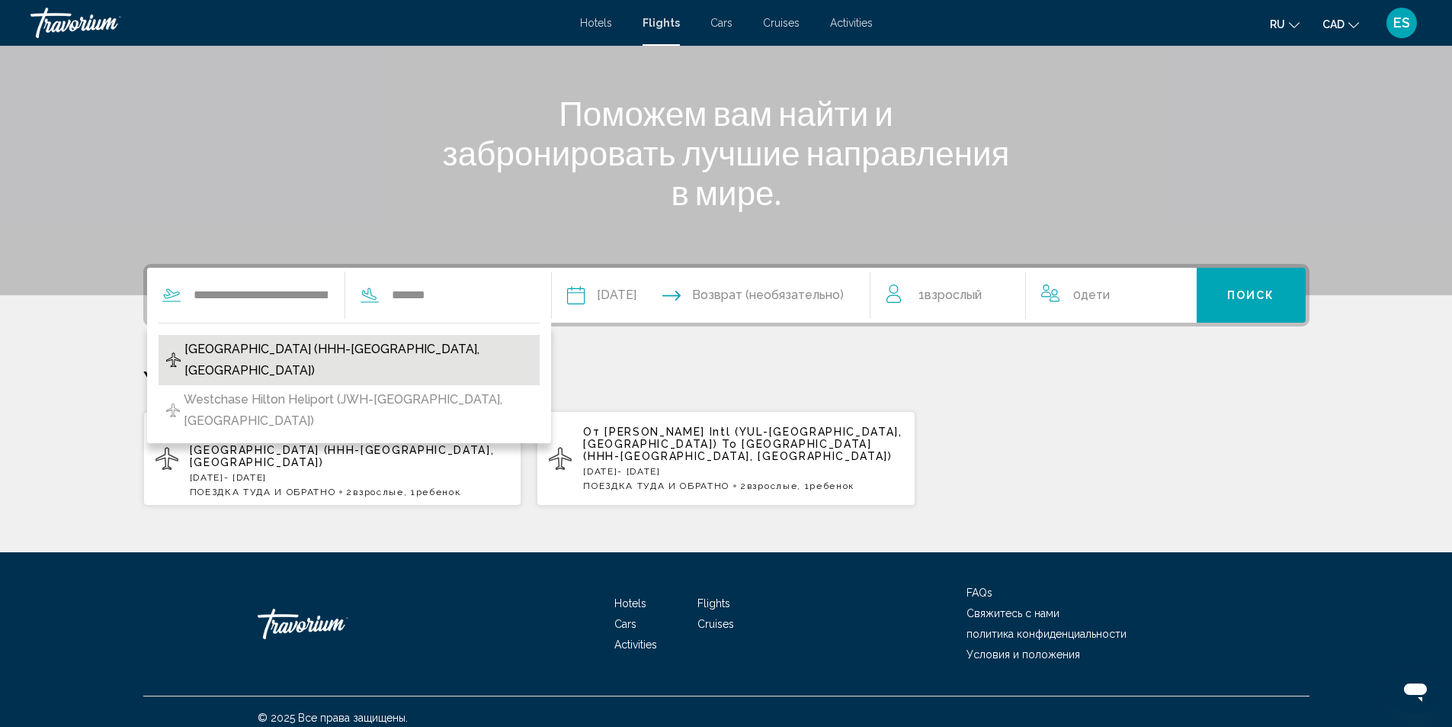
click at [319, 345] on span "[GEOGRAPHIC_DATA] (HHH-[GEOGRAPHIC_DATA], [GEOGRAPHIC_DATA])" at bounding box center [359, 360] width 348 height 43
type input "**********"
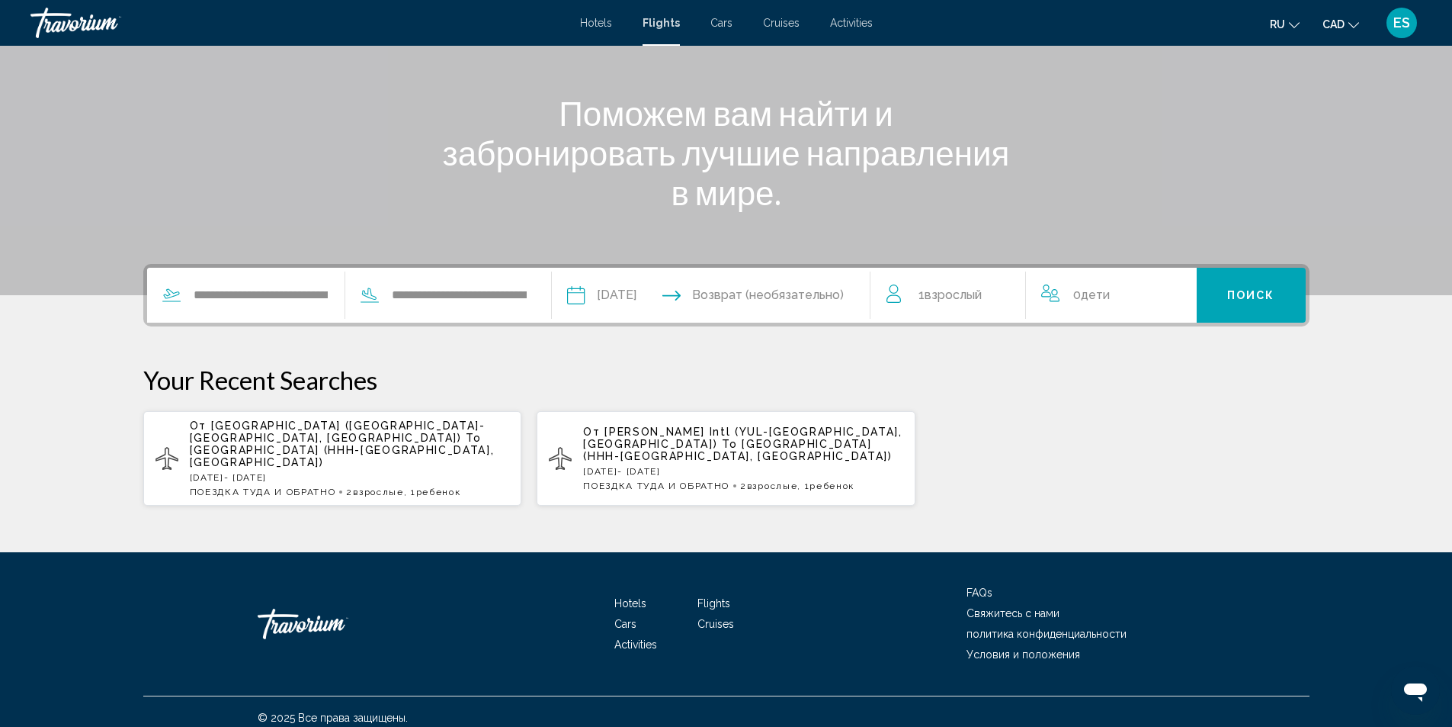
click at [733, 292] on input "Return date" at bounding box center [798, 297] width 158 height 59
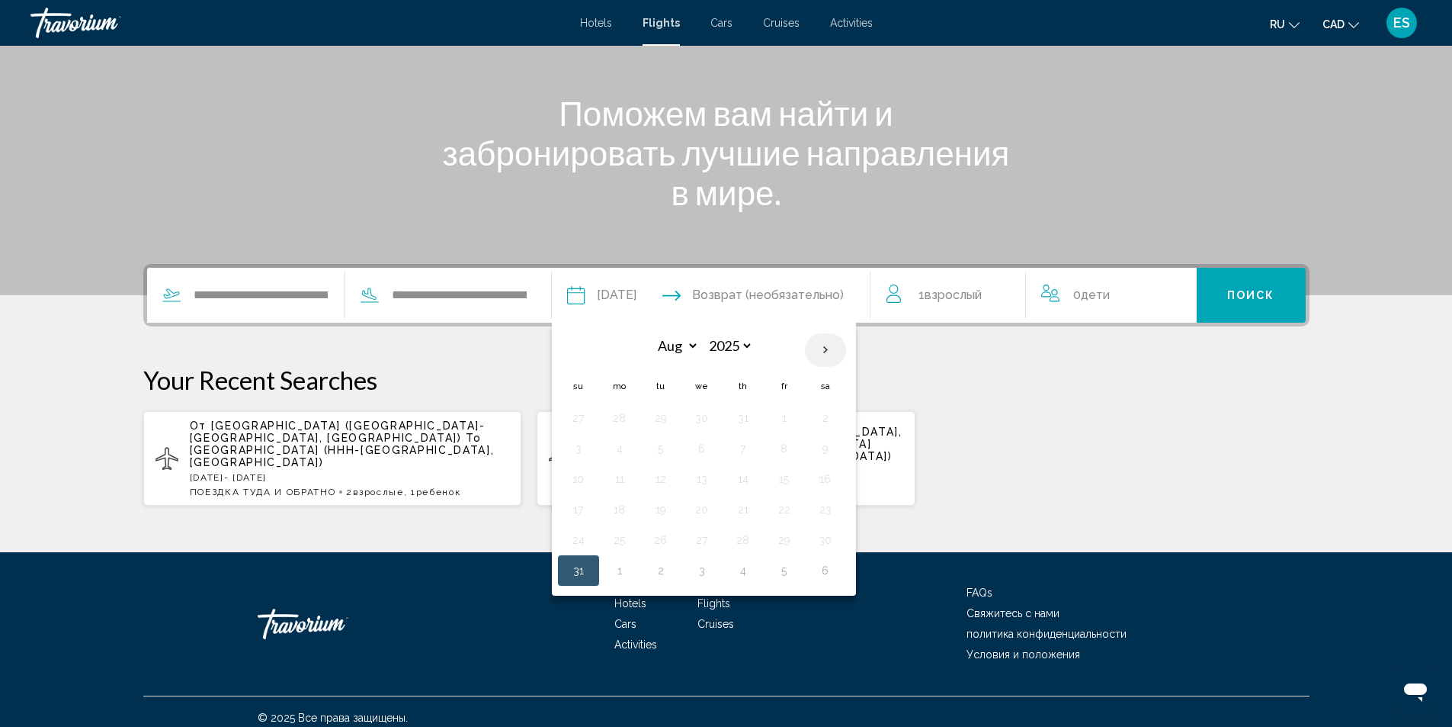
click at [828, 348] on th "Next month" at bounding box center [825, 350] width 41 height 34
select select "*"
click at [582, 447] on button "7" at bounding box center [578, 448] width 24 height 21
type input "**********"
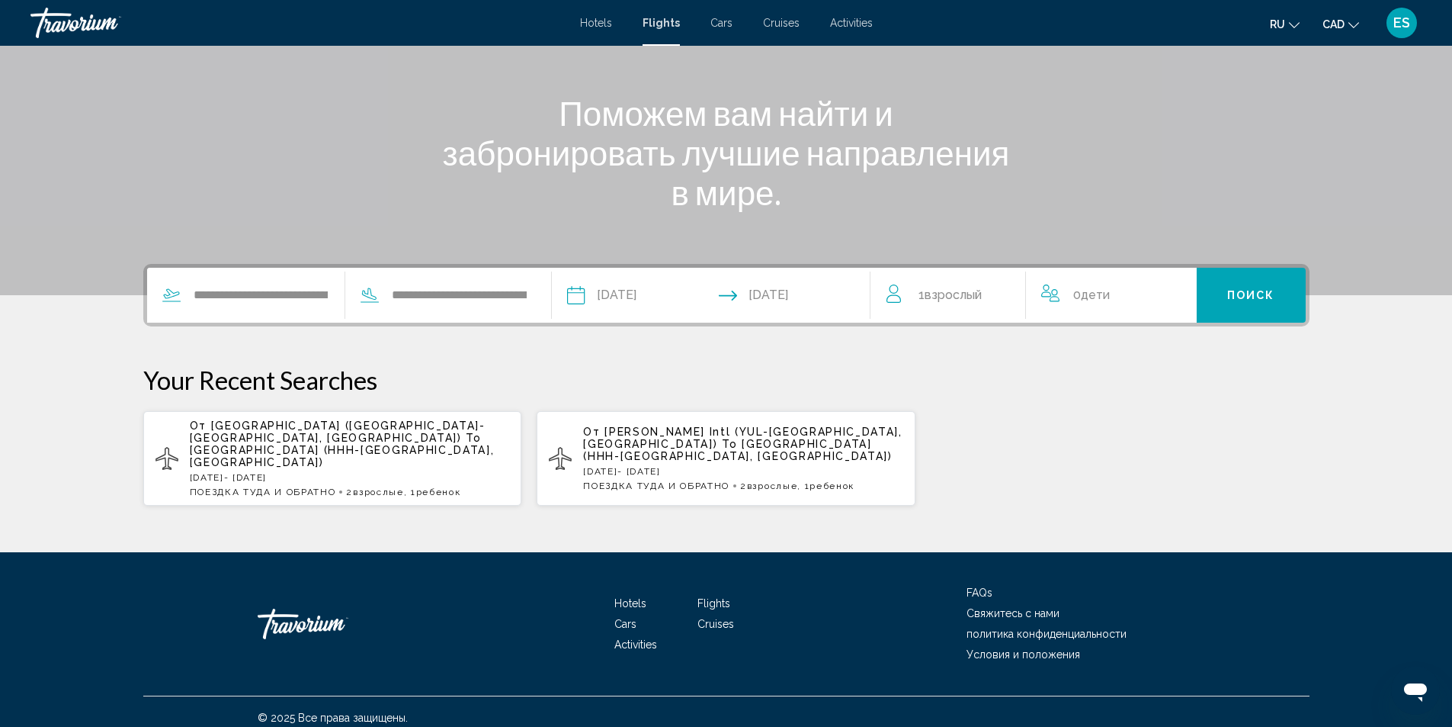
click at [997, 296] on div "1 Взрослый Взрослые" at bounding box center [957, 294] width 140 height 21
click at [1006, 291] on icon "Increment adults" at bounding box center [1004, 292] width 14 height 14
click at [1175, 287] on icon "Increment children" at bounding box center [1175, 292] width 14 height 18
click at [1167, 353] on div "Travelers: 2 adults, 1 child" at bounding box center [1166, 357] width 14 height 12
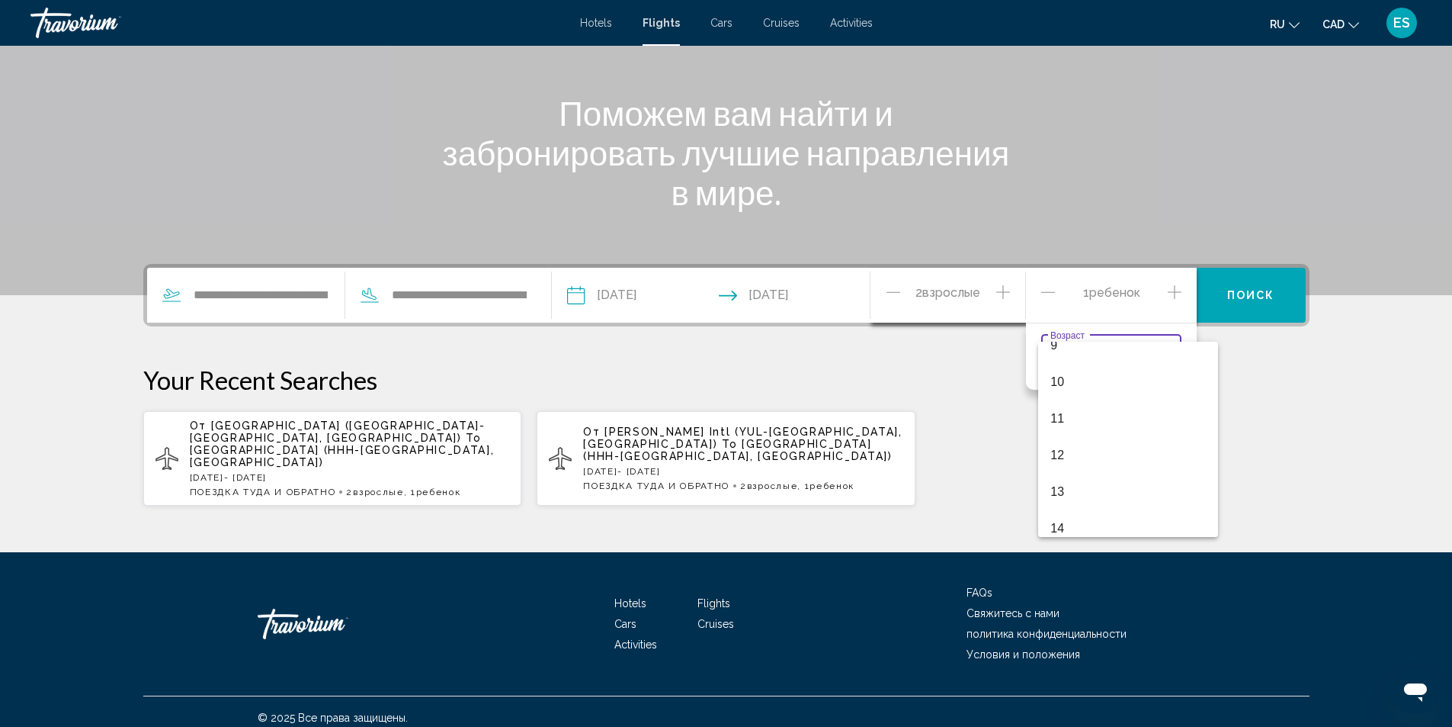
scroll to position [381, 0]
click at [1083, 451] on span "13" at bounding box center [1128, 454] width 155 height 37
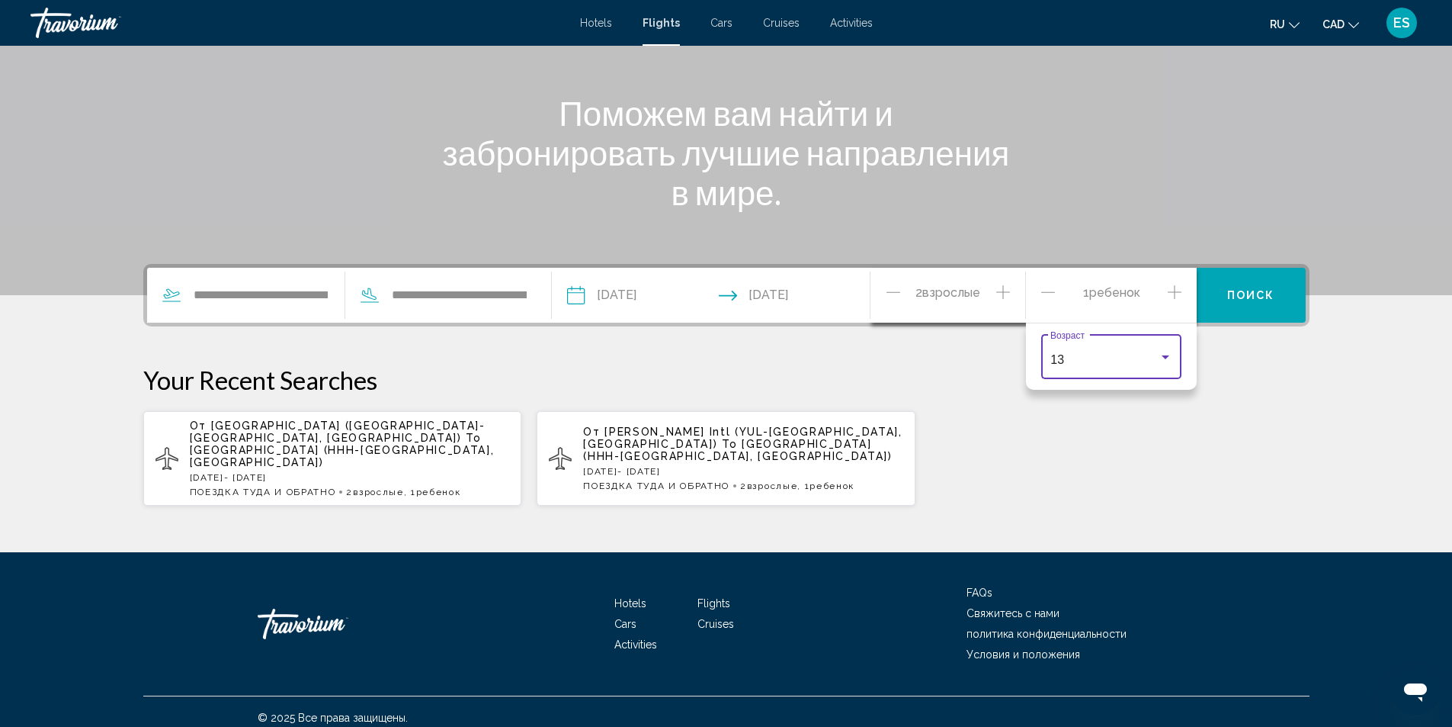
click at [1237, 302] on button "Поиск" at bounding box center [1251, 295] width 109 height 55
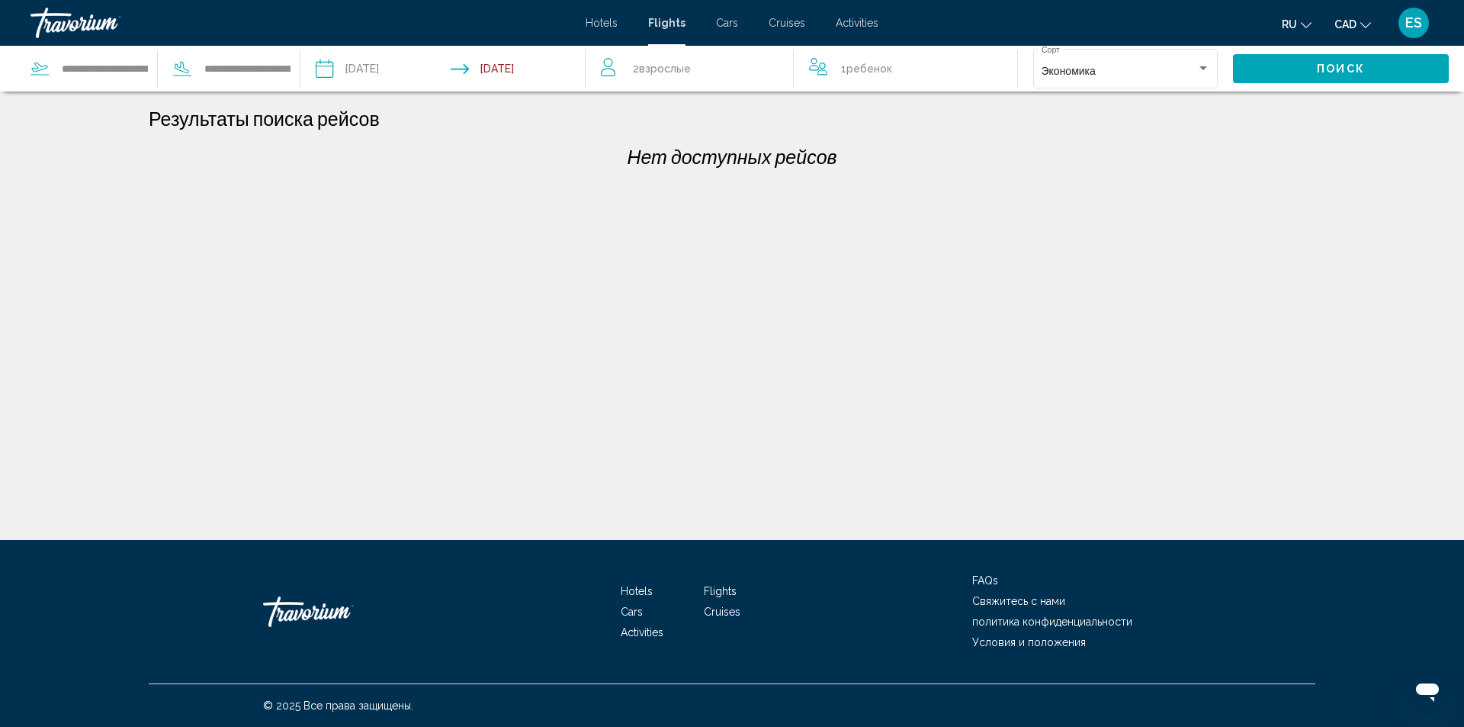
click at [724, 19] on span "Cars" at bounding box center [727, 23] width 22 height 12
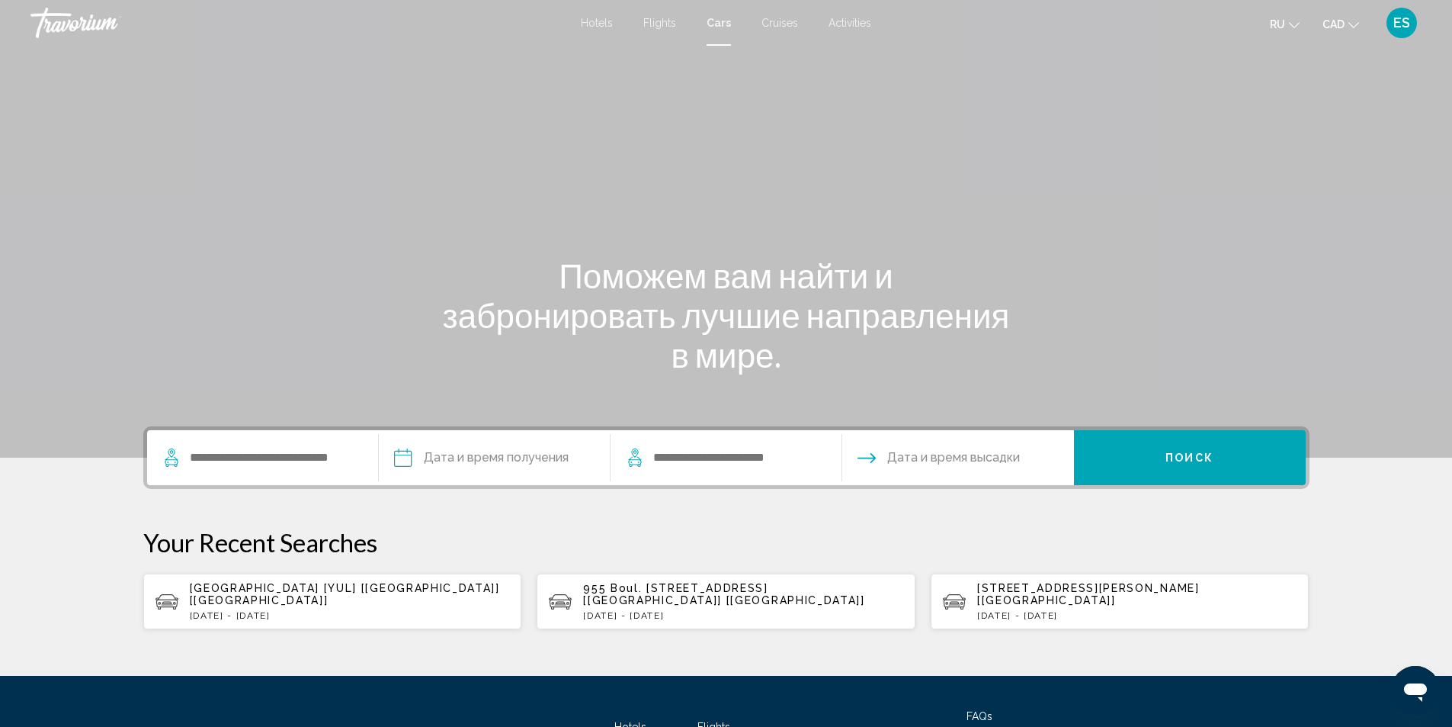
click at [300, 596] on span "[GEOGRAPHIC_DATA] [YUL] [[GEOGRAPHIC_DATA]] [[GEOGRAPHIC_DATA]]" at bounding box center [345, 594] width 310 height 24
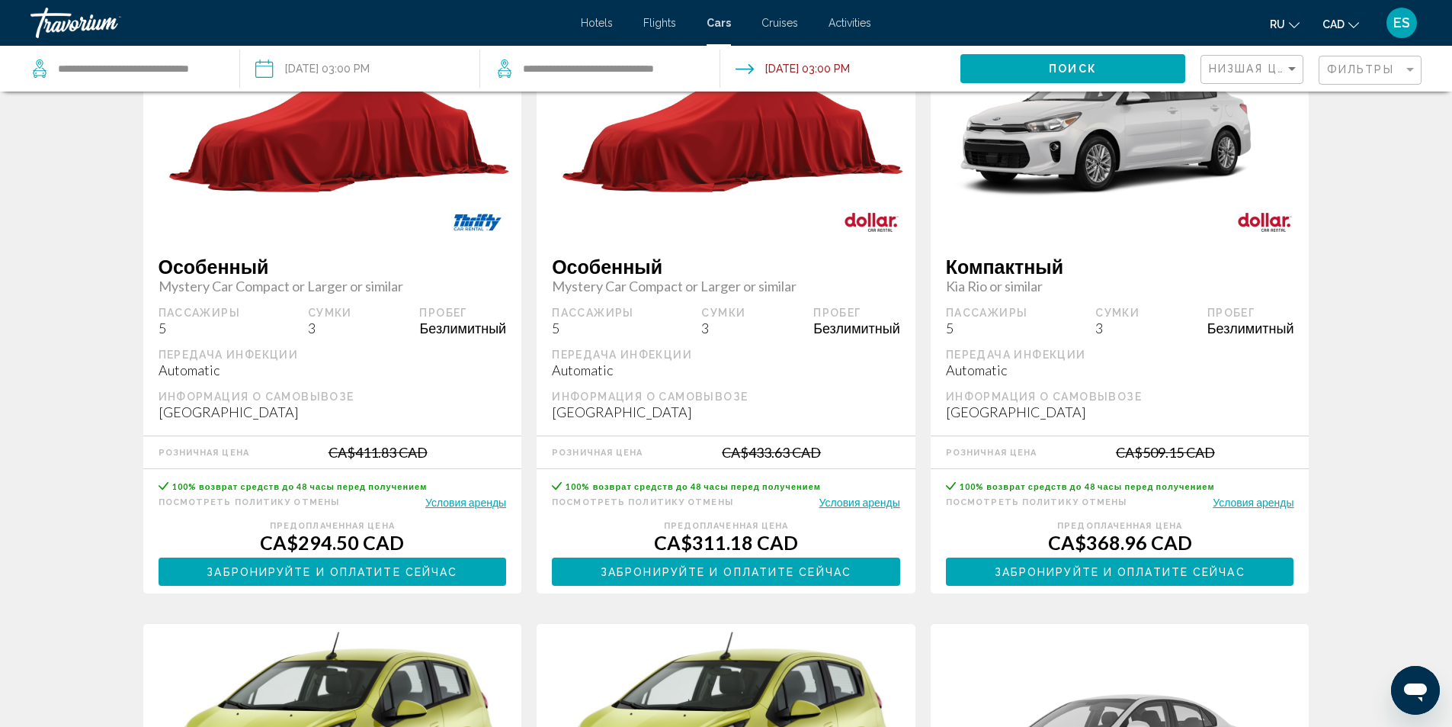
scroll to position [152, 0]
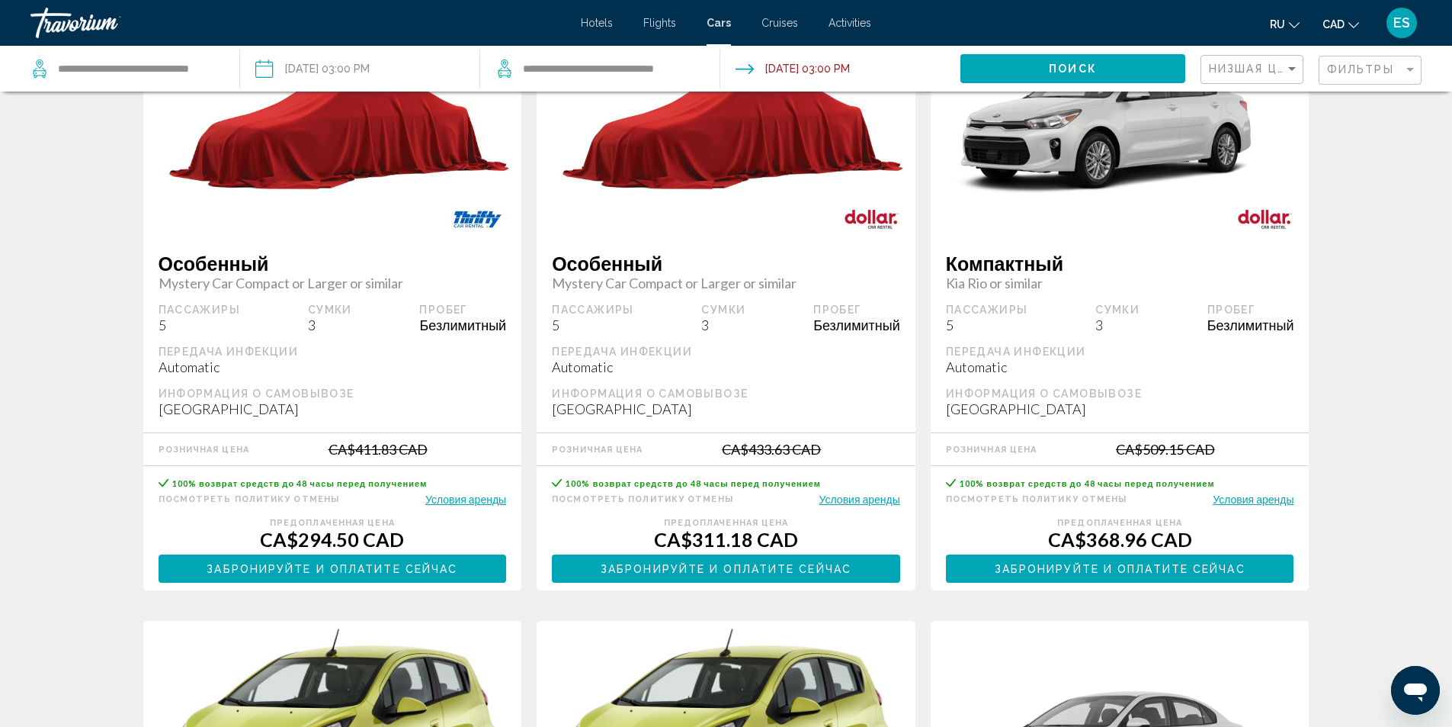
click at [448, 499] on button "Условия аренды" at bounding box center [465, 499] width 81 height 14
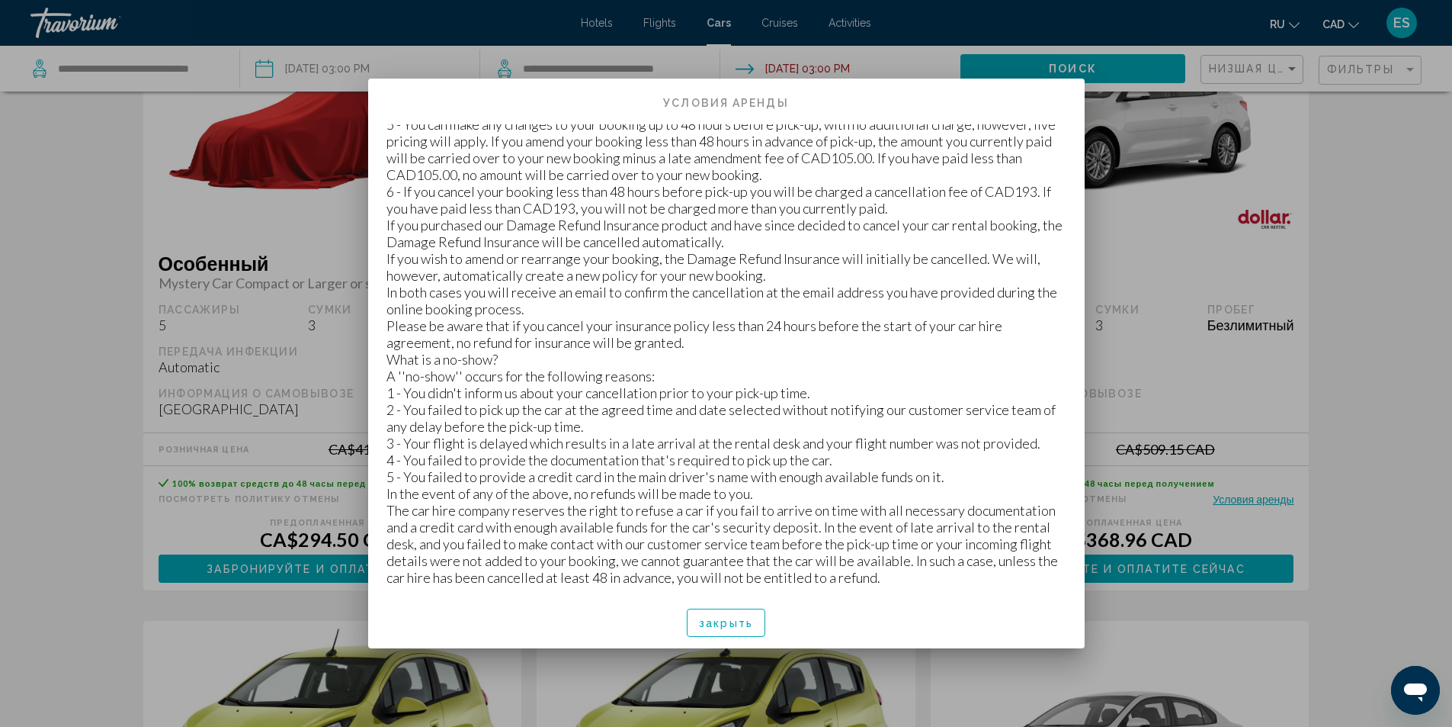
scroll to position [1353, 0]
click at [738, 628] on span "закрыть" at bounding box center [726, 623] width 54 height 12
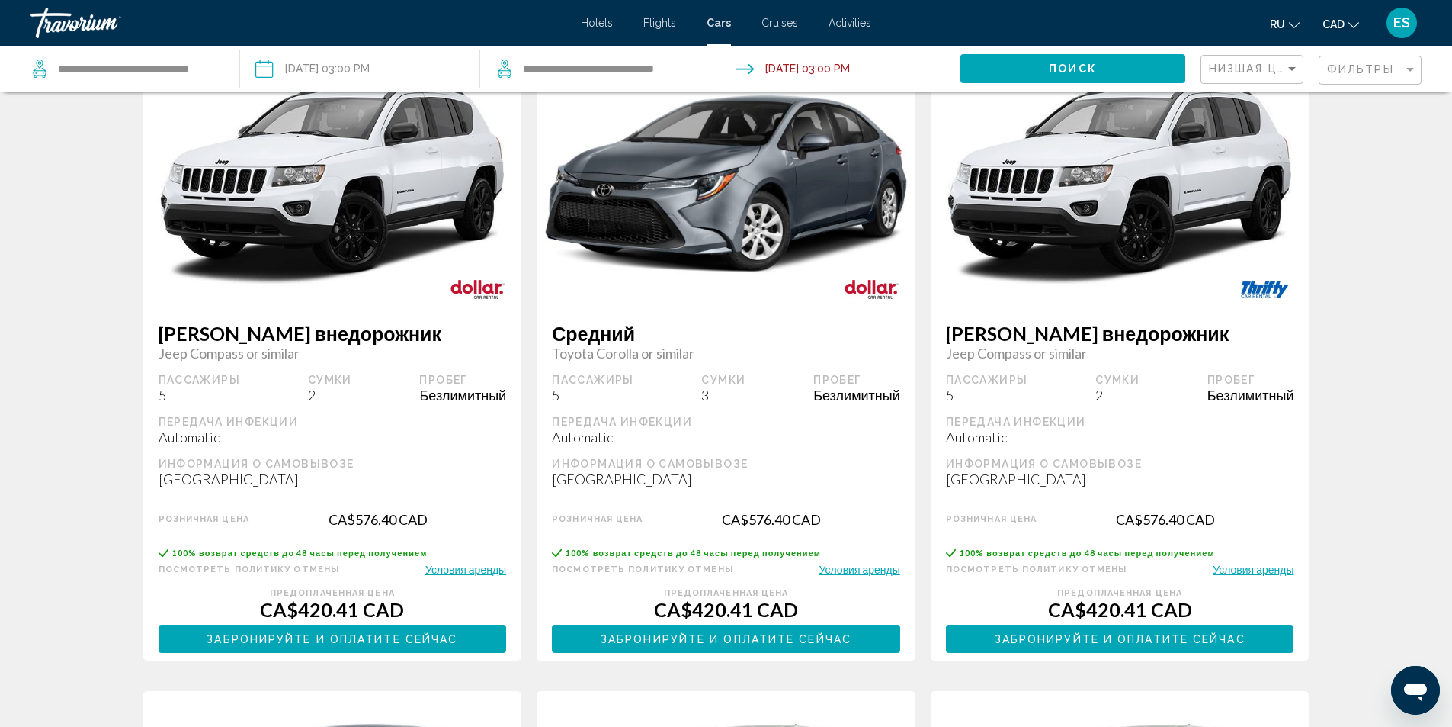
scroll to position [1372, 0]
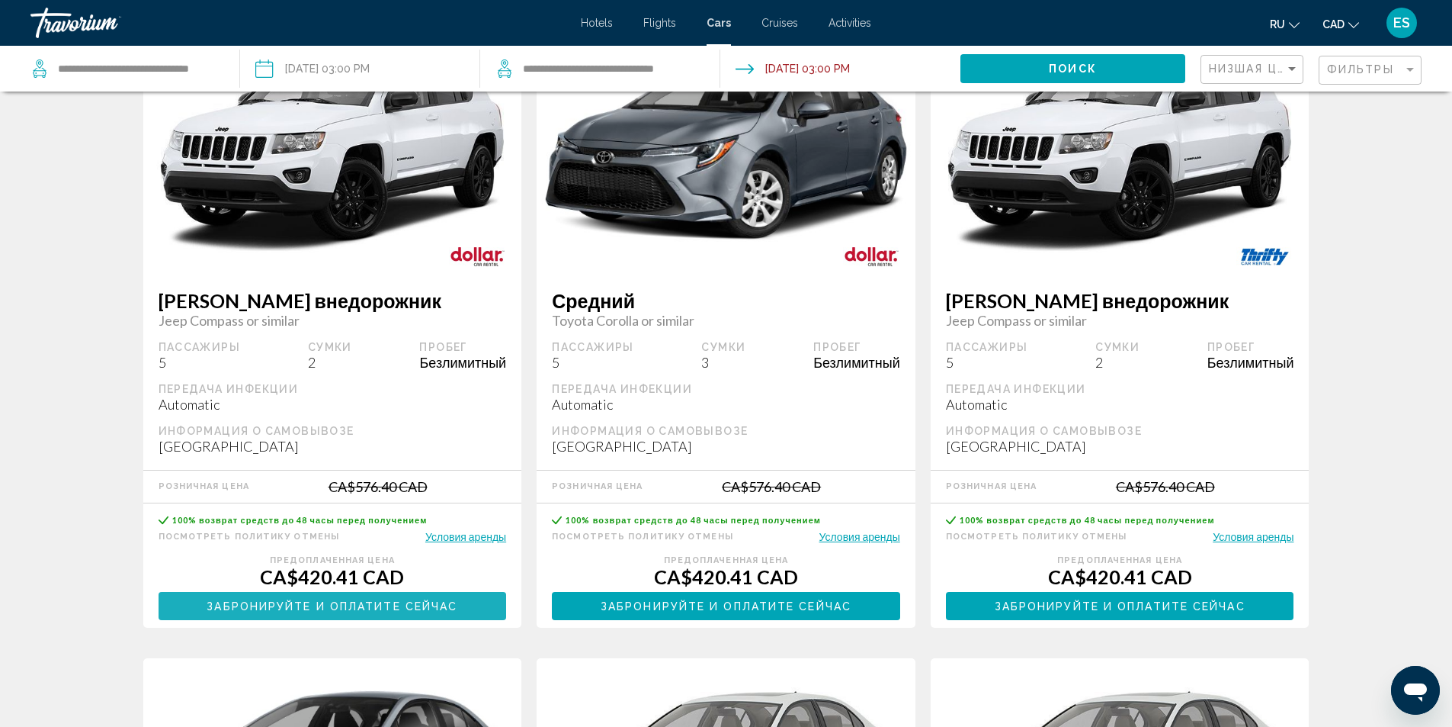
click at [380, 606] on span "Забронируйте и оплатите сейчас" at bounding box center [332, 606] width 251 height 12
